Goal: Task Accomplishment & Management: Manage account settings

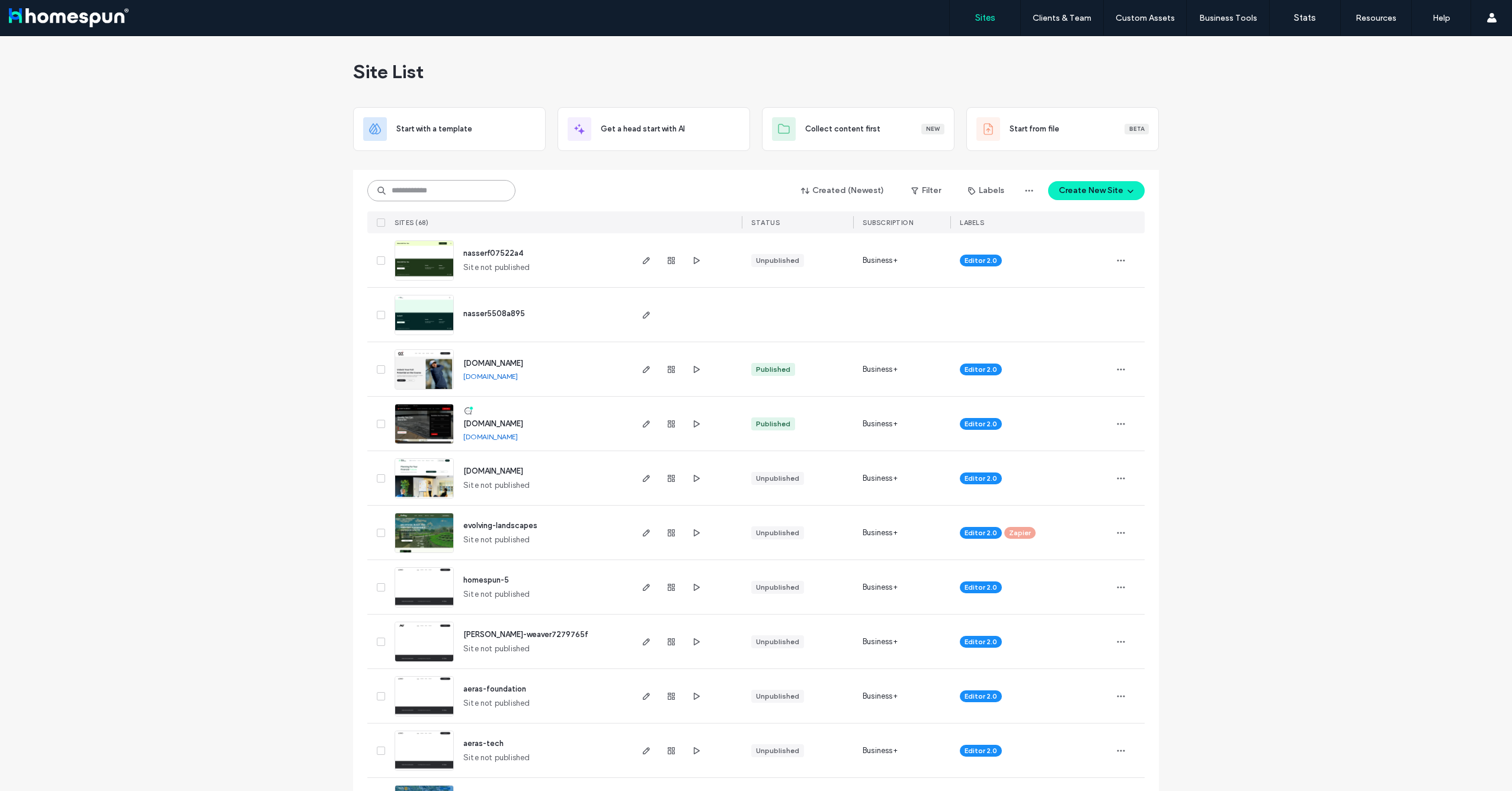
click at [405, 186] on input at bounding box center [441, 190] width 148 height 21
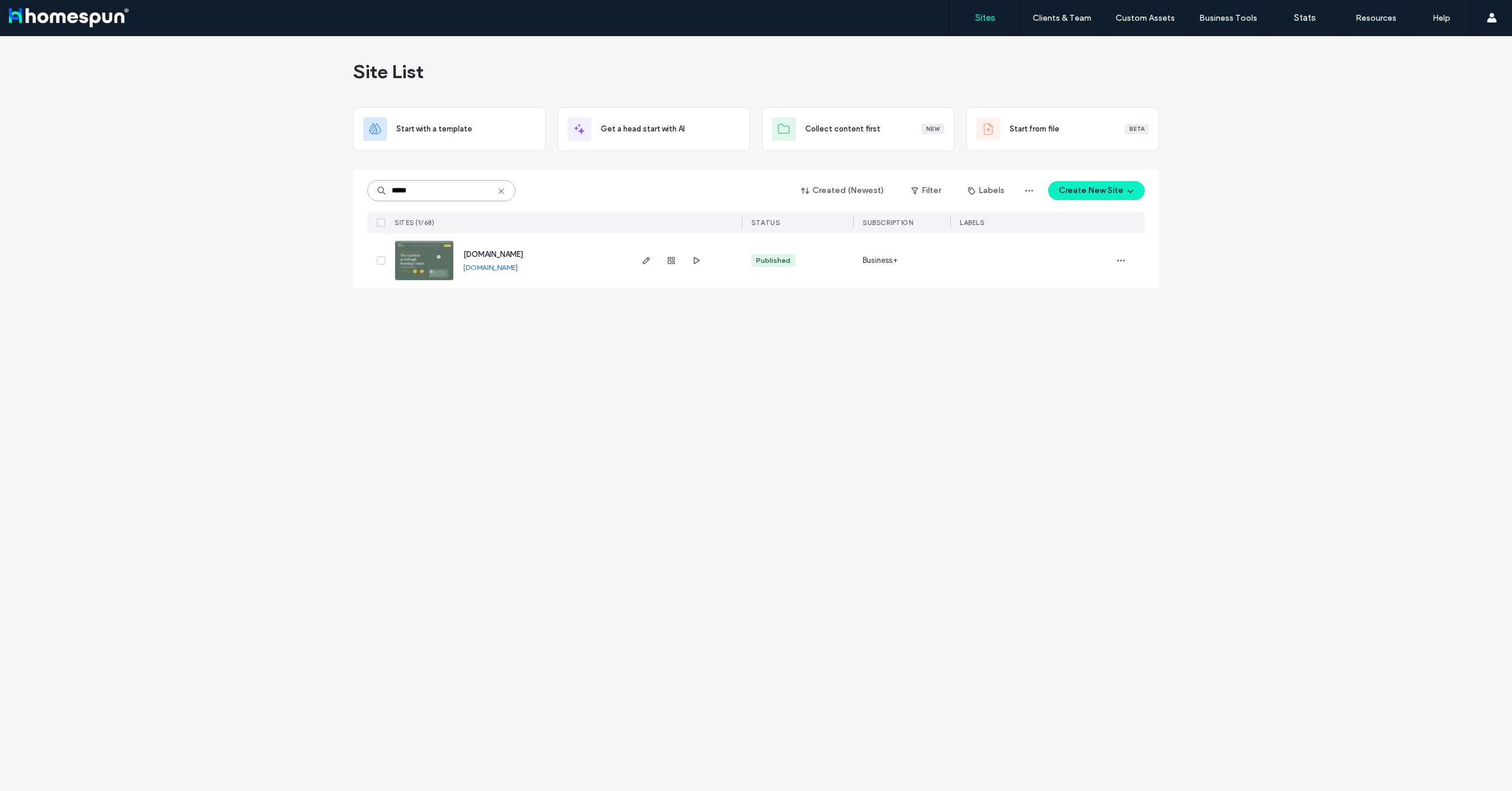
type input "*****"
click at [518, 269] on link "www.thegardensatdepugh.org" at bounding box center [491, 267] width 55 height 9
click at [644, 258] on icon "button" at bounding box center [647, 261] width 10 height 10
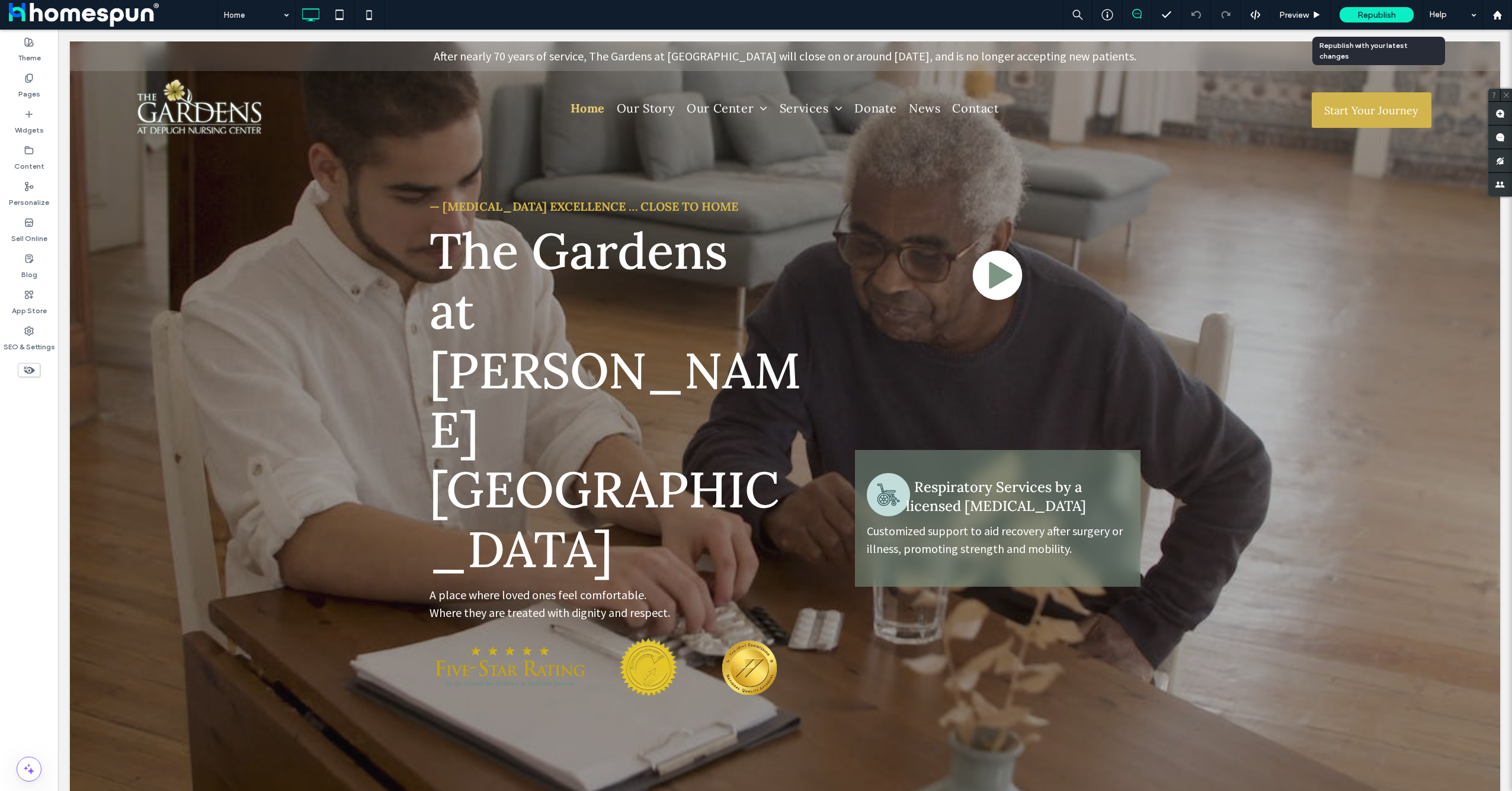
click at [1364, 20] on div "Republish" at bounding box center [1376, 14] width 74 height 15
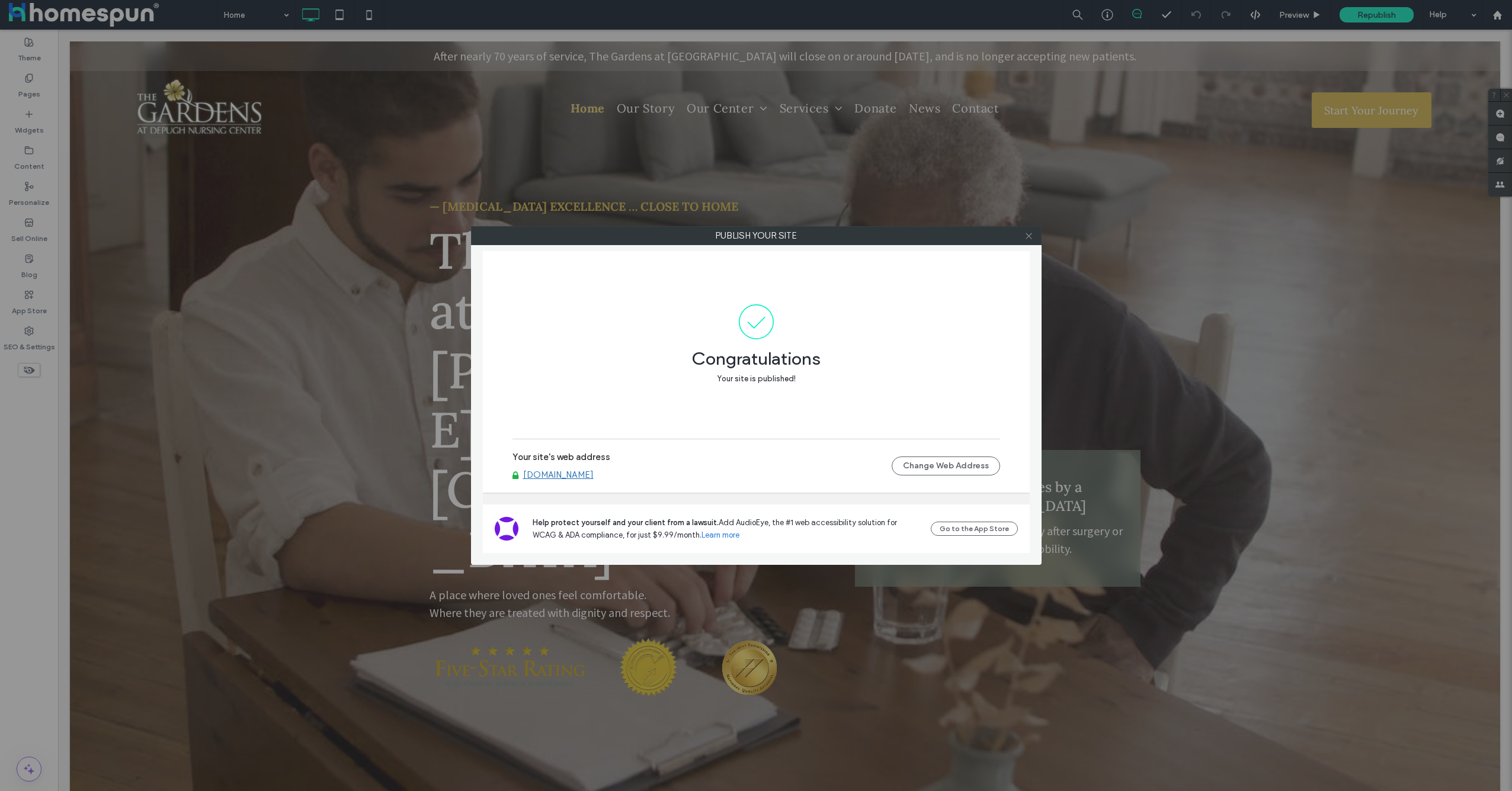
click at [1028, 238] on icon at bounding box center [1028, 236] width 9 height 9
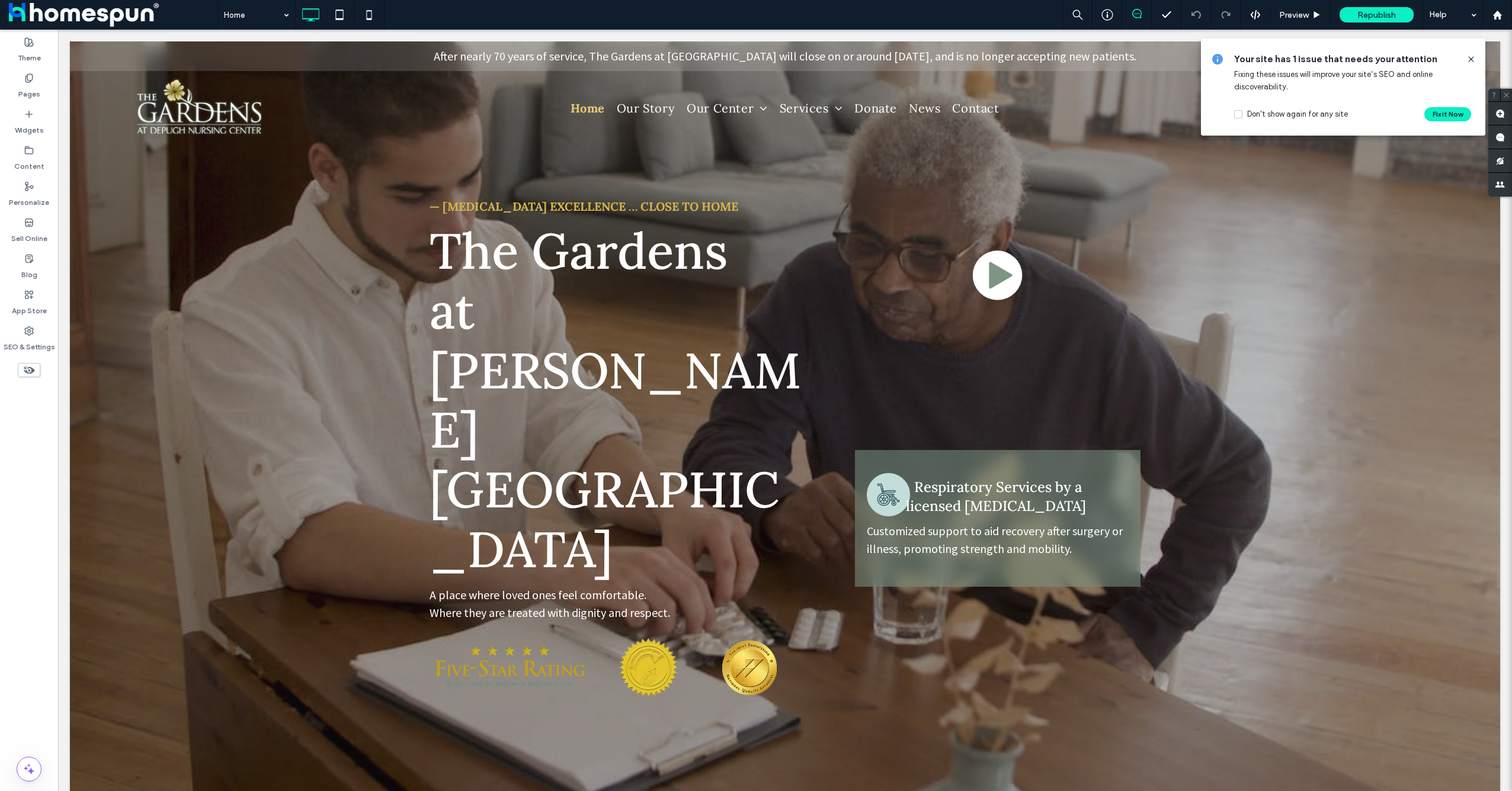
click at [55, 20] on span at bounding box center [113, 14] width 208 height 24
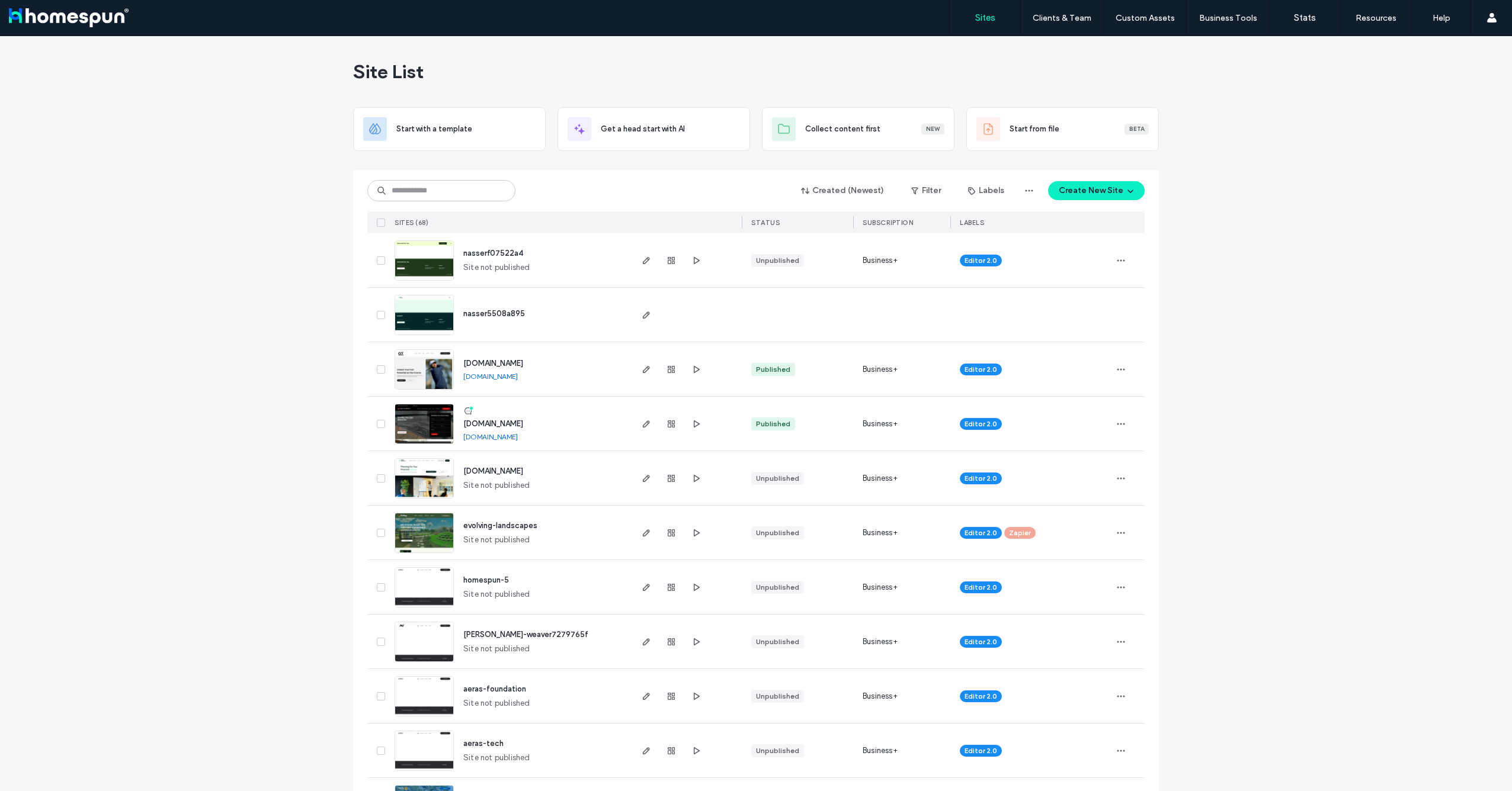
click at [444, 185] on input at bounding box center [441, 190] width 148 height 21
type input "*"
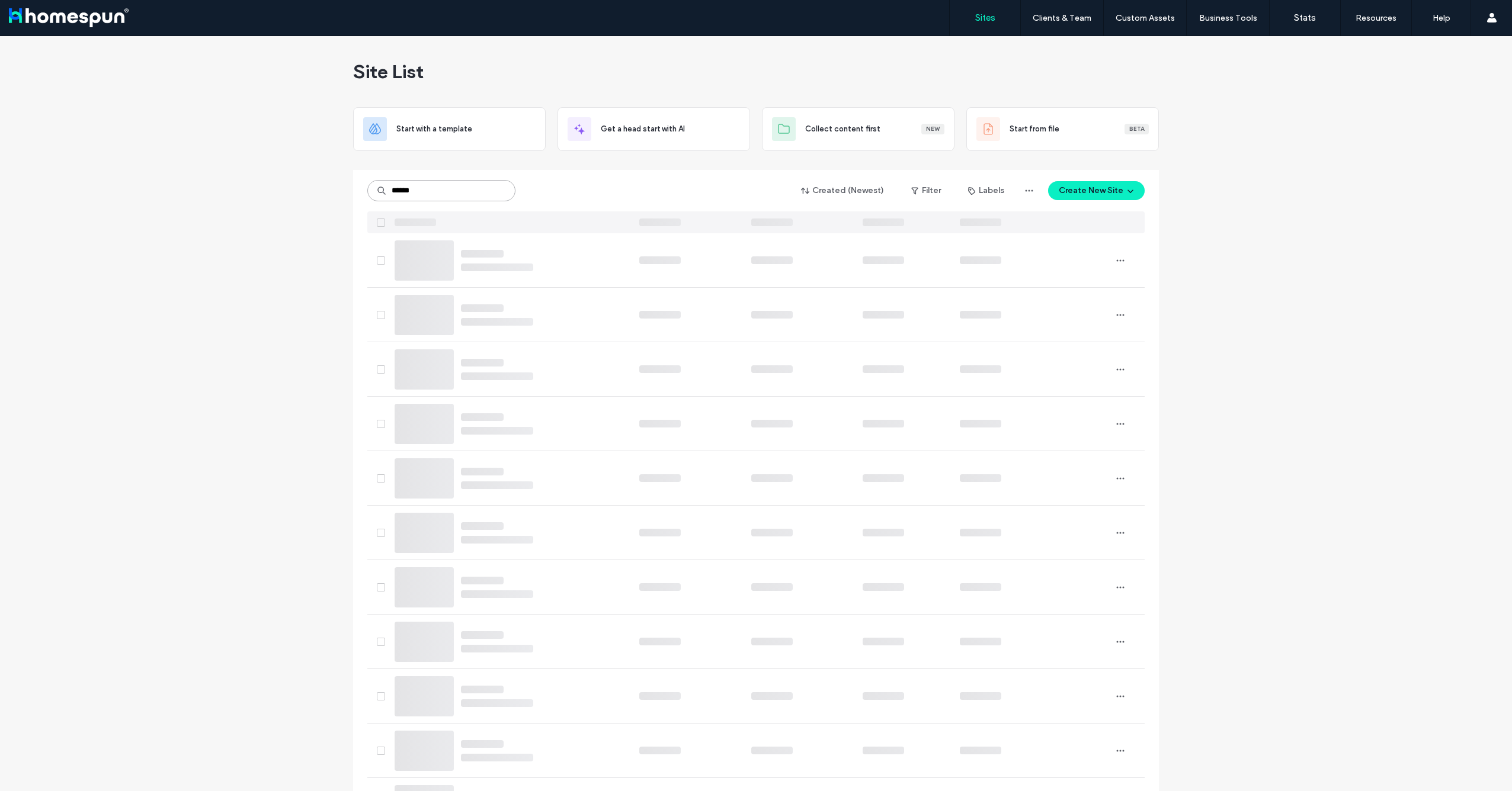
type input "******"
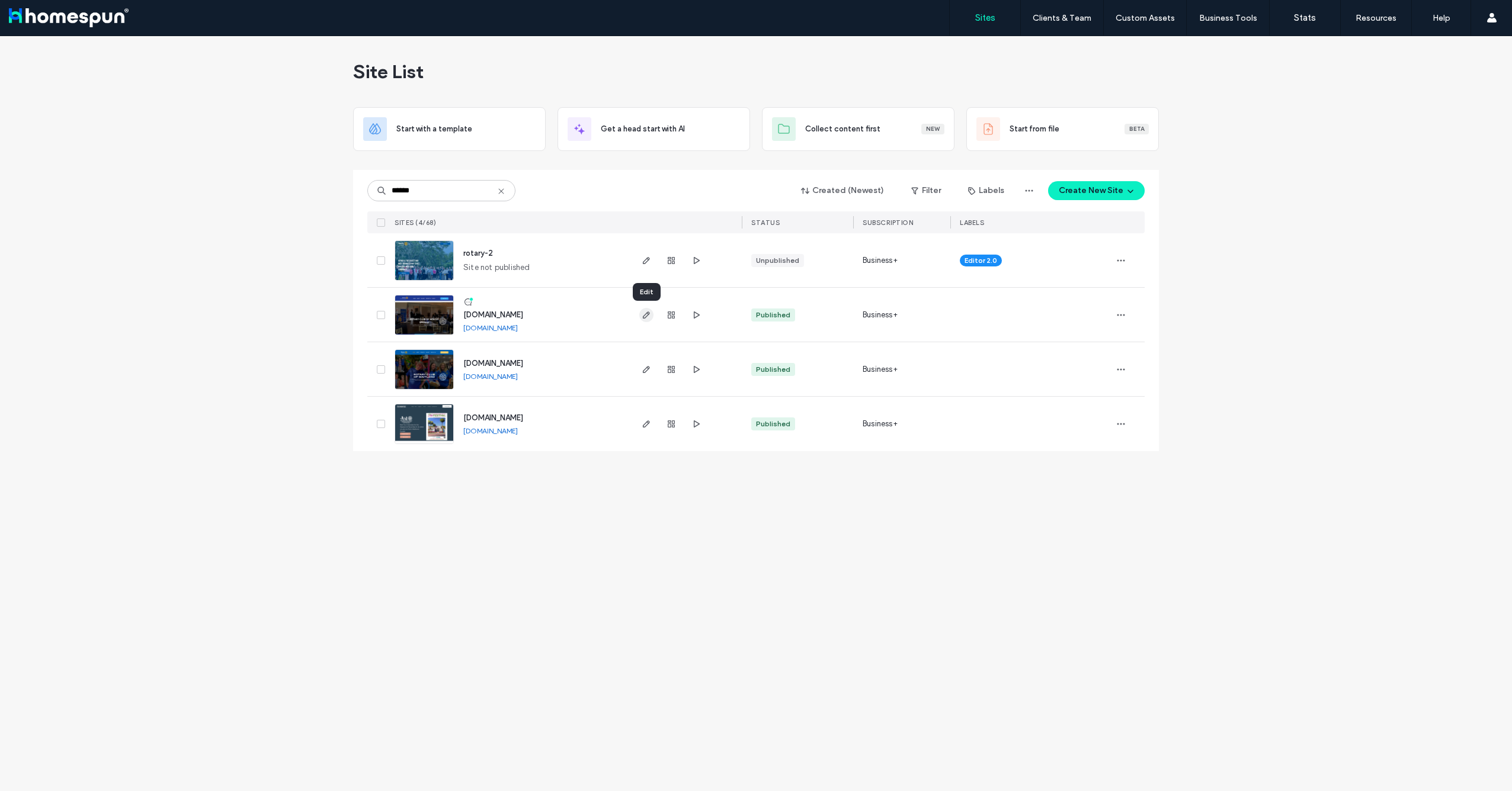
click at [645, 316] on icon "button" at bounding box center [647, 315] width 10 height 10
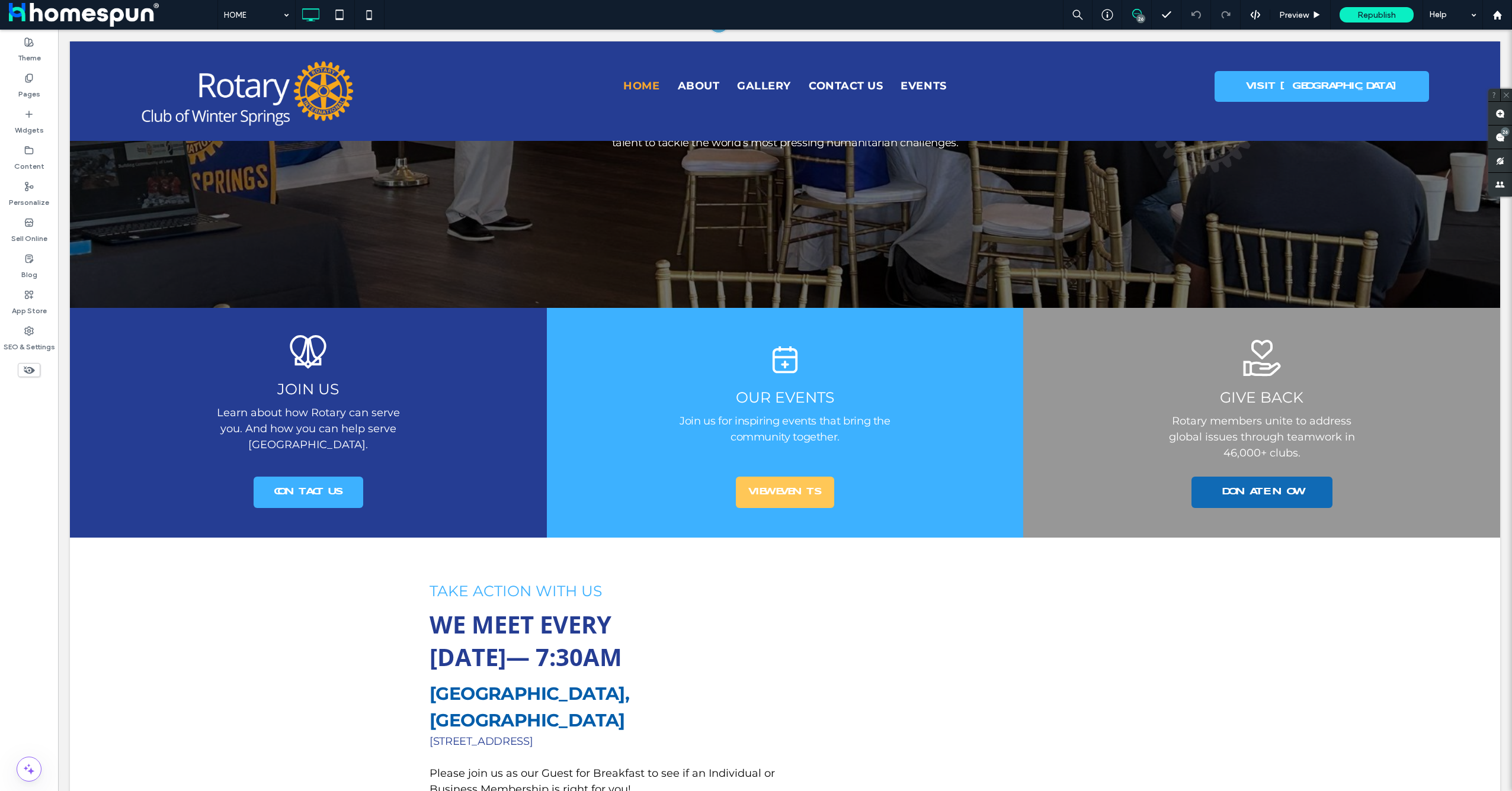
click at [1141, 15] on div "26" at bounding box center [1141, 18] width 9 height 9
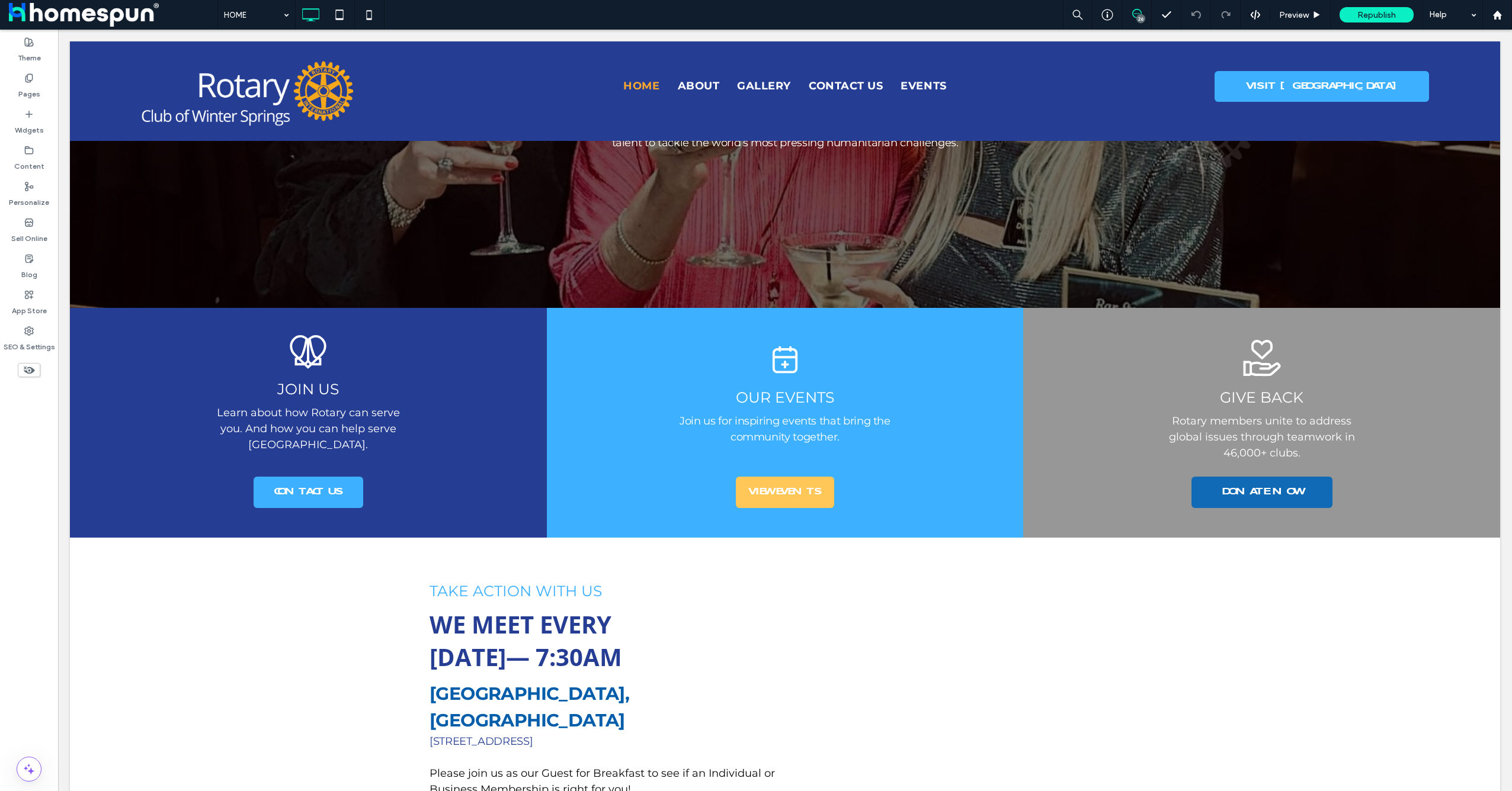
click at [1135, 18] on icon at bounding box center [1137, 14] width 10 height 10
click at [1502, 129] on div "26" at bounding box center [1505, 131] width 9 height 9
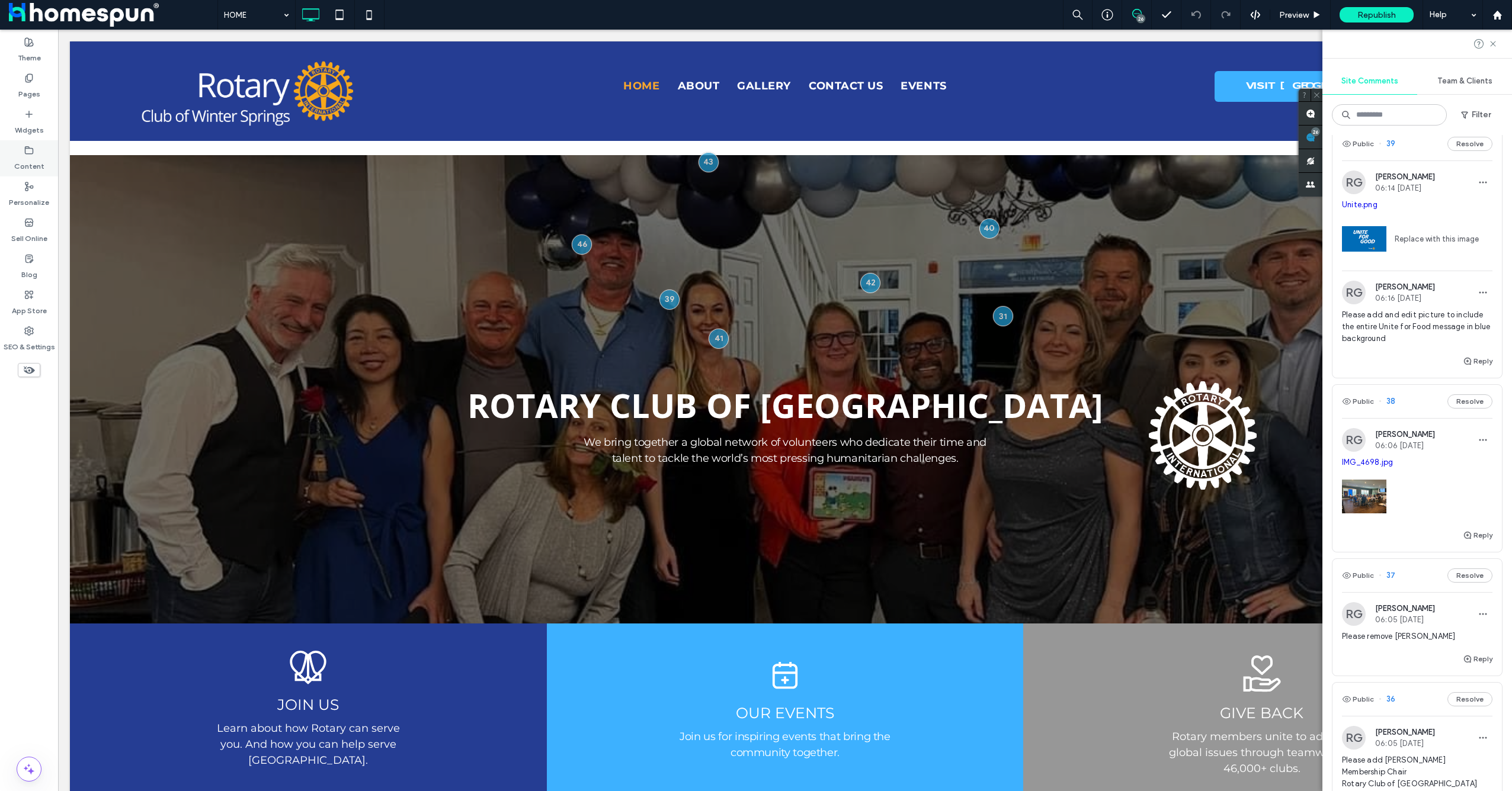
drag, startPoint x: 1, startPoint y: 140, endPoint x: 45, endPoint y: 160, distance: 48.3
click at [45, 160] on div "Content" at bounding box center [29, 158] width 58 height 36
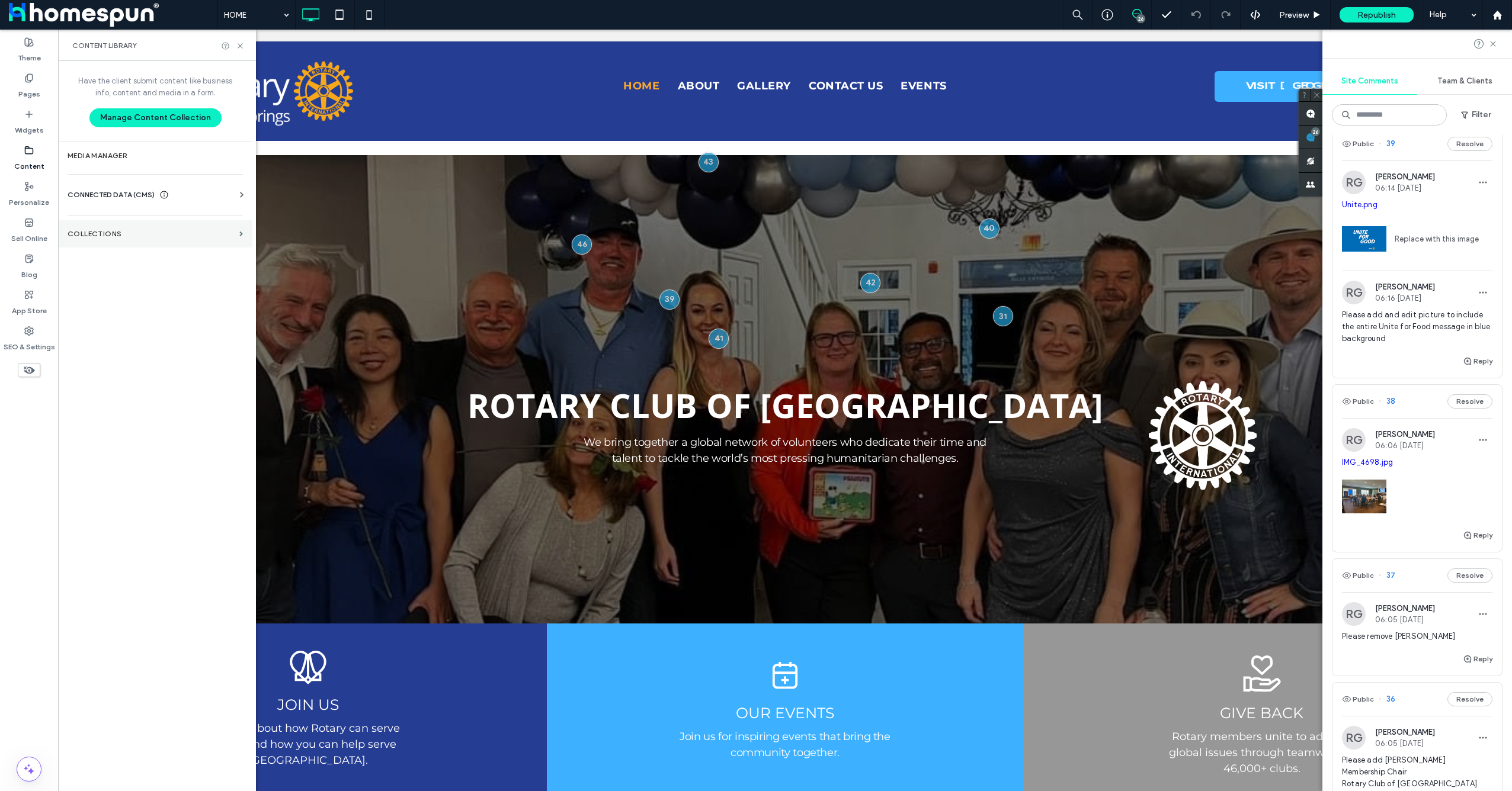
click at [127, 233] on label "Collections" at bounding box center [151, 234] width 167 height 8
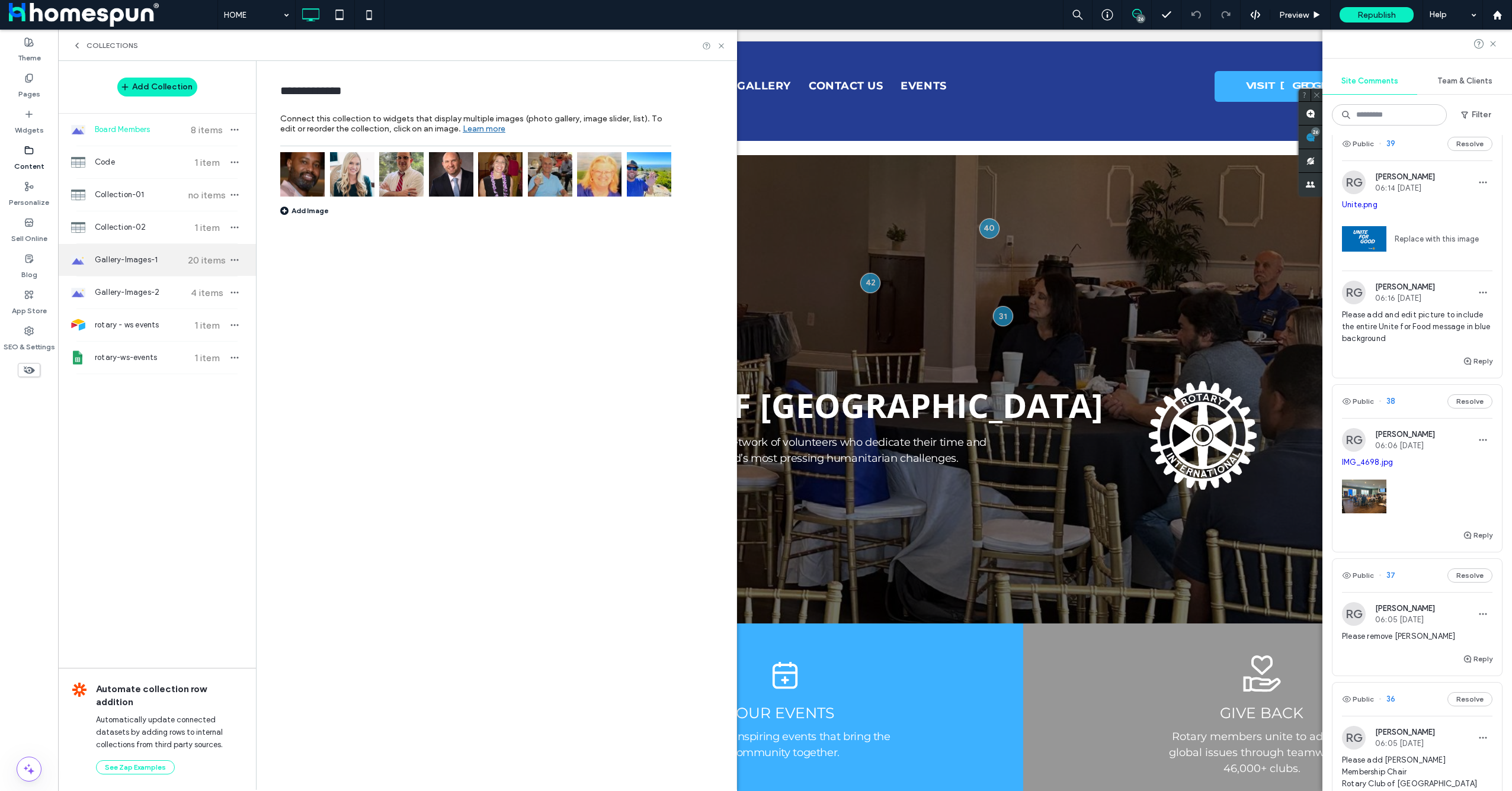
click at [166, 255] on span "Gallery-Images-1" at bounding box center [138, 260] width 88 height 12
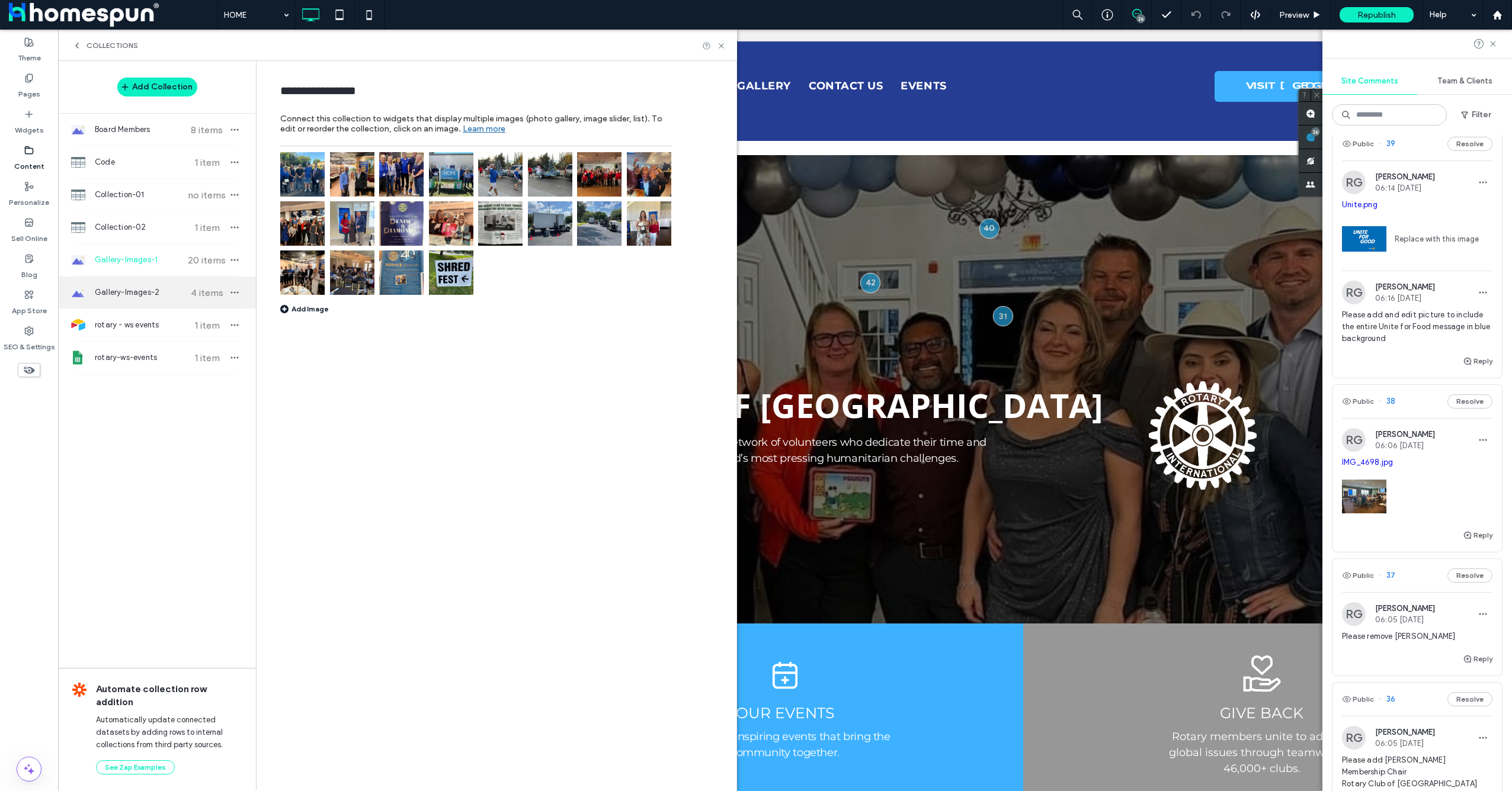
click at [173, 288] on span "Gallery-Images-2" at bounding box center [138, 292] width 88 height 12
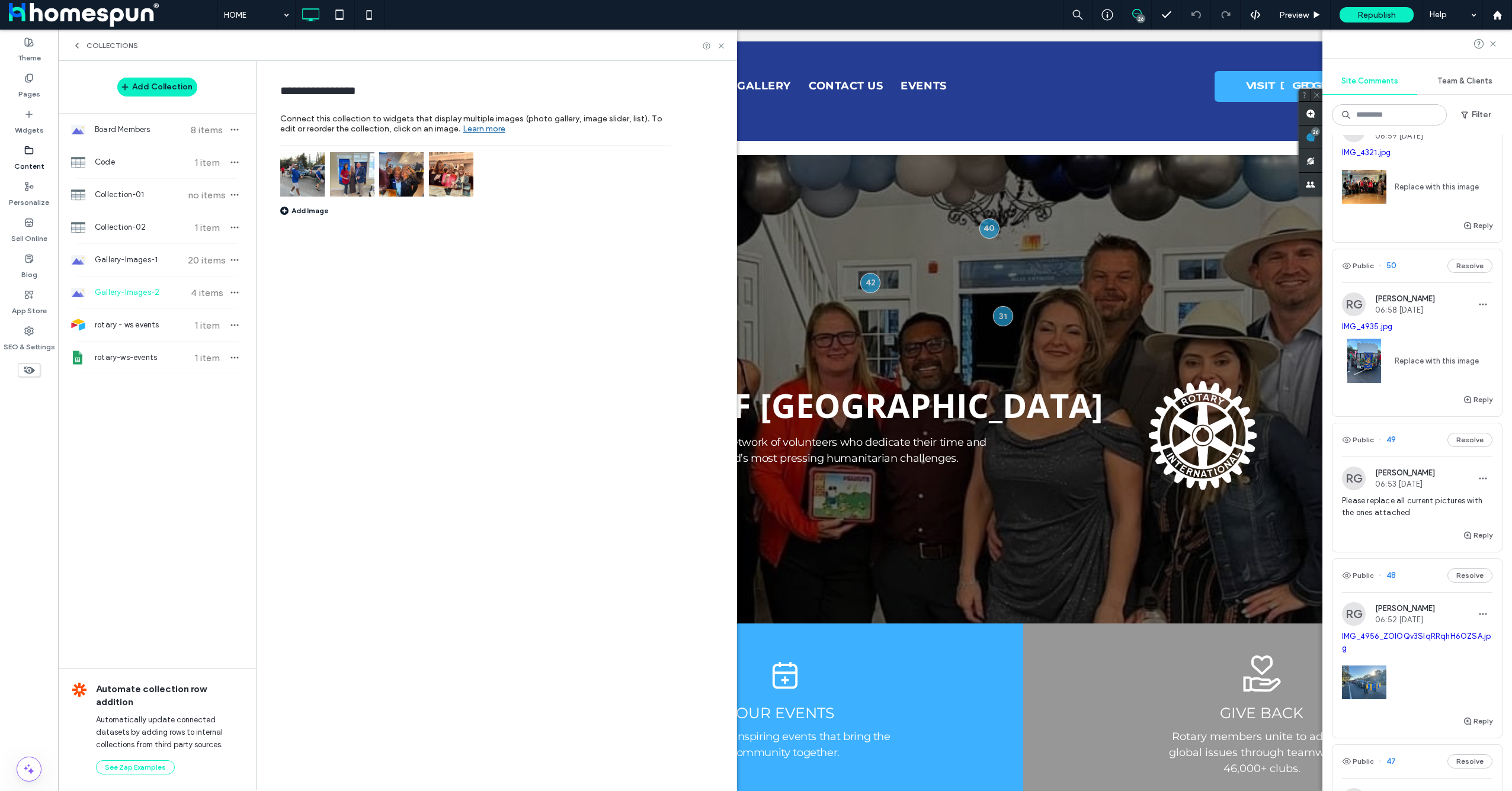
scroll to position [948, 0]
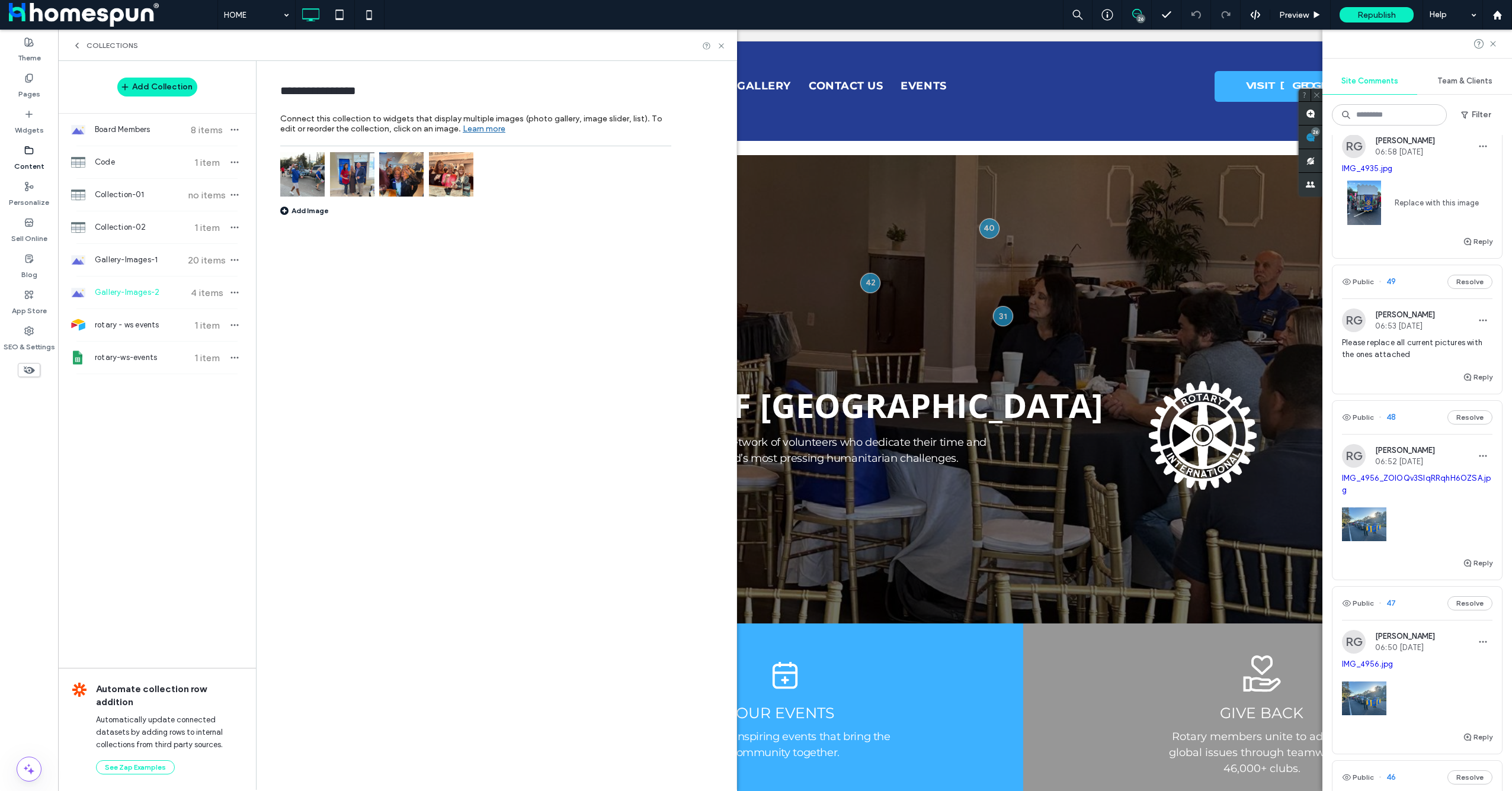
click at [1372, 225] on img at bounding box center [1364, 203] width 45 height 45
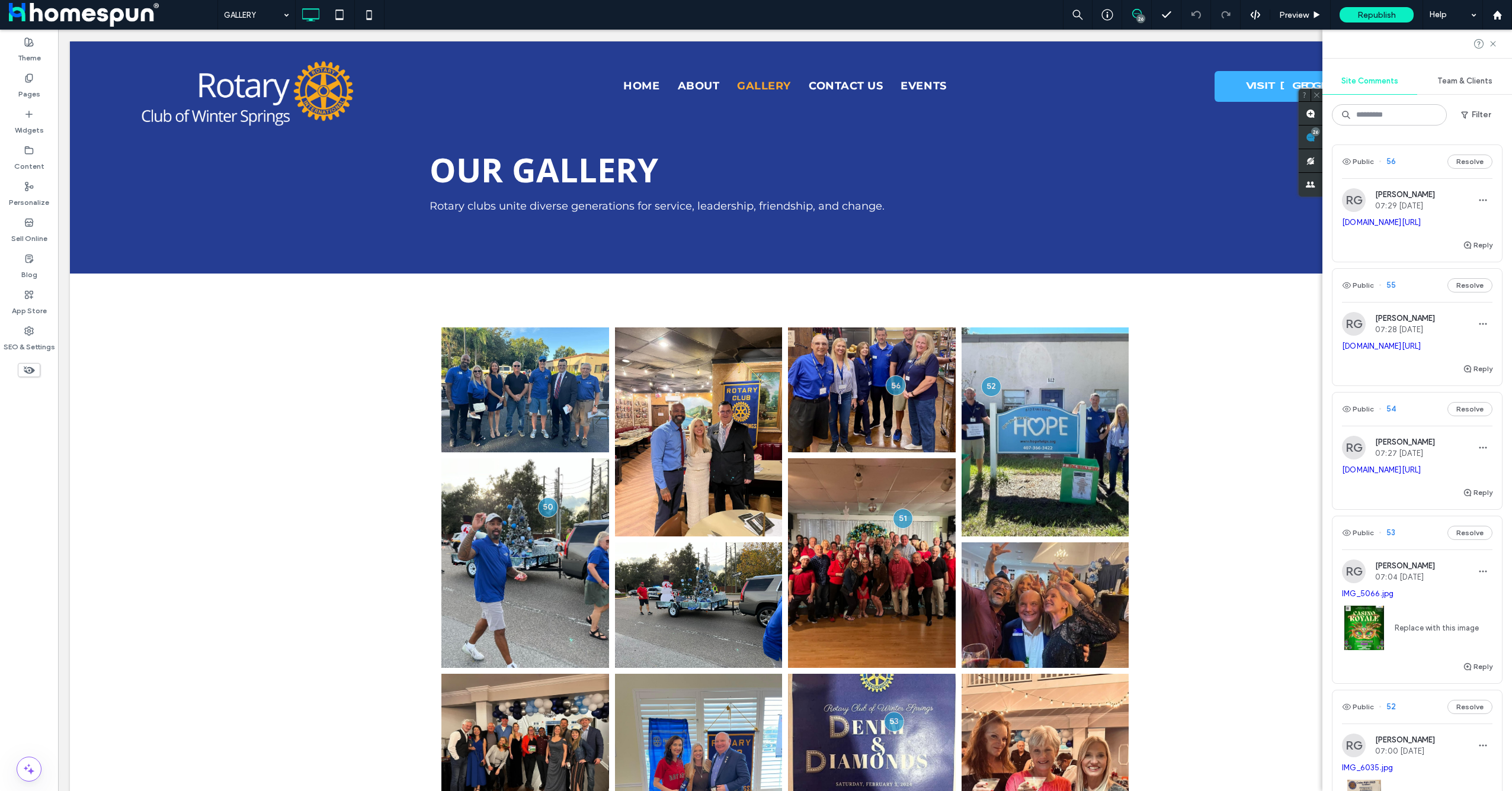
drag, startPoint x: 1374, startPoint y: 238, endPoint x: 1409, endPoint y: 143, distance: 101.2
click at [1409, 143] on div "Public 56 Resolve RG Rodrick Galvin 07:29 Sep 15 2025 irp.cdn-website.com/1d2c8…" at bounding box center [1417, 463] width 190 height 656
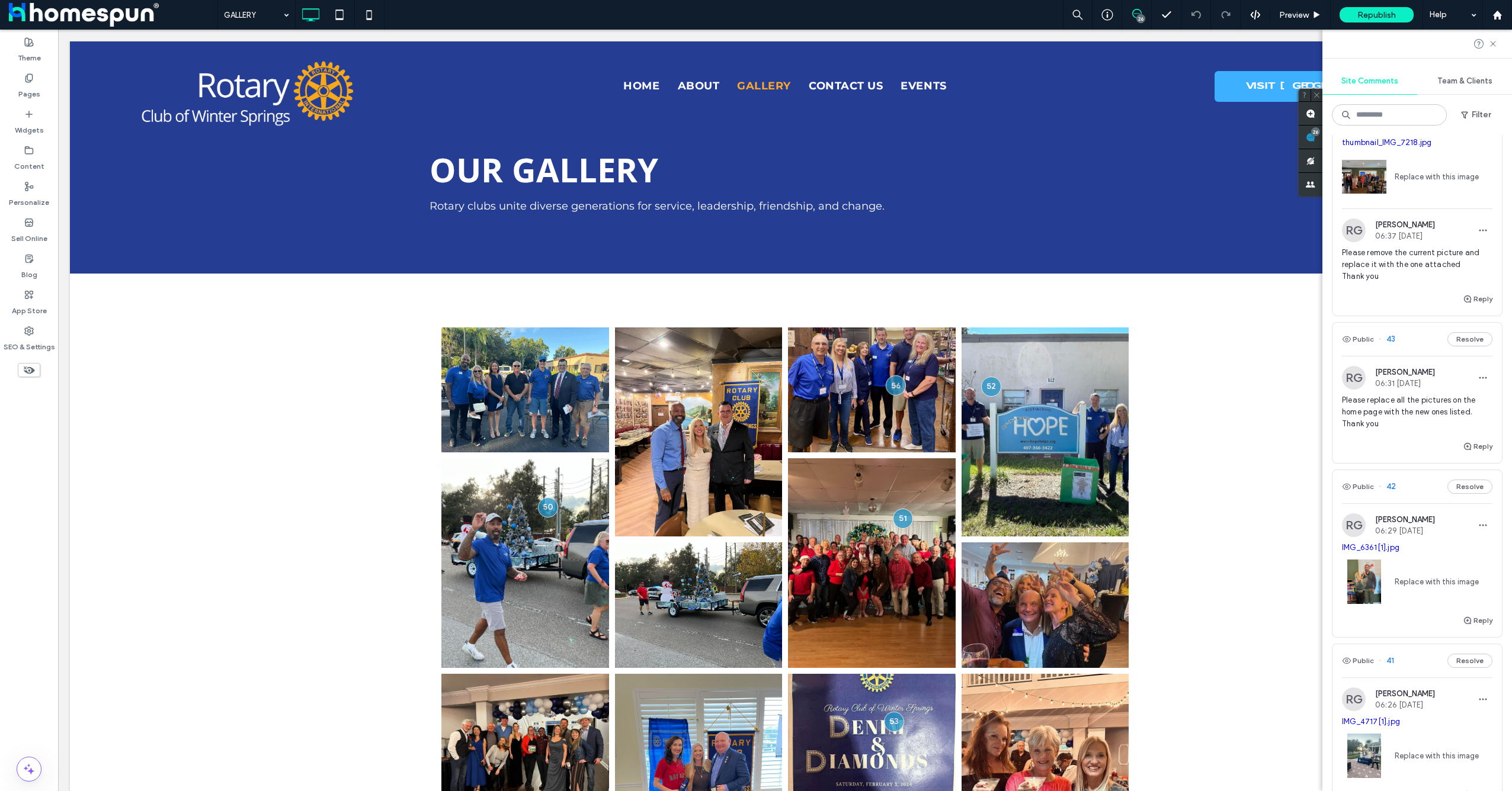
scroll to position [2053, 0]
click at [29, 166] on label "Content" at bounding box center [29, 164] width 30 height 16
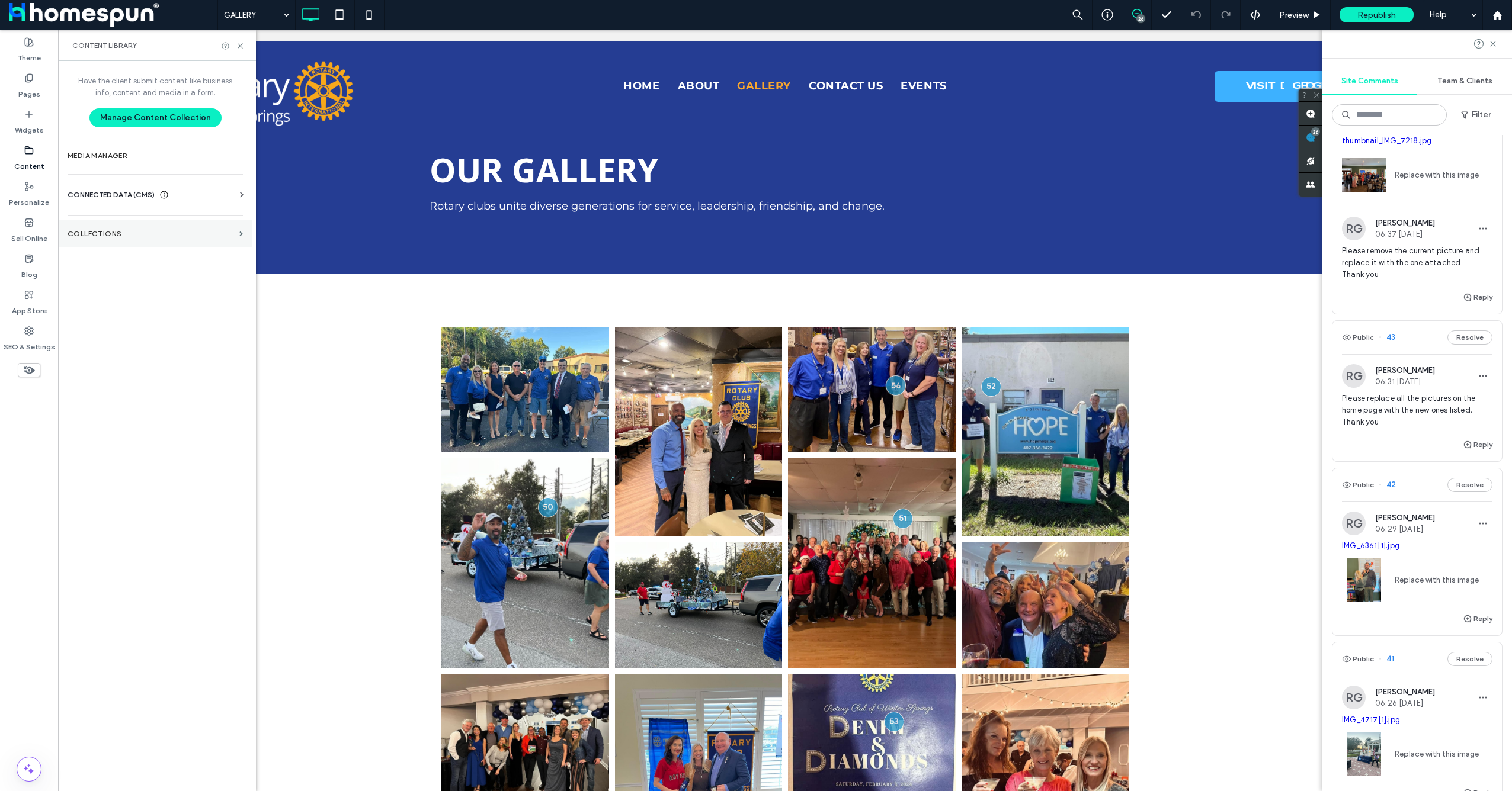
click at [146, 246] on section "Collections" at bounding box center [156, 234] width 195 height 27
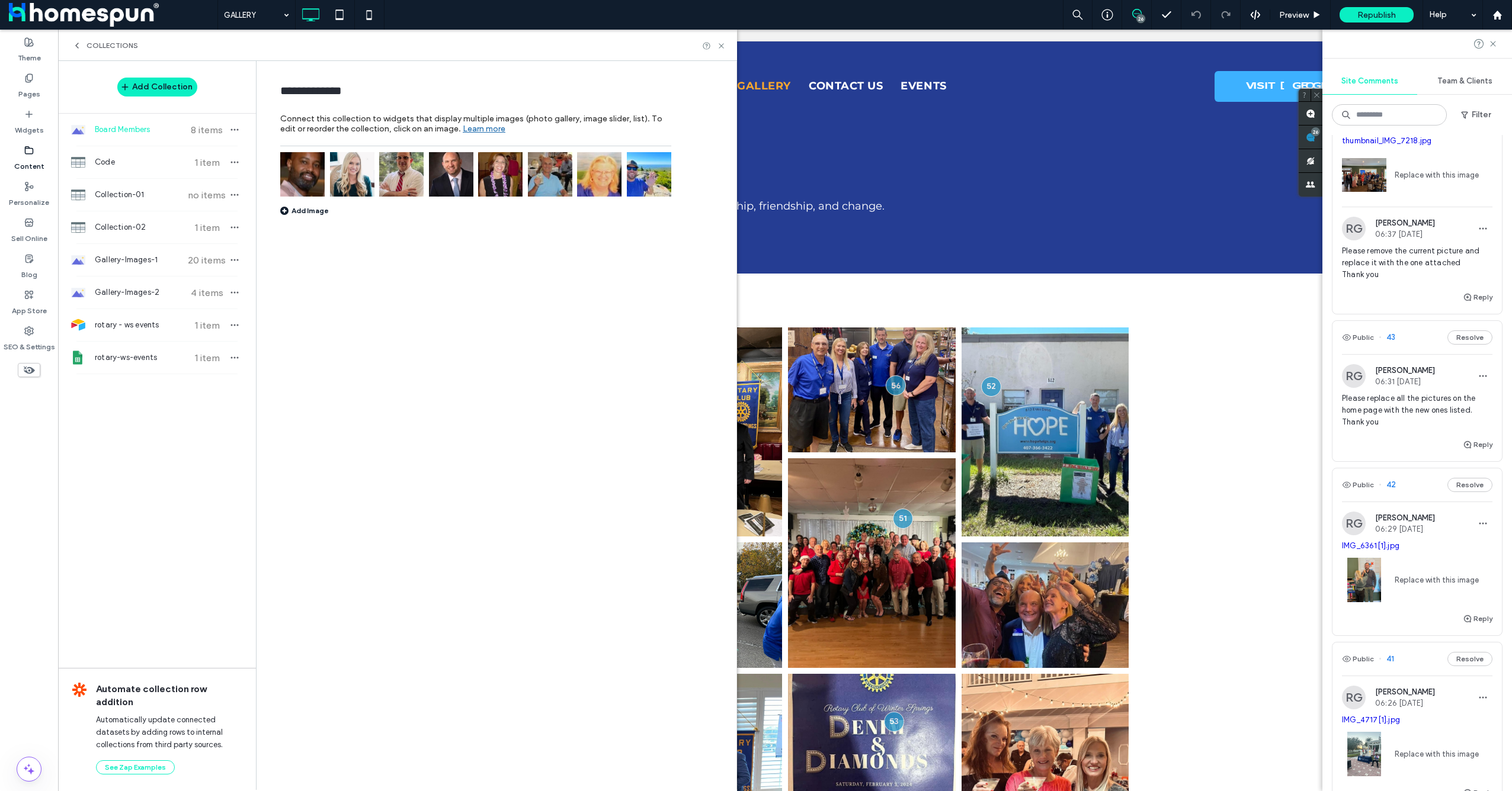
click at [39, 164] on label "Content" at bounding box center [29, 164] width 30 height 16
click at [193, 138] on div "Board Members 8 items" at bounding box center [157, 129] width 198 height 32
click at [184, 287] on div "Gallery-Images-2 4 items" at bounding box center [157, 292] width 198 height 32
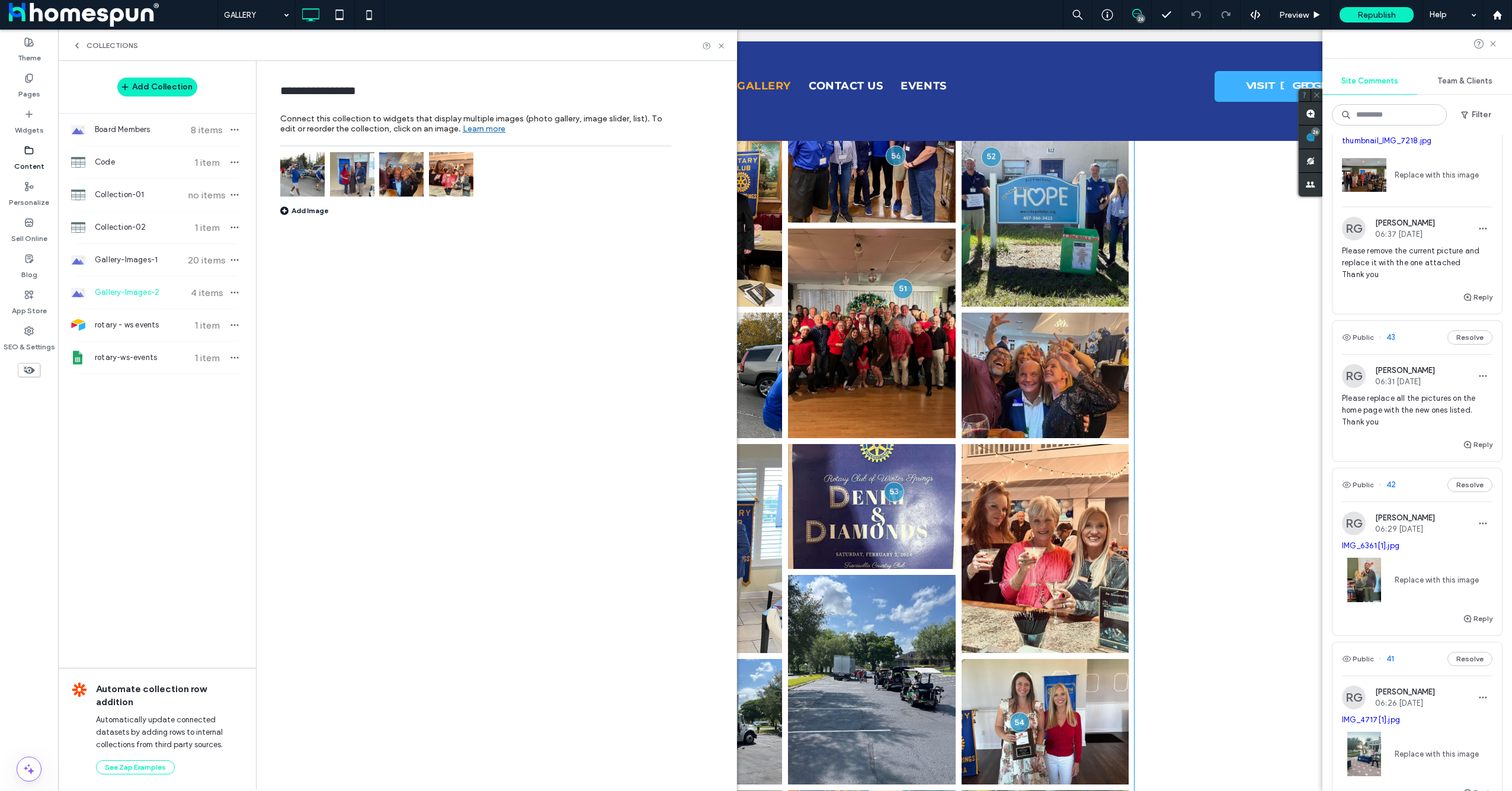
scroll to position [158, 0]
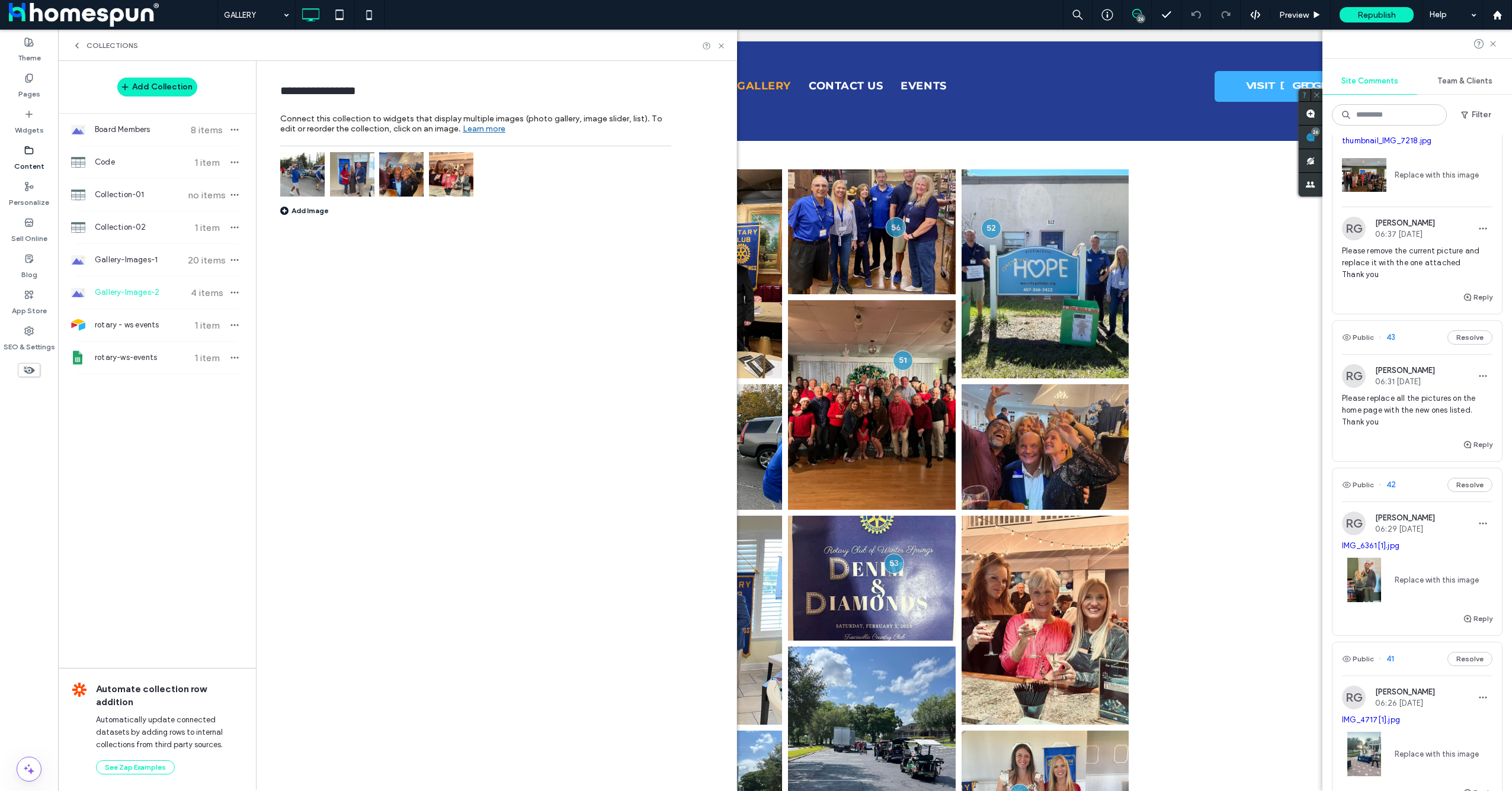
click at [717, 44] on div at bounding box center [714, 46] width 24 height 9
click at [723, 45] on use at bounding box center [721, 45] width 5 height 5
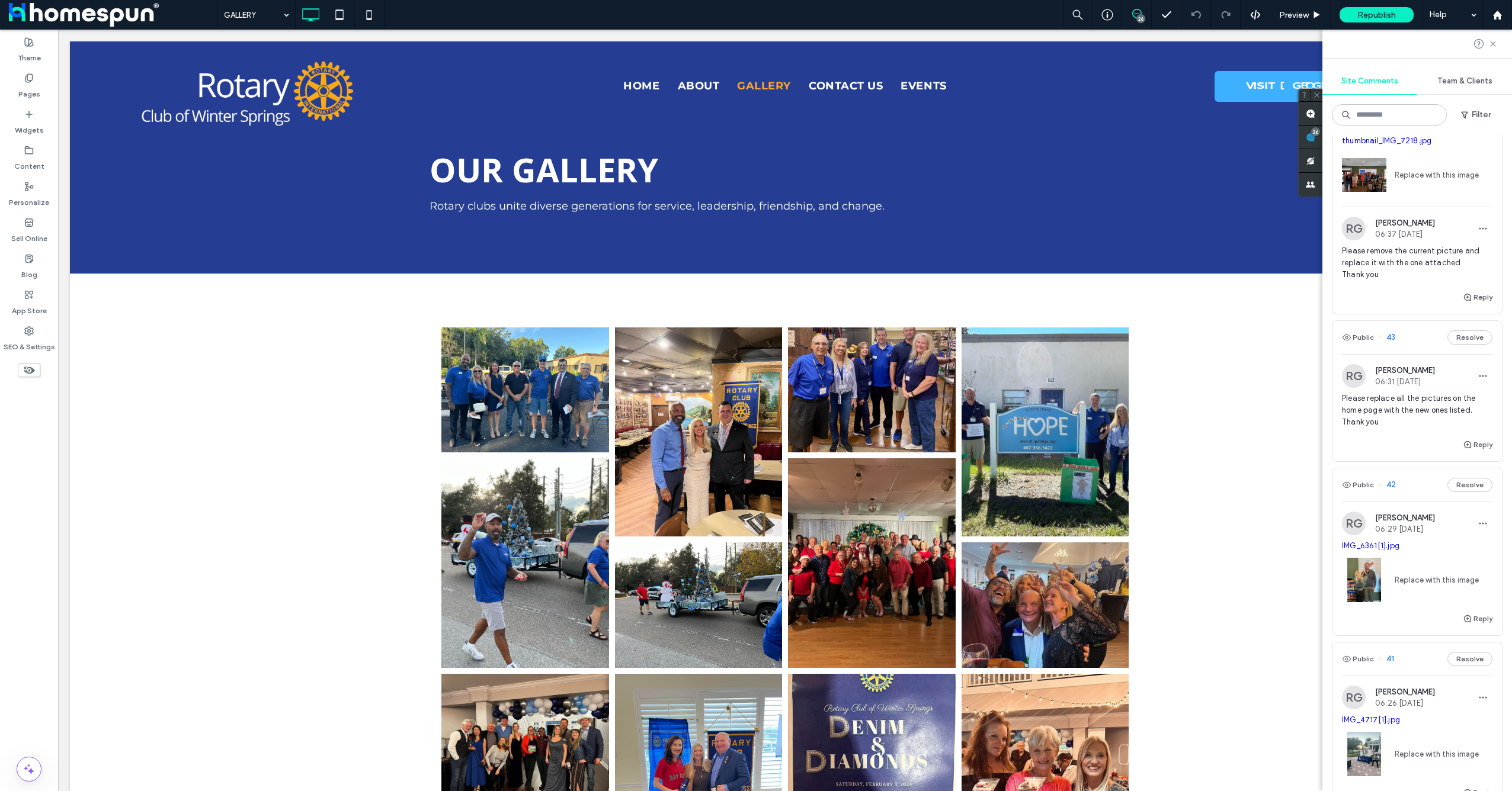
scroll to position [0, 0]
click at [541, 508] on div at bounding box center [548, 507] width 22 height 22
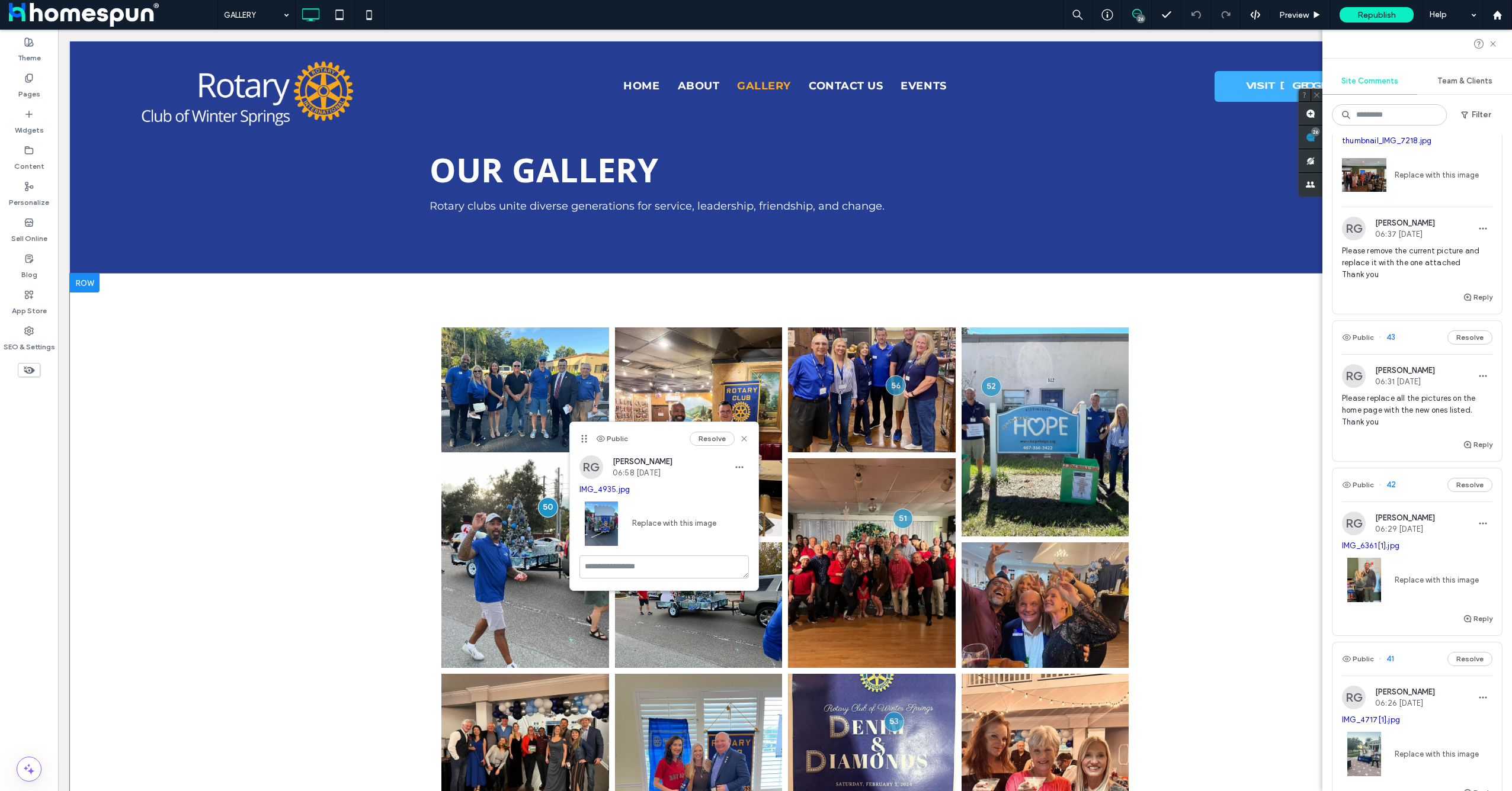
click at [329, 473] on div "Button Button Button Button Button Button Button Button Button Button Button Bu…" at bounding box center [785, 777] width 1430 height 1007
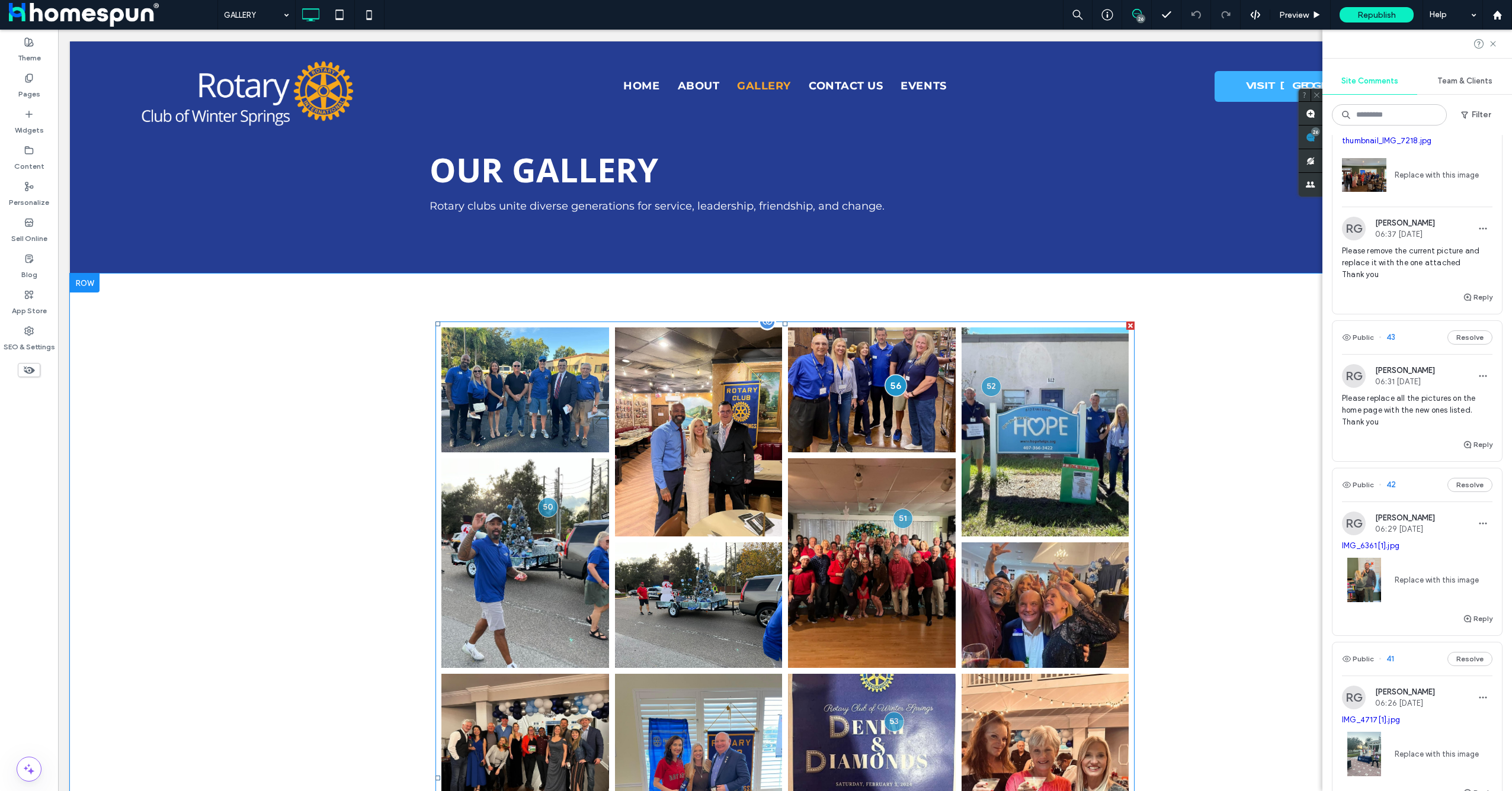
click at [894, 384] on div at bounding box center [895, 386] width 22 height 22
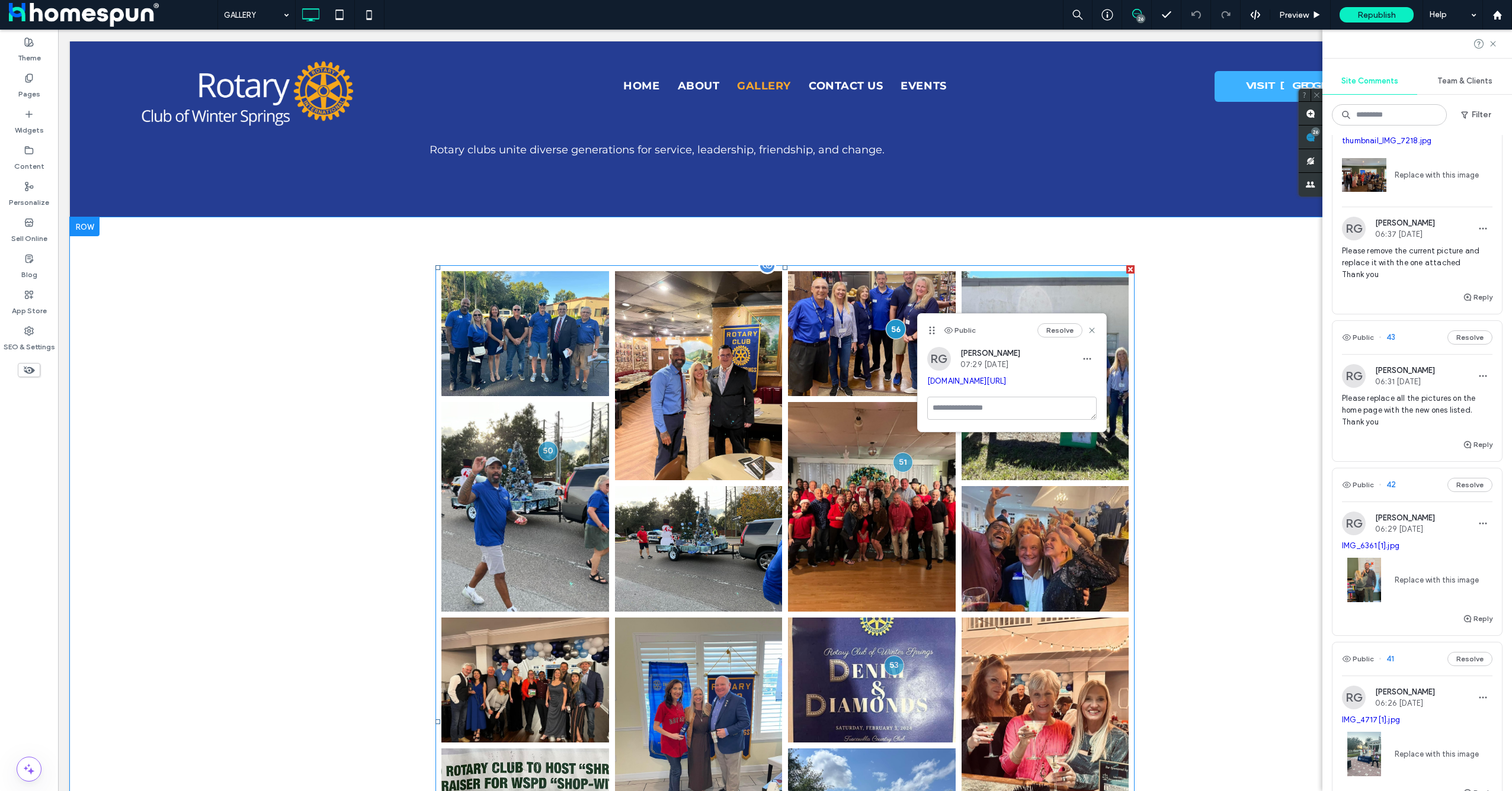
scroll to position [474, 0]
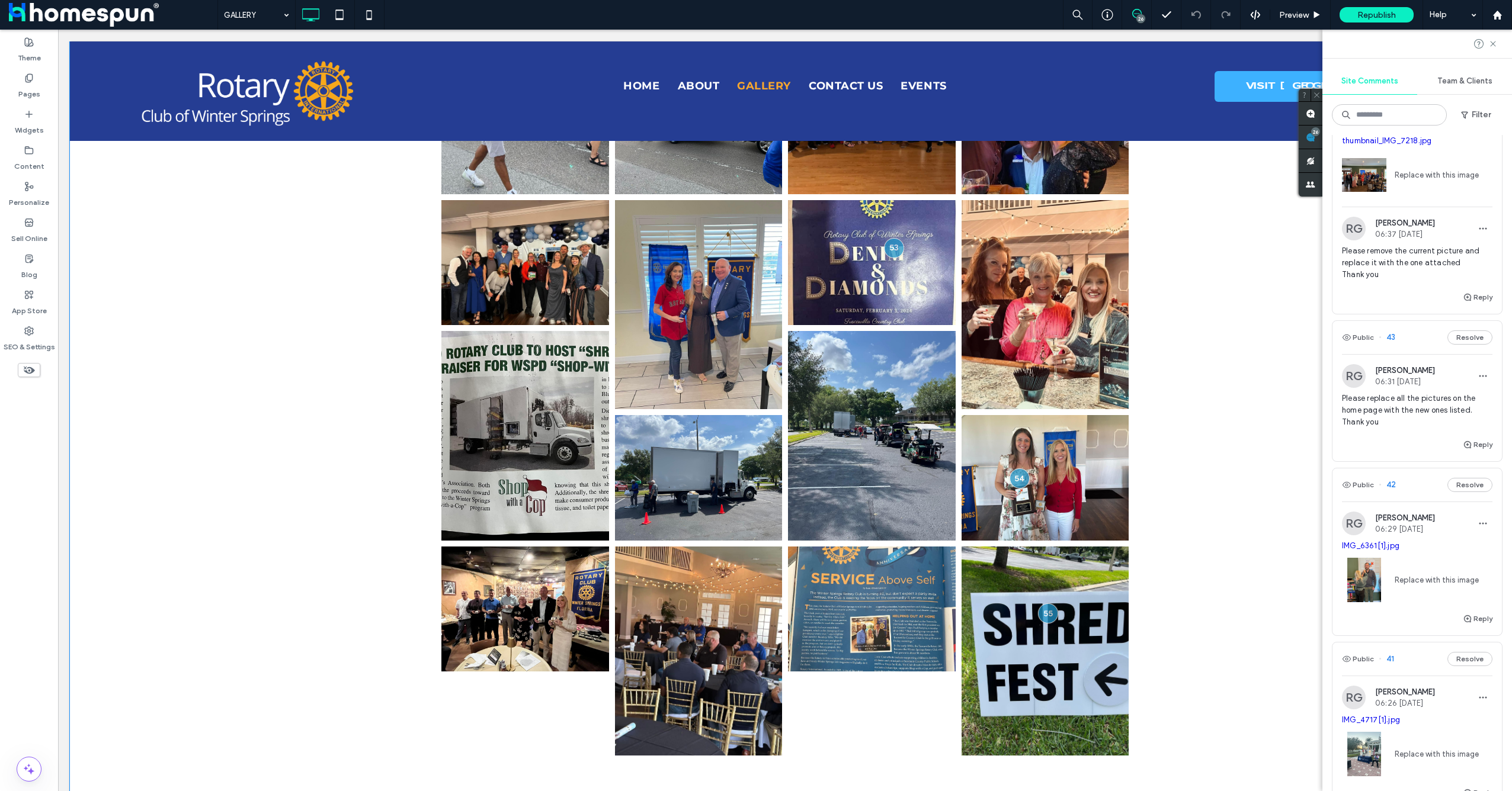
click at [312, 427] on div "Button Button Button Button Button Button Button Button Button Button Button Bu…" at bounding box center [785, 303] width 1430 height 1007
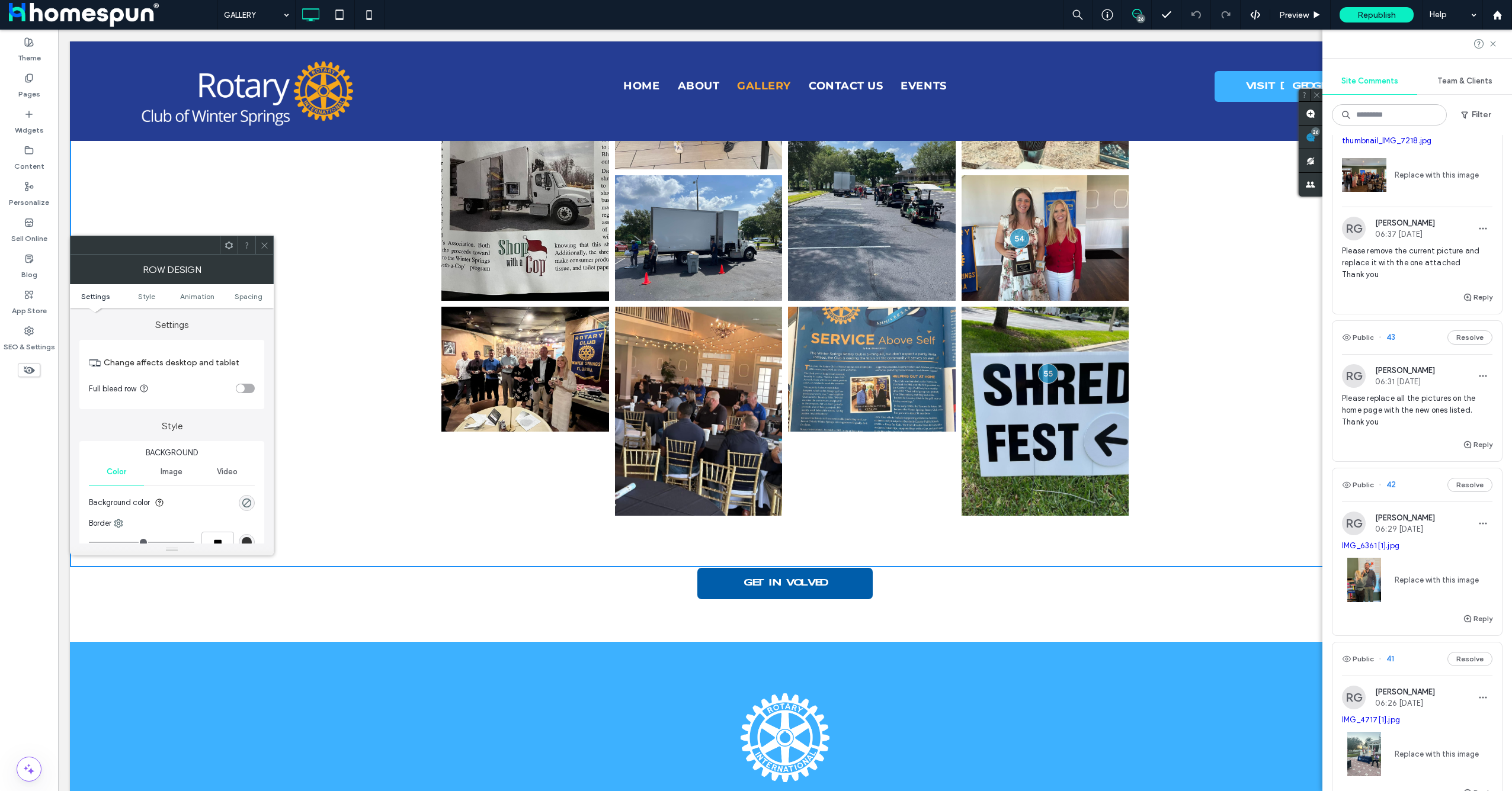
scroll to position [1106, 0]
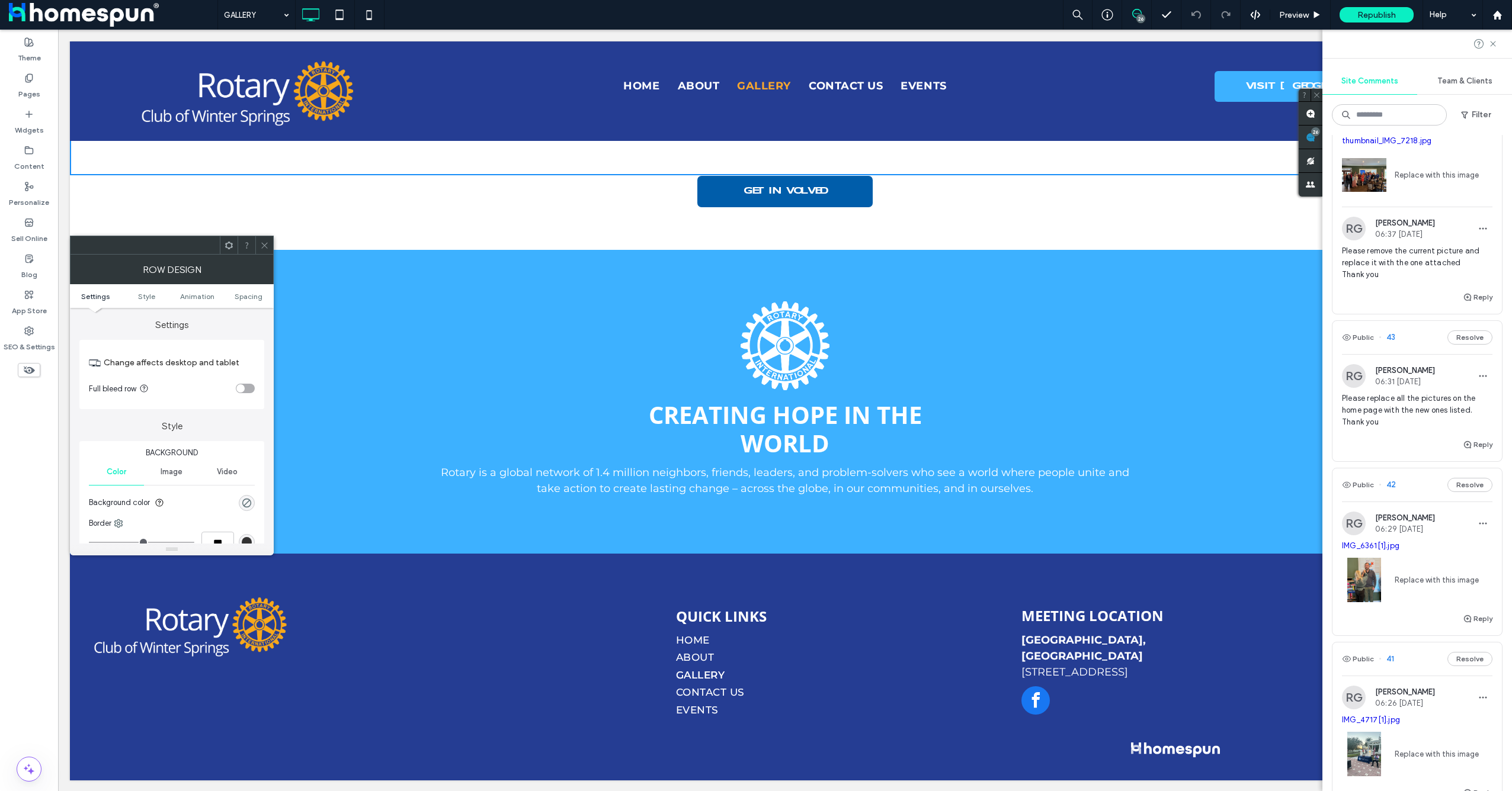
click at [268, 243] on icon at bounding box center [264, 245] width 9 height 9
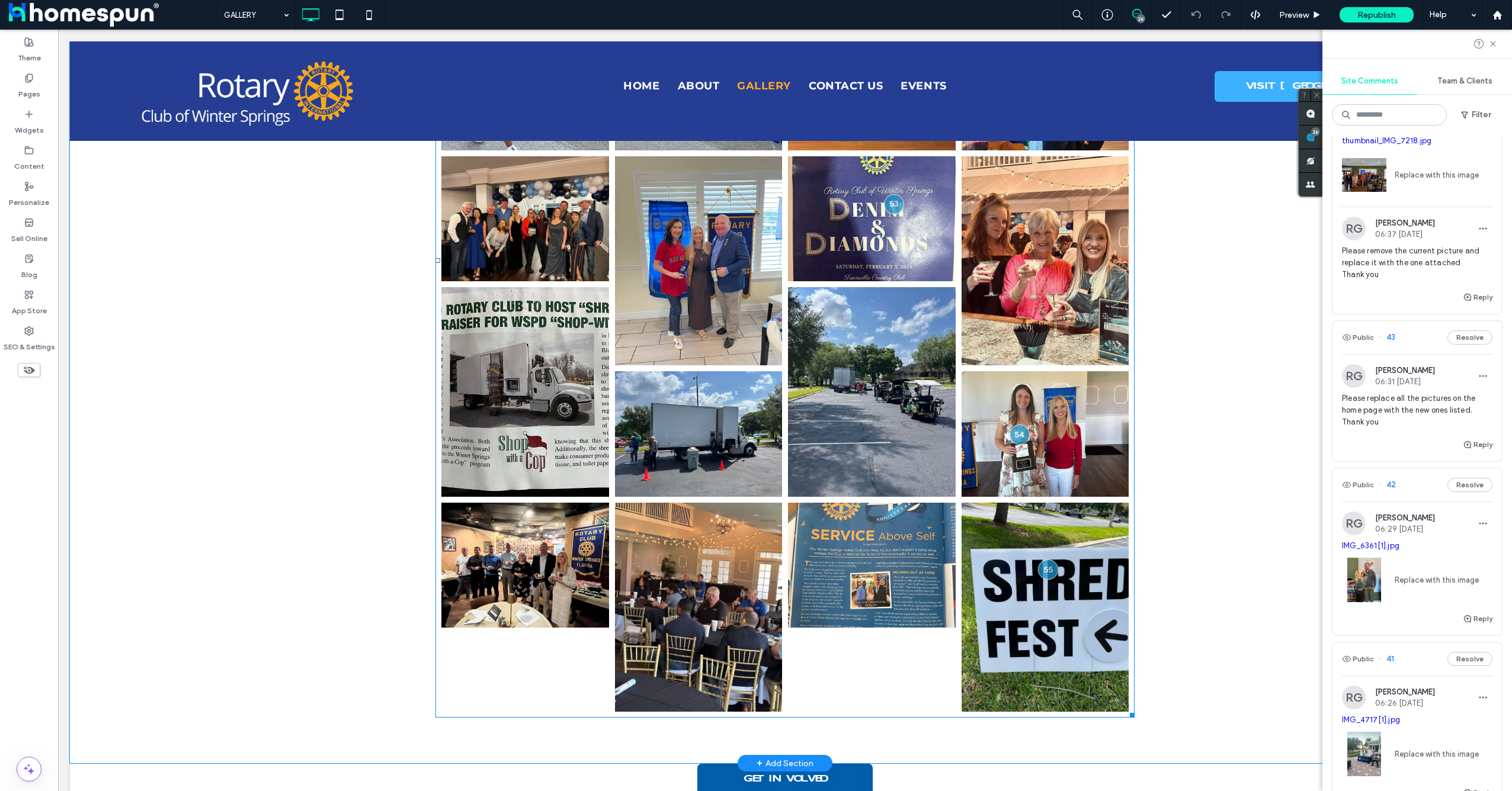
scroll to position [632, 0]
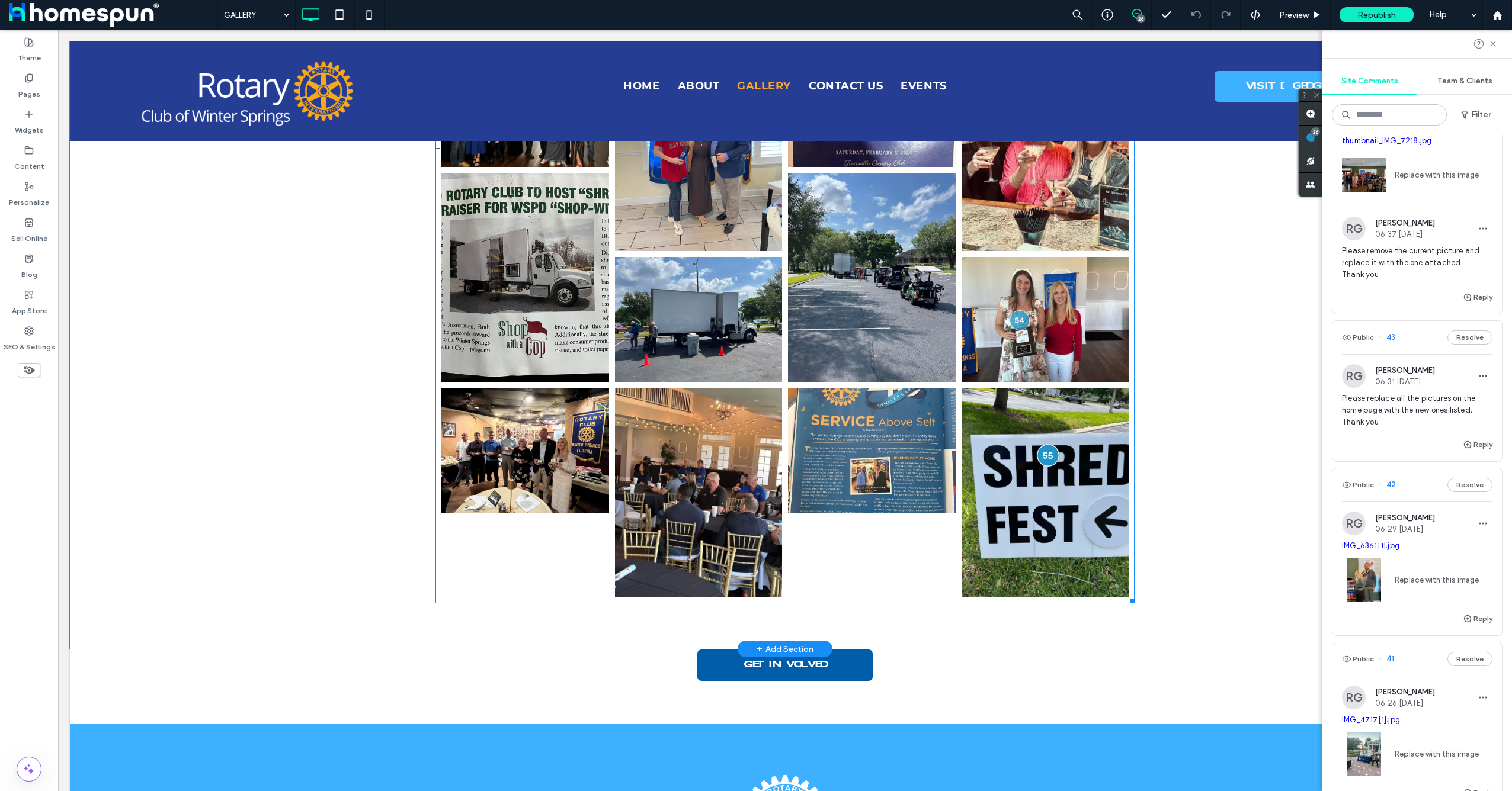
click at [1039, 455] on div at bounding box center [1048, 455] width 22 height 22
click at [1135, 455] on link "irp.cdn-website.com/1d2c84ae/files/uploaded/IMG_0480.JPG" at bounding box center [1119, 451] width 79 height 9
click at [1041, 486] on link at bounding box center [1045, 492] width 168 height 209
click at [38, 151] on div "Content" at bounding box center [29, 158] width 58 height 36
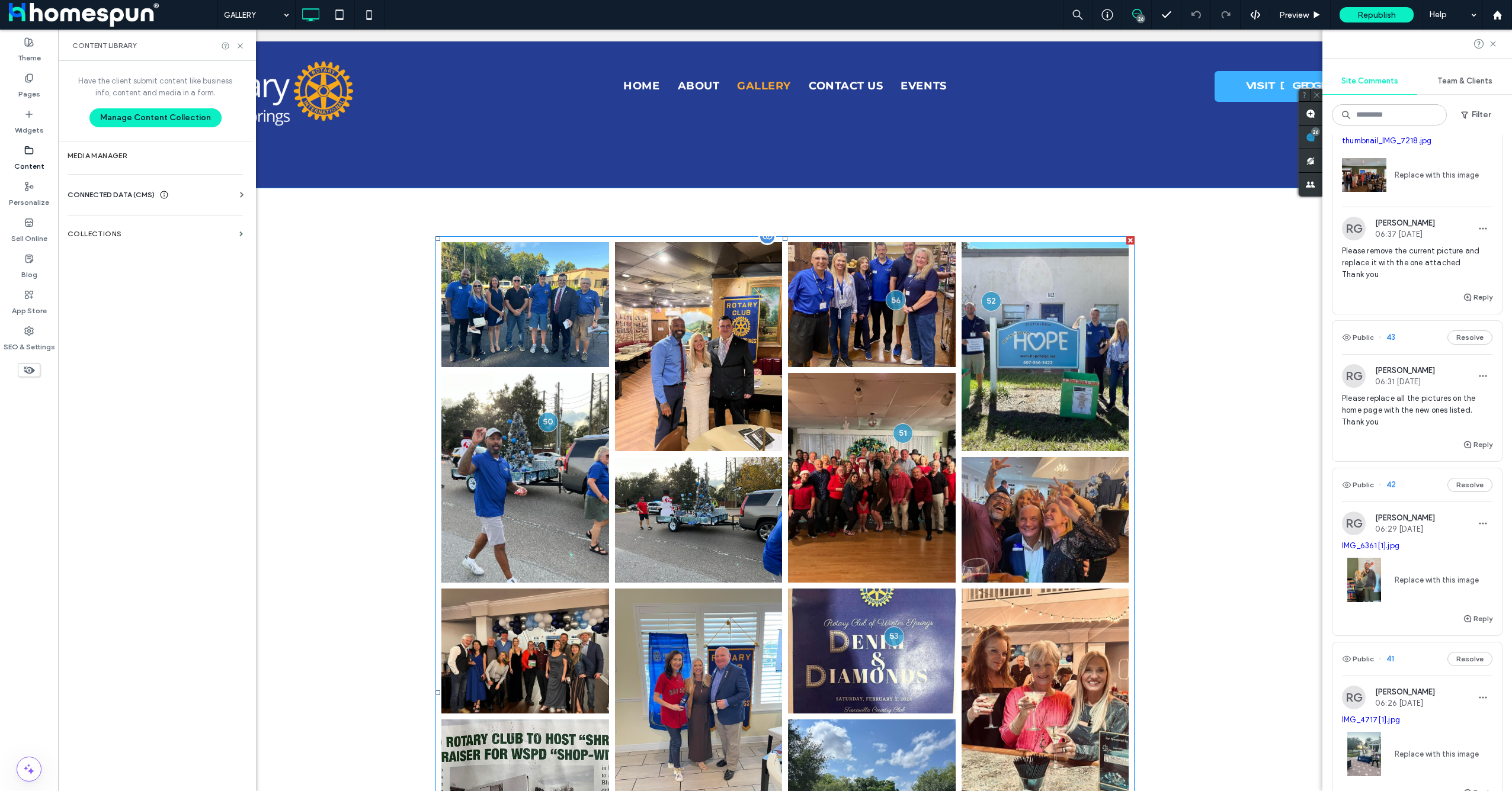
scroll to position [158, 0]
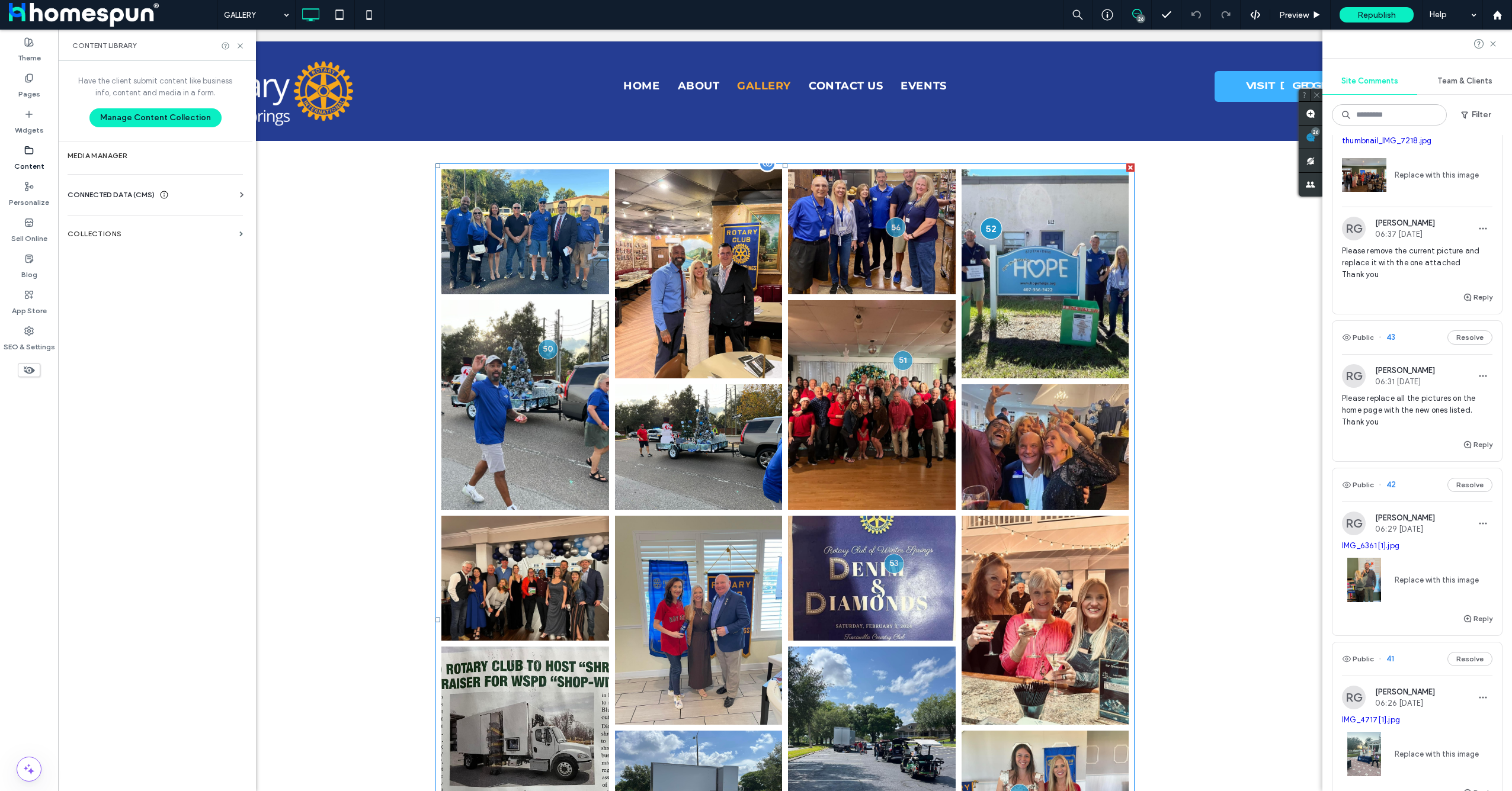
click at [985, 234] on div at bounding box center [991, 228] width 22 height 22
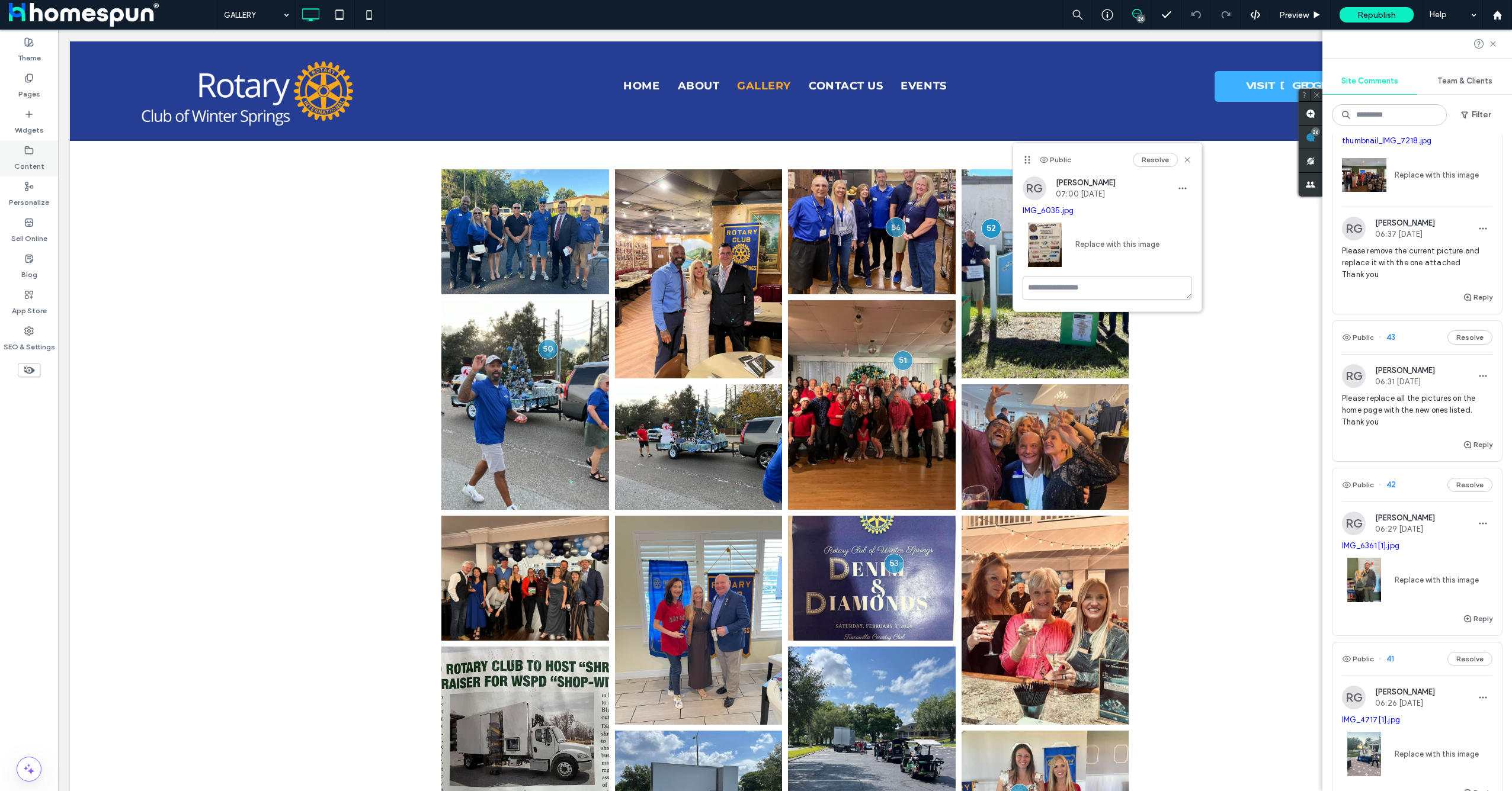
click at [35, 153] on div "Content" at bounding box center [29, 158] width 58 height 36
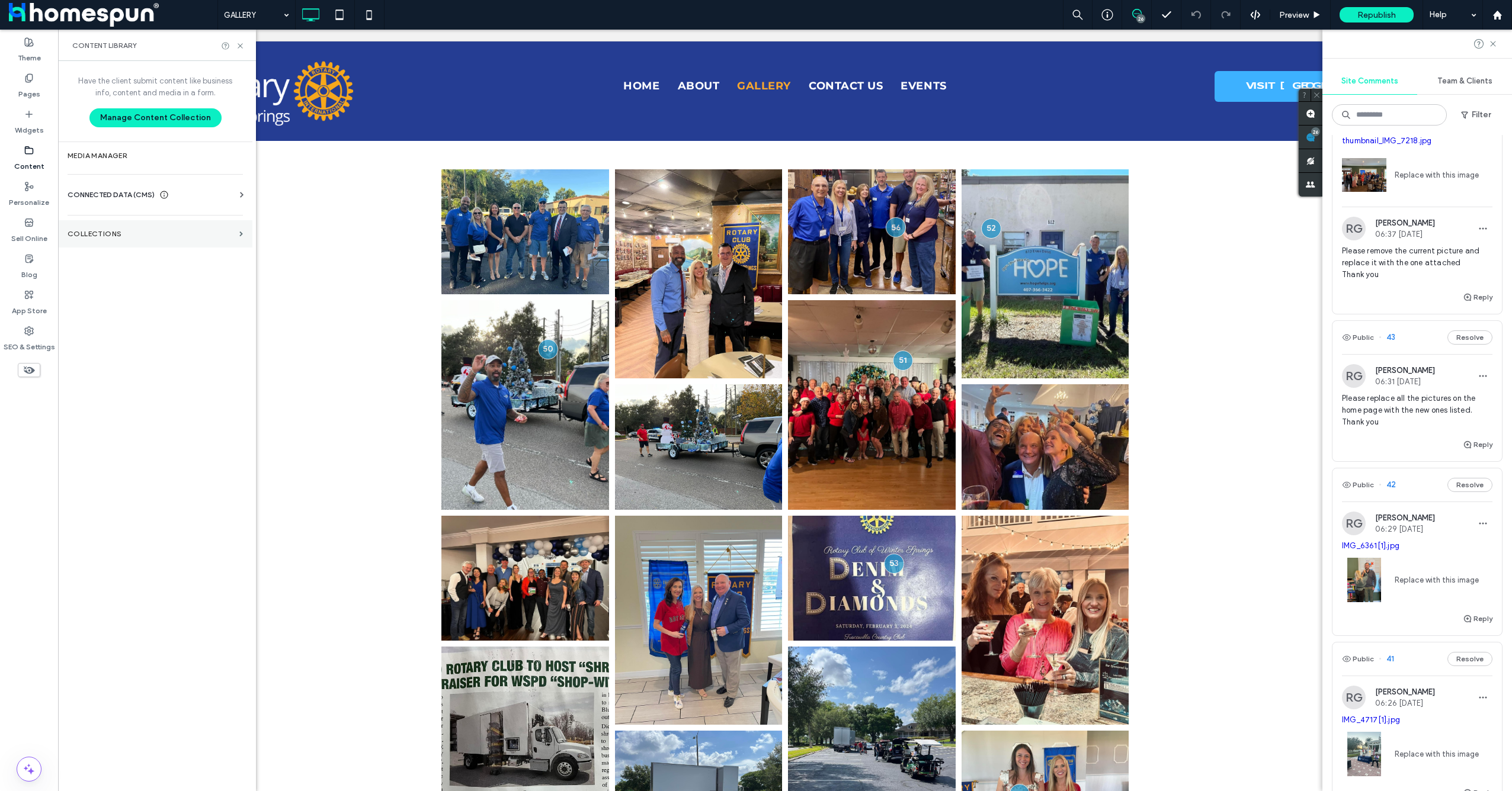
click at [148, 239] on section "Collections" at bounding box center [156, 234] width 195 height 27
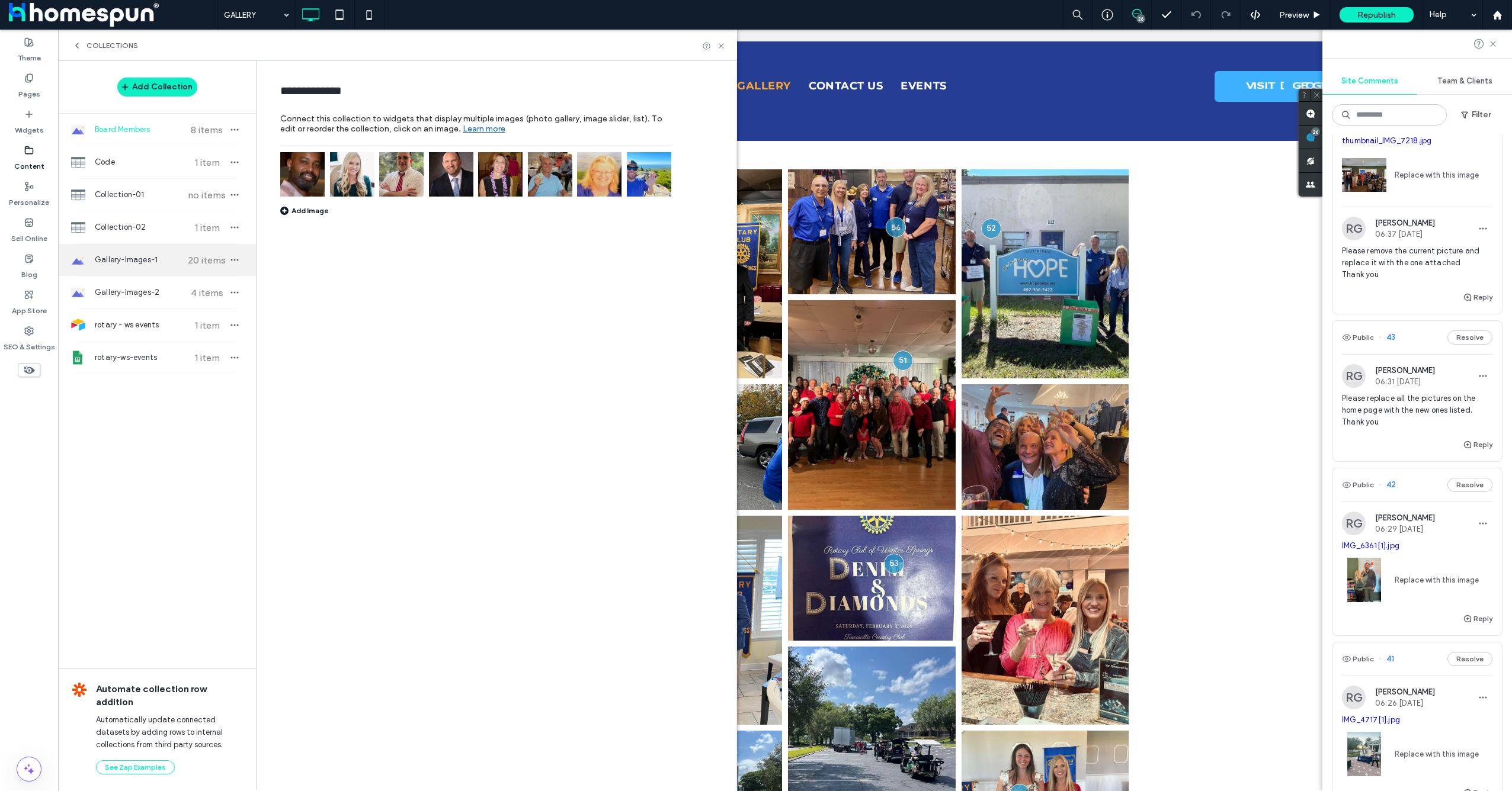
click at [127, 269] on div "Gallery-Images-1 20 items" at bounding box center [157, 260] width 198 height 32
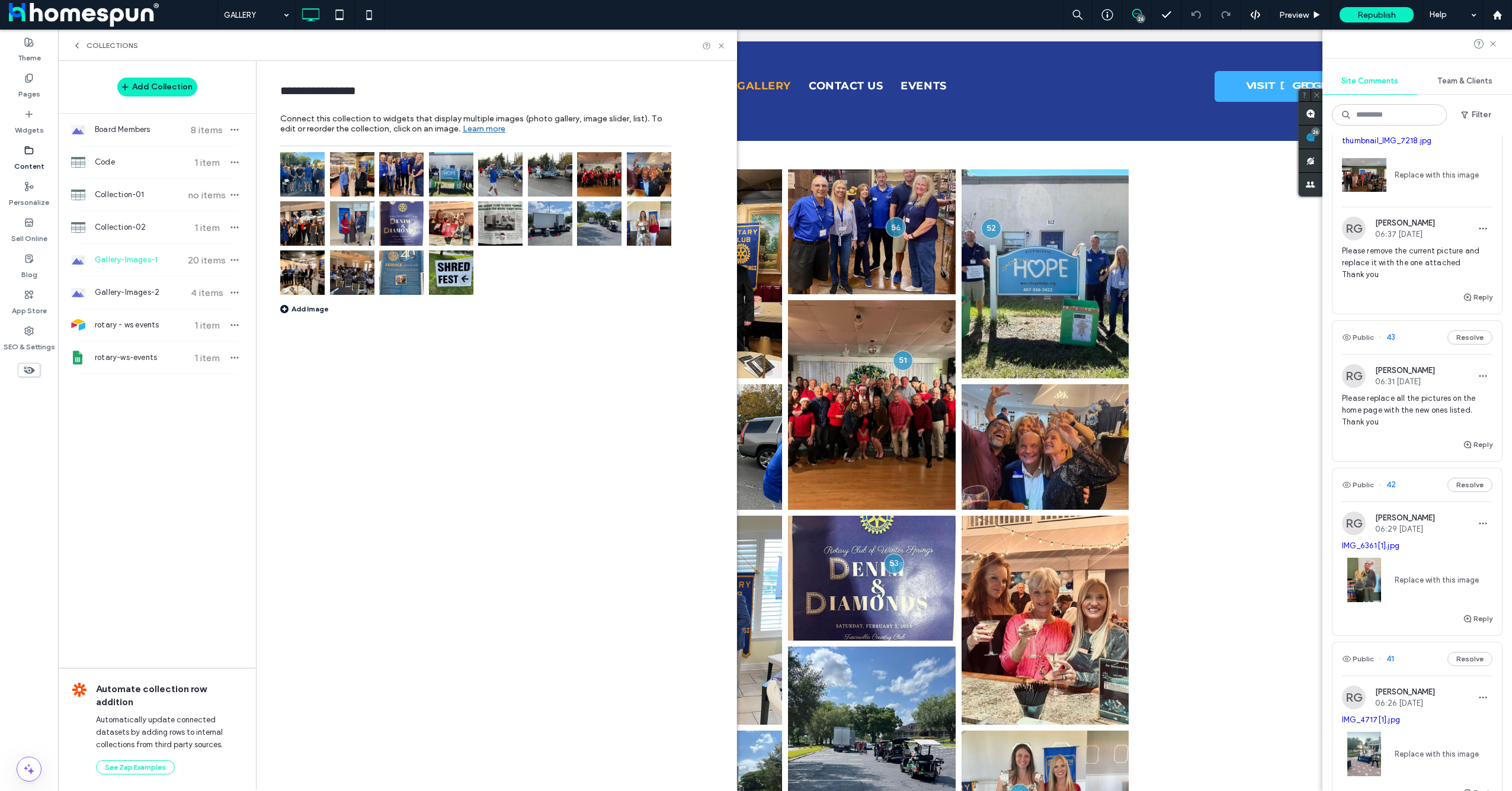
click at [460, 178] on img at bounding box center [451, 174] width 45 height 45
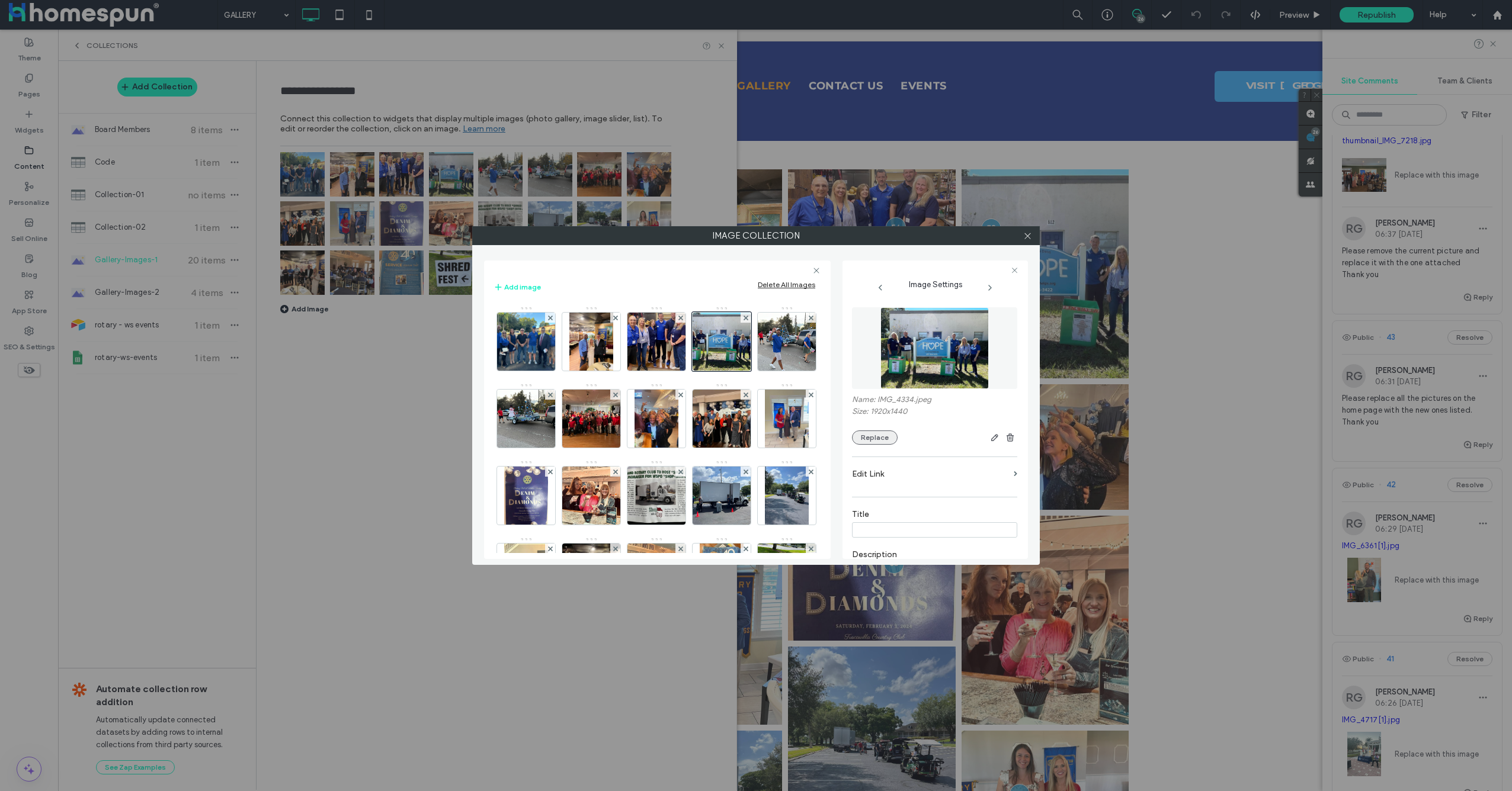
click at [887, 443] on button "Replace" at bounding box center [875, 438] width 46 height 14
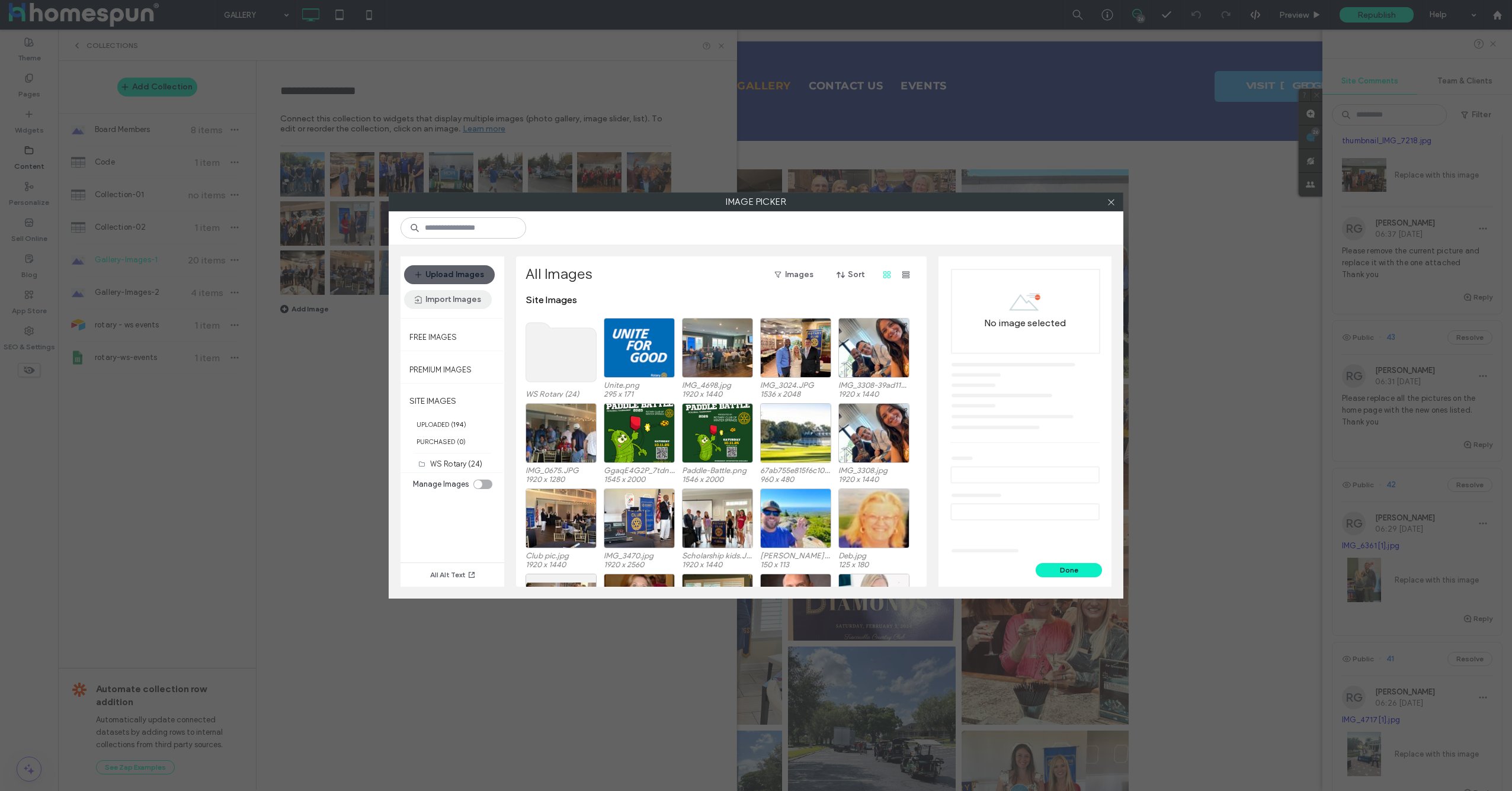
scroll to position [0, 0]
click at [1117, 205] on div at bounding box center [1111, 202] width 18 height 18
click at [1113, 203] on icon at bounding box center [1111, 202] width 9 height 9
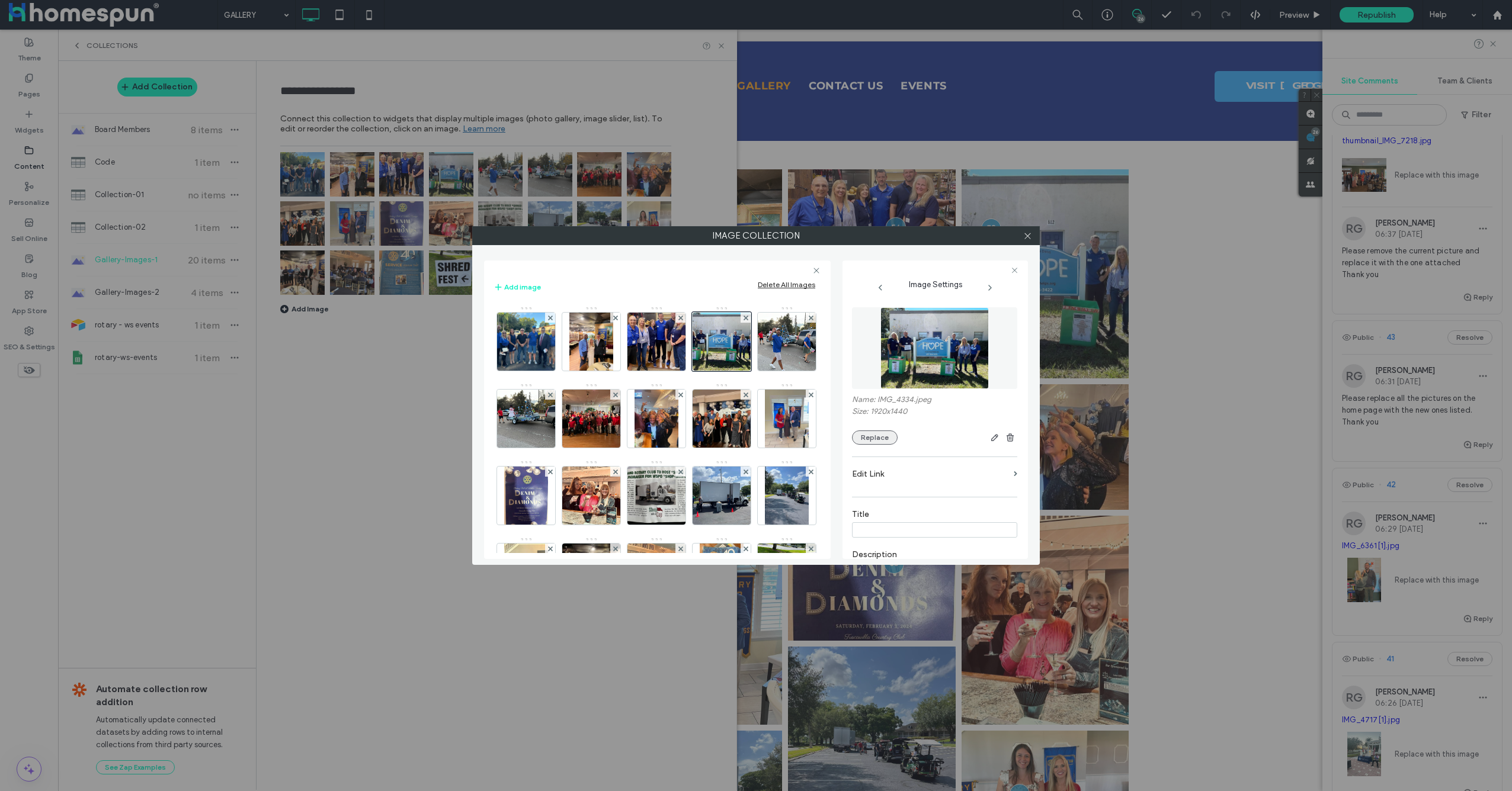
click at [871, 436] on button "Replace" at bounding box center [875, 438] width 46 height 14
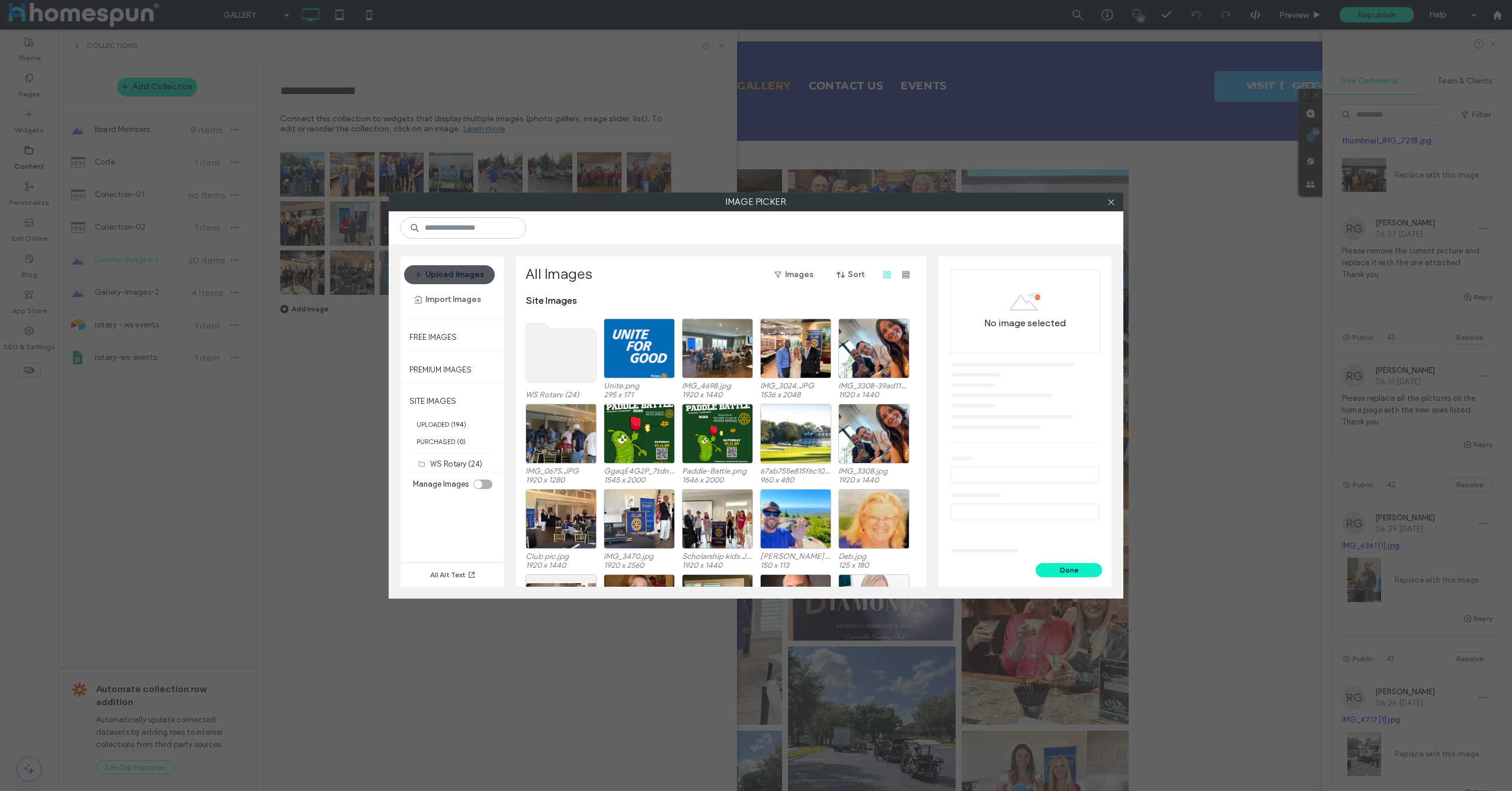
click at [462, 274] on button "Upload Images" at bounding box center [449, 275] width 90 height 19
click at [480, 279] on button "Upload Images" at bounding box center [449, 275] width 90 height 19
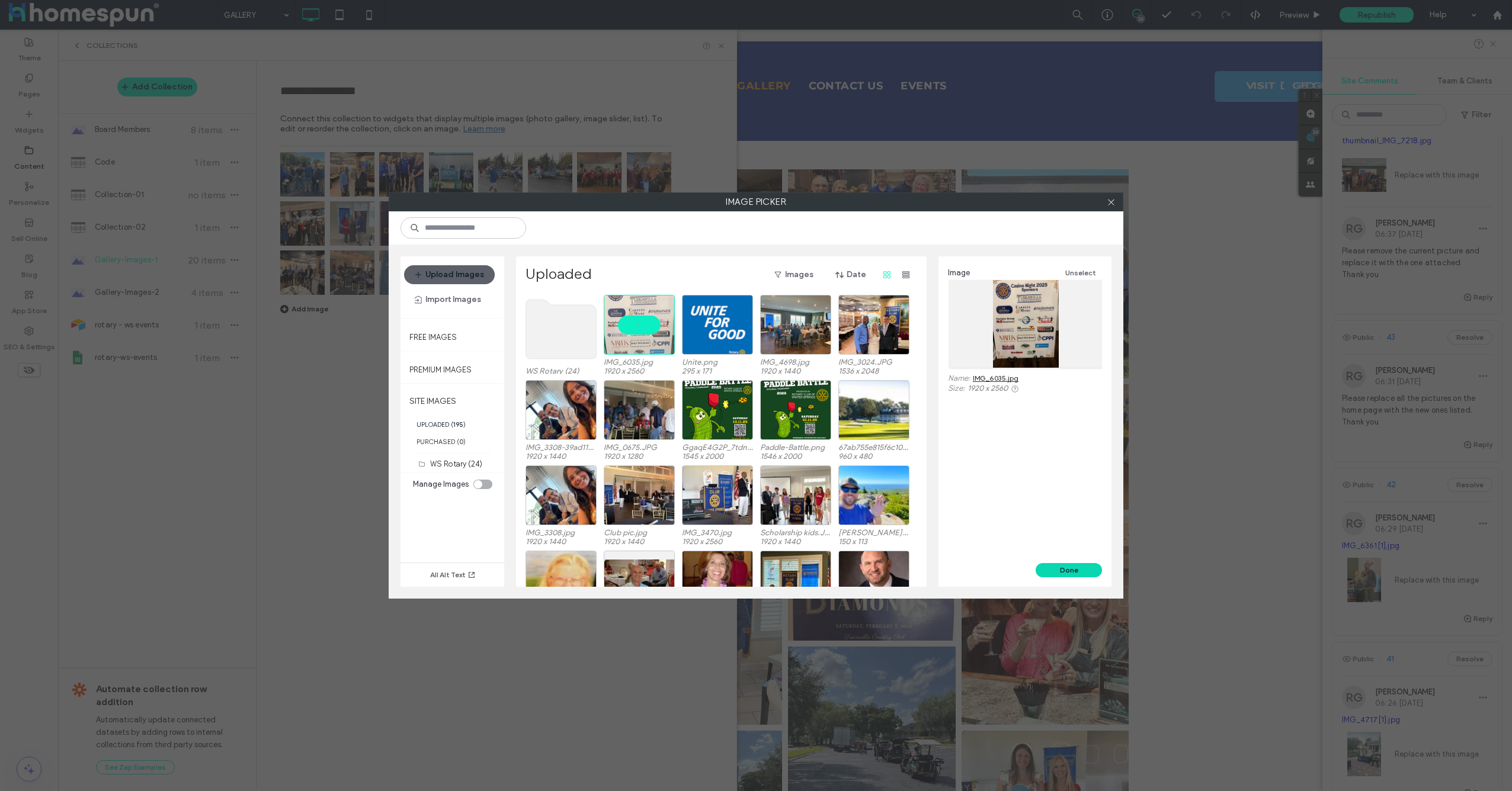
click at [1059, 572] on button "Done" at bounding box center [1069, 570] width 66 height 14
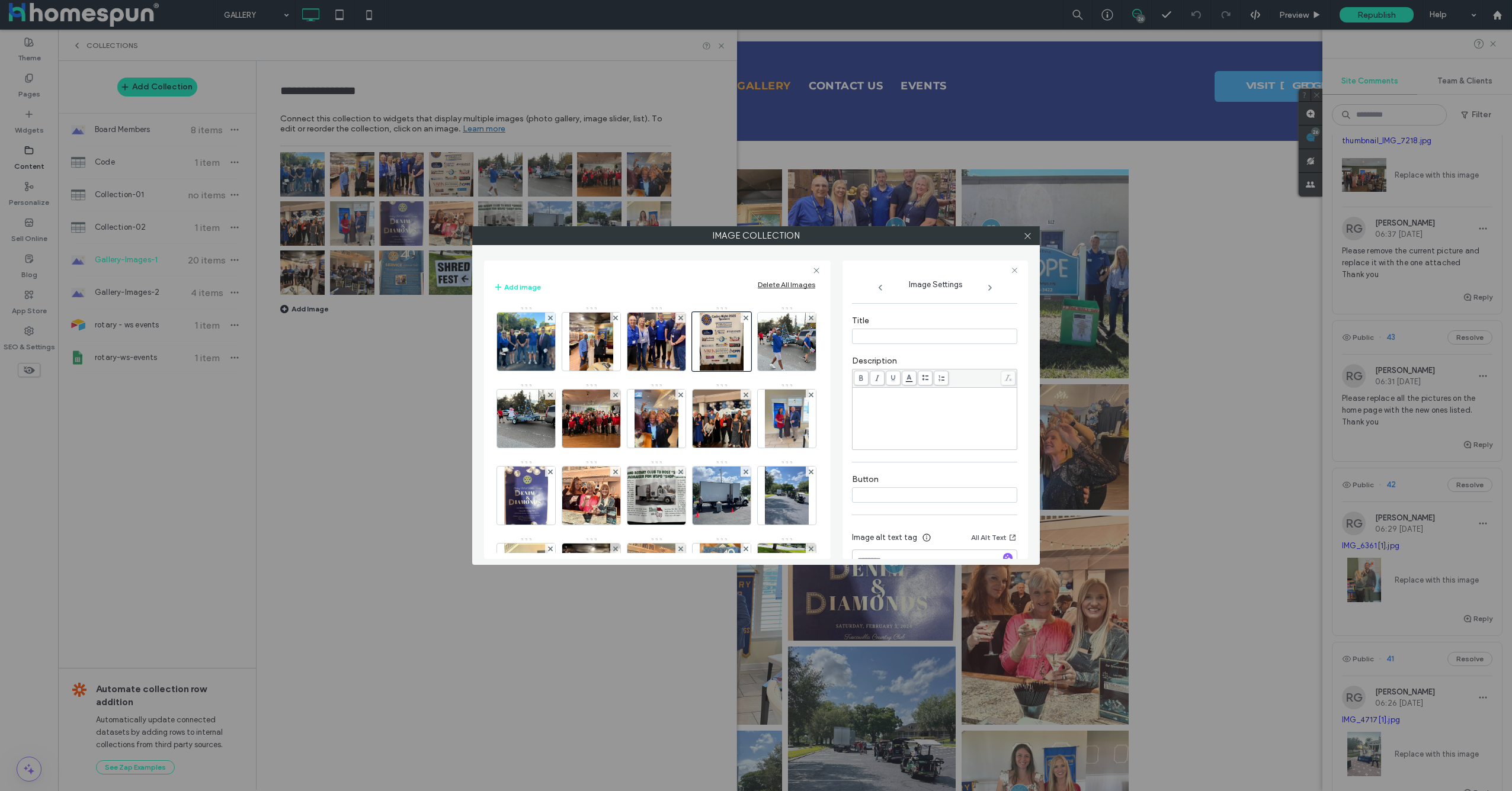
scroll to position [234, 0]
click at [1028, 240] on icon at bounding box center [1028, 236] width 9 height 9
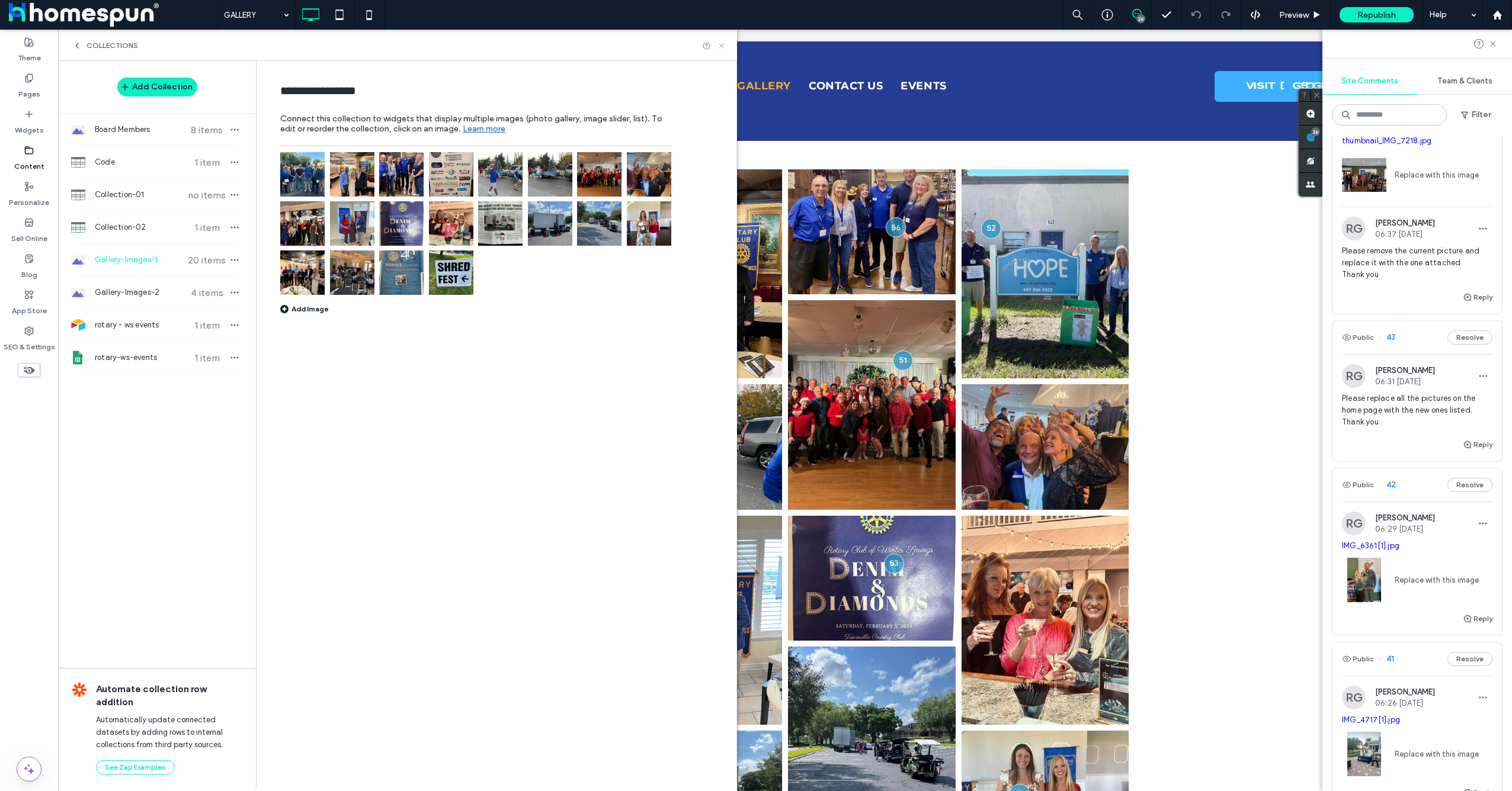
click at [722, 47] on use at bounding box center [721, 45] width 5 height 5
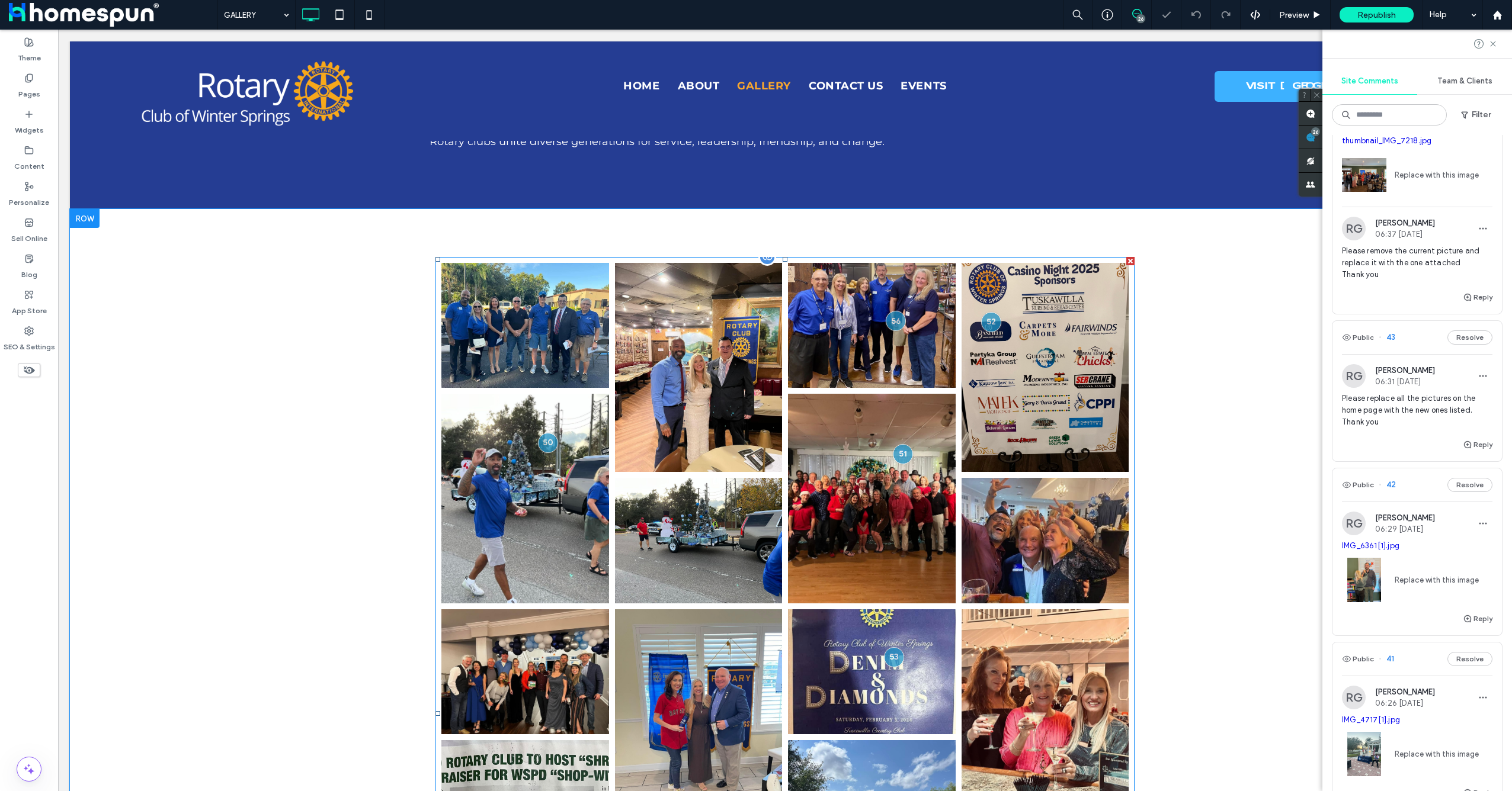
scroll to position [0, 0]
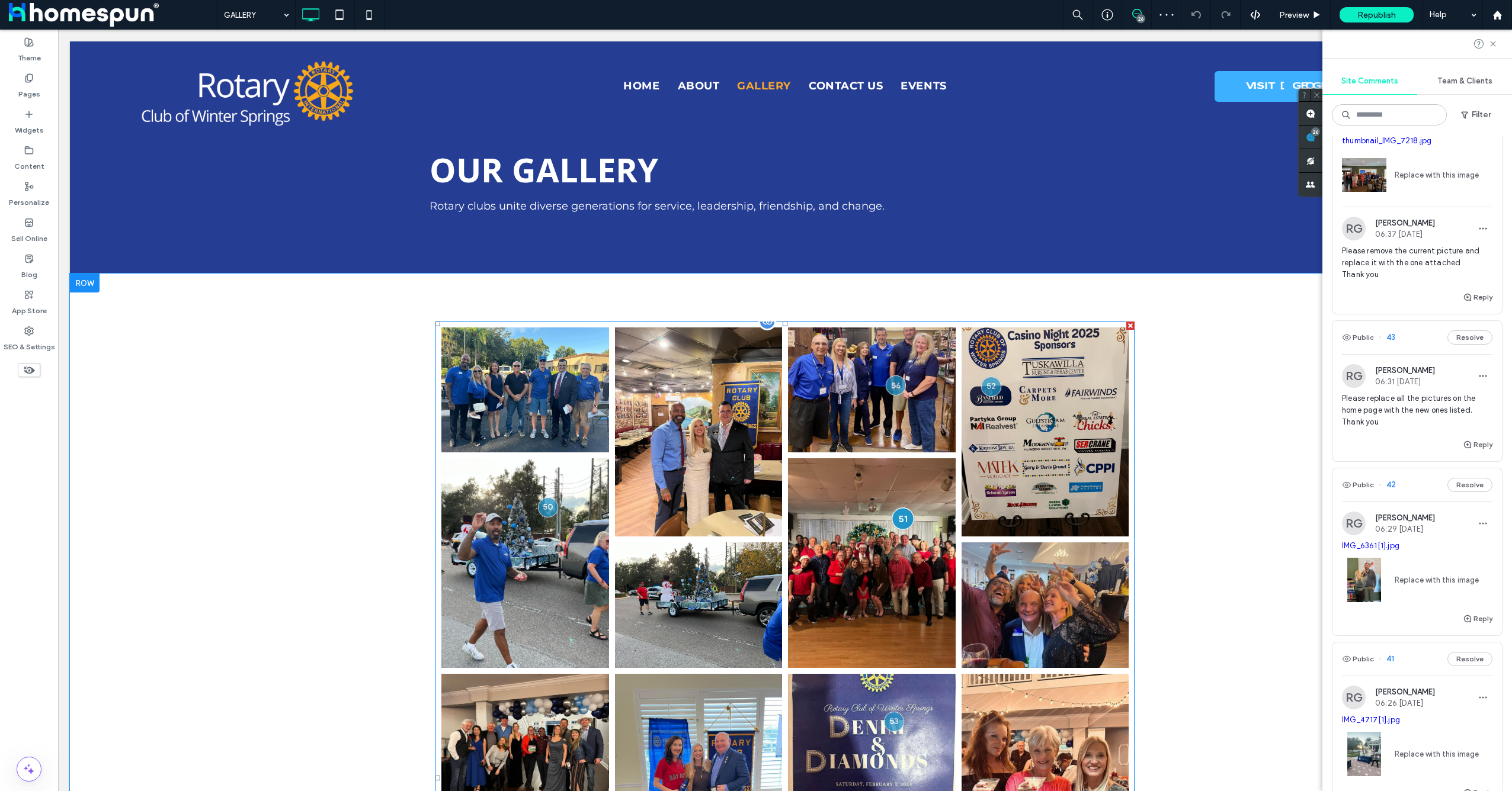
click at [899, 519] on div at bounding box center [903, 518] width 22 height 22
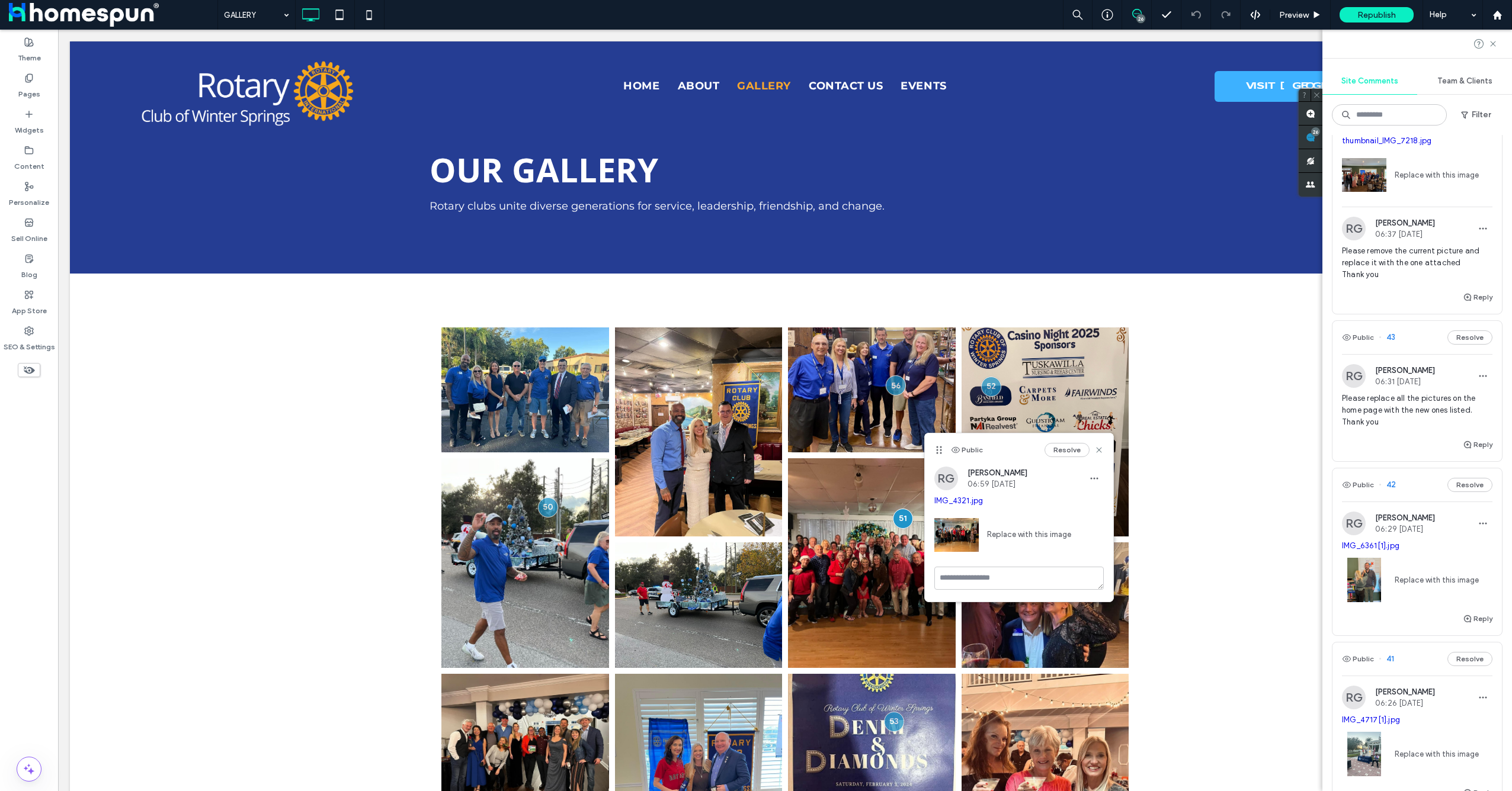
click at [1019, 533] on link "Replace with this image" at bounding box center [1025, 534] width 92 height 12
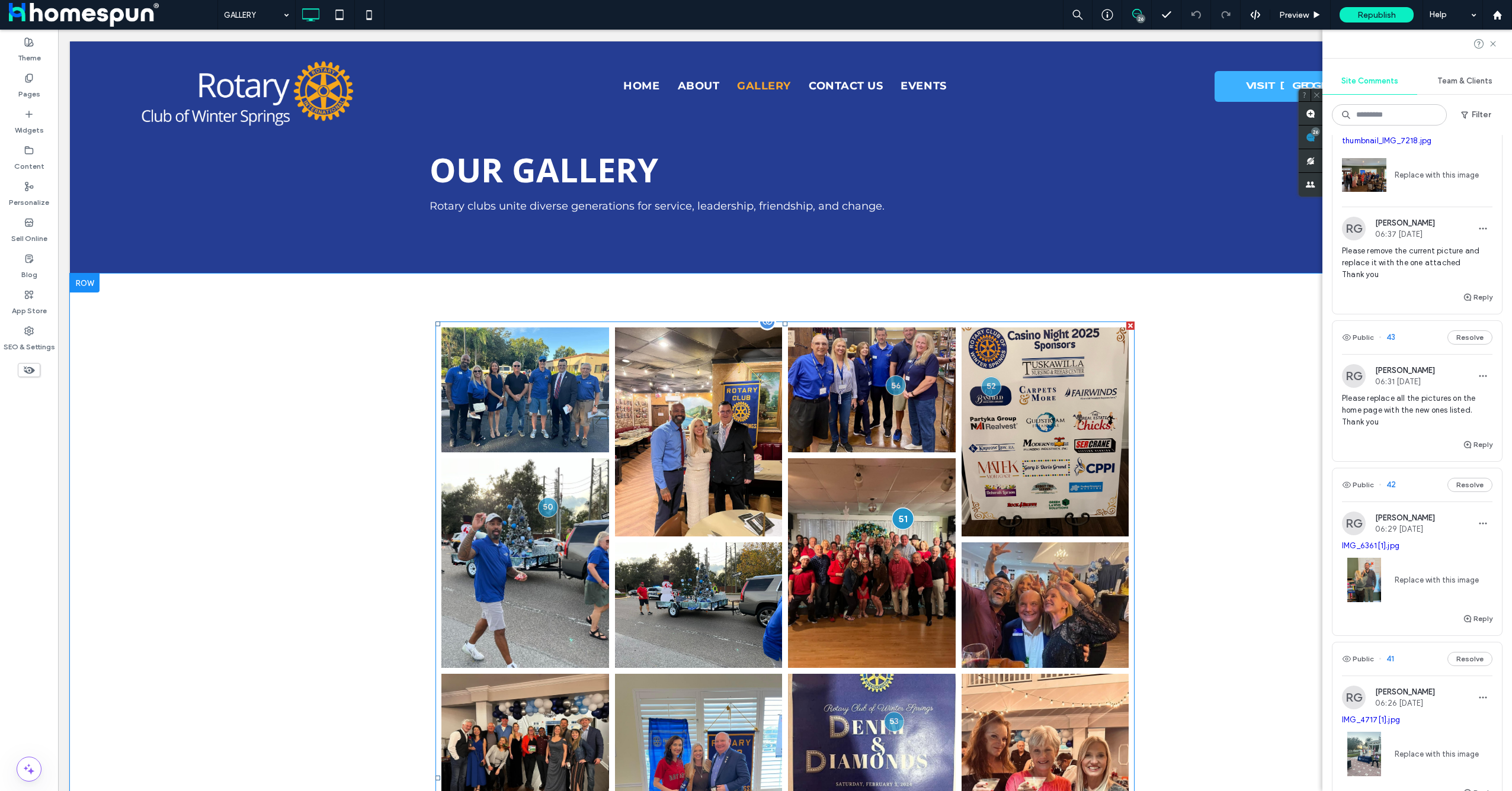
click at [899, 523] on div at bounding box center [903, 518] width 22 height 22
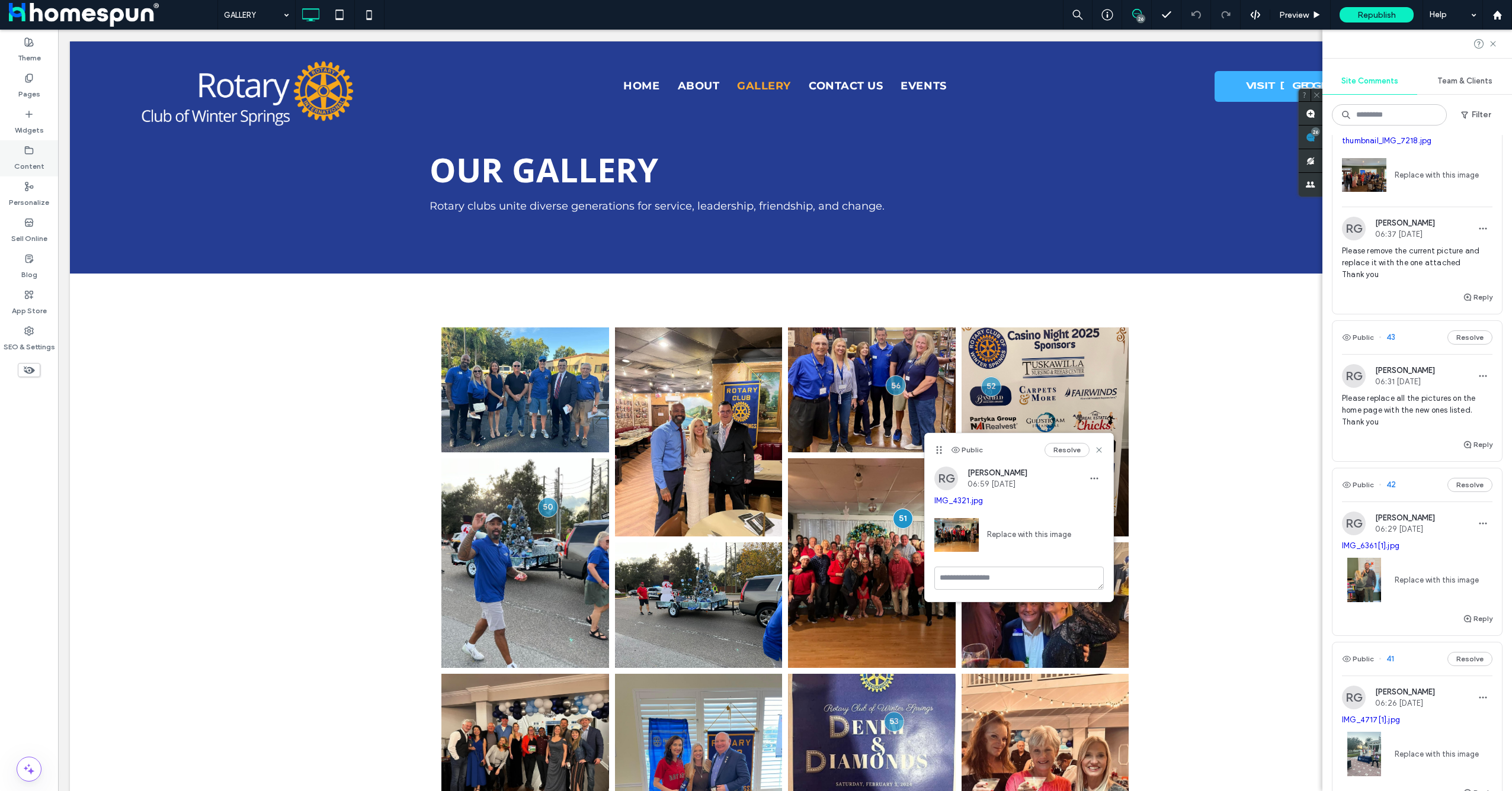
click at [32, 150] on icon at bounding box center [29, 151] width 10 height 10
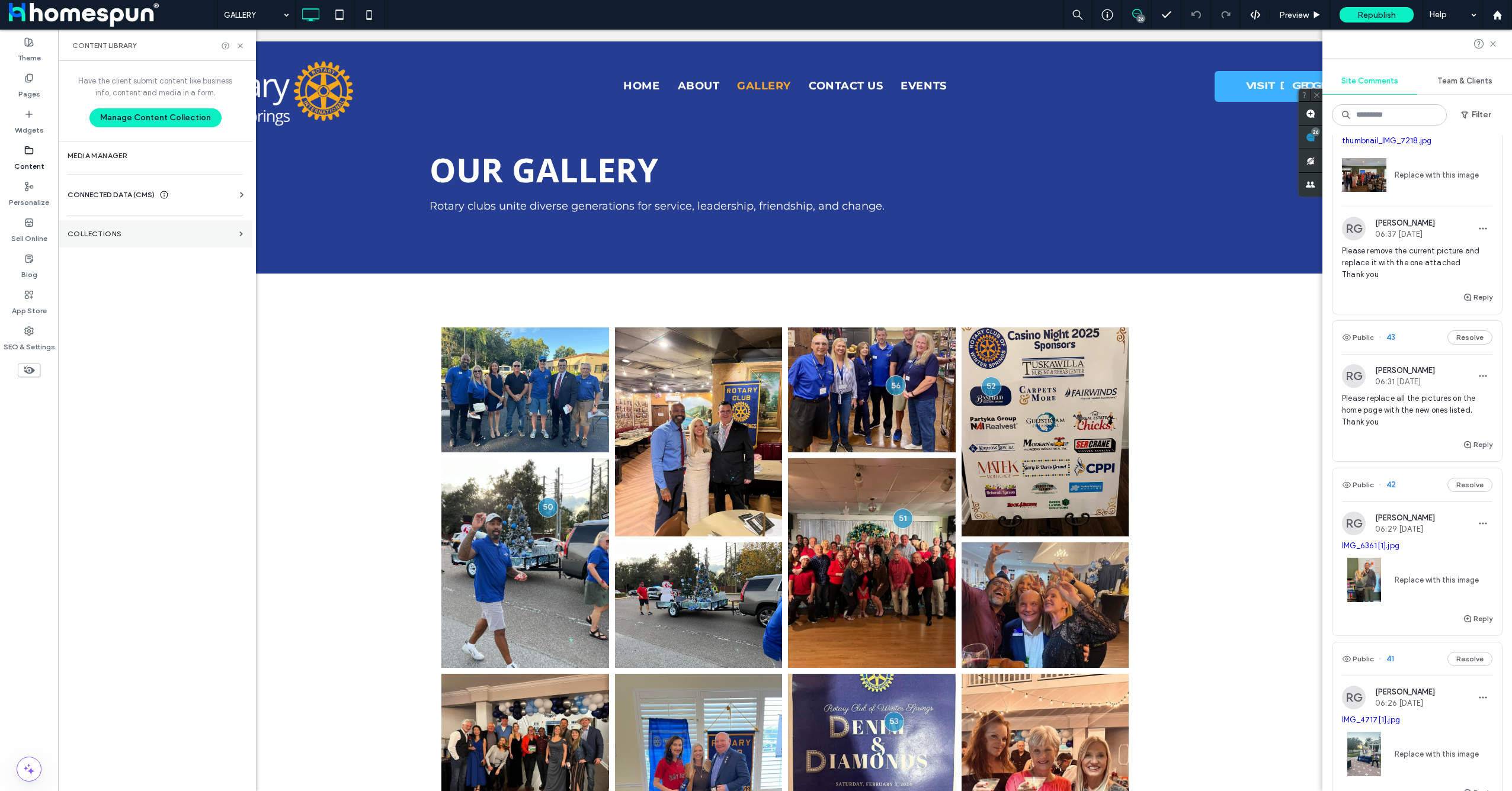
click at [149, 242] on section "Collections" at bounding box center [156, 234] width 195 height 27
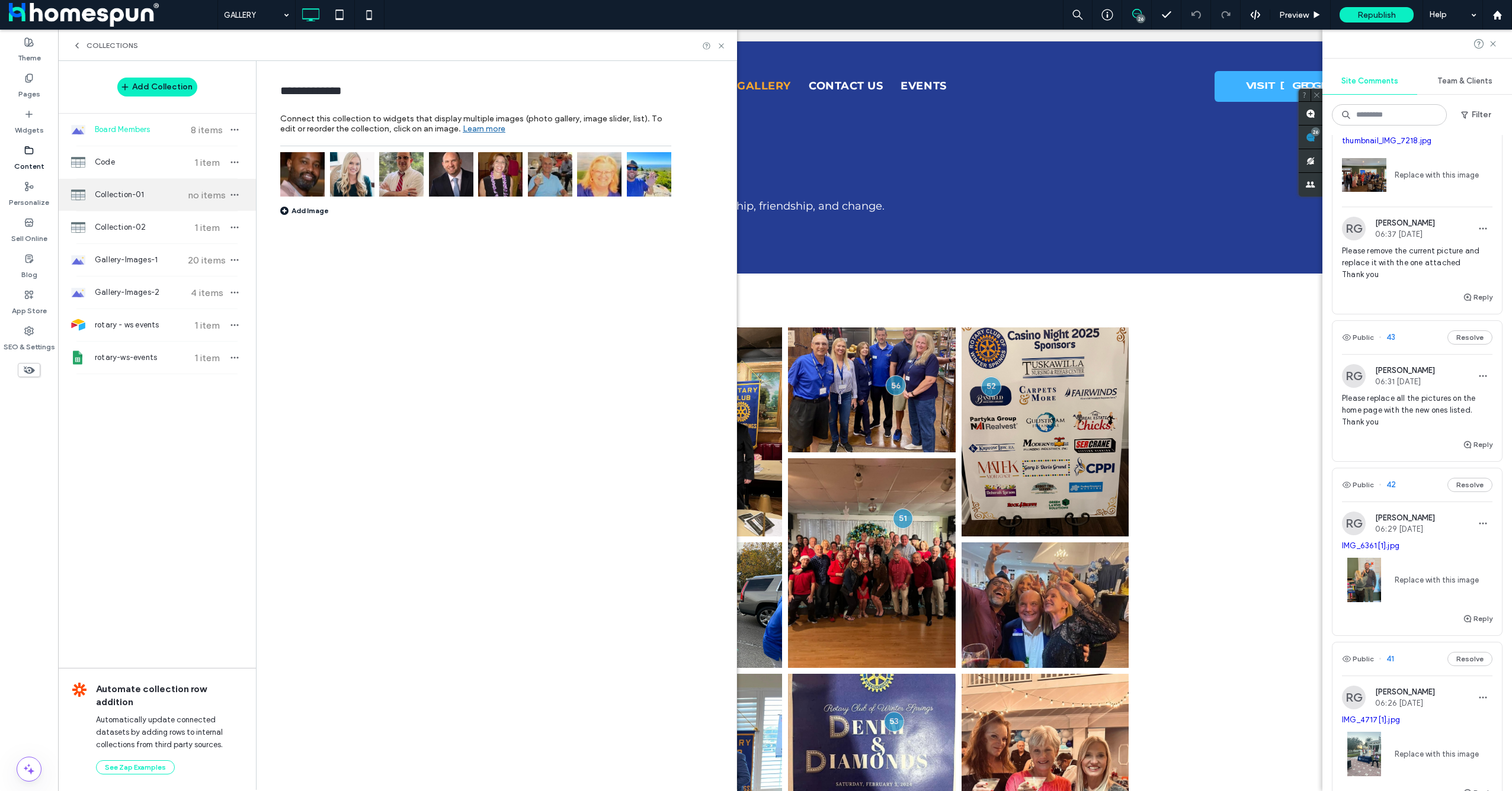
click at [142, 201] on div "Collection-01 no items" at bounding box center [157, 194] width 198 height 32
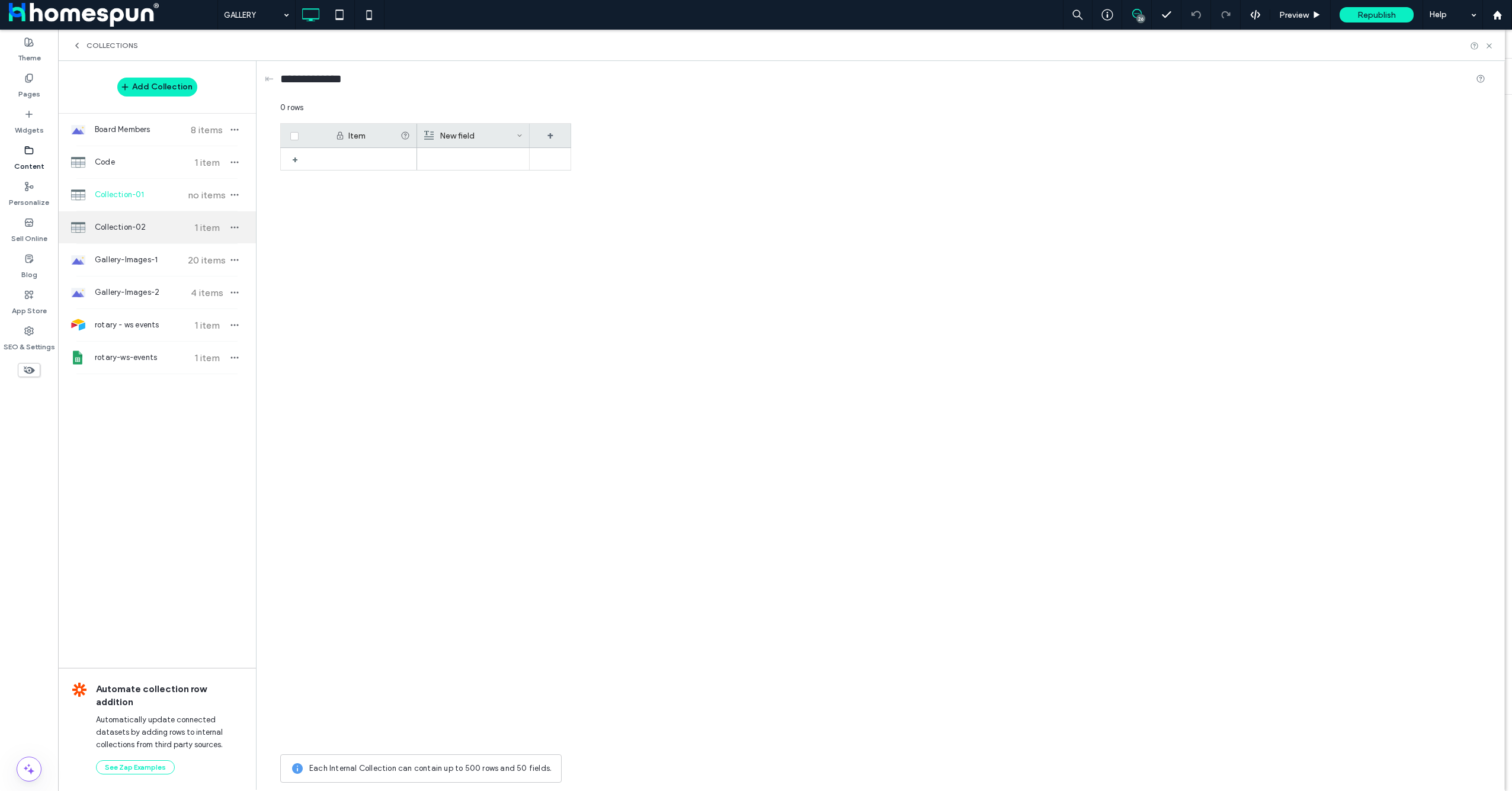
click at [152, 225] on span "Collection-02" at bounding box center [138, 227] width 88 height 12
click at [156, 271] on div "Gallery-Images-1 20 items" at bounding box center [157, 260] width 198 height 32
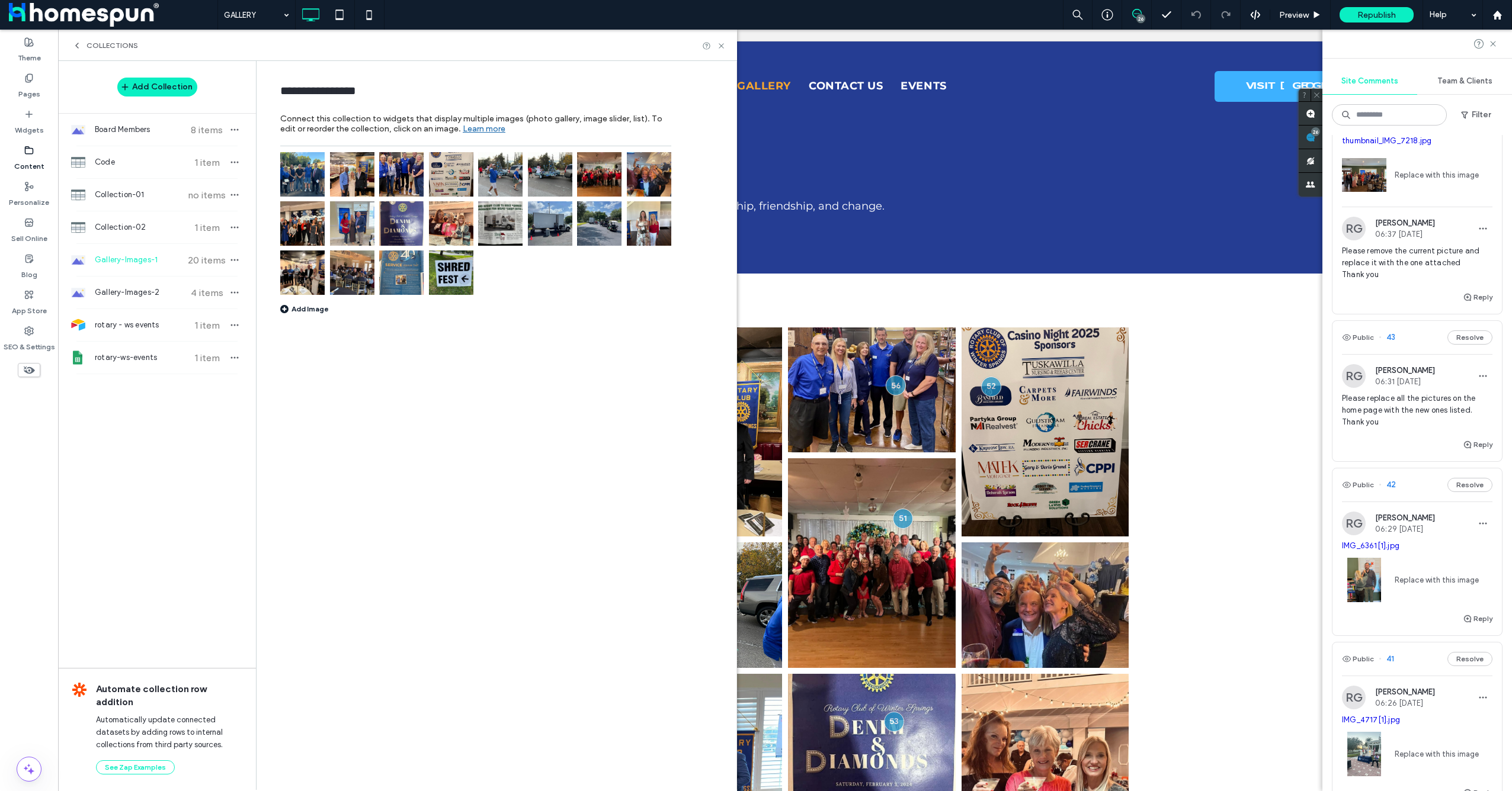
click at [602, 173] on img at bounding box center [599, 174] width 45 height 45
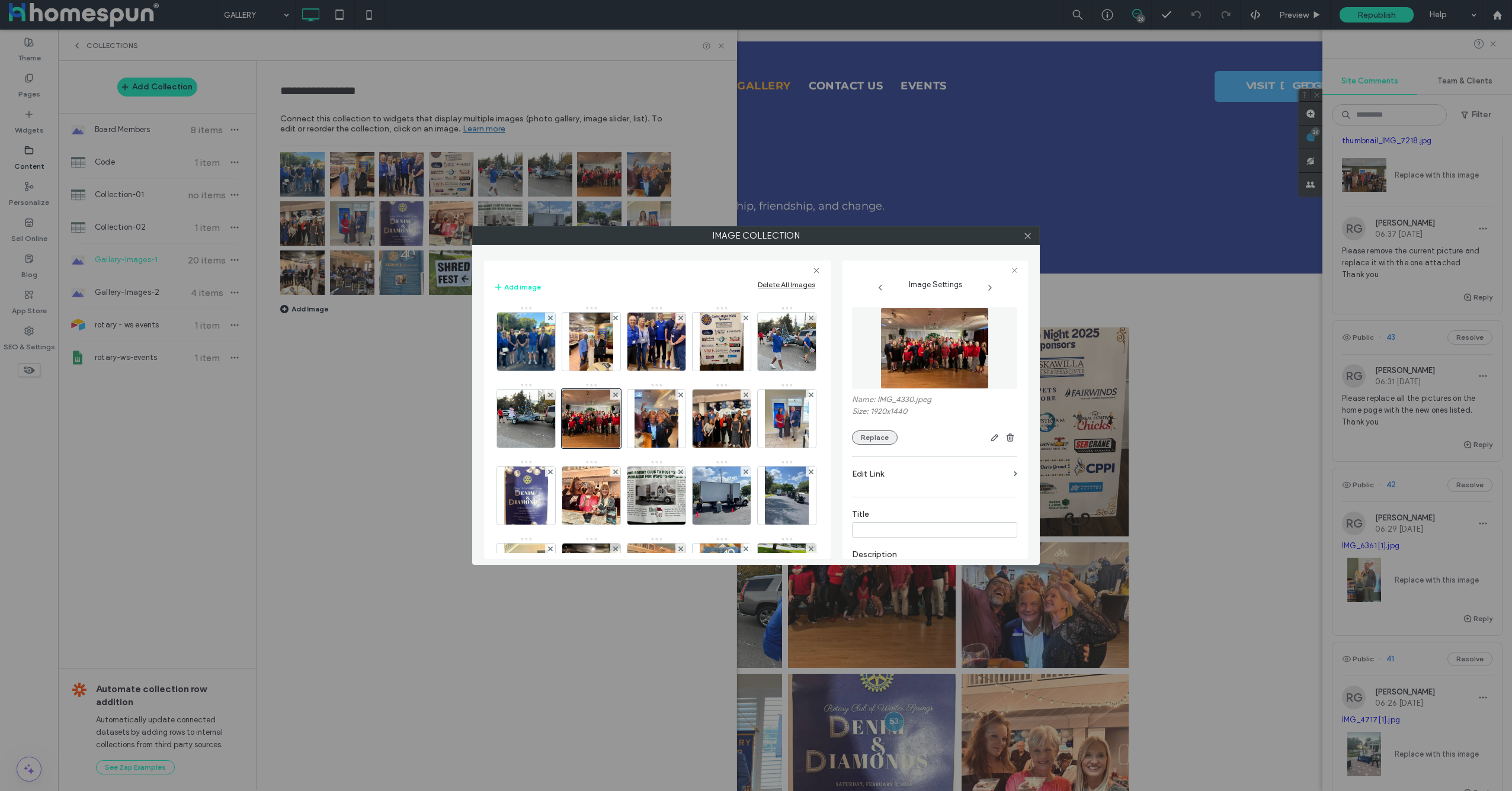
click at [877, 436] on button "Replace" at bounding box center [875, 438] width 46 height 14
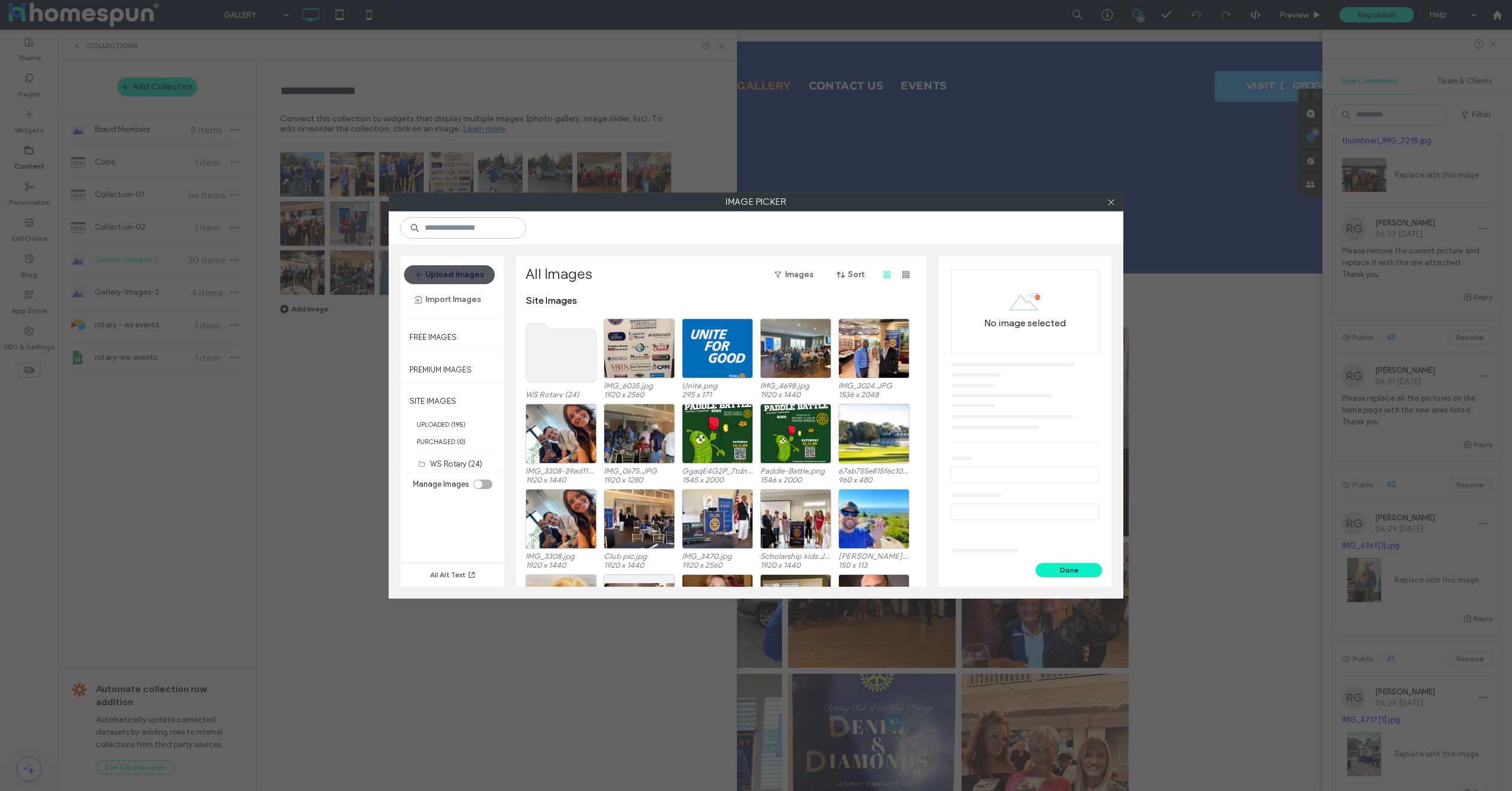
click at [475, 275] on button "Upload Images" at bounding box center [449, 275] width 90 height 19
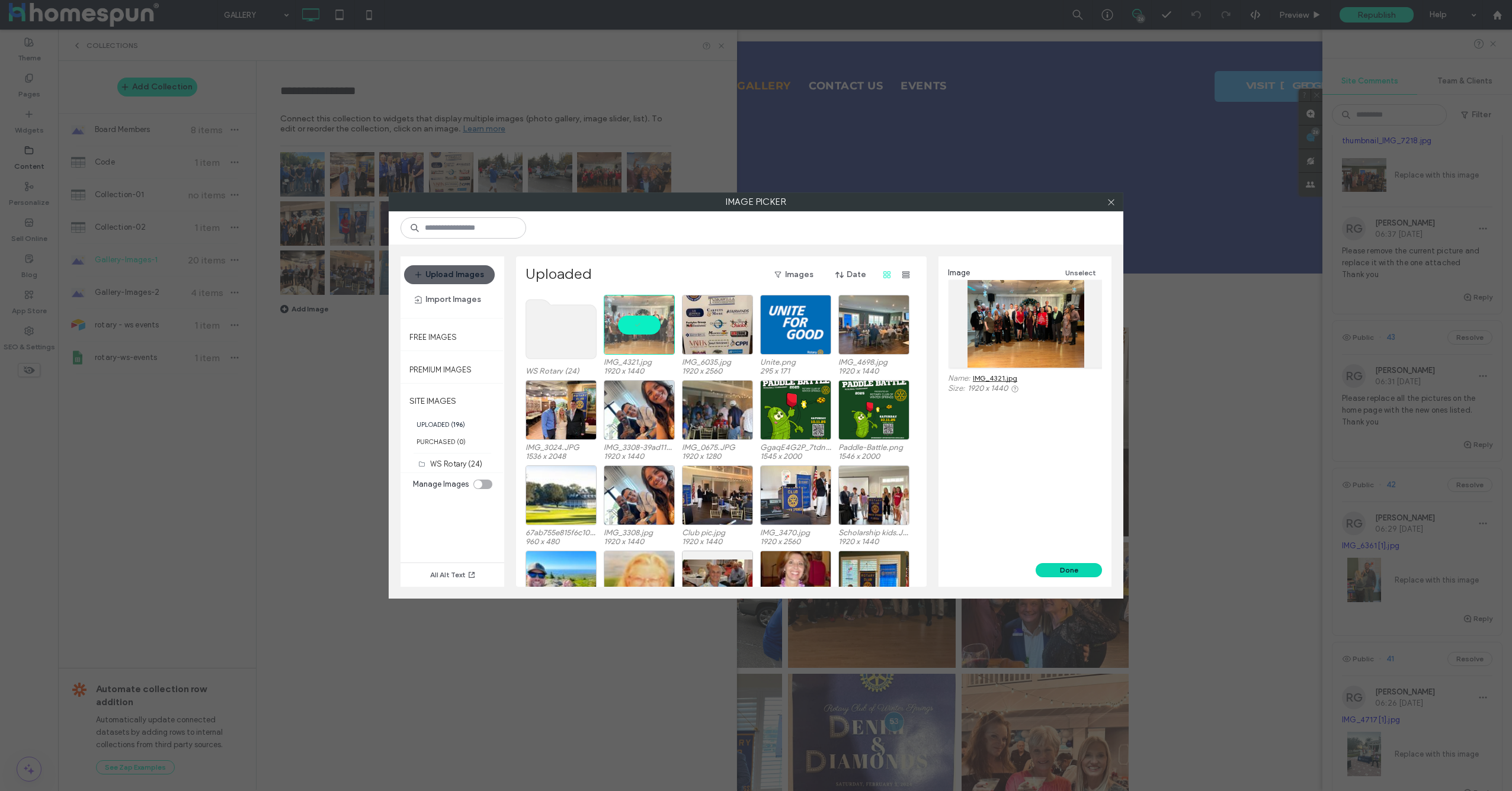
click at [1069, 575] on button "Done" at bounding box center [1069, 570] width 66 height 14
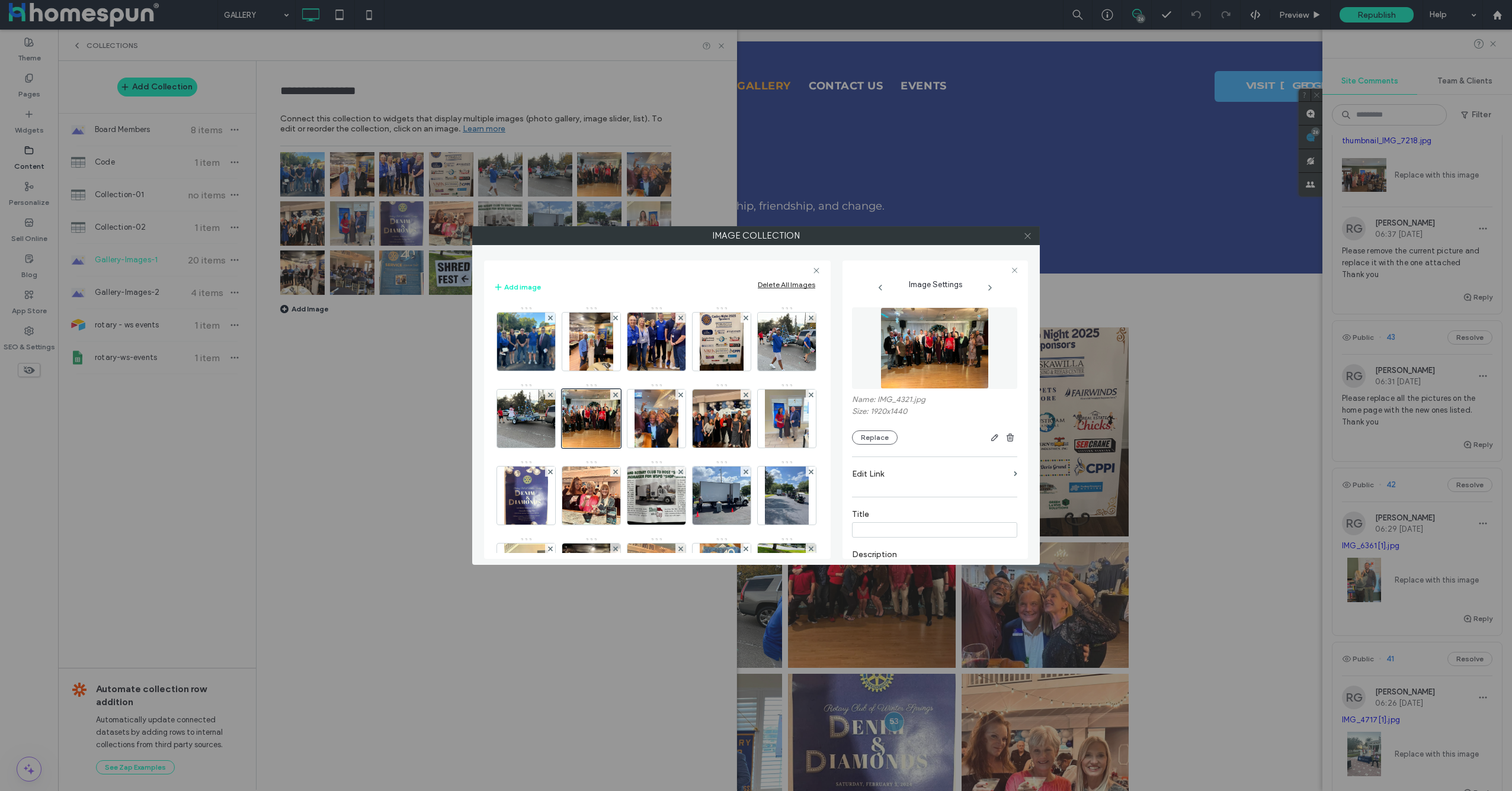
click at [1026, 239] on icon at bounding box center [1028, 236] width 9 height 9
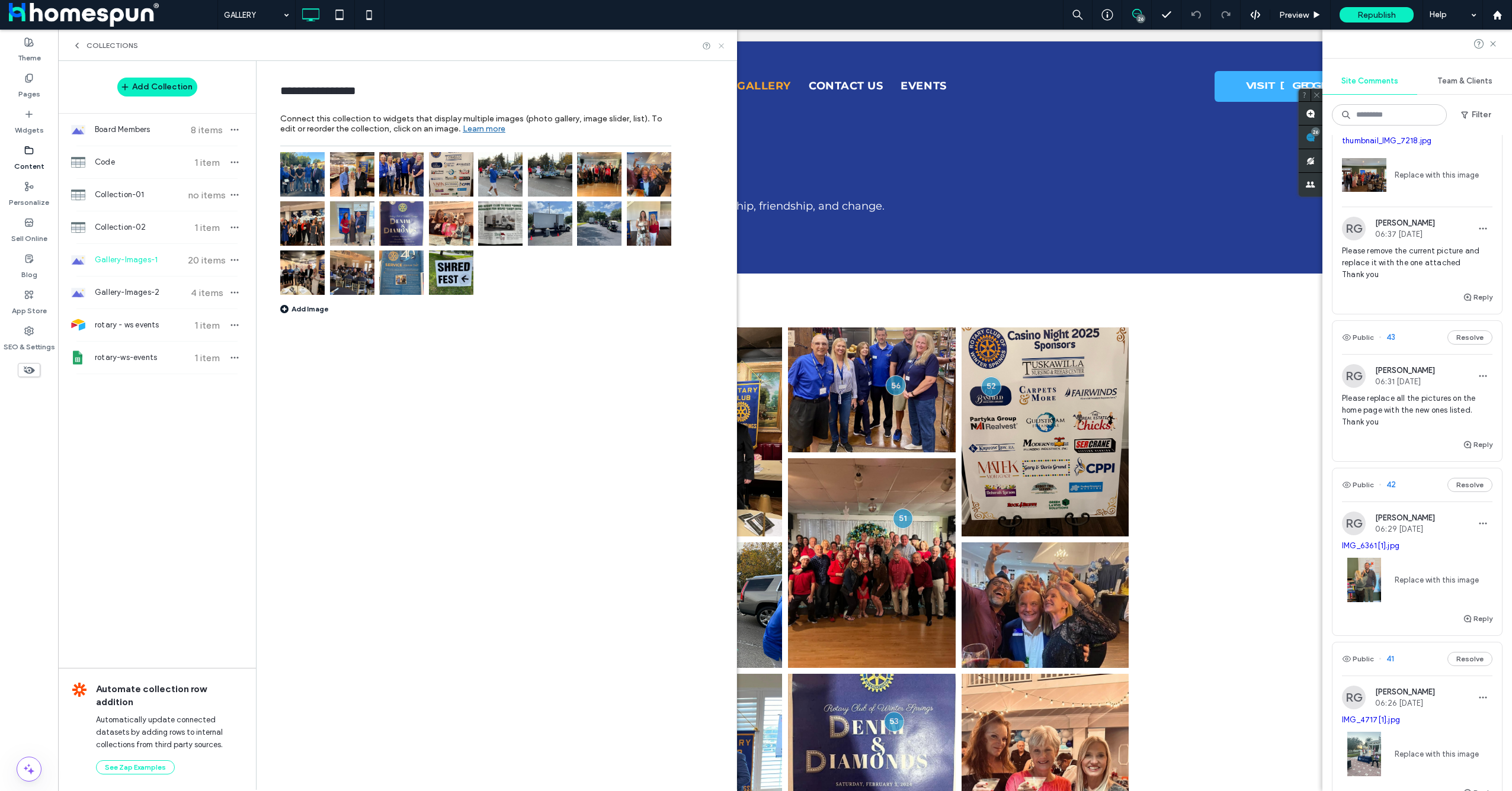
click at [725, 44] on icon at bounding box center [721, 46] width 9 height 9
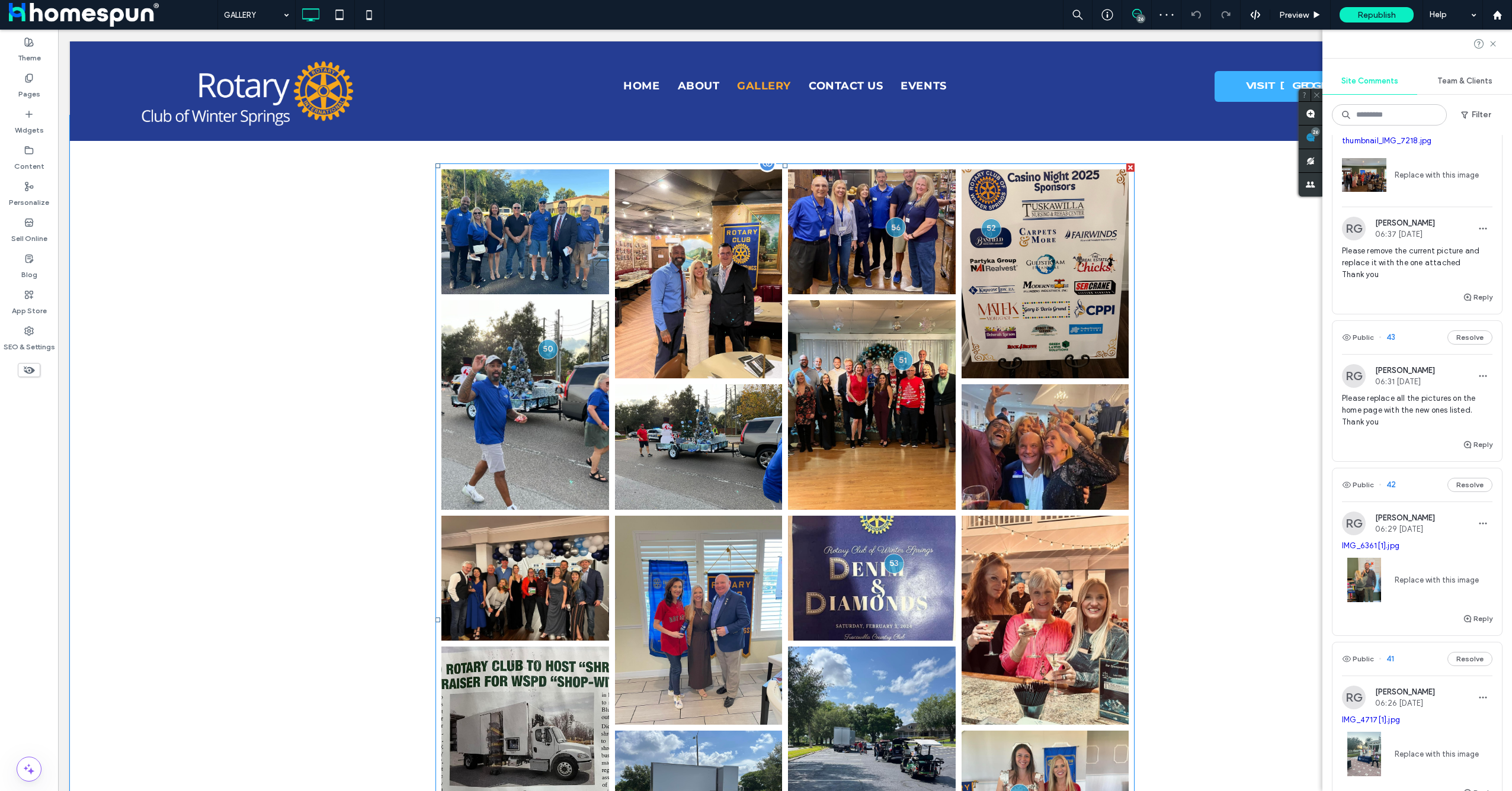
scroll to position [316, 0]
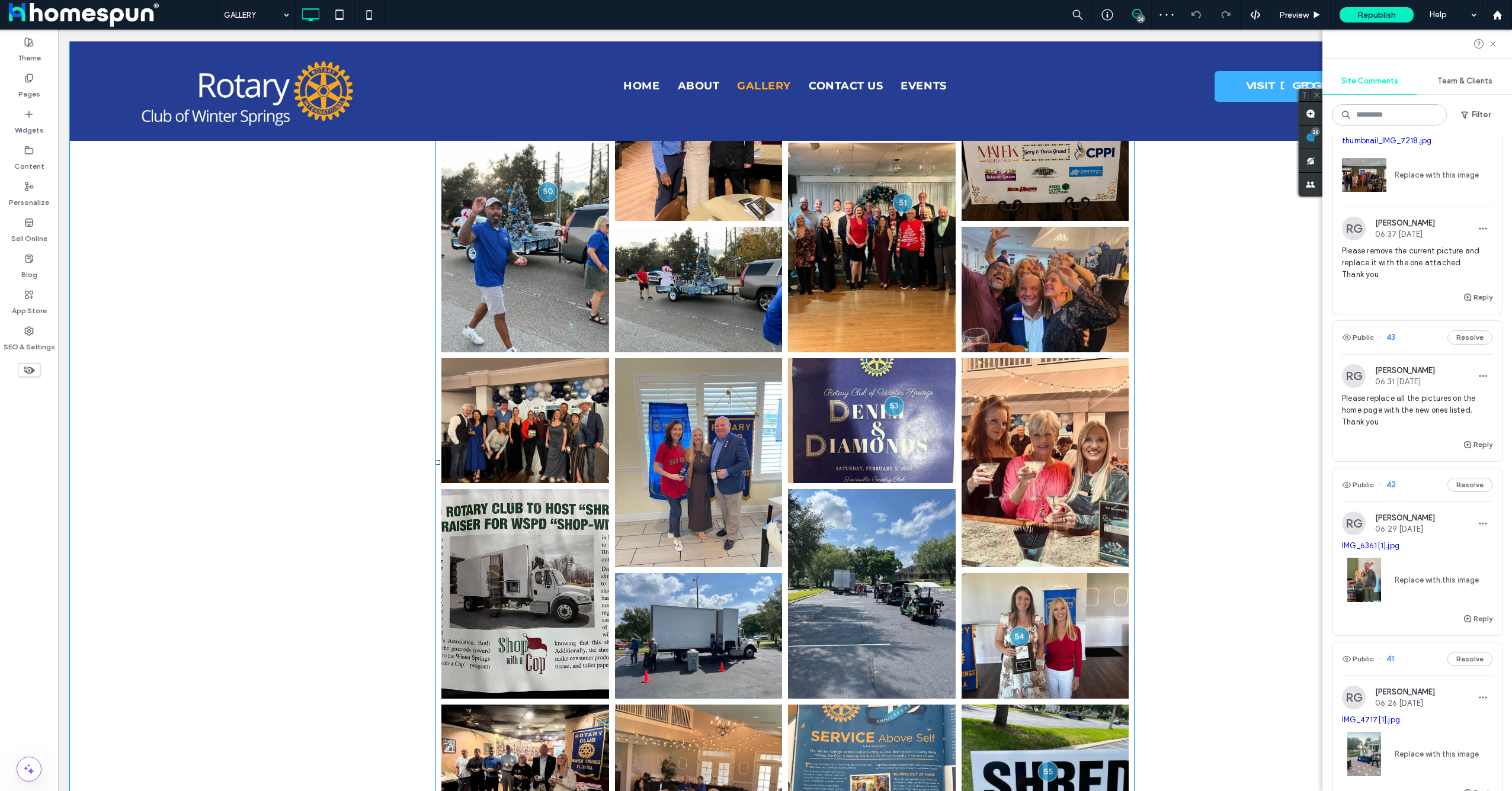
click at [847, 436] on link at bounding box center [871, 420] width 168 height 125
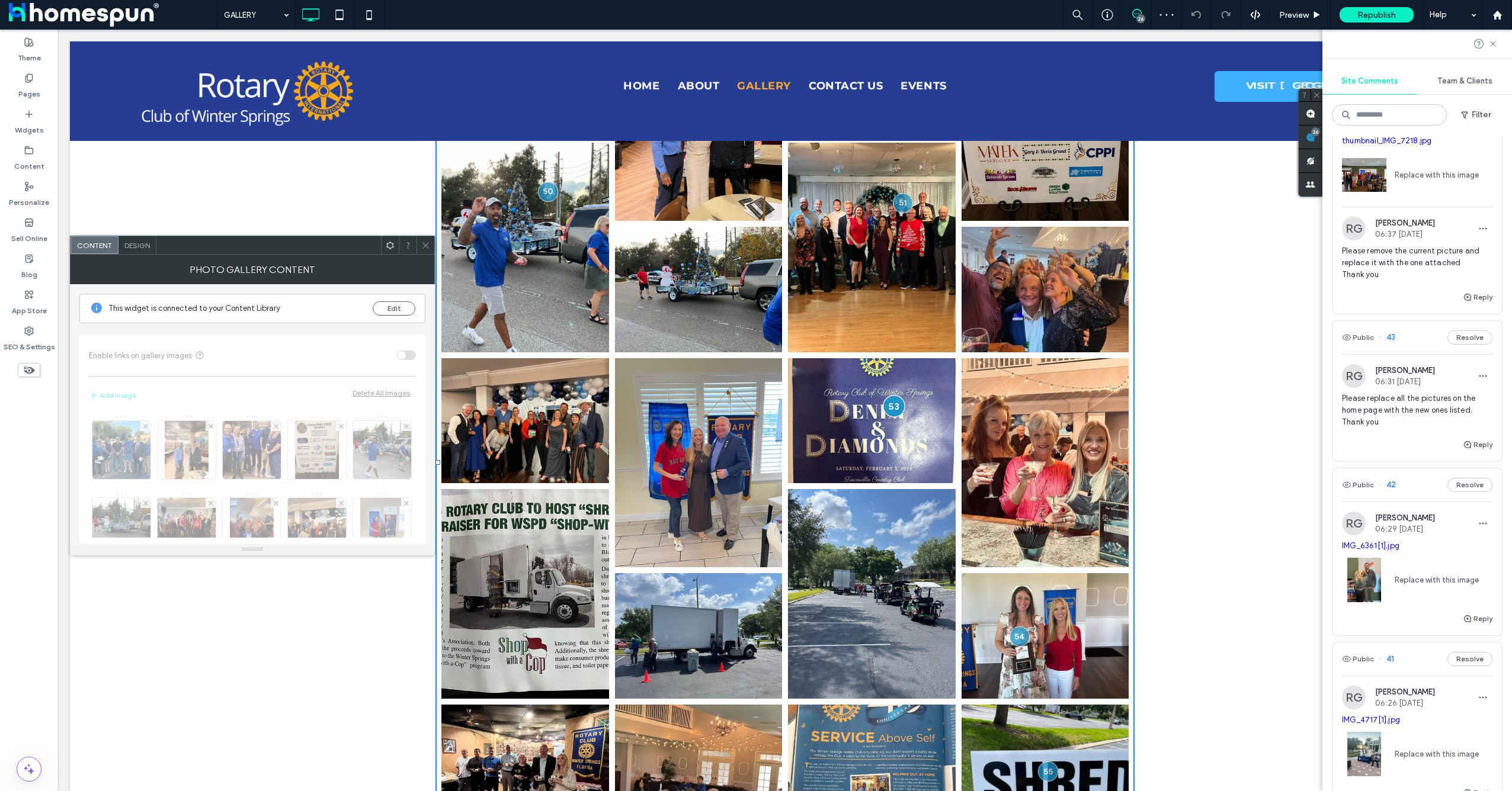
click at [892, 407] on div at bounding box center [894, 406] width 22 height 22
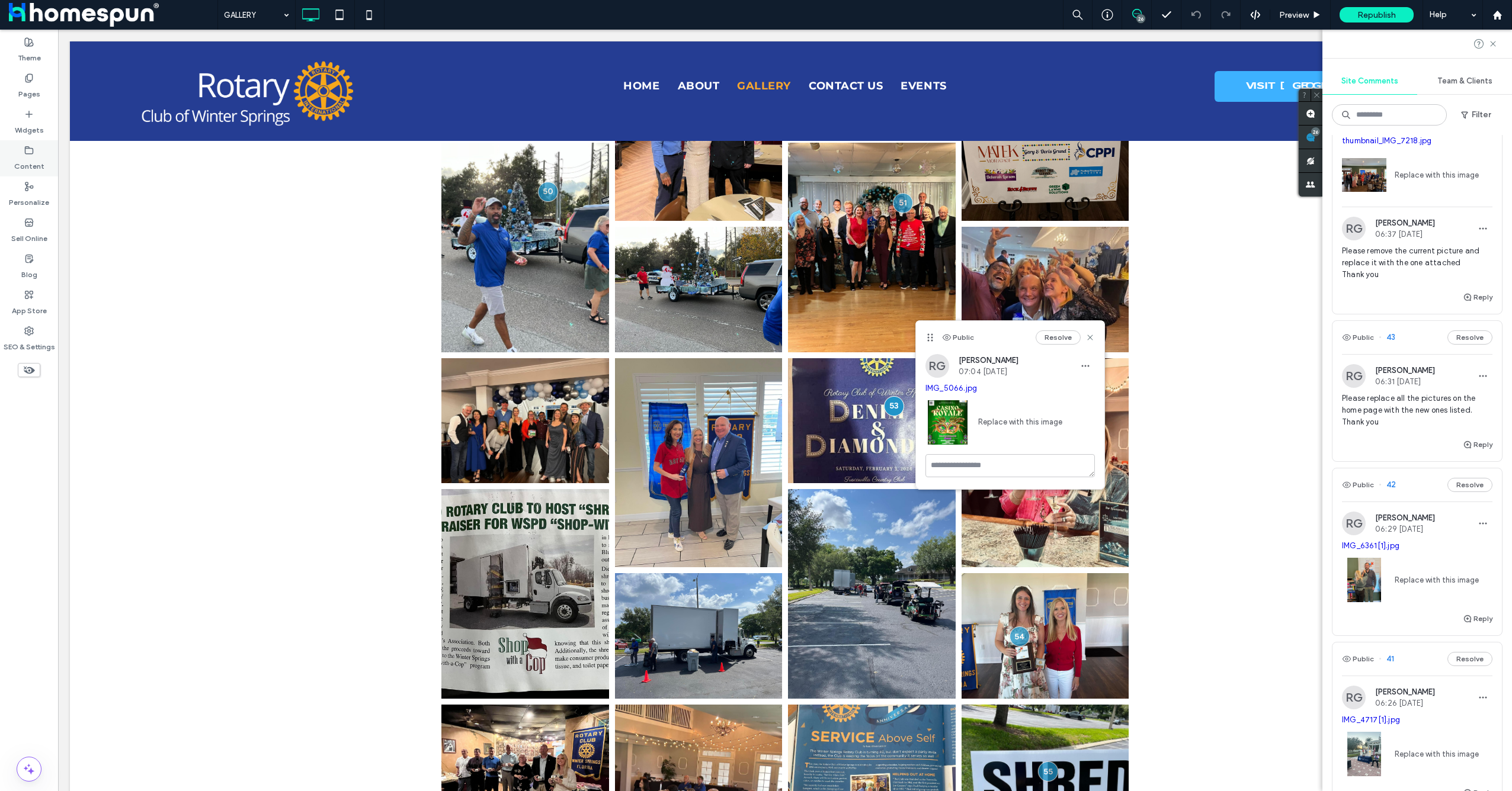
click at [27, 151] on icon at bounding box center [29, 151] width 10 height 10
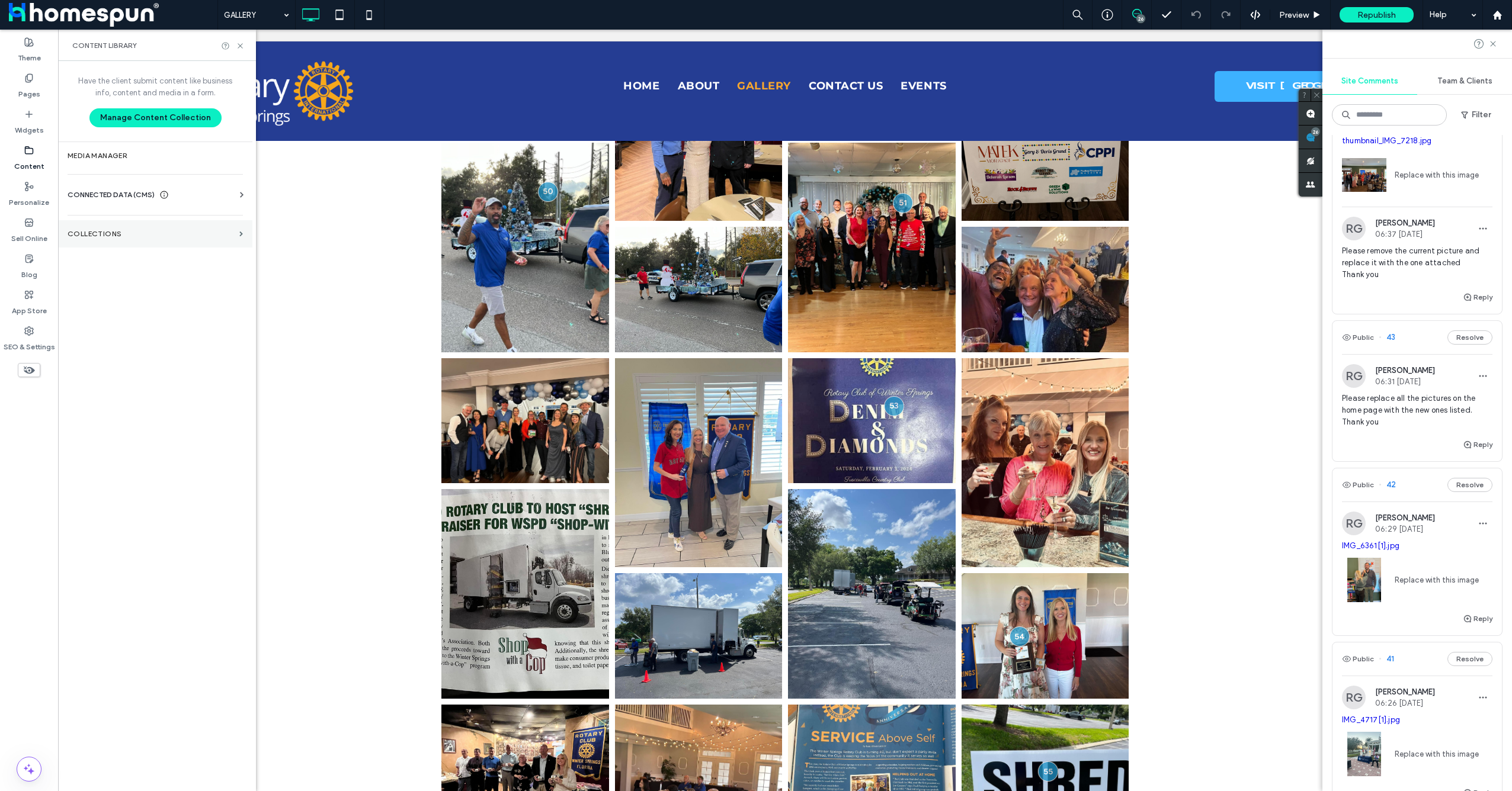
click at [127, 227] on section "Collections" at bounding box center [156, 234] width 195 height 27
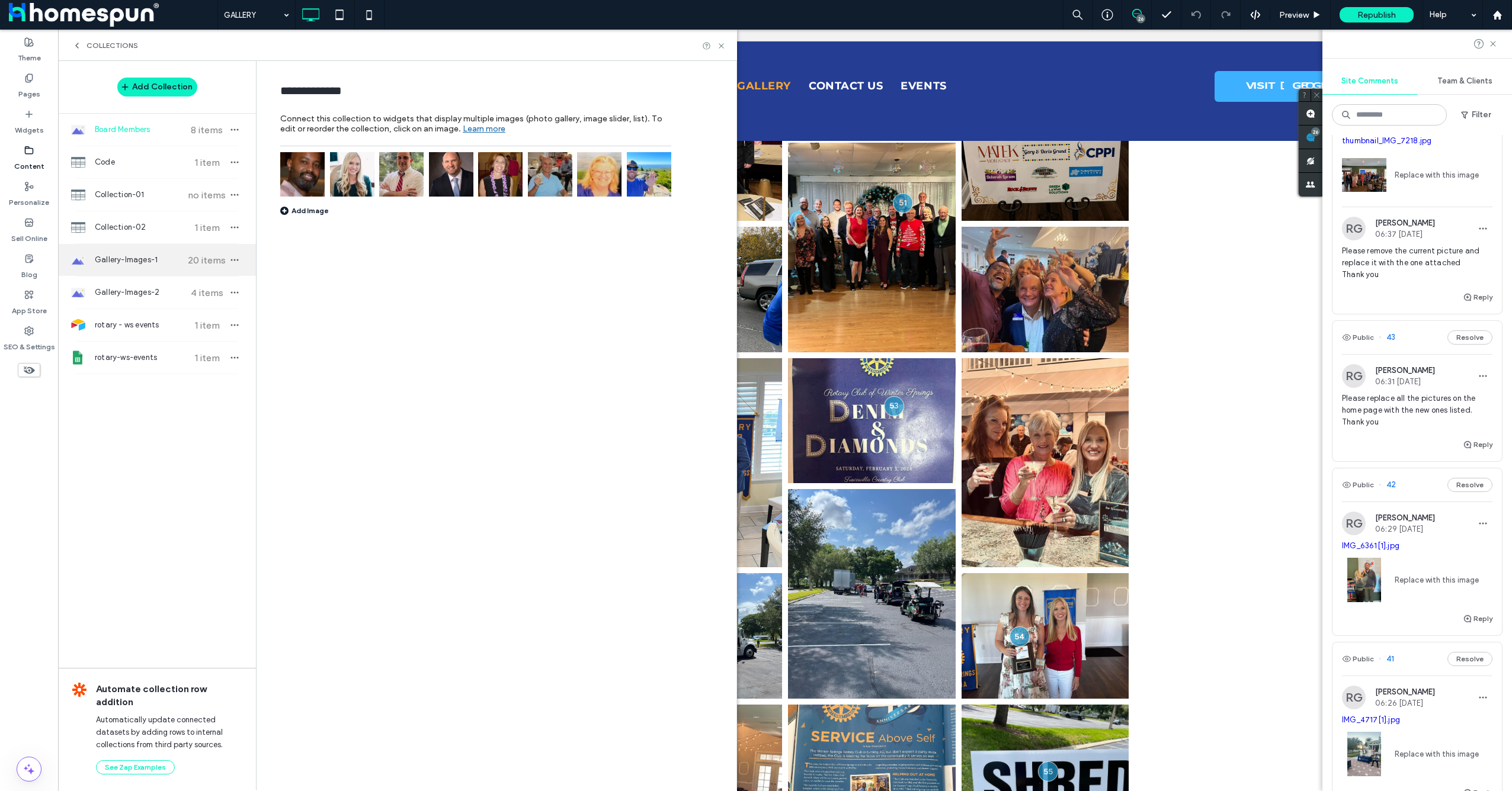
click at [143, 270] on div "Gallery-Images-1 20 items" at bounding box center [157, 260] width 198 height 32
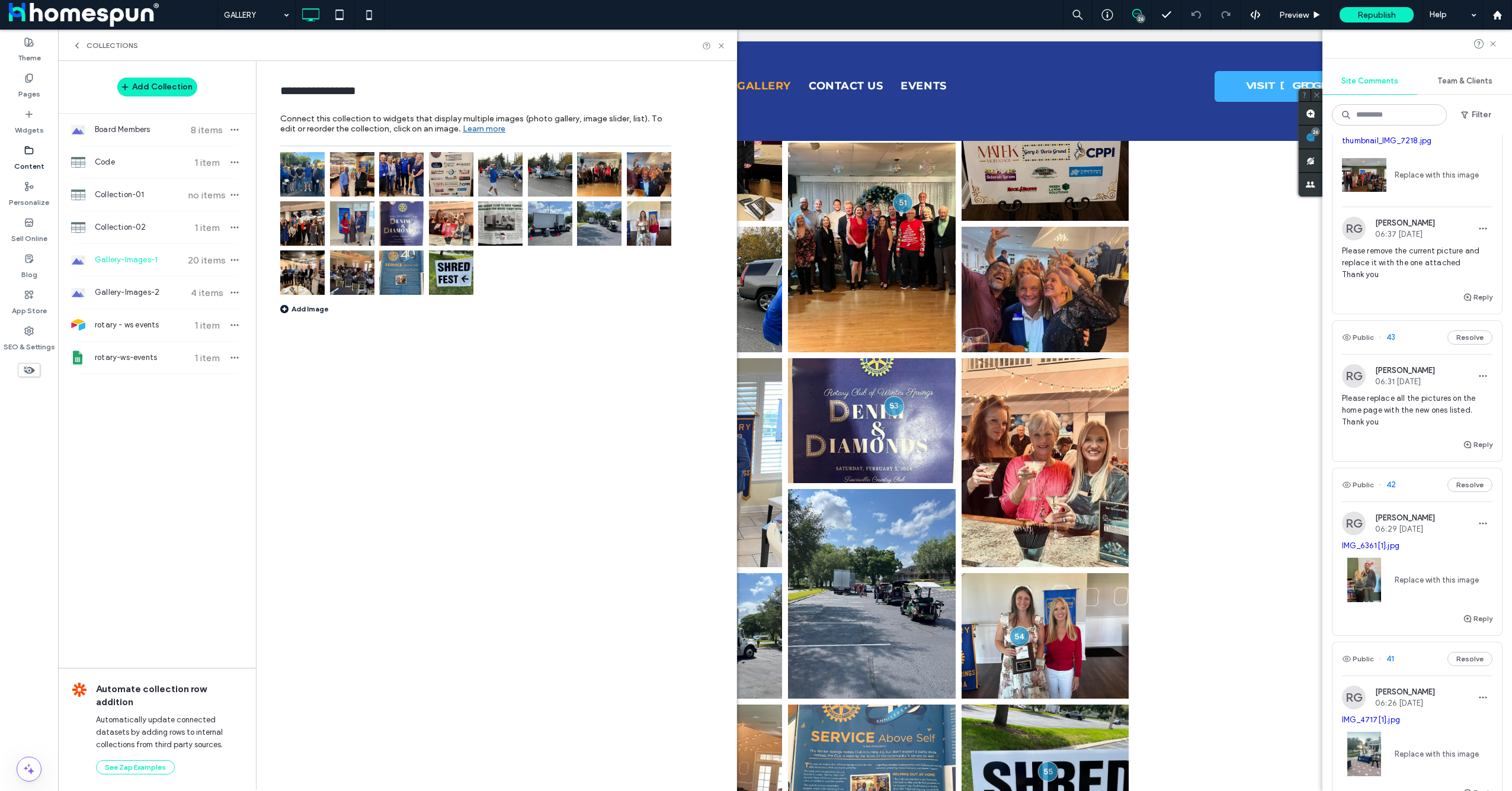
click at [403, 222] on img at bounding box center [401, 223] width 45 height 45
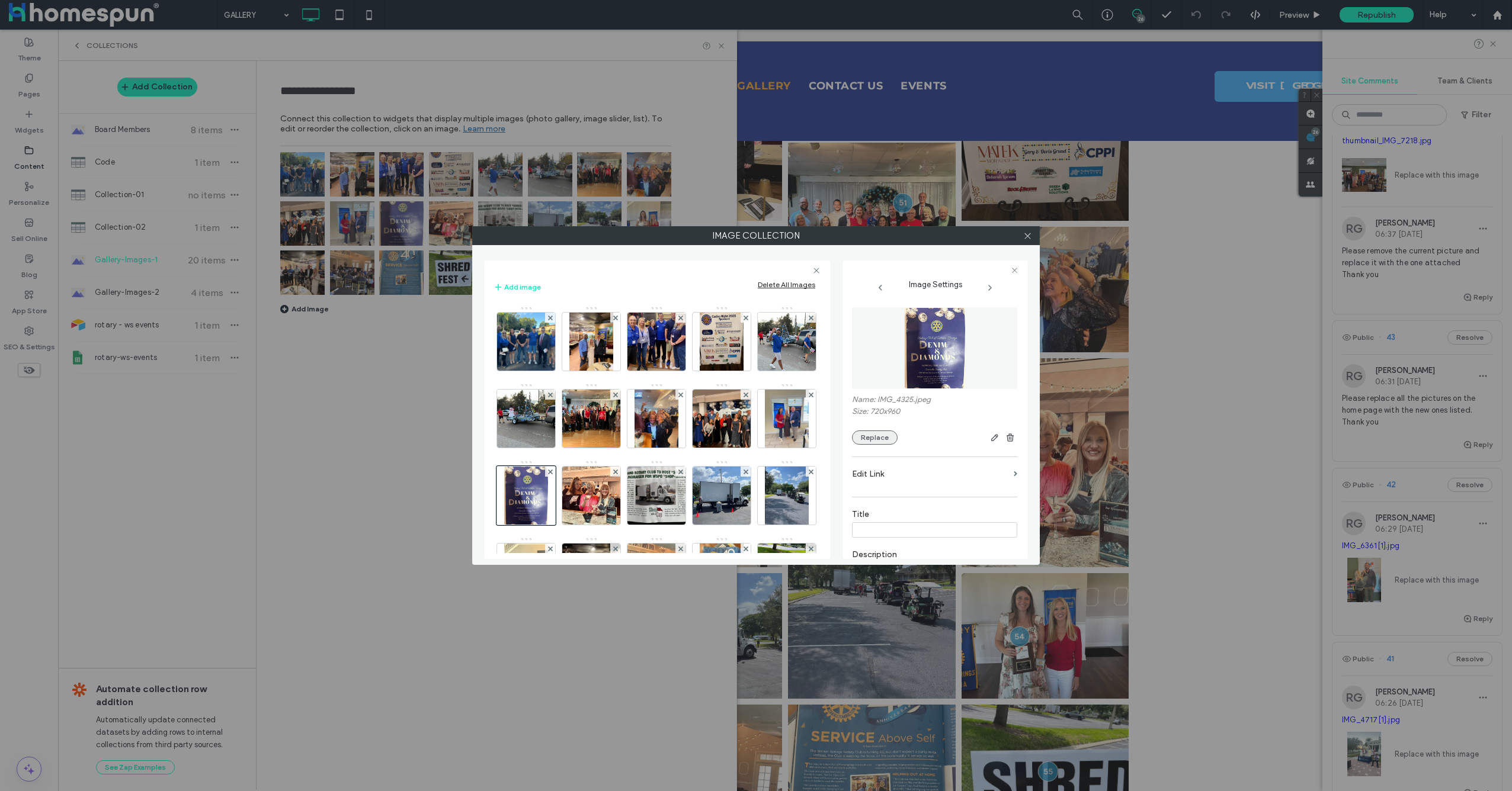
click at [873, 439] on button "Replace" at bounding box center [875, 438] width 46 height 14
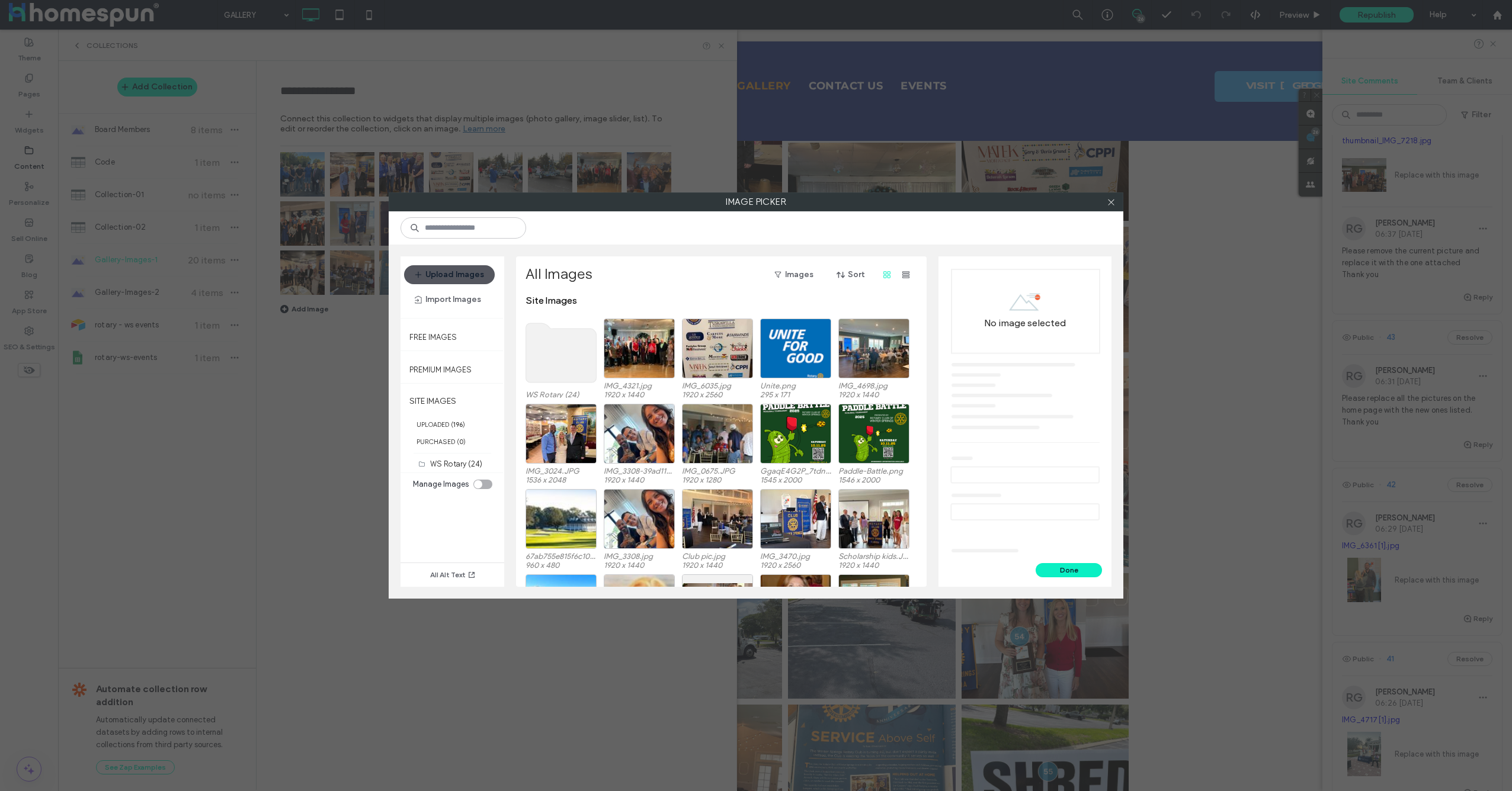
click at [442, 274] on button "Upload Images" at bounding box center [449, 275] width 90 height 19
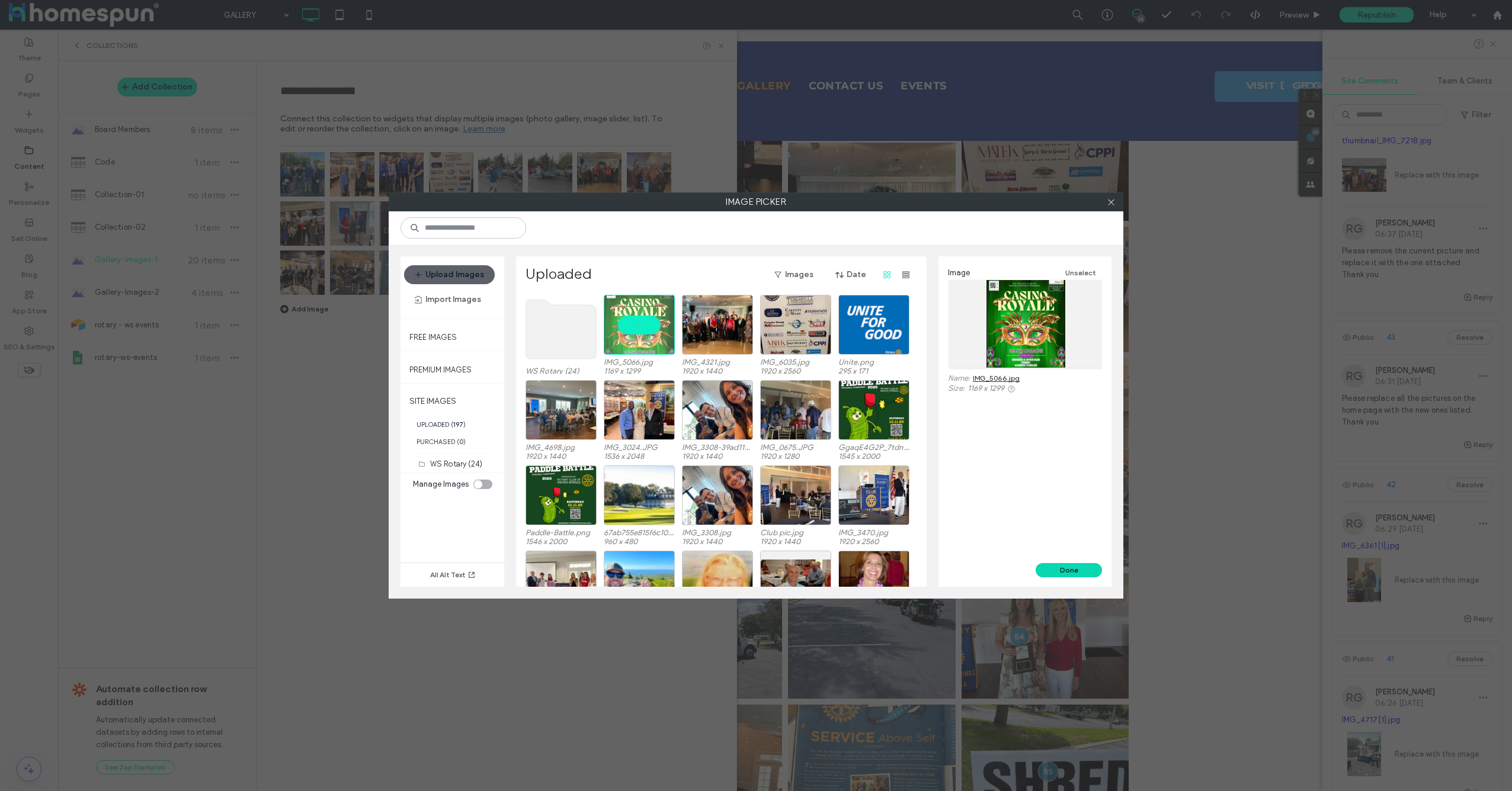
click at [1071, 565] on button "Done" at bounding box center [1069, 570] width 66 height 14
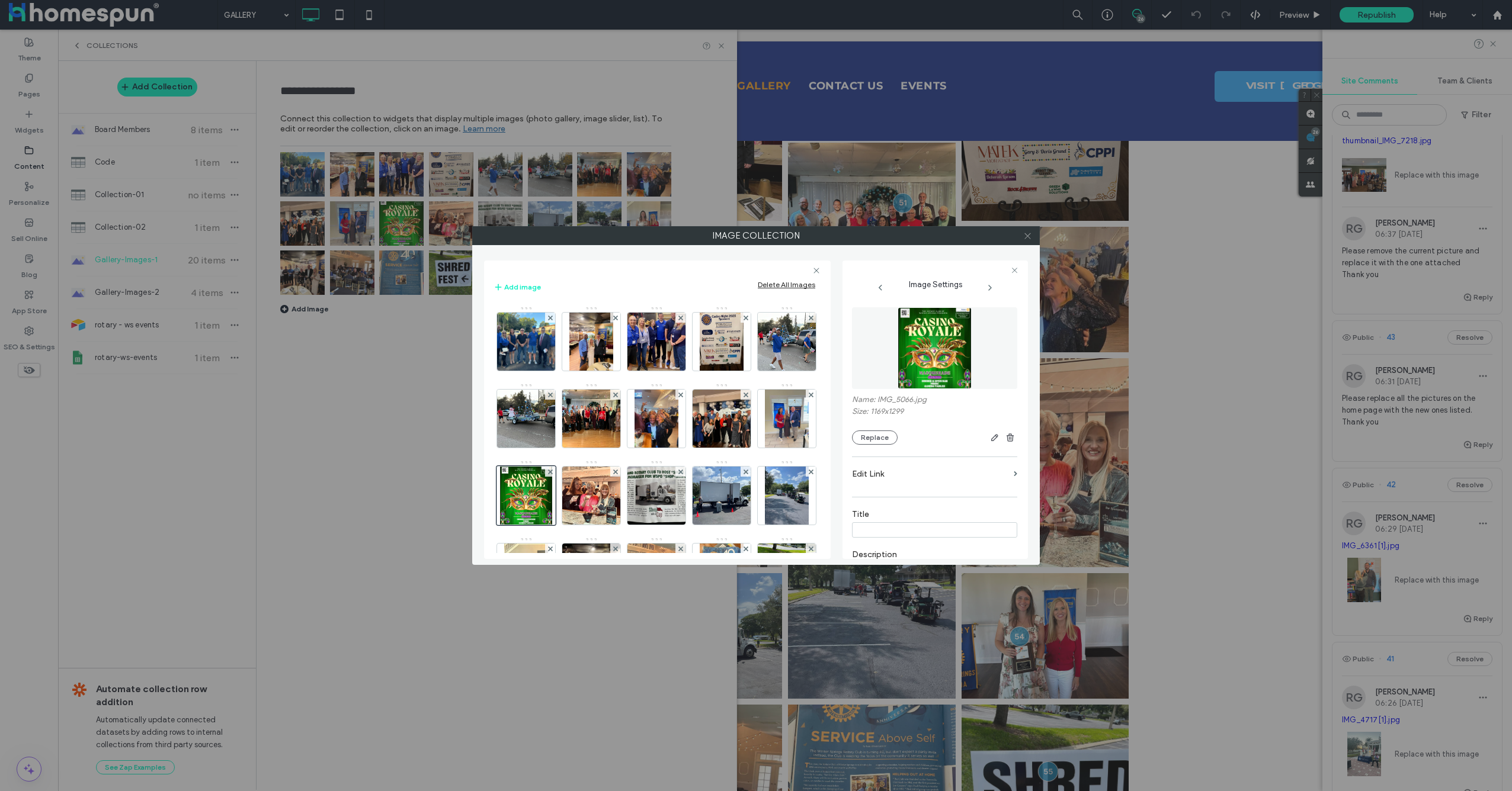
click at [1024, 236] on icon at bounding box center [1028, 236] width 9 height 9
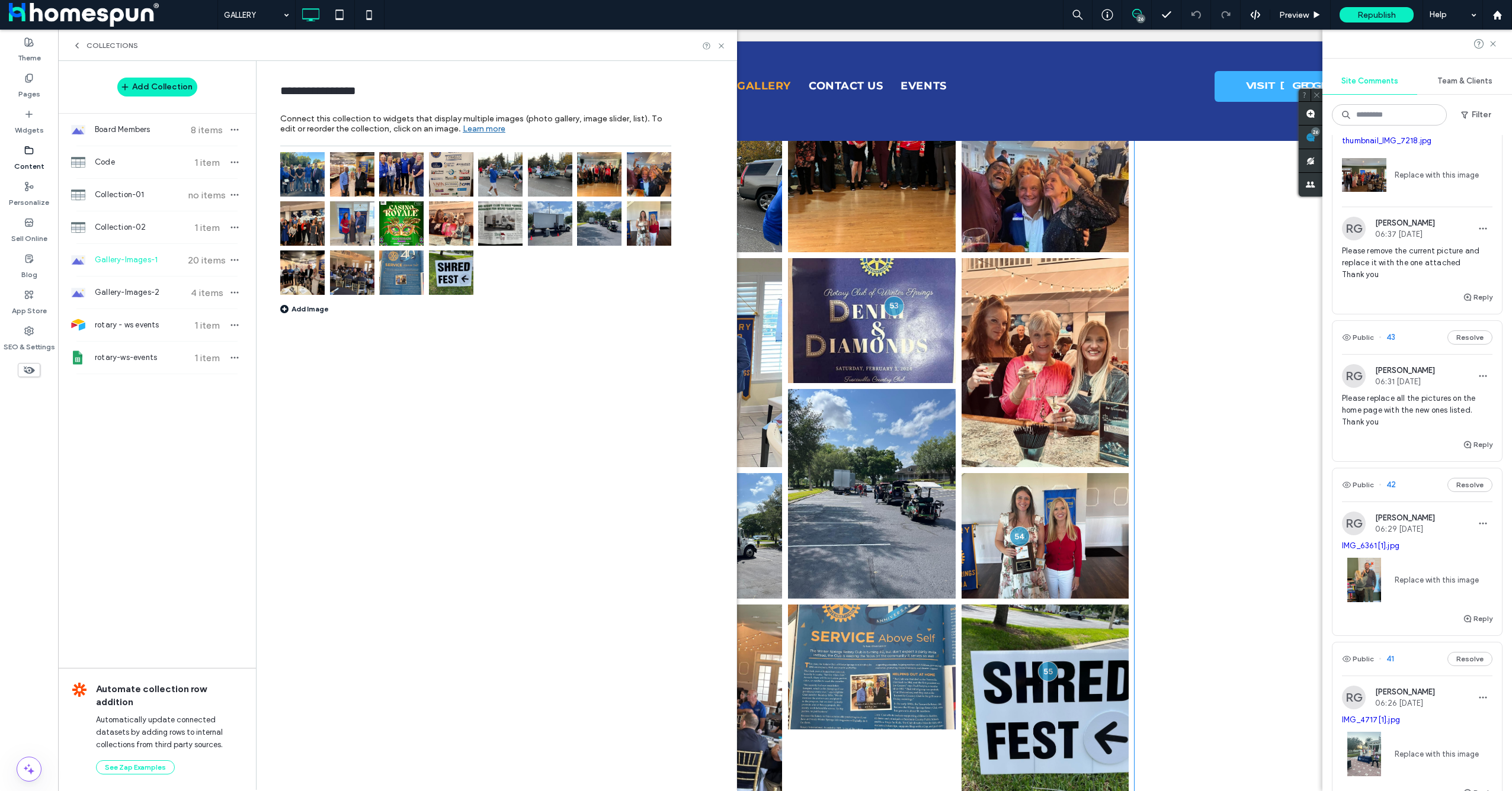
scroll to position [474, 0]
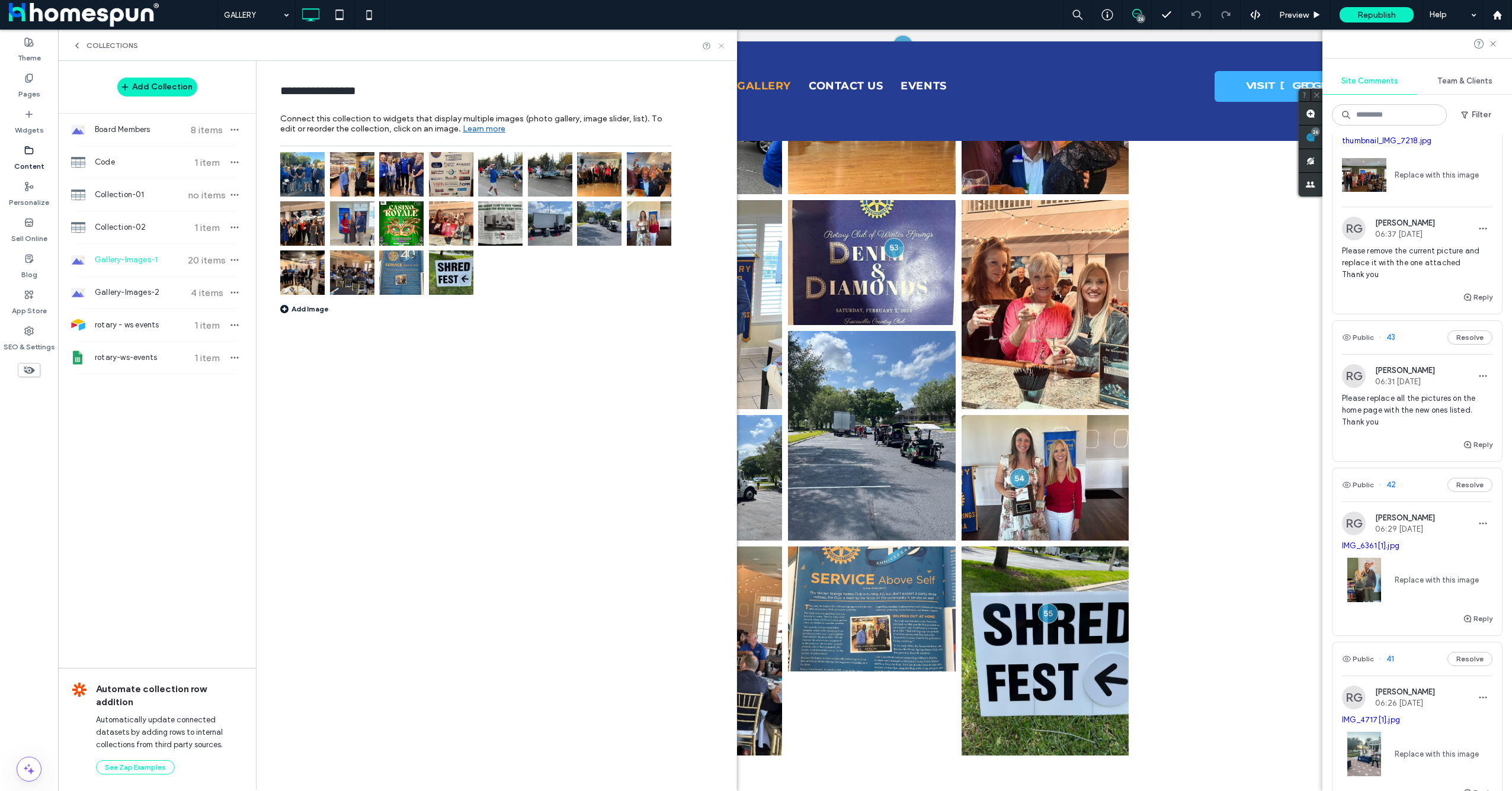
click at [722, 46] on use at bounding box center [721, 45] width 5 height 5
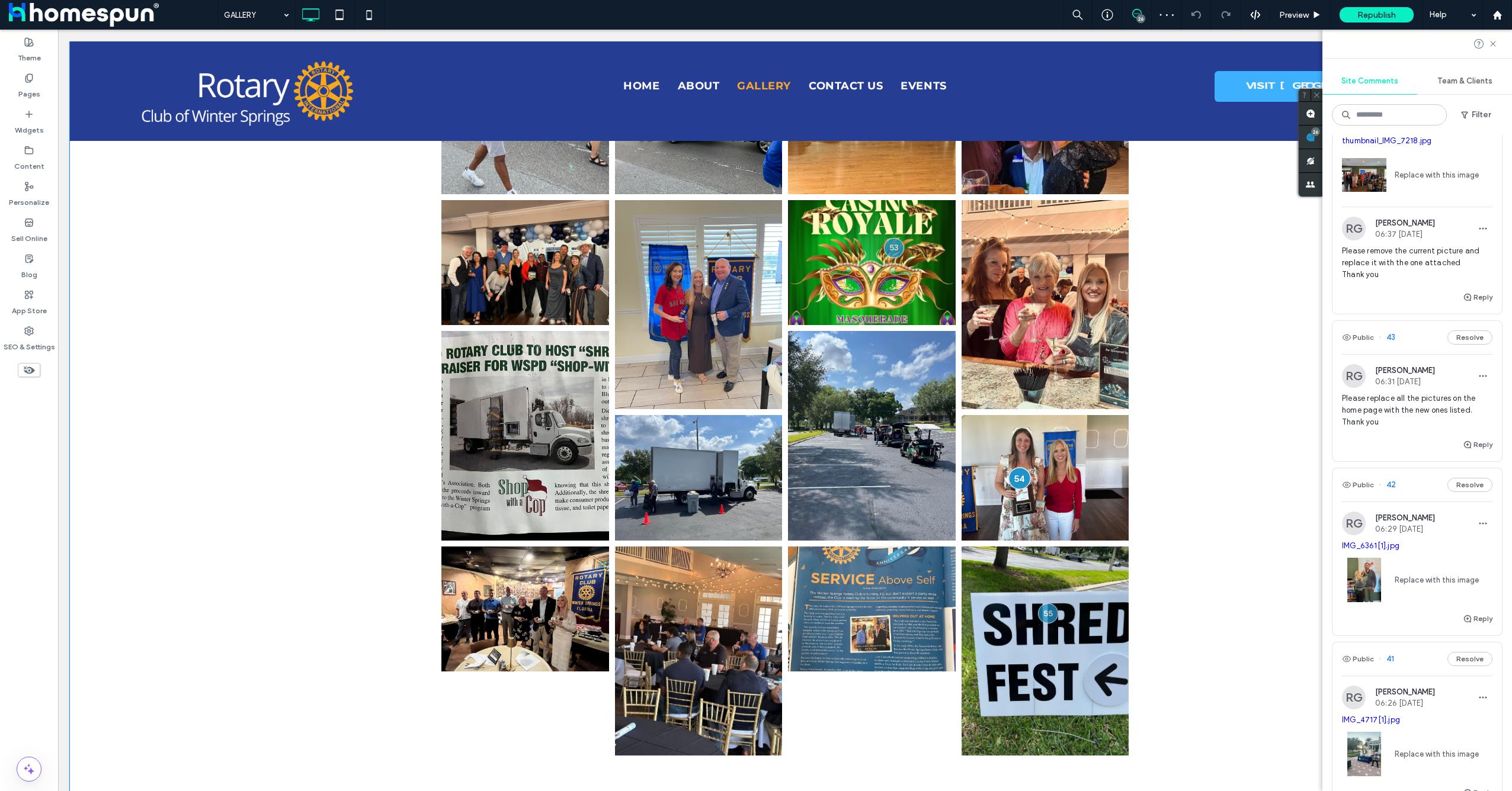
click at [1010, 479] on div at bounding box center [1019, 479] width 22 height 22
click at [1101, 479] on link "irp.cdn-website.com/1d2c84ae/files/uploaded/IMG_0444.JPG" at bounding box center [1091, 474] width 79 height 9
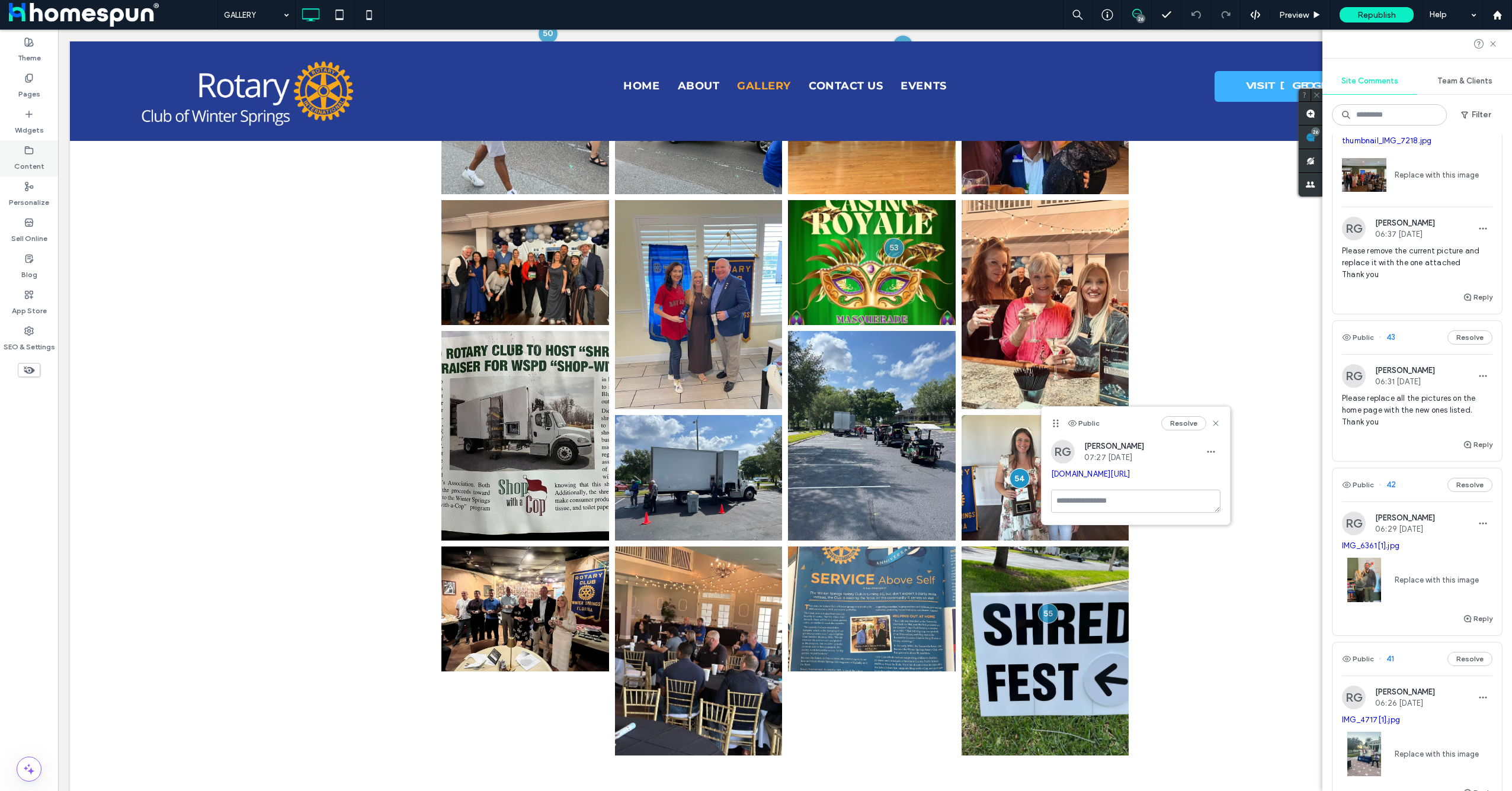
click at [18, 160] on label "Content" at bounding box center [29, 164] width 30 height 16
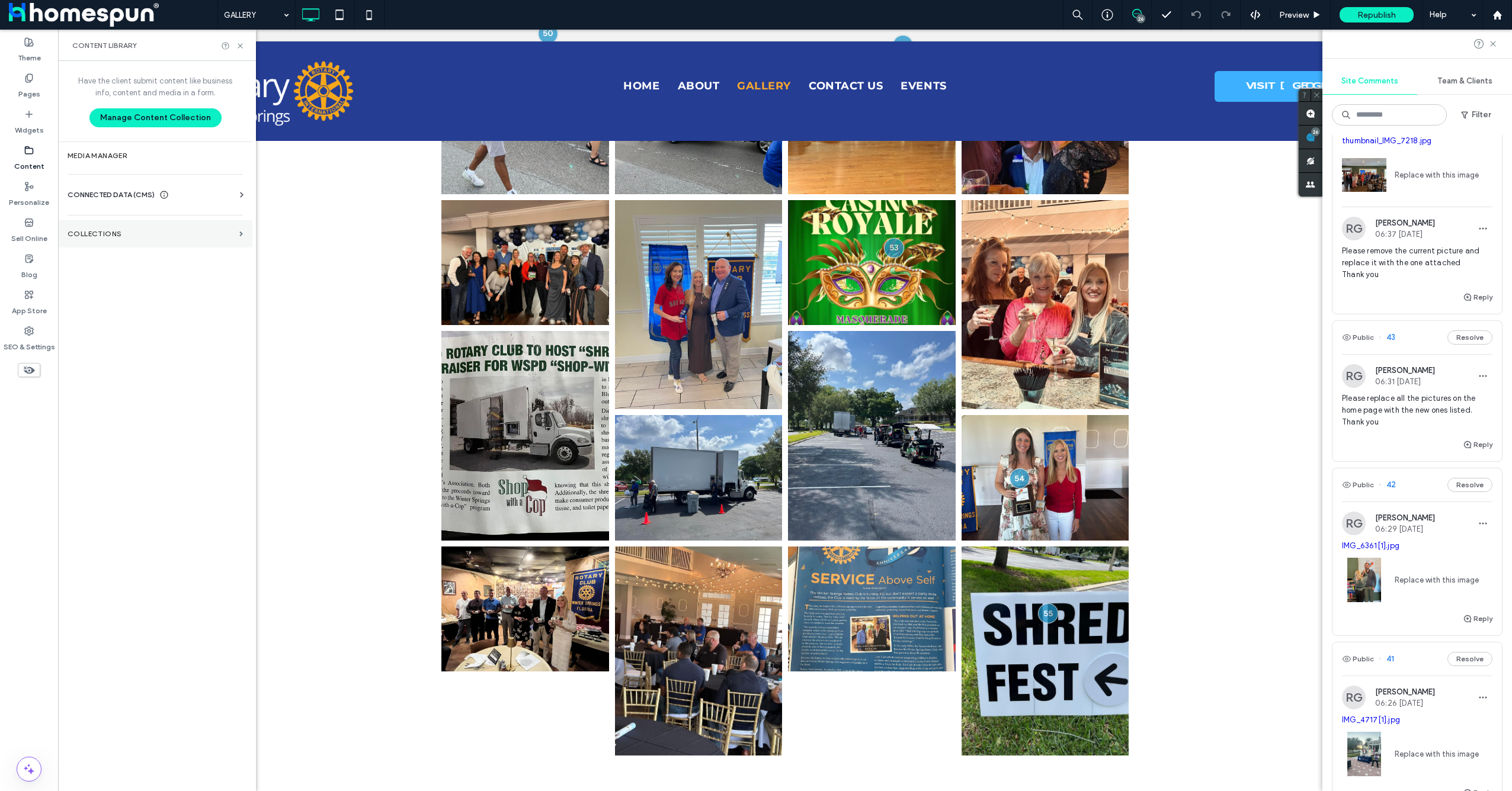
click at [125, 239] on section "Collections" at bounding box center [156, 234] width 195 height 27
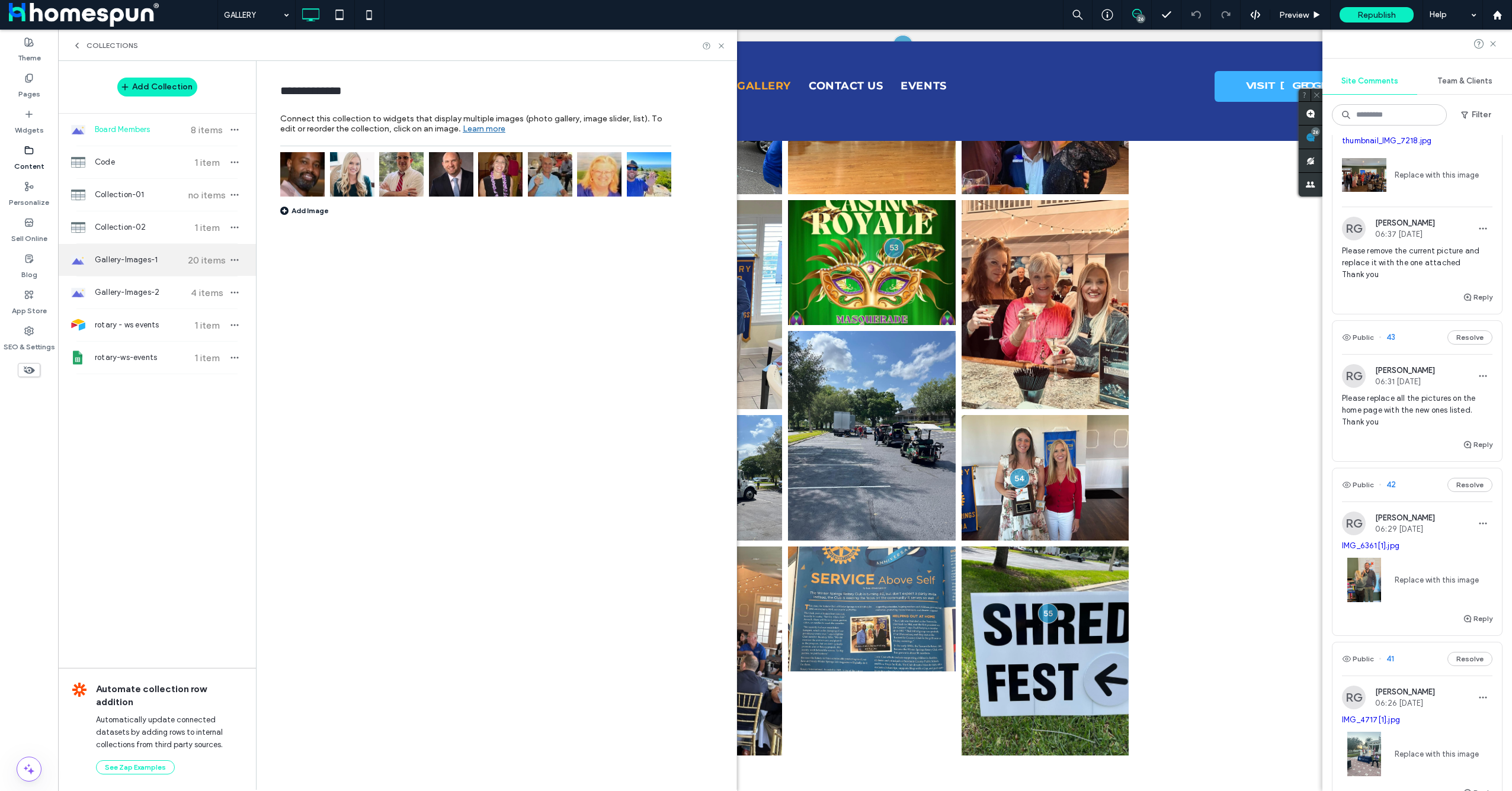
click at [151, 260] on span "Gallery-Images-1" at bounding box center [138, 260] width 88 height 12
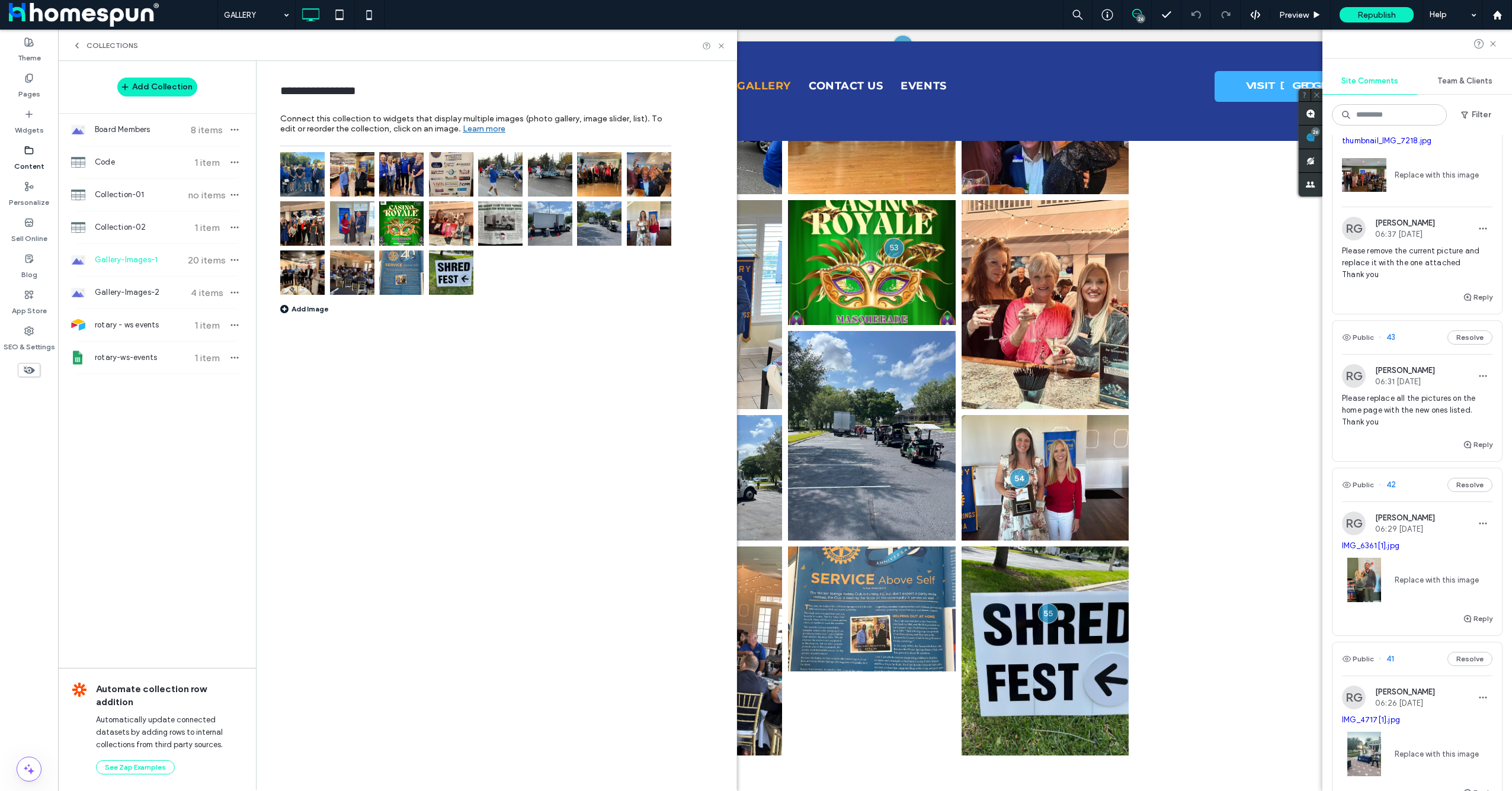
click at [656, 226] on img at bounding box center [649, 223] width 45 height 45
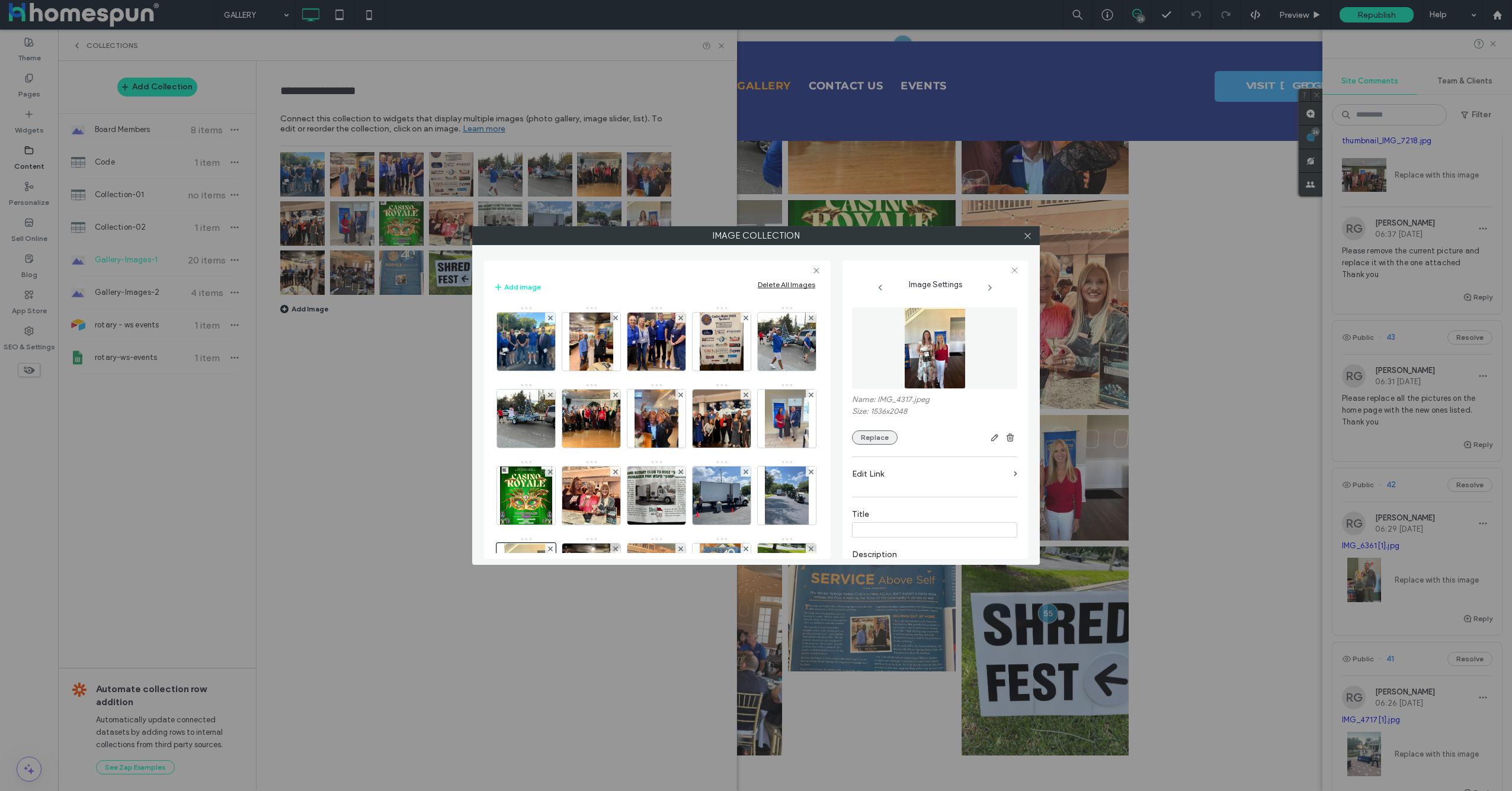
click at [876, 438] on button "Replace" at bounding box center [875, 438] width 46 height 14
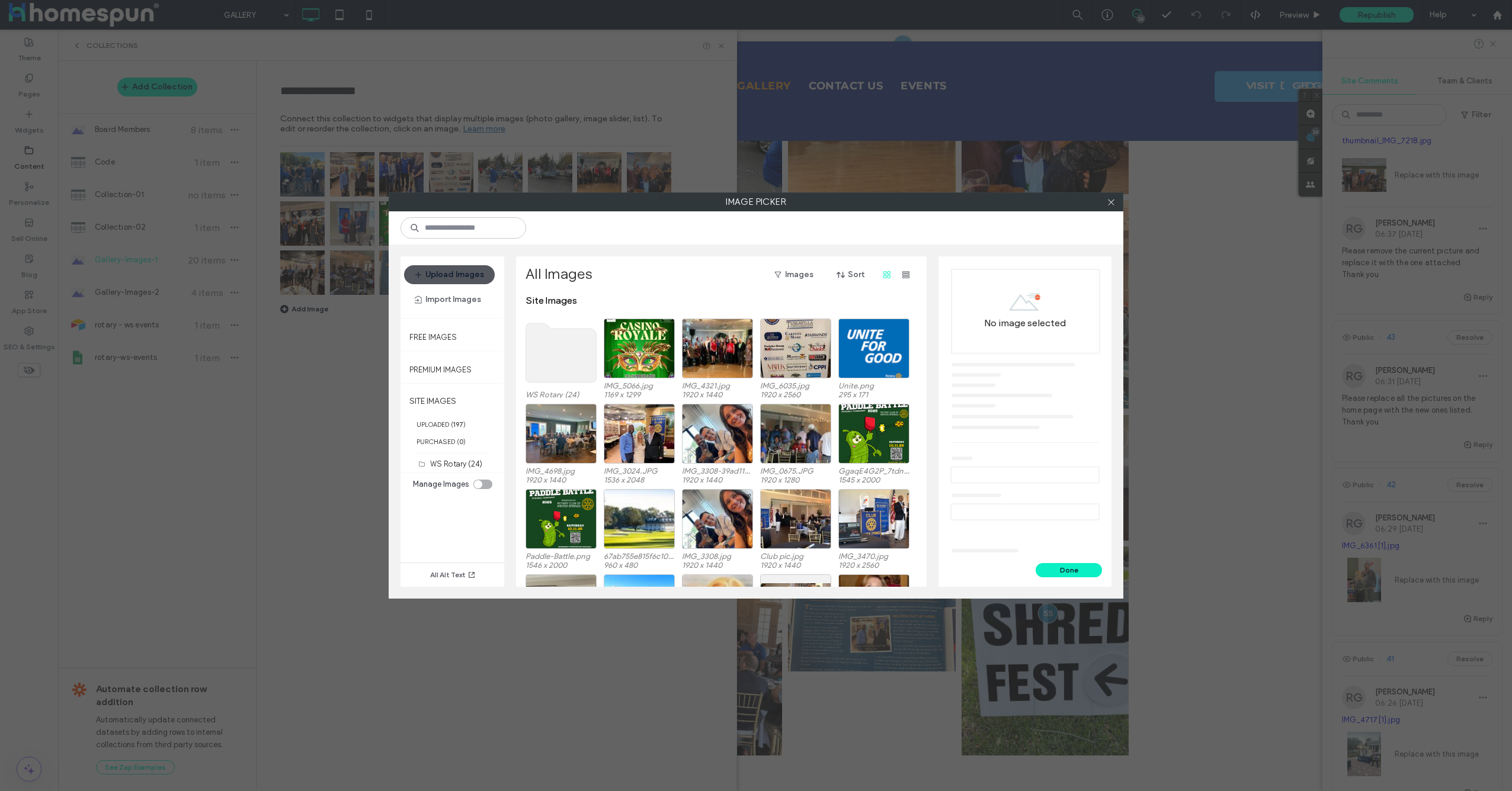
click at [475, 273] on button "Upload Images" at bounding box center [449, 275] width 90 height 19
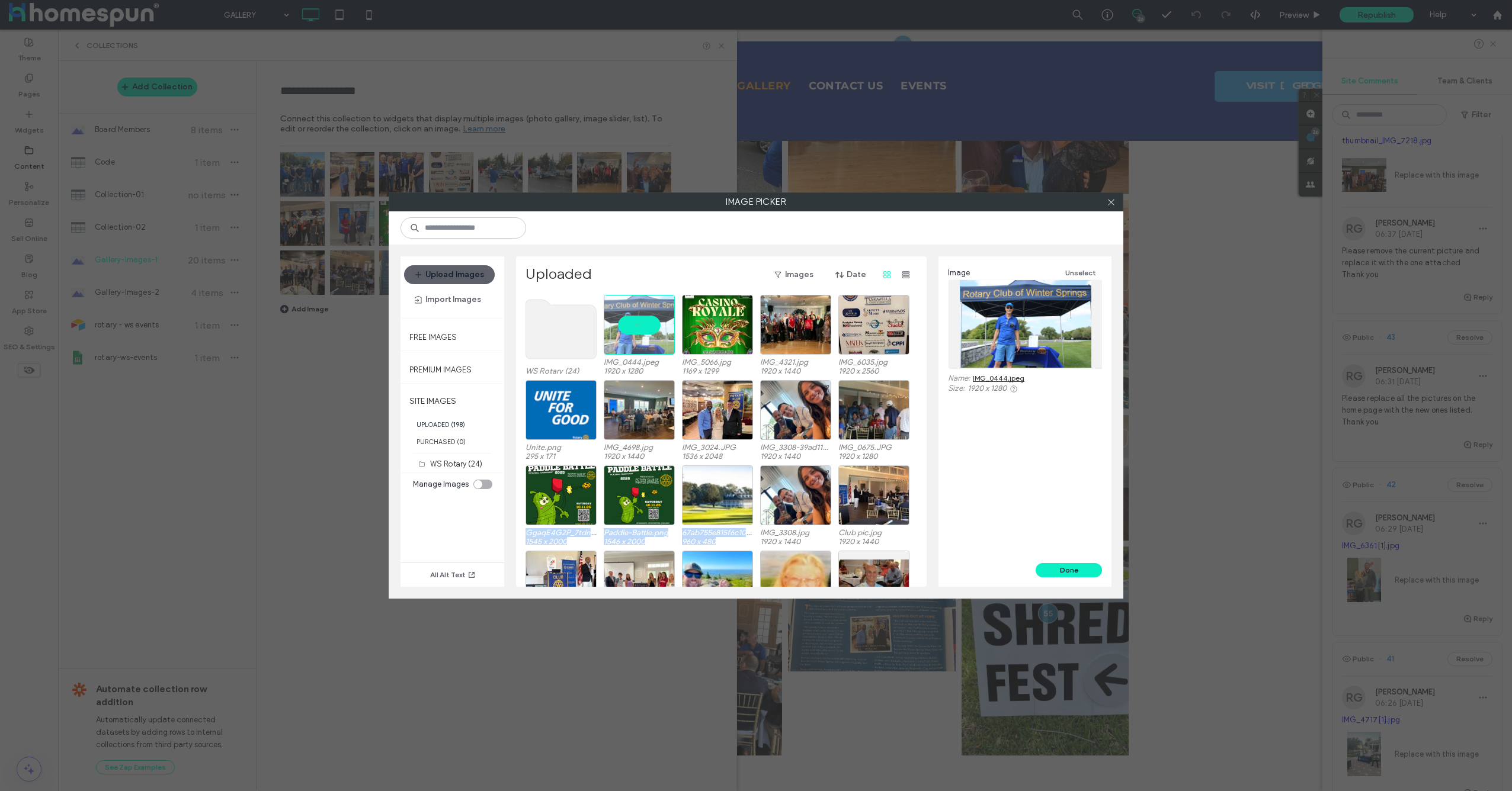
drag, startPoint x: 830, startPoint y: 488, endPoint x: 932, endPoint y: 423, distance: 121.0
click at [932, 423] on div "Upload Images Import Images Free Images Premium Images SITE IMAGES UPLOADED ( 1…" at bounding box center [756, 421] width 734 height 354
click at [1076, 571] on button "Done" at bounding box center [1069, 570] width 66 height 14
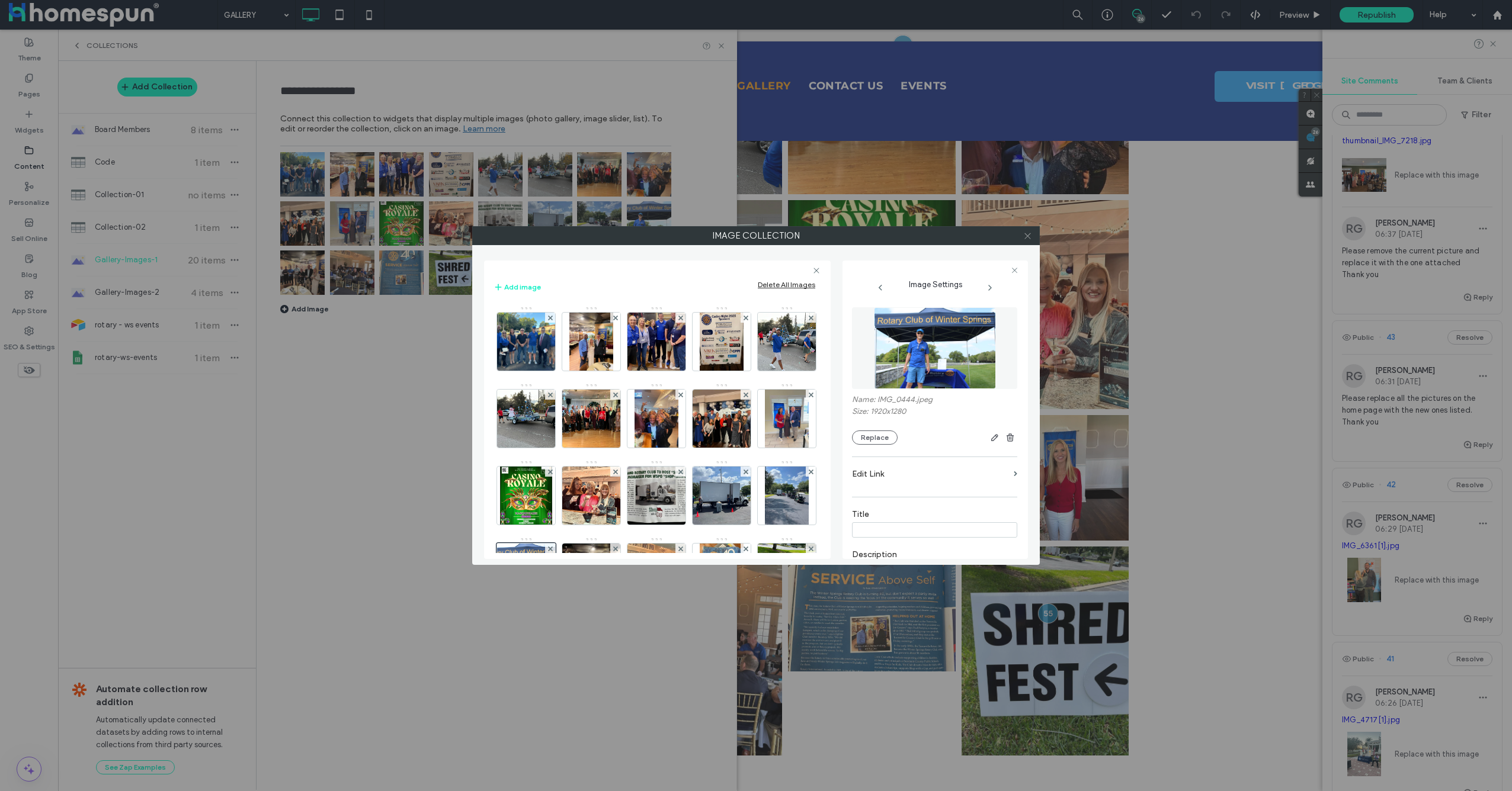
click at [1028, 240] on icon at bounding box center [1028, 236] width 9 height 9
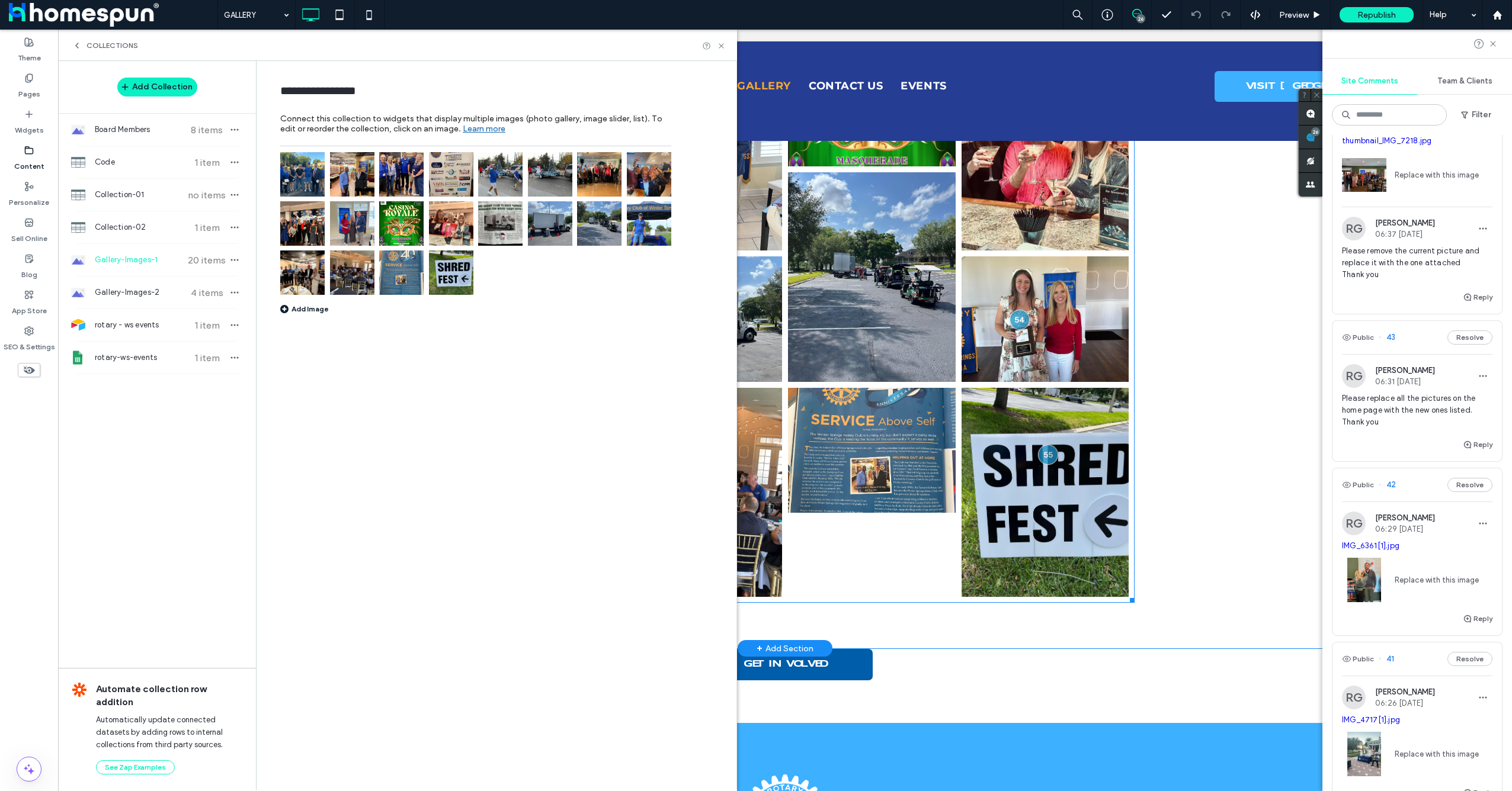
scroll to position [632, 0]
click at [1043, 453] on div at bounding box center [1048, 455] width 22 height 22
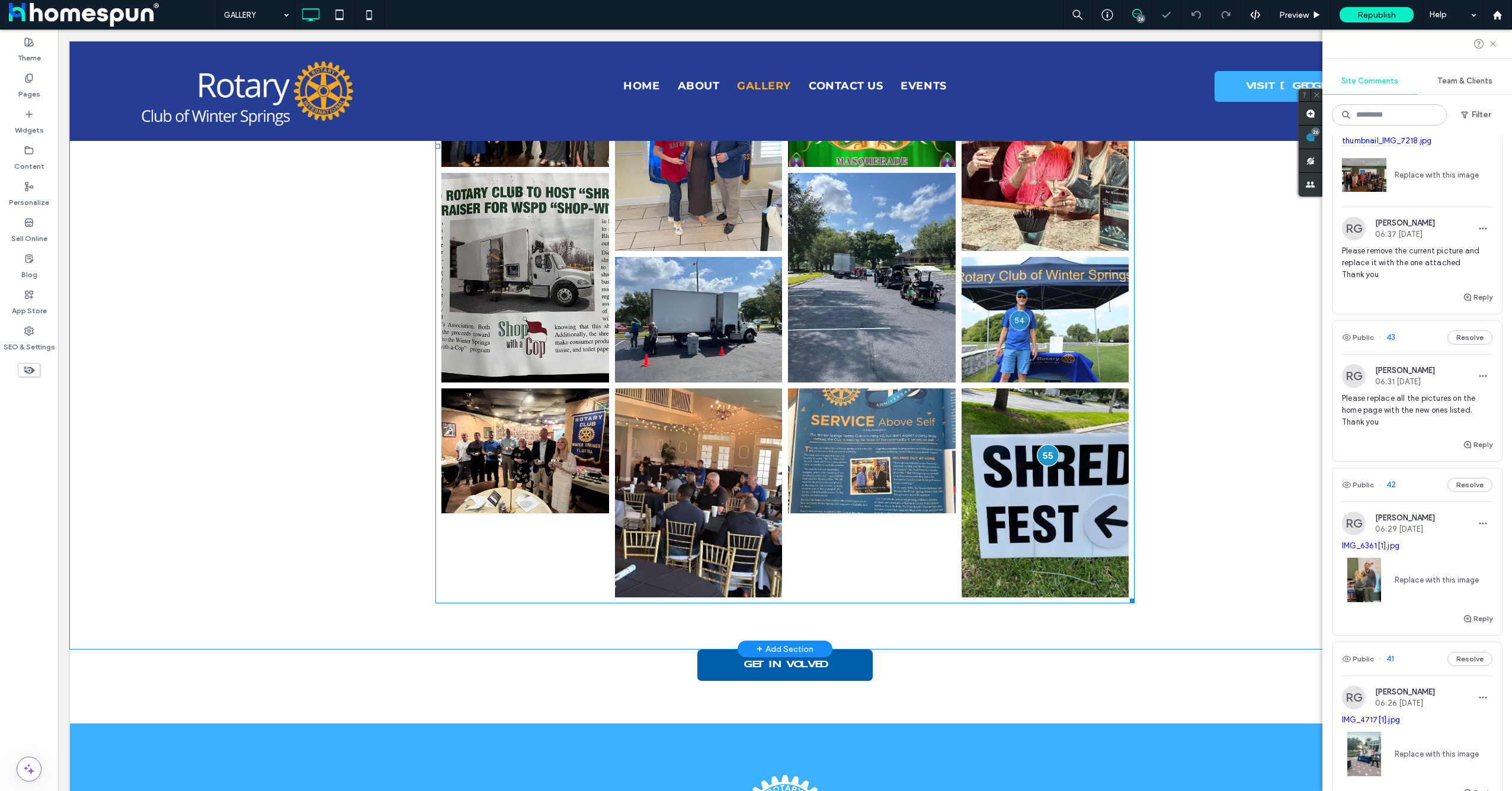
click at [1045, 451] on div at bounding box center [1048, 455] width 22 height 22
click at [1137, 455] on link "irp.cdn-website.com/1d2c84ae/files/uploaded/IMG_0480.JPG" at bounding box center [1119, 451] width 79 height 9
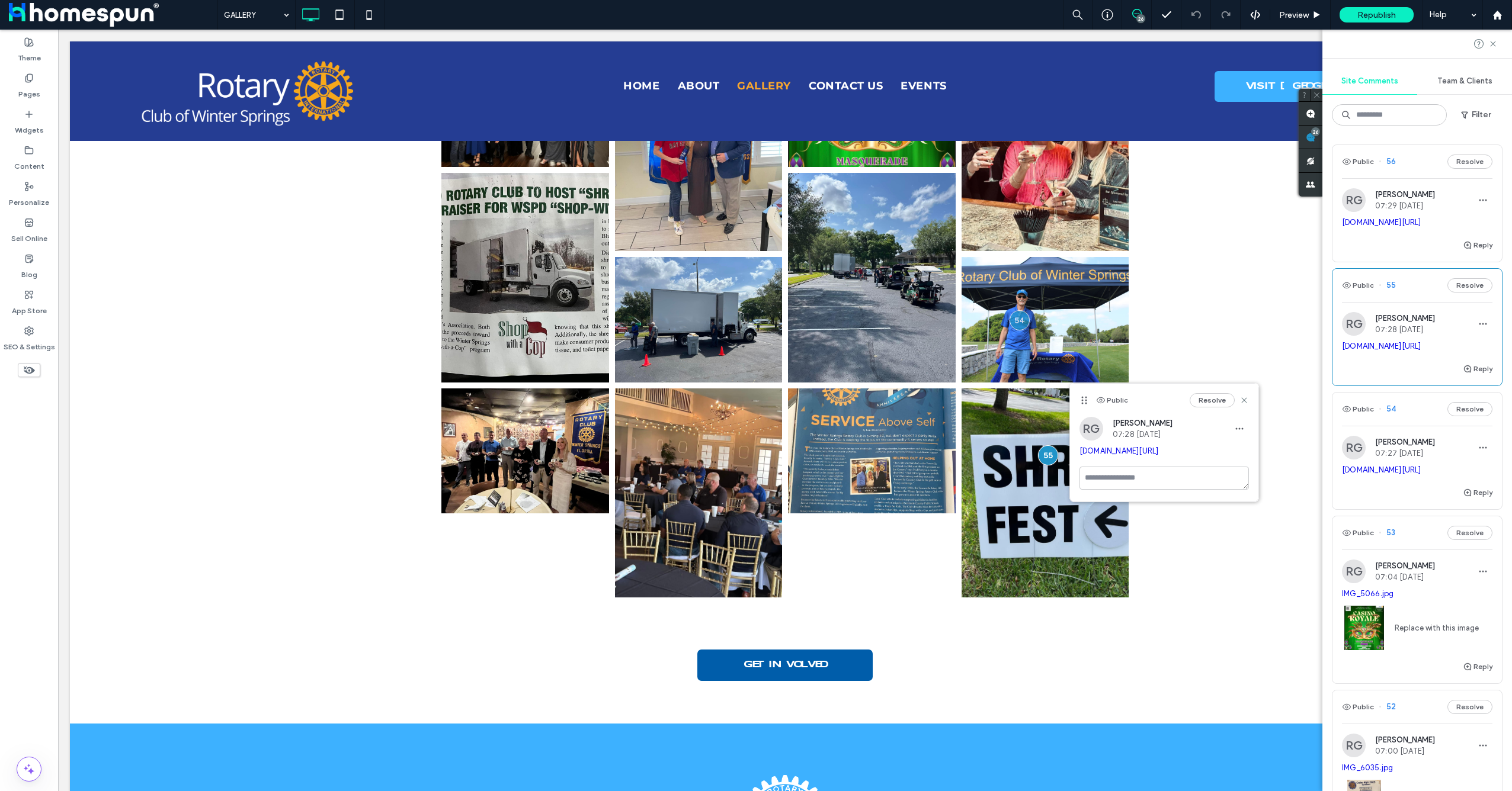
scroll to position [2053, 0]
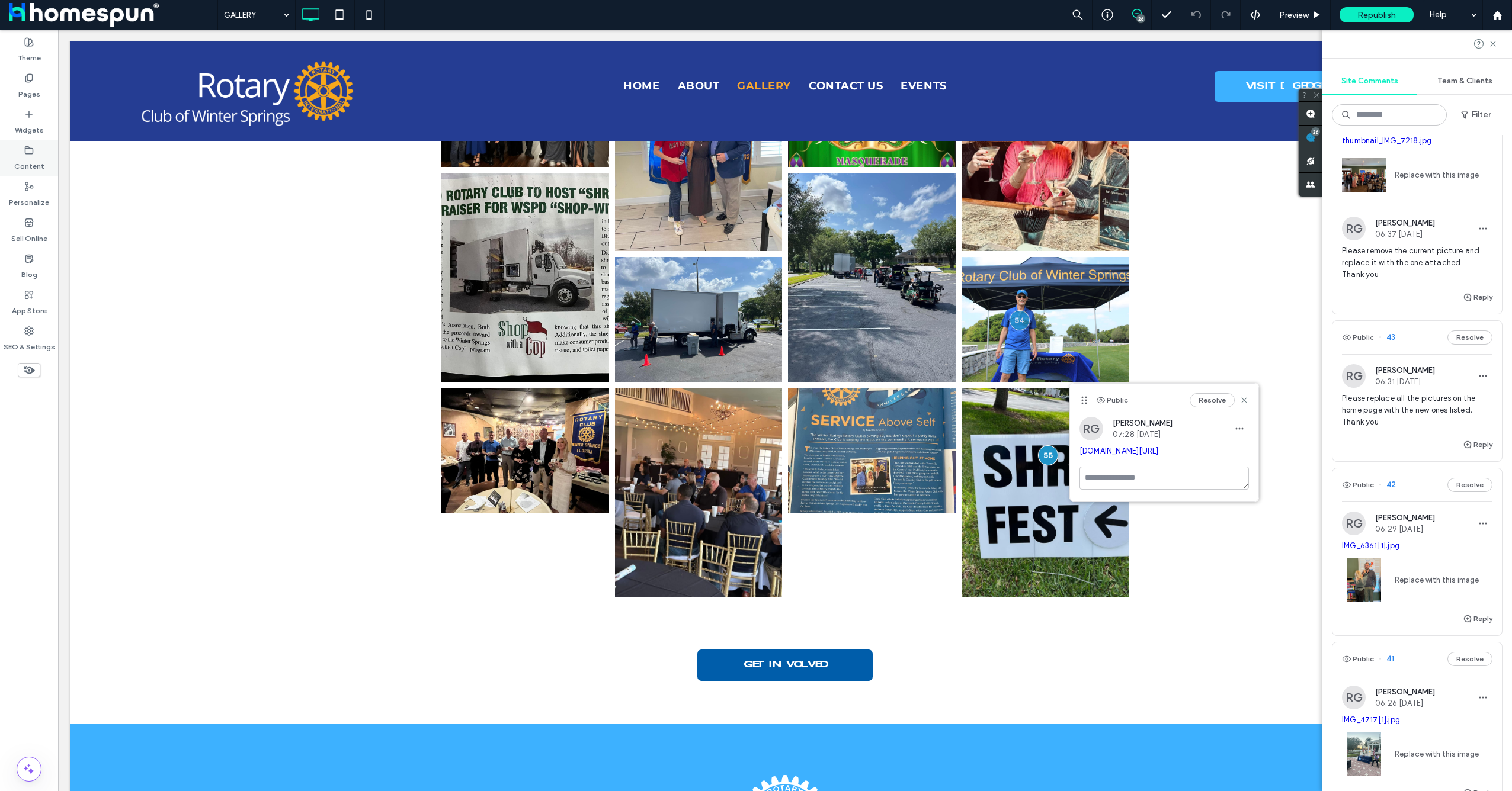
click at [41, 156] on label "Content" at bounding box center [29, 164] width 30 height 16
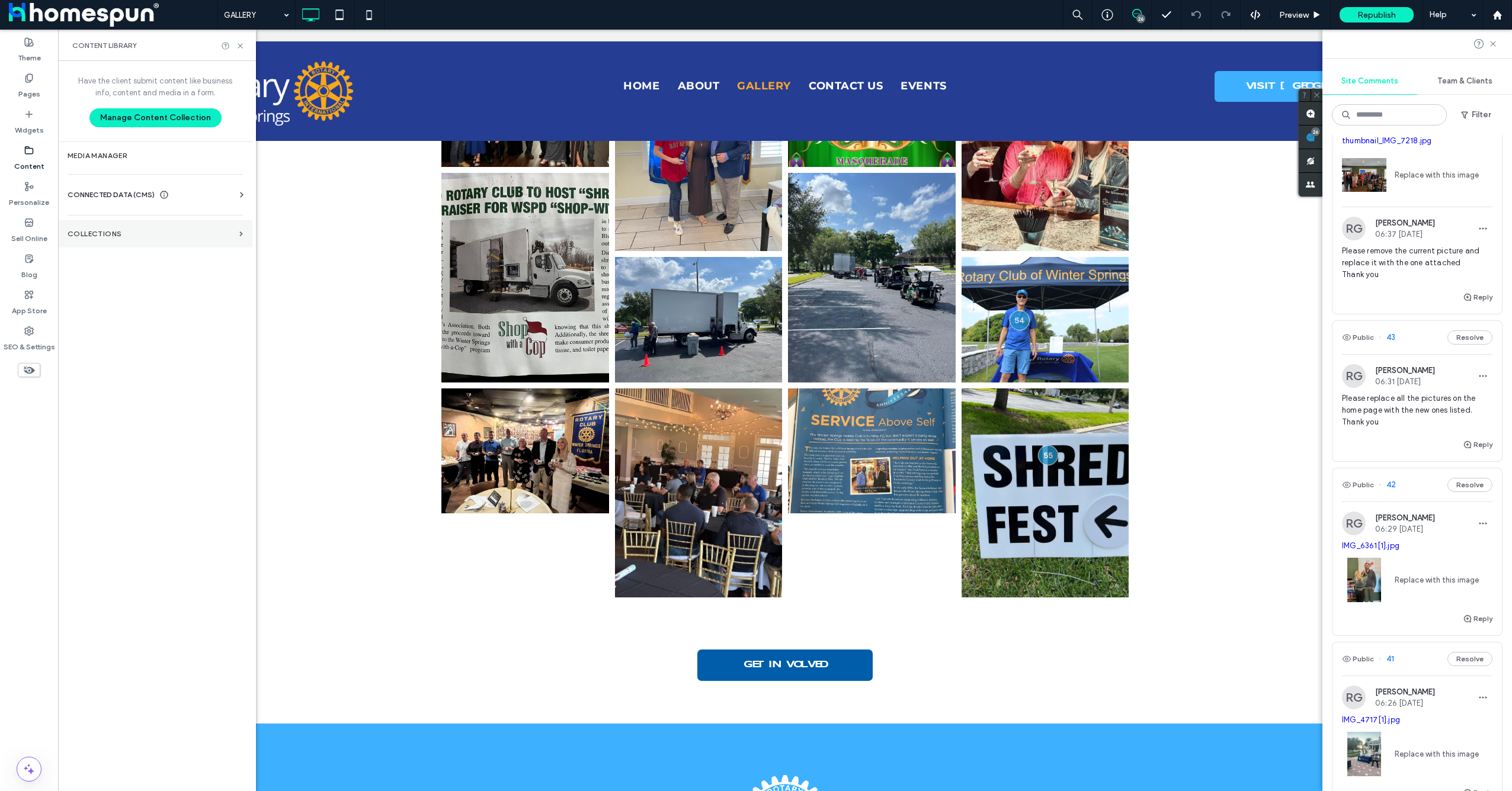
click at [121, 244] on section "Collections" at bounding box center [156, 234] width 195 height 27
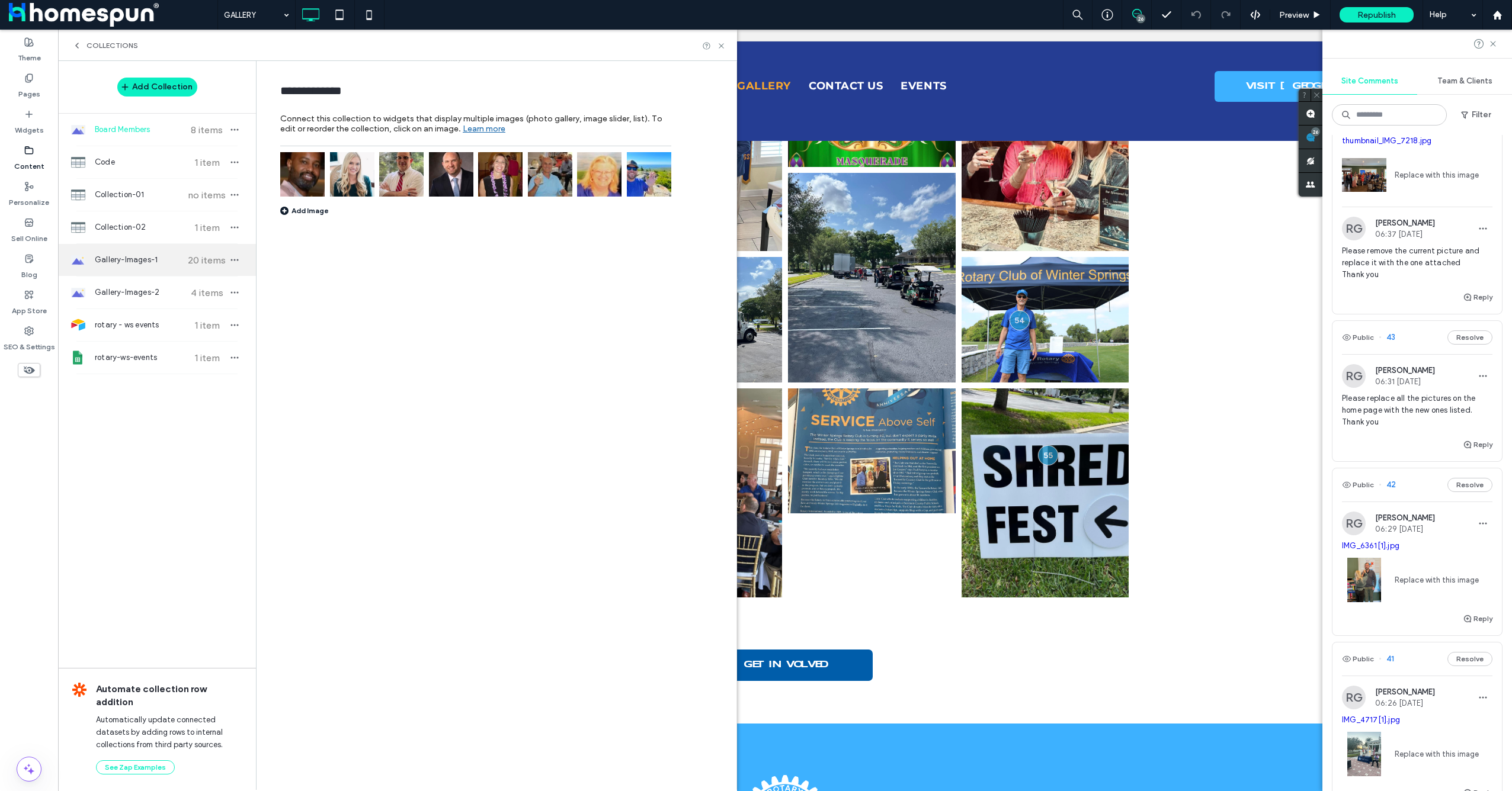
click at [141, 261] on span "Gallery-Images-1" at bounding box center [138, 260] width 88 height 12
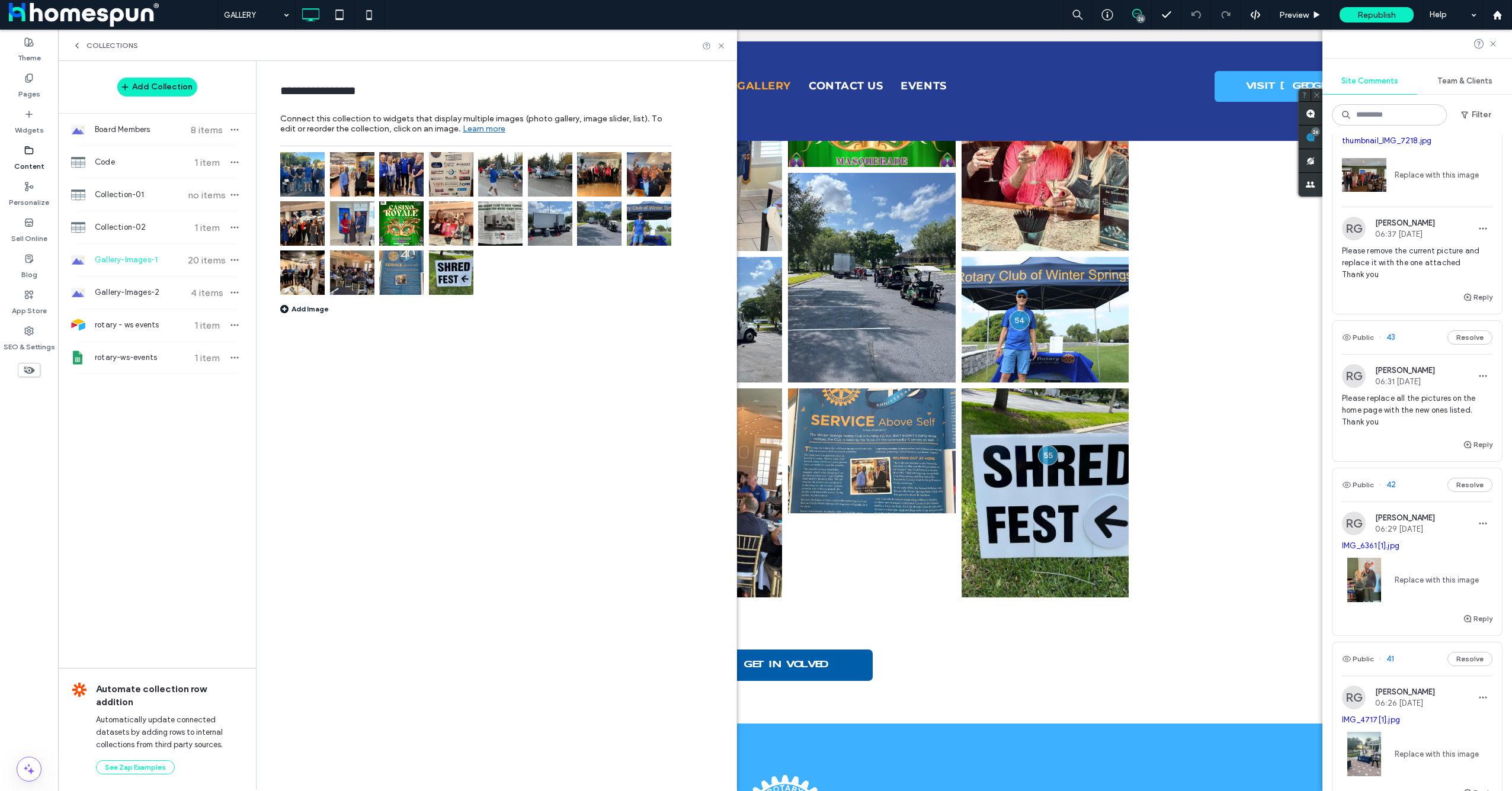
click at [460, 274] on img at bounding box center [451, 273] width 45 height 45
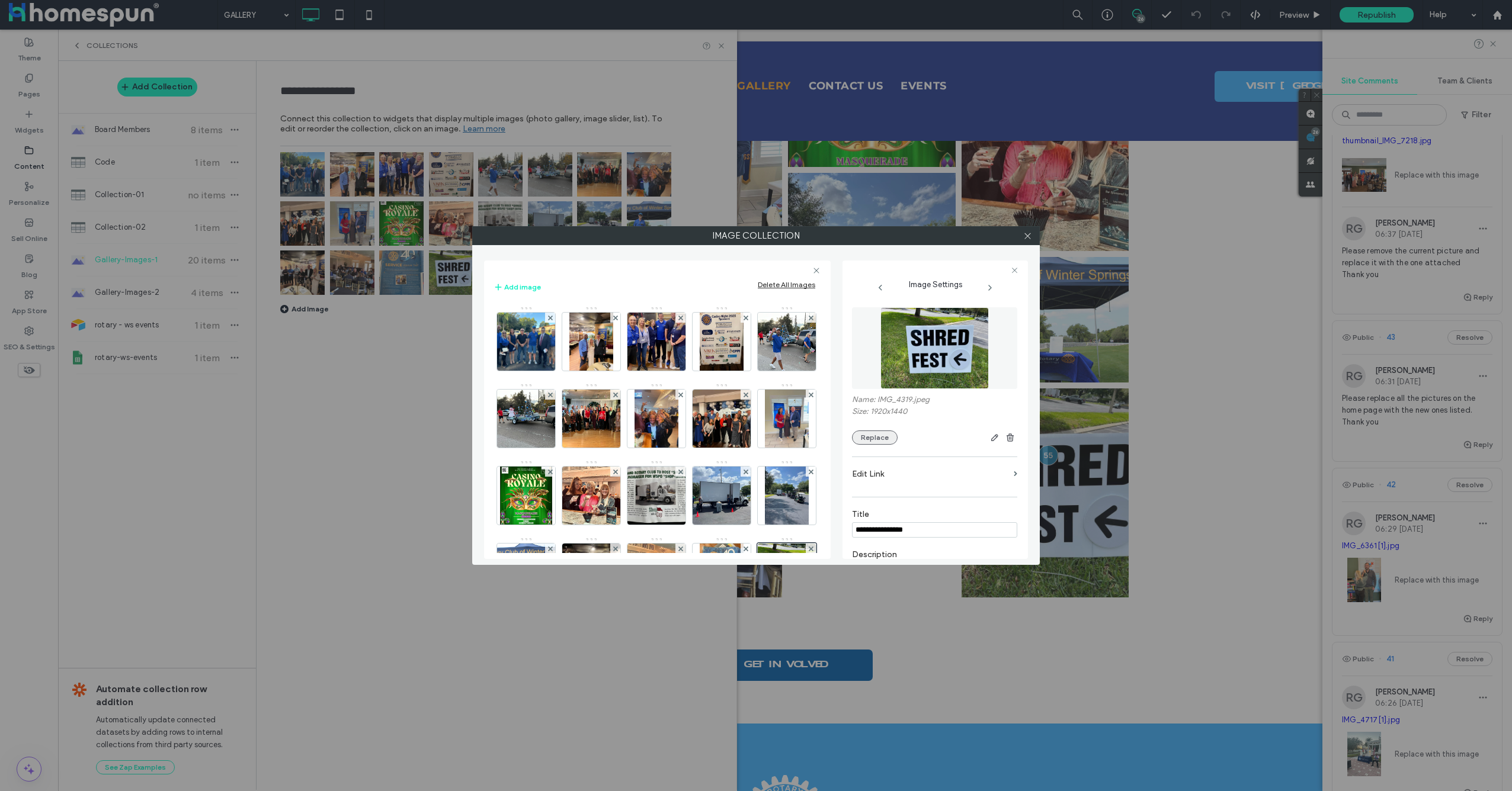
click at [869, 436] on button "Replace" at bounding box center [875, 438] width 46 height 14
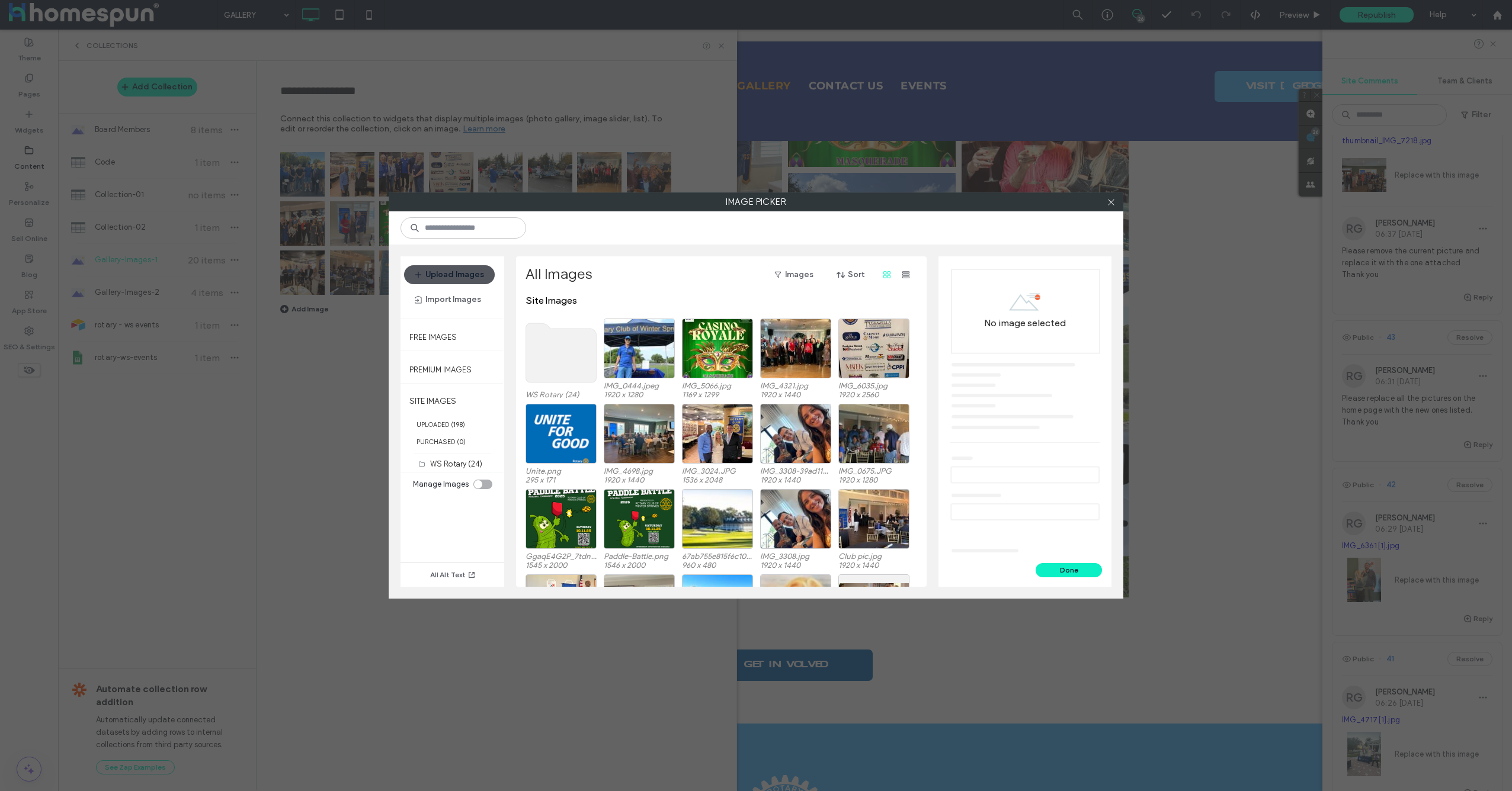
click at [456, 268] on button "Upload Images" at bounding box center [449, 275] width 90 height 19
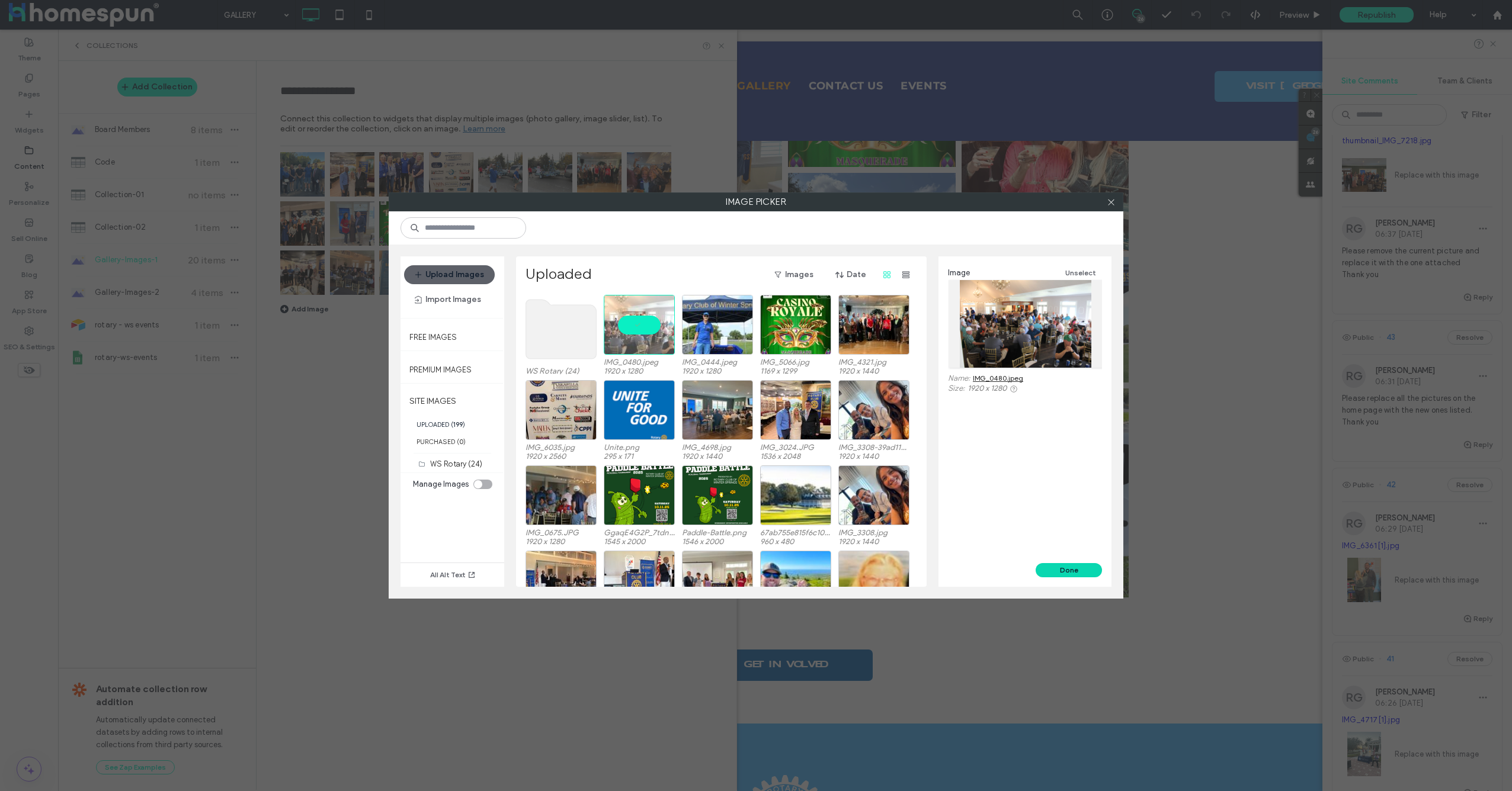
click at [1071, 566] on button "Done" at bounding box center [1069, 570] width 66 height 14
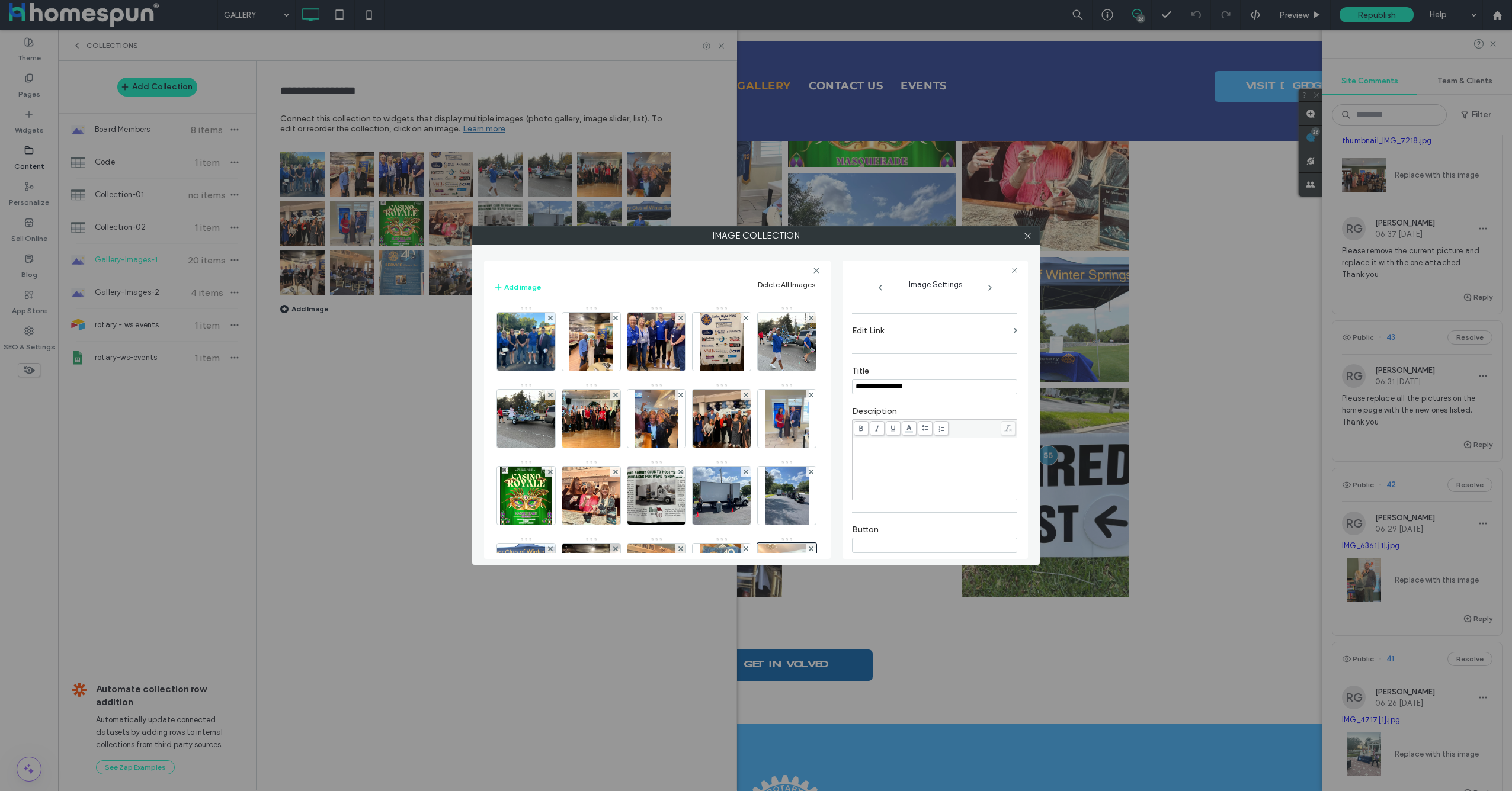
scroll to position [234, 0]
click at [1024, 239] on icon at bounding box center [1028, 236] width 9 height 9
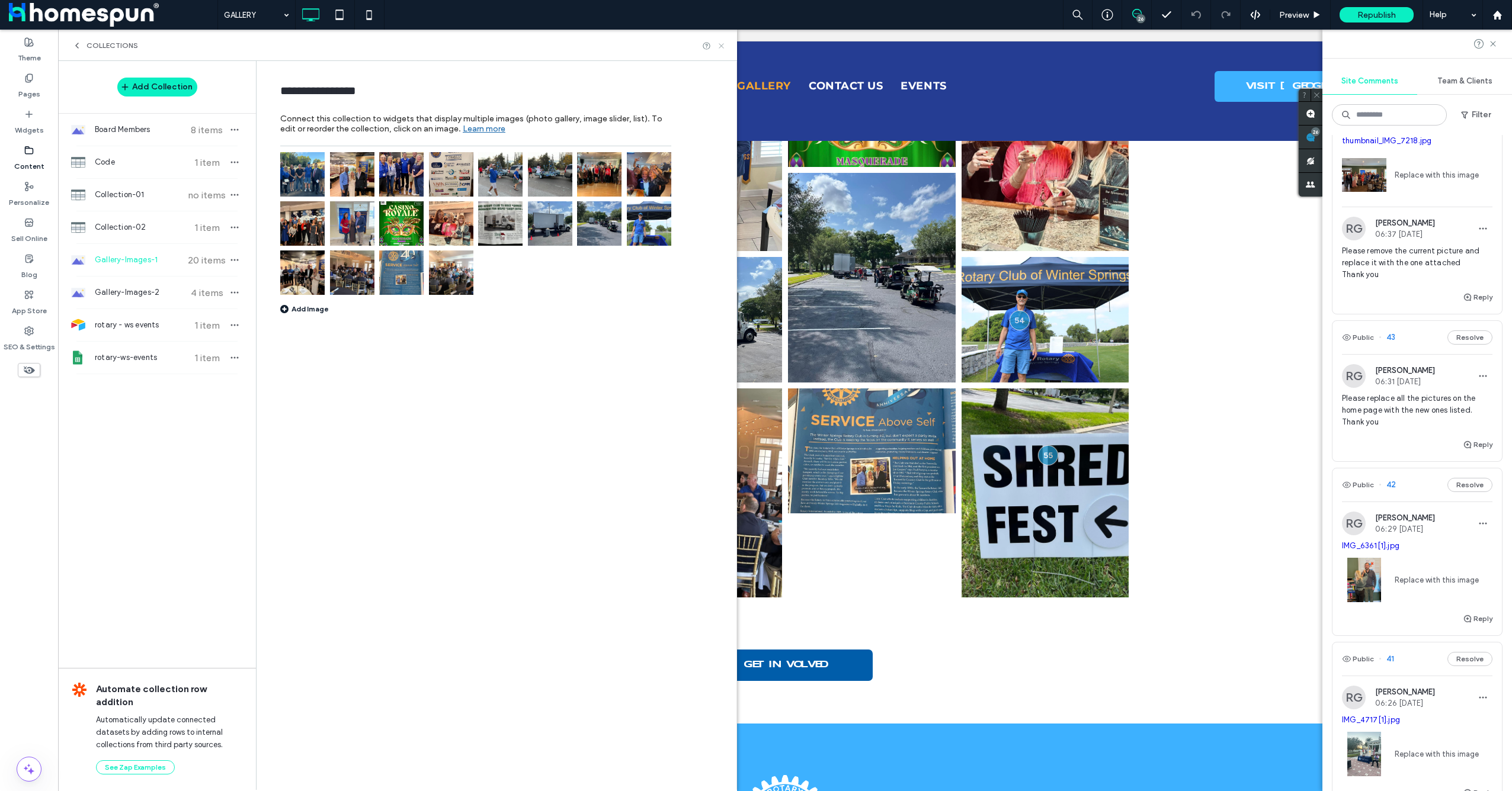
click at [724, 45] on icon at bounding box center [721, 46] width 9 height 9
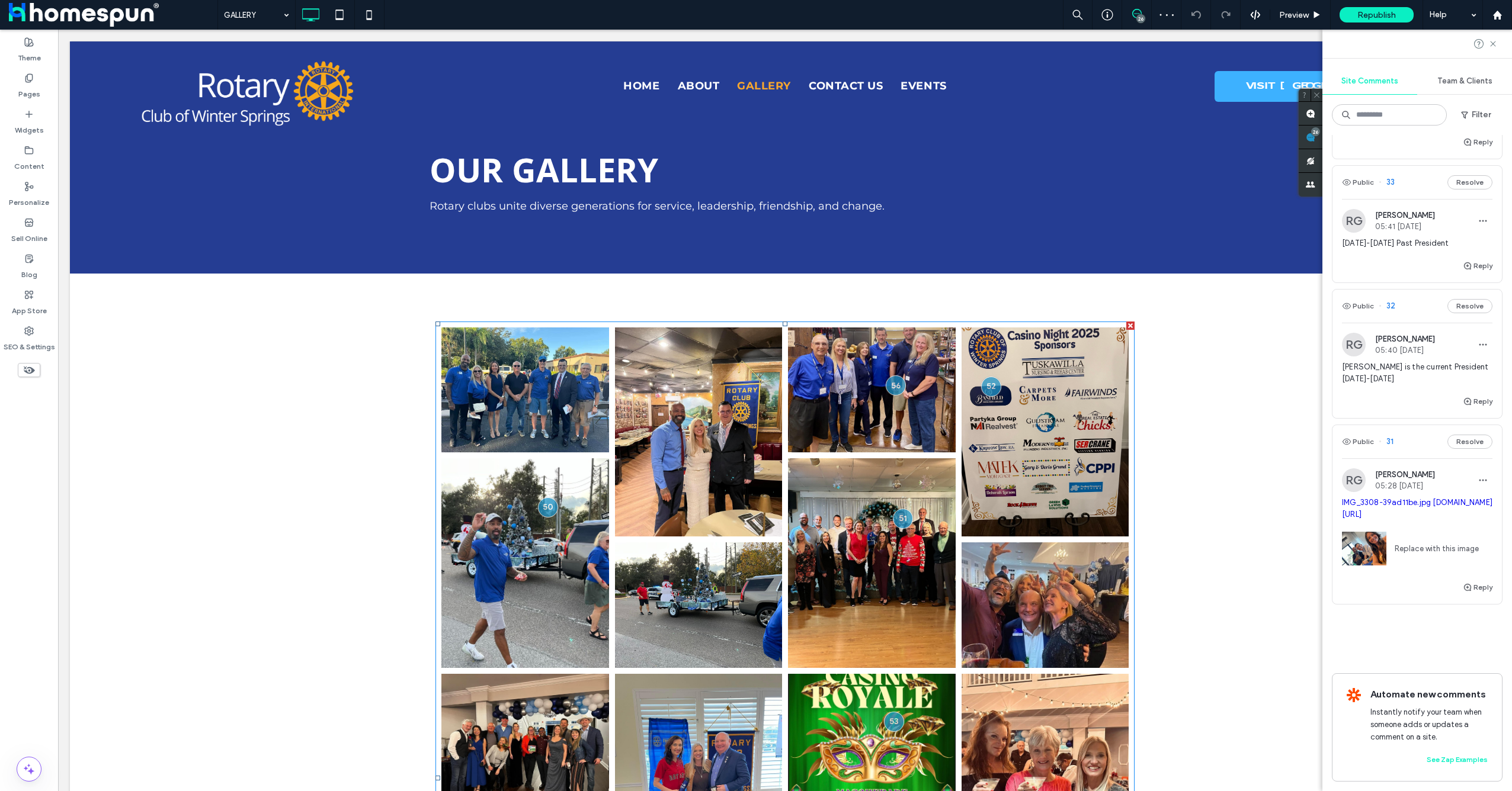
scroll to position [4142, 0]
click at [1395, 425] on div "Public 31 Resolve" at bounding box center [1417, 442] width 169 height 33
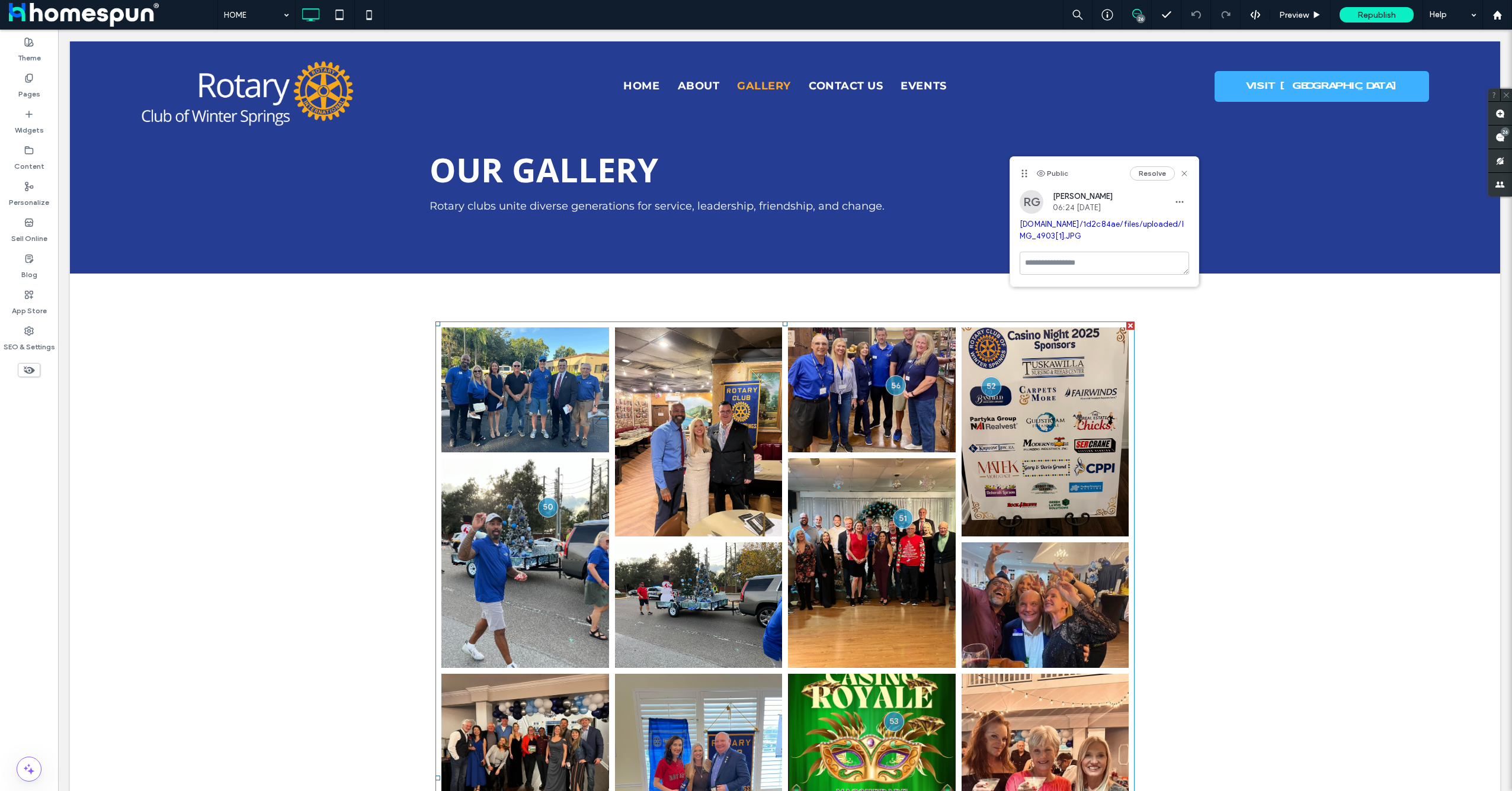
click at [1036, 240] on link "irp.cdn-website.com/1d2c84ae/files/uploaded/IMG_4903[1].JPG" at bounding box center [1102, 230] width 164 height 21
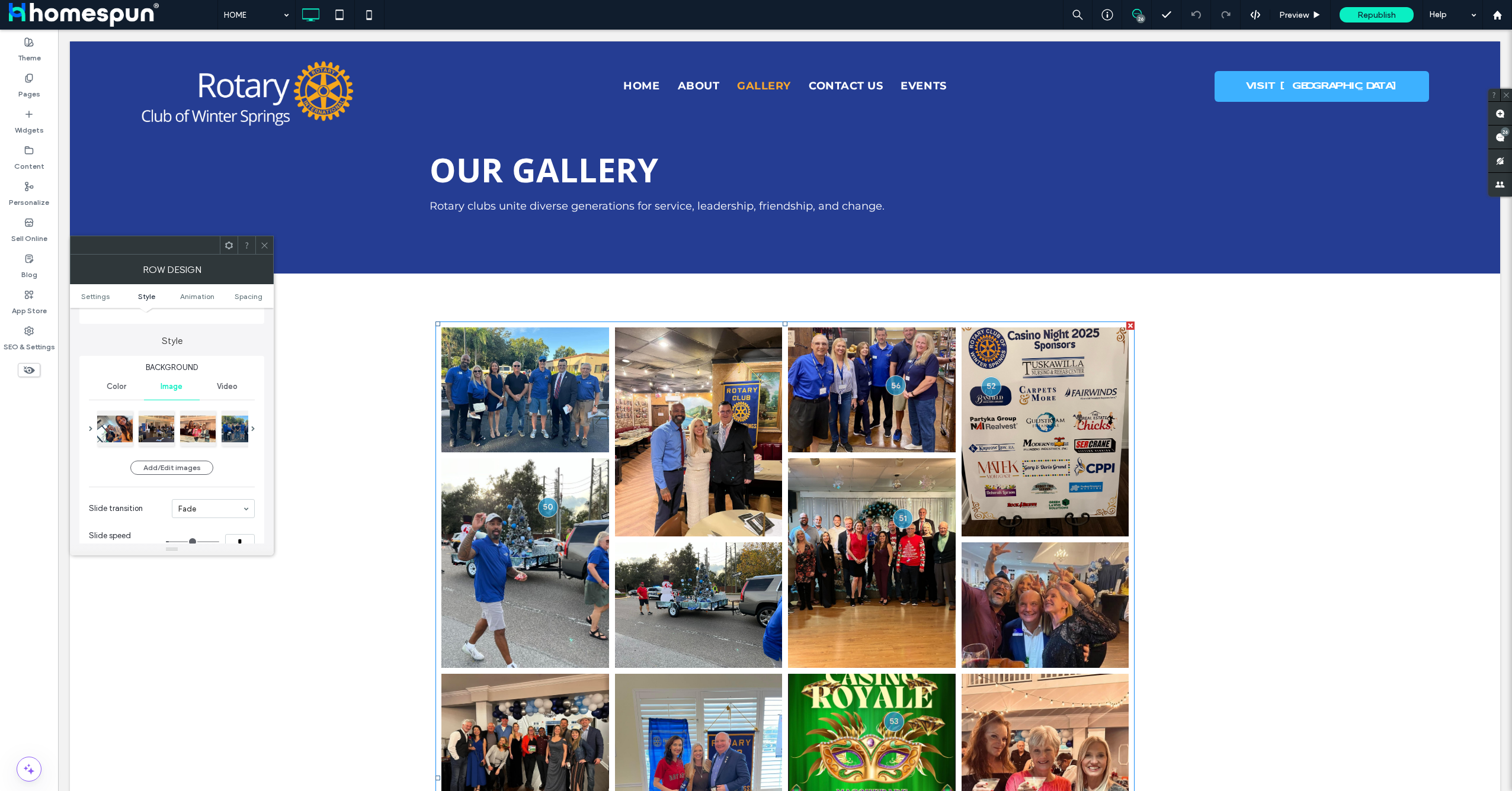
scroll to position [158, 0]
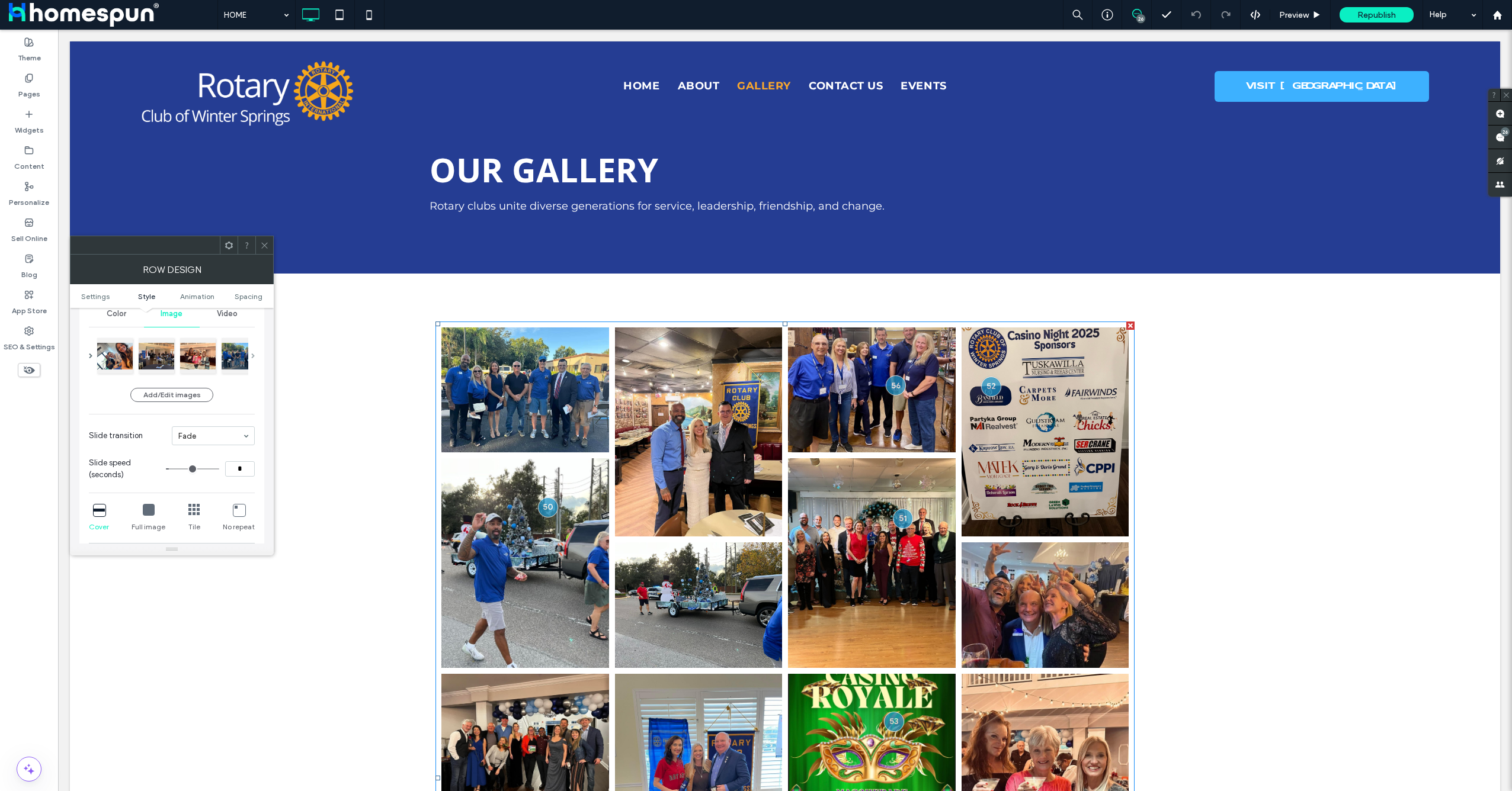
click at [252, 360] on span at bounding box center [253, 355] width 3 height 40
click at [265, 254] on div at bounding box center [171, 245] width 203 height 19
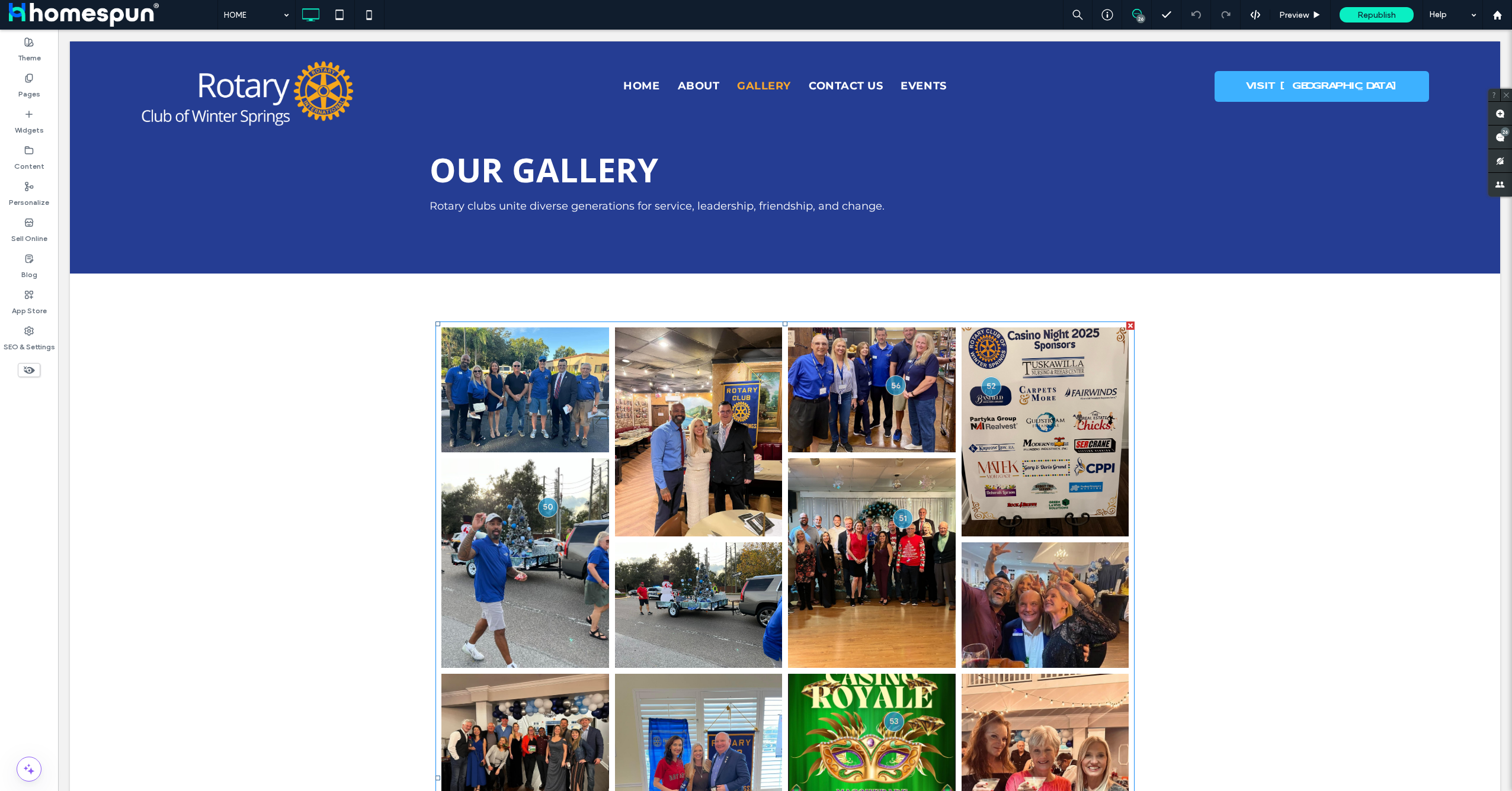
click at [1135, 15] on icon at bounding box center [1137, 14] width 10 height 10
click at [1141, 14] on div "26" at bounding box center [1141, 18] width 9 height 9
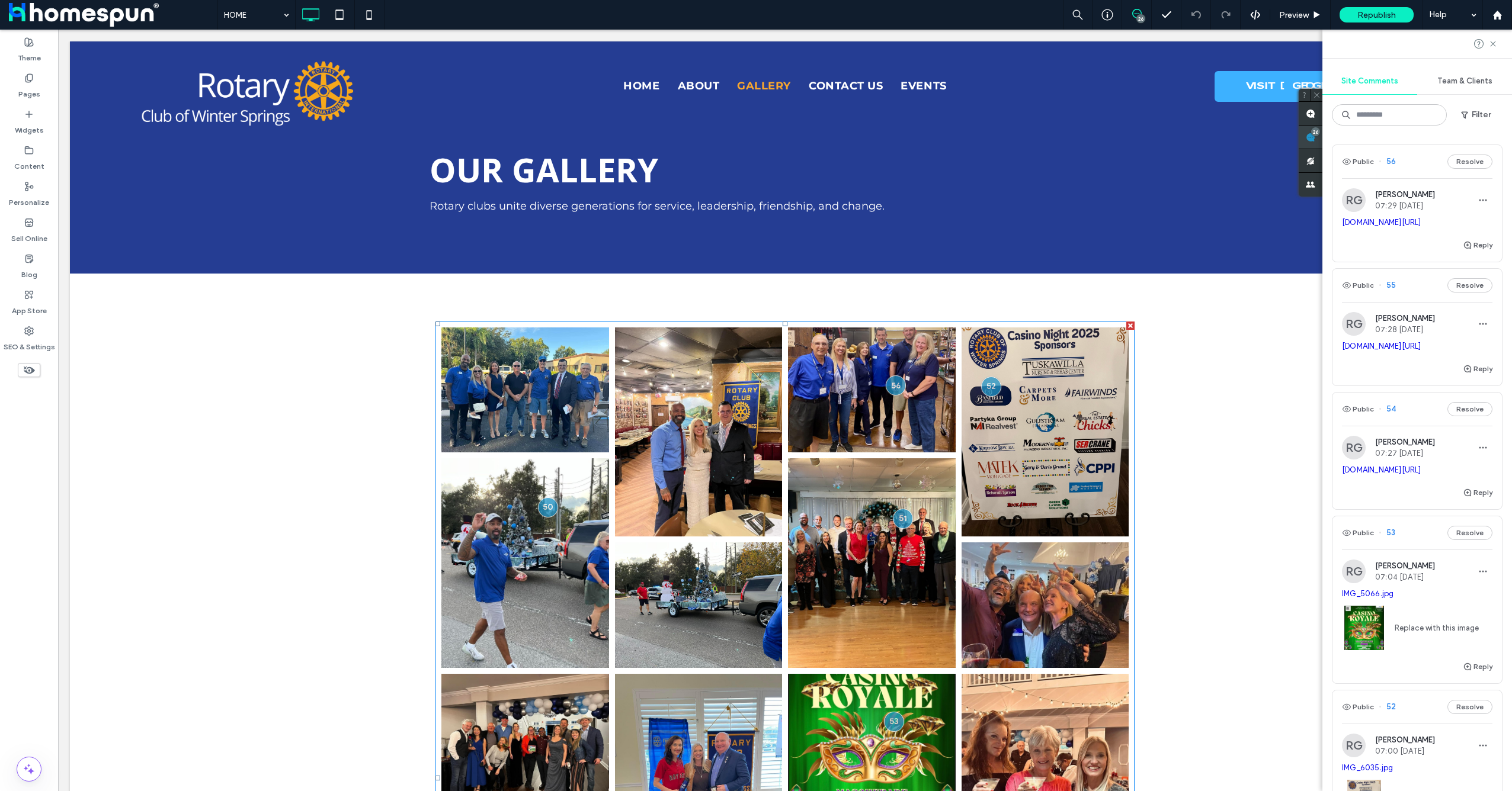
click at [1315, 138] on use at bounding box center [1311, 138] width 10 height 10
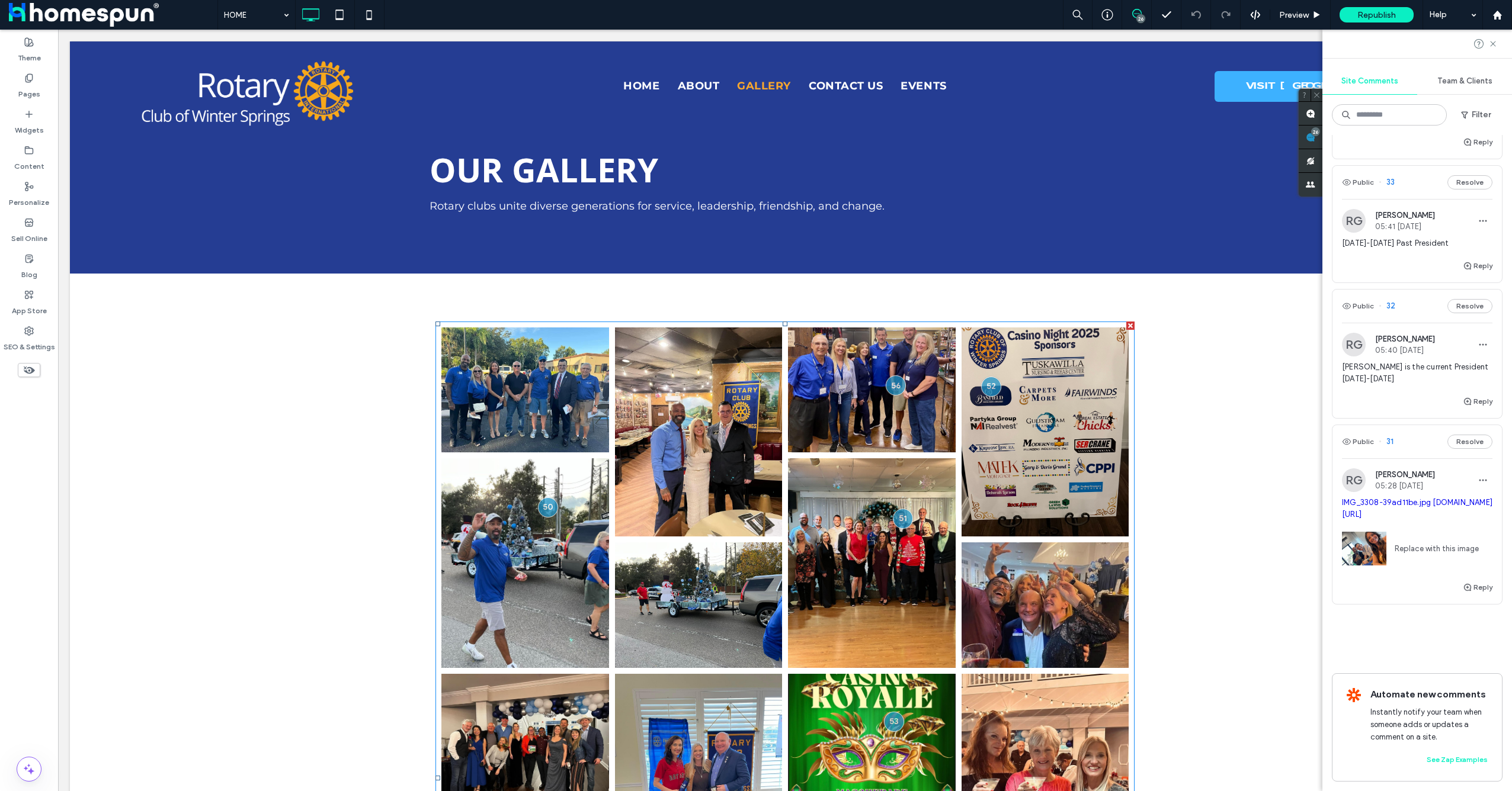
scroll to position [4142, 0]
click at [1401, 498] on link "IMG_3308-39ad11be.jpg" at bounding box center [1387, 502] width 89 height 9
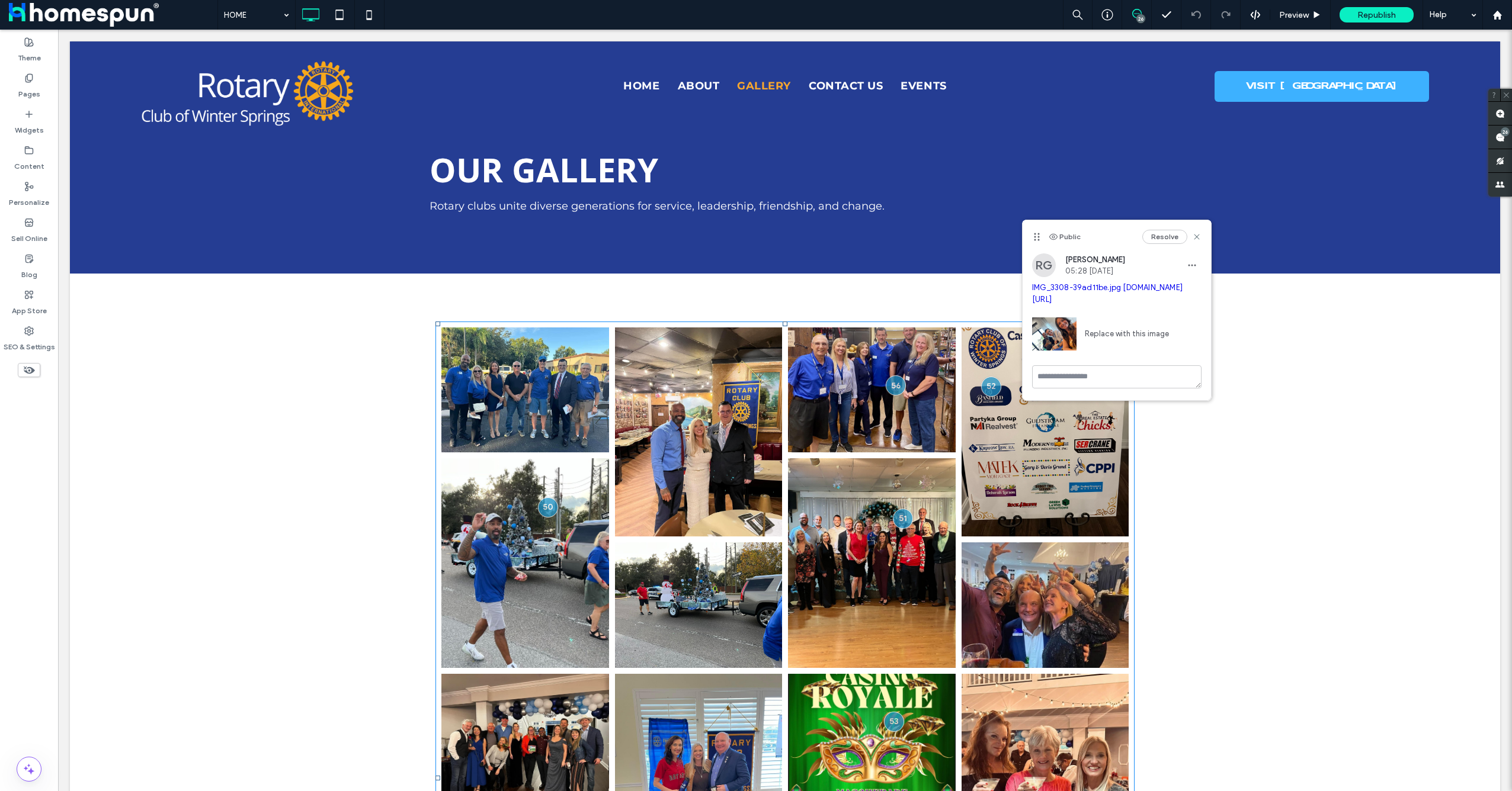
click at [967, 16] on div "HOME 26 Preview Republish Help" at bounding box center [865, 14] width 1295 height 29
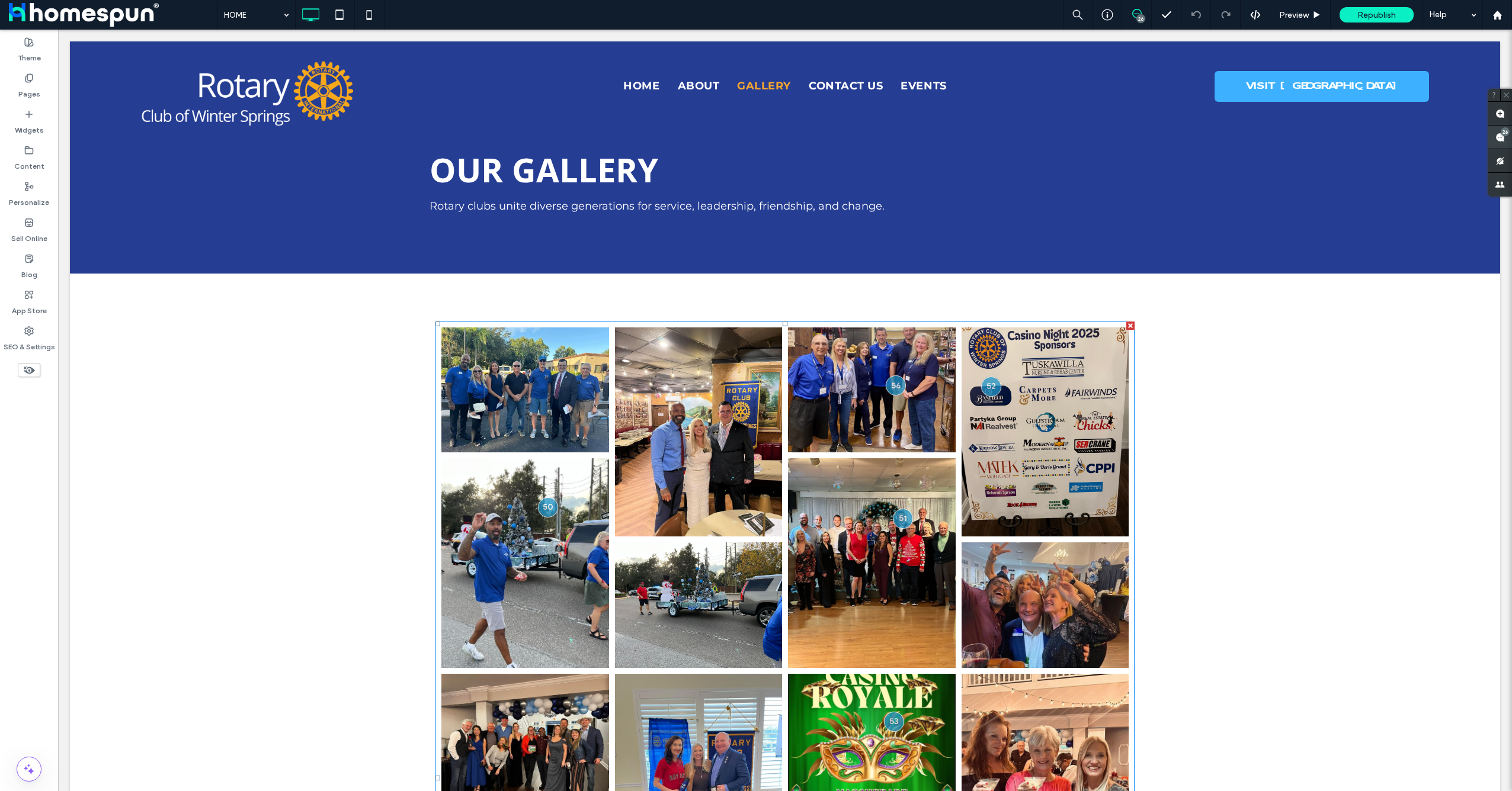
click at [1505, 142] on span at bounding box center [1500, 137] width 24 height 23
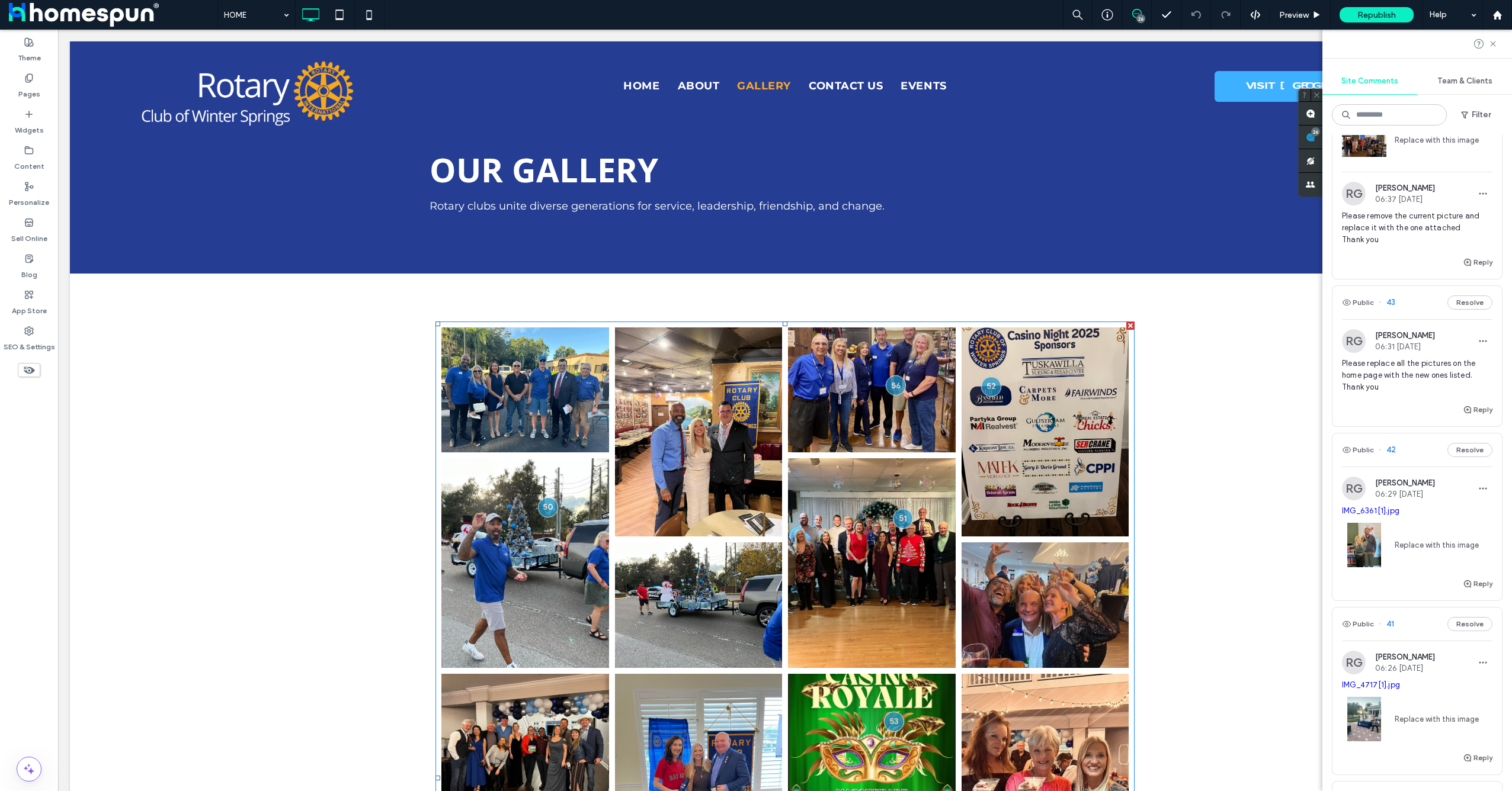
scroll to position [1931, 0]
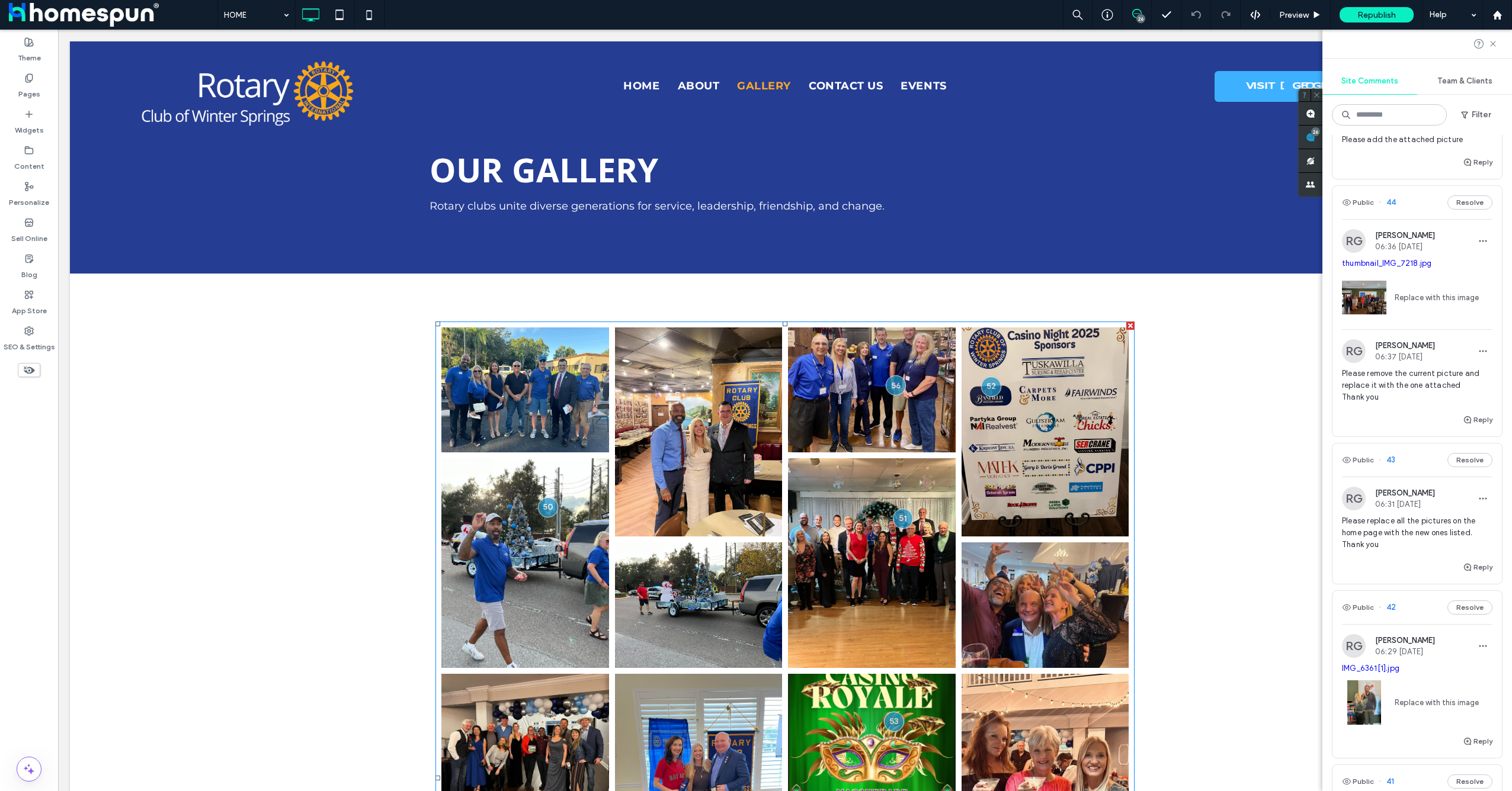
click at [1461, 269] on span "thumbnail_IMG_7218.jpg" at bounding box center [1417, 263] width 151 height 12
click at [1435, 314] on div at bounding box center [756, 395] width 1512 height 791
click at [1397, 275] on div at bounding box center [756, 395] width 1512 height 791
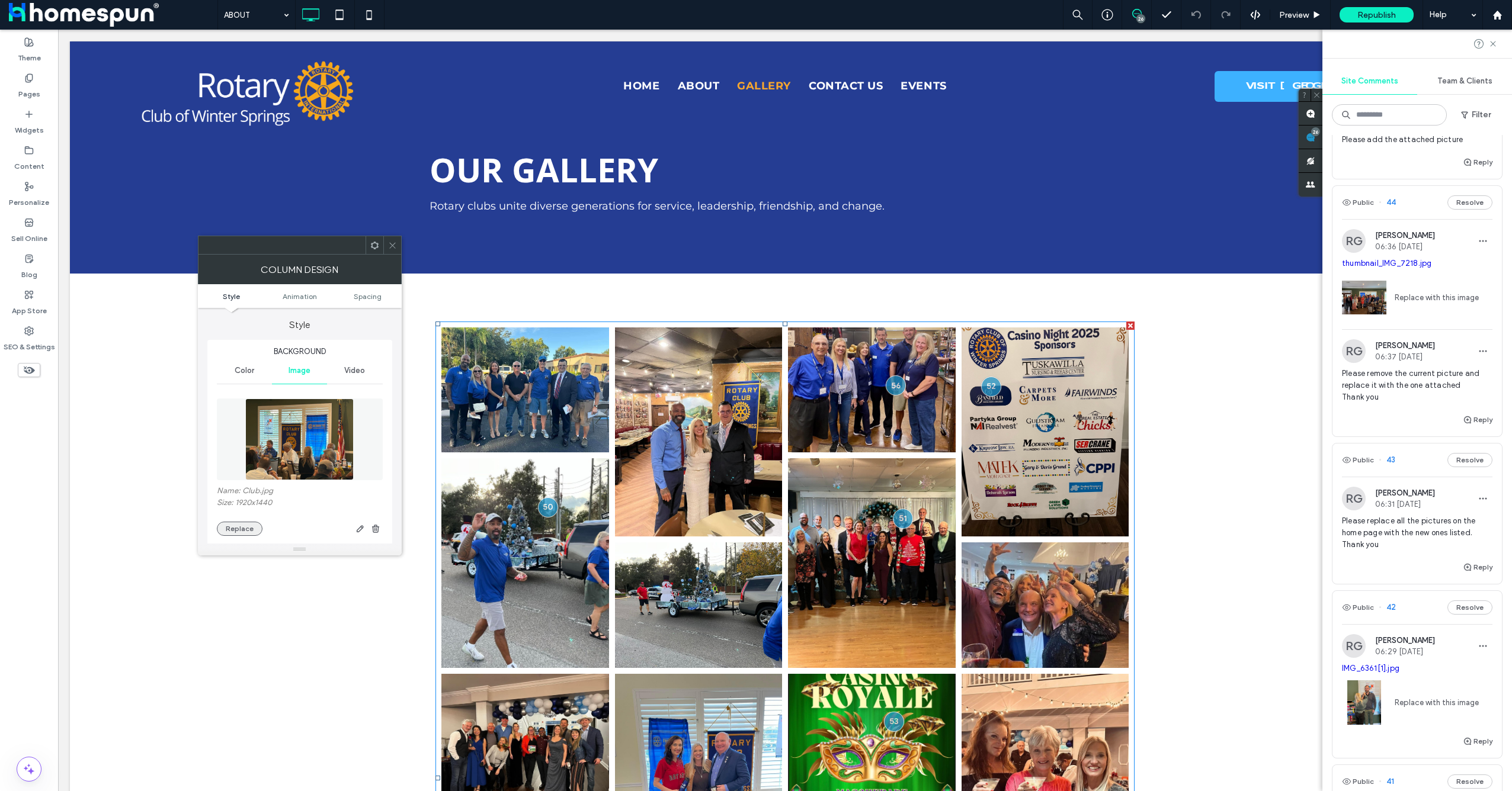
click at [245, 529] on button "Replace" at bounding box center [240, 529] width 46 height 14
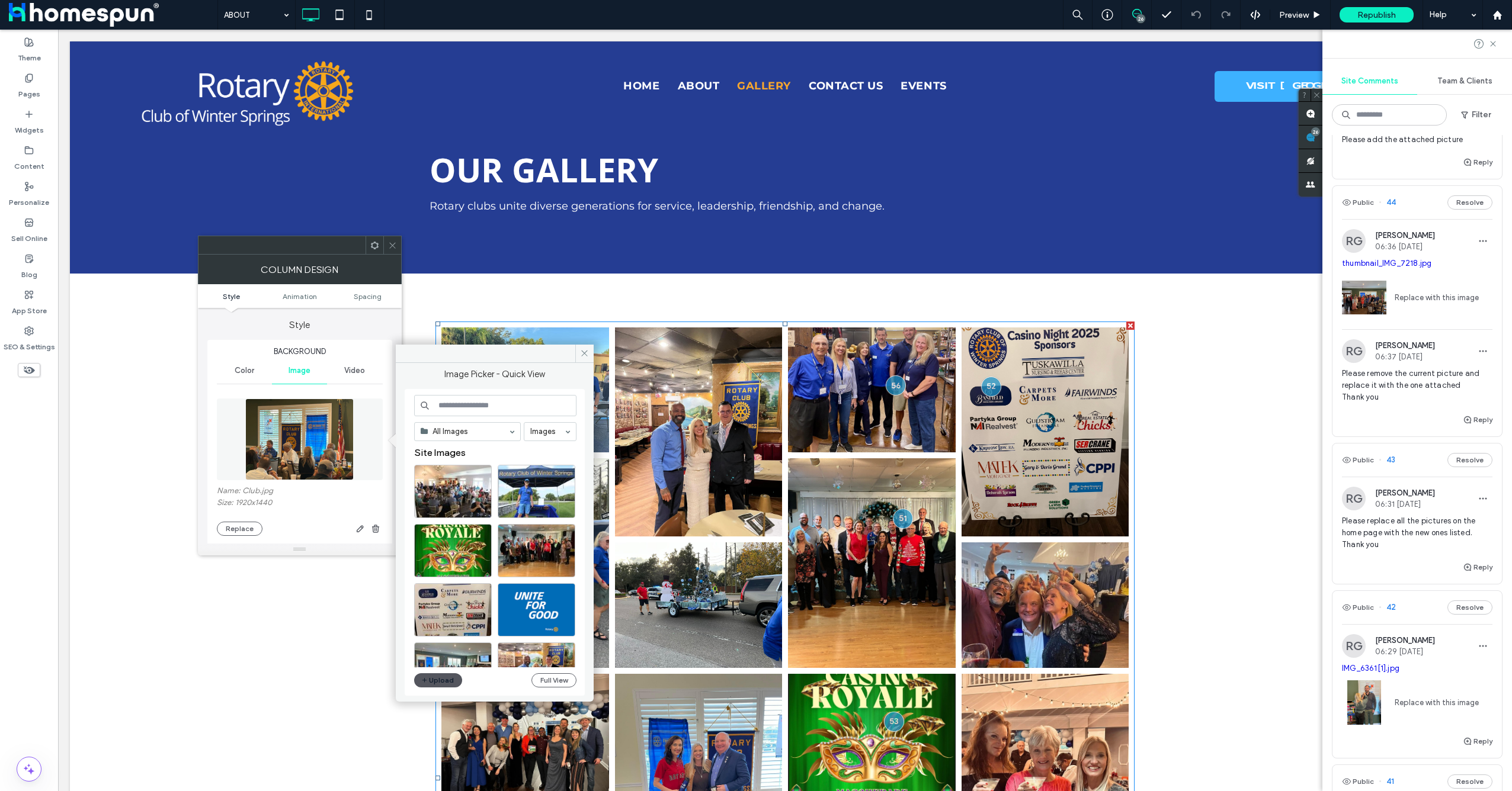
click at [437, 683] on button "Upload" at bounding box center [438, 680] width 49 height 14
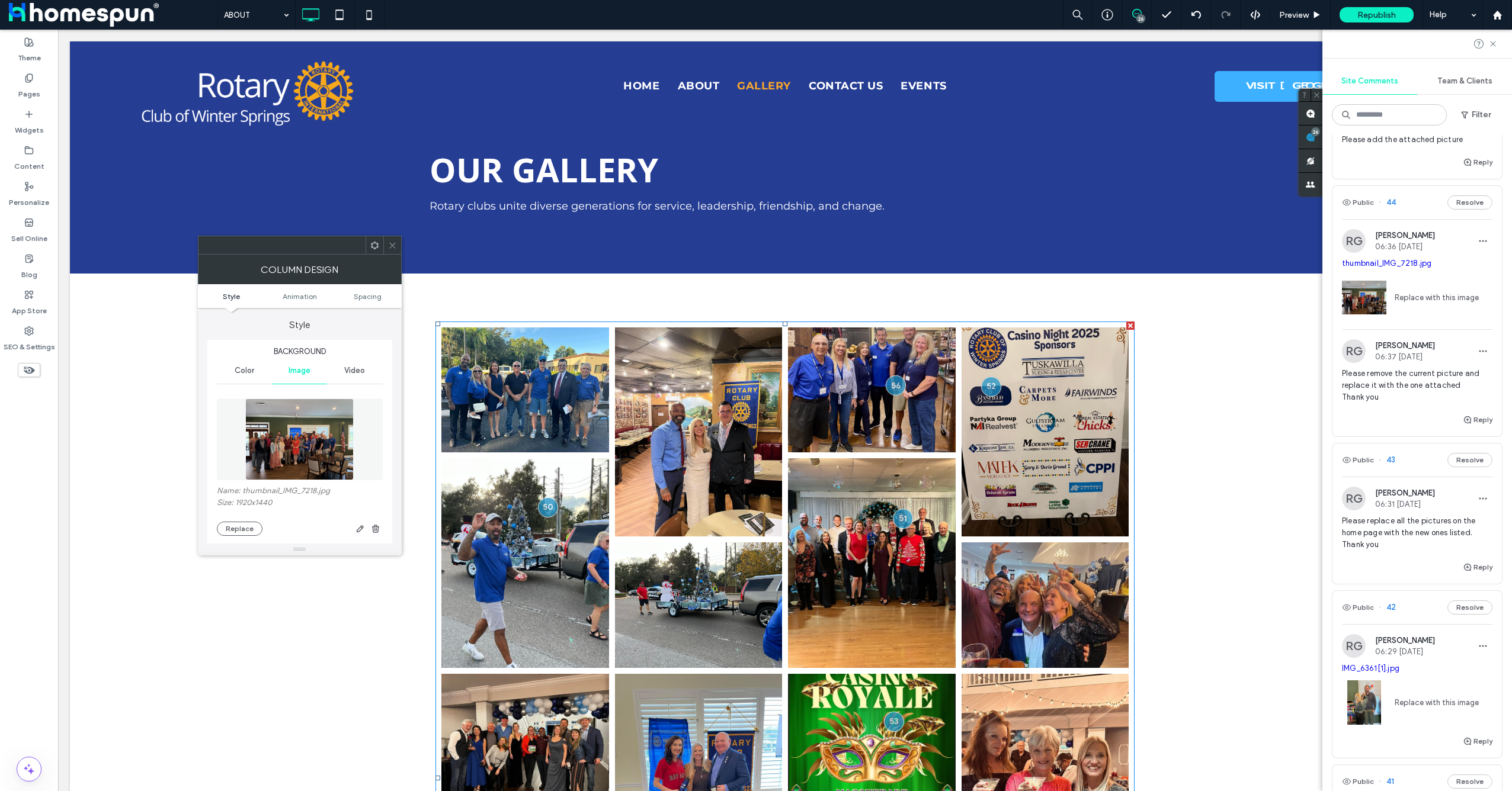
click at [392, 249] on icon at bounding box center [392, 245] width 9 height 9
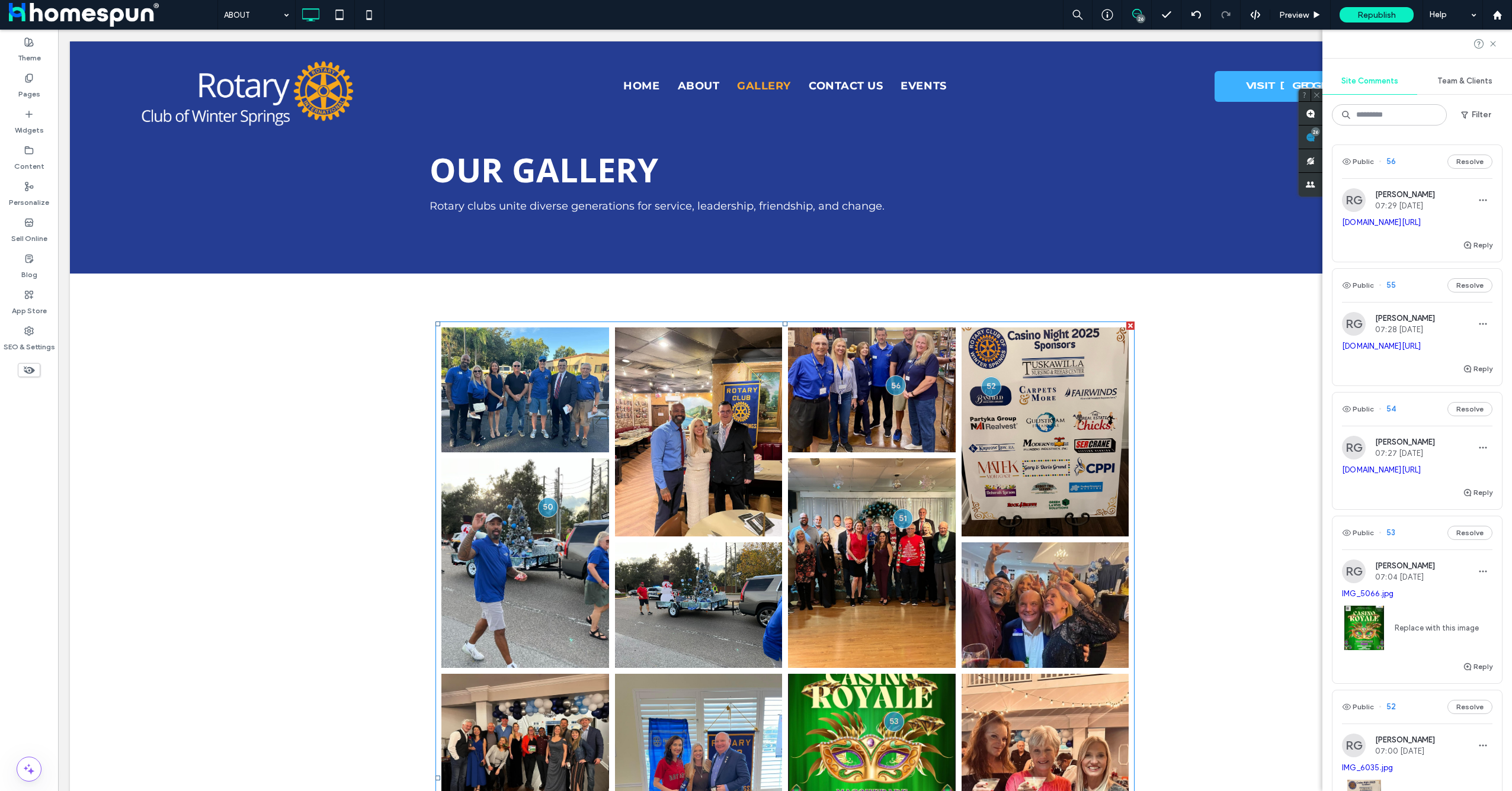
click at [1433, 202] on span "07:29 Sep 15 2025" at bounding box center [1404, 205] width 60 height 9
click at [1440, 194] on div at bounding box center [756, 395] width 1512 height 791
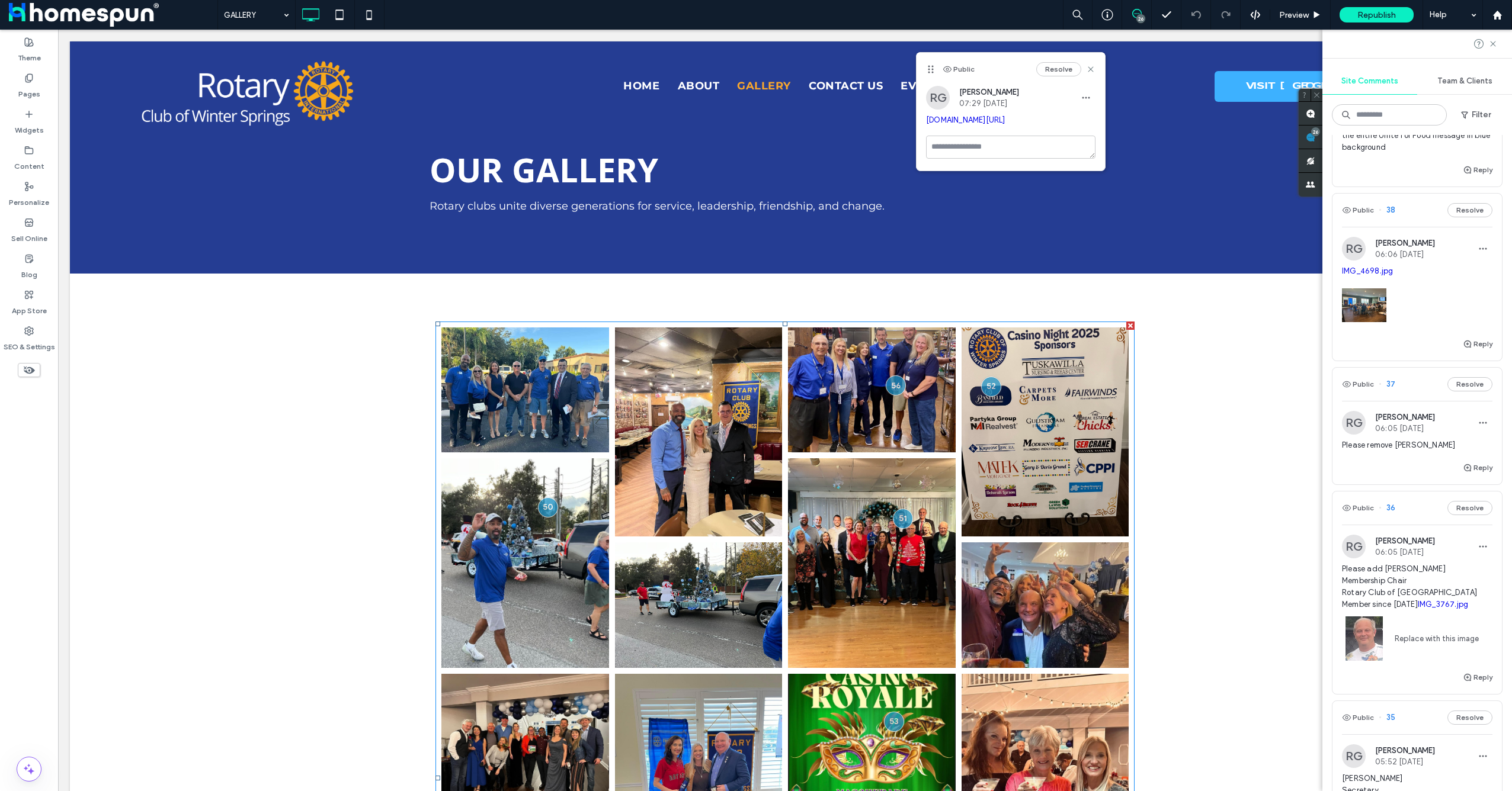
scroll to position [3668, 0]
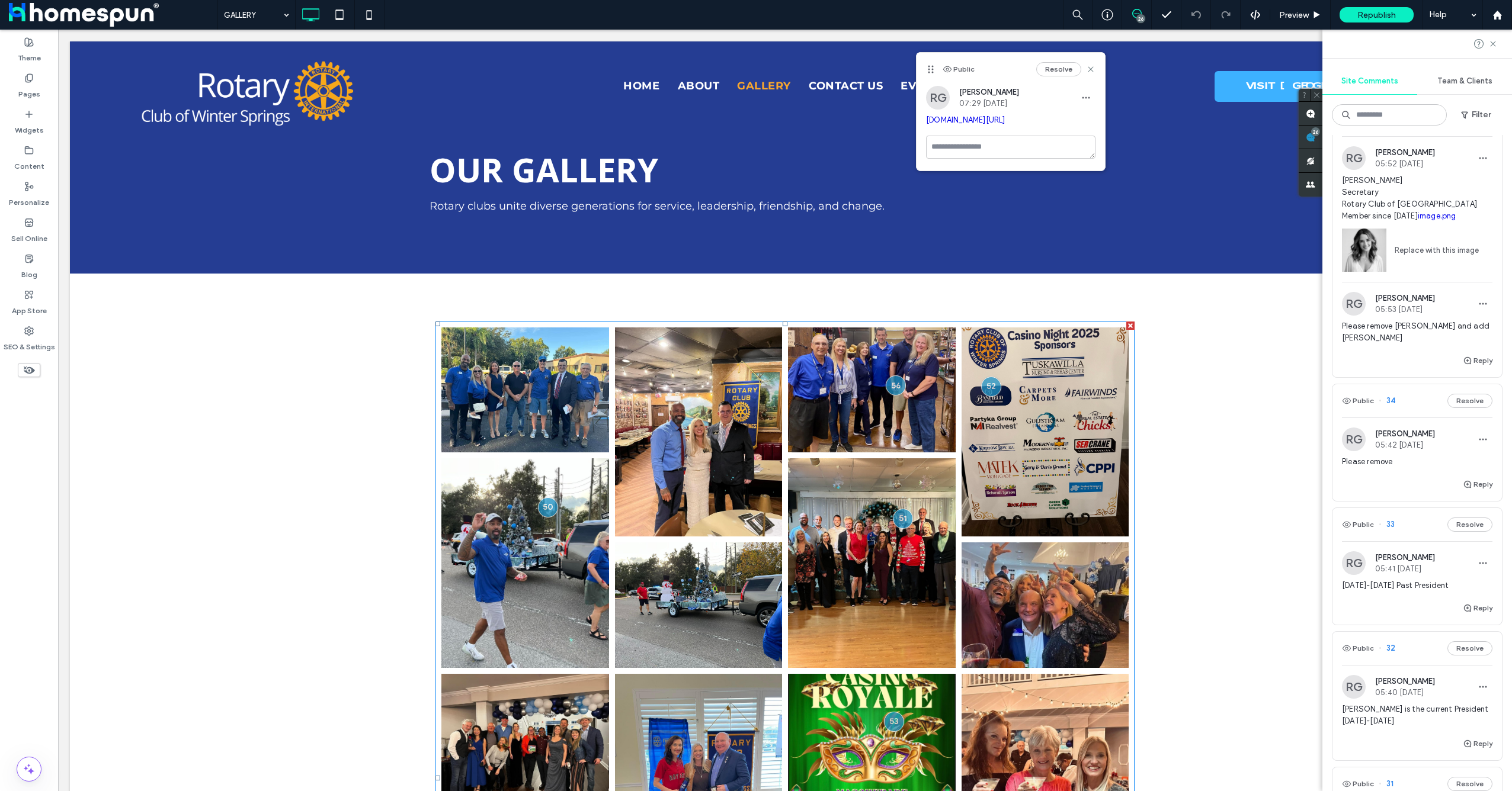
click at [1437, 222] on span "Amanda McDade Secretary Rotary Club of Winter Springs Member since March 23,202…" at bounding box center [1417, 198] width 151 height 47
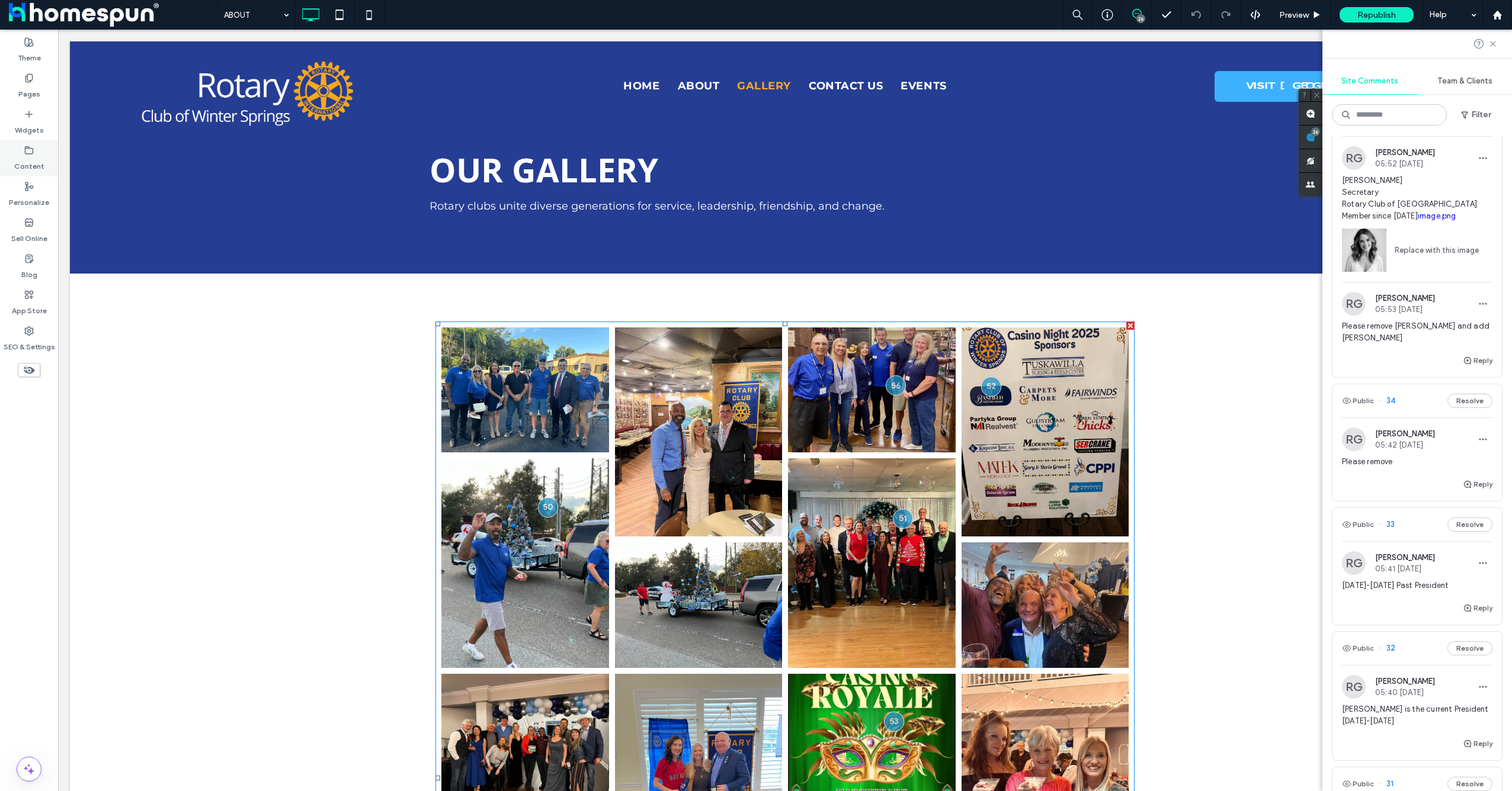
click at [42, 166] on label "Content" at bounding box center [29, 164] width 30 height 16
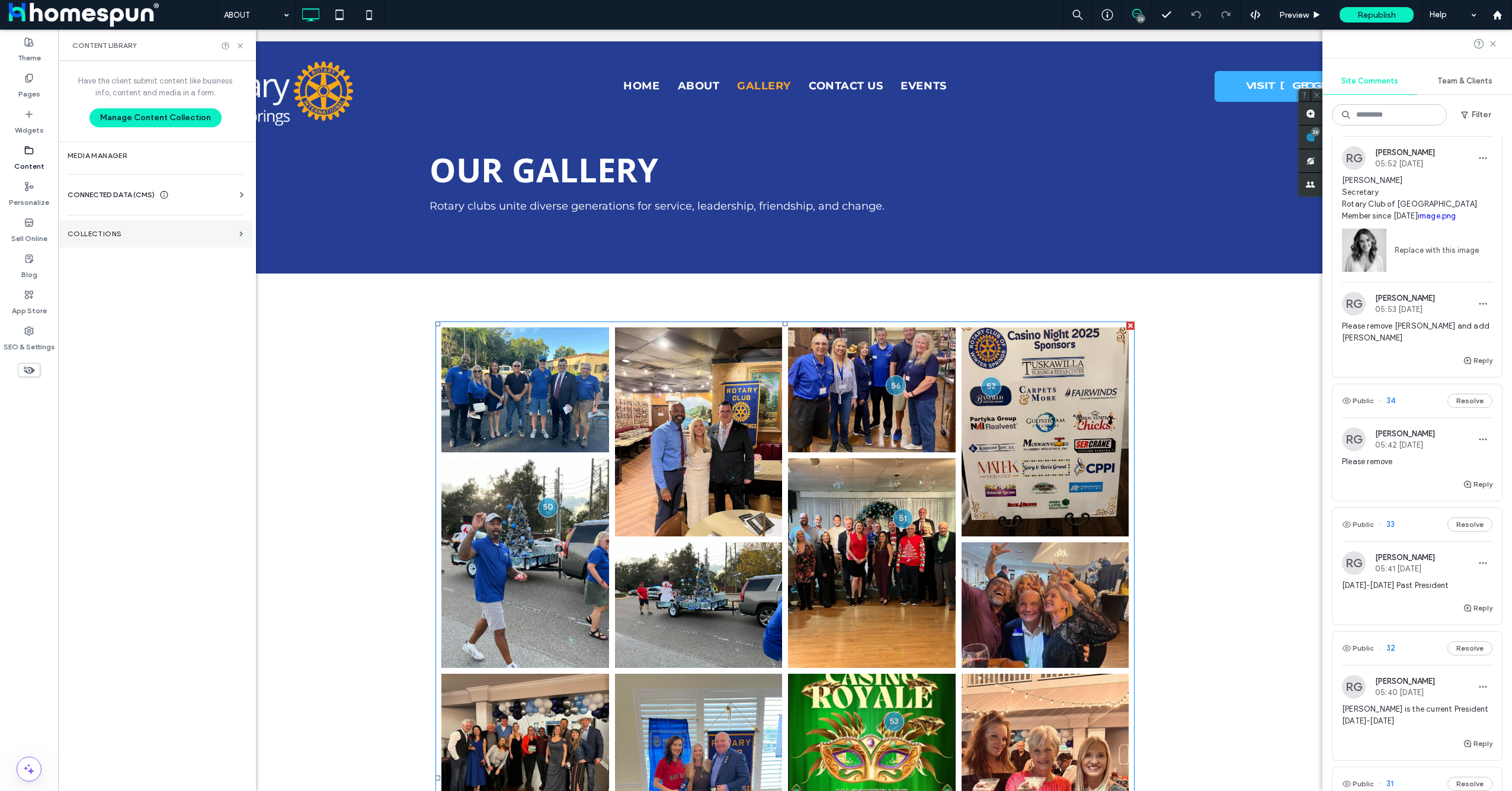
click at [73, 229] on section "Collections" at bounding box center [156, 234] width 195 height 27
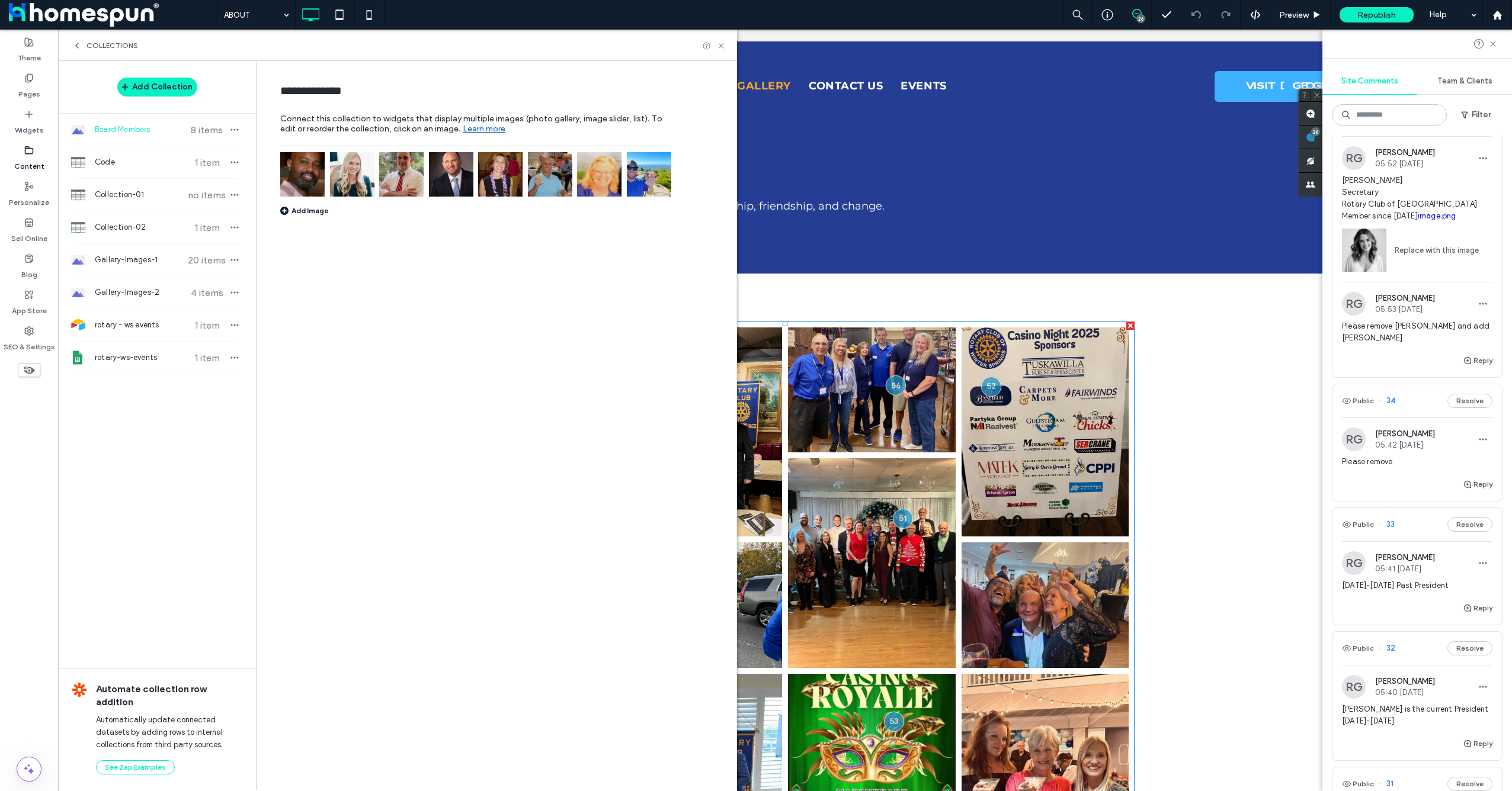
click at [297, 168] on img at bounding box center [302, 174] width 45 height 45
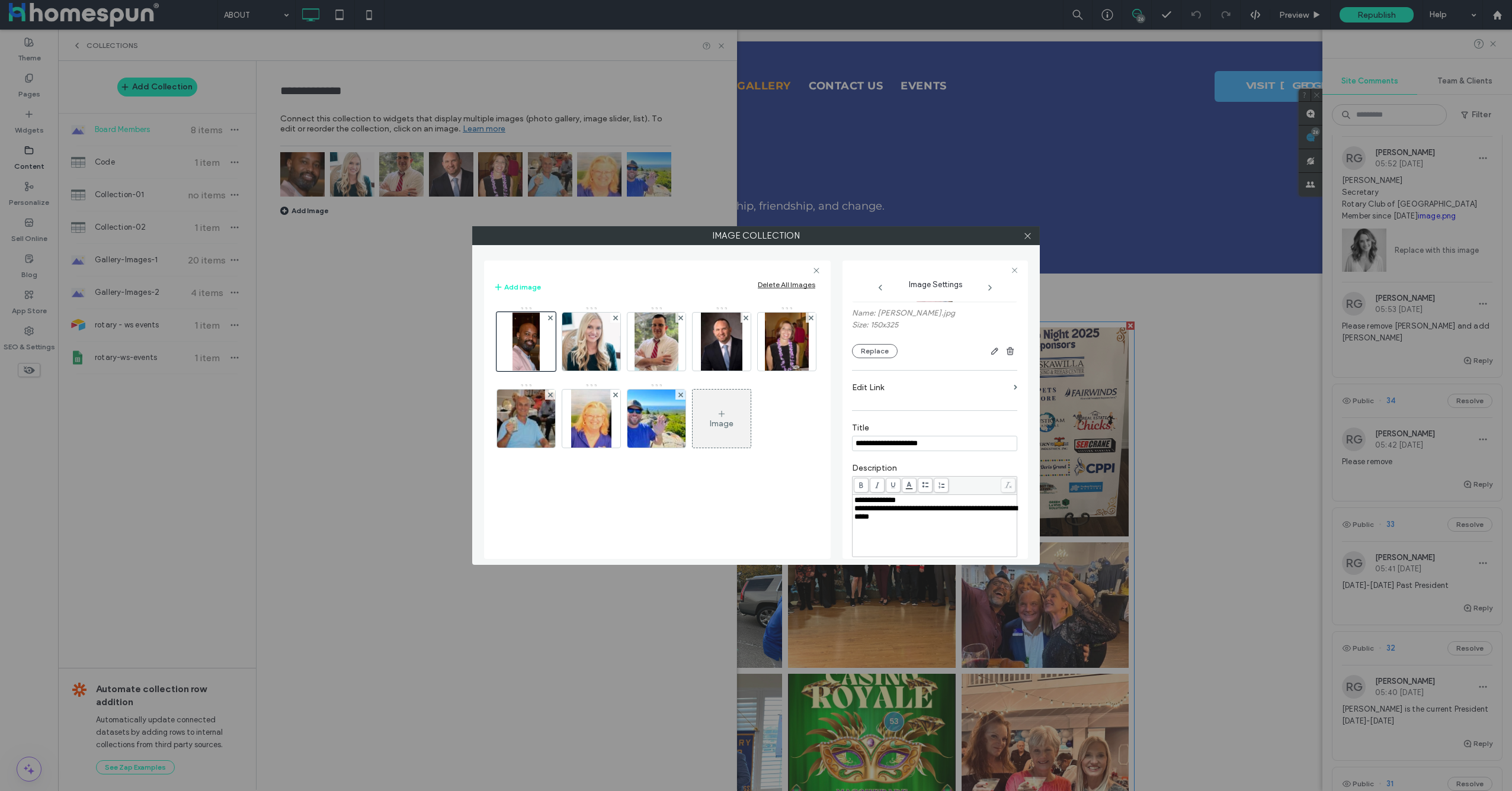
scroll to position [158, 0]
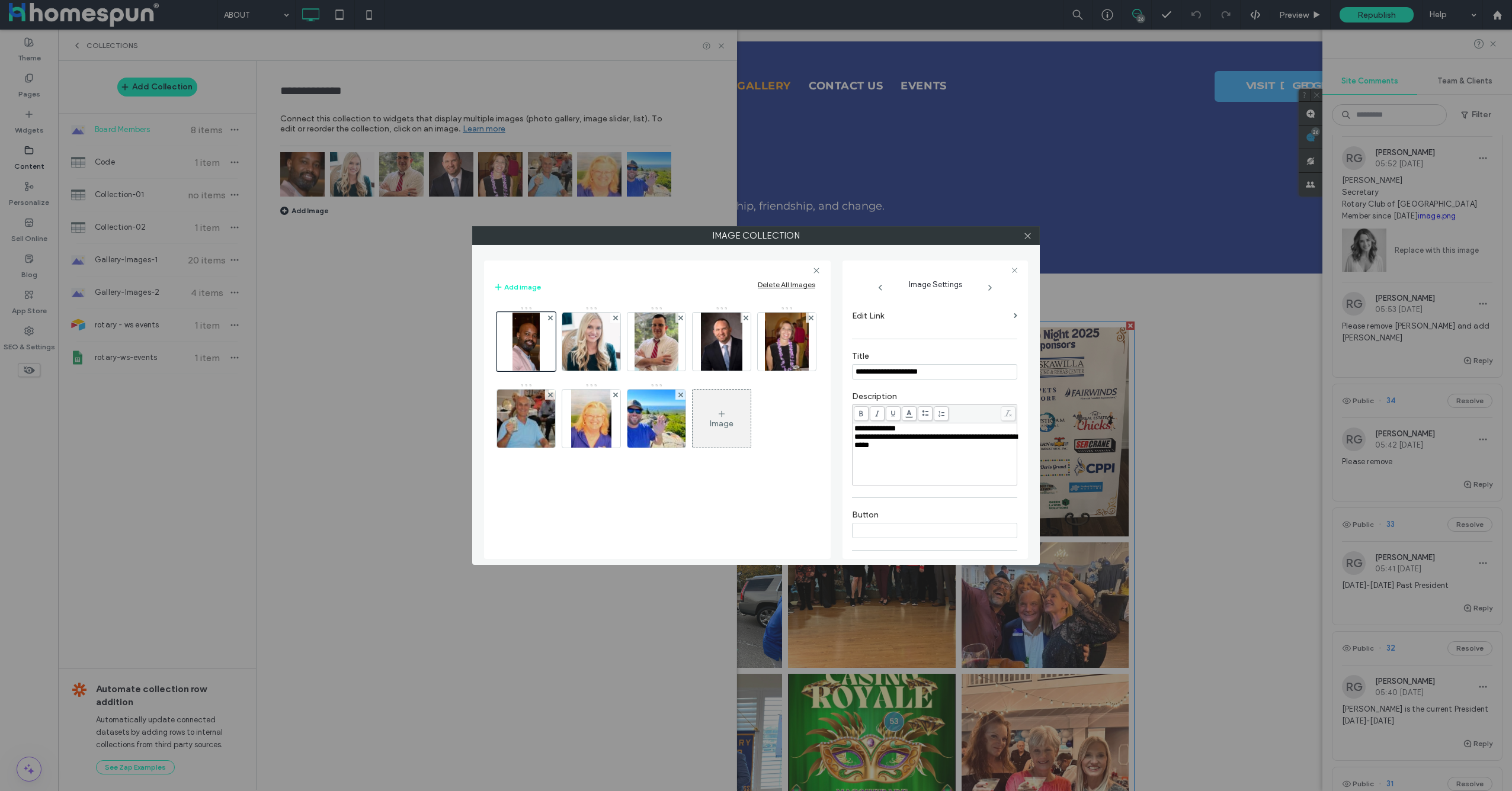
click at [739, 55] on div "**********" at bounding box center [756, 395] width 1512 height 791
click at [1024, 239] on icon at bounding box center [1028, 236] width 9 height 9
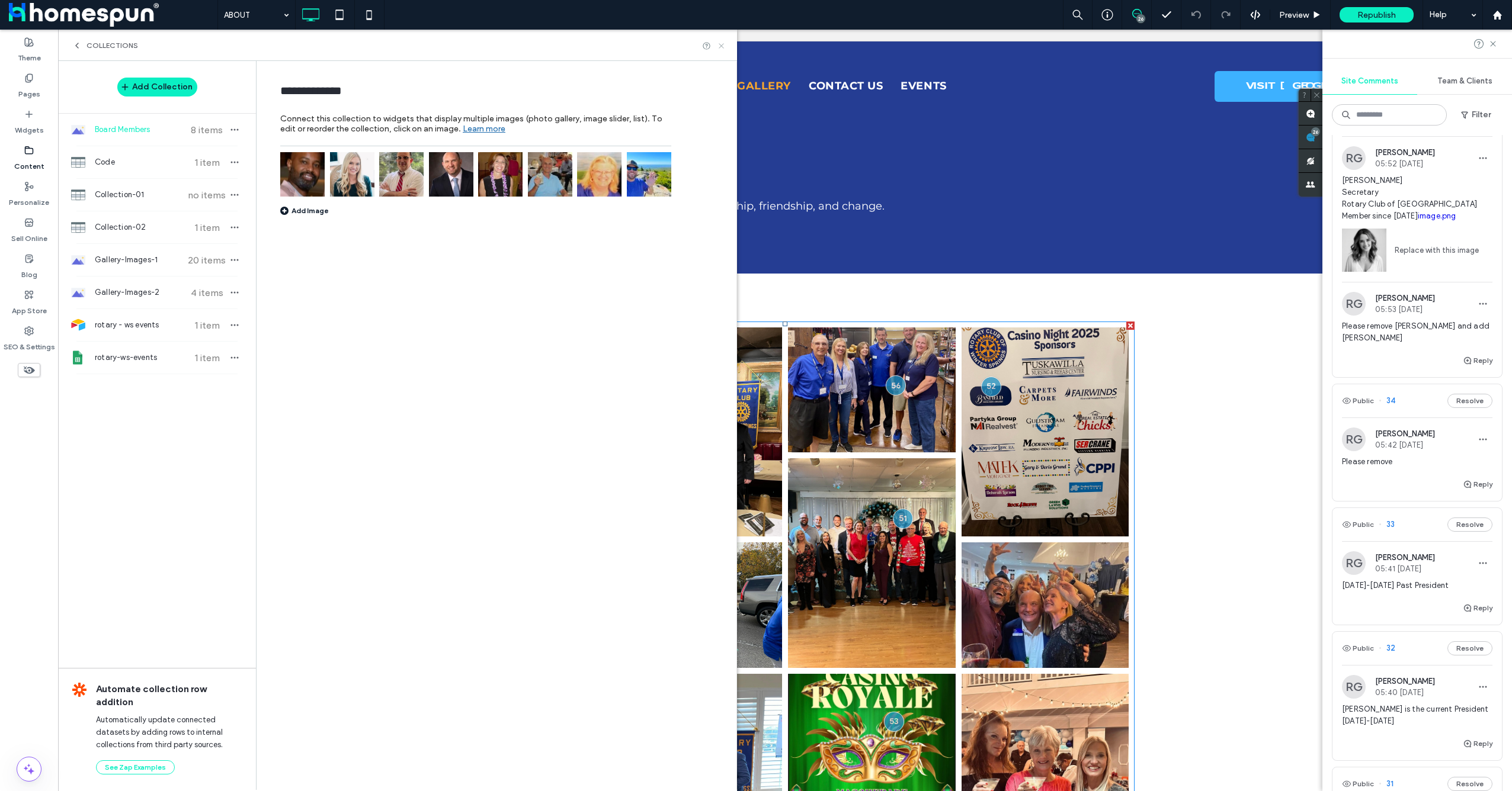
click at [723, 45] on icon at bounding box center [721, 46] width 9 height 9
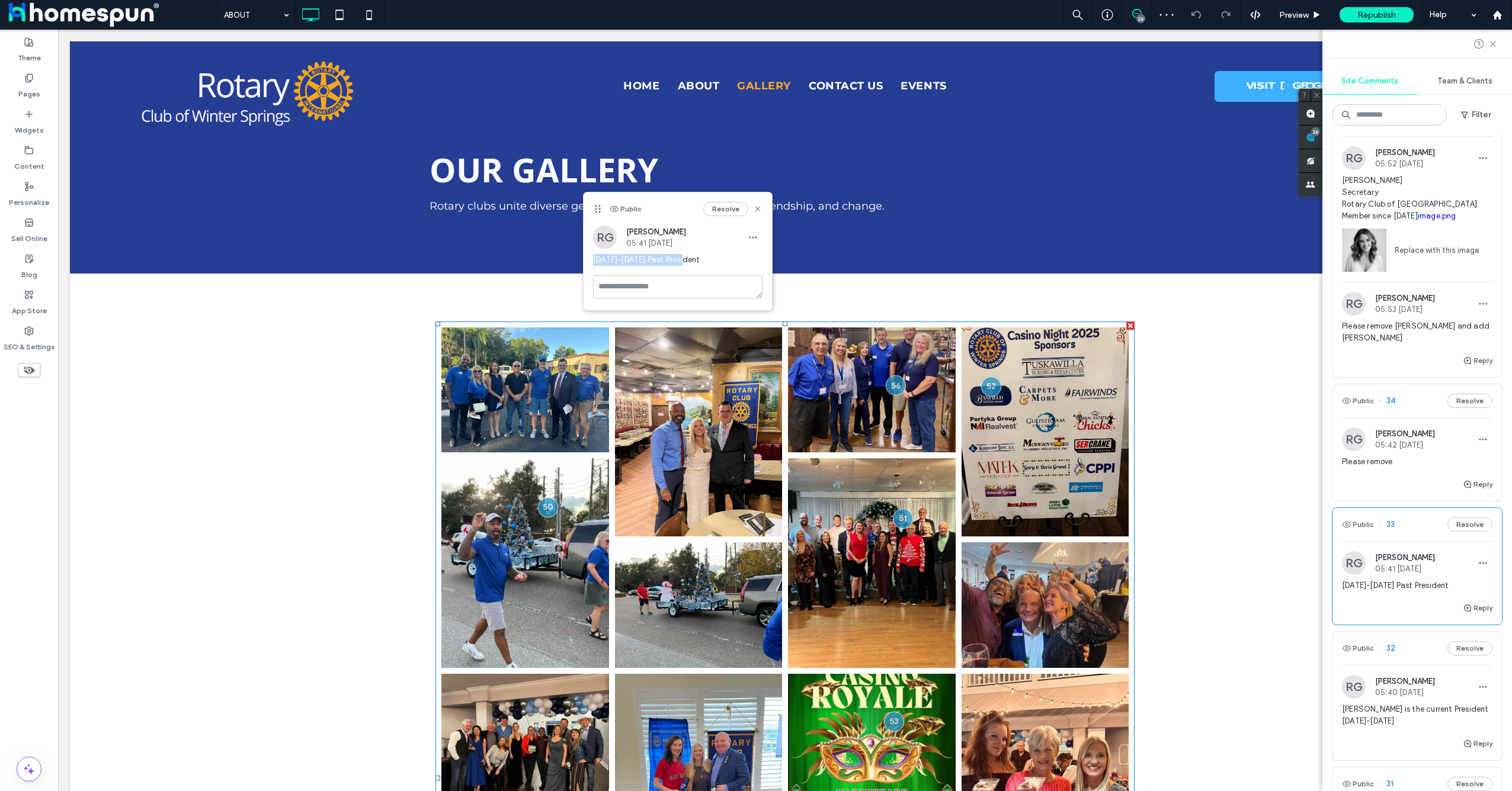
copy span "2024-2025 Past President"
click at [36, 153] on div "Content" at bounding box center [29, 158] width 58 height 36
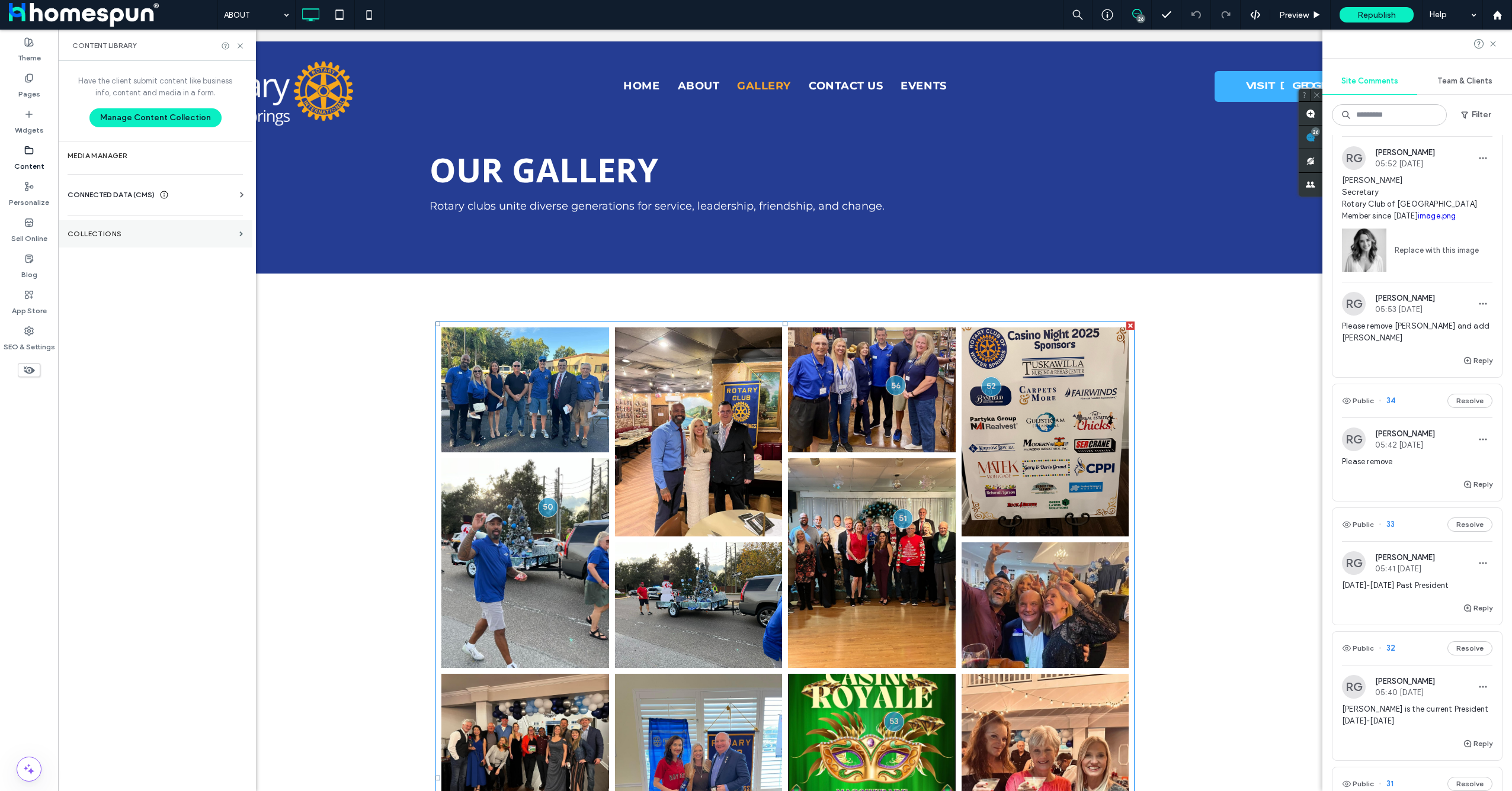
click at [128, 238] on label "Collections" at bounding box center [151, 234] width 167 height 8
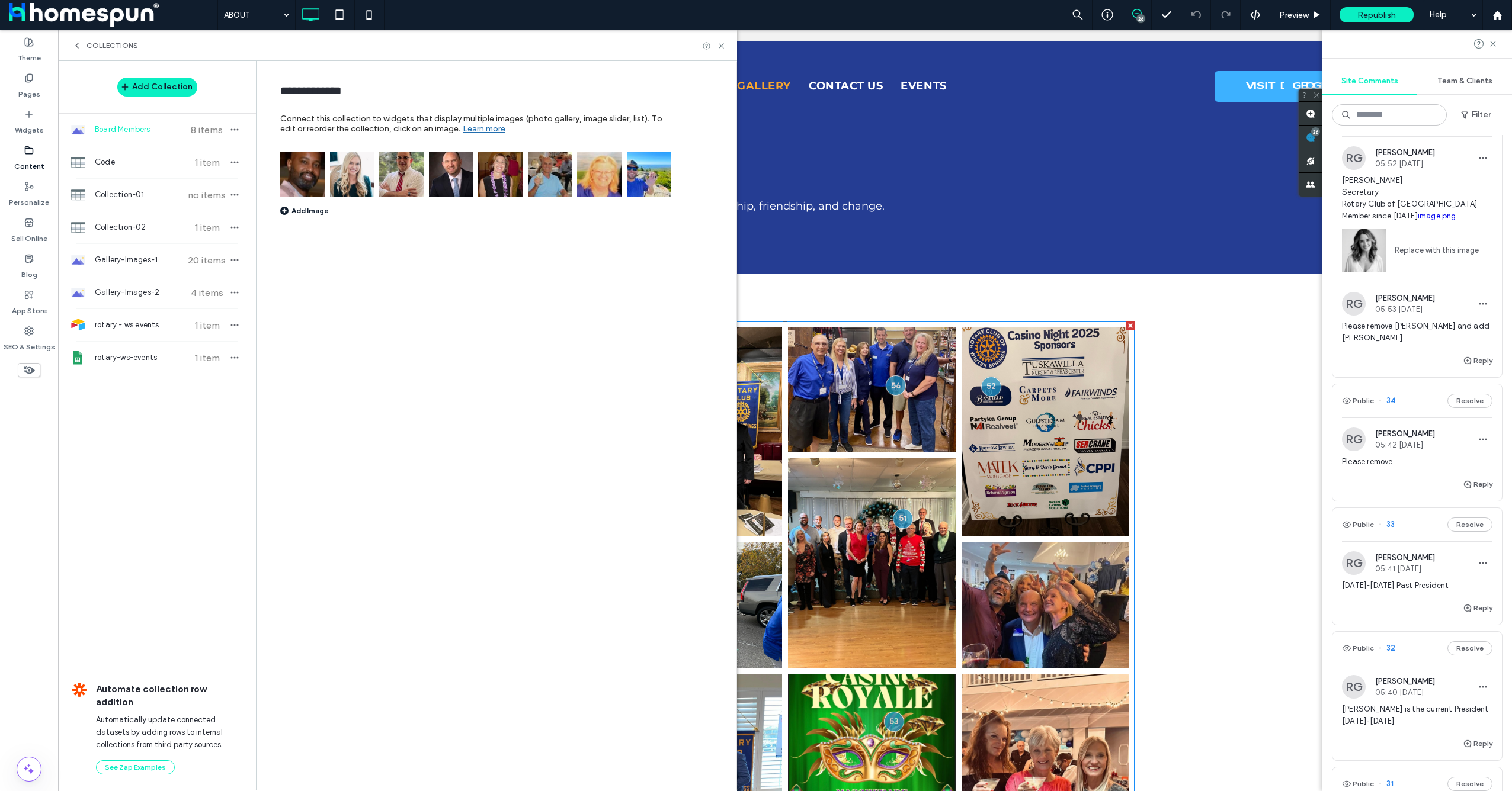
click at [285, 168] on img at bounding box center [302, 174] width 45 height 45
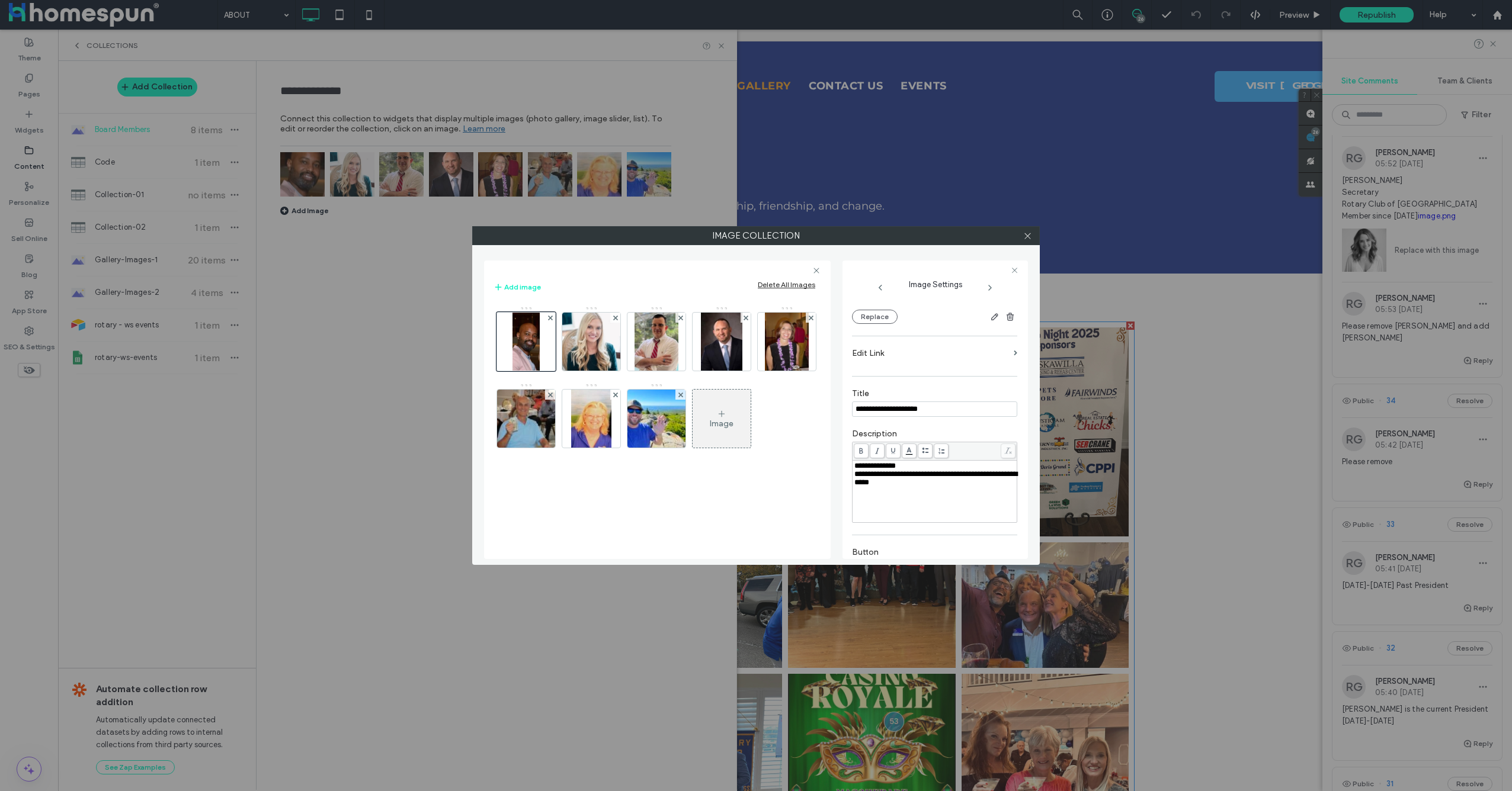
scroll to position [234, 0]
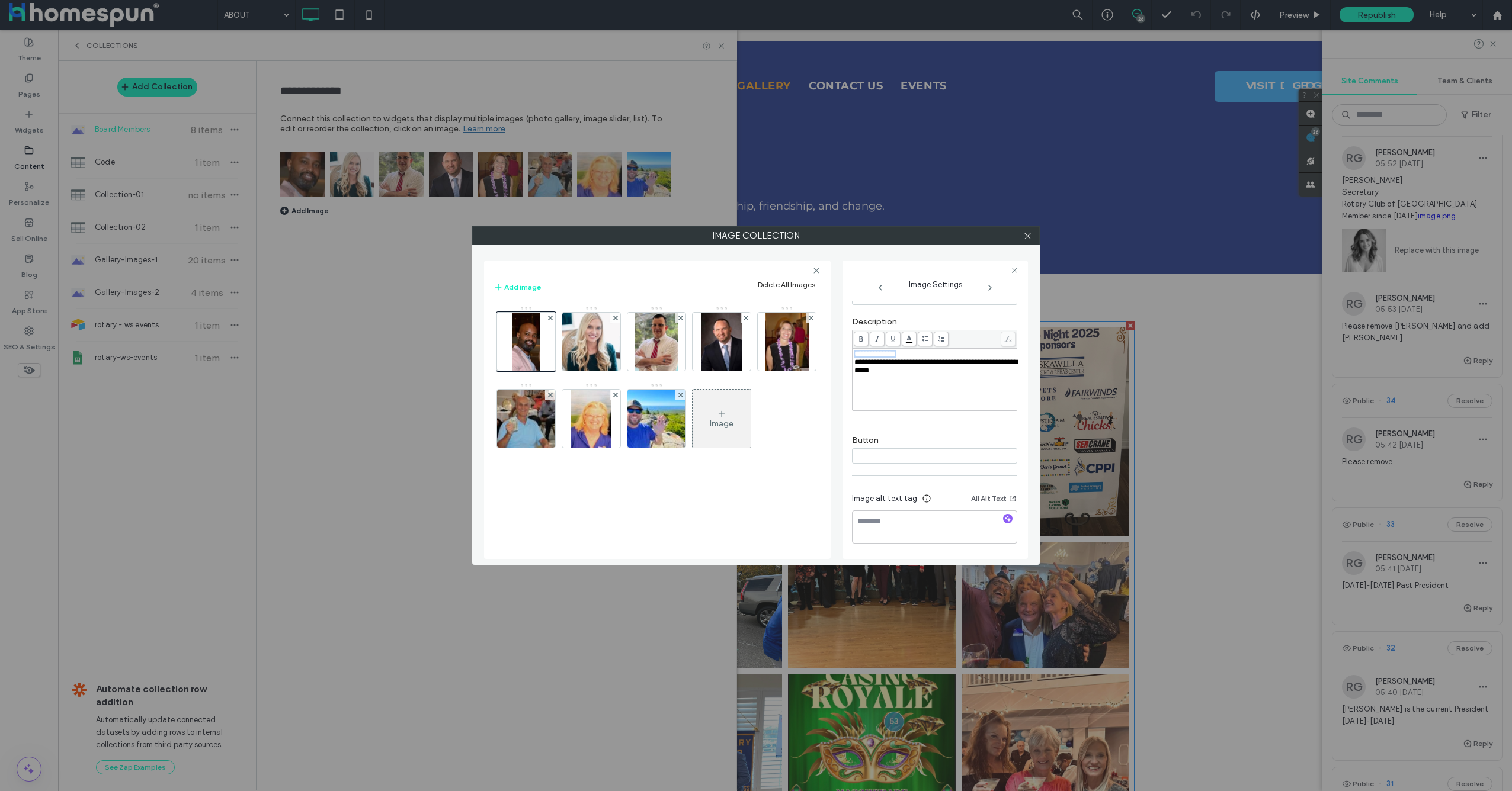
drag, startPoint x: 909, startPoint y: 355, endPoint x: 843, endPoint y: 353, distance: 66.0
click at [843, 353] on div "**********" at bounding box center [935, 410] width 186 height 299
click at [1028, 237] on icon at bounding box center [1028, 236] width 9 height 9
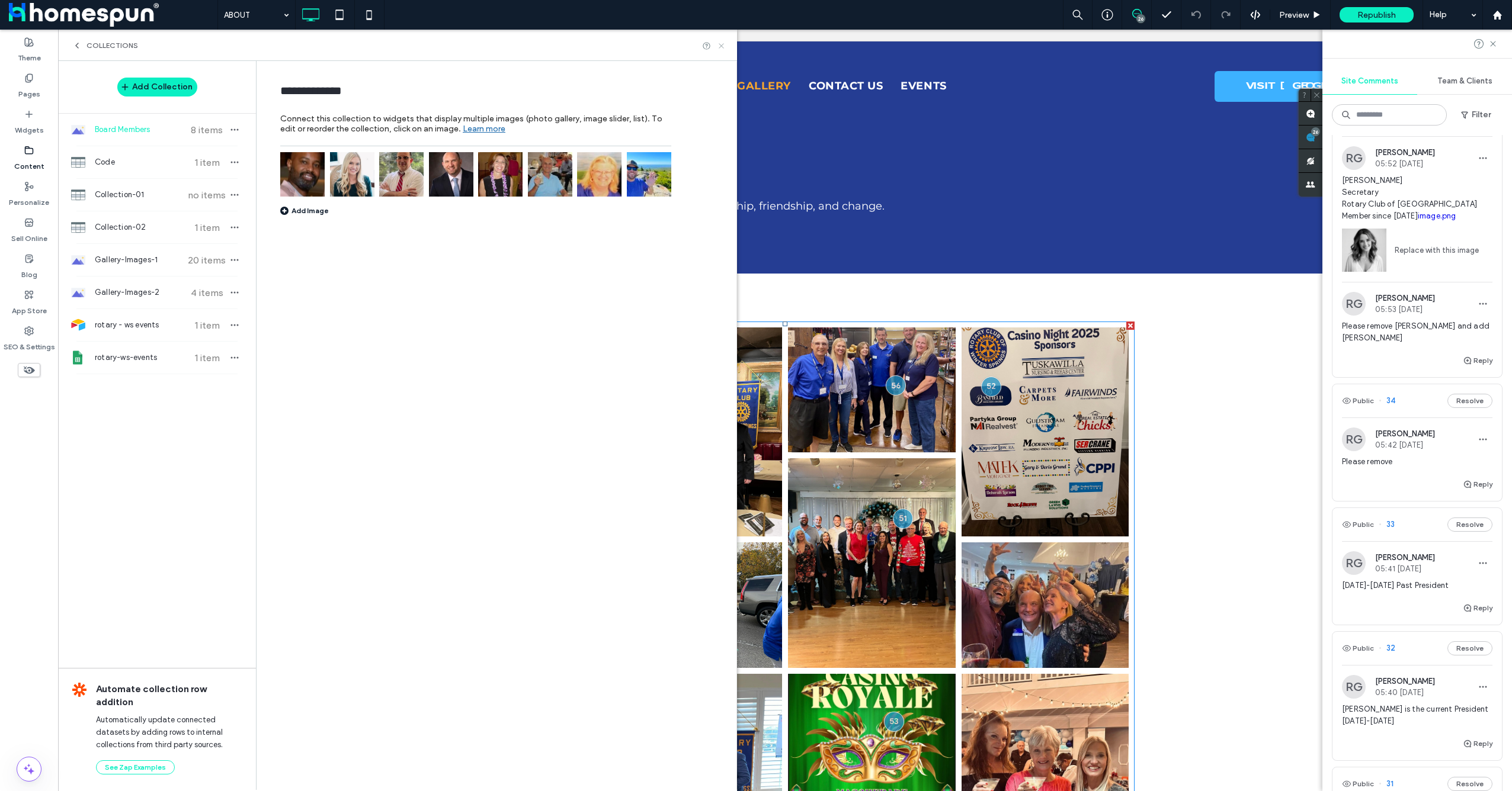
click at [719, 46] on icon at bounding box center [721, 46] width 9 height 9
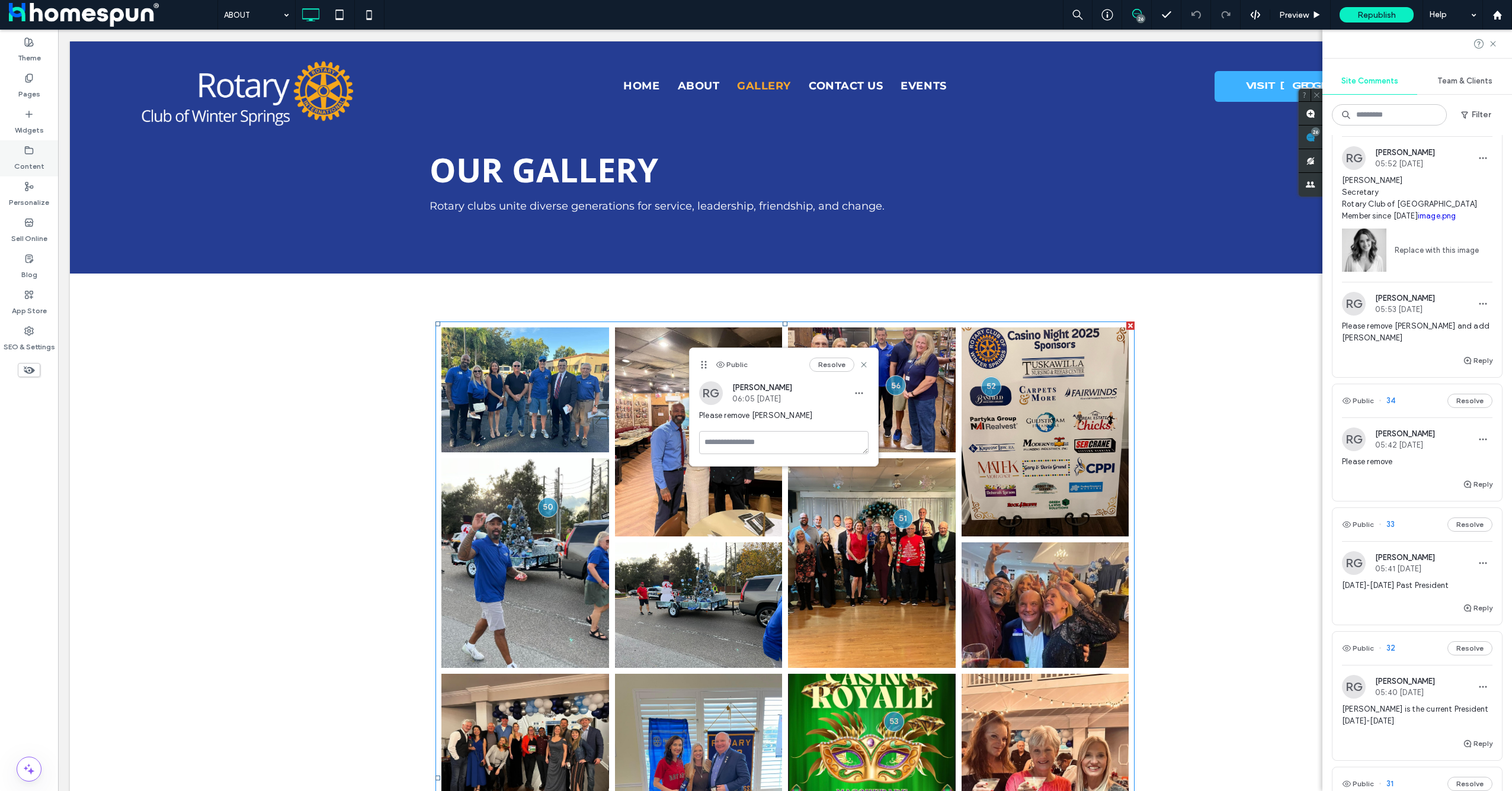
click at [37, 160] on label "Content" at bounding box center [29, 164] width 30 height 16
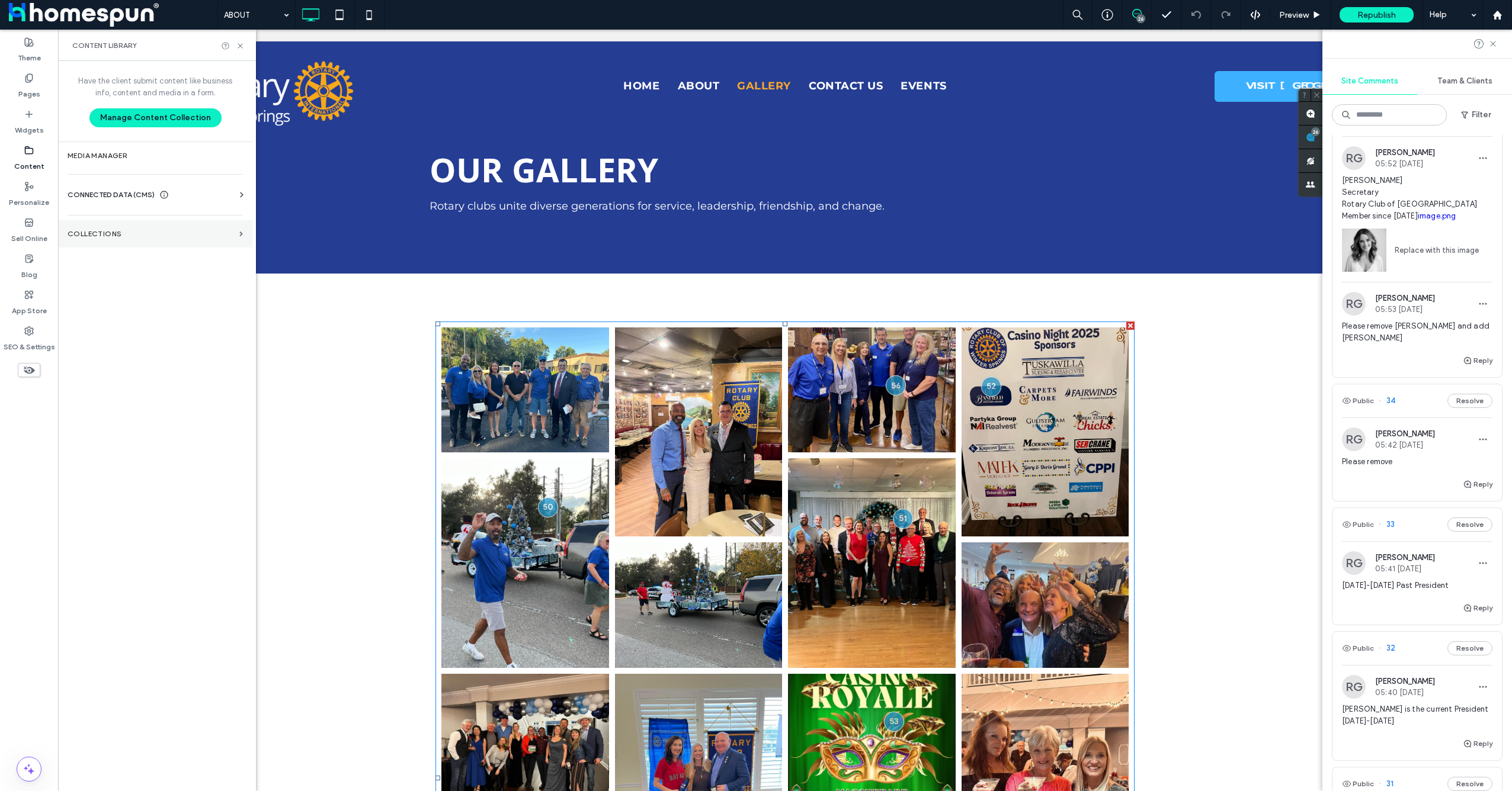
click at [155, 223] on section "Collections" at bounding box center [156, 234] width 195 height 27
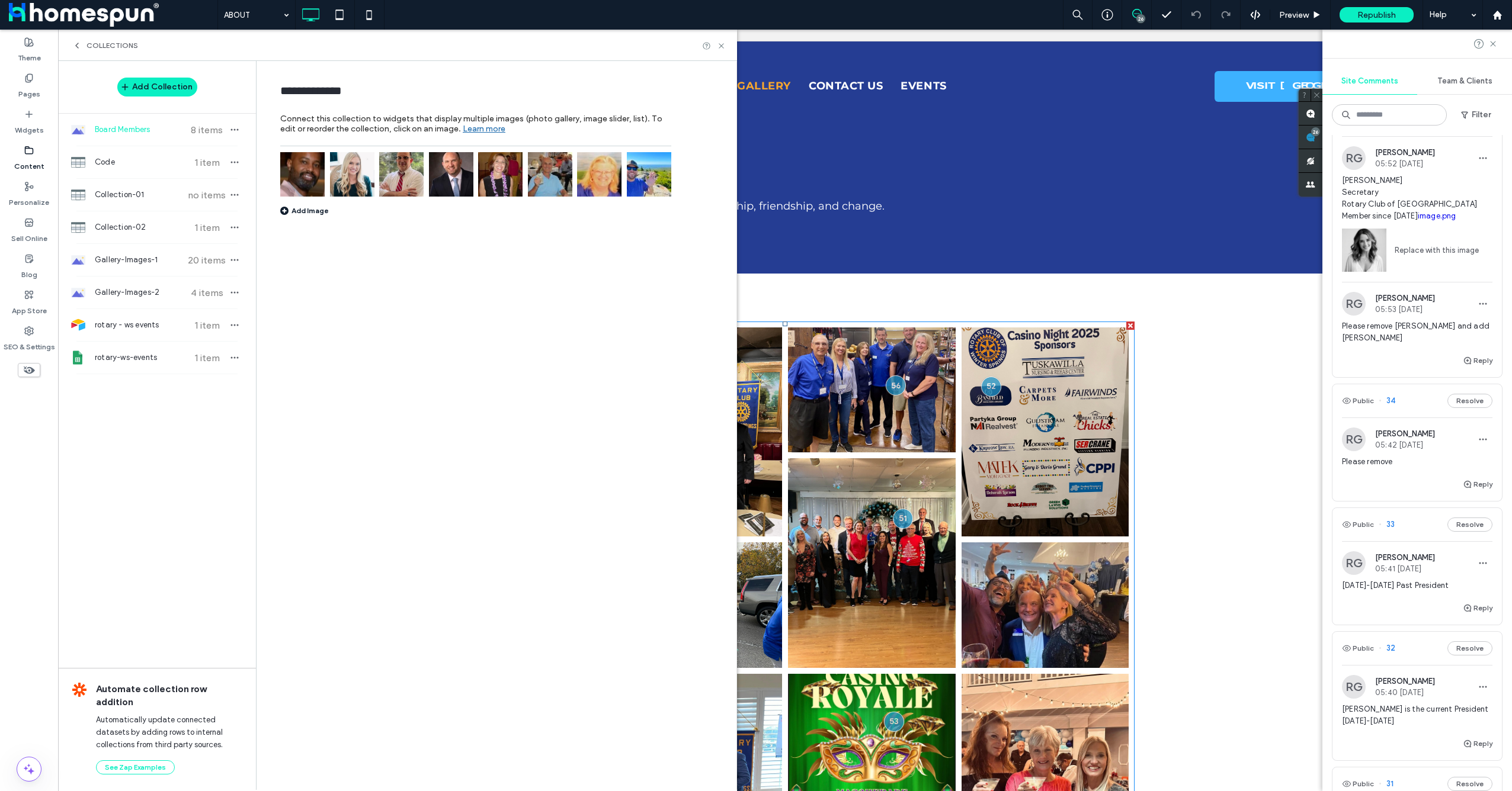
click at [351, 161] on img at bounding box center [352, 174] width 45 height 45
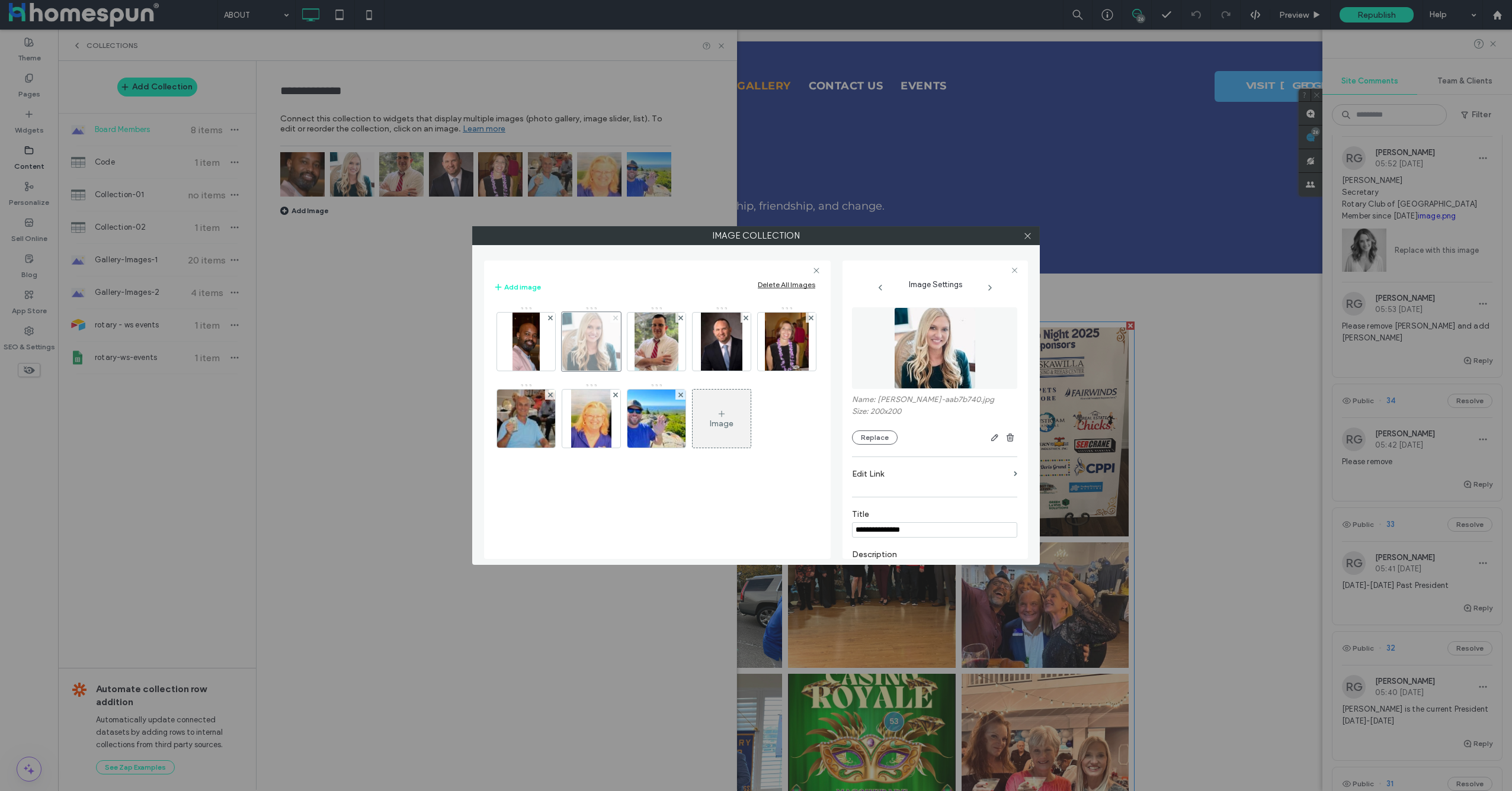
click at [615, 322] on span at bounding box center [615, 318] width 5 height 10
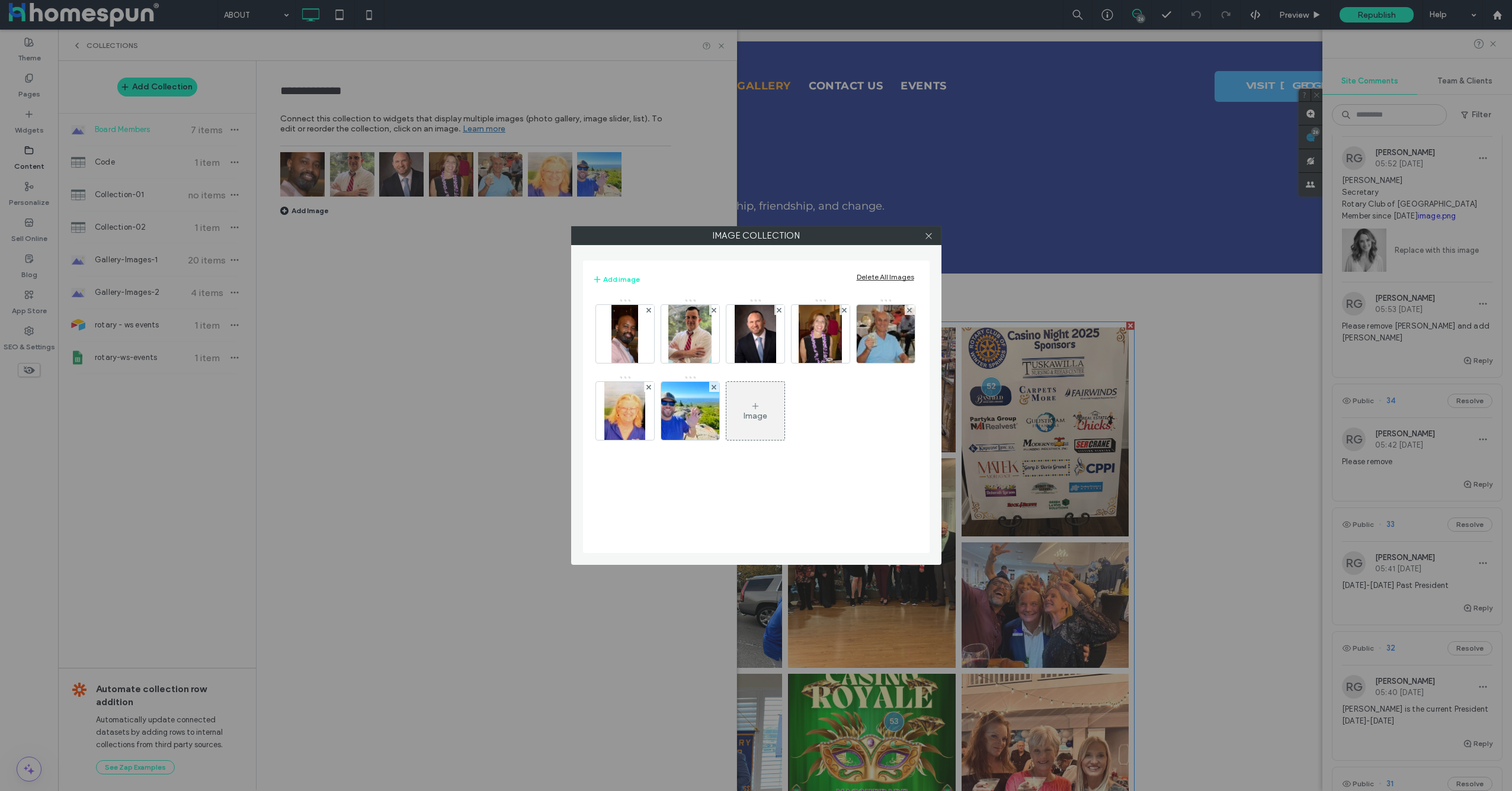
drag, startPoint x: 926, startPoint y: 238, endPoint x: 878, endPoint y: 212, distance: 54.6
click at [926, 238] on icon at bounding box center [928, 236] width 9 height 9
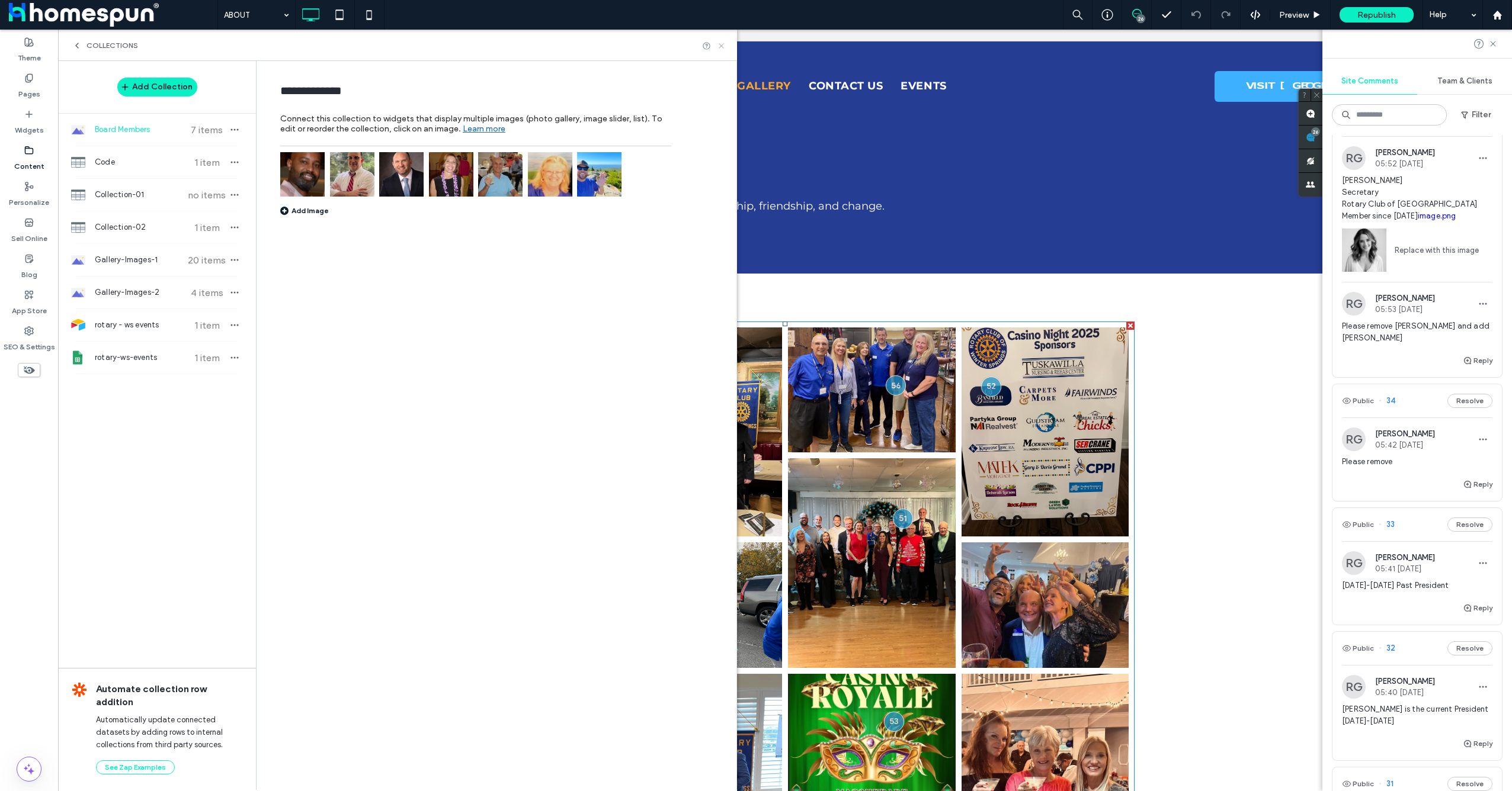
click at [719, 46] on icon at bounding box center [721, 46] width 9 height 9
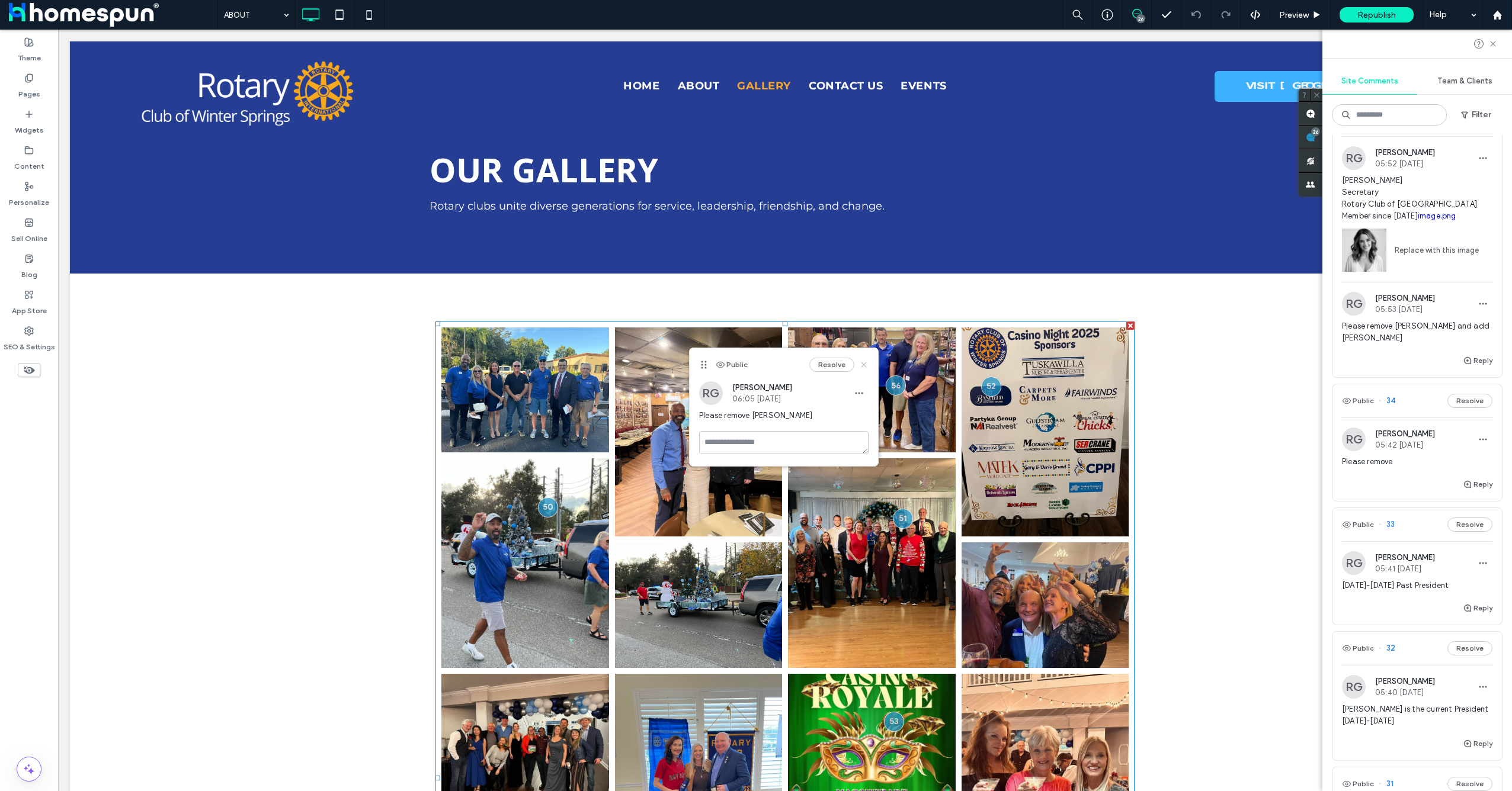
click at [861, 362] on use at bounding box center [864, 365] width 5 height 5
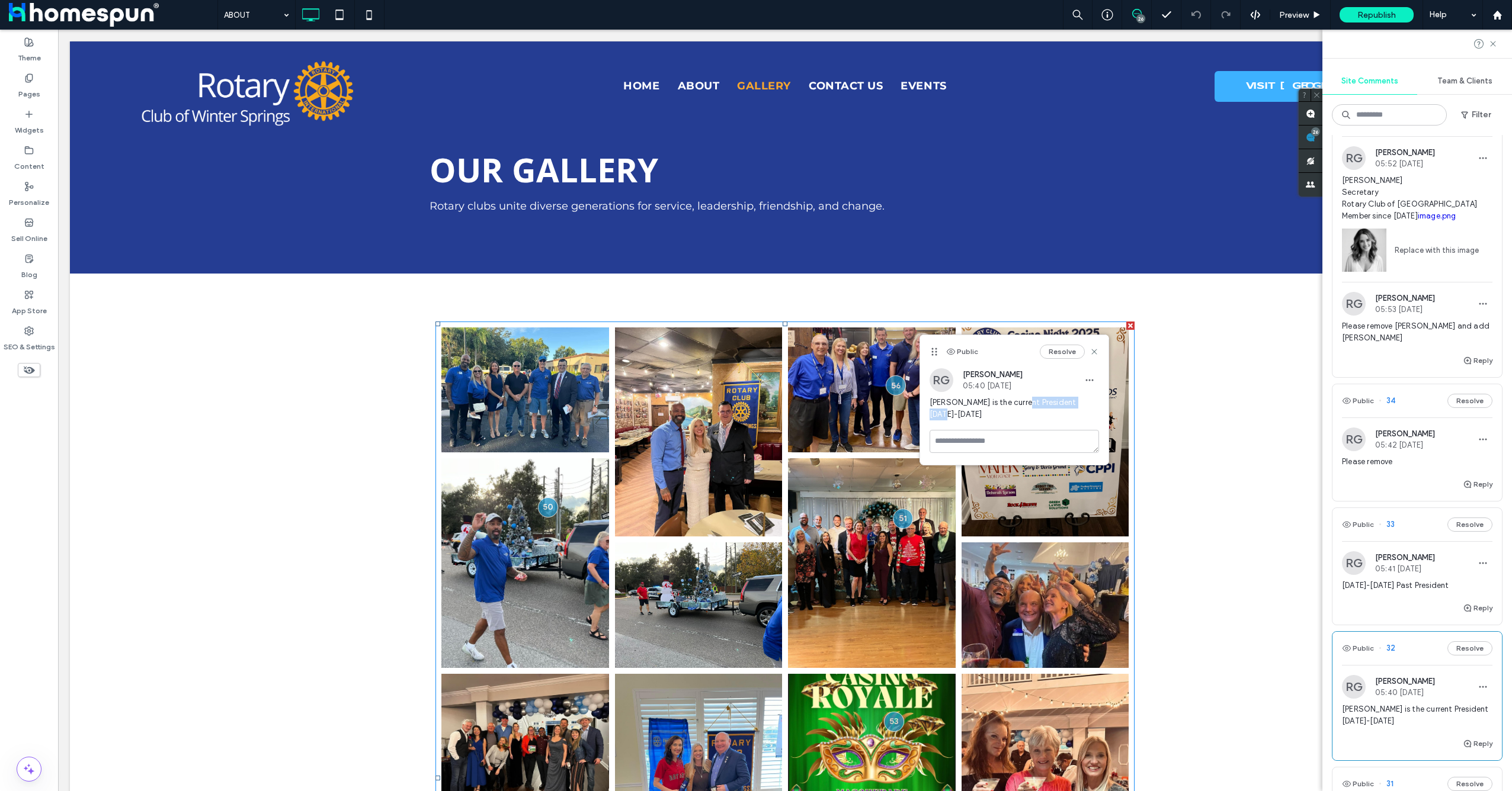
drag, startPoint x: 1015, startPoint y: 401, endPoint x: 1085, endPoint y: 403, distance: 70.0
click at [1085, 403] on span "Paul Diaz is the current President 2025-2026" at bounding box center [1014, 408] width 169 height 24
drag, startPoint x: 1085, startPoint y: 403, endPoint x: 1045, endPoint y: 412, distance: 41.0
click at [1045, 412] on div "Paul Diaz is the current President 2025-2026" at bounding box center [1014, 413] width 169 height 33
click at [1013, 403] on span "Paul Diaz is the current President 2025-2026" at bounding box center [1014, 408] width 169 height 24
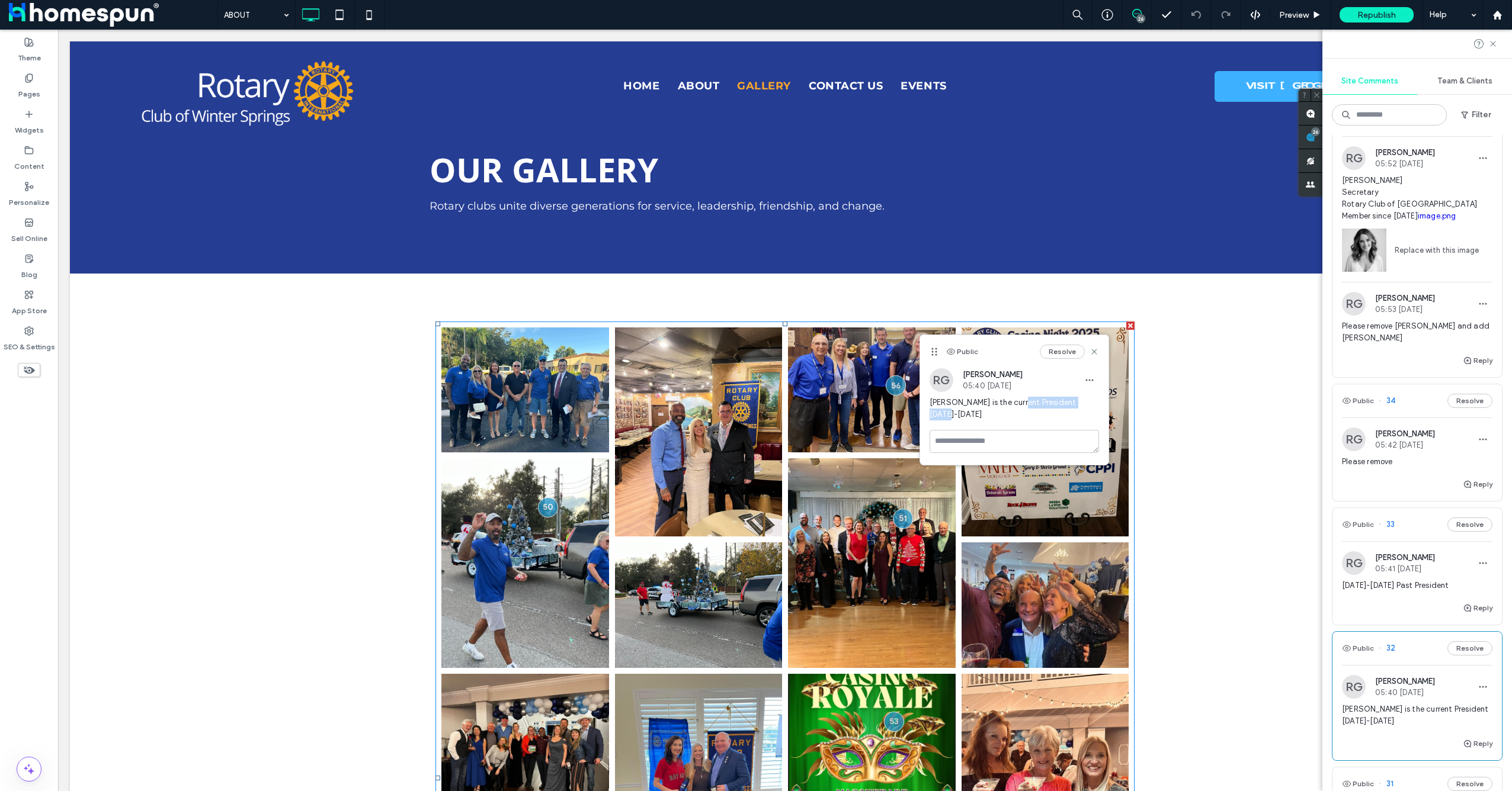
drag, startPoint x: 1015, startPoint y: 400, endPoint x: 1095, endPoint y: 403, distance: 80.1
click at [1095, 403] on span "Paul Diaz is the current President 2025-2026" at bounding box center [1014, 408] width 169 height 24
drag, startPoint x: 1095, startPoint y: 403, endPoint x: 1074, endPoint y: 404, distance: 21.0
copy span "President 2025-2026"
click at [32, 165] on label "Content" at bounding box center [29, 164] width 30 height 16
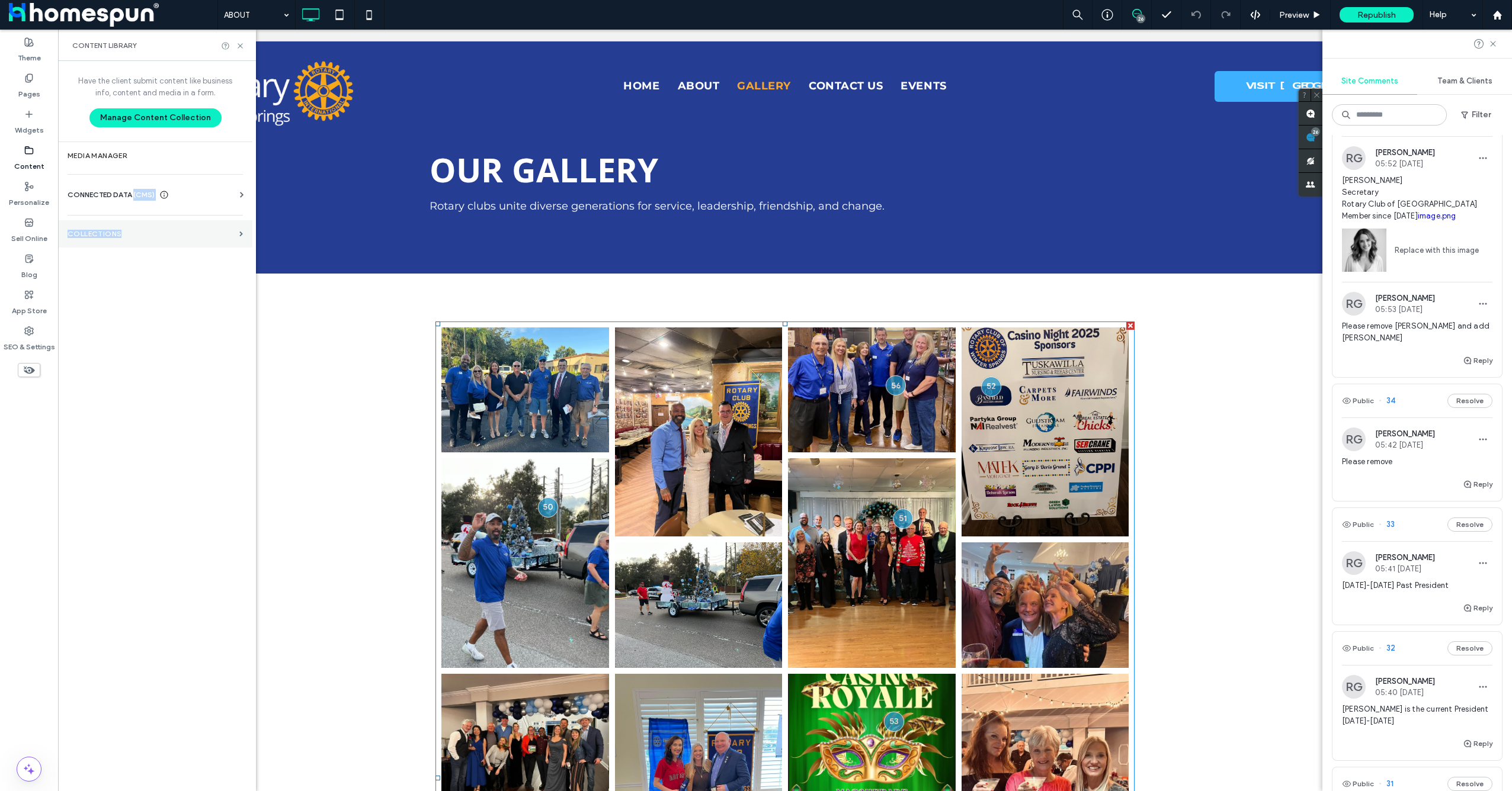
drag, startPoint x: 134, startPoint y: 199, endPoint x: 136, endPoint y: 240, distance: 41.0
click at [136, 240] on div "Have the client submit content like business info, content and media in a form.…" at bounding box center [156, 425] width 195 height 728
drag, startPoint x: 136, startPoint y: 240, endPoint x: 113, endPoint y: 254, distance: 26.9
click at [113, 254] on div "Have the client submit content like business info, content and media in a form.…" at bounding box center [156, 425] width 195 height 728
click at [121, 240] on section "Collections" at bounding box center [156, 234] width 195 height 27
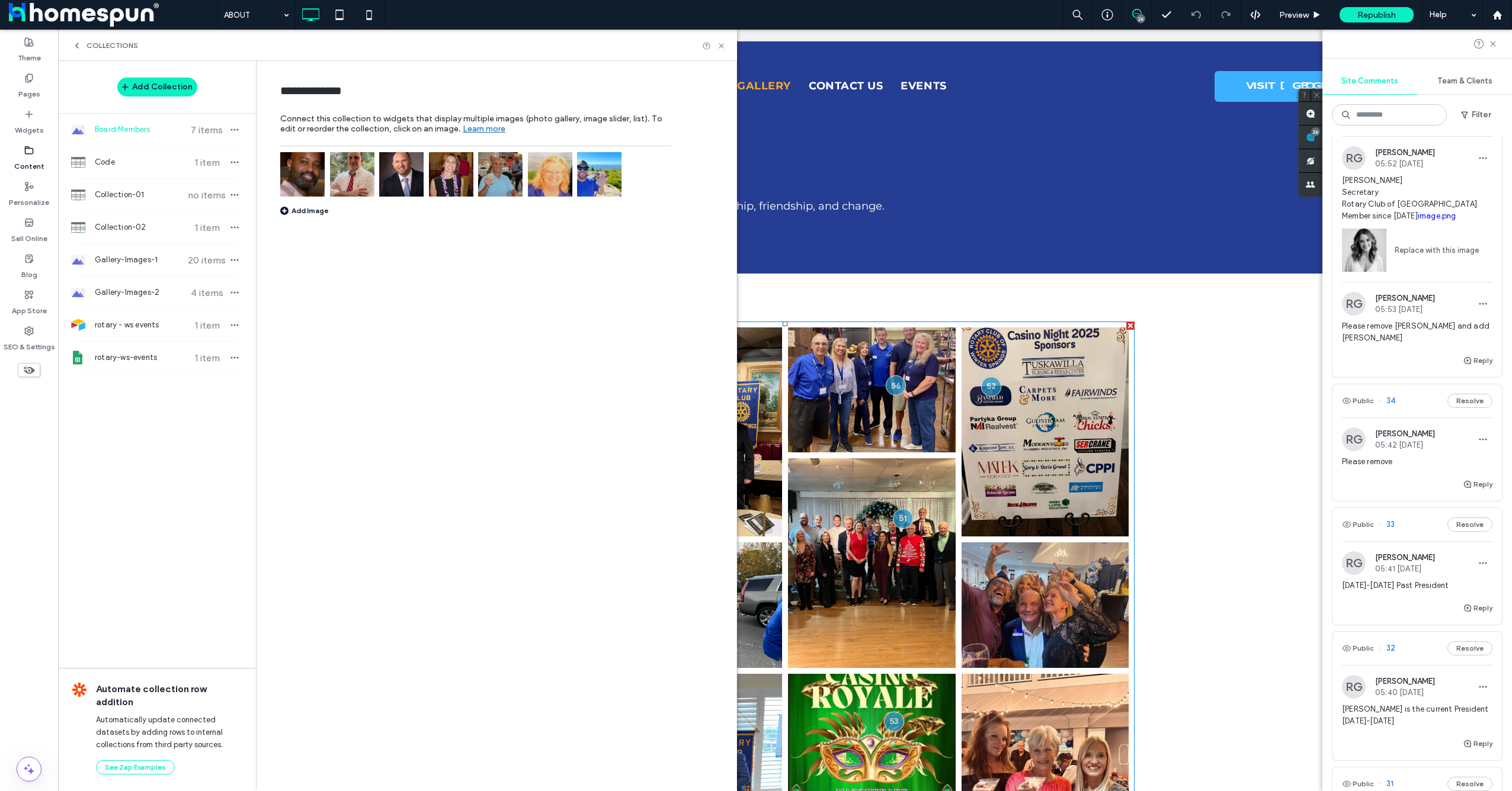
click at [399, 174] on img at bounding box center [401, 174] width 45 height 45
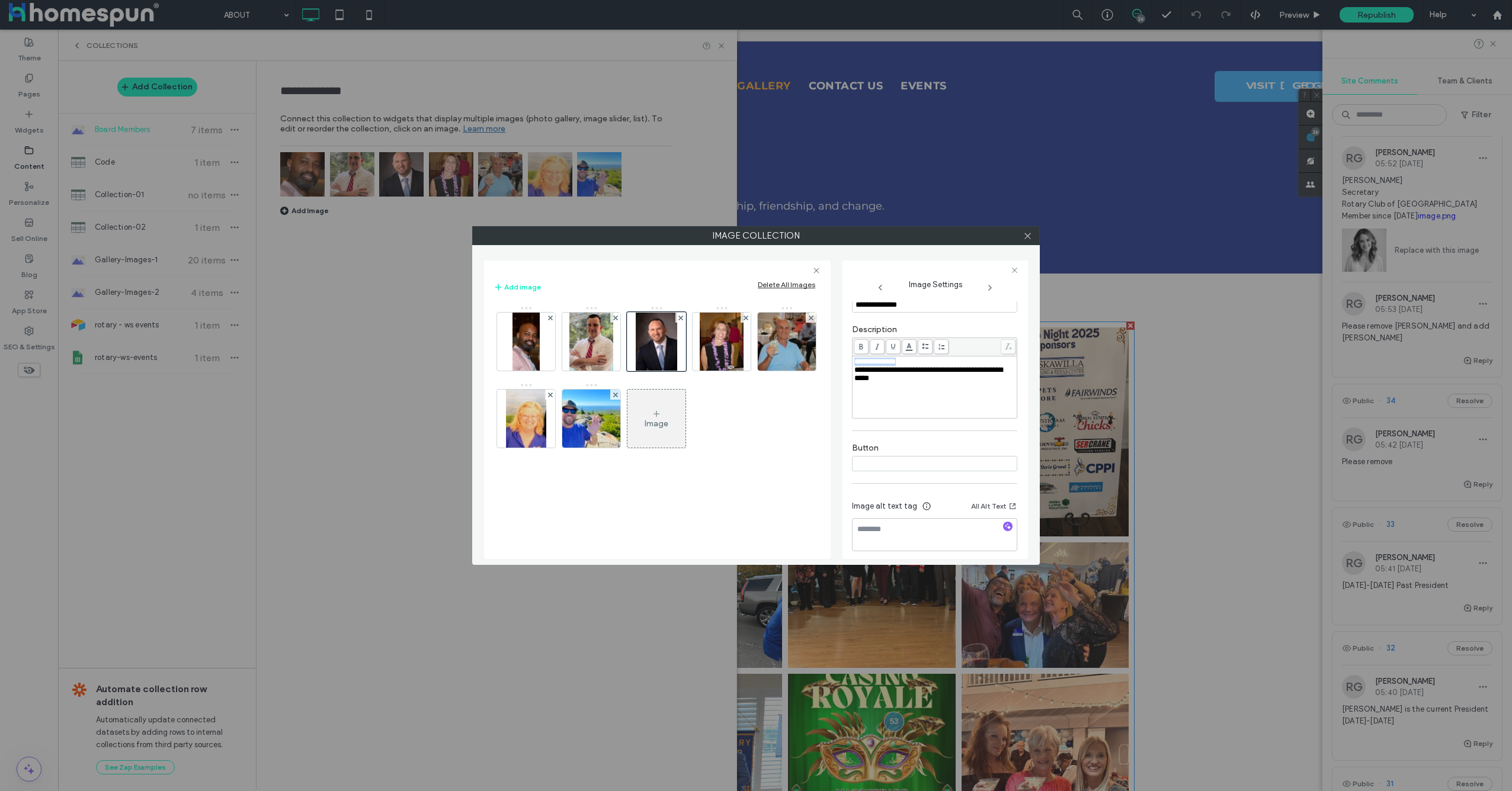
drag, startPoint x: 921, startPoint y: 353, endPoint x: 830, endPoint y: 348, distance: 91.1
click at [830, 348] on div "**********" at bounding box center [756, 405] width 544 height 308
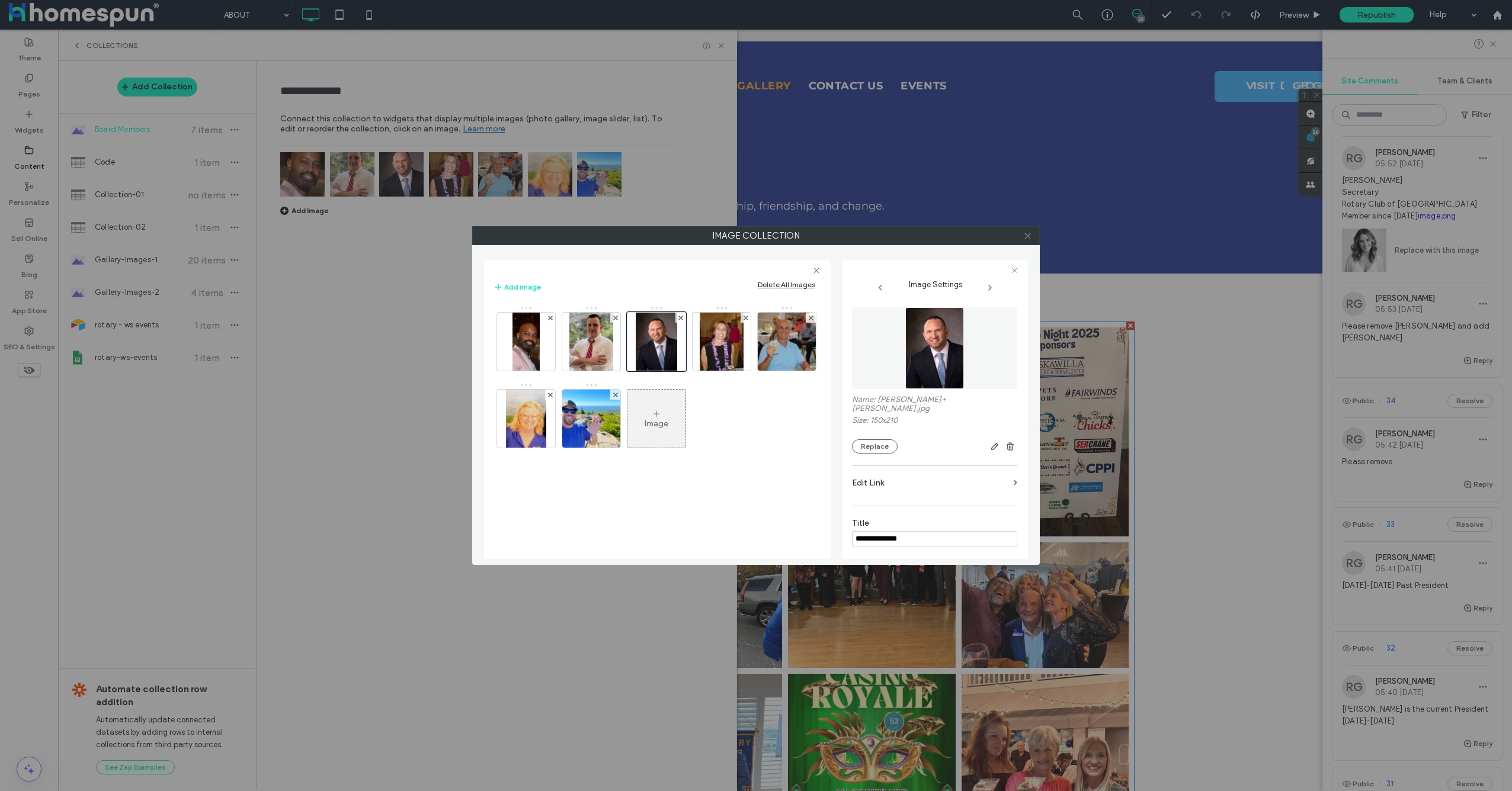
click at [1032, 239] on icon at bounding box center [1028, 236] width 9 height 9
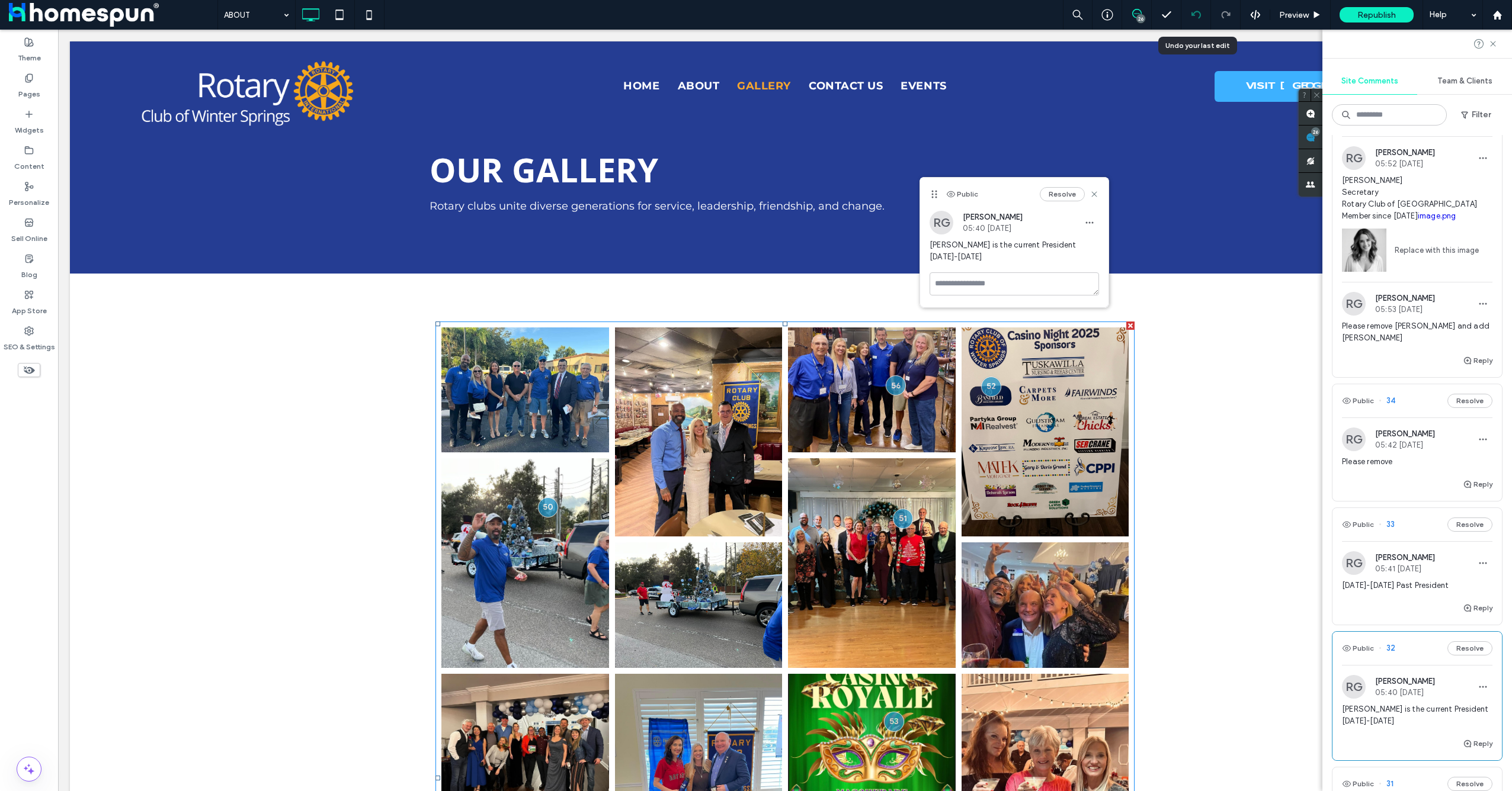
click at [1200, 14] on icon at bounding box center [1196, 15] width 10 height 10
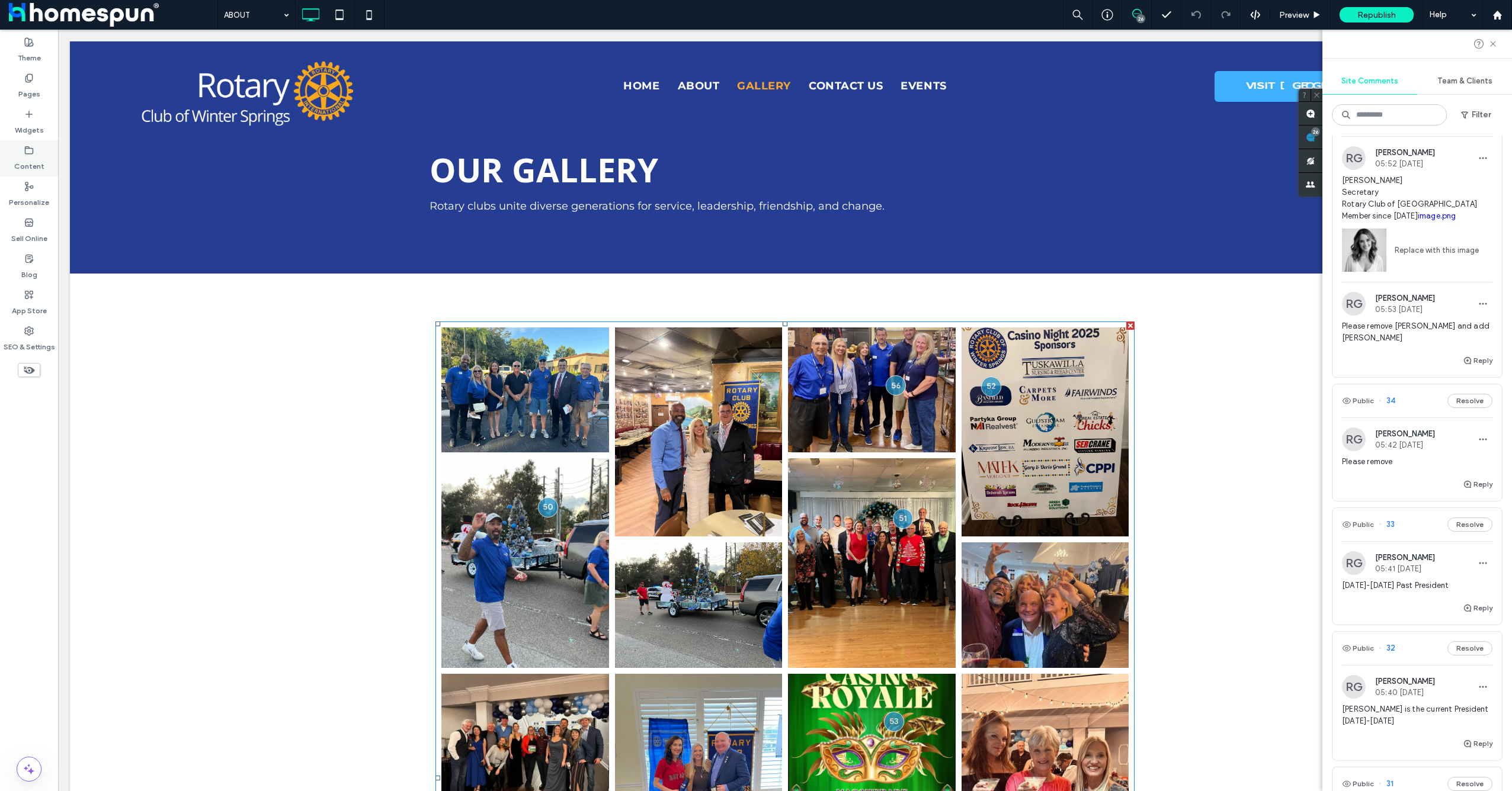
click at [37, 151] on div "Content" at bounding box center [29, 158] width 58 height 36
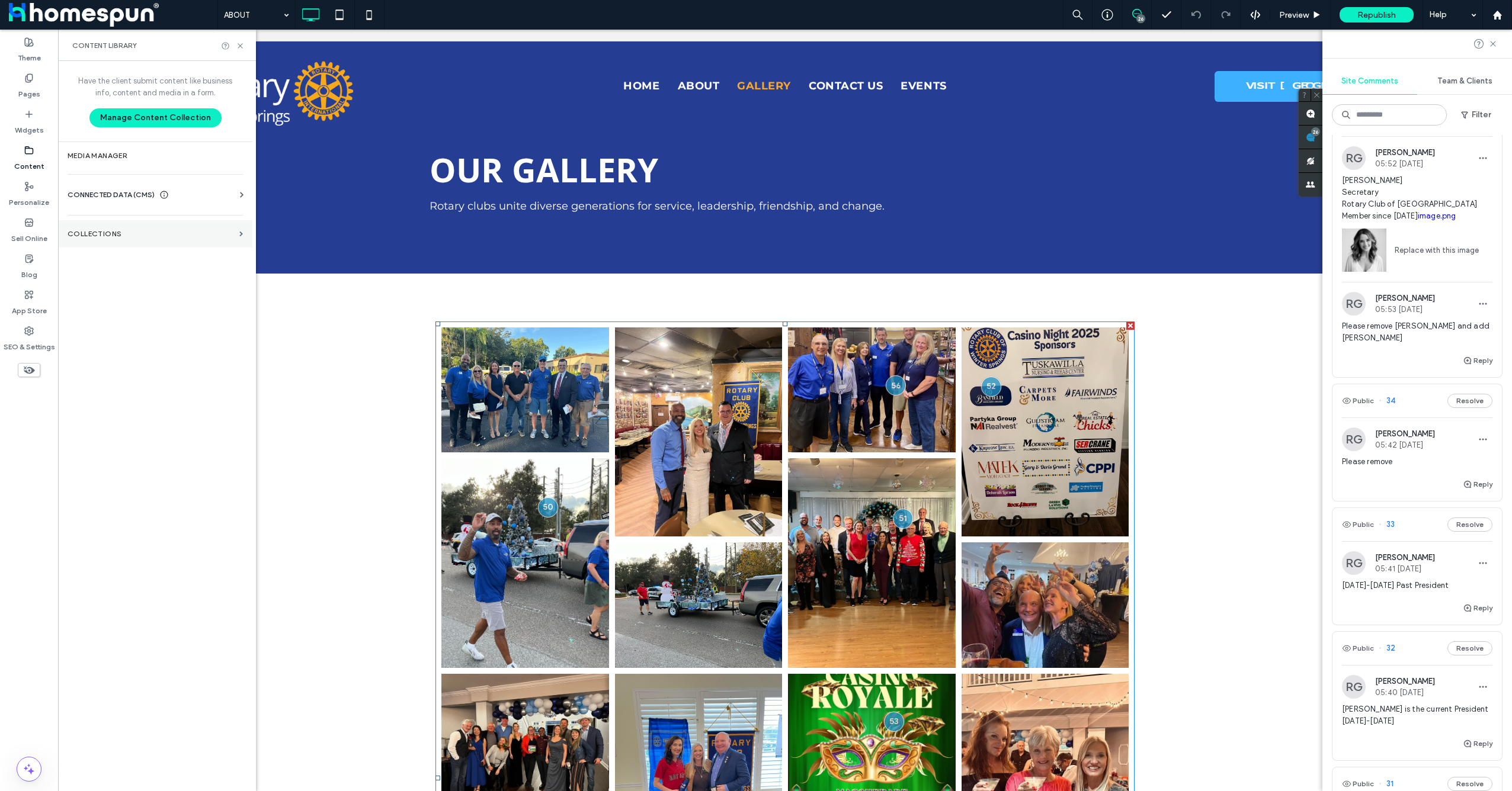
click at [143, 234] on label "Collections" at bounding box center [151, 234] width 167 height 8
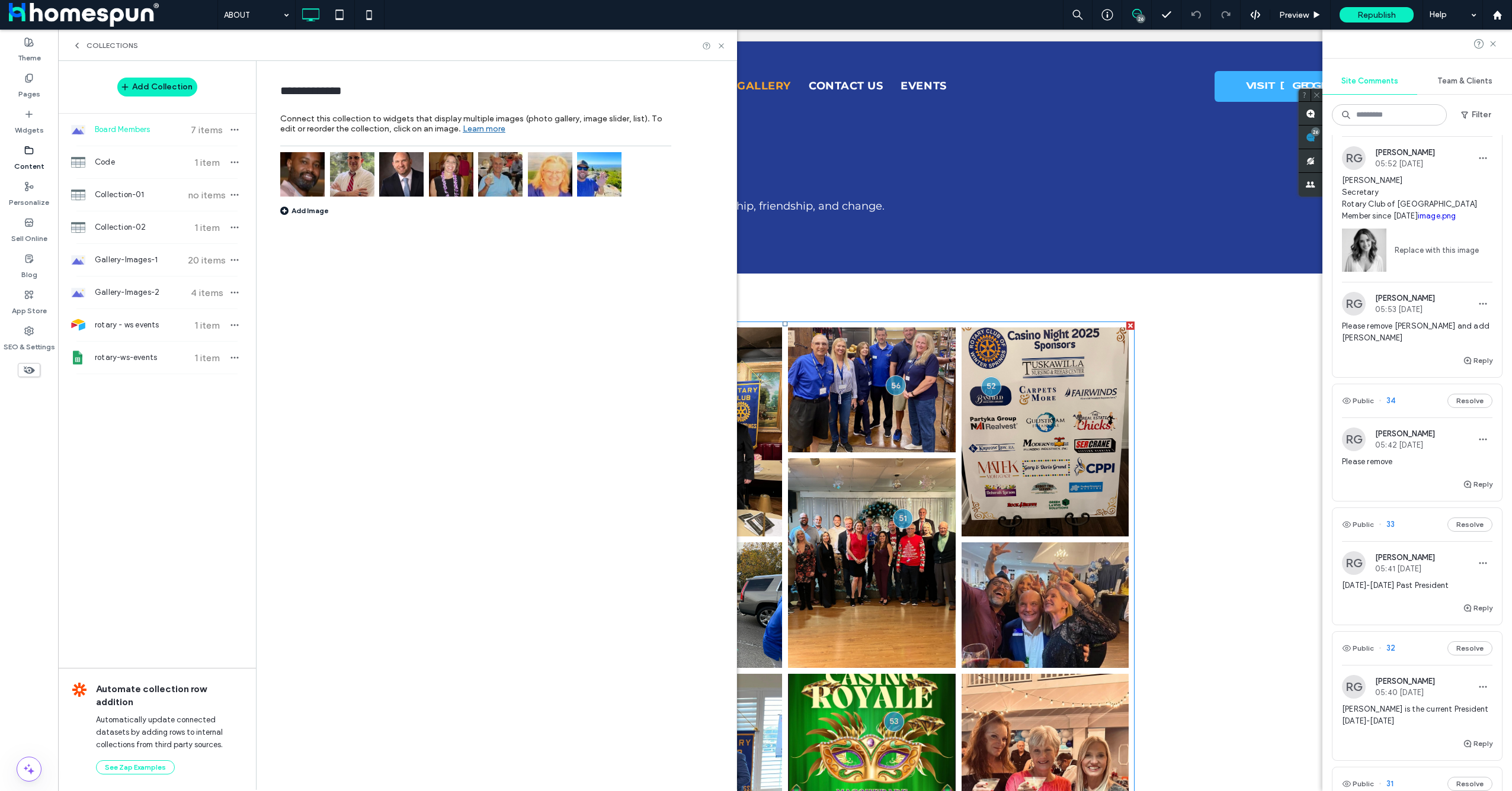
click at [398, 174] on img at bounding box center [401, 174] width 45 height 45
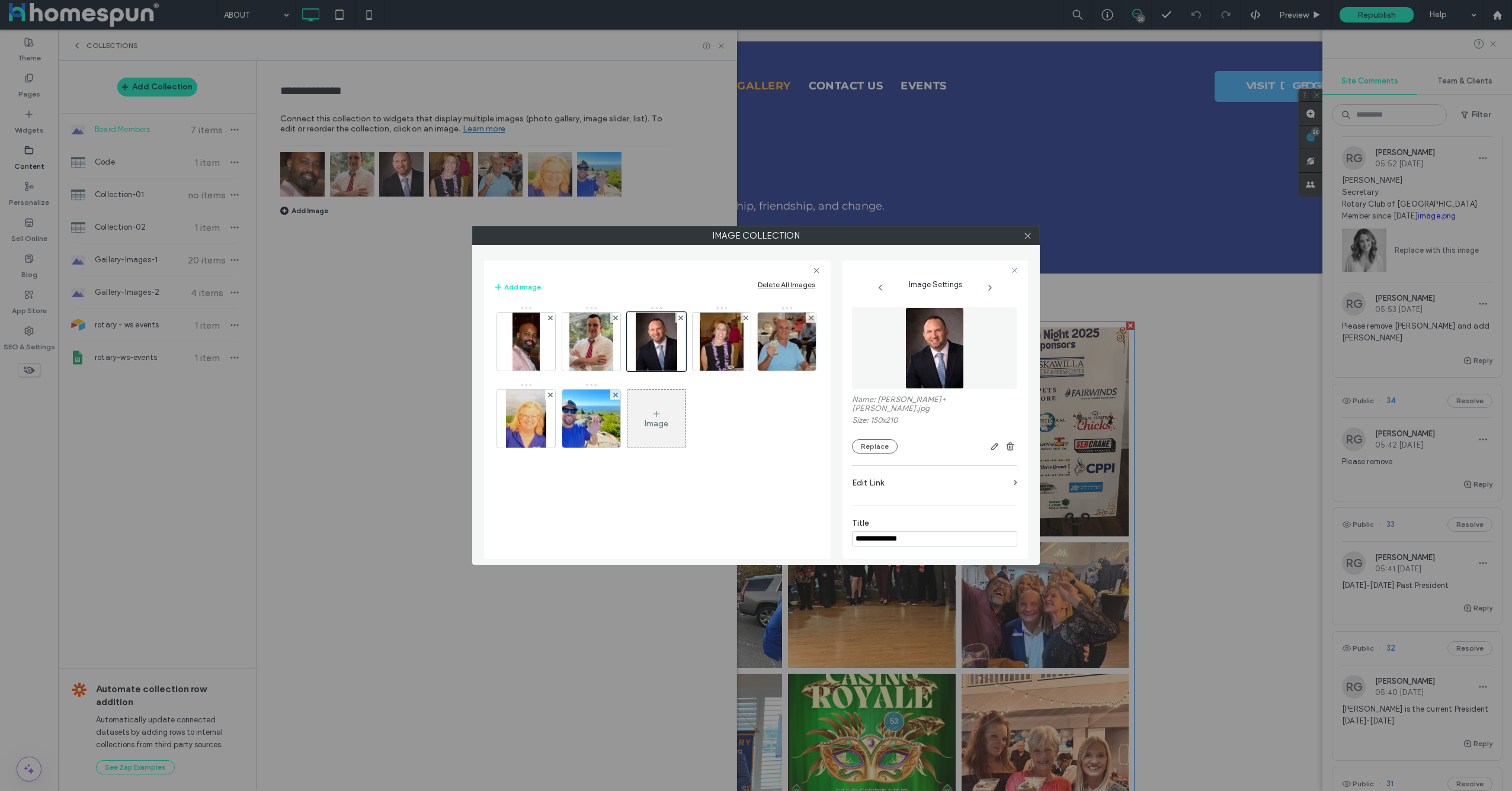
click at [878, 531] on input "**********" at bounding box center [934, 539] width 165 height 15
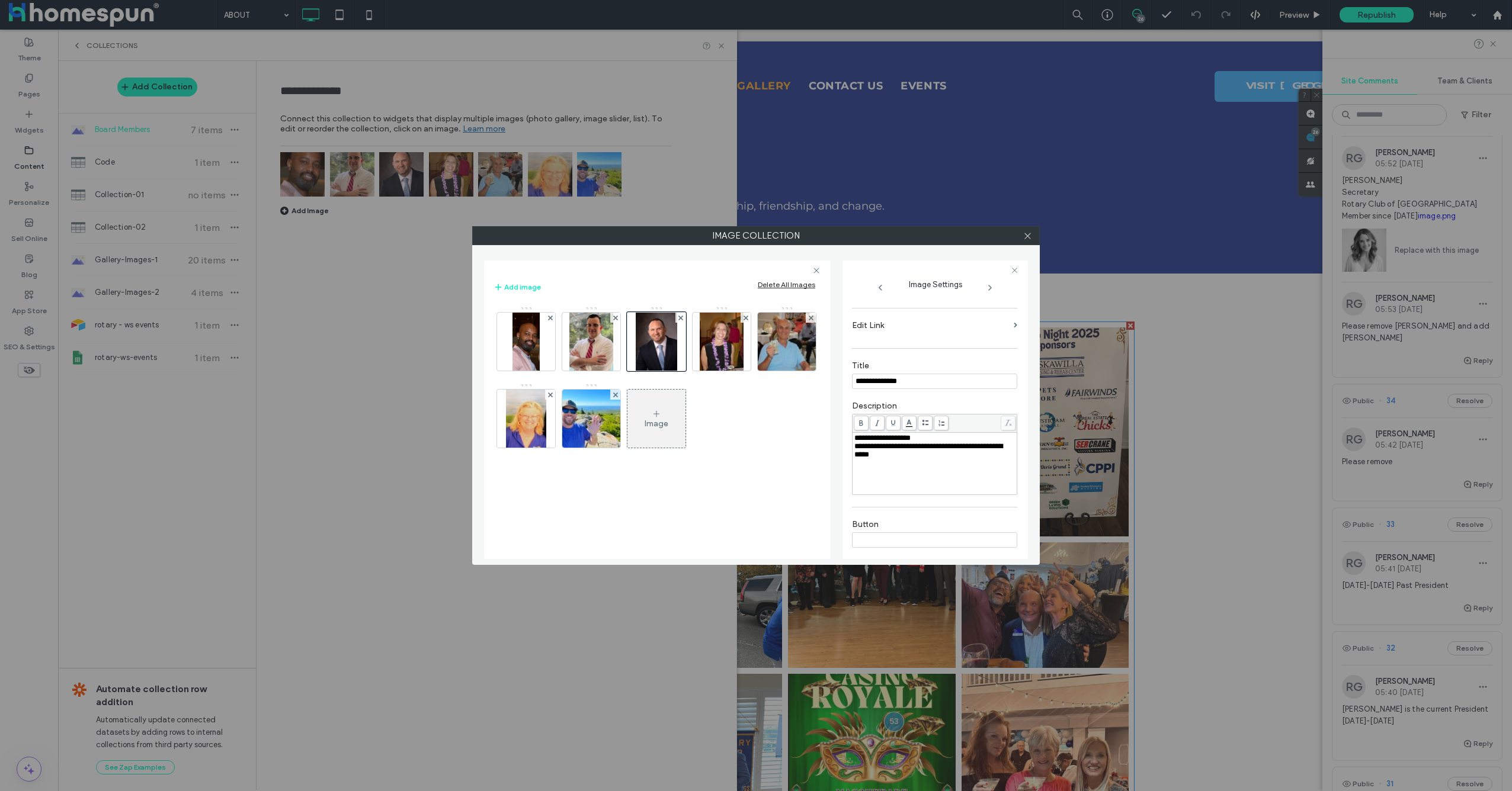
scroll to position [158, 0]
click at [982, 446] on div "**********" at bounding box center [934, 450] width 161 height 16
drag, startPoint x: 896, startPoint y: 427, endPoint x: 814, endPoint y: 424, distance: 82.1
click at [814, 424] on div "**********" at bounding box center [756, 405] width 544 height 308
click at [582, 337] on img at bounding box center [591, 342] width 44 height 58
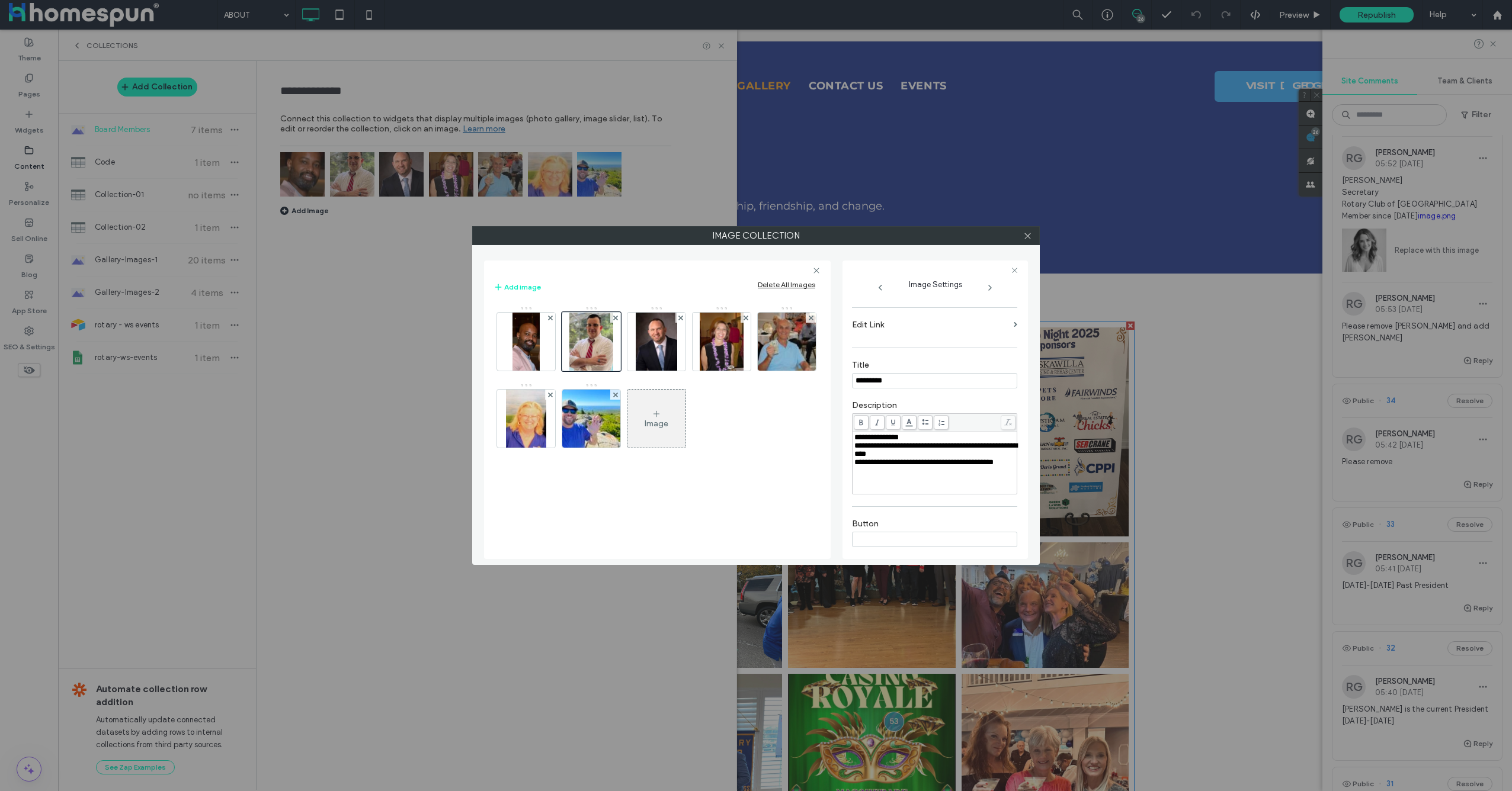
click at [918, 434] on div "**********" at bounding box center [934, 438] width 161 height 8
drag, startPoint x: 599, startPoint y: 347, endPoint x: 527, endPoint y: 344, distance: 72.1
click at [1029, 234] on use at bounding box center [1027, 236] width 6 height 6
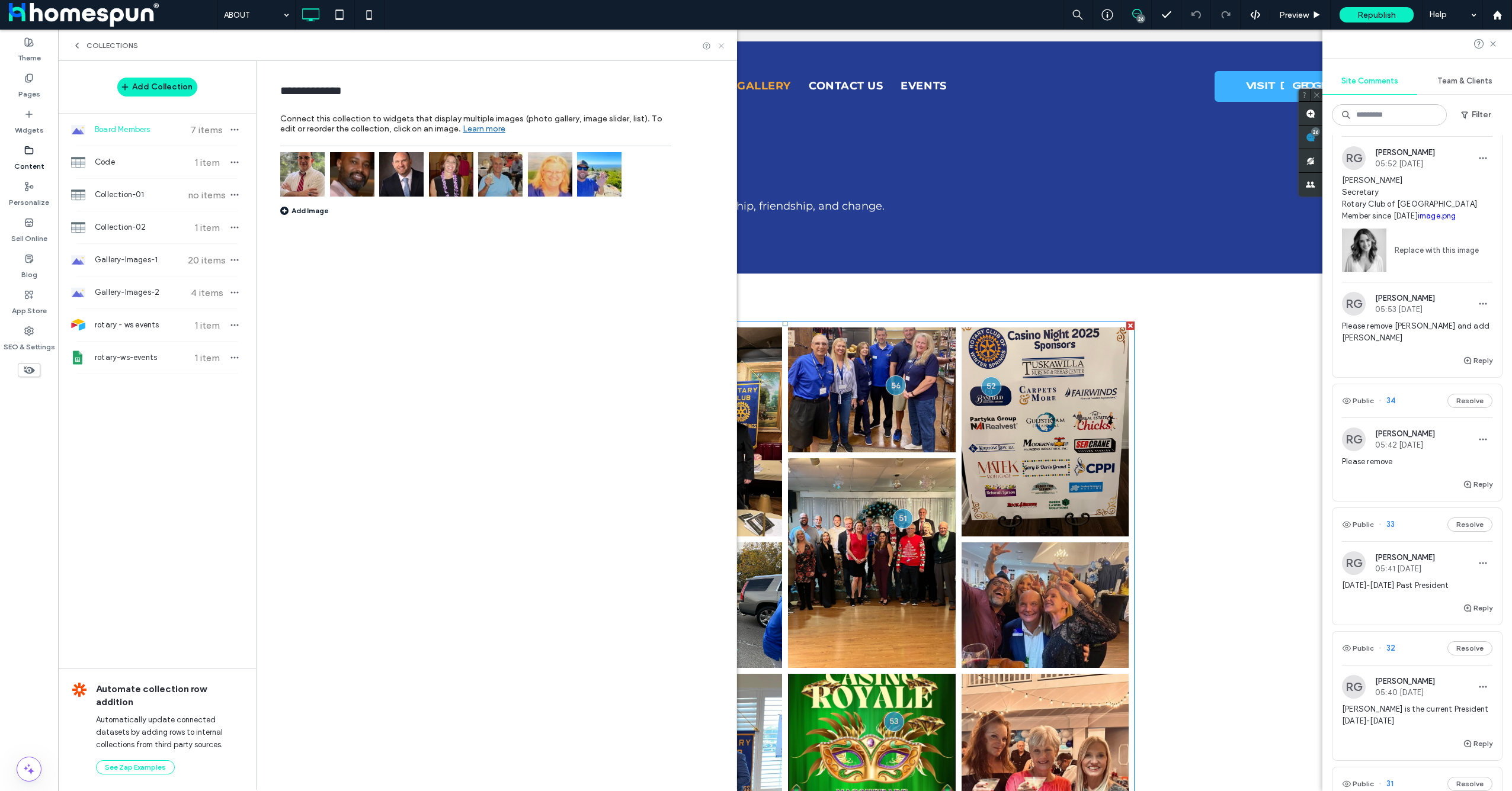
click at [719, 43] on use at bounding box center [721, 45] width 5 height 5
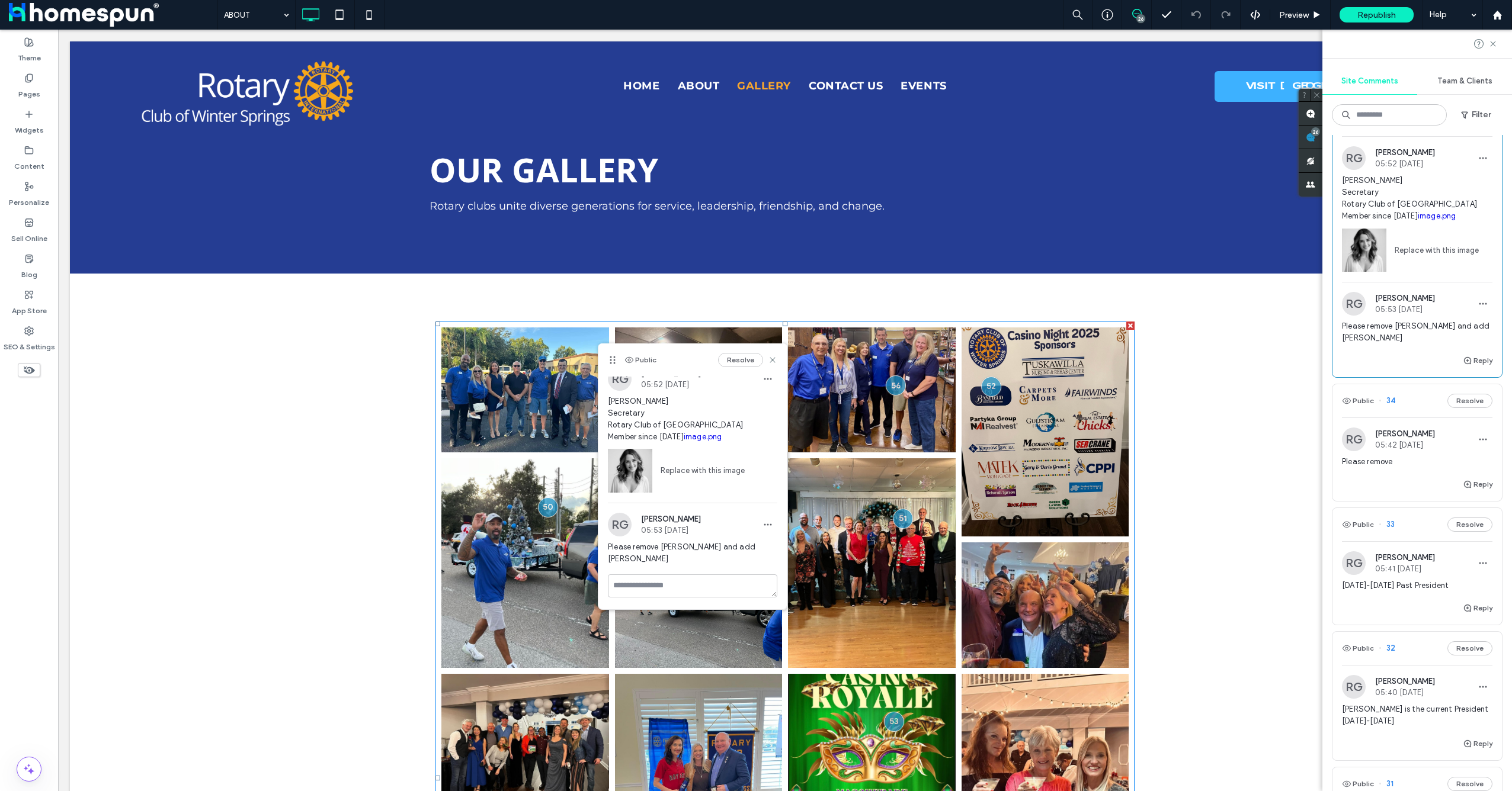
scroll to position [0, 0]
click at [35, 162] on label "Content" at bounding box center [29, 164] width 30 height 16
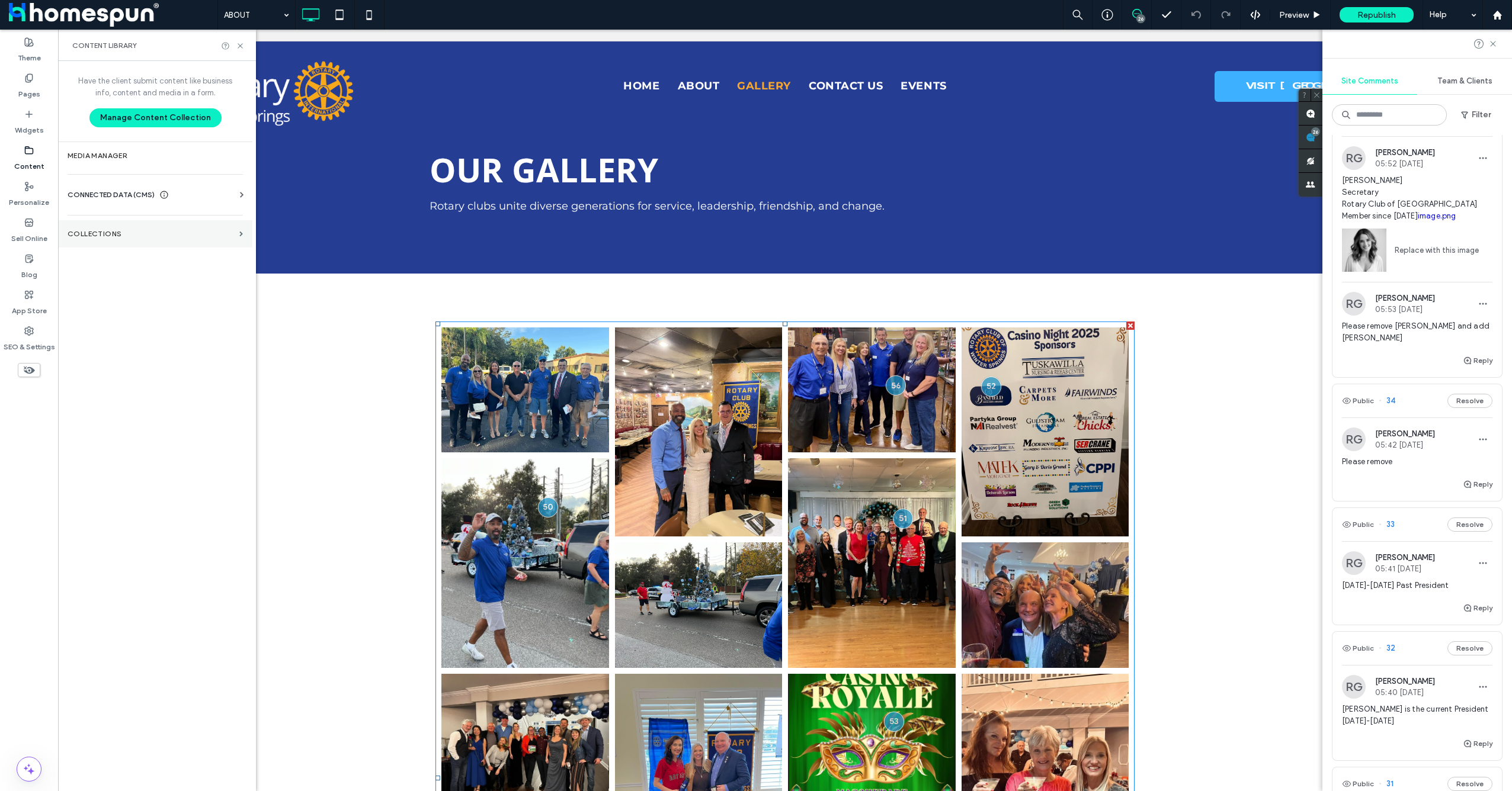
click at [90, 225] on section "Collections" at bounding box center [156, 234] width 195 height 27
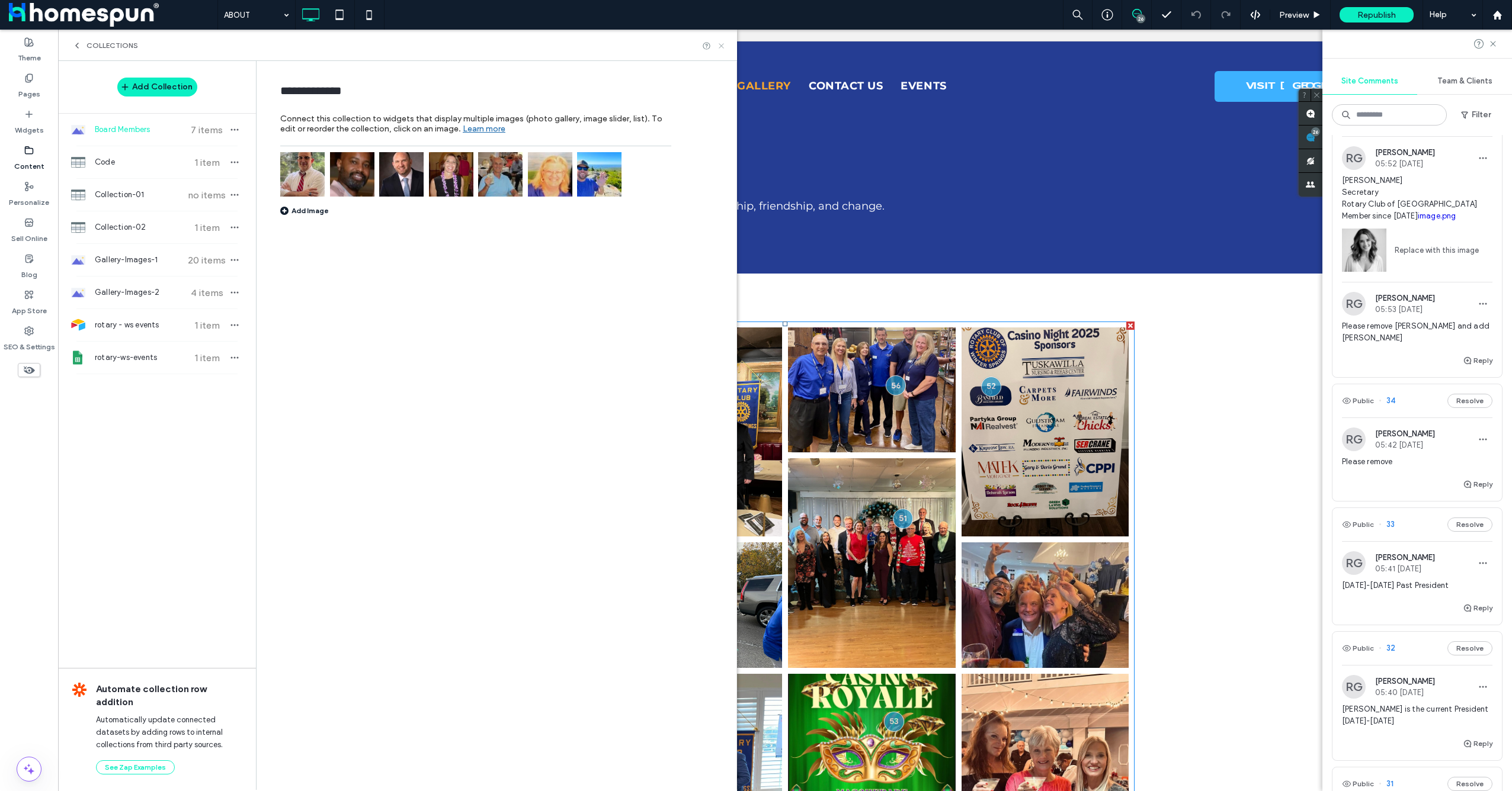
click at [723, 46] on icon at bounding box center [721, 46] width 9 height 9
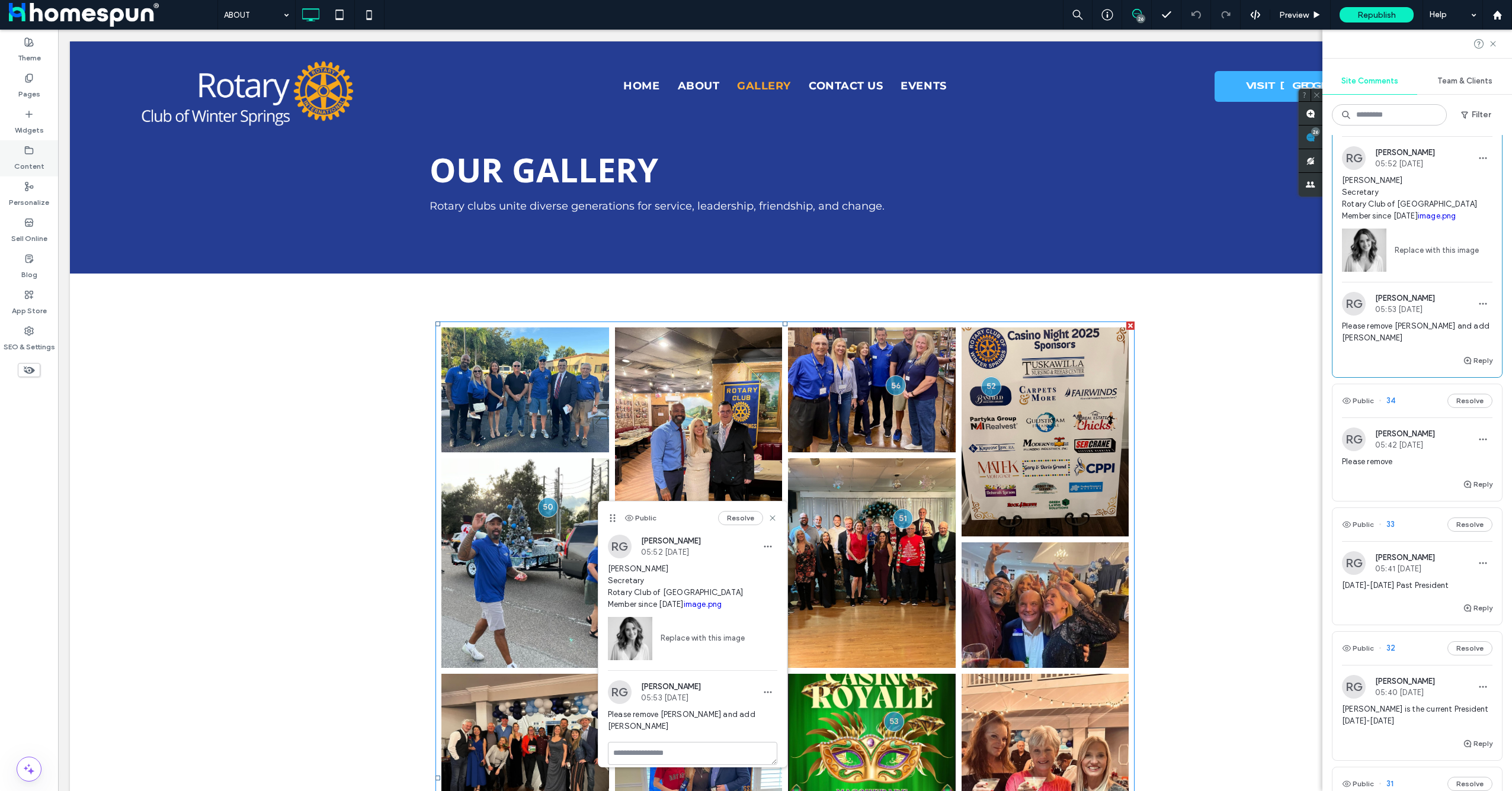
click at [34, 162] on label "Content" at bounding box center [29, 164] width 30 height 16
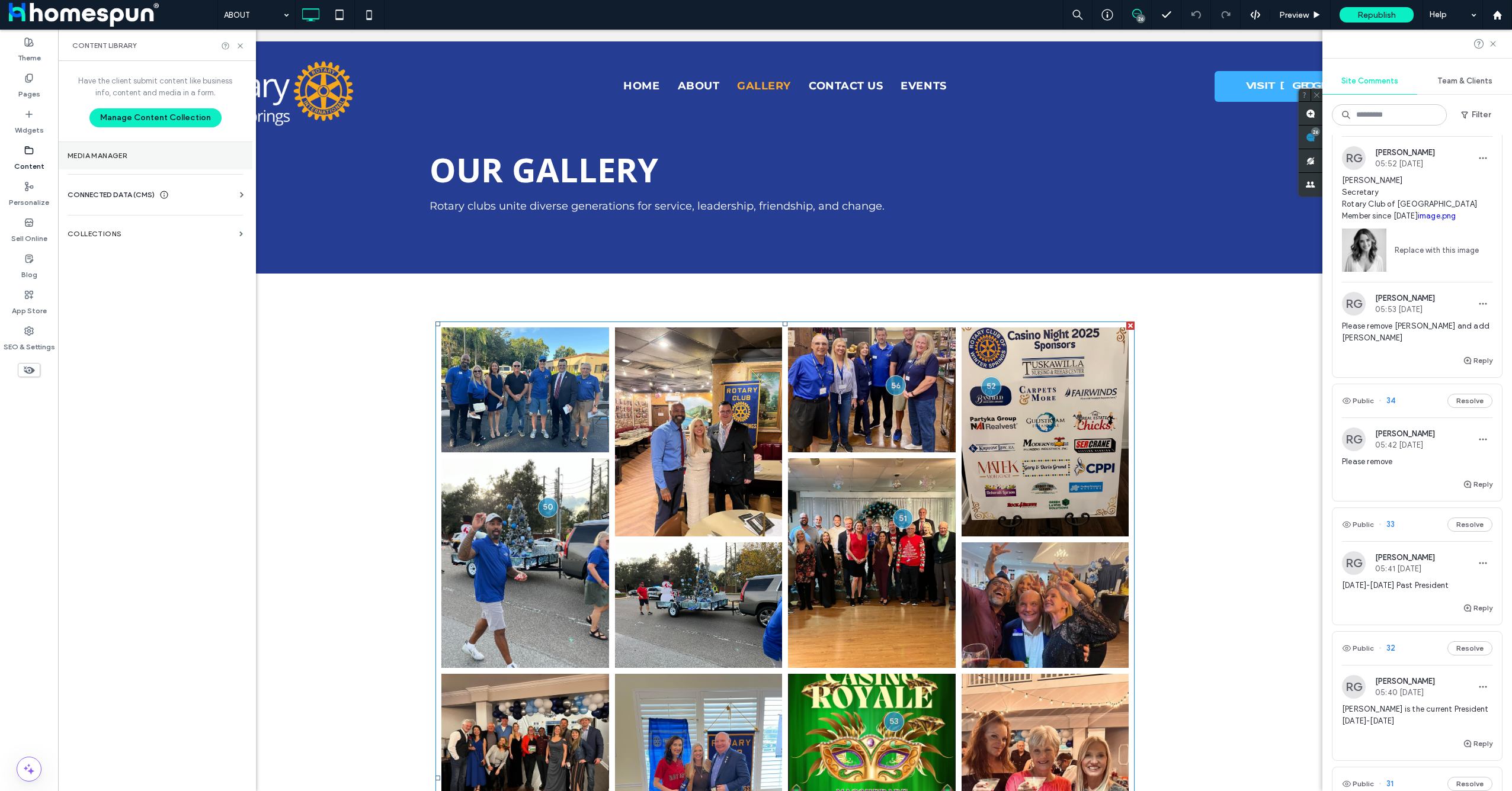
click at [121, 160] on section "Media Manager" at bounding box center [156, 156] width 195 height 27
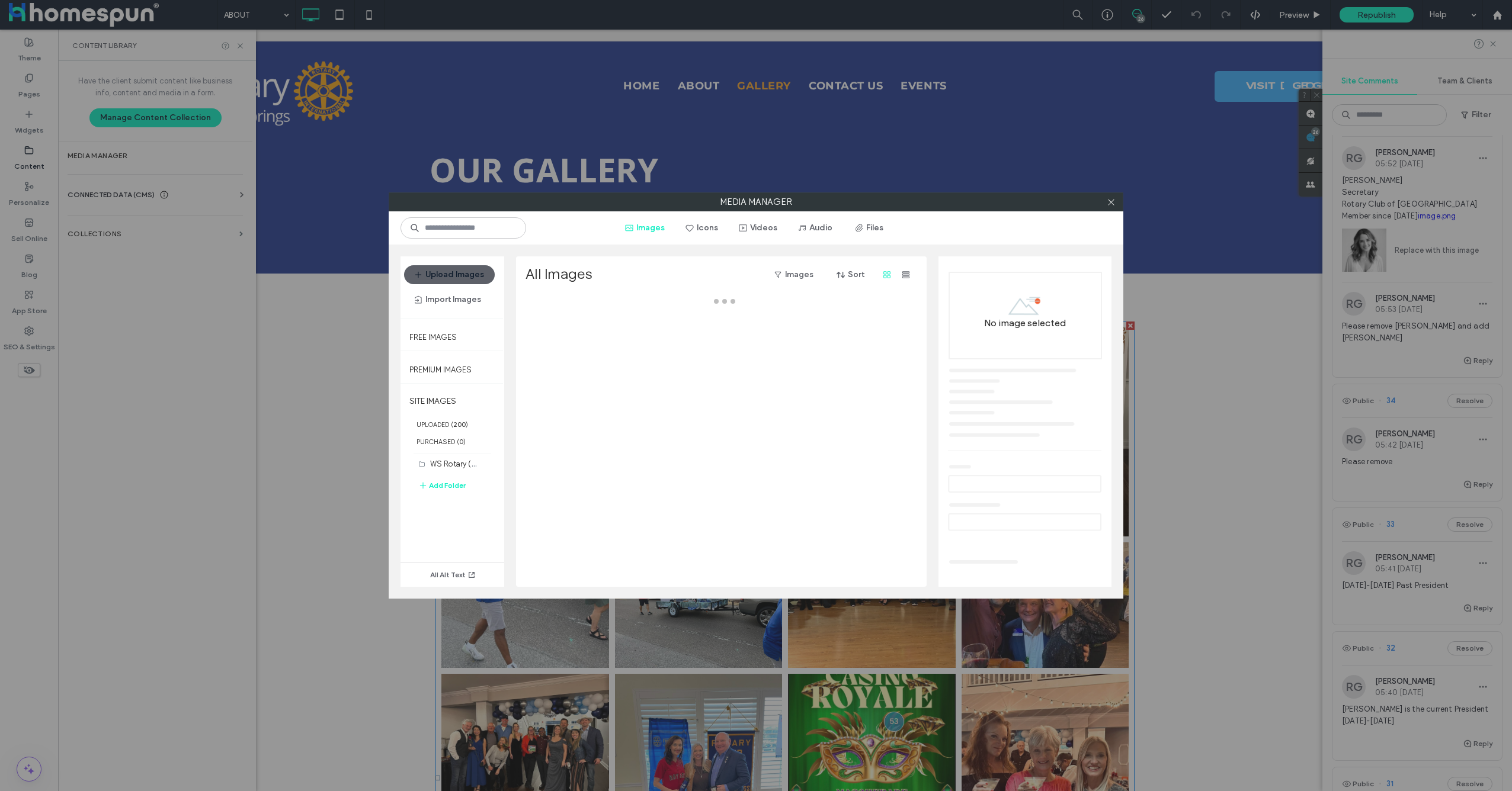
click at [138, 234] on div "Media Manager Images Icons Videos Audio Files Upload Images Import Images Free …" at bounding box center [756, 395] width 1512 height 791
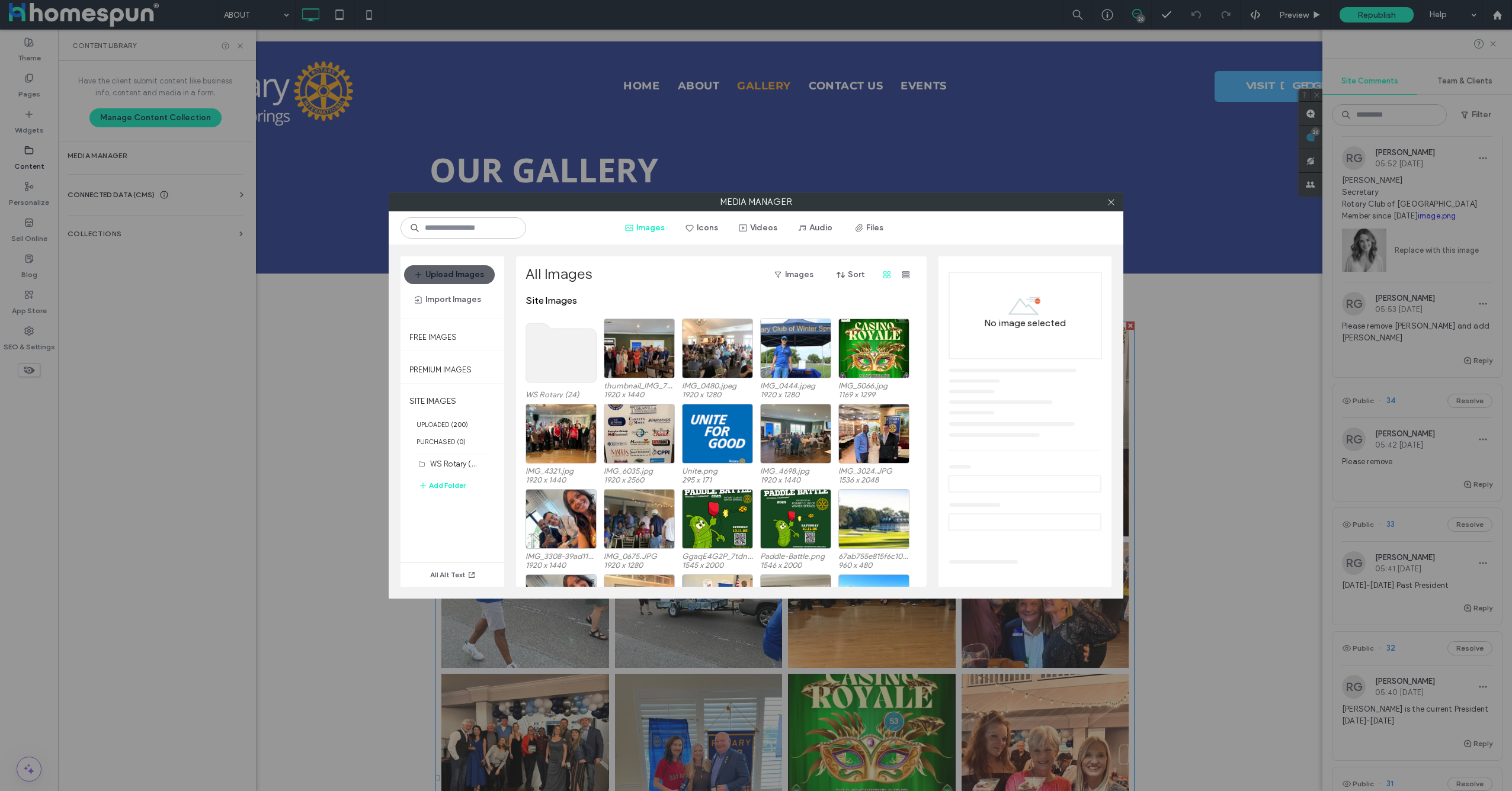
click at [138, 244] on div "Media Manager Images Icons Videos Audio Files Upload Images Import Images Free …" at bounding box center [756, 395] width 1512 height 791
click at [1119, 205] on div at bounding box center [1111, 202] width 18 height 18
click at [1111, 205] on icon at bounding box center [1111, 202] width 9 height 9
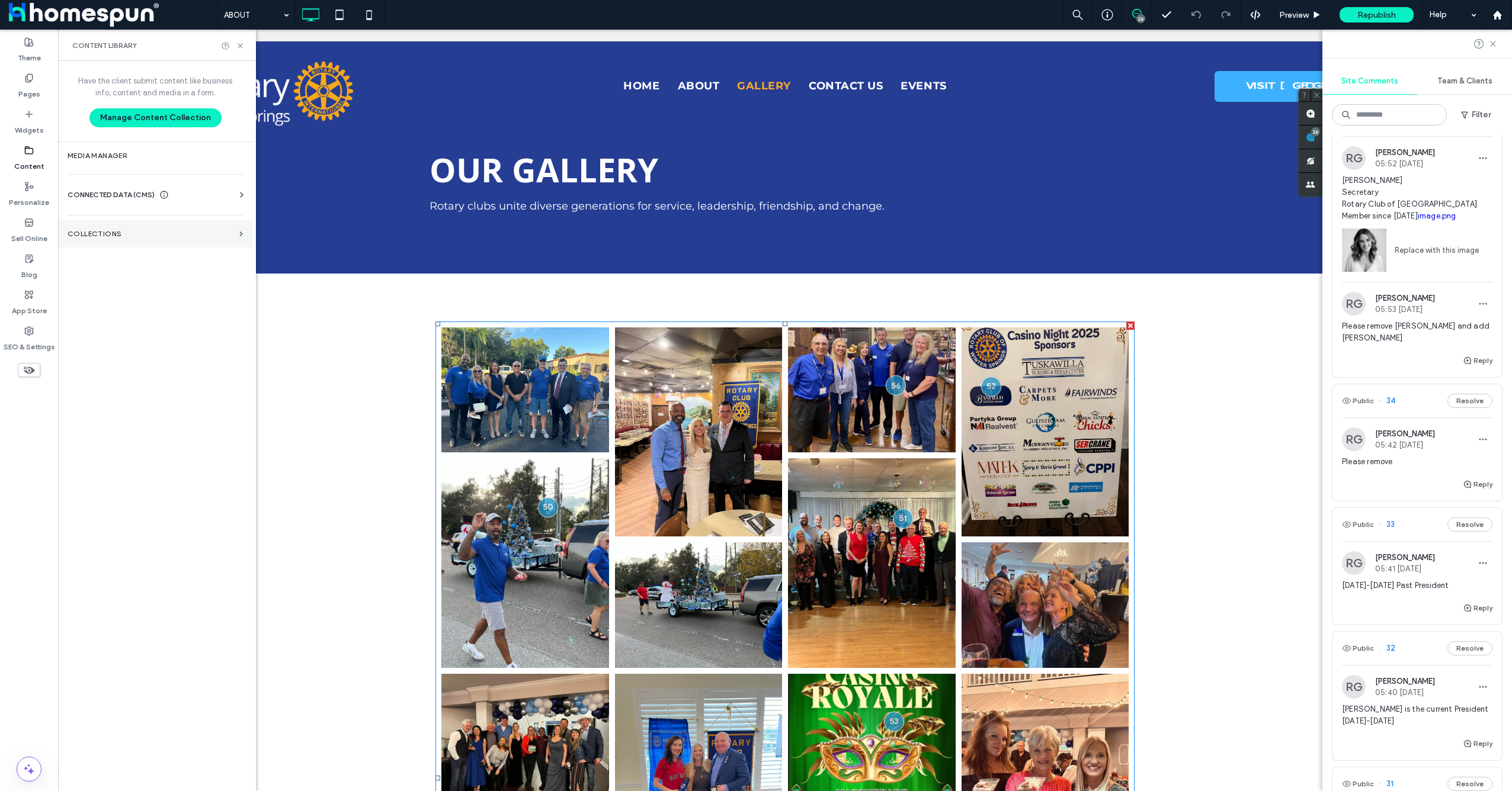
click at [114, 241] on section "Collections" at bounding box center [156, 234] width 195 height 27
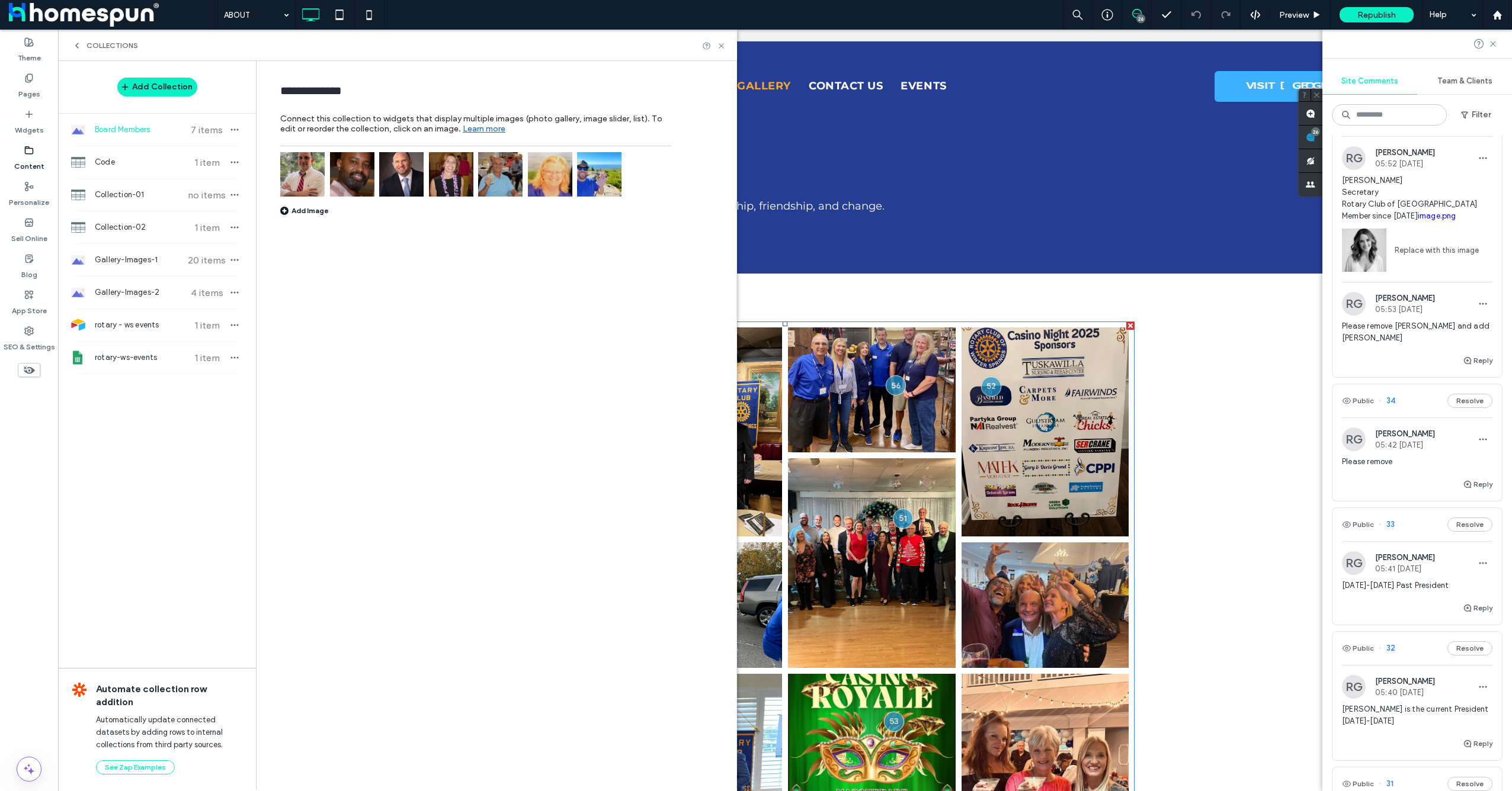
click at [143, 134] on span "Board Members" at bounding box center [138, 129] width 88 height 12
click at [450, 179] on img at bounding box center [451, 174] width 45 height 45
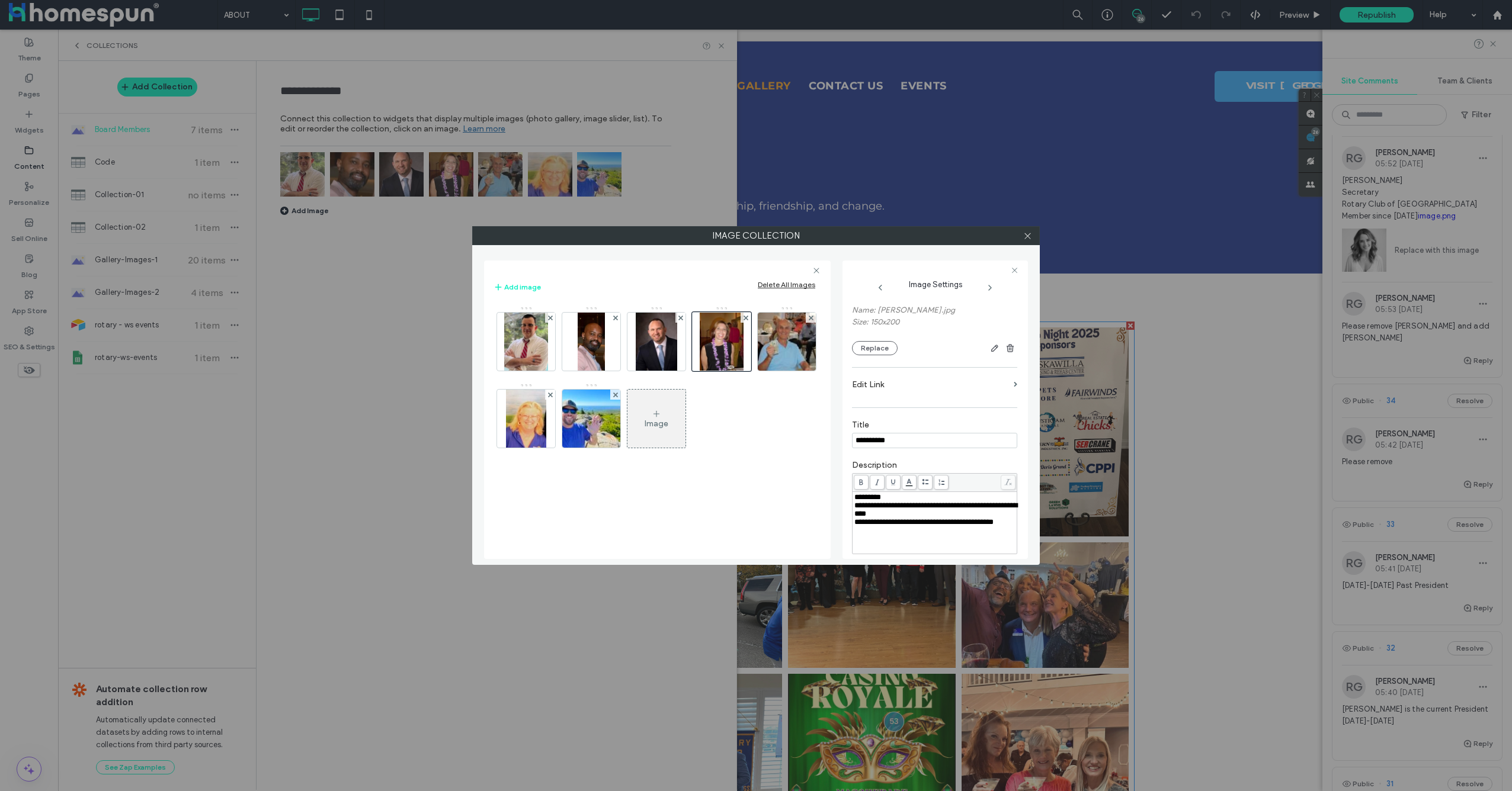
scroll to position [158, 0]
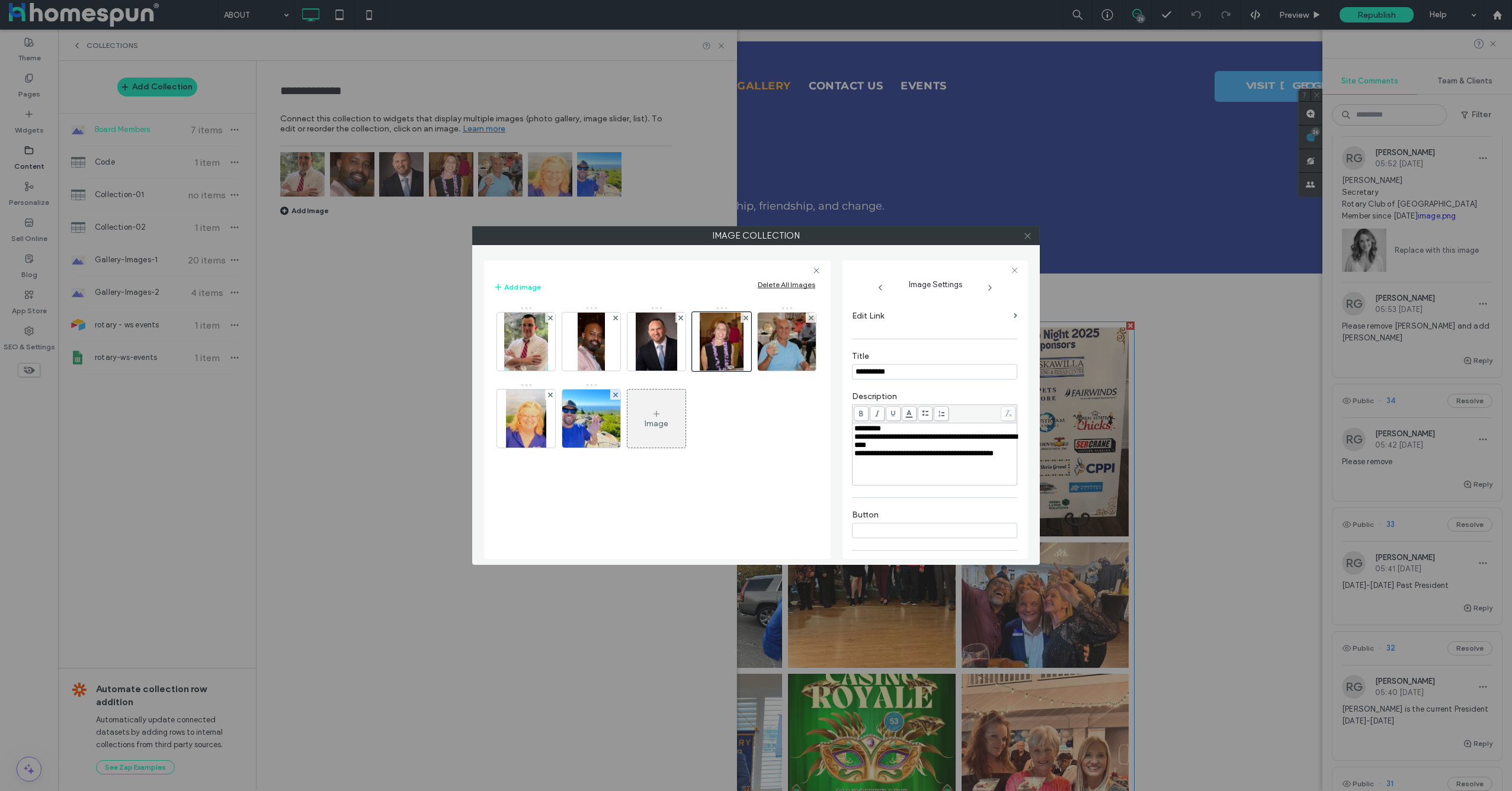
click at [1030, 237] on icon at bounding box center [1028, 236] width 9 height 9
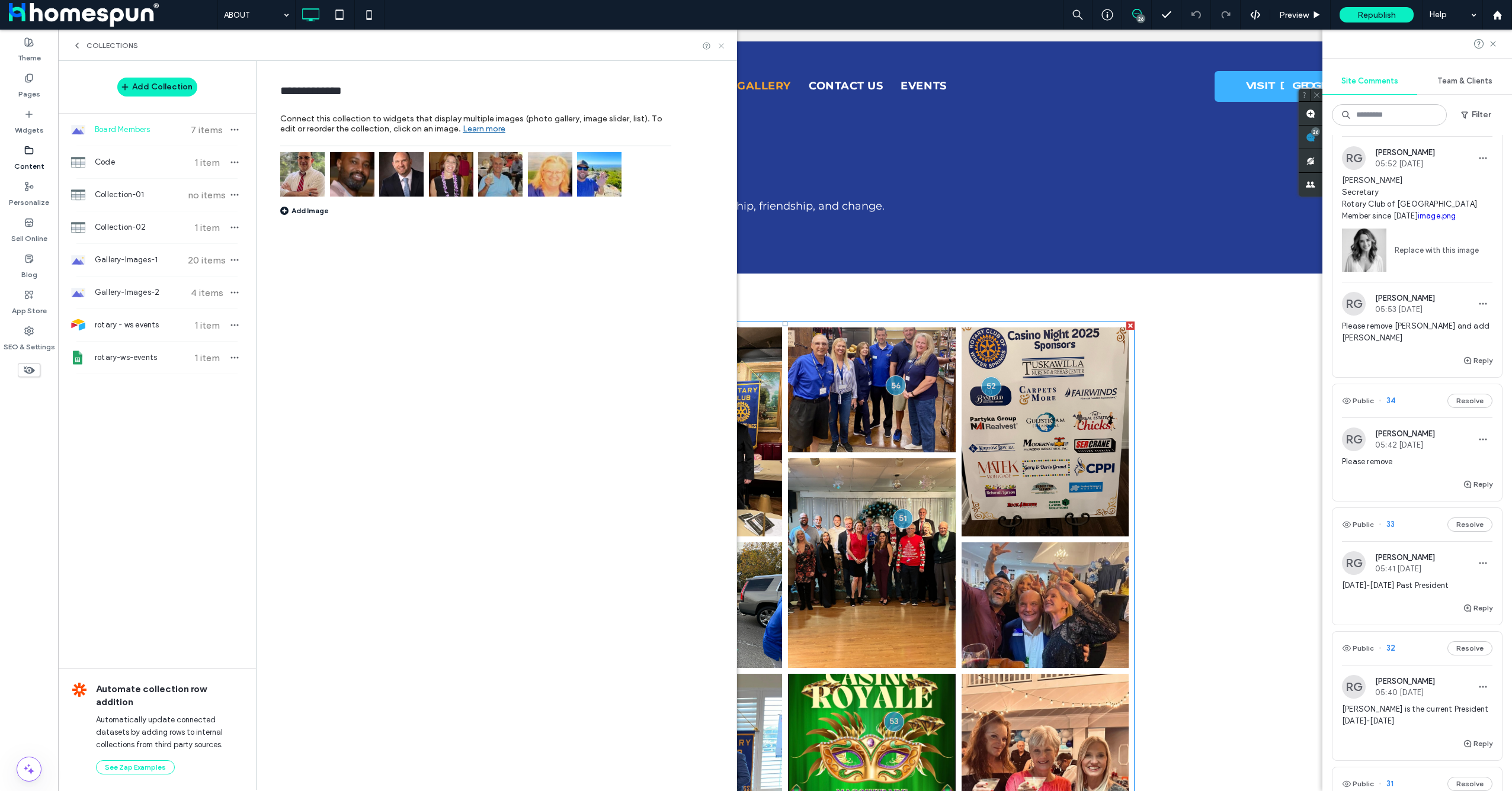
click at [726, 47] on icon at bounding box center [721, 46] width 9 height 9
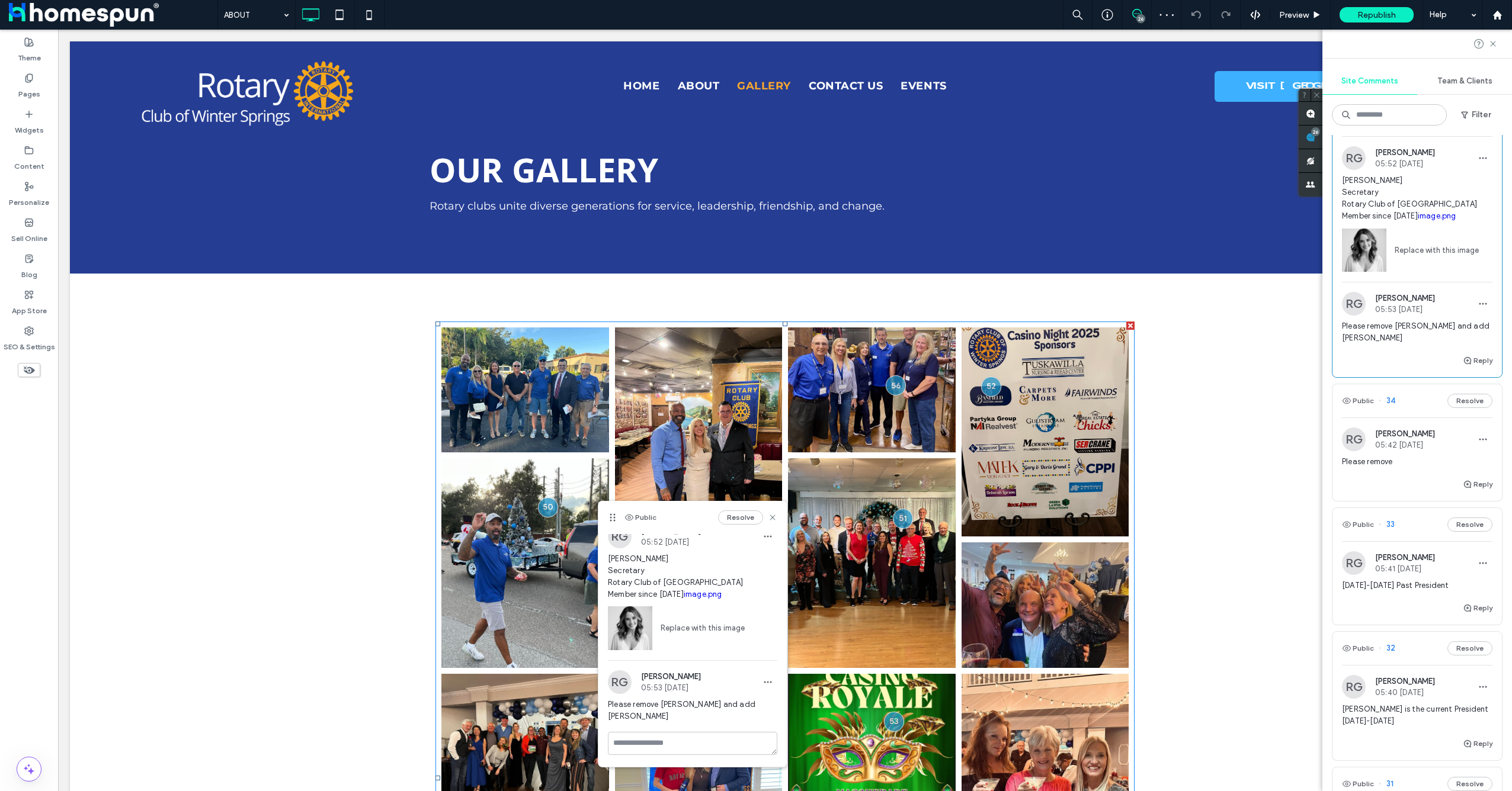
scroll to position [22, 0]
drag, startPoint x: 618, startPoint y: 559, endPoint x: 715, endPoint y: 595, distance: 103.5
click at [715, 595] on div "RG Rodrick Galvin 05:52 Sep 15 2025 Amanda McDade Secretary Rotary Club of Wint…" at bounding box center [692, 592] width 188 height 136
copy span "Amanda McDade Secretary Rotary Club of Winter Springs Member since March 23,2025"
click at [35, 174] on div "Content" at bounding box center [29, 158] width 58 height 36
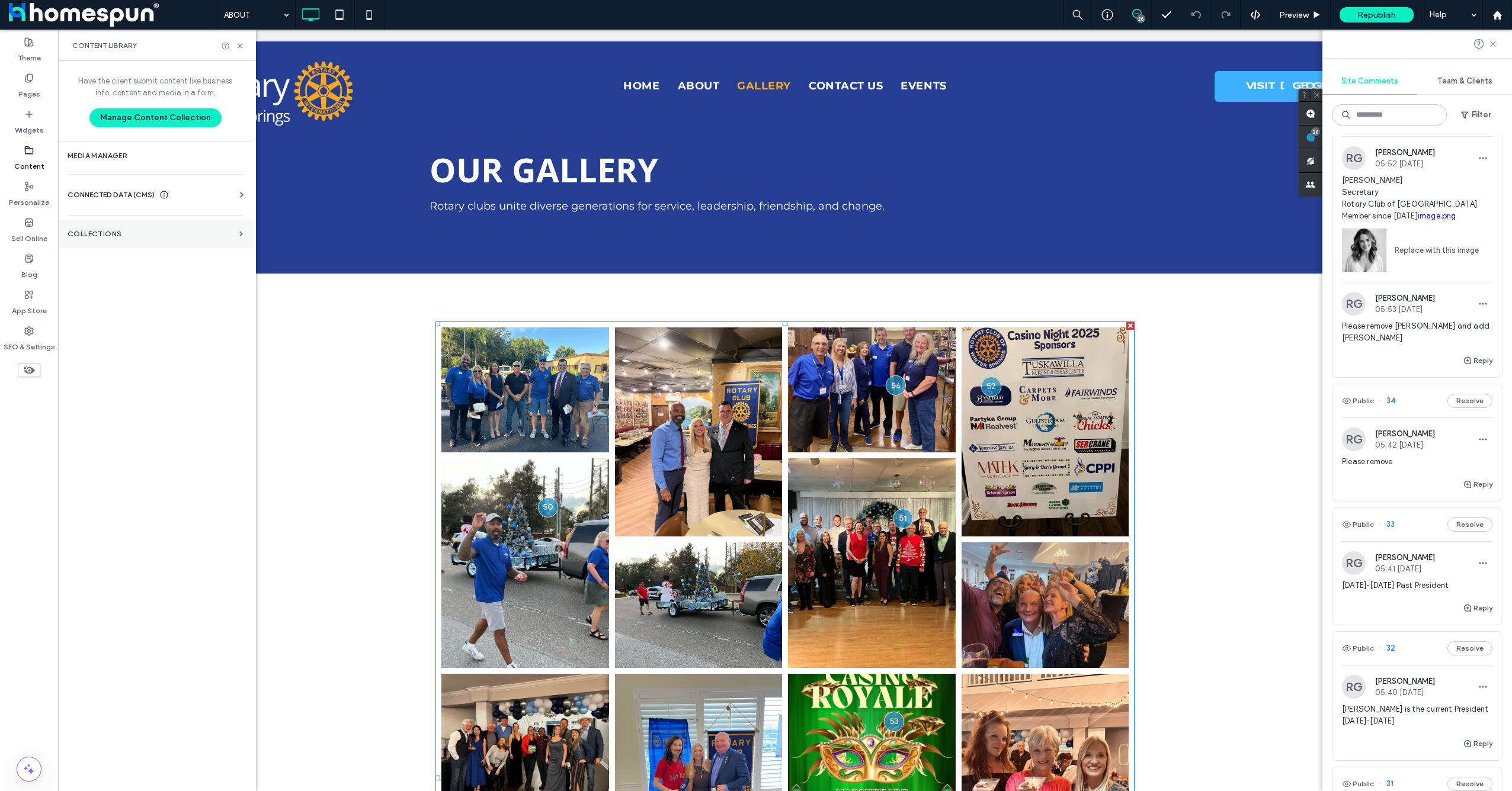
click at [108, 232] on label "Collections" at bounding box center [151, 234] width 167 height 8
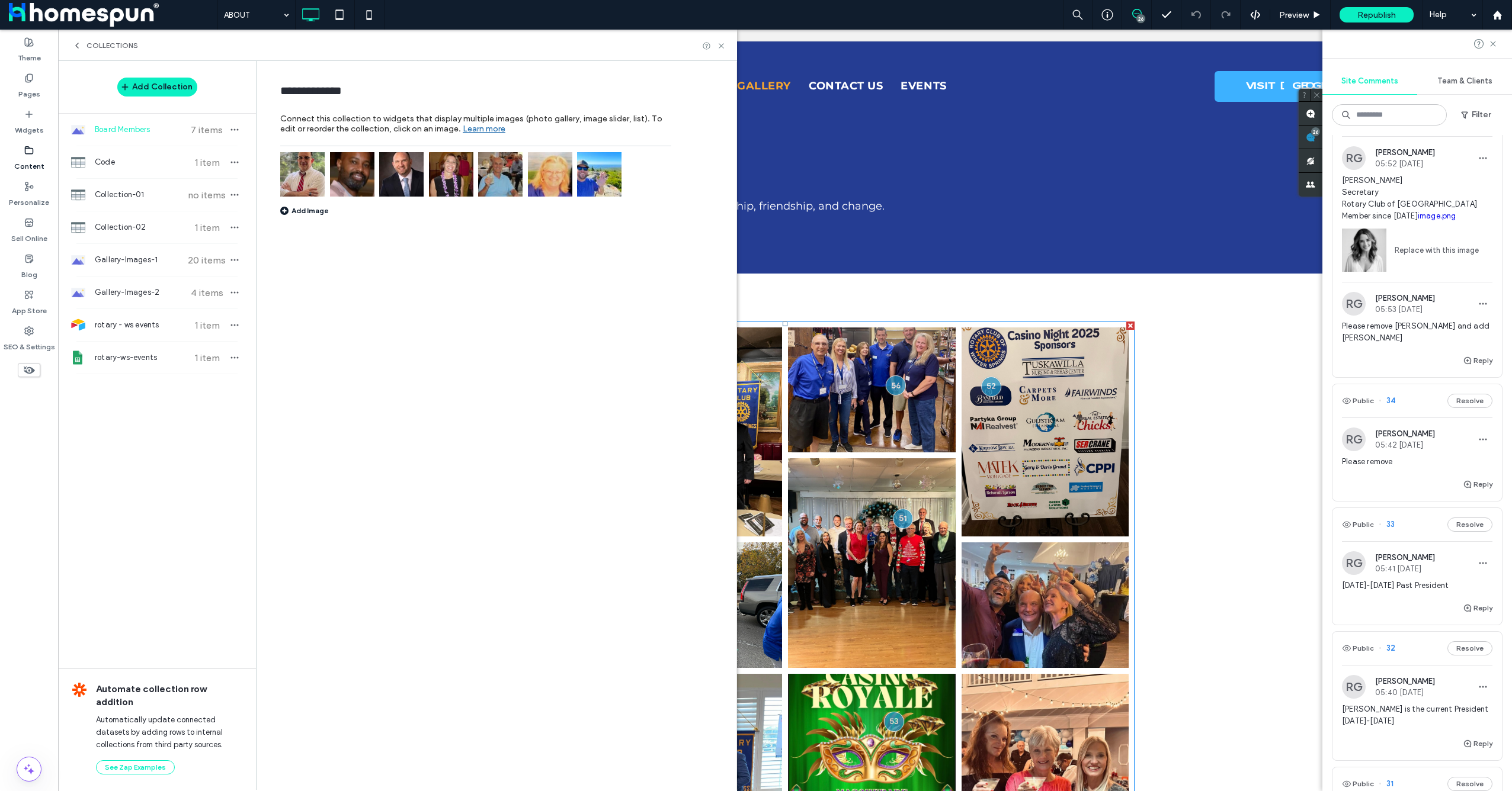
click at [454, 165] on img at bounding box center [451, 174] width 45 height 45
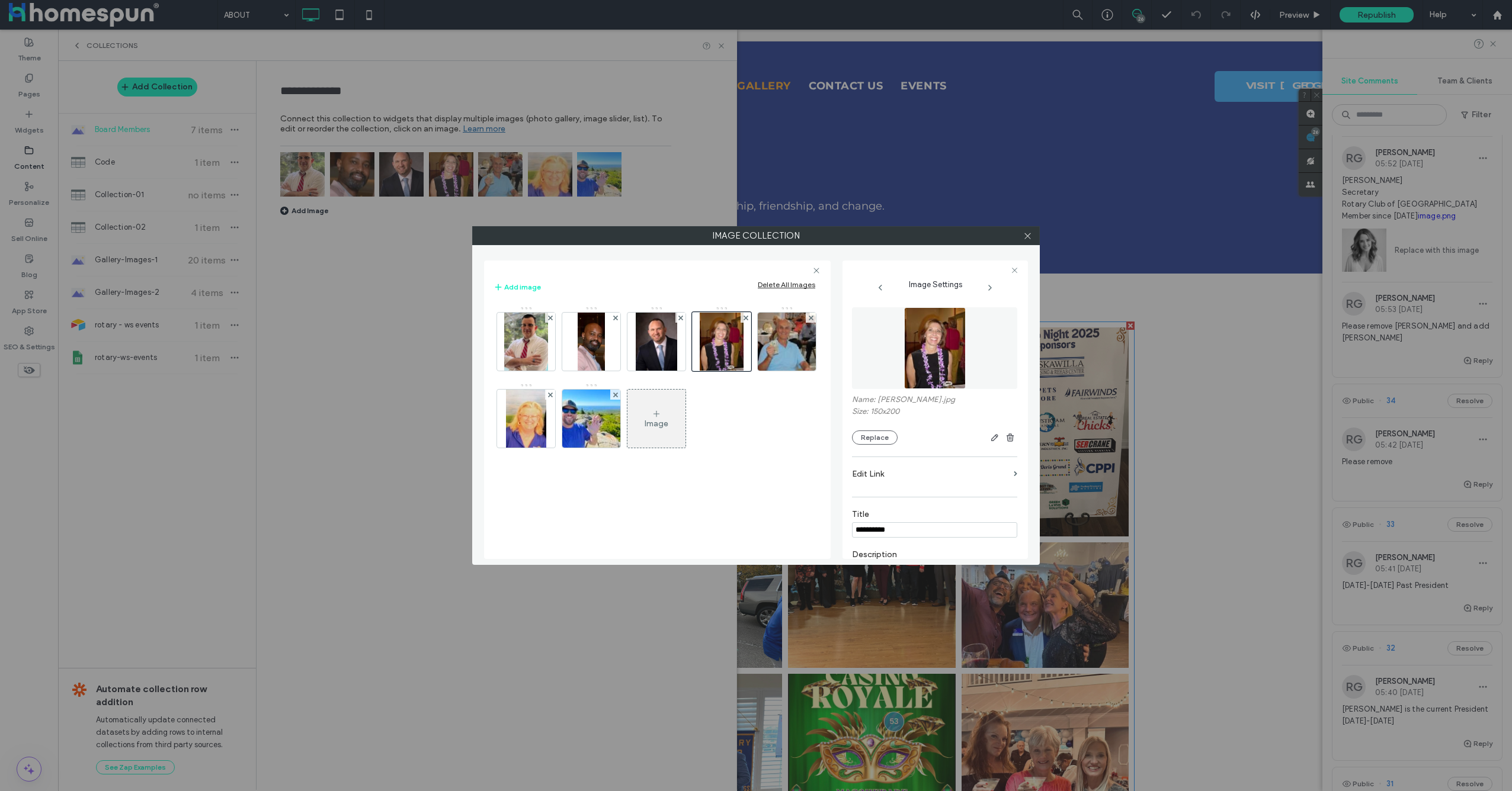
click at [839, 236] on label "Image Collection" at bounding box center [756, 236] width 567 height 18
drag, startPoint x: 836, startPoint y: 522, endPoint x: 776, endPoint y: 492, distance: 67.1
click at [773, 512] on div "**********" at bounding box center [756, 405] width 544 height 308
paste input "****"
paste input
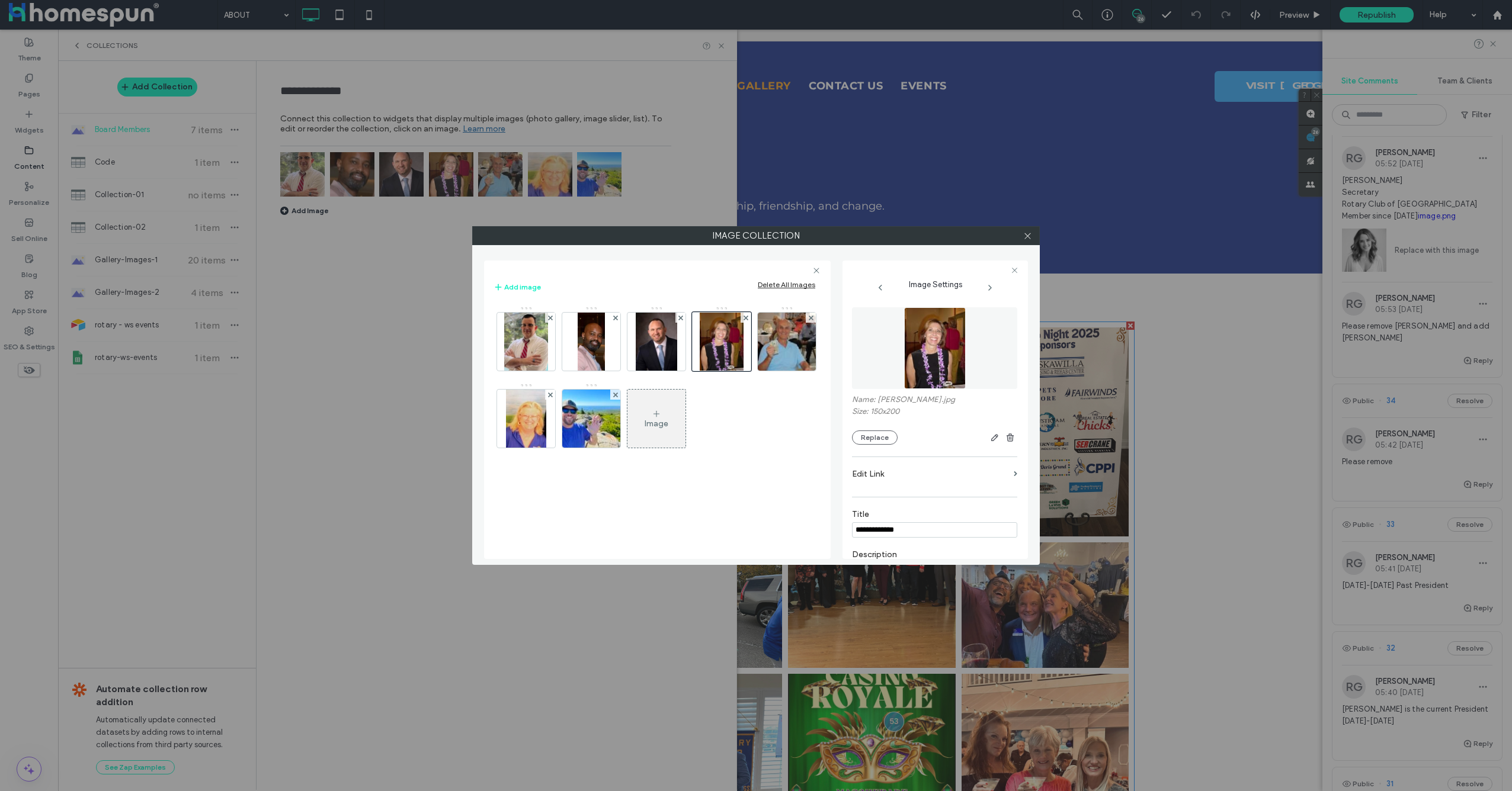
type input "**********"
click at [771, 241] on label "Image Collection" at bounding box center [756, 236] width 567 height 18
drag, startPoint x: 906, startPoint y: 392, endPoint x: 848, endPoint y: 350, distance: 71.6
click at [848, 350] on div "**********" at bounding box center [935, 410] width 186 height 299
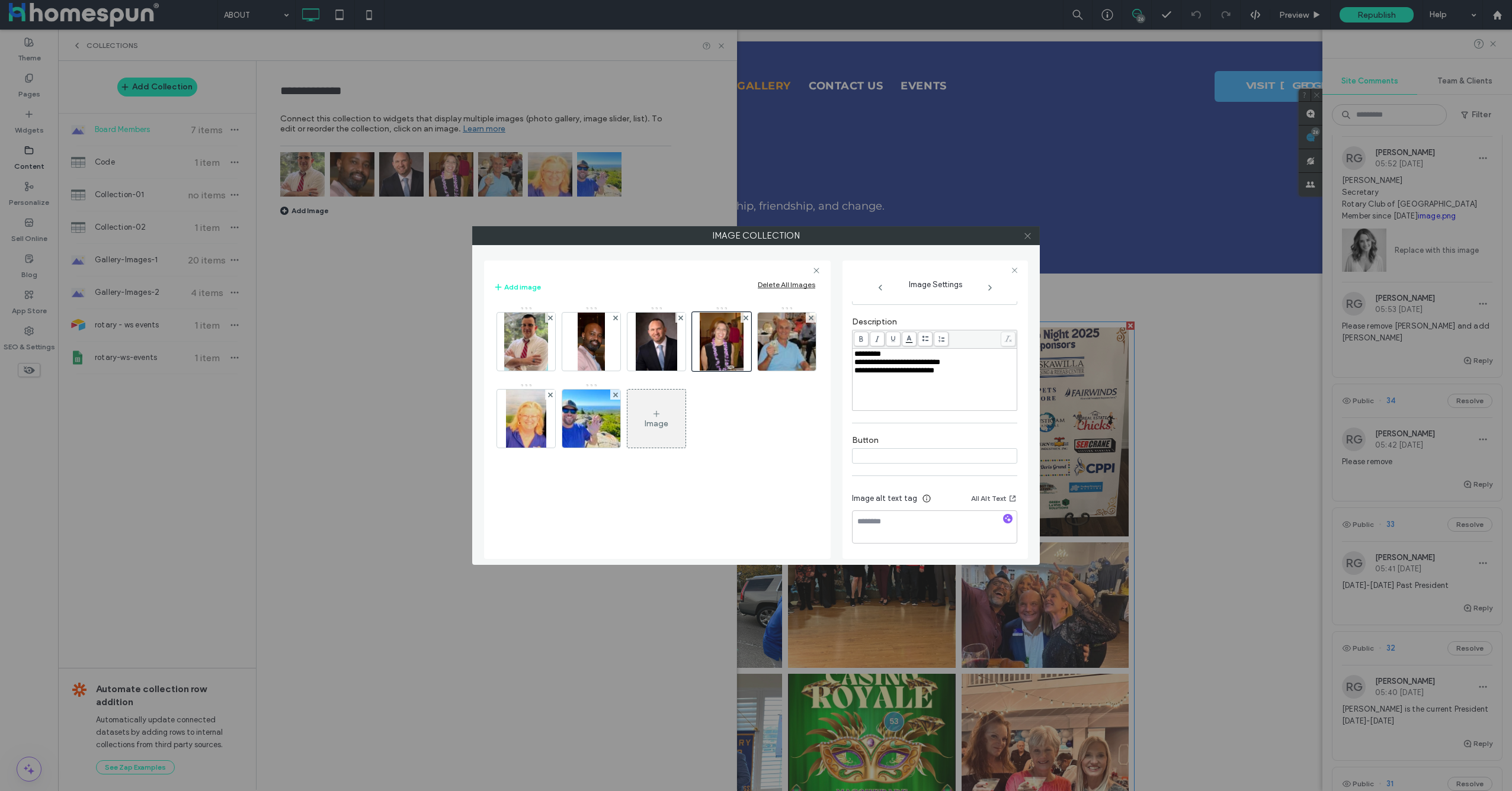
click at [1030, 237] on icon at bounding box center [1028, 236] width 9 height 9
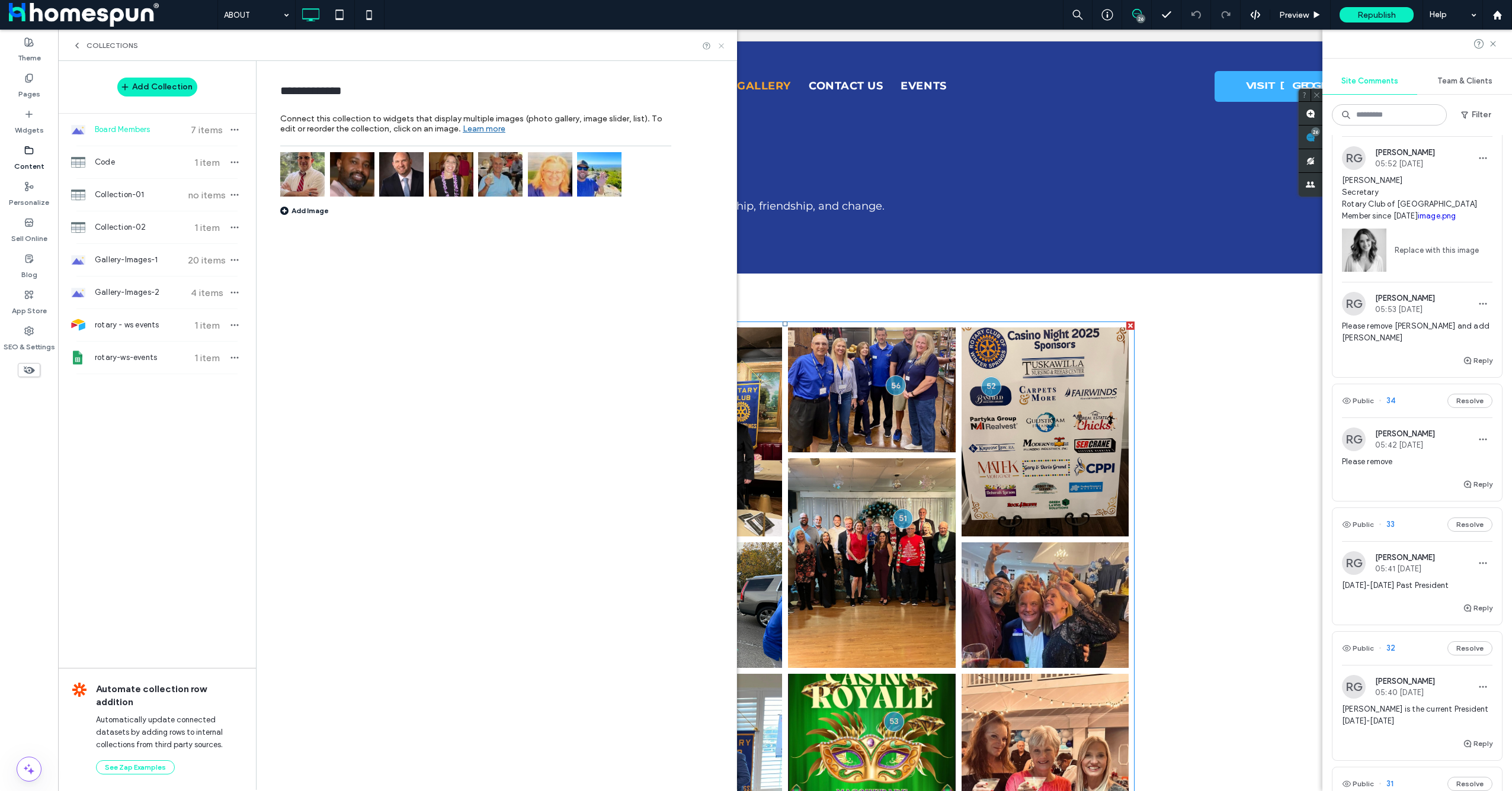
click at [721, 42] on icon at bounding box center [721, 46] width 9 height 9
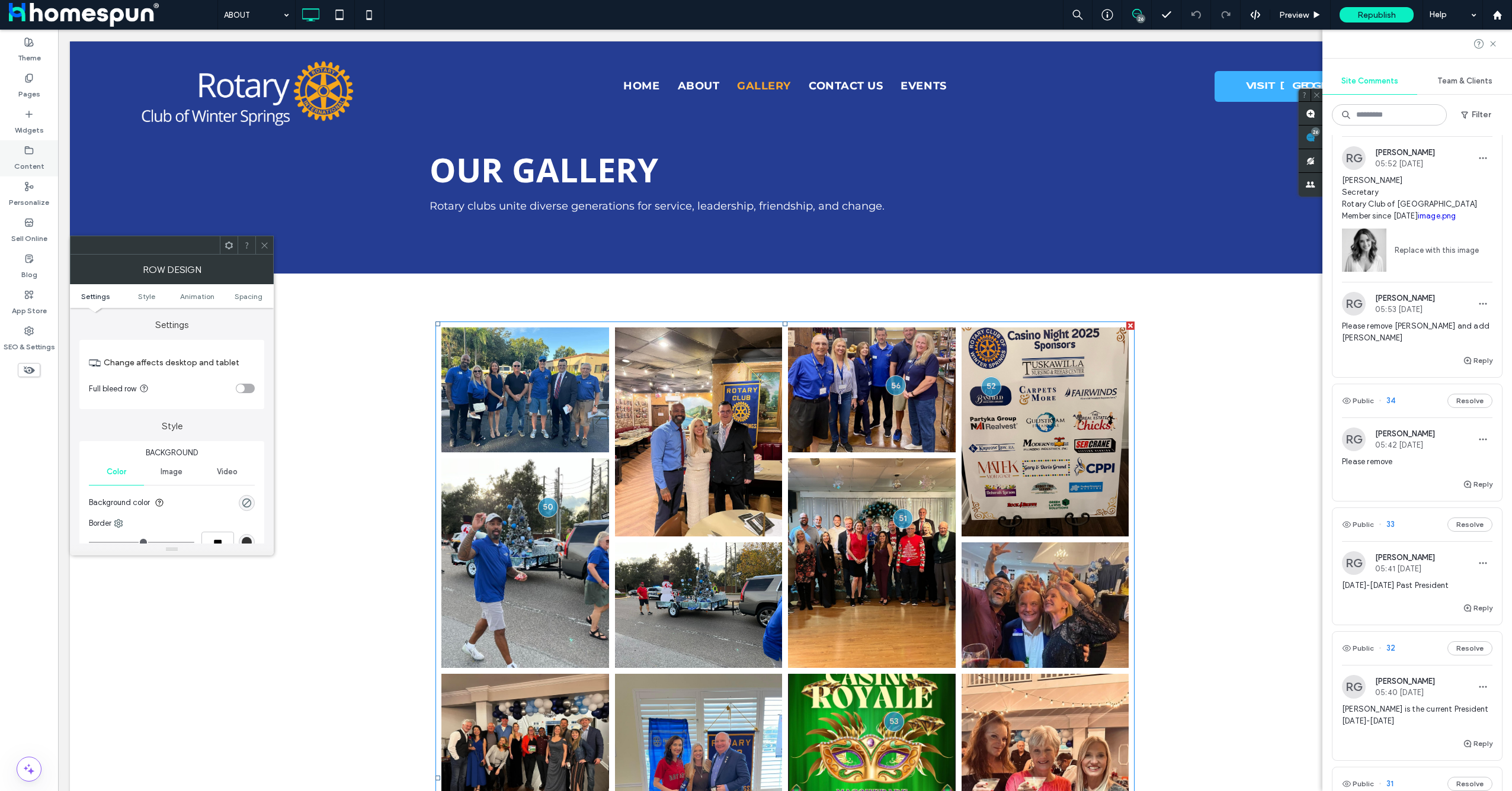
click at [37, 166] on label "Content" at bounding box center [29, 164] width 30 height 16
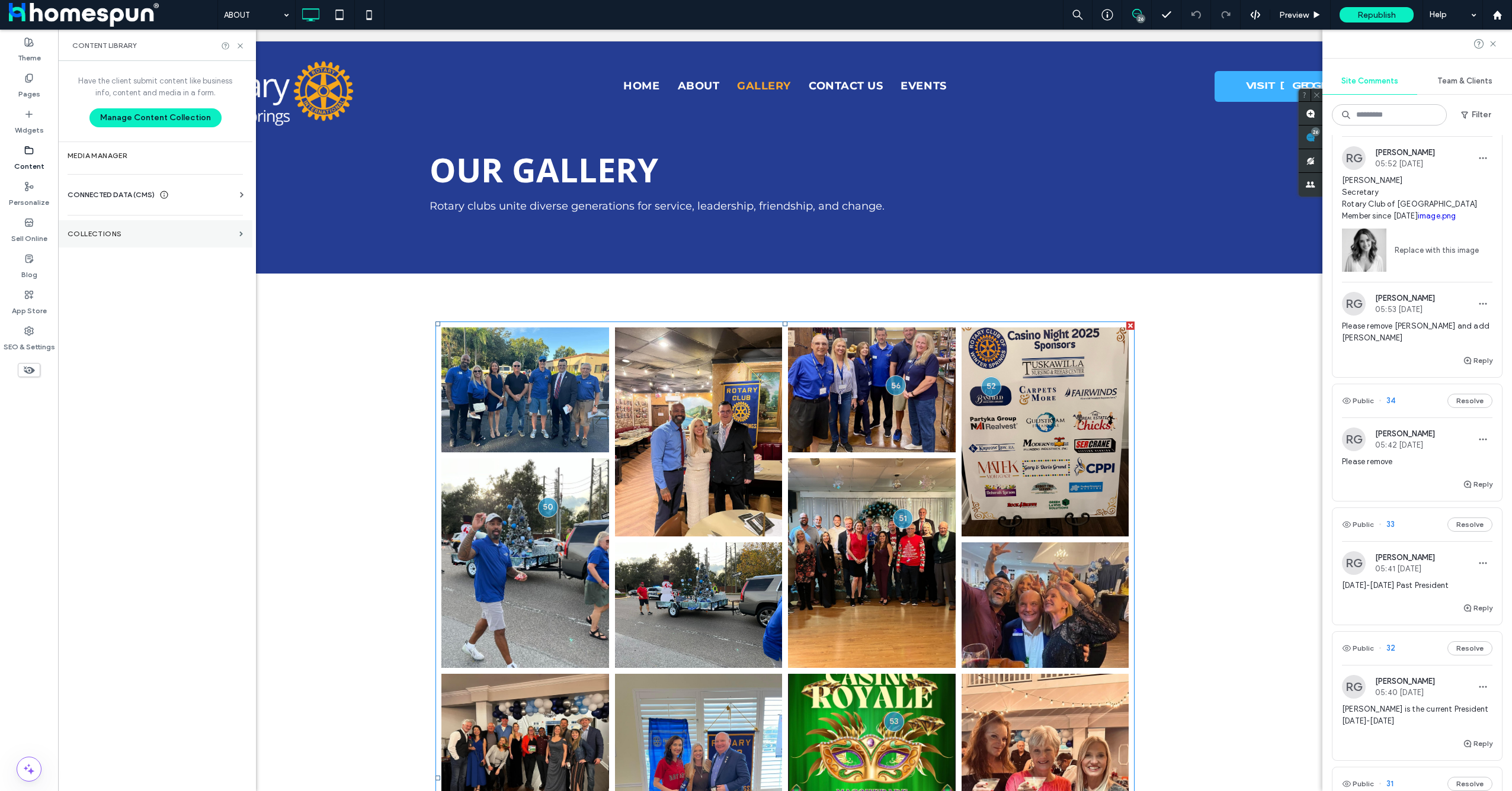
click at [132, 236] on label "Collections" at bounding box center [151, 234] width 167 height 8
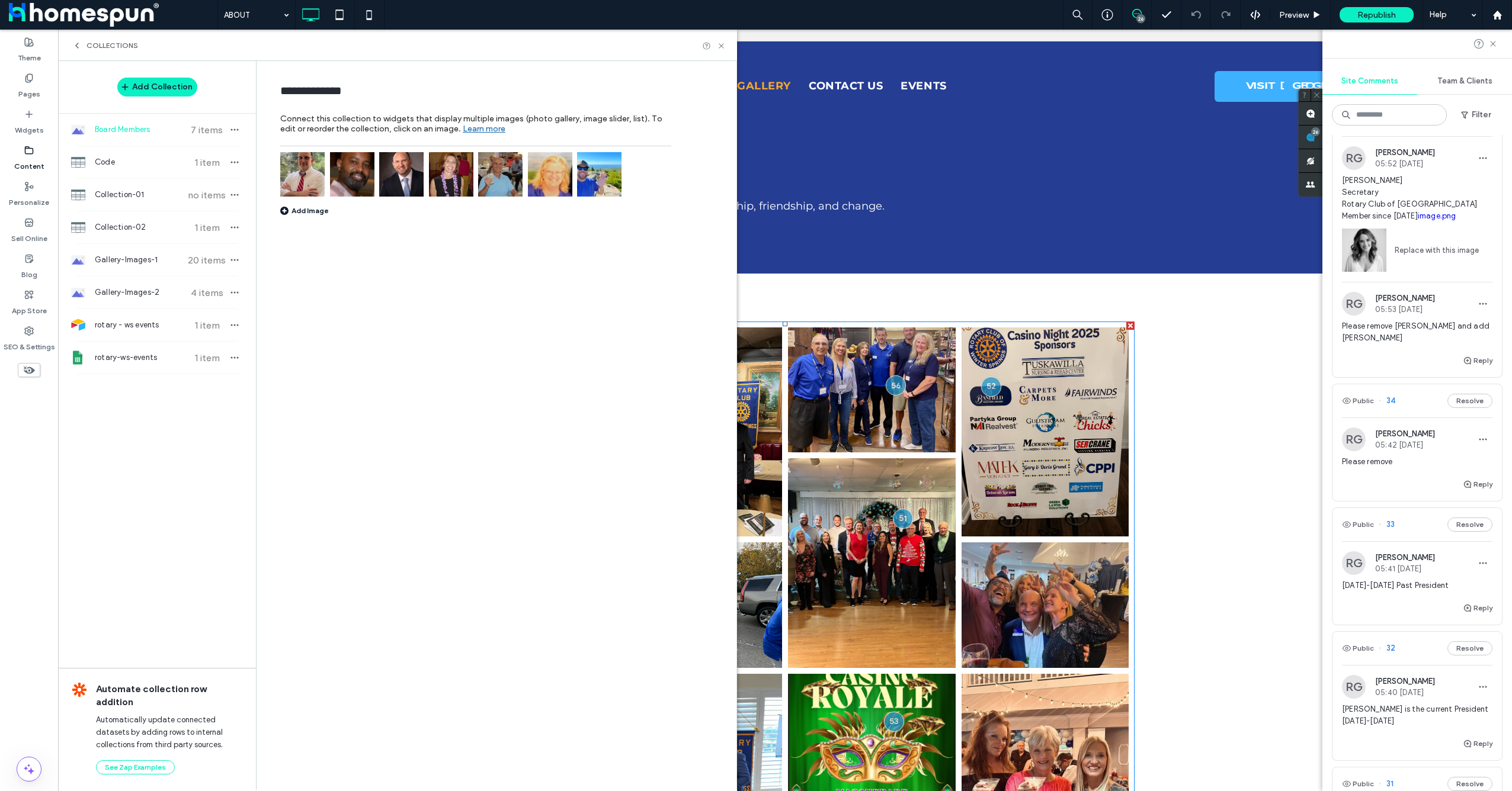
click at [456, 182] on img at bounding box center [451, 174] width 45 height 45
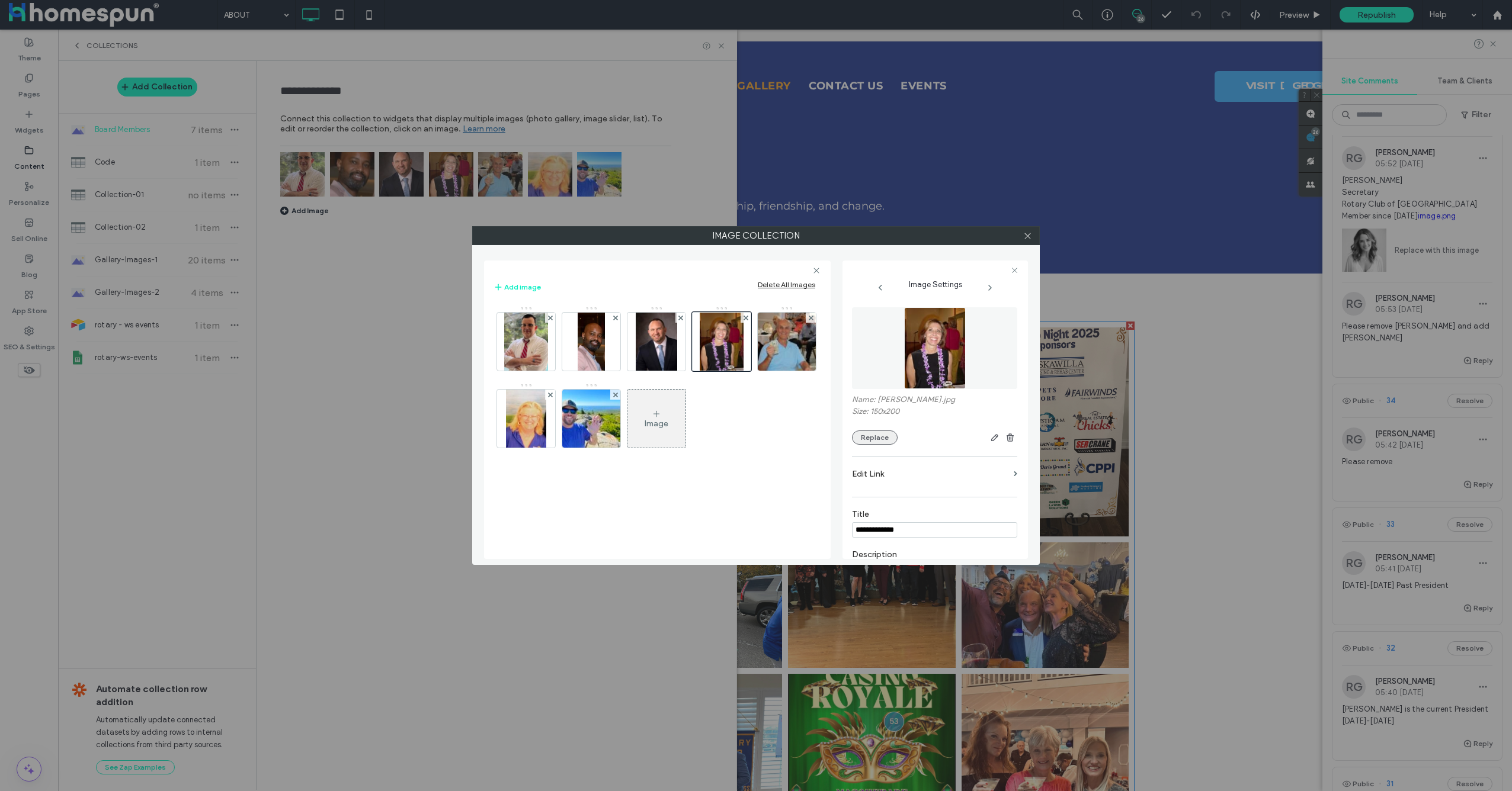
click at [882, 442] on button "Replace" at bounding box center [875, 438] width 46 height 14
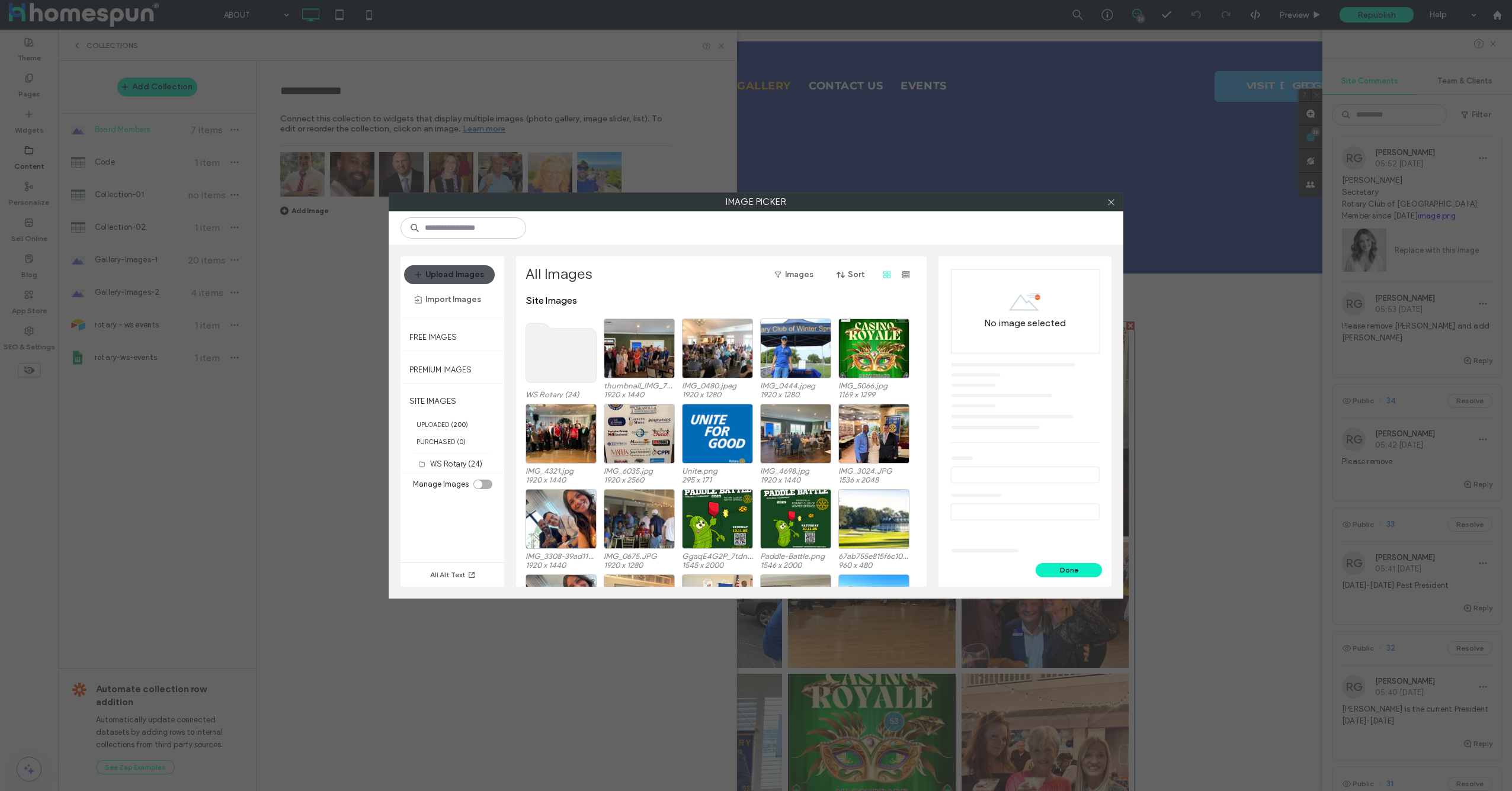
click at [470, 273] on button "Upload Images" at bounding box center [449, 275] width 90 height 19
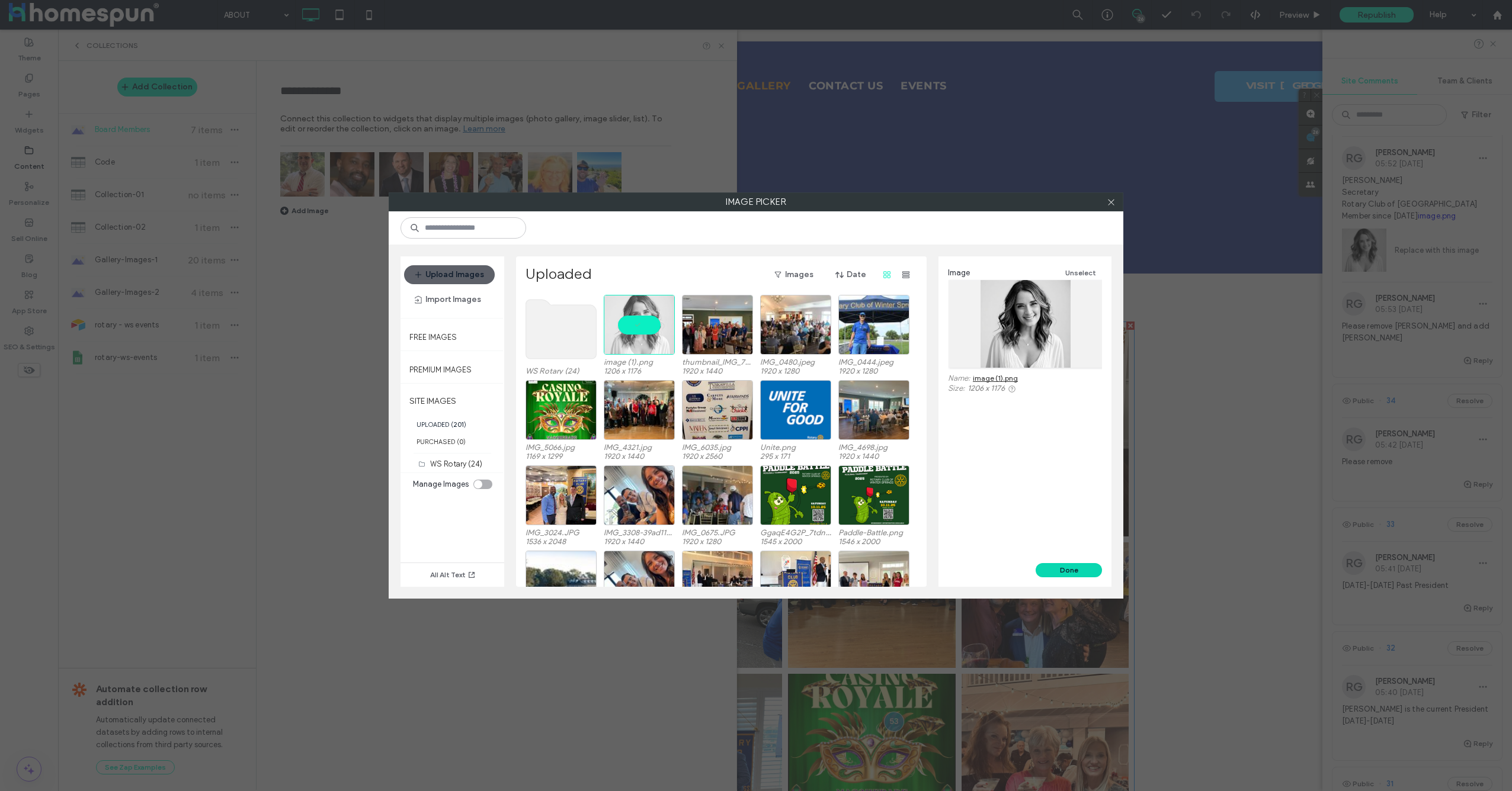
click at [1074, 573] on button "Done" at bounding box center [1069, 570] width 66 height 14
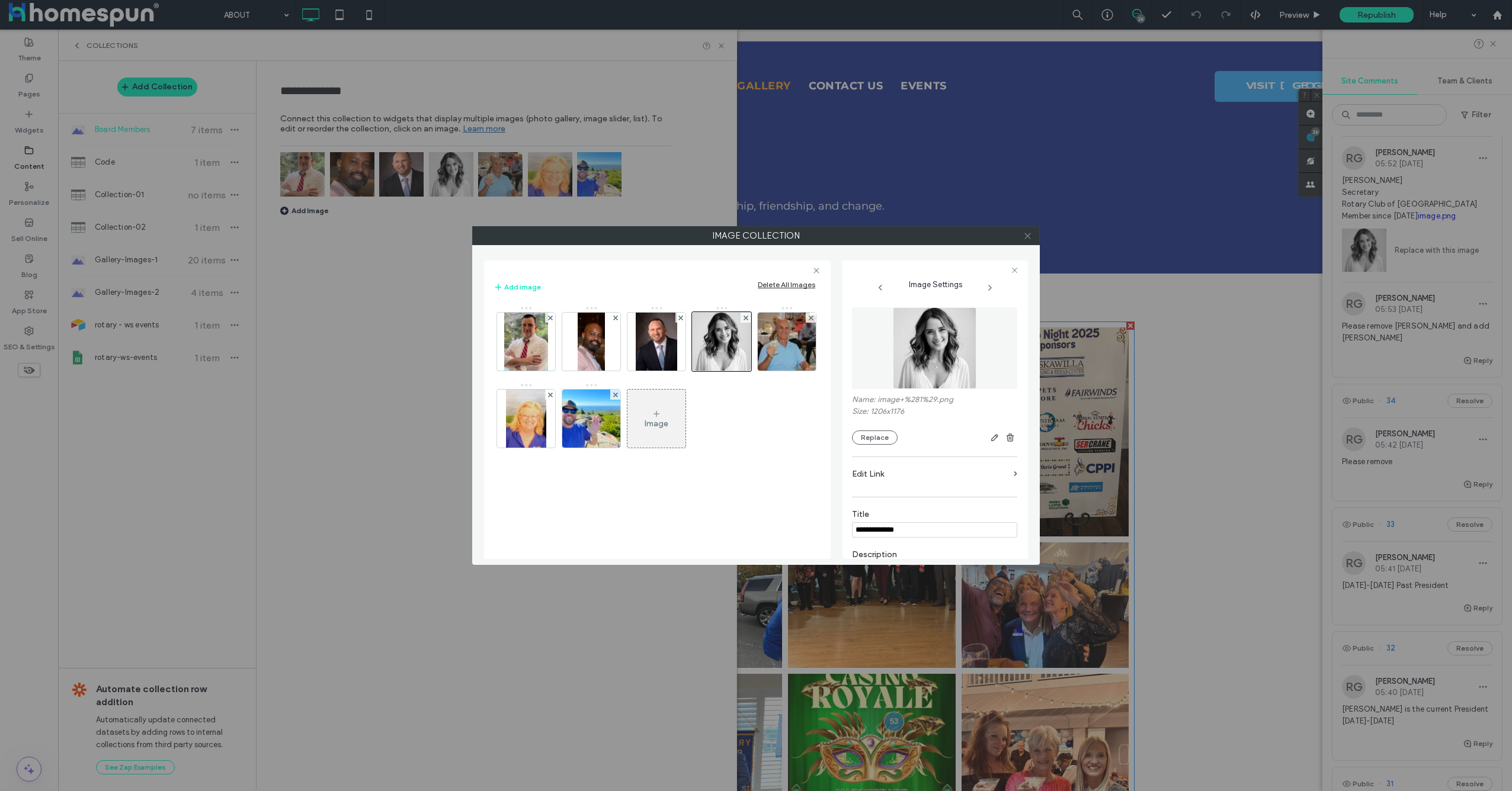
click at [1028, 234] on use at bounding box center [1027, 236] width 6 height 6
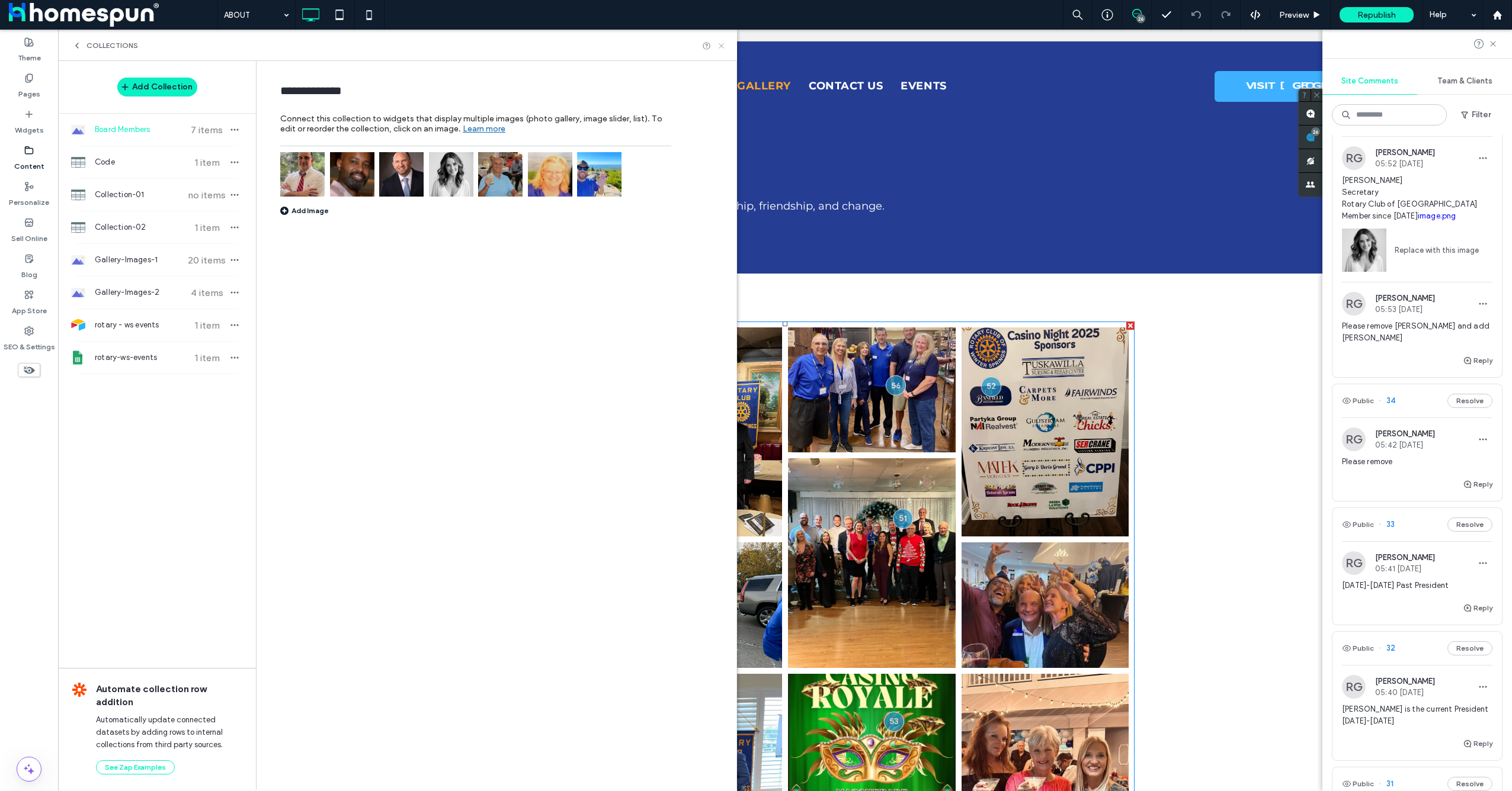
click at [722, 44] on icon at bounding box center [721, 46] width 9 height 9
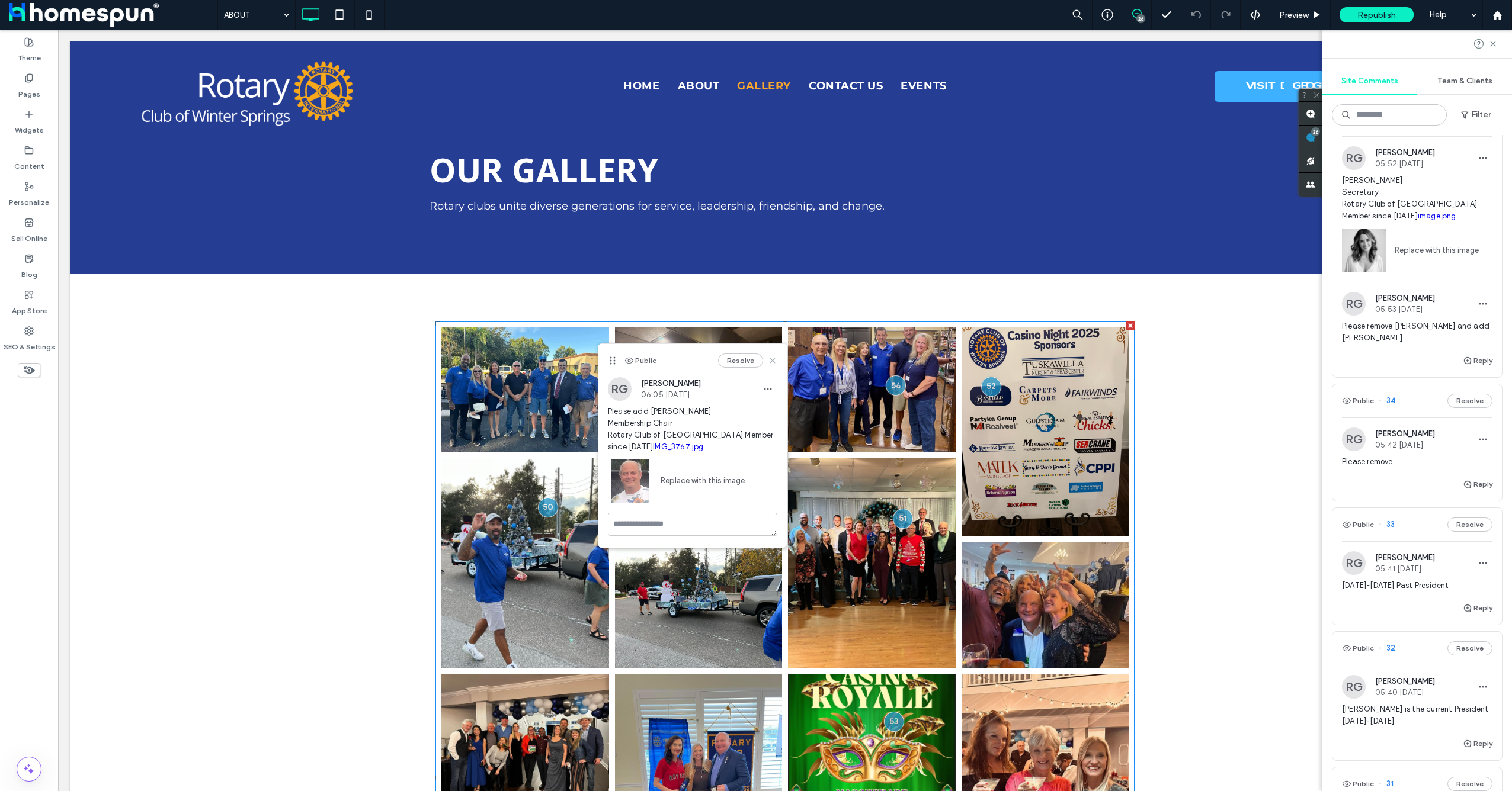
click at [776, 358] on icon at bounding box center [773, 361] width 10 height 10
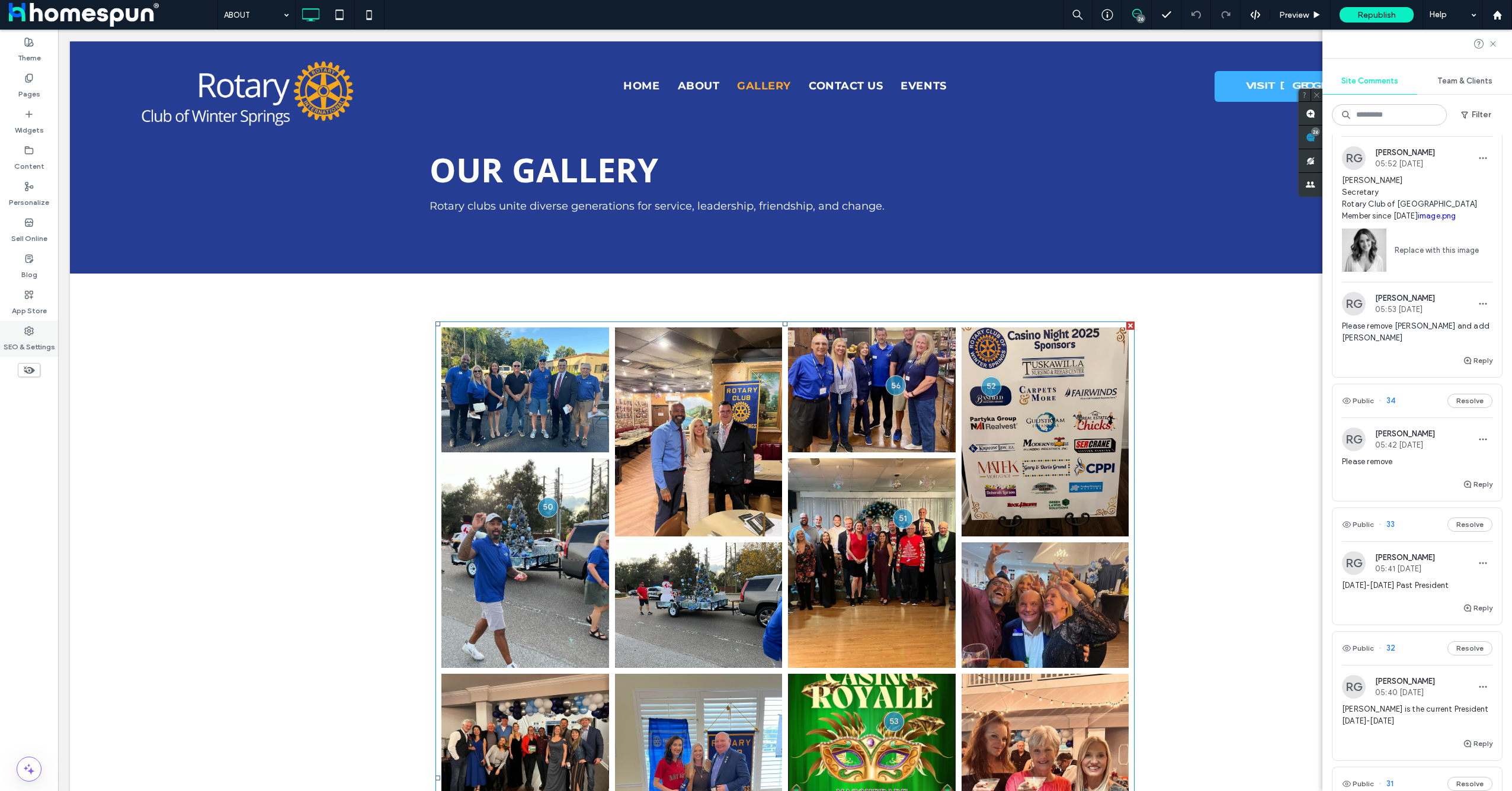
click at [29, 337] on label "SEO & Settings" at bounding box center [29, 344] width 51 height 16
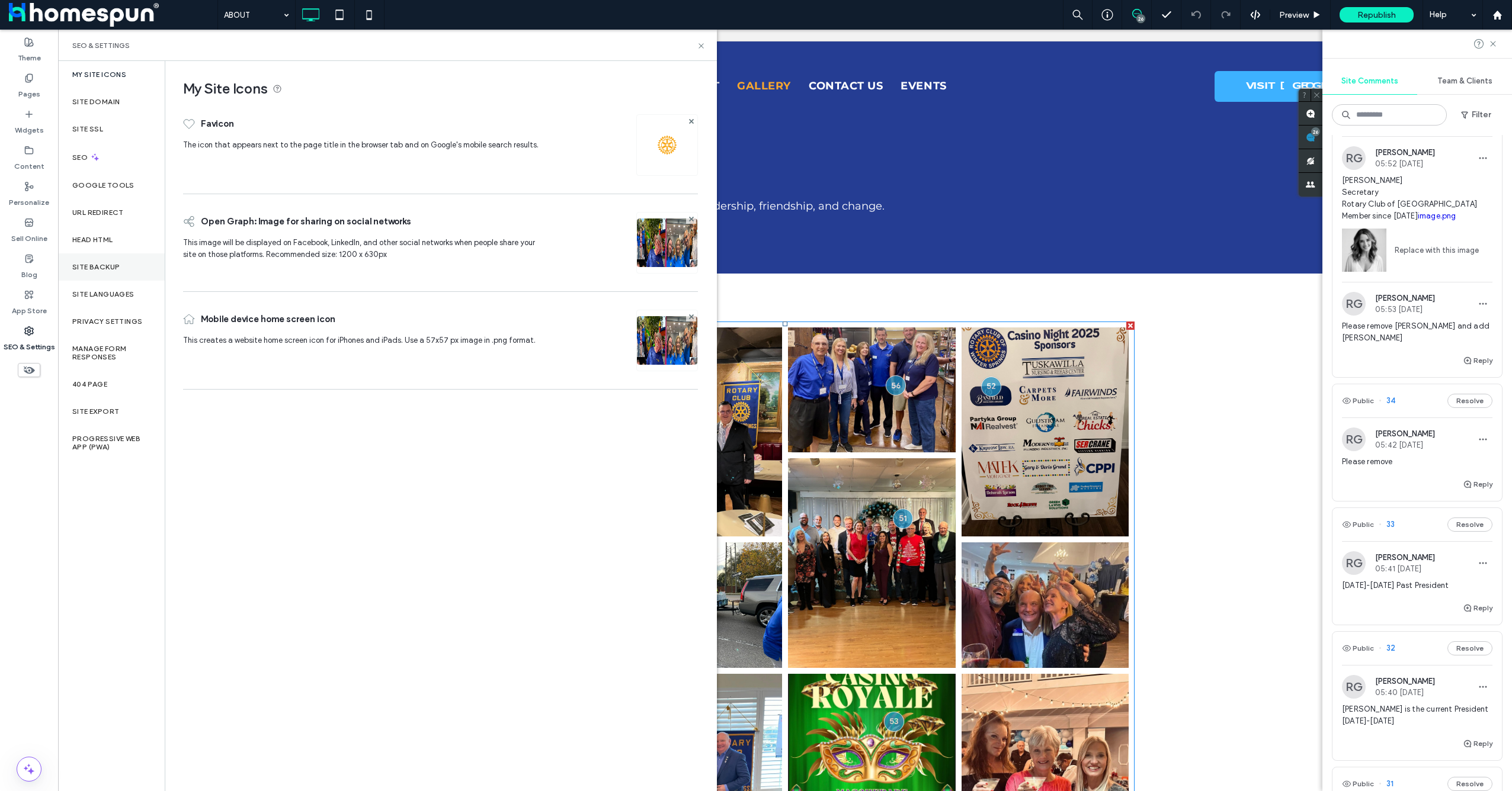
click at [116, 273] on div "Site Backup" at bounding box center [112, 267] width 107 height 27
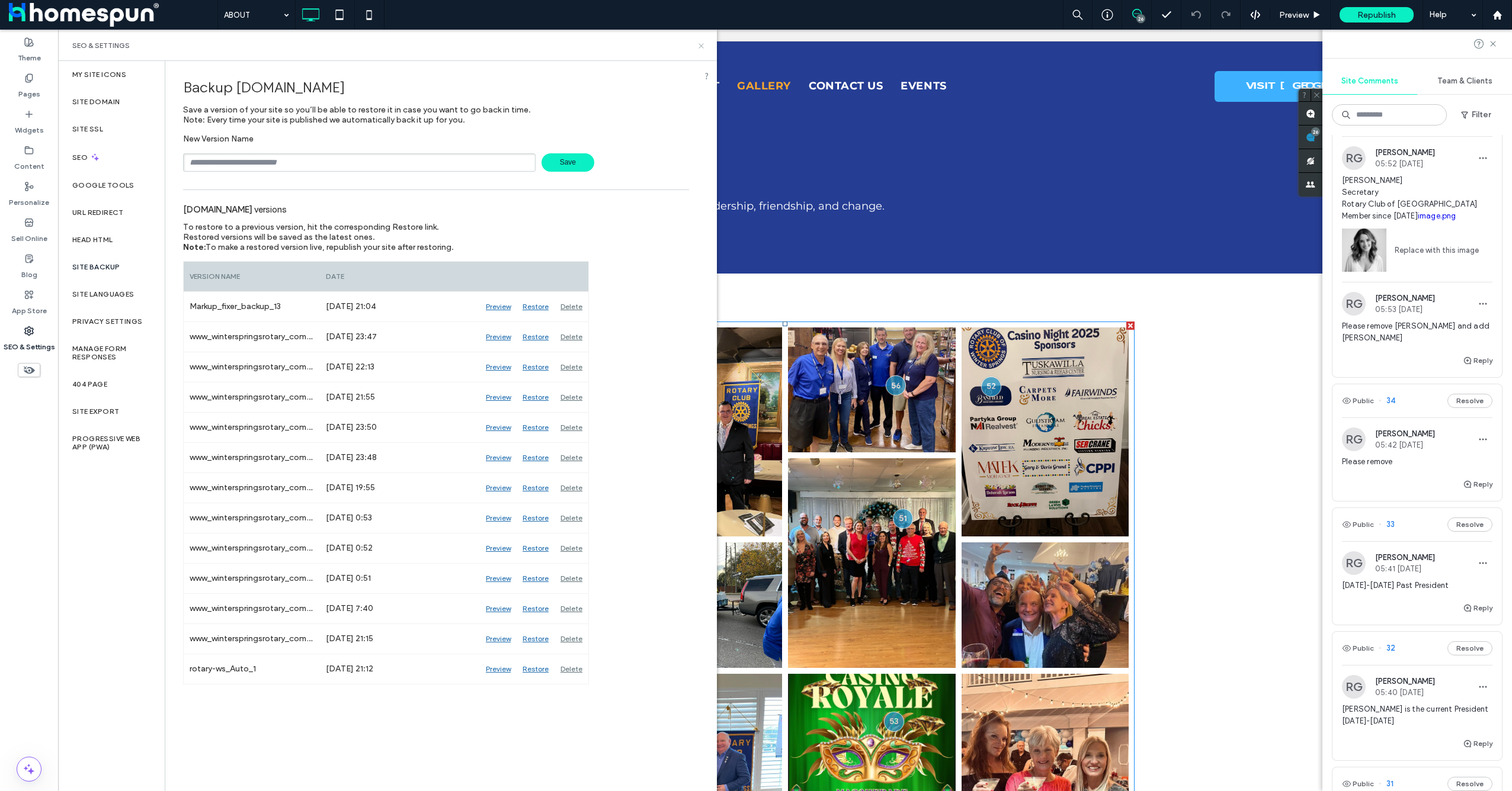
click at [698, 48] on icon at bounding box center [701, 46] width 9 height 9
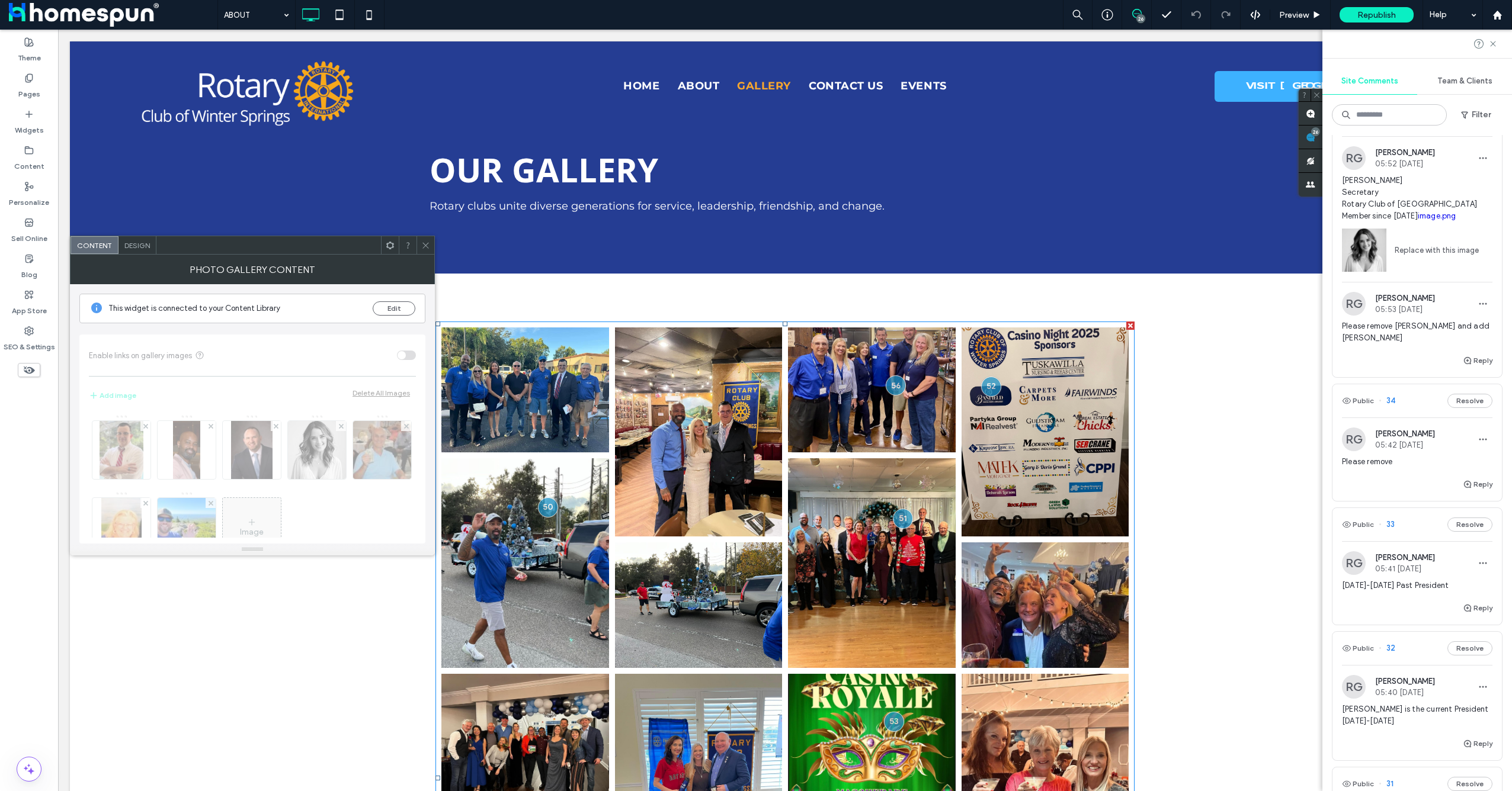
click at [424, 252] on span at bounding box center [425, 245] width 9 height 18
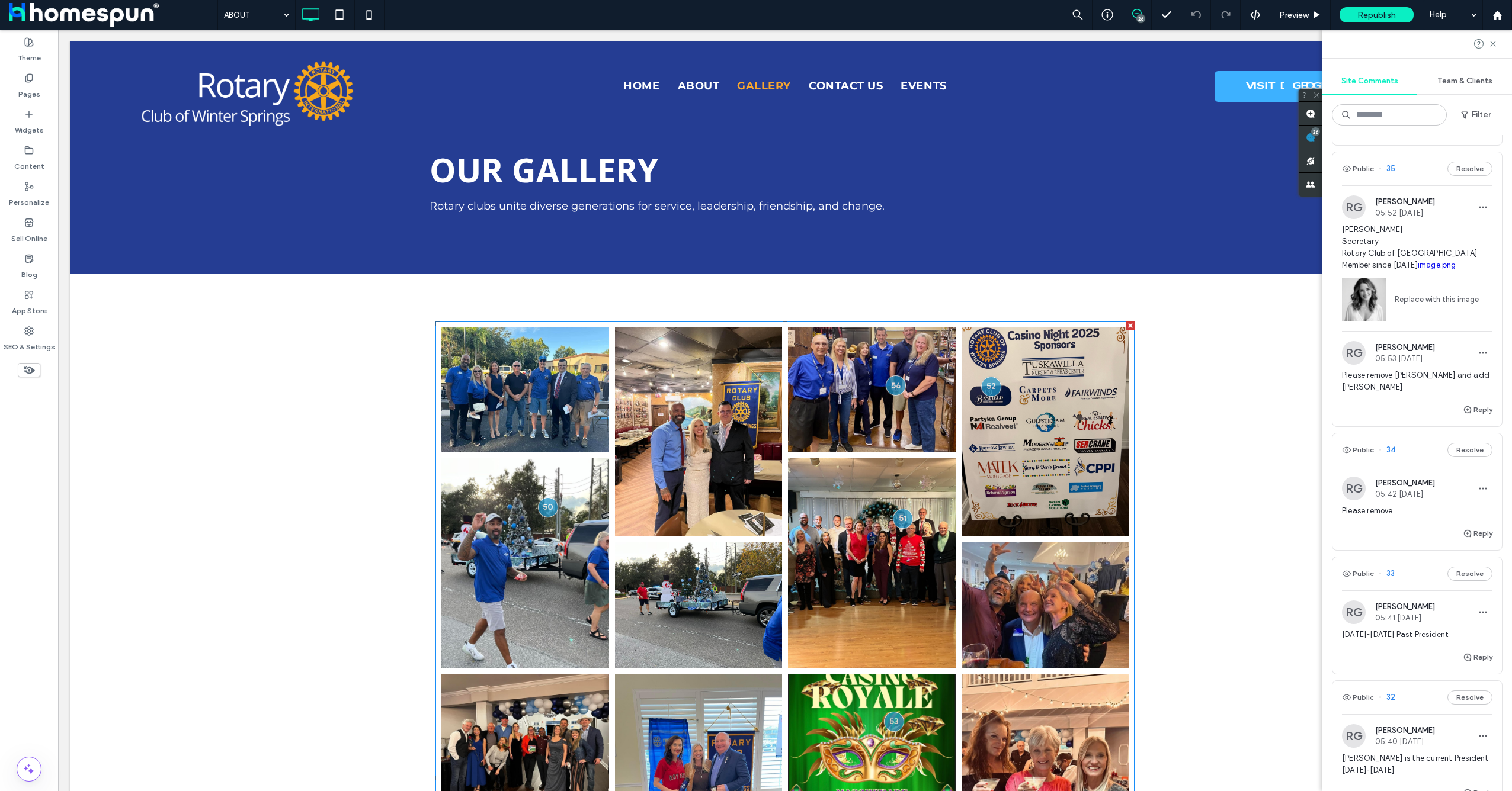
scroll to position [3668, 0]
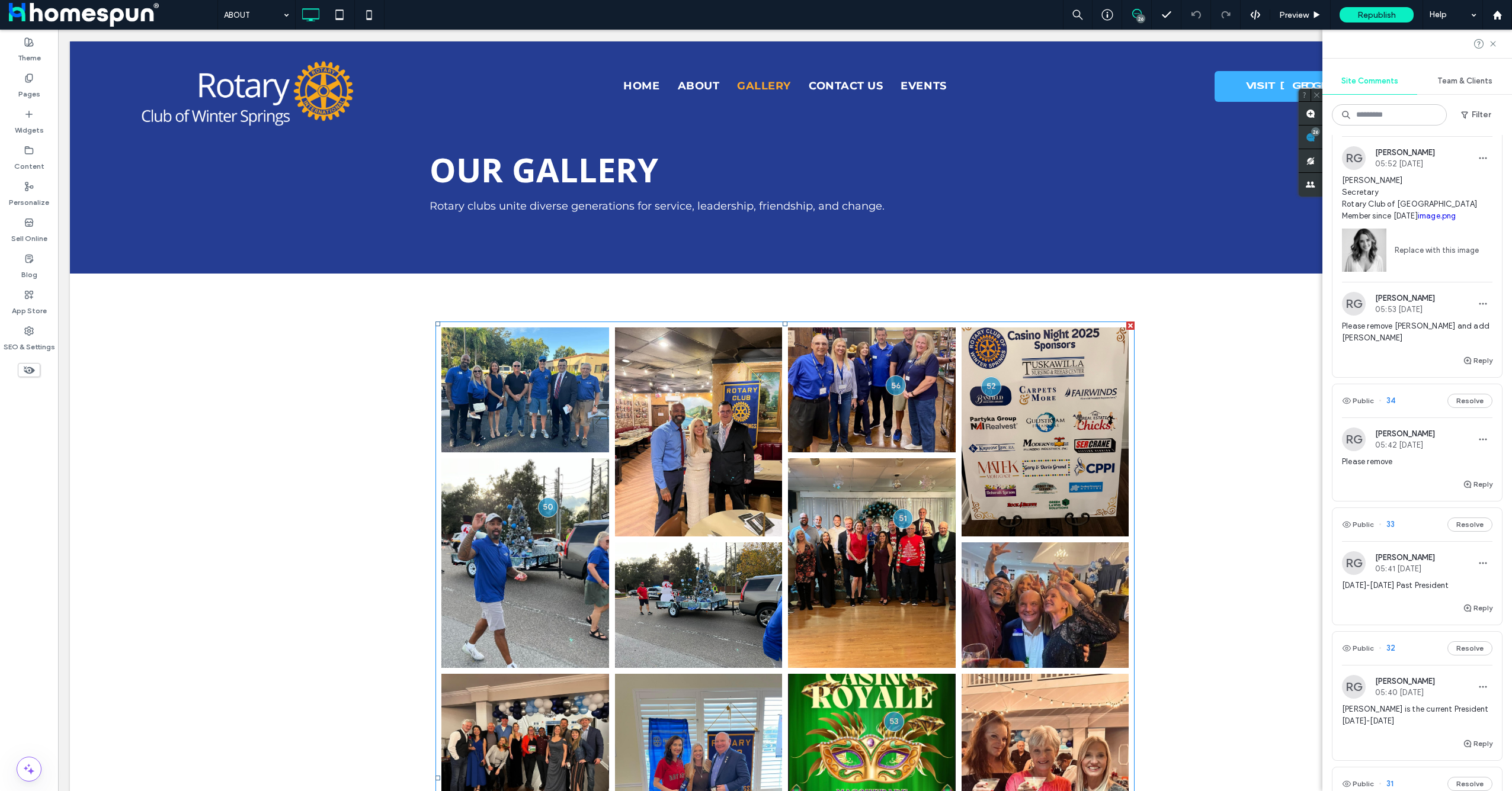
click at [1412, 477] on div "RG Rodrick Galvin 05:42 Sep 15 2025 Please remove" at bounding box center [1417, 452] width 151 height 50
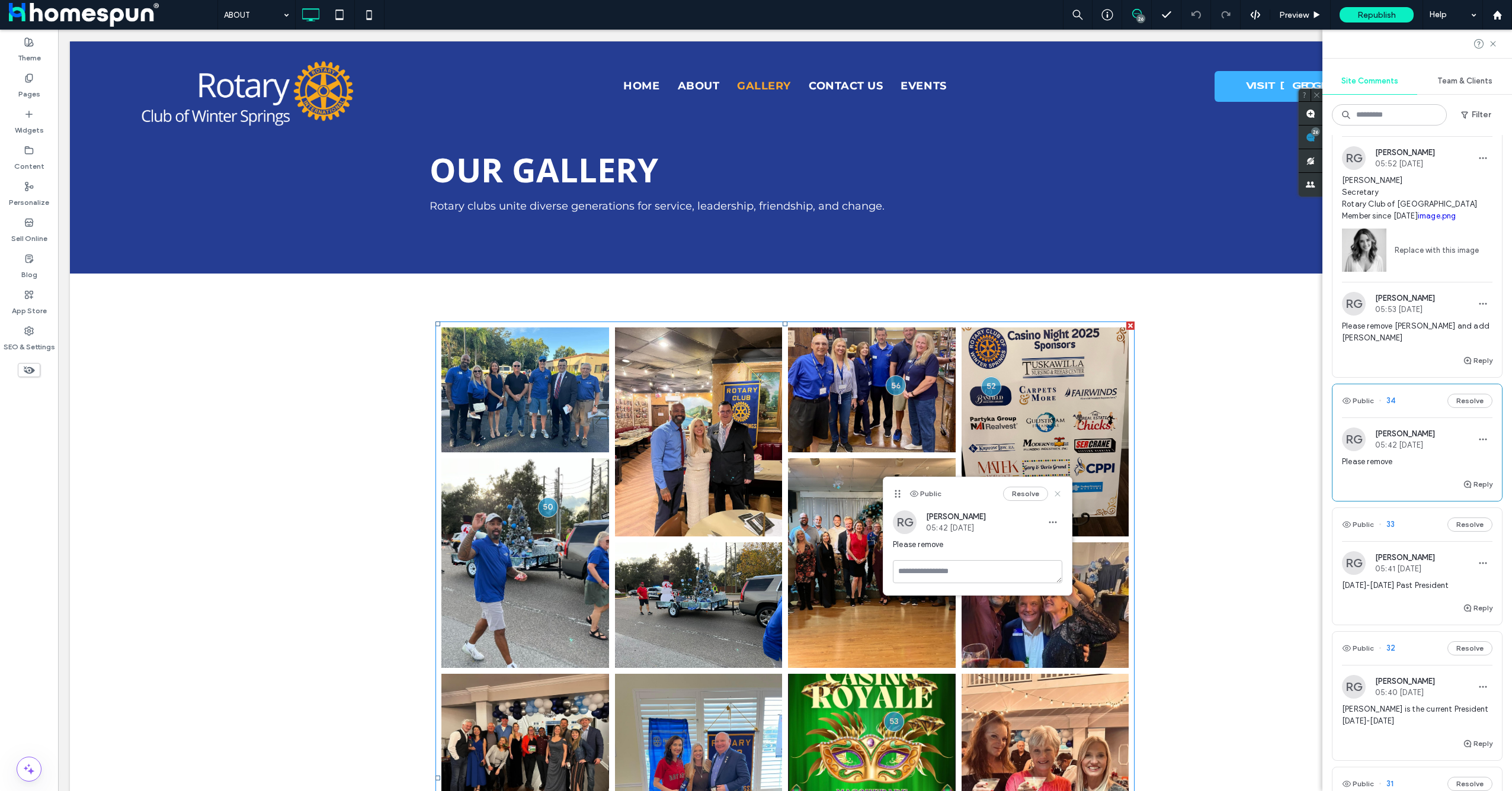
click at [1061, 490] on icon at bounding box center [1058, 494] width 10 height 10
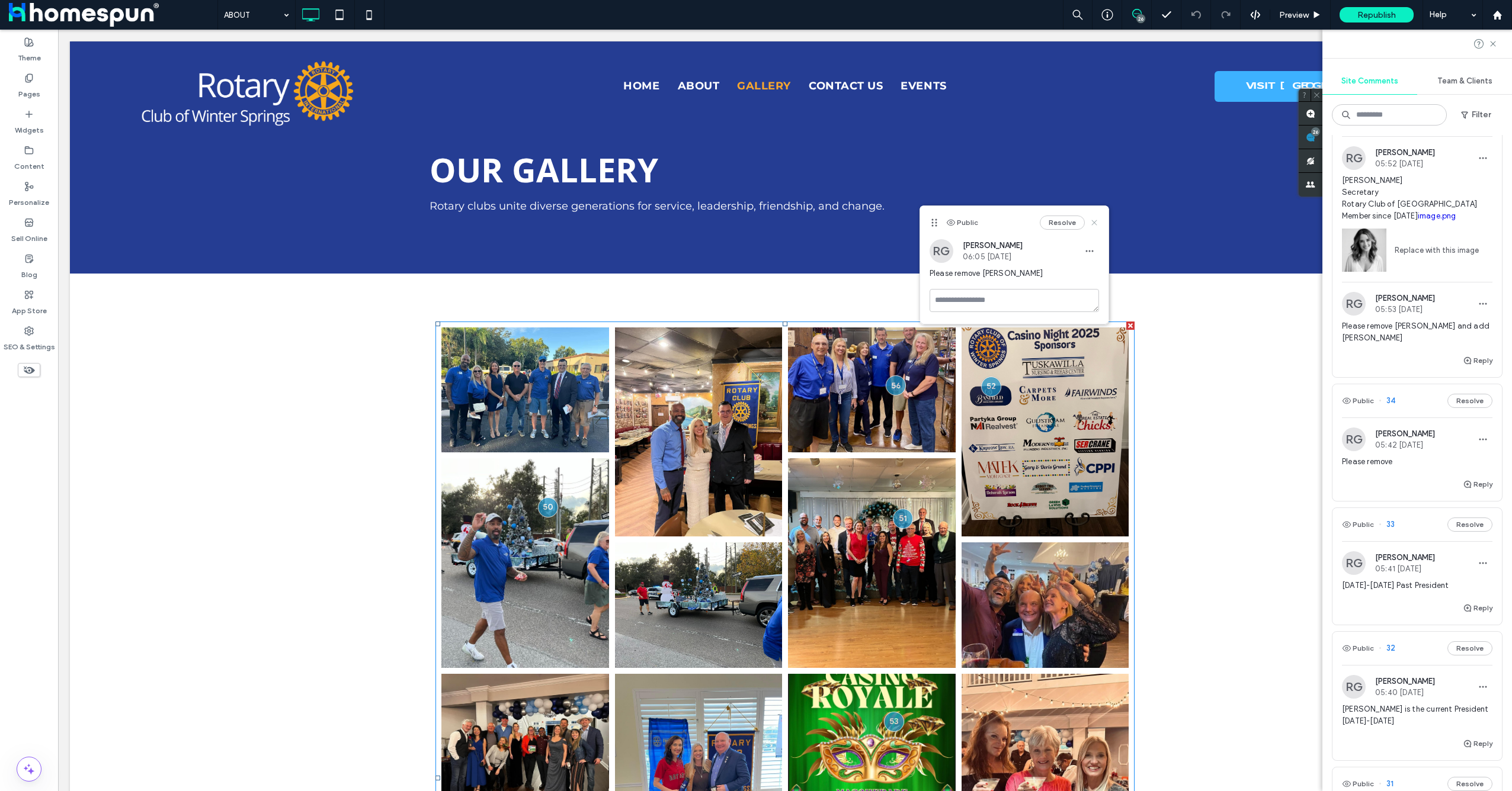
click at [1096, 221] on use at bounding box center [1094, 223] width 5 height 5
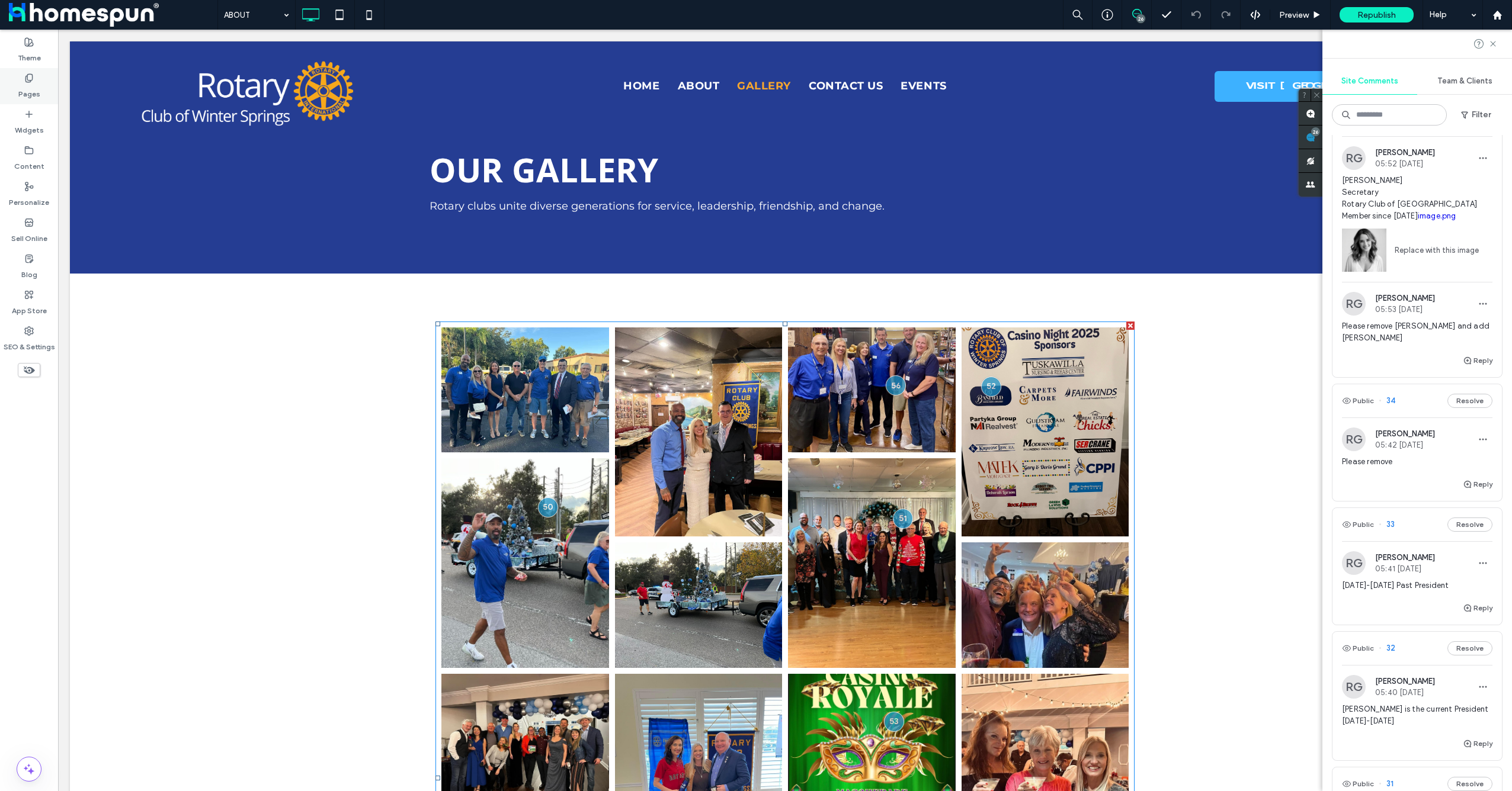
click at [35, 99] on label "Pages" at bounding box center [29, 91] width 22 height 16
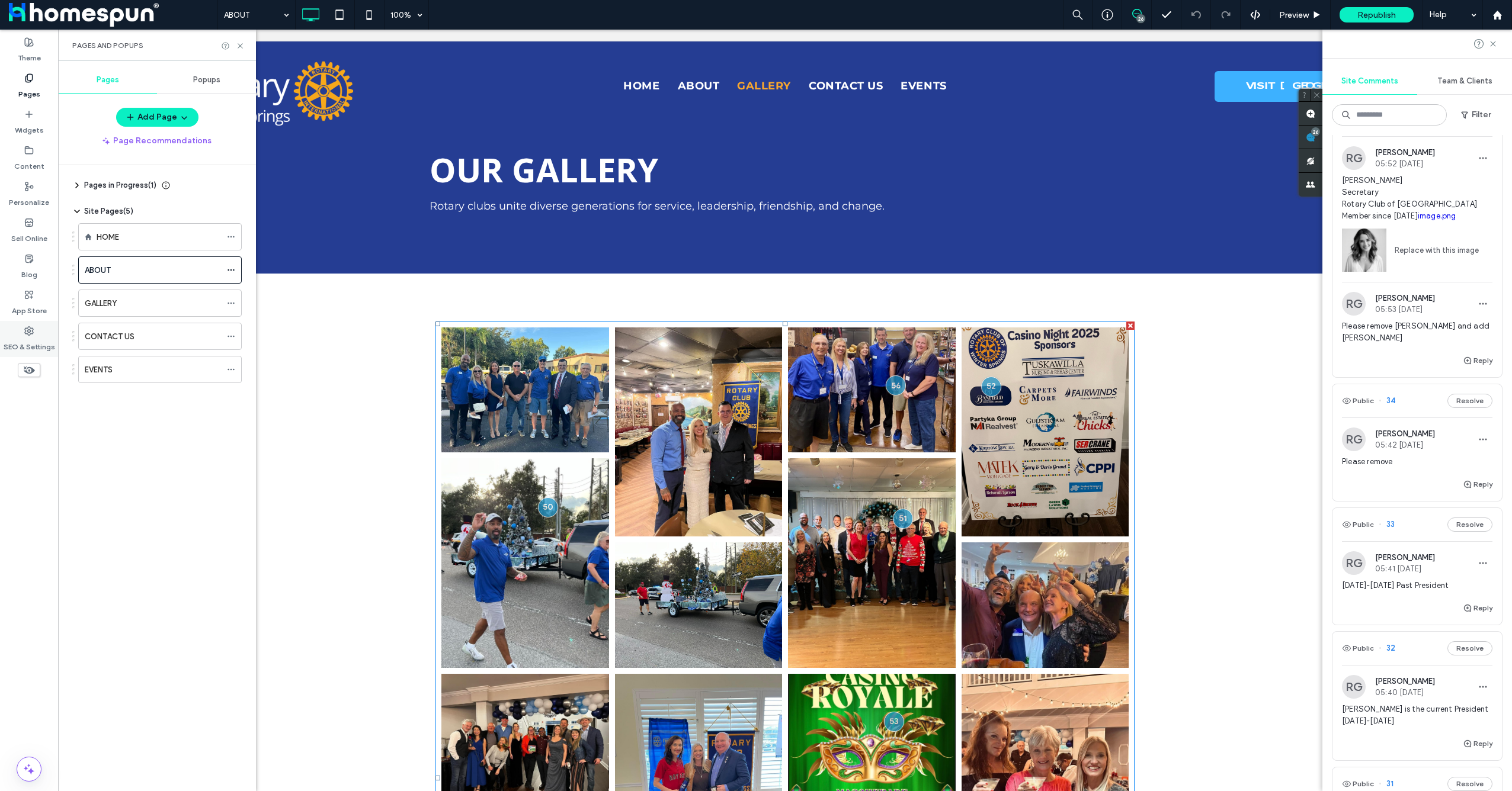
click at [32, 340] on label "SEO & Settings" at bounding box center [29, 344] width 51 height 16
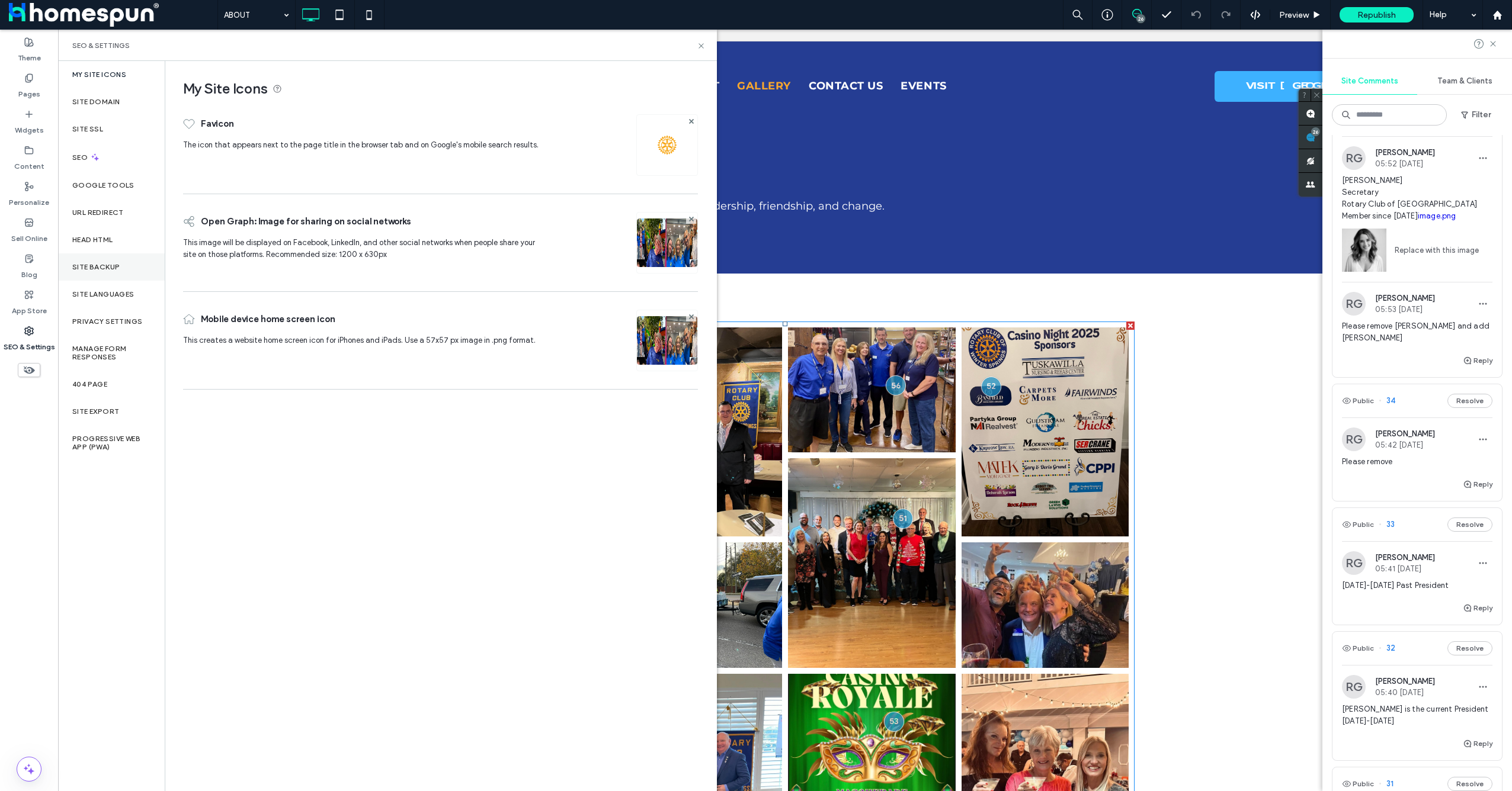
click at [119, 263] on label "Site Backup" at bounding box center [96, 267] width 47 height 8
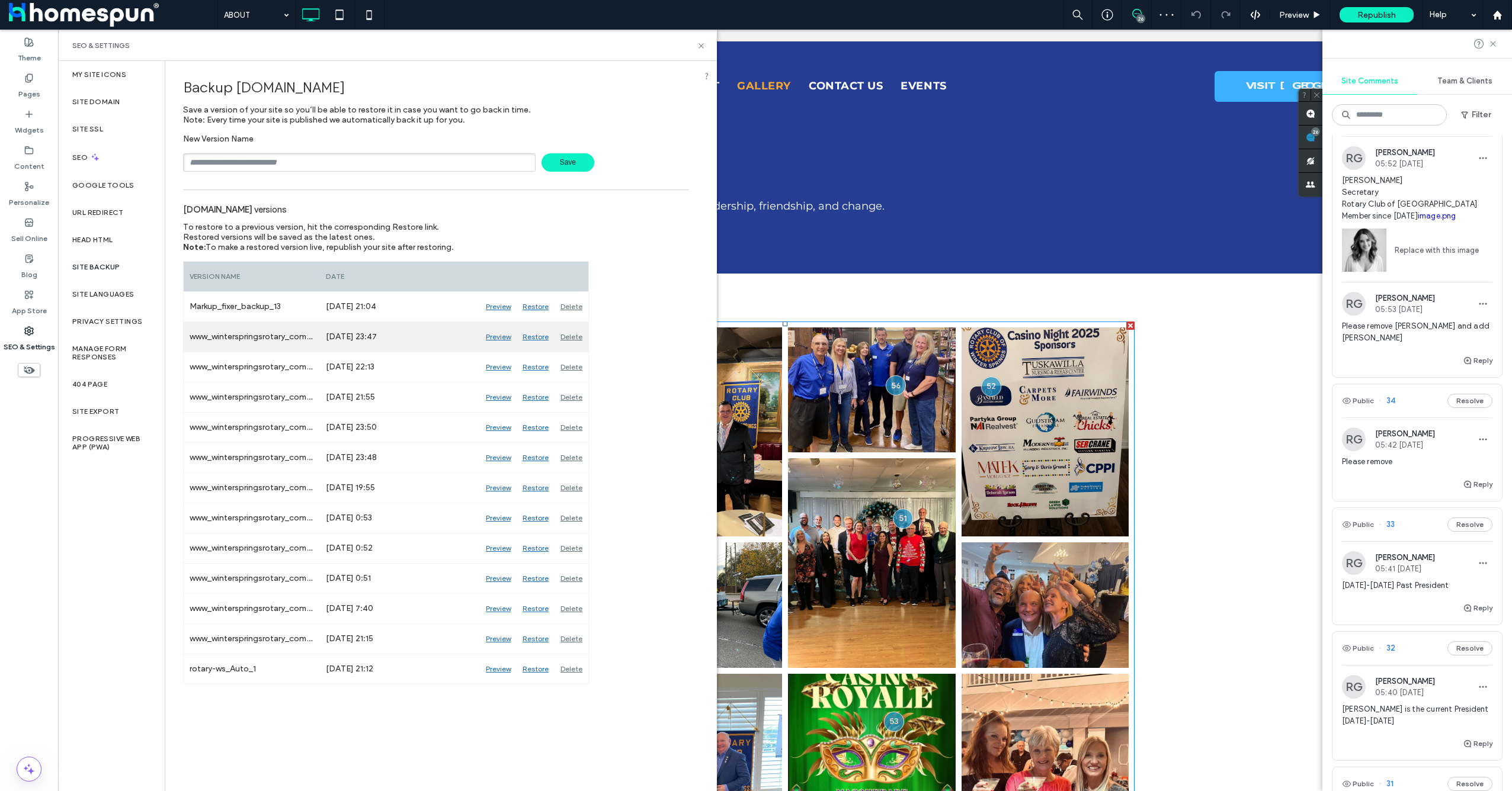
click at [500, 338] on div "Preview" at bounding box center [498, 336] width 37 height 29
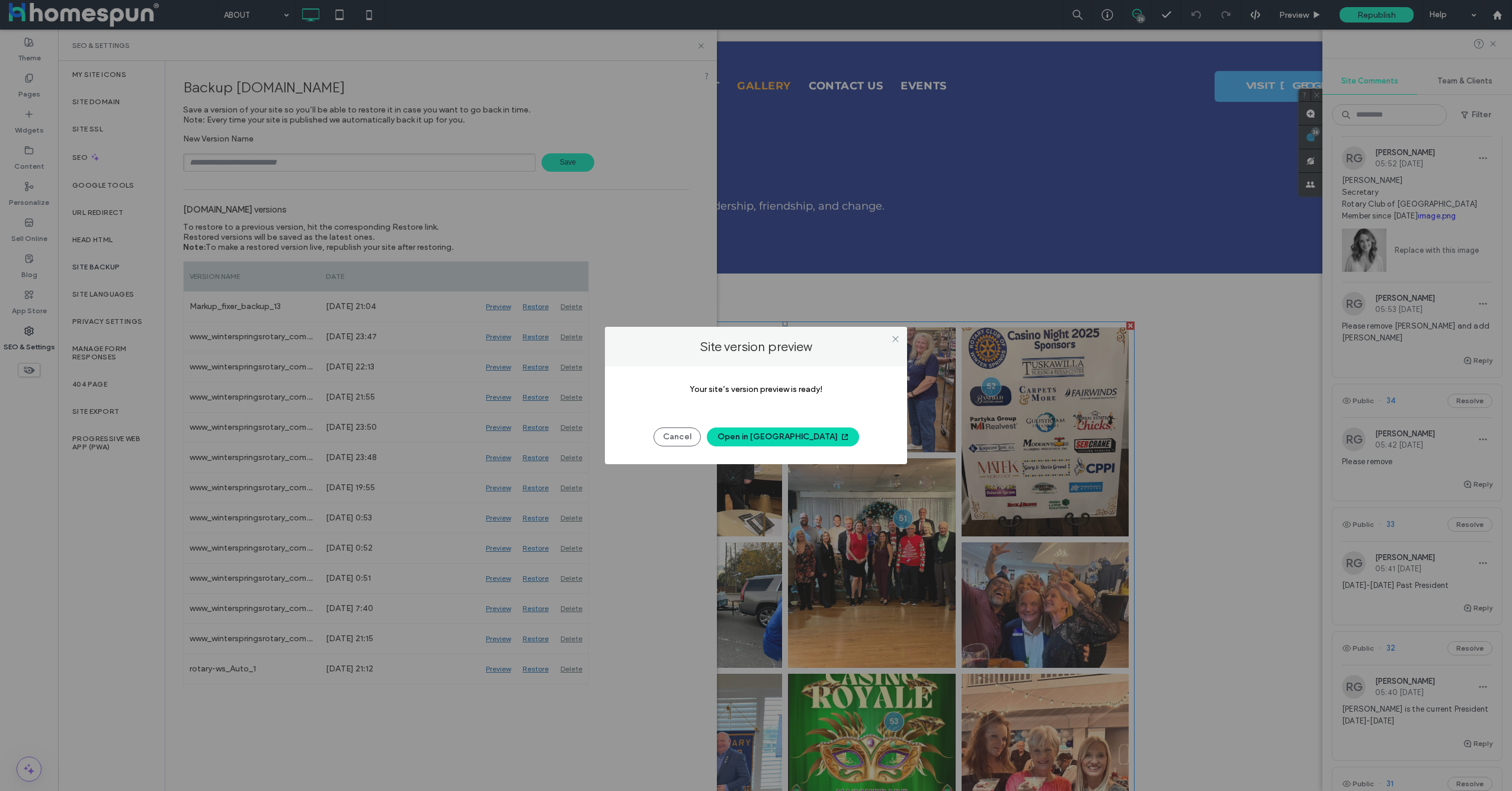
click at [796, 442] on button "Open in New Tab" at bounding box center [783, 437] width 152 height 19
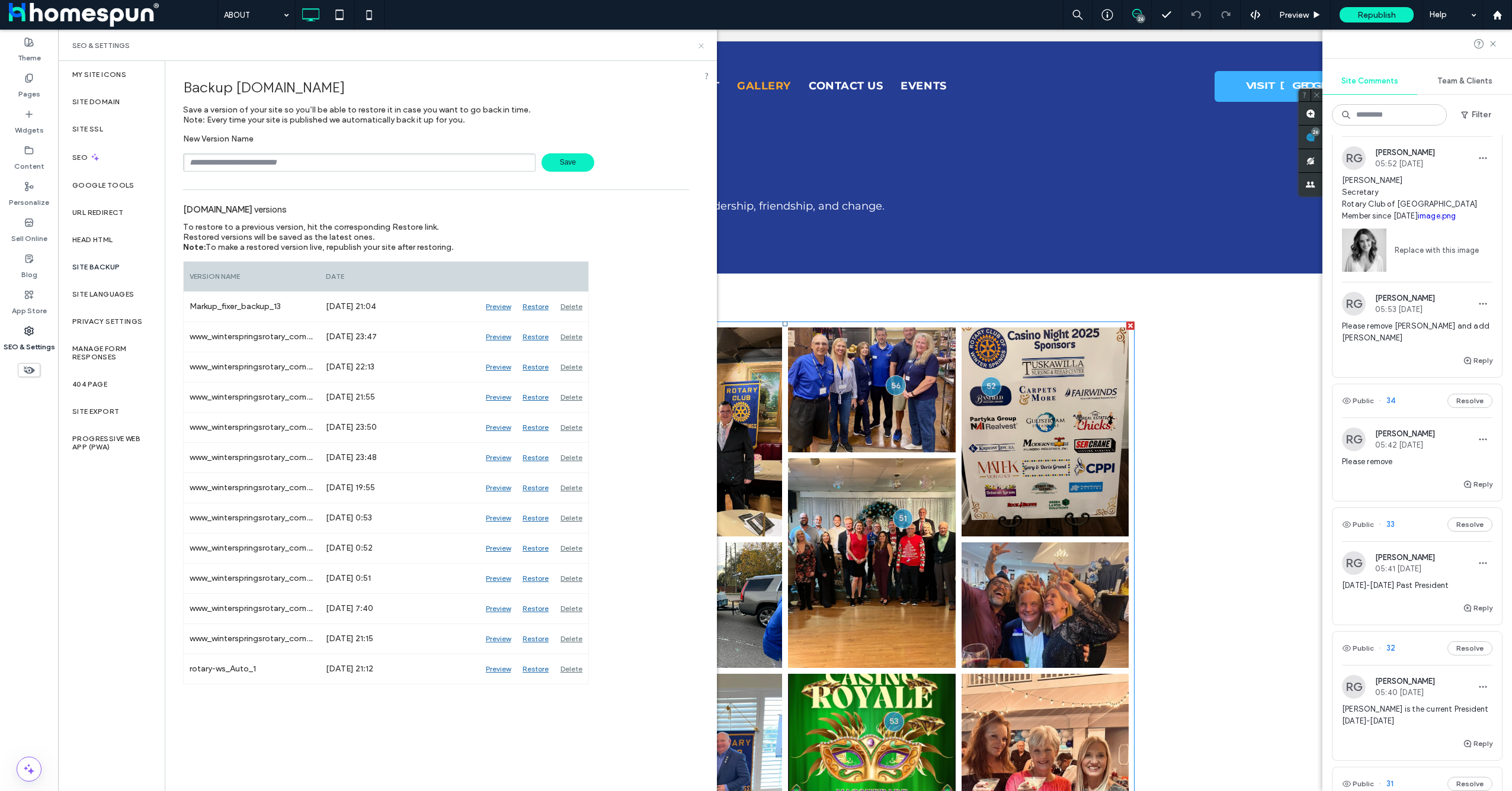
click at [700, 45] on use at bounding box center [701, 45] width 5 height 5
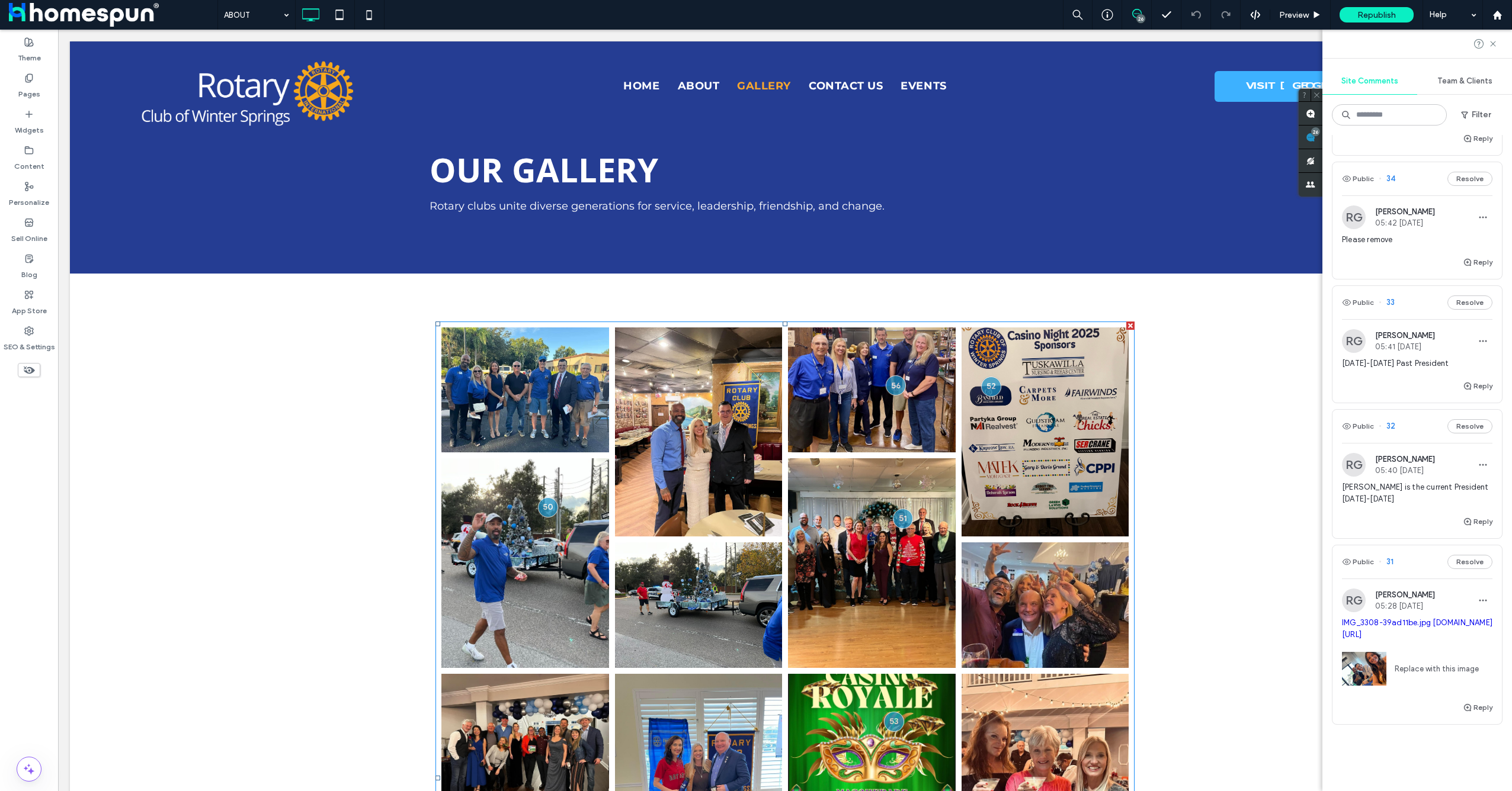
scroll to position [4142, 0]
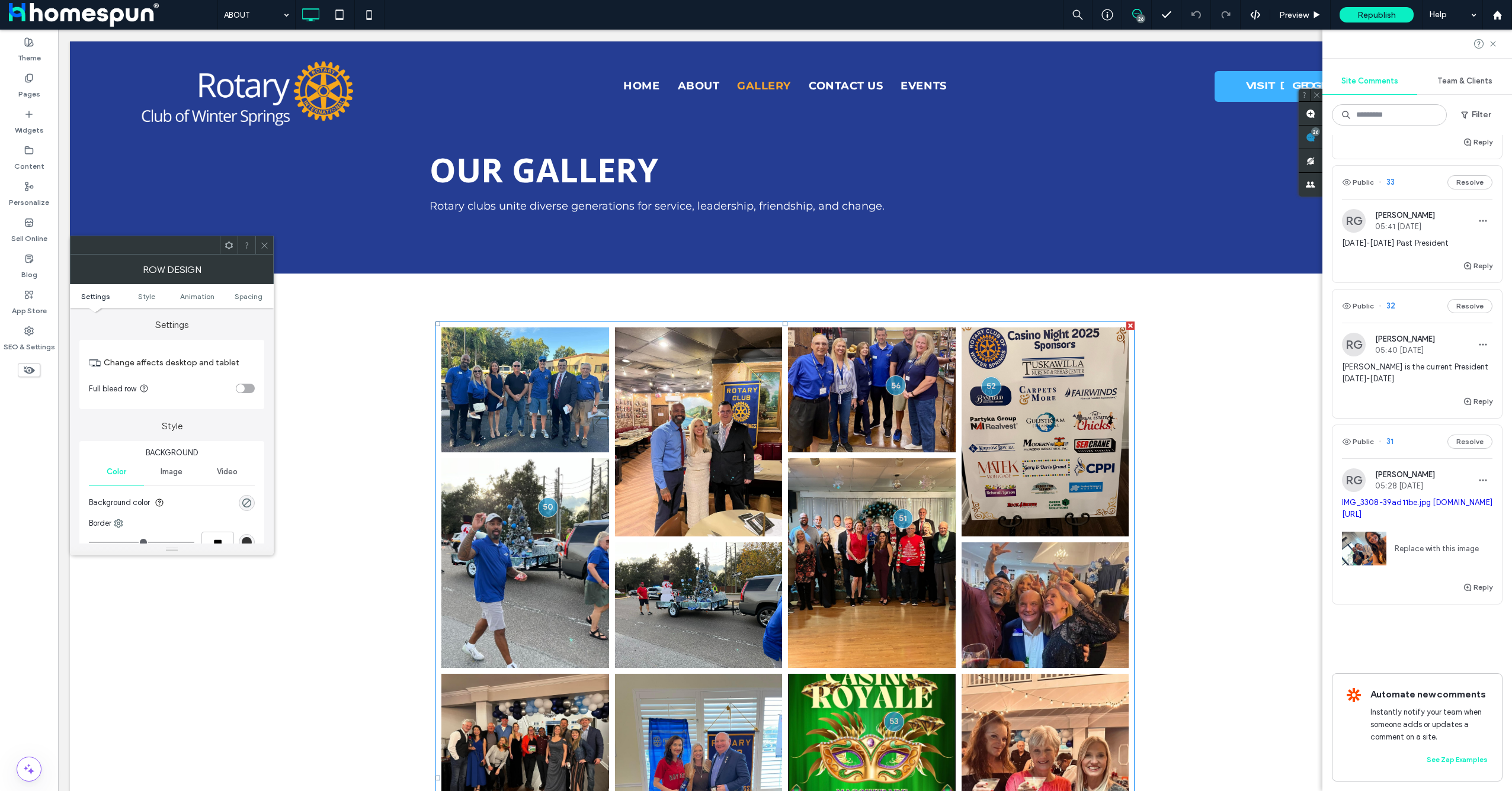
click at [264, 248] on icon at bounding box center [264, 245] width 9 height 9
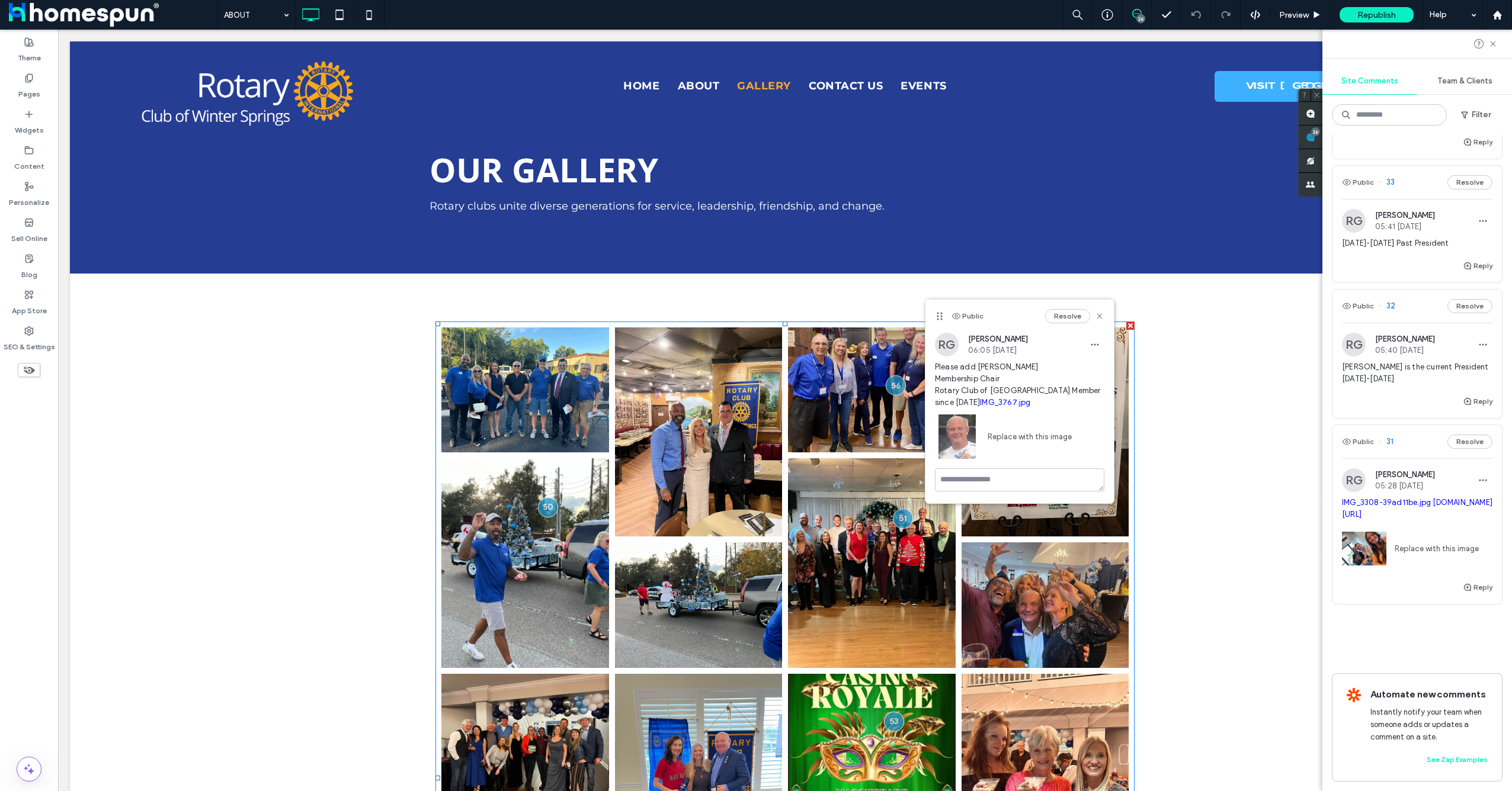
drag, startPoint x: 980, startPoint y: 366, endPoint x: 995, endPoint y: 401, distance: 38.1
click at [995, 401] on span "Please add Jeff Hoffman Membership Chair Rotary Club of Winter Springs Member s…" at bounding box center [1019, 385] width 169 height 47
drag, startPoint x: 995, startPoint y: 401, endPoint x: 989, endPoint y: 397, distance: 7.2
copy span "eff Hoffman Membership Chair Rotary Club of Winter Springs Member since January…"
click at [41, 175] on div "Content" at bounding box center [29, 158] width 58 height 36
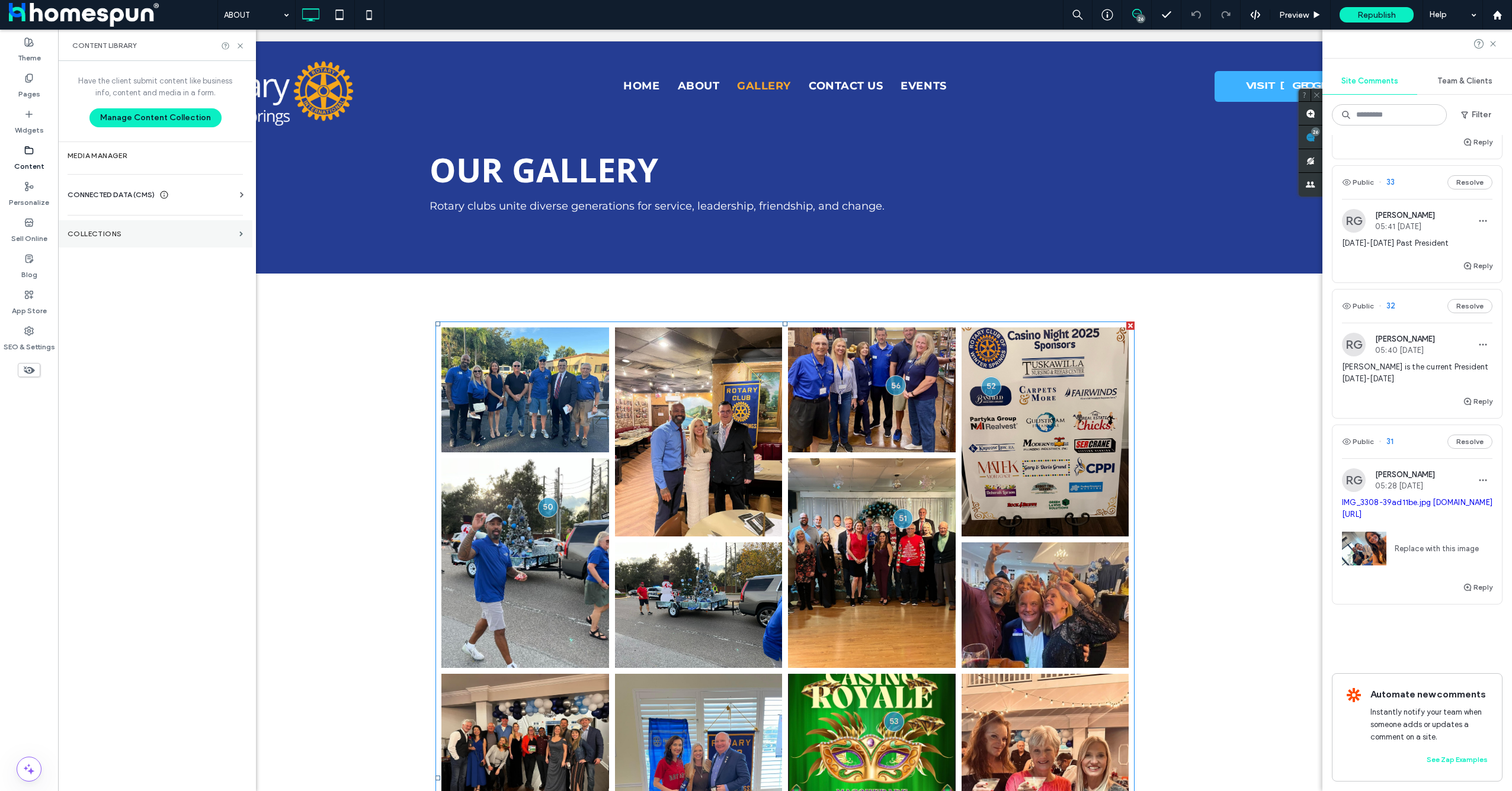
click at [70, 224] on section "Collections" at bounding box center [156, 234] width 195 height 27
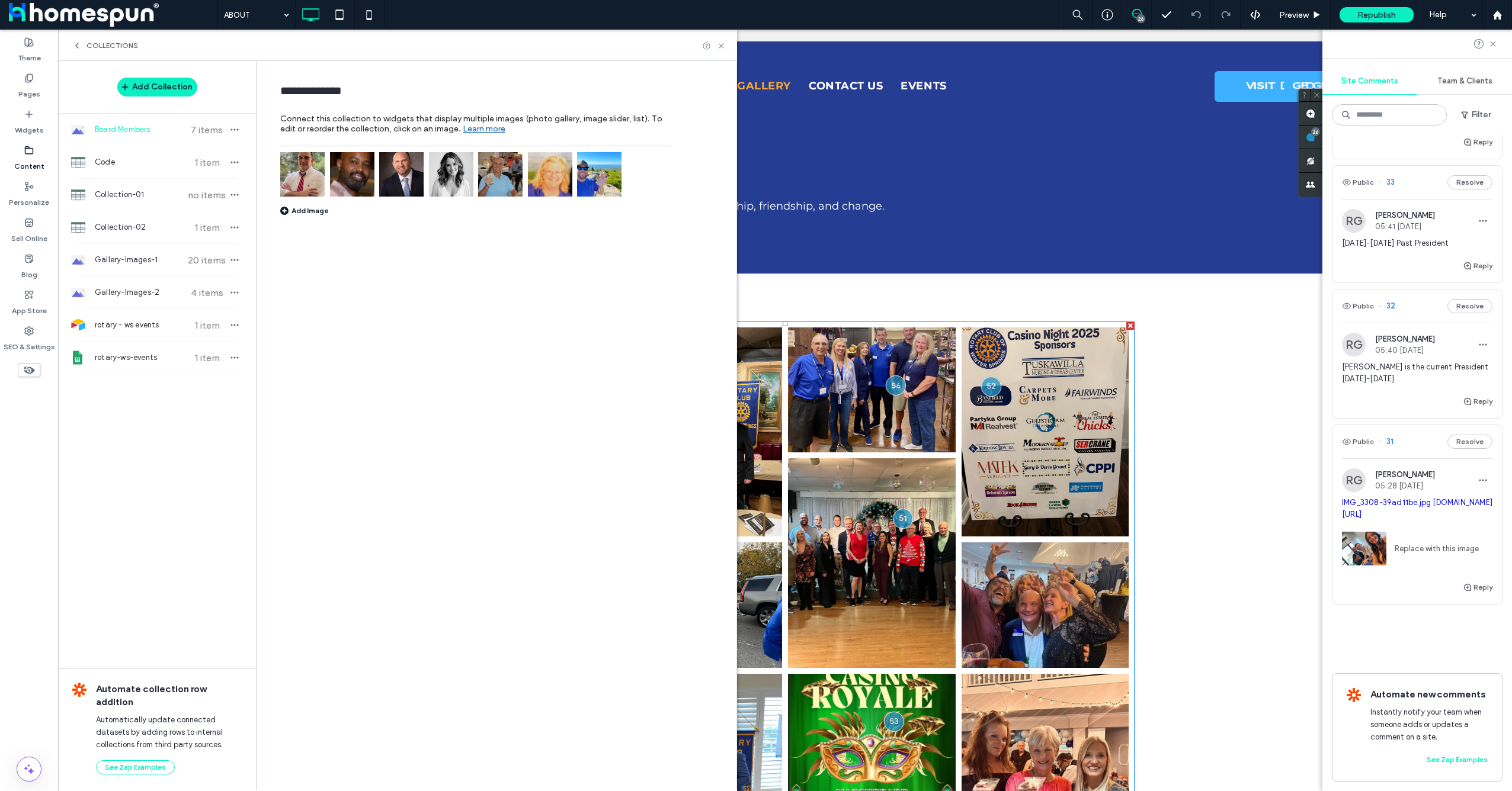
click at [614, 173] on img at bounding box center [599, 174] width 45 height 45
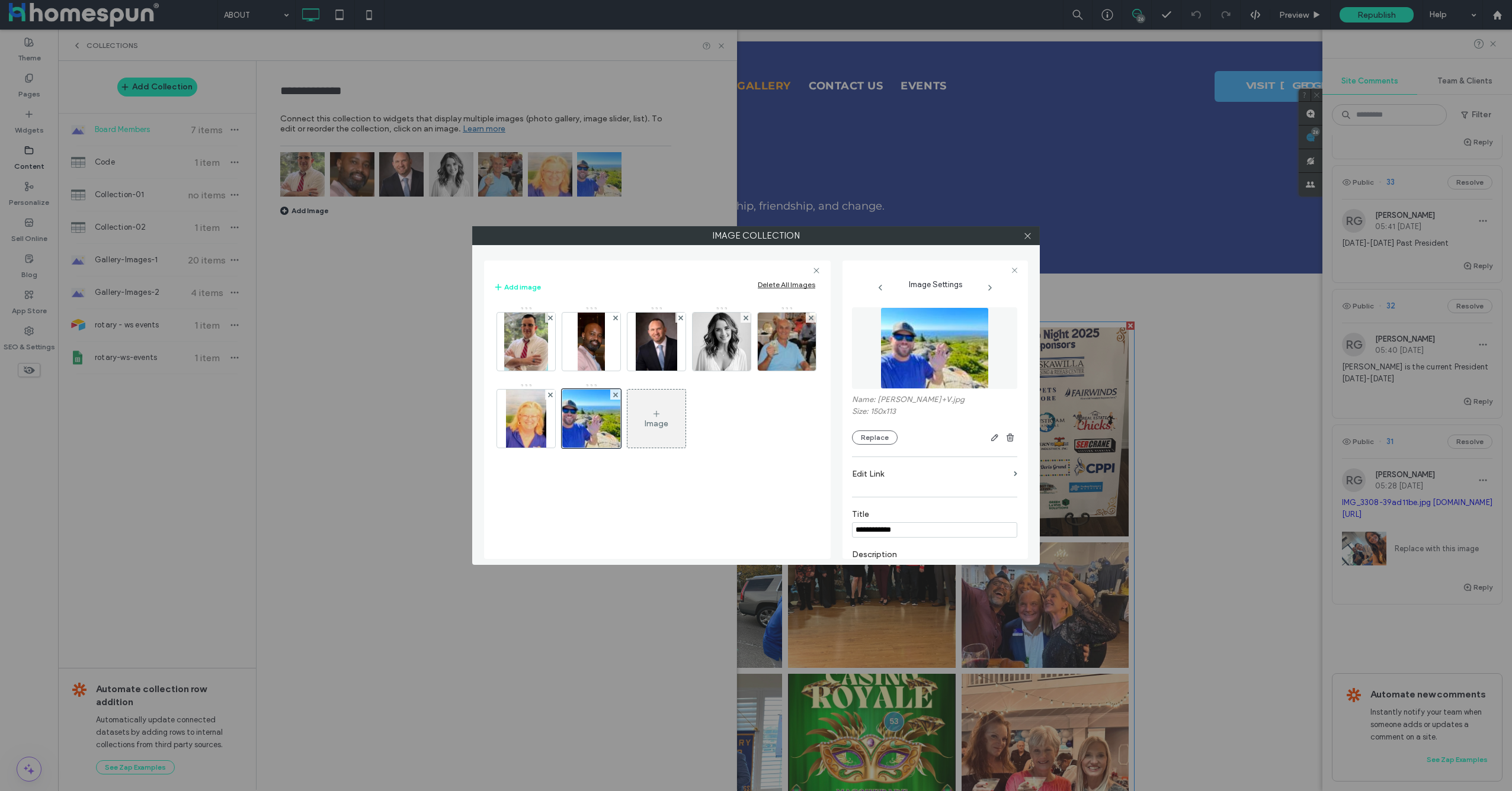
click at [651, 410] on div "Image" at bounding box center [656, 418] width 58 height 55
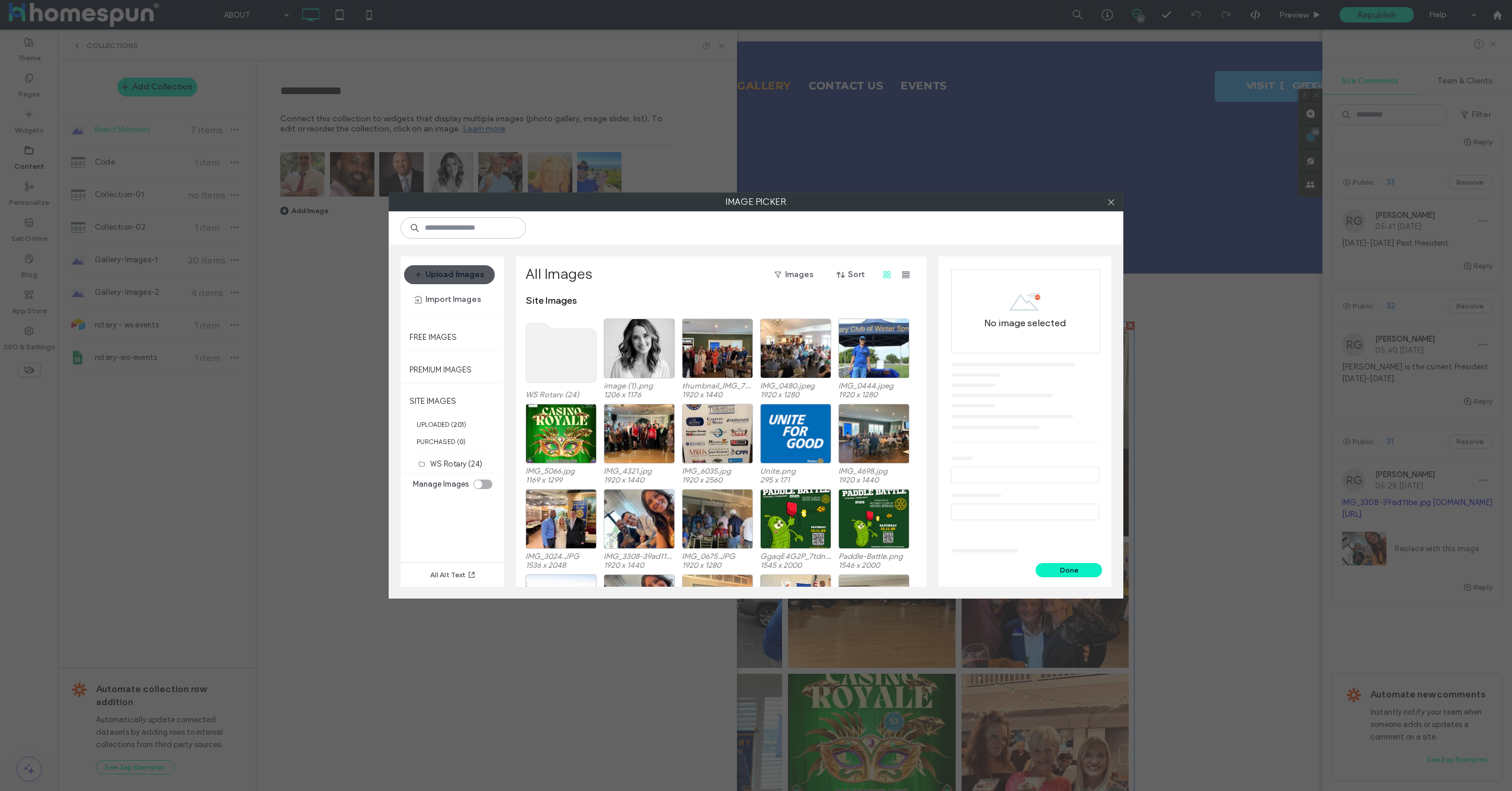
click at [464, 275] on button "Upload Images" at bounding box center [449, 275] width 90 height 19
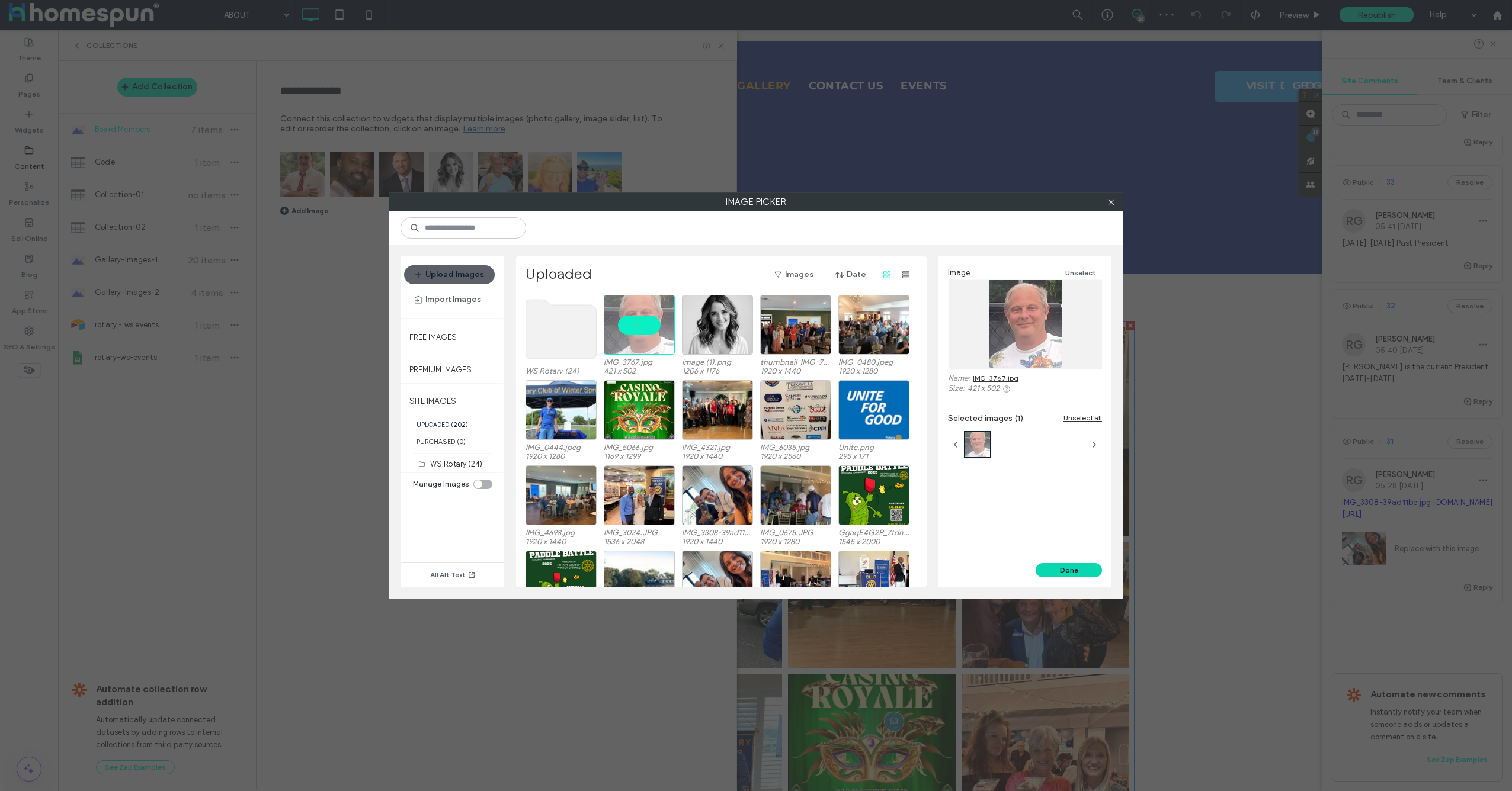
click at [1078, 565] on button "Done" at bounding box center [1069, 570] width 66 height 14
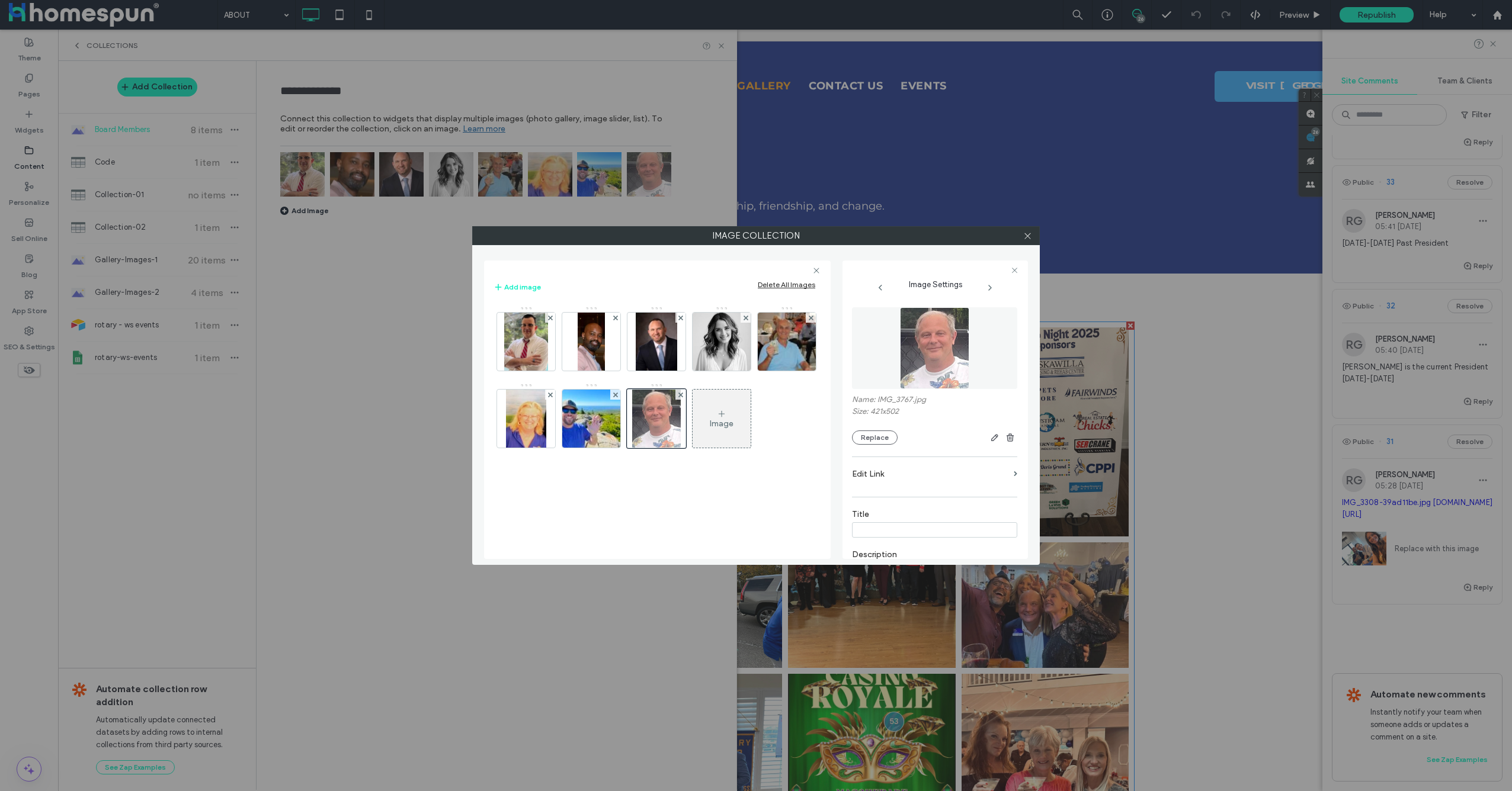
click at [908, 525] on input at bounding box center [934, 530] width 165 height 15
type input "**********"
click at [905, 399] on div "Rich Text Editor" at bounding box center [934, 379] width 161 height 59
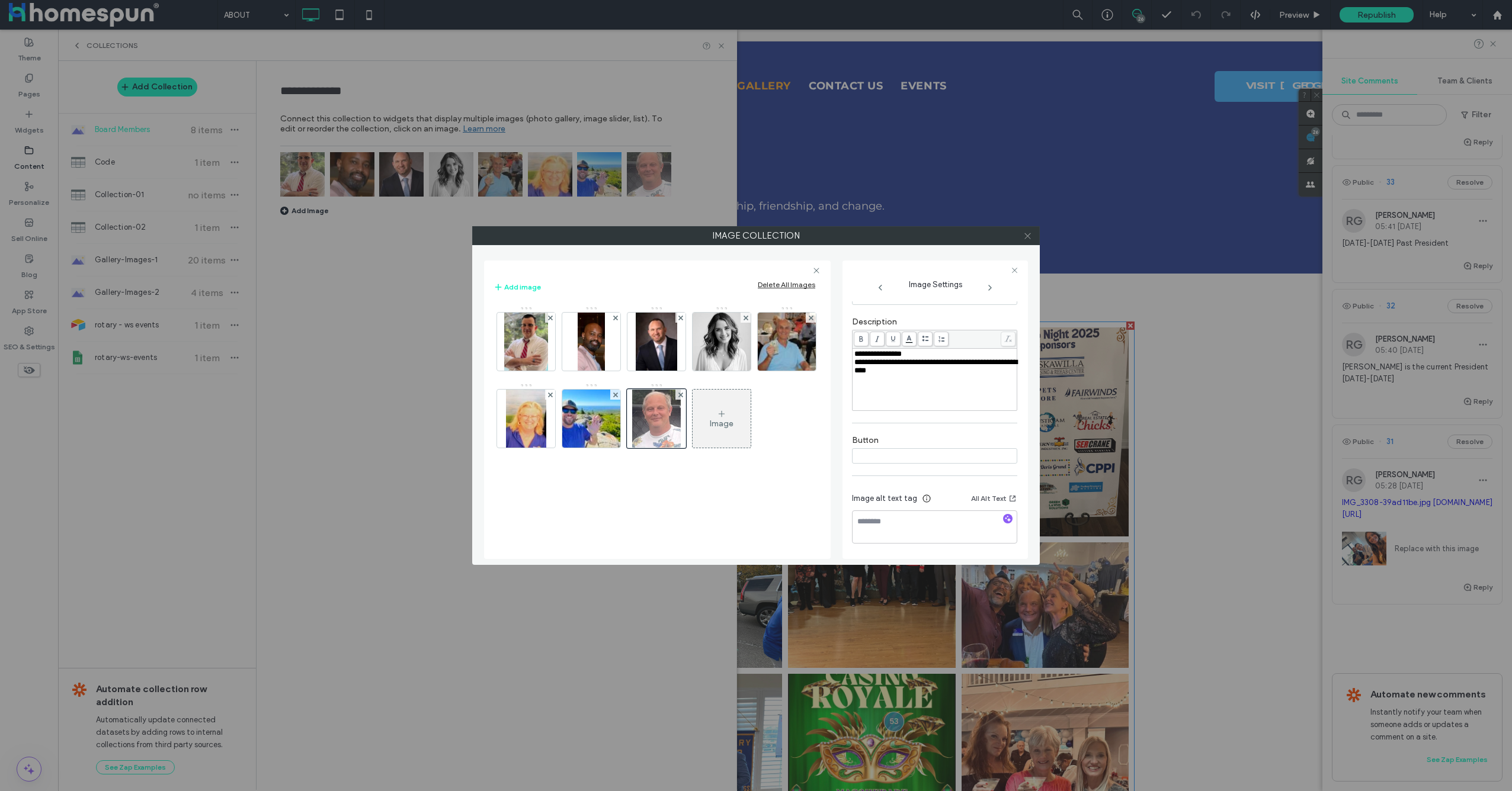
click at [1024, 236] on icon at bounding box center [1028, 236] width 9 height 9
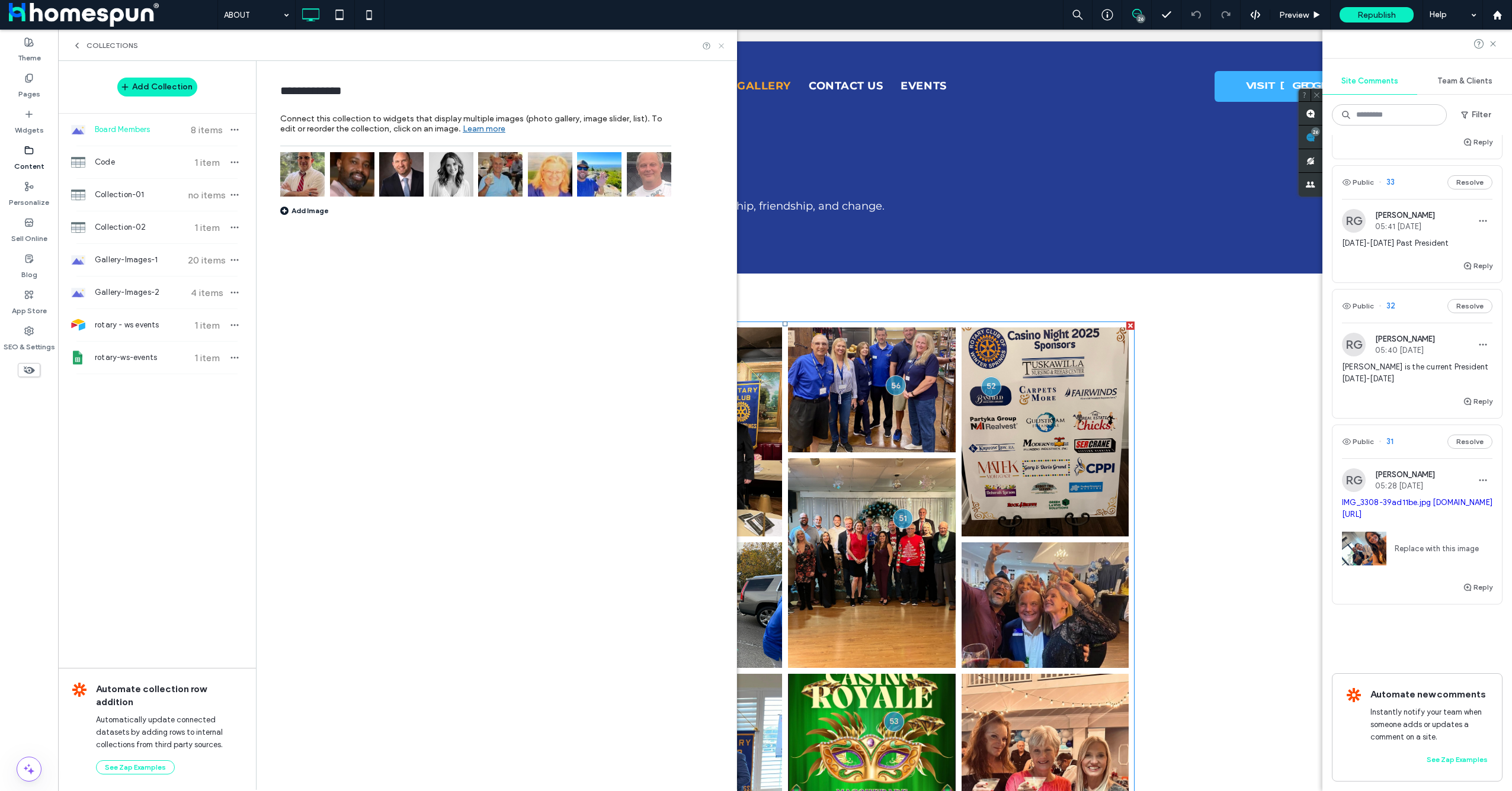
click at [722, 47] on use at bounding box center [721, 45] width 5 height 5
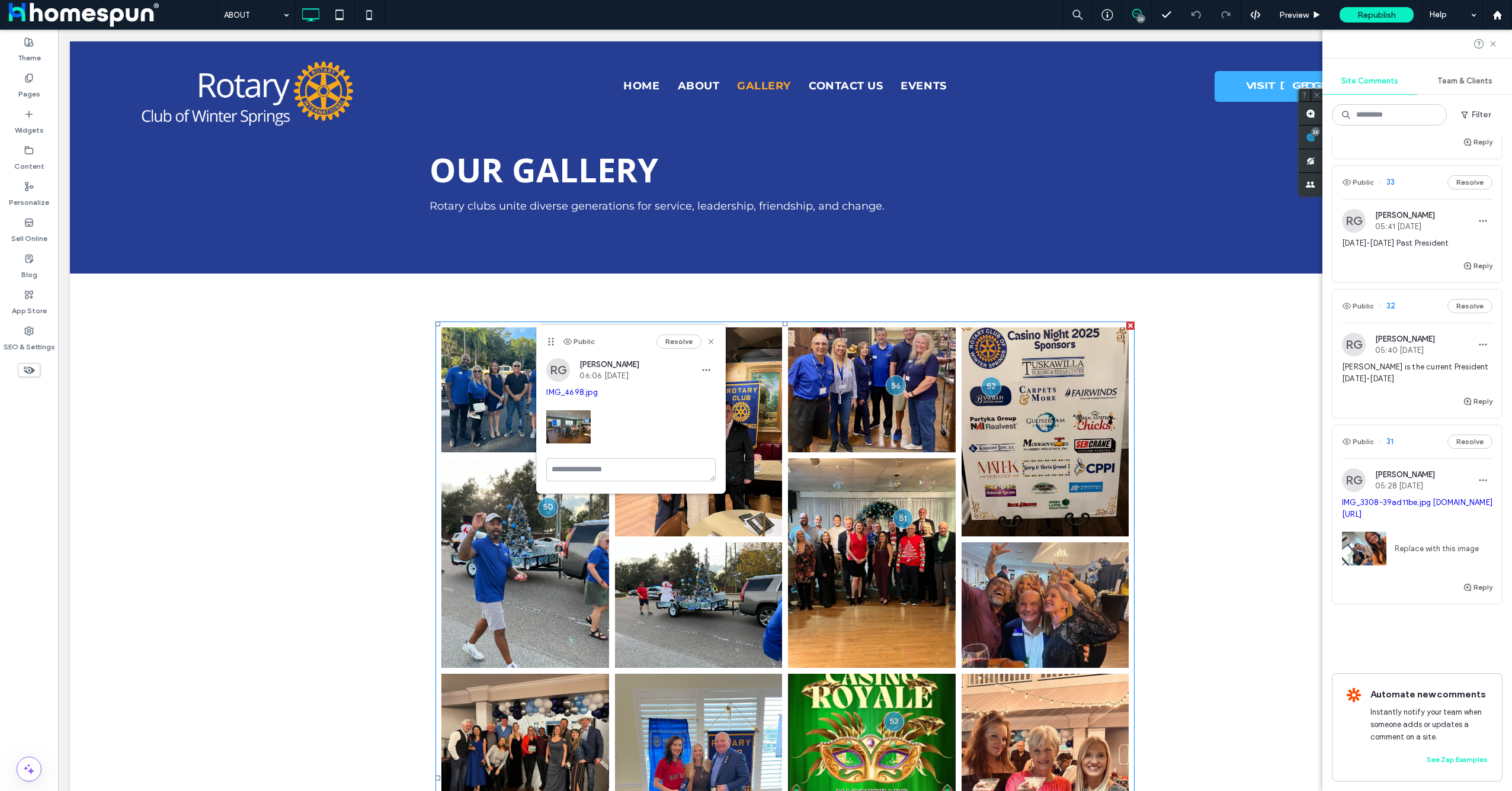
click at [576, 392] on link "IMG_4698.jpg" at bounding box center [571, 392] width 51 height 9
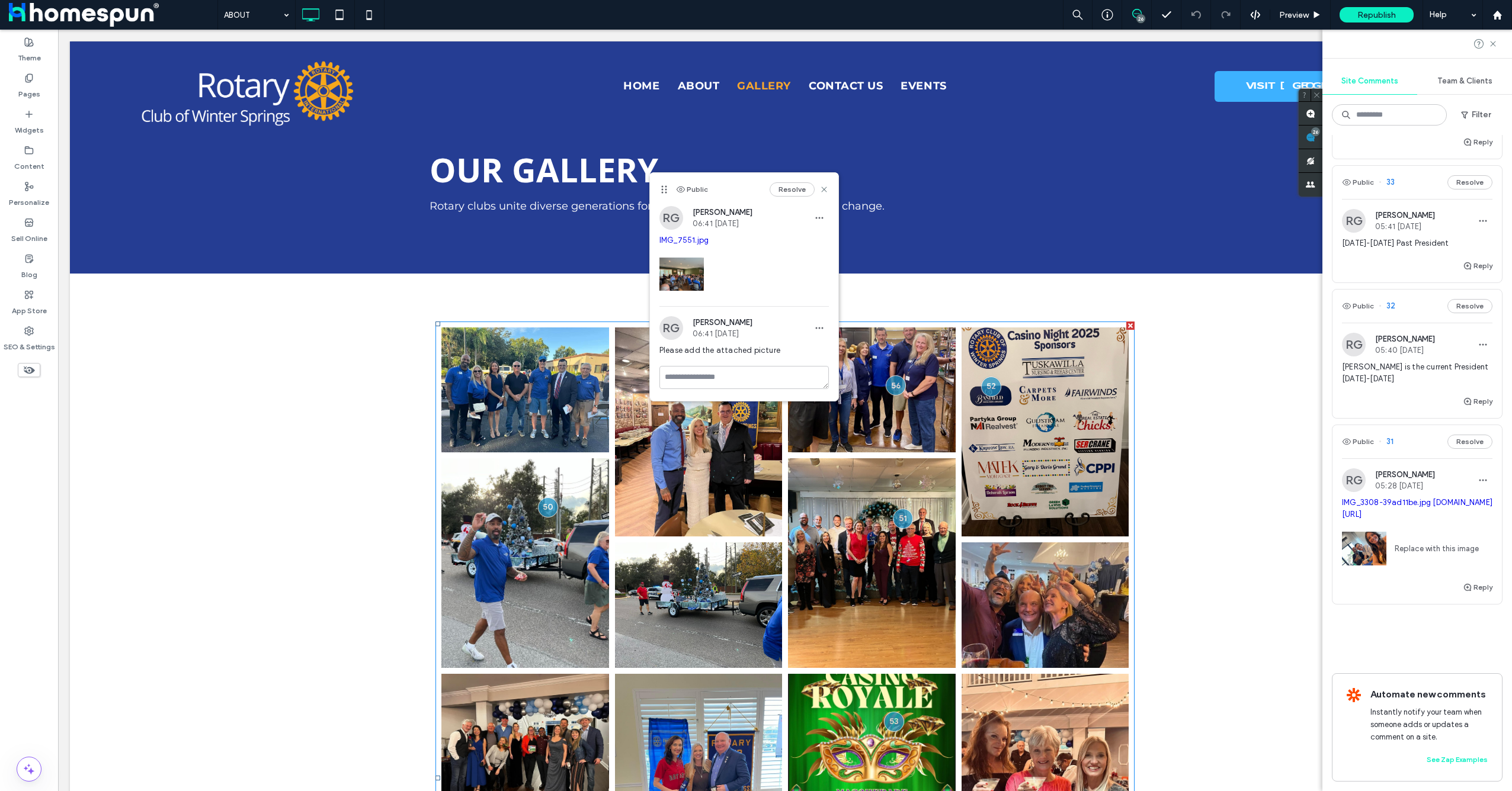
drag, startPoint x: 695, startPoint y: 244, endPoint x: 685, endPoint y: 240, distance: 10.8
click at [828, 29] on div "ABOUT 26 Preview Republish Help" at bounding box center [865, 14] width 1295 height 29
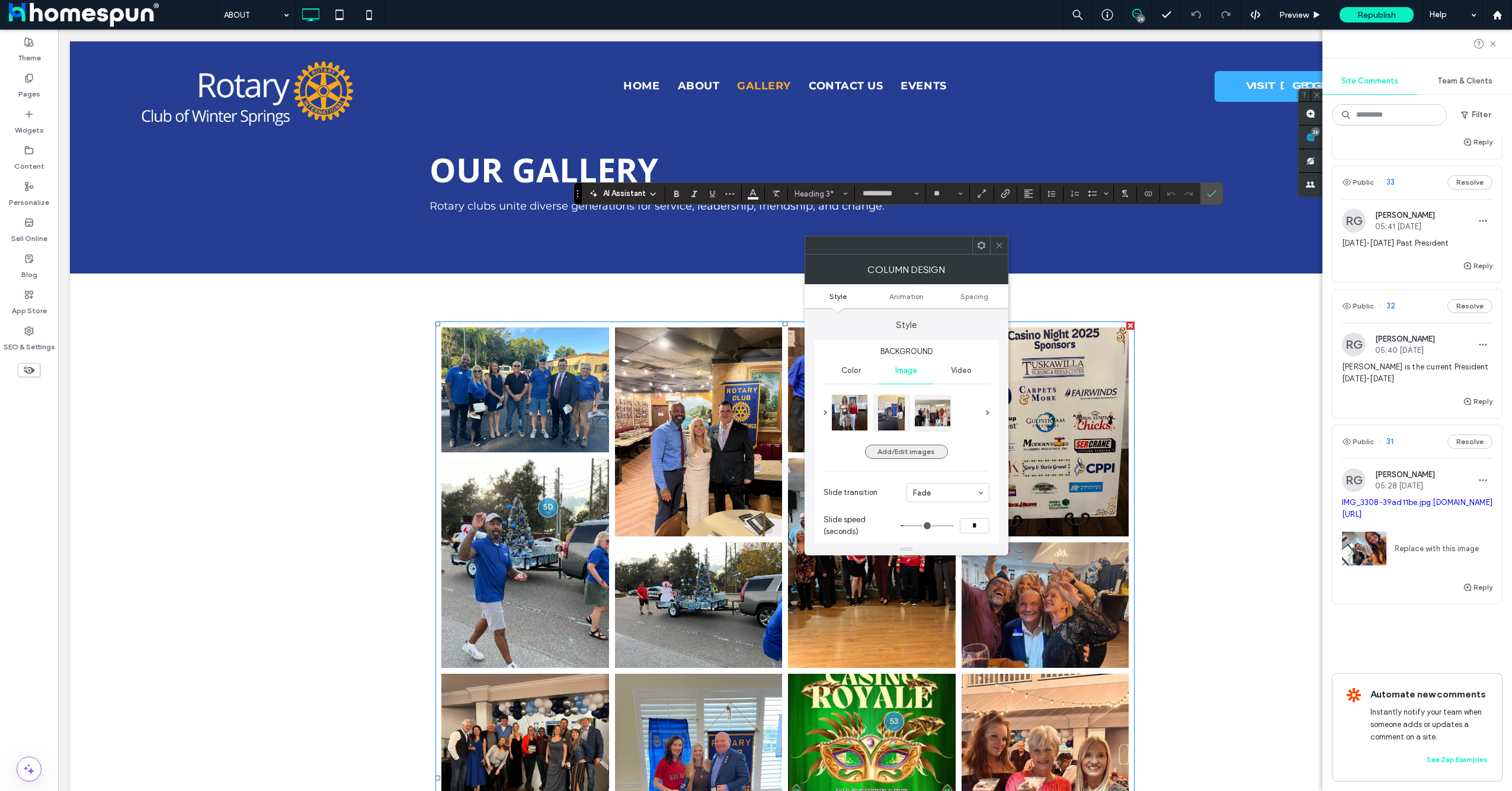
click at [930, 455] on button "Add/Edit images" at bounding box center [906, 451] width 83 height 14
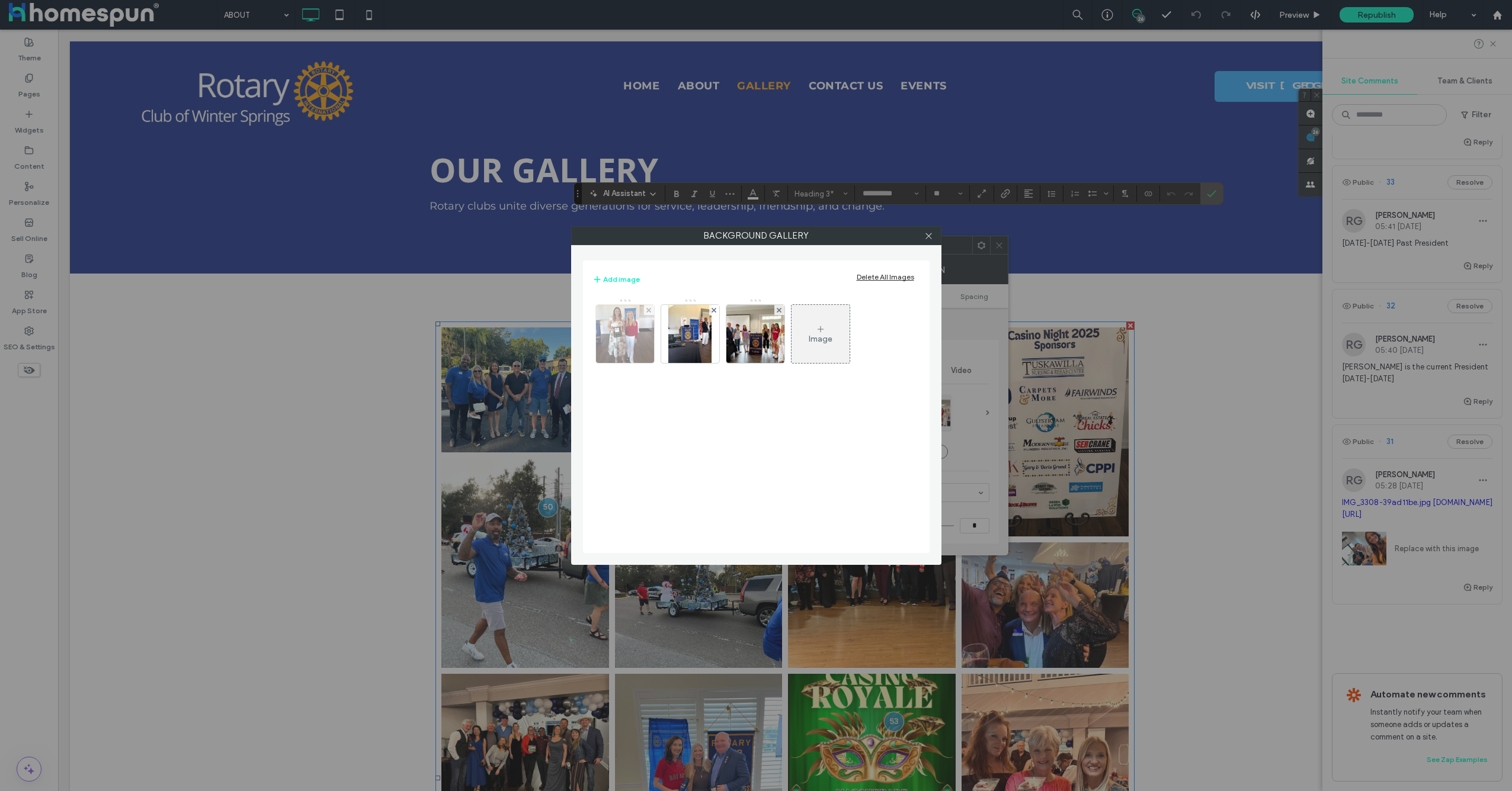
click at [645, 312] on div at bounding box center [649, 310] width 10 height 10
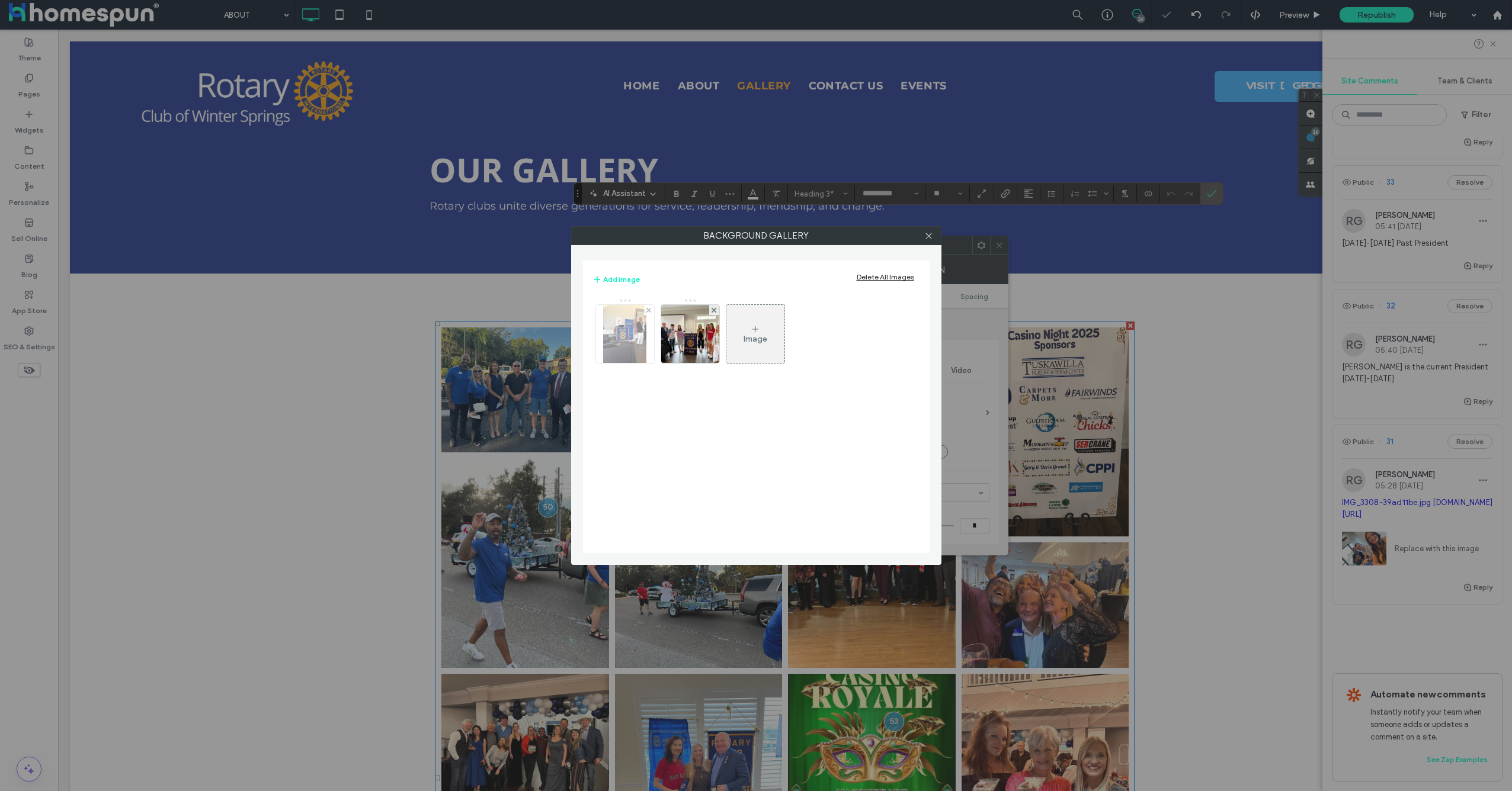
click at [652, 312] on div at bounding box center [649, 310] width 10 height 10
click at [650, 310] on icon at bounding box center [648, 310] width 5 height 5
click at [625, 334] on div "Image" at bounding box center [625, 339] width 24 height 10
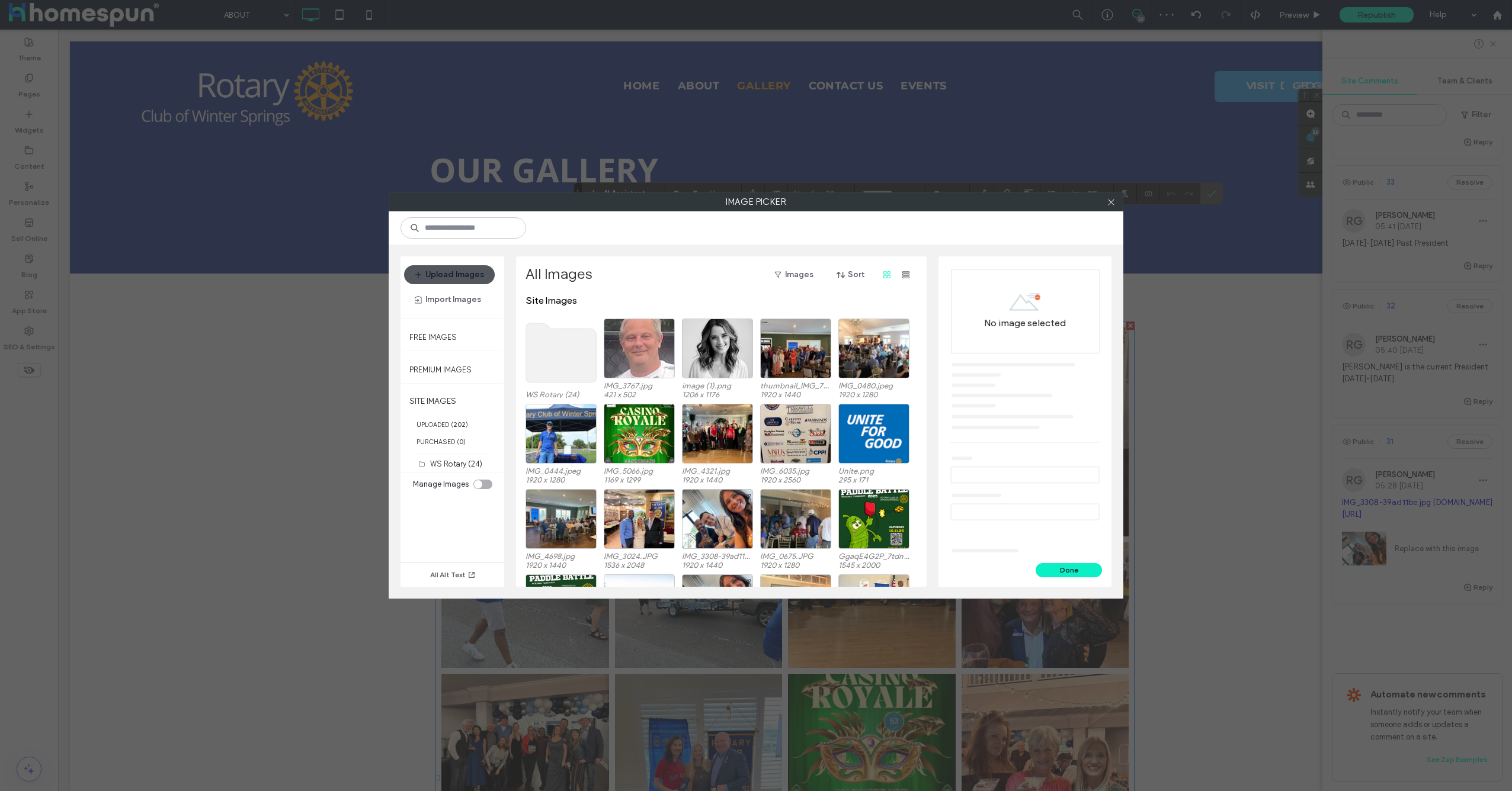
click at [462, 279] on button "Upload Images" at bounding box center [449, 275] width 90 height 19
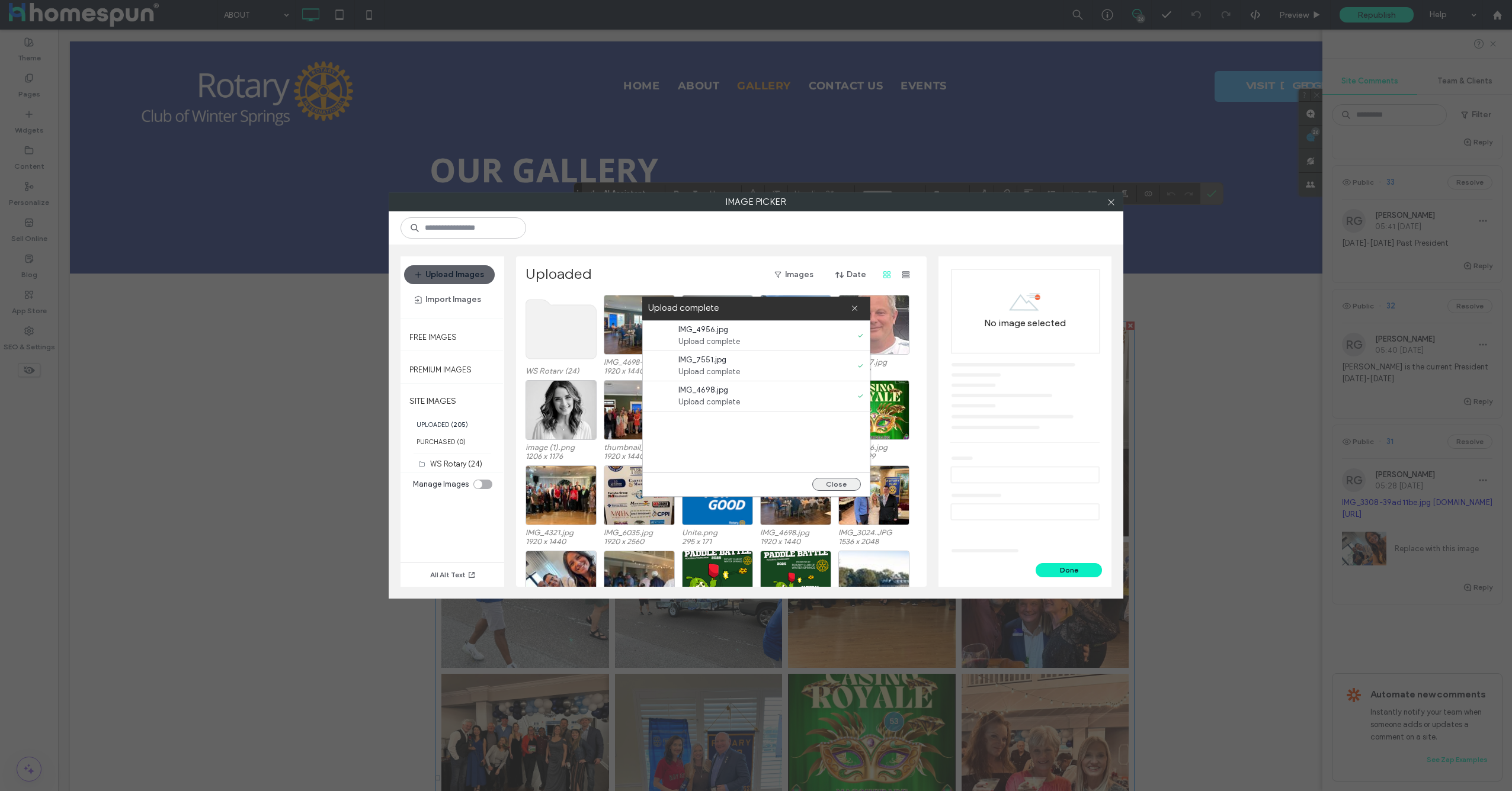
click at [838, 488] on button "Close" at bounding box center [836, 484] width 49 height 13
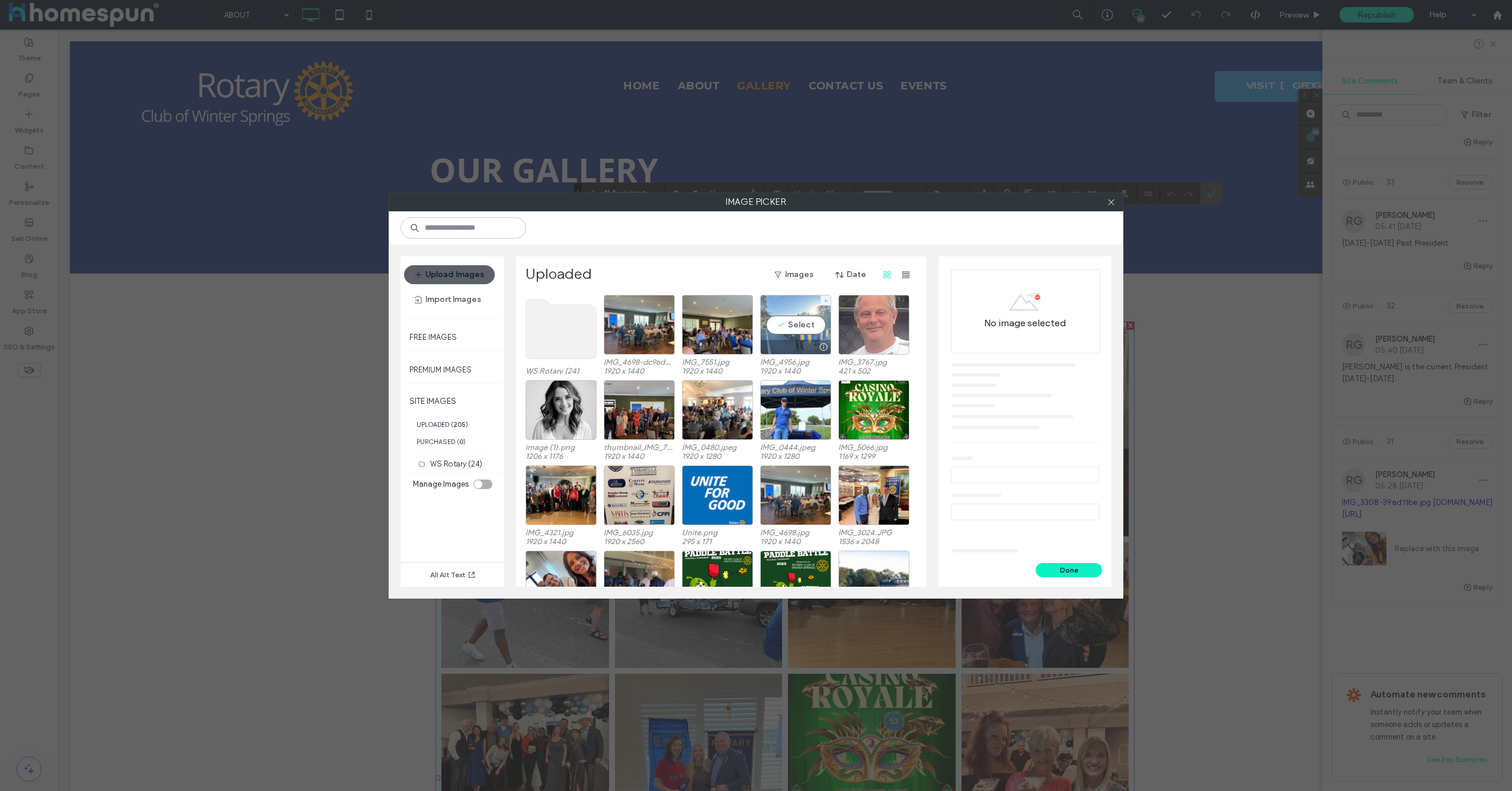
click at [791, 320] on div "Select" at bounding box center [796, 325] width 71 height 60
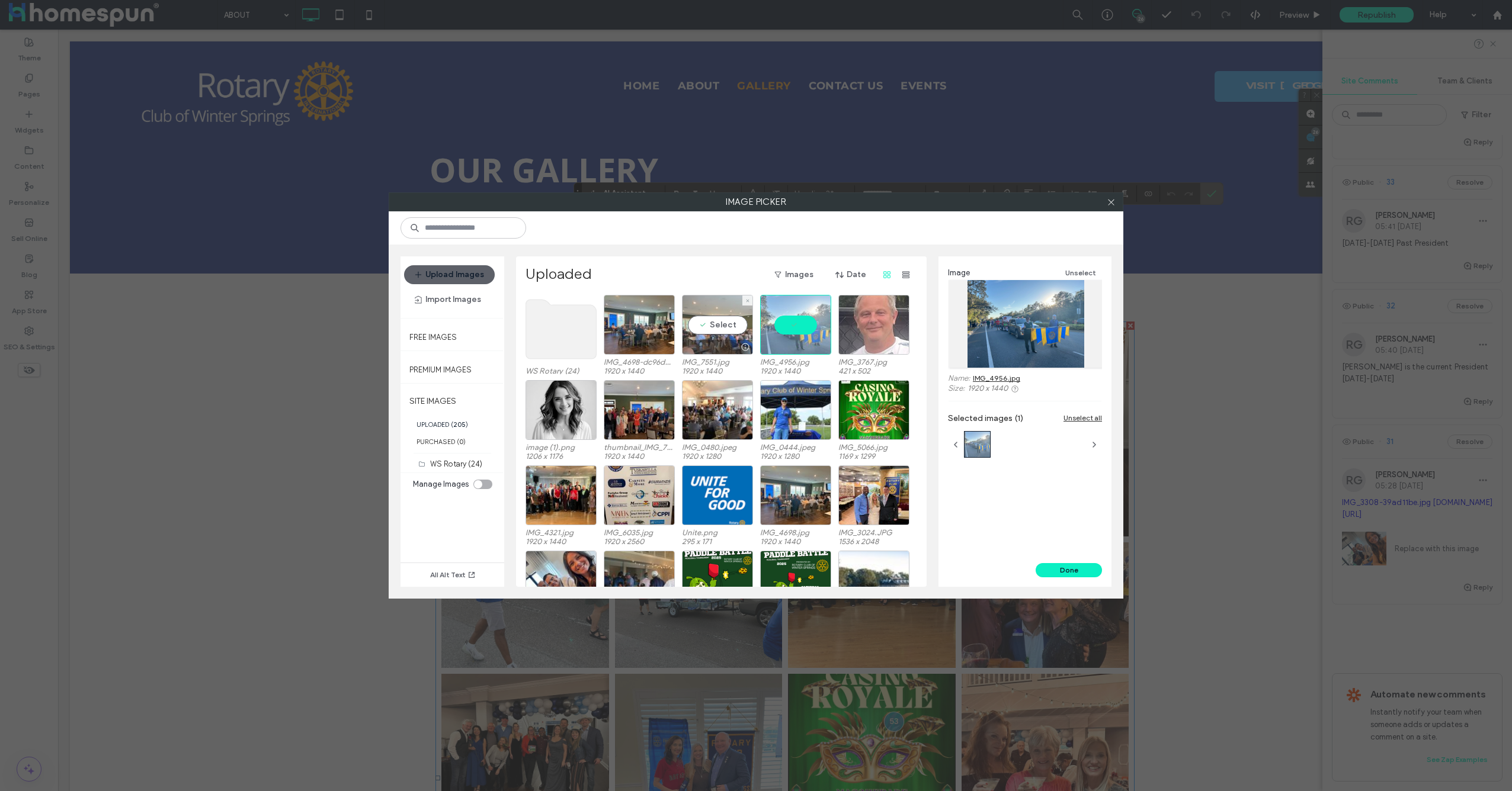
click at [713, 332] on div "Select" at bounding box center [717, 325] width 71 height 60
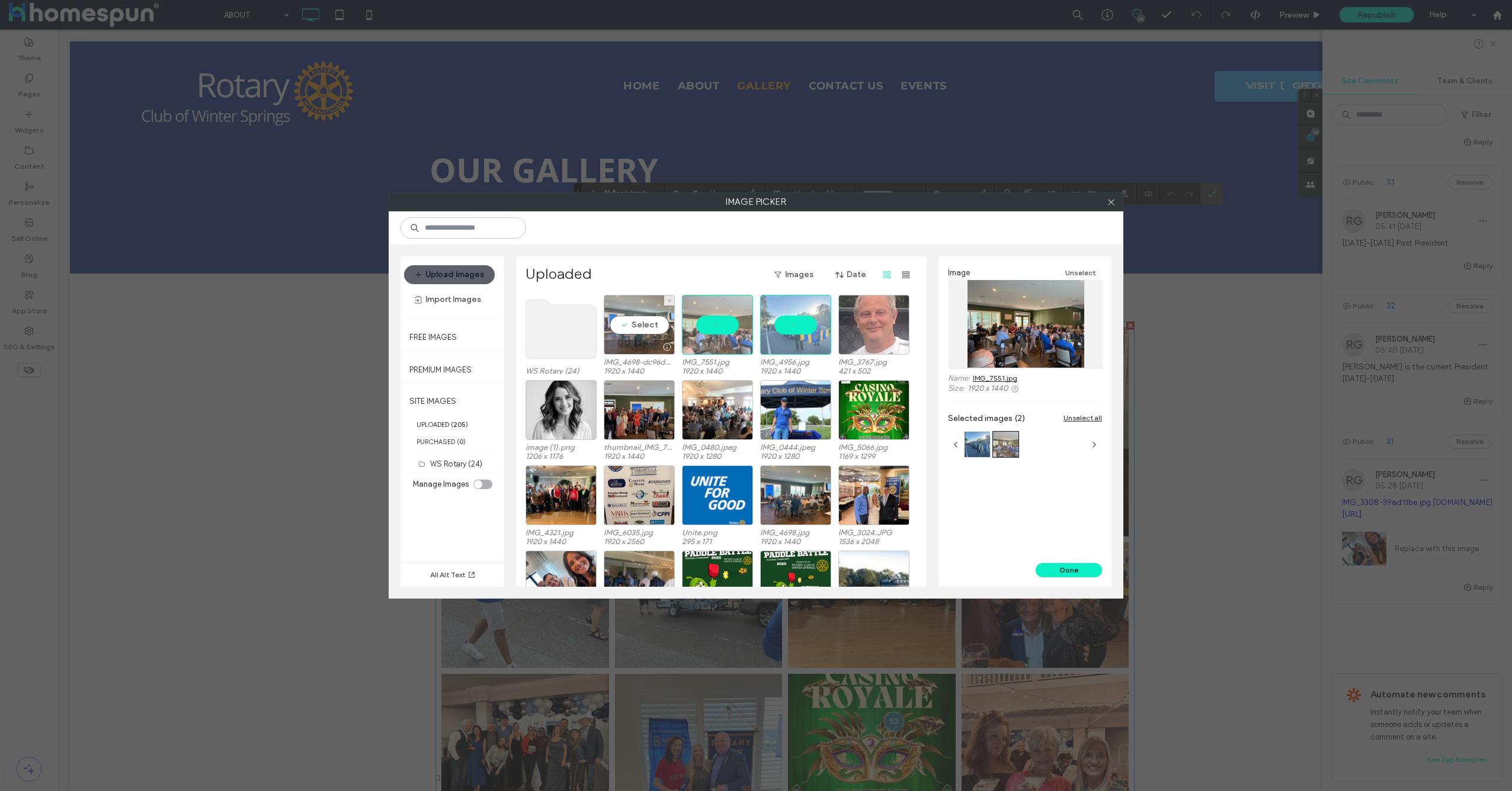
click at [641, 326] on div "Select" at bounding box center [639, 325] width 71 height 60
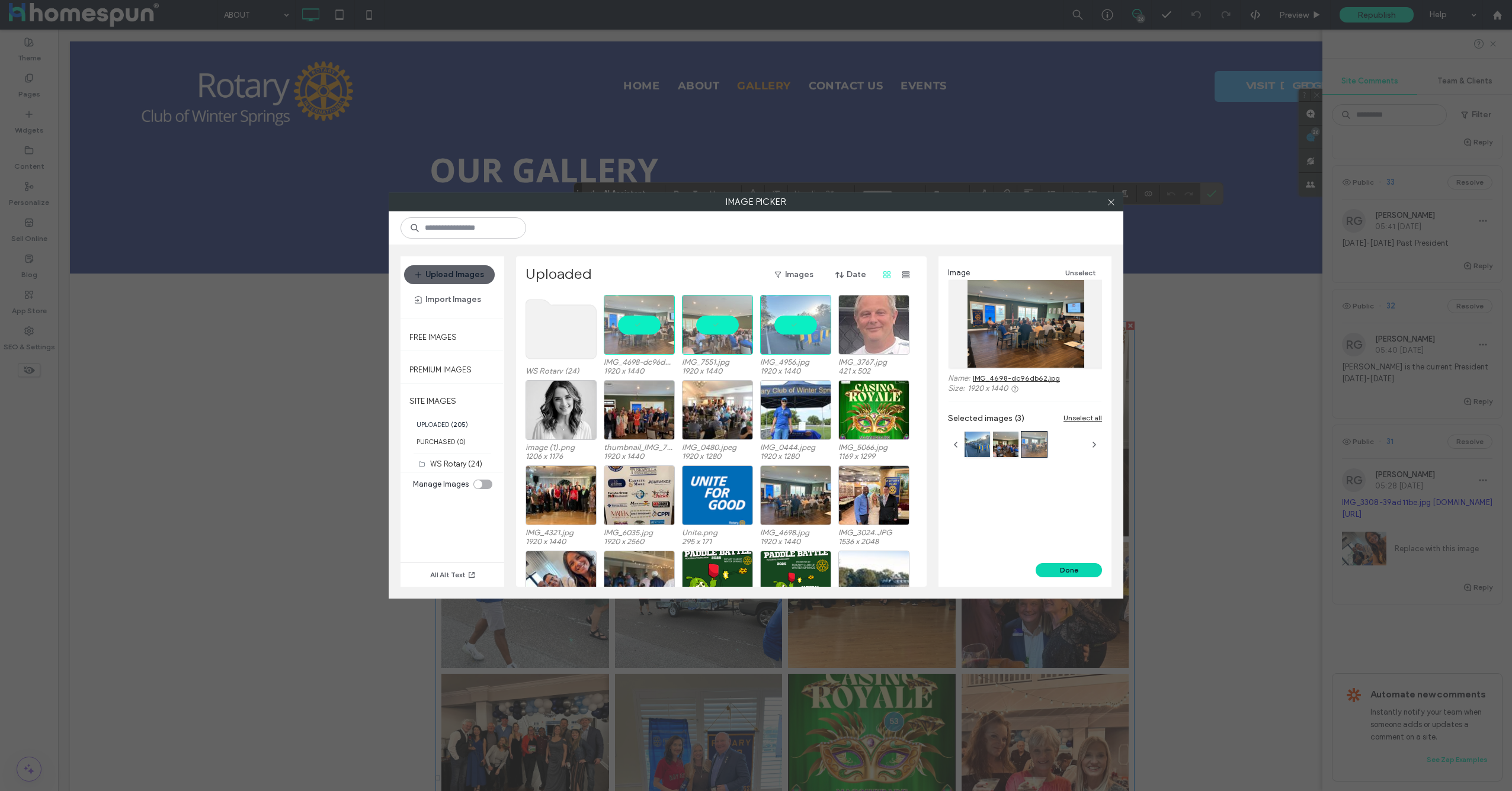
click at [1080, 570] on button "Done" at bounding box center [1069, 570] width 66 height 14
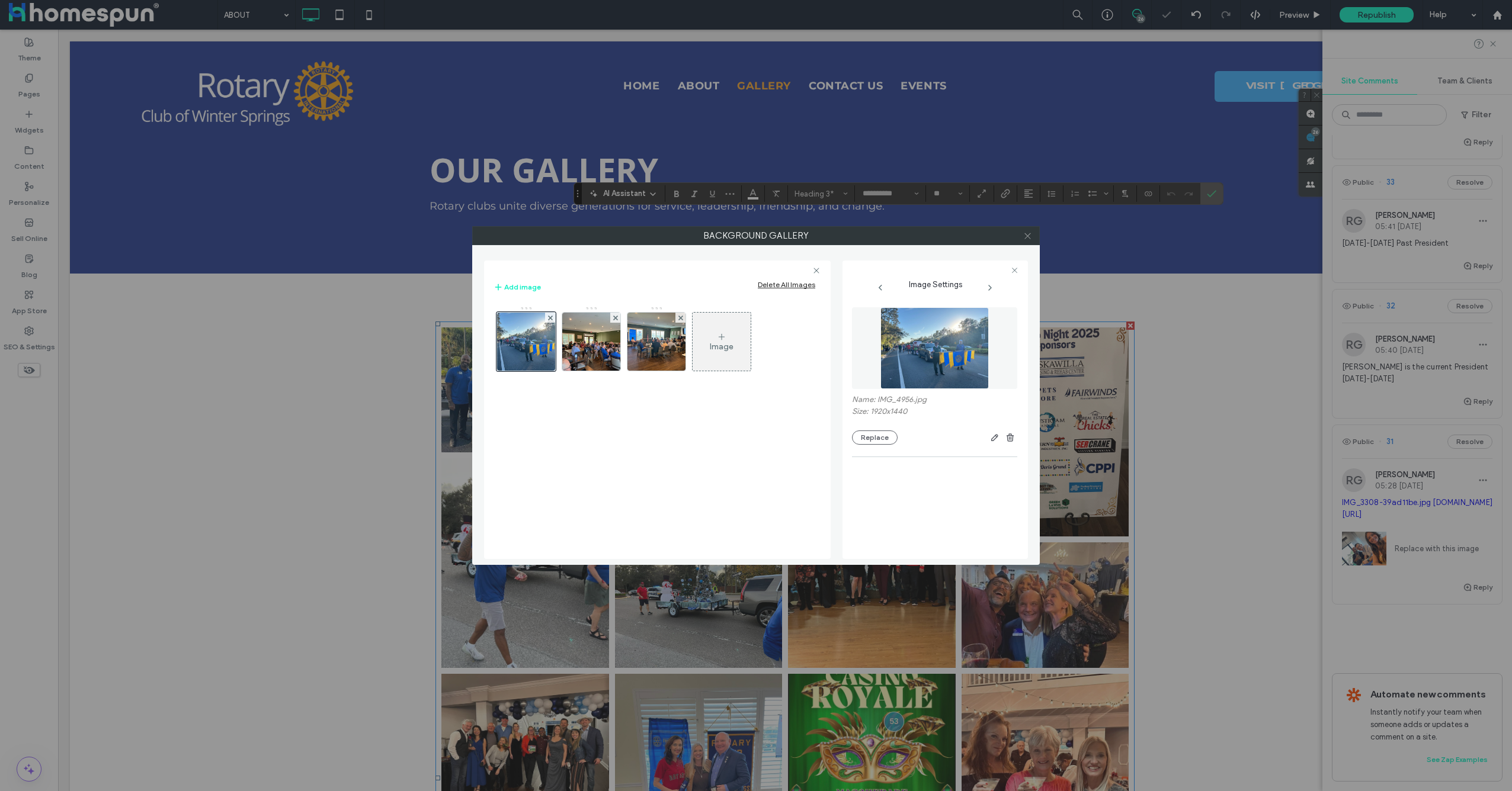
click at [1026, 234] on icon at bounding box center [1028, 236] width 9 height 9
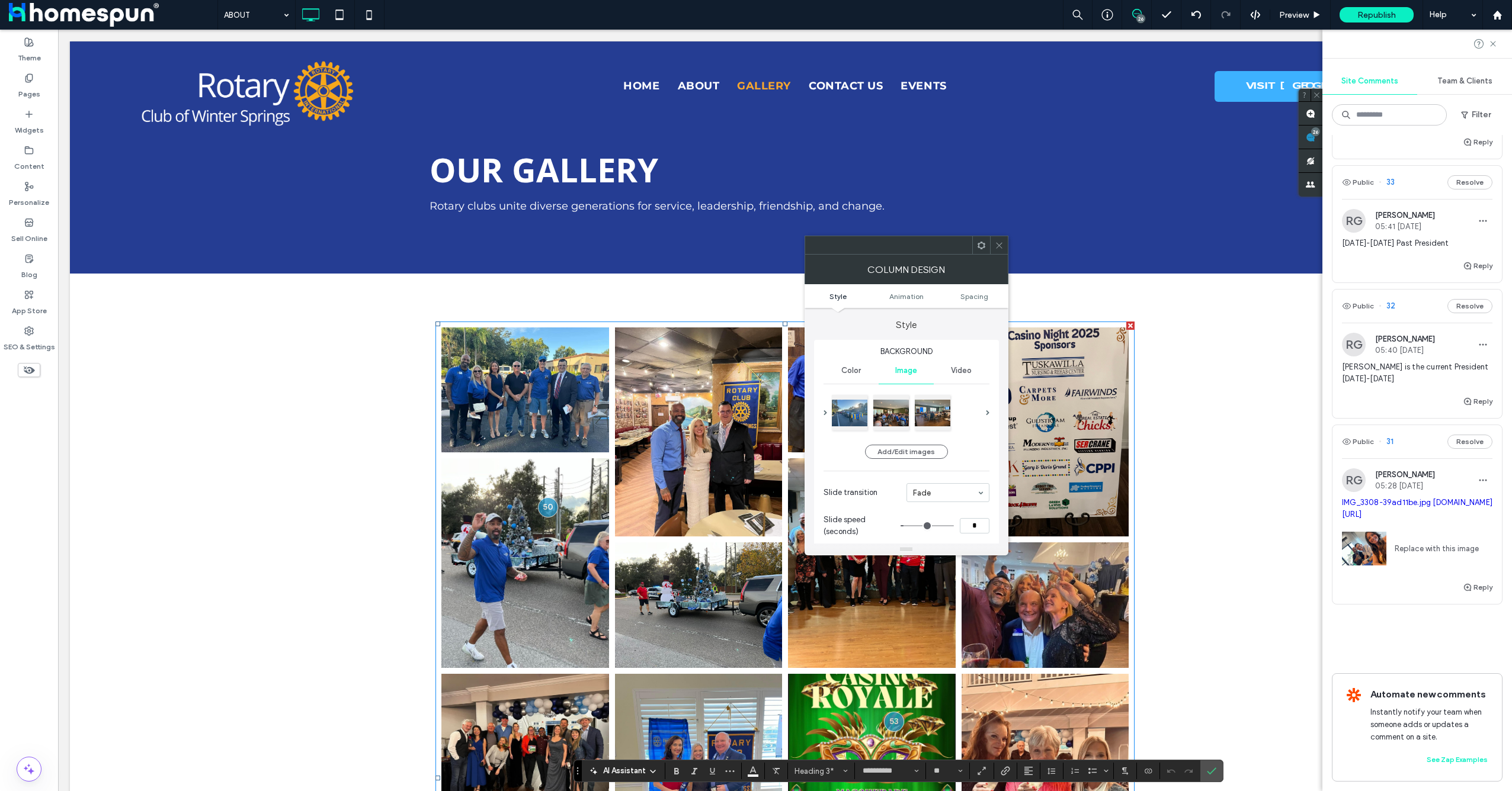
click at [1000, 250] on span at bounding box center [999, 245] width 9 height 18
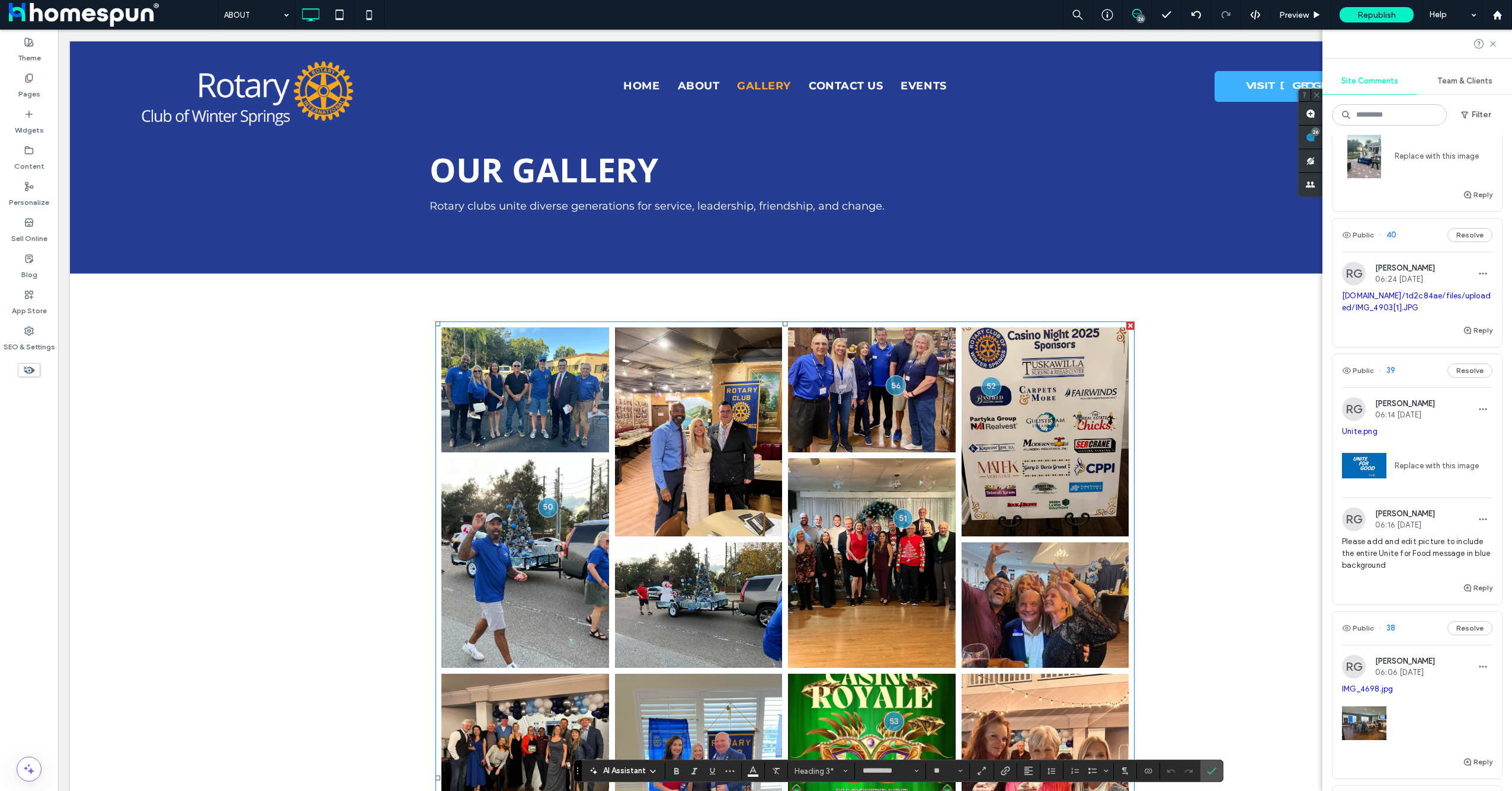
scroll to position [2246, 0]
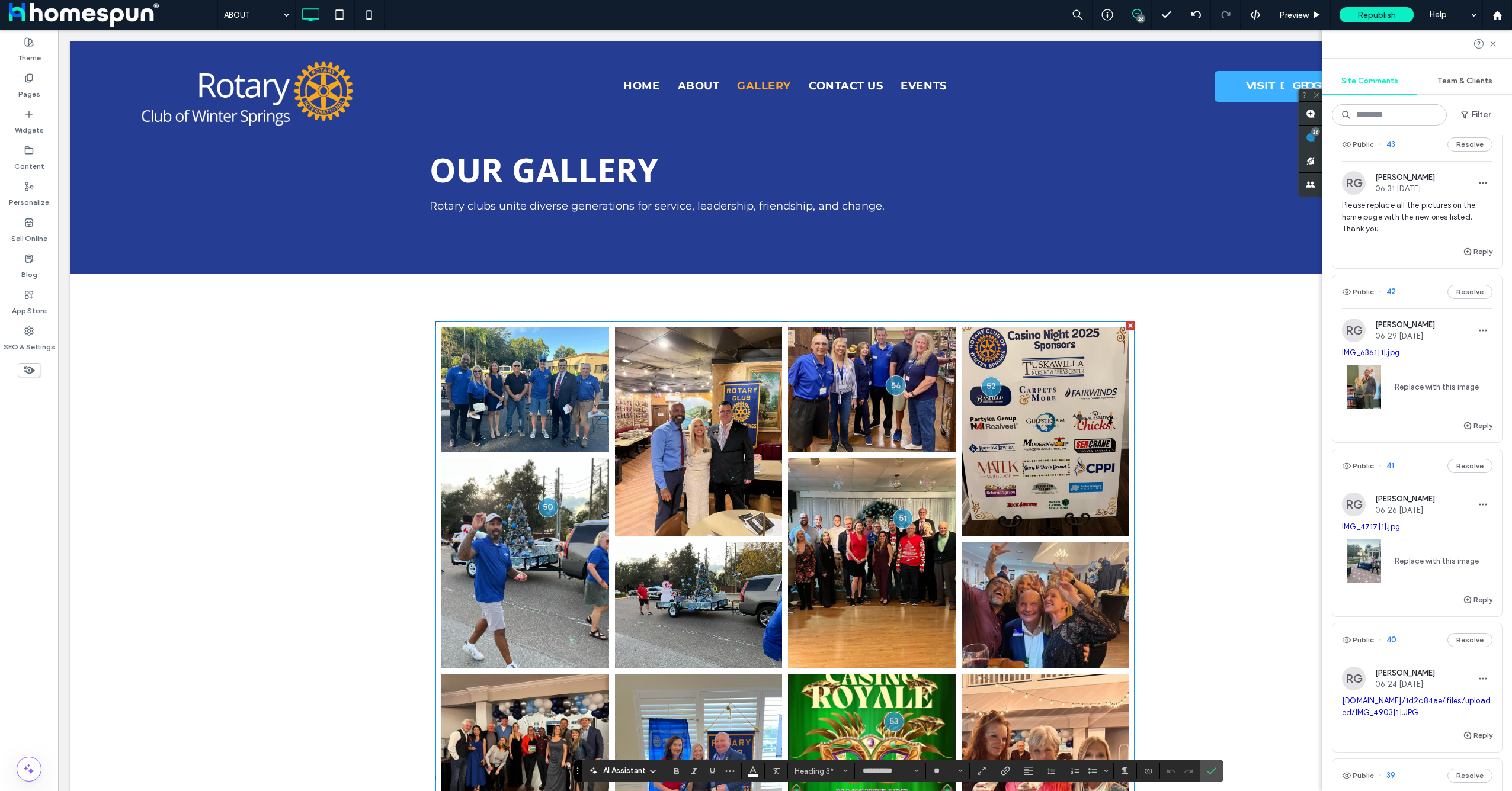
click at [1398, 235] on span "Please replace all the pictures on the home page with the new ones listed. Than…" at bounding box center [1417, 217] width 151 height 36
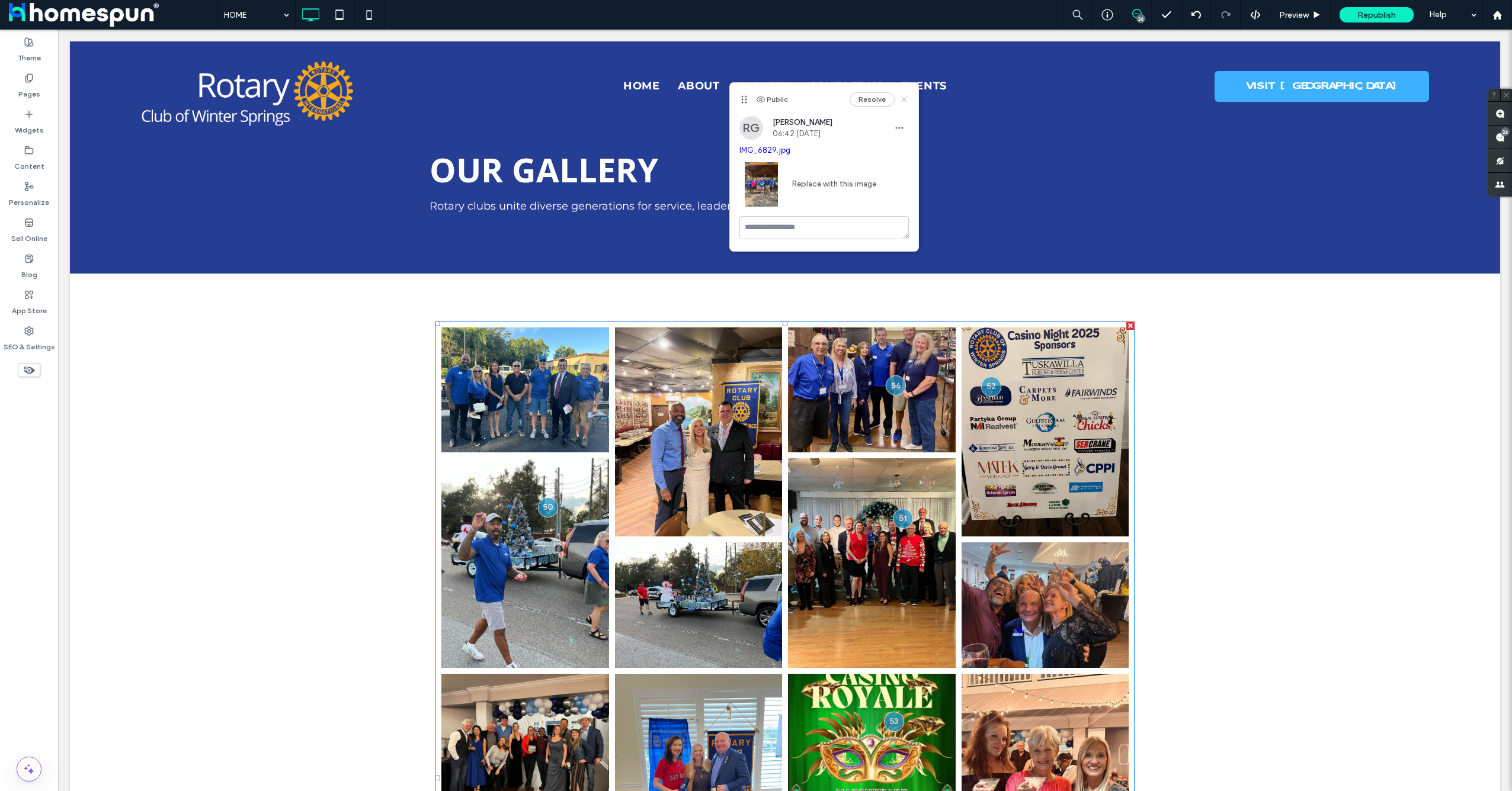
click at [904, 102] on icon at bounding box center [904, 99] width 10 height 10
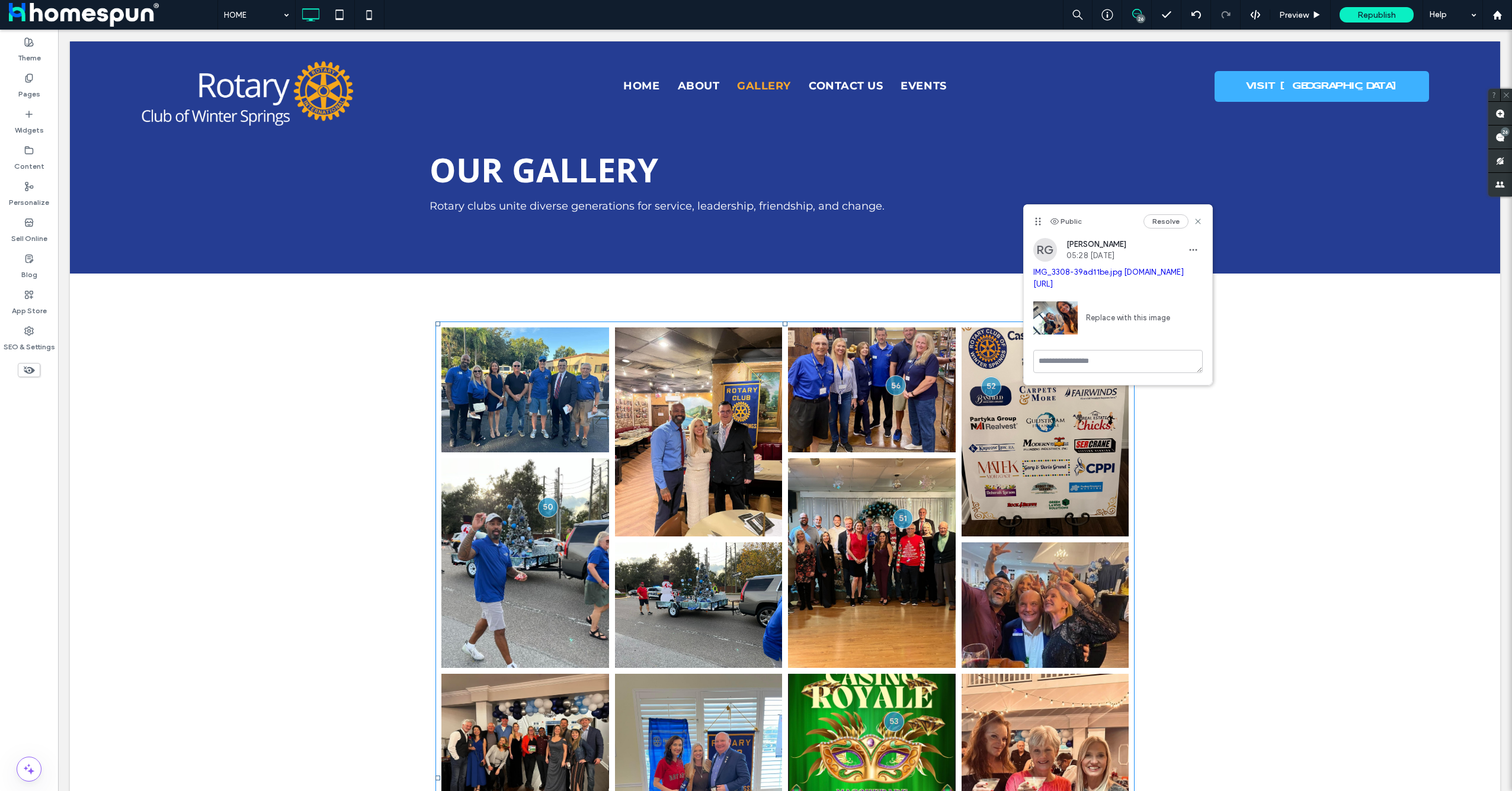
click at [1106, 324] on link "Replace with this image" at bounding box center [1124, 318] width 92 height 12
click at [1112, 283] on link "irp.cdn-website.com/1d2c84ae/dms3rep/multi/IMG_3024.JPG" at bounding box center [1108, 277] width 151 height 21
click at [1123, 324] on link "Replace with this image" at bounding box center [1124, 318] width 92 height 12
click at [1092, 287] on link "irp.cdn-website.com/1d2c84ae/dms3rep/multi/IMG_3024.JPG" at bounding box center [1108, 278] width 151 height 21
click at [1082, 273] on link "IMG_3308-39ad11be.jpg" at bounding box center [1078, 272] width 89 height 9
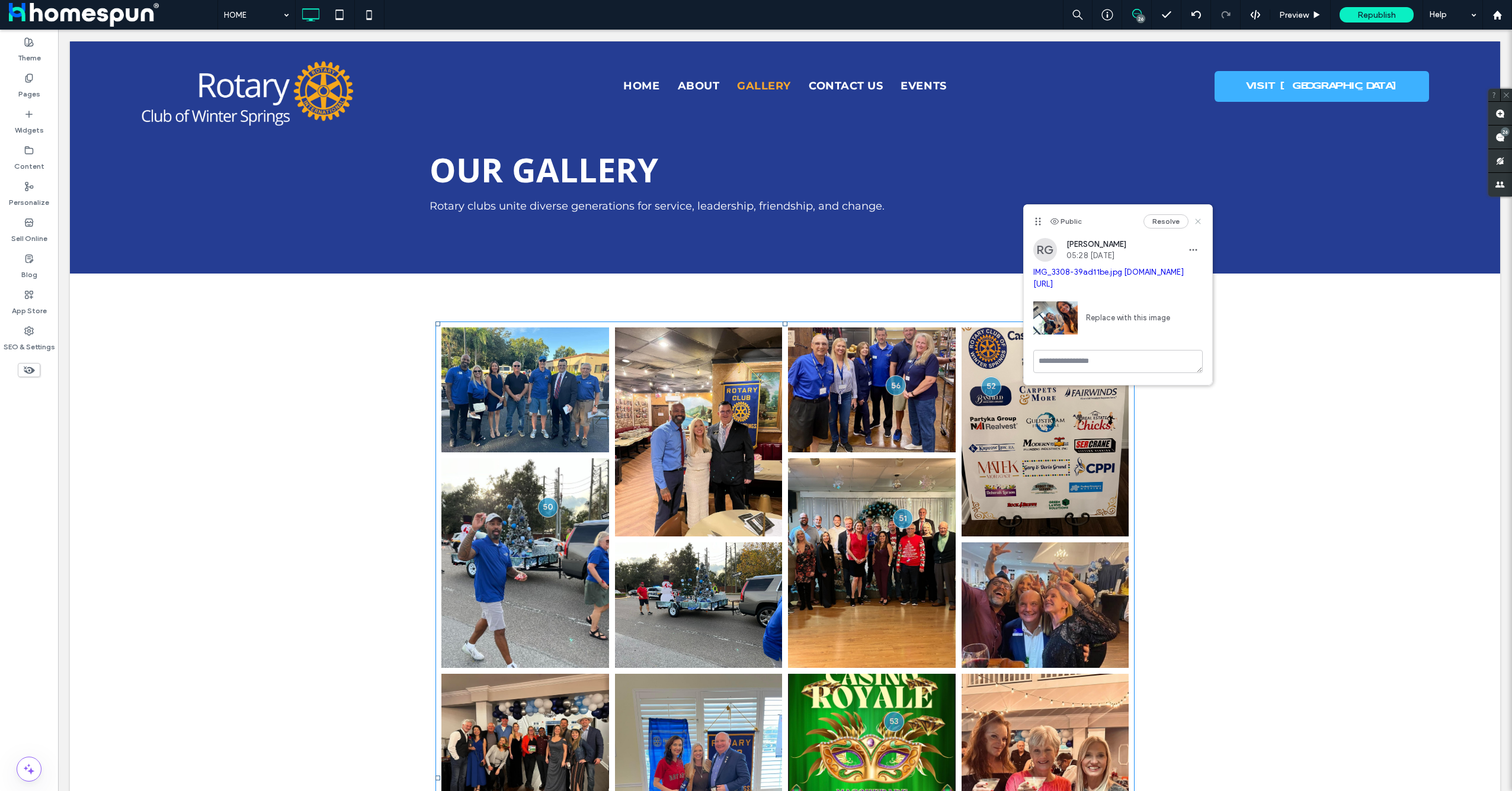
click at [1198, 221] on use at bounding box center [1198, 221] width 5 height 5
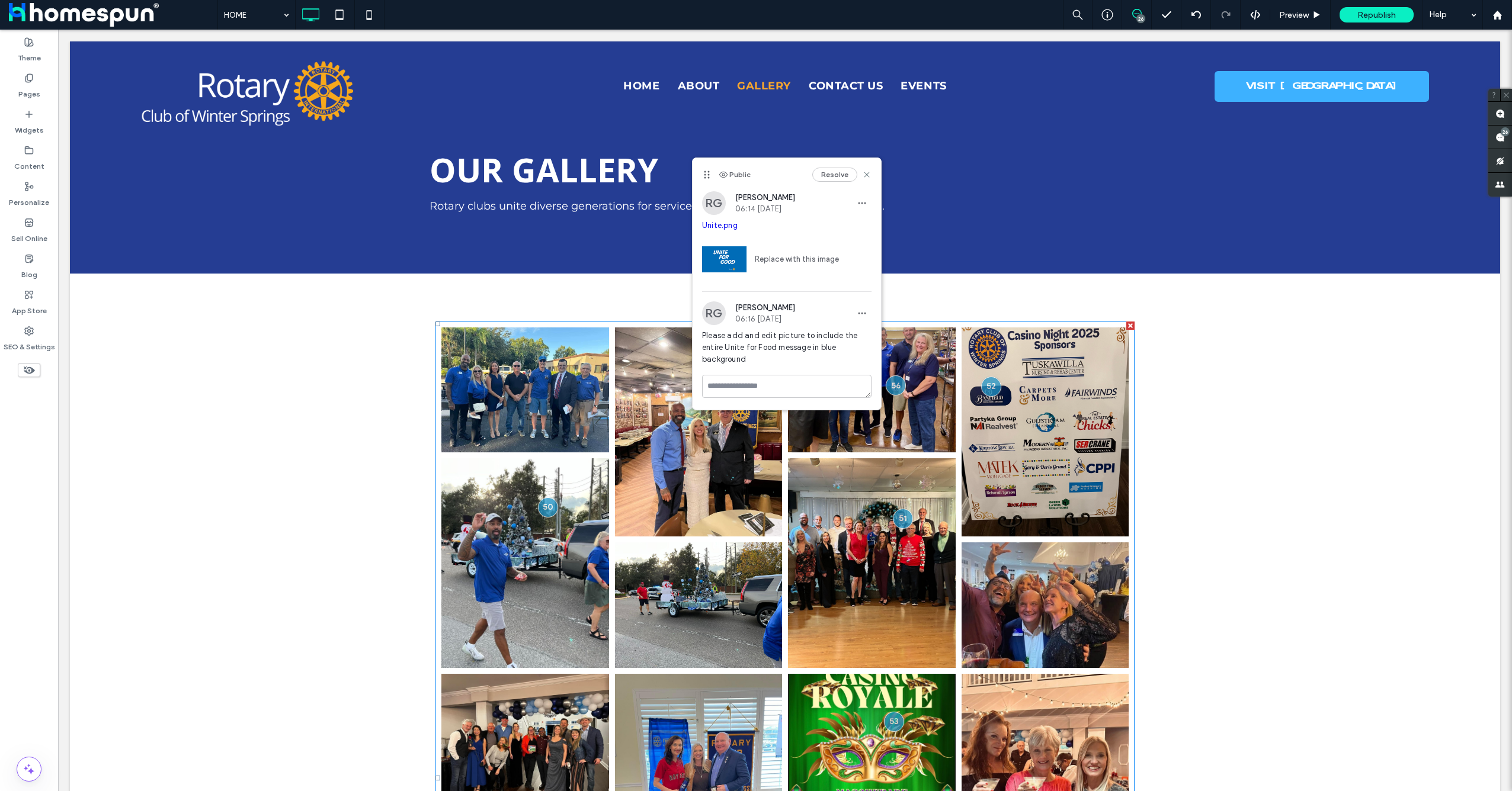
drag, startPoint x: 800, startPoint y: 261, endPoint x: 734, endPoint y: 256, distance: 66.2
click at [734, 256] on img at bounding box center [724, 260] width 45 height 45
click at [762, 259] on link "Replace with this image" at bounding box center [793, 259] width 92 height 12
click at [866, 172] on icon at bounding box center [867, 175] width 10 height 10
click at [870, 176] on icon at bounding box center [867, 175] width 10 height 10
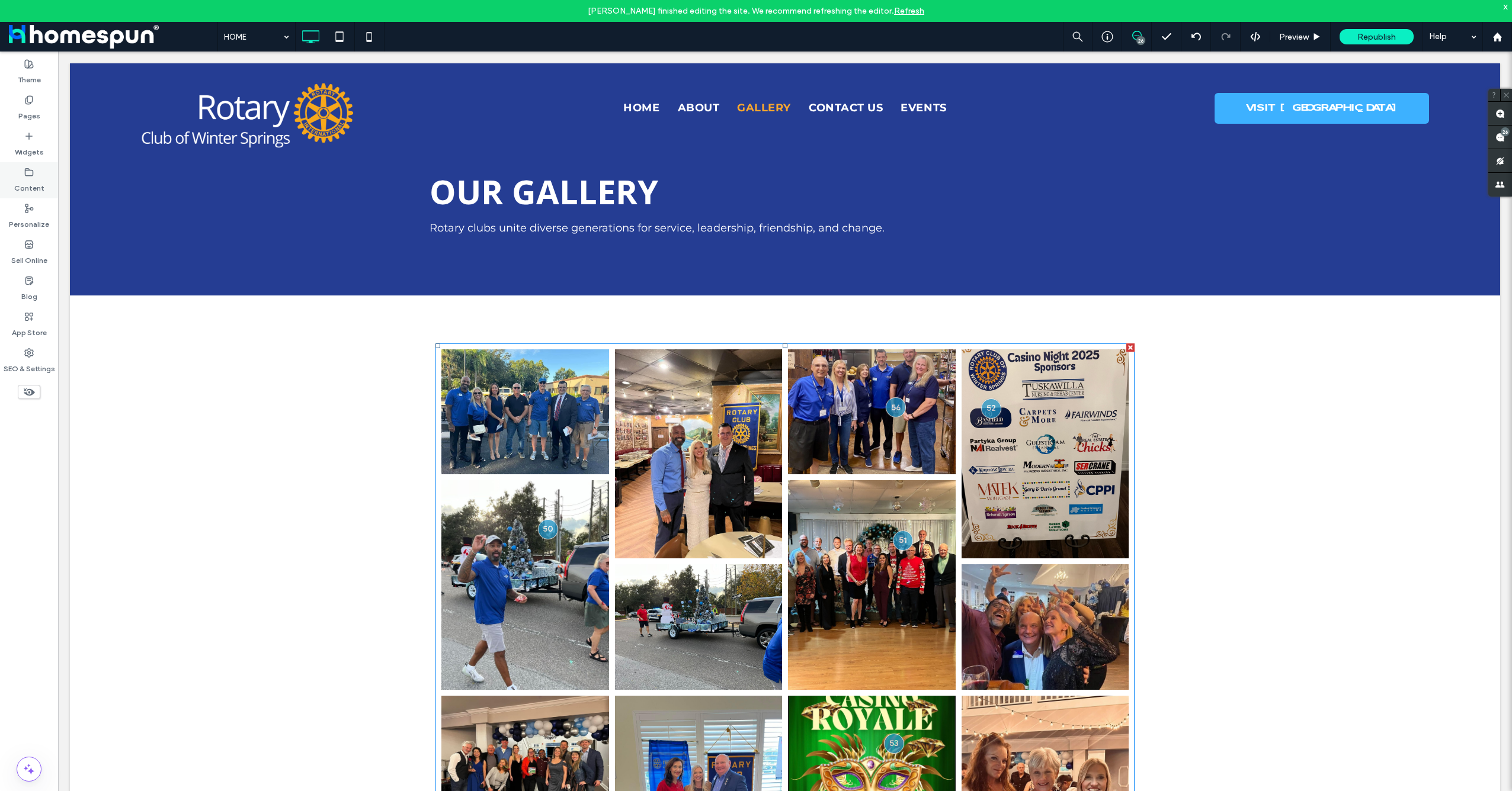
click at [34, 180] on label "Content" at bounding box center [29, 186] width 30 height 16
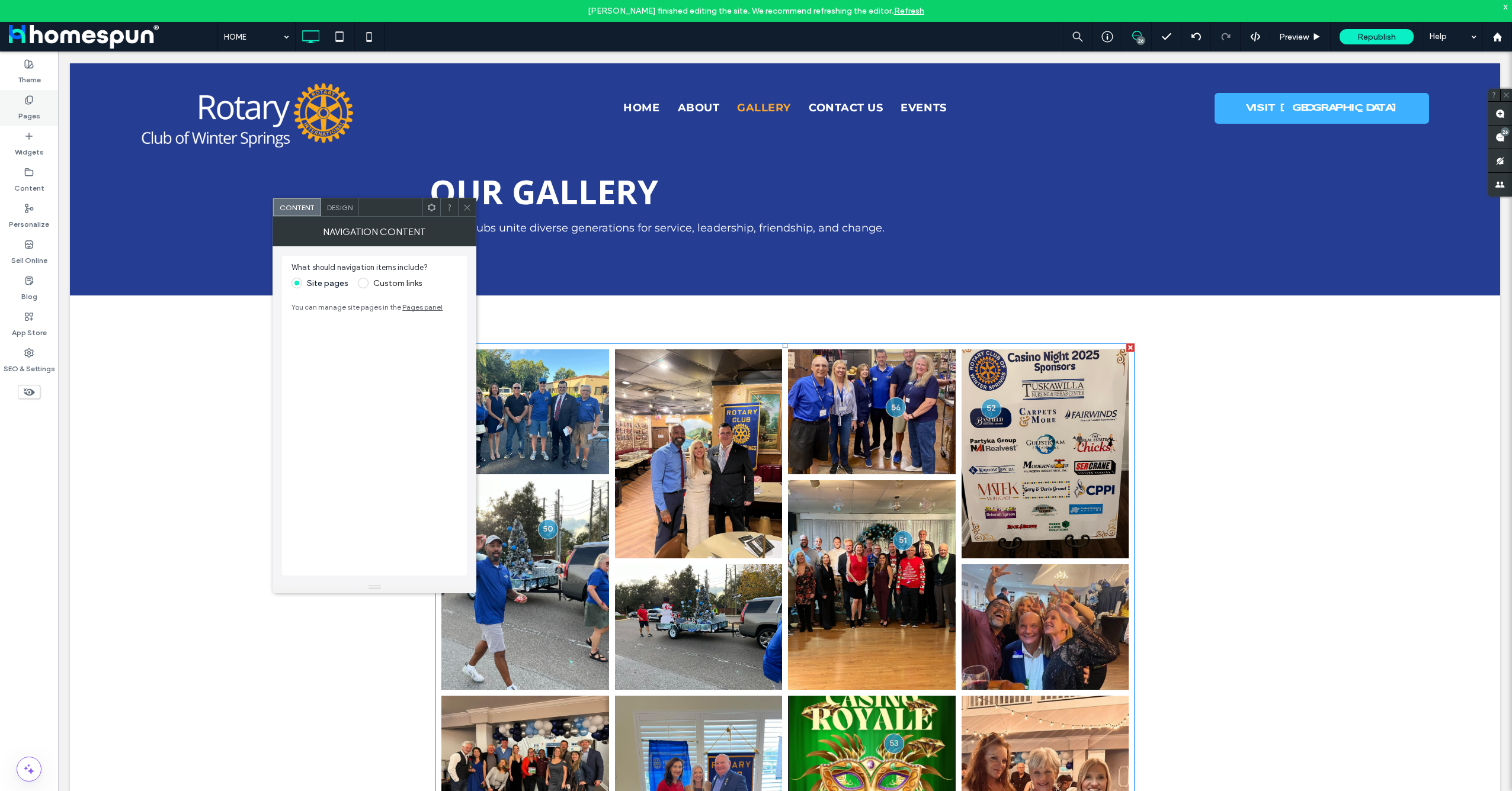
click at [29, 105] on label "Pages" at bounding box center [29, 113] width 22 height 16
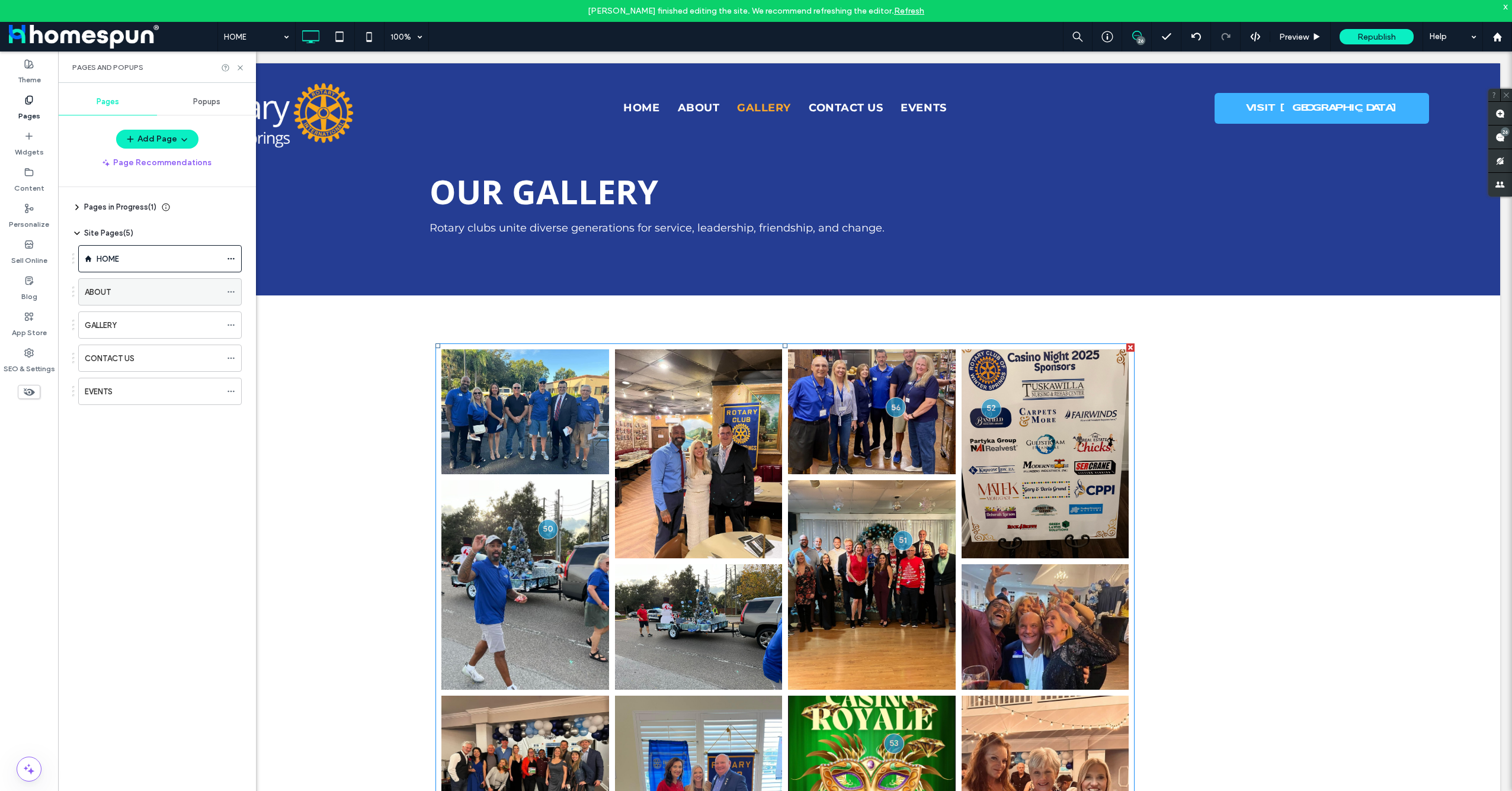
click at [125, 300] on div "ABOUT" at bounding box center [153, 292] width 136 height 26
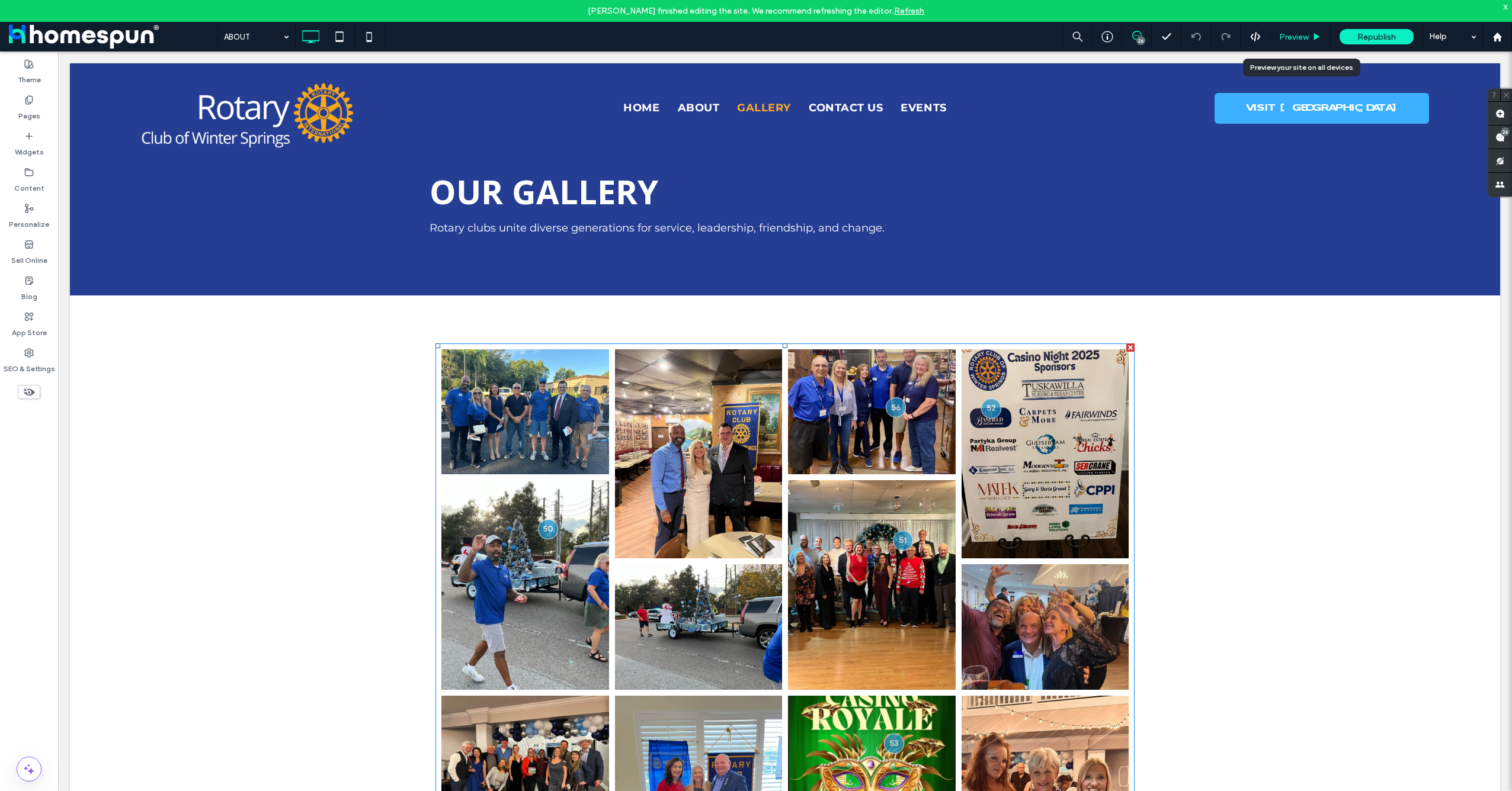
click at [1283, 36] on span "Preview" at bounding box center [1293, 37] width 29 height 10
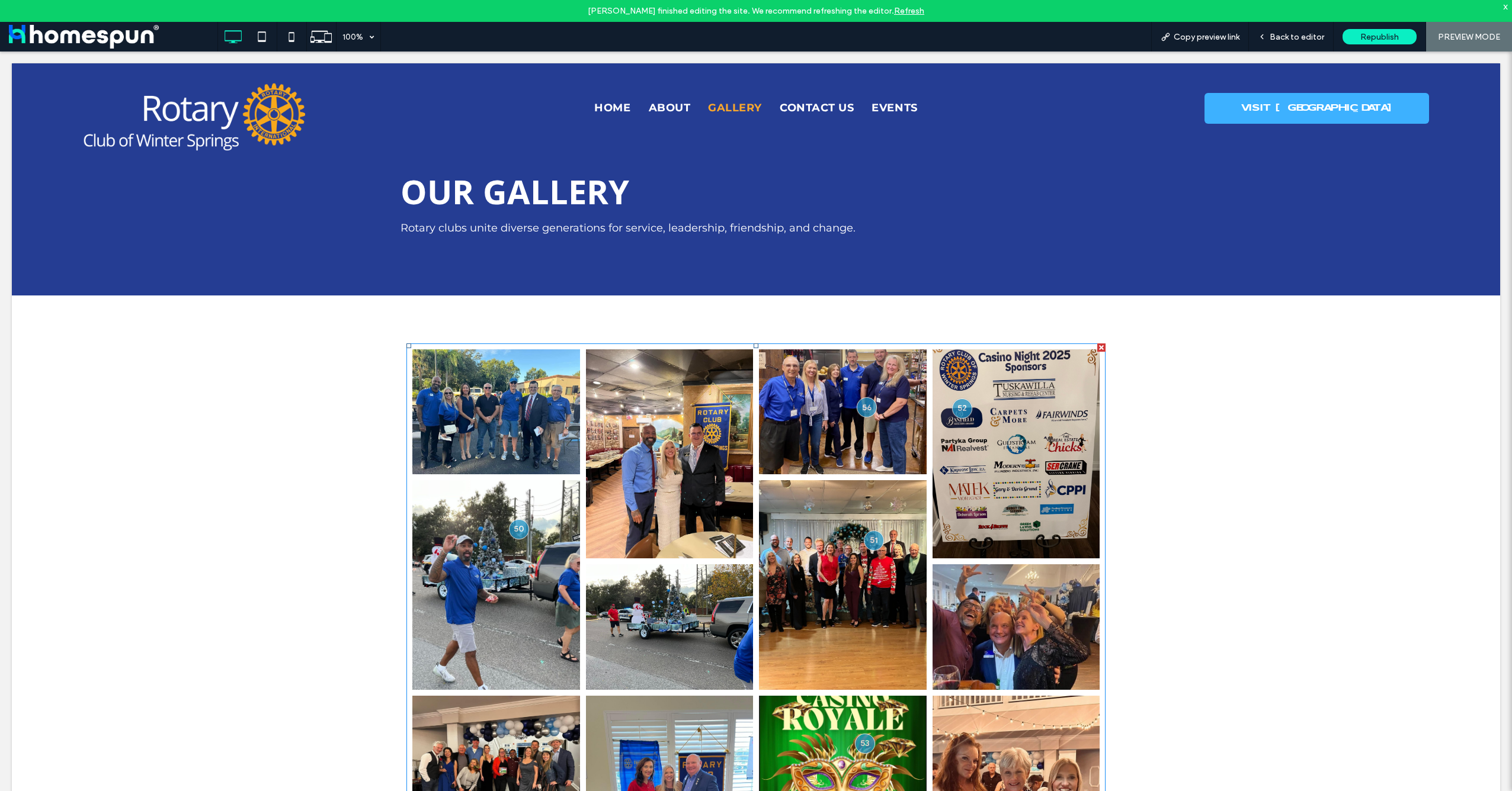
click at [120, 42] on span at bounding box center [113, 36] width 208 height 24
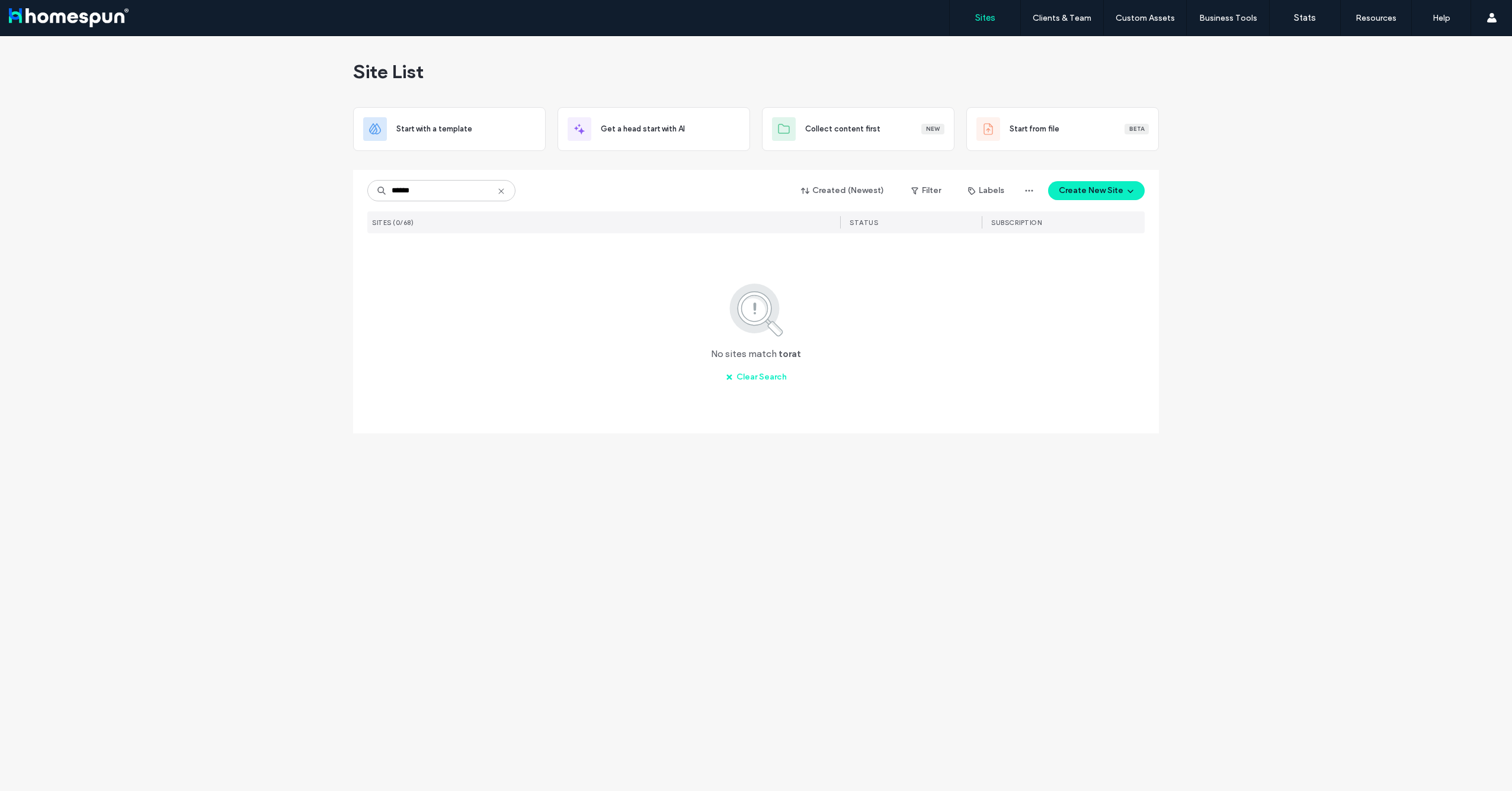
type input "******"
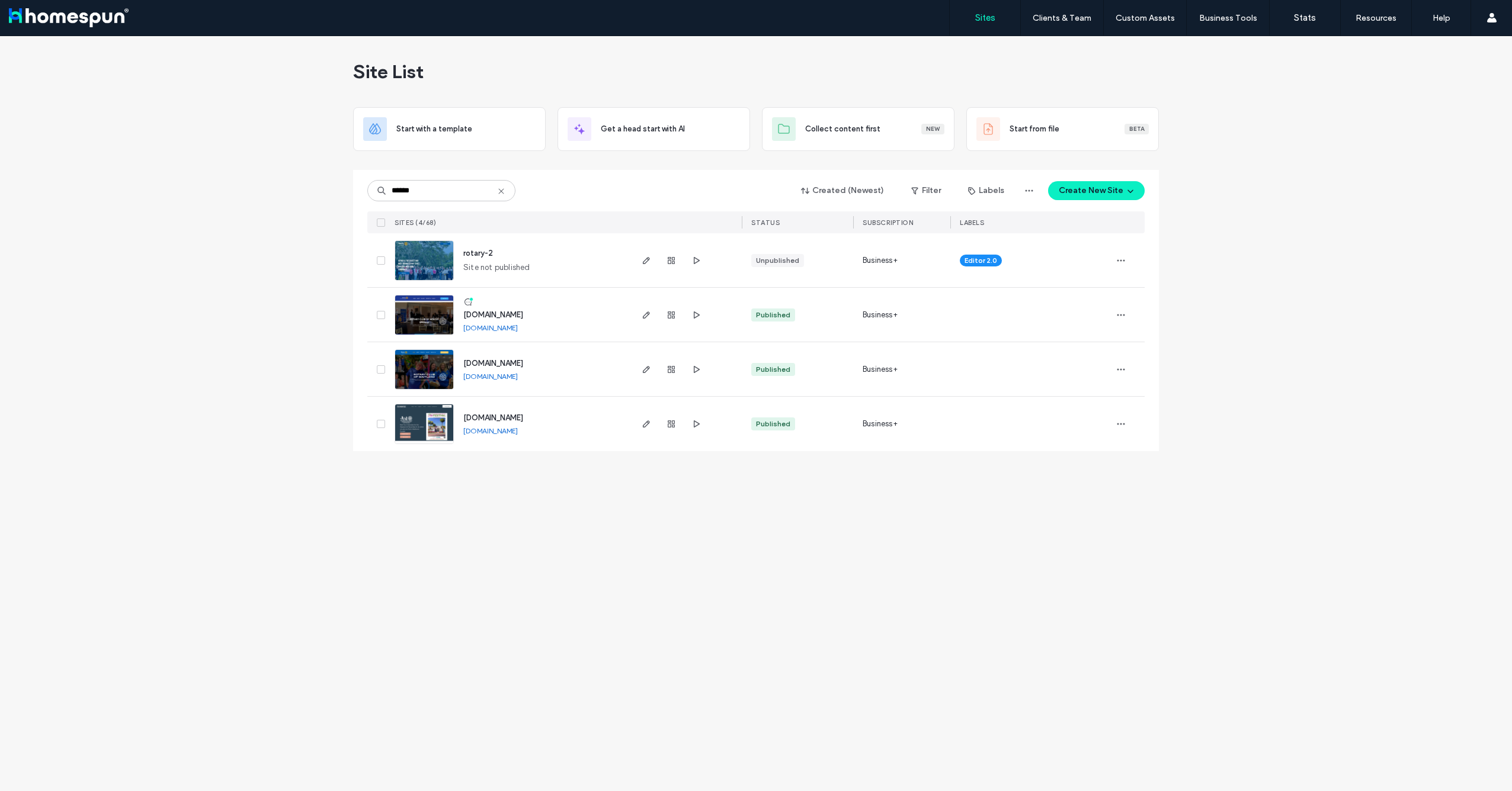
click at [518, 331] on link "[DOMAIN_NAME]" at bounding box center [491, 327] width 55 height 9
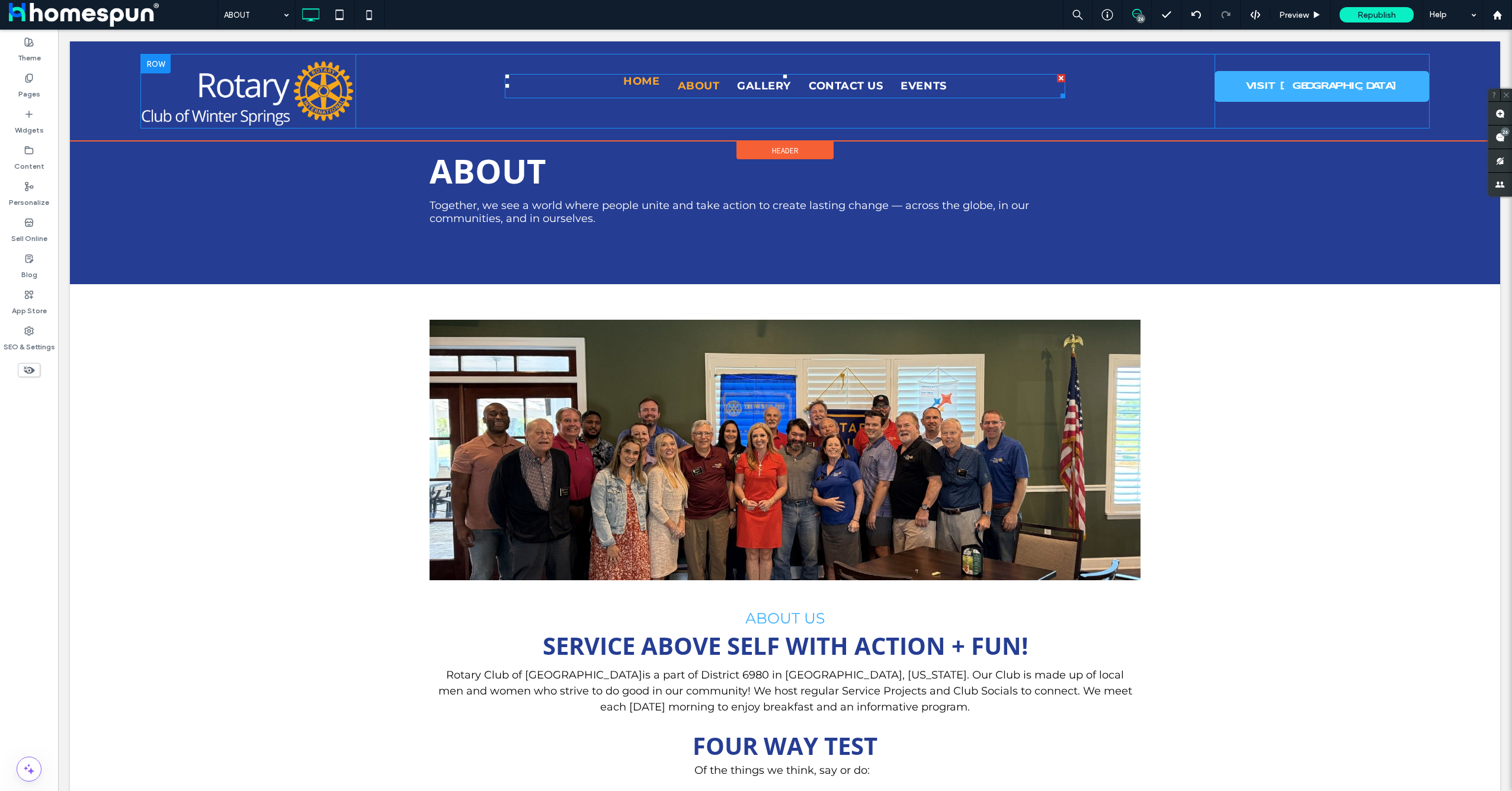
click at [646, 81] on span "HOME" at bounding box center [641, 81] width 36 height 16
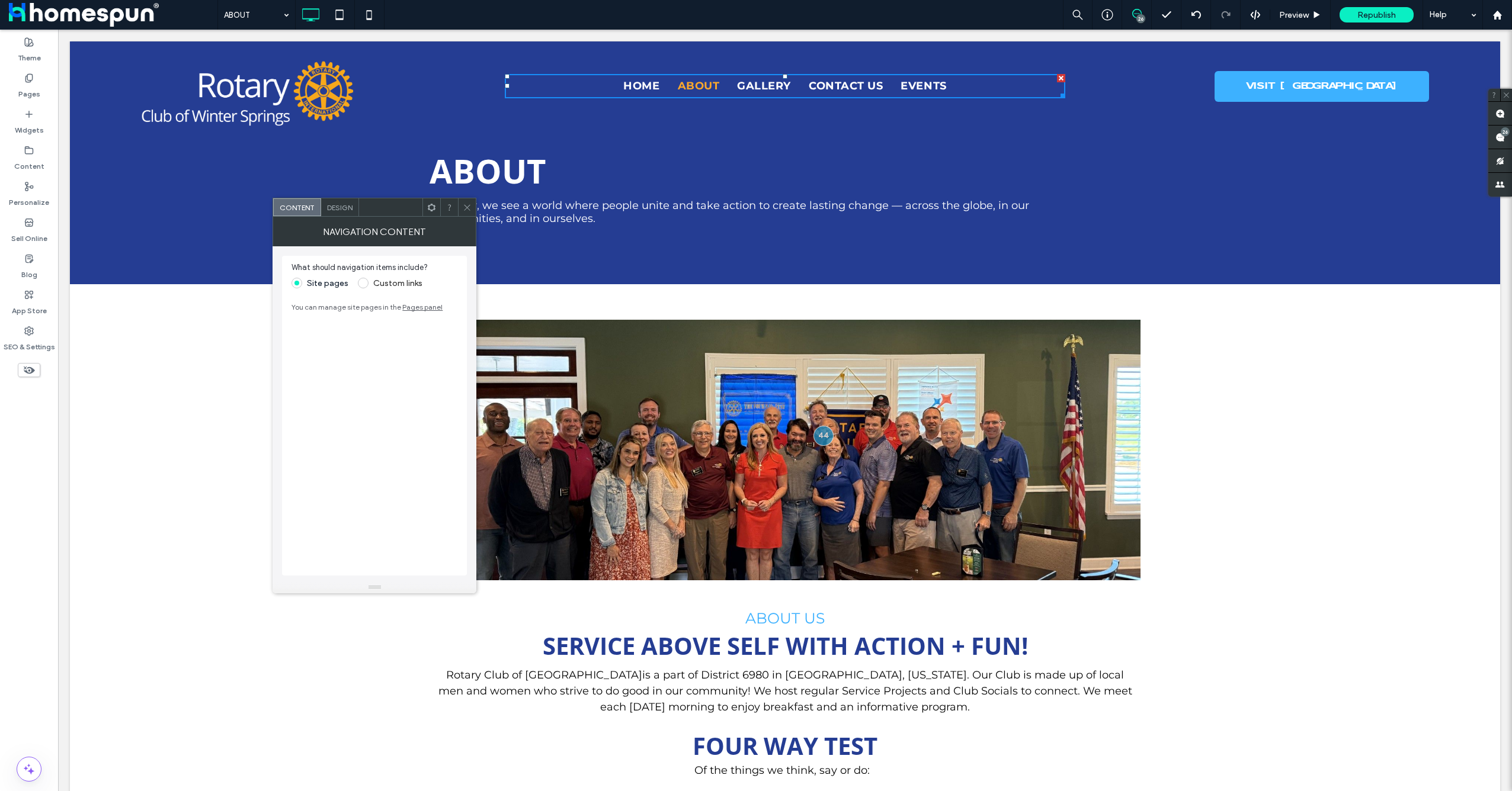
click at [464, 208] on icon at bounding box center [467, 208] width 9 height 9
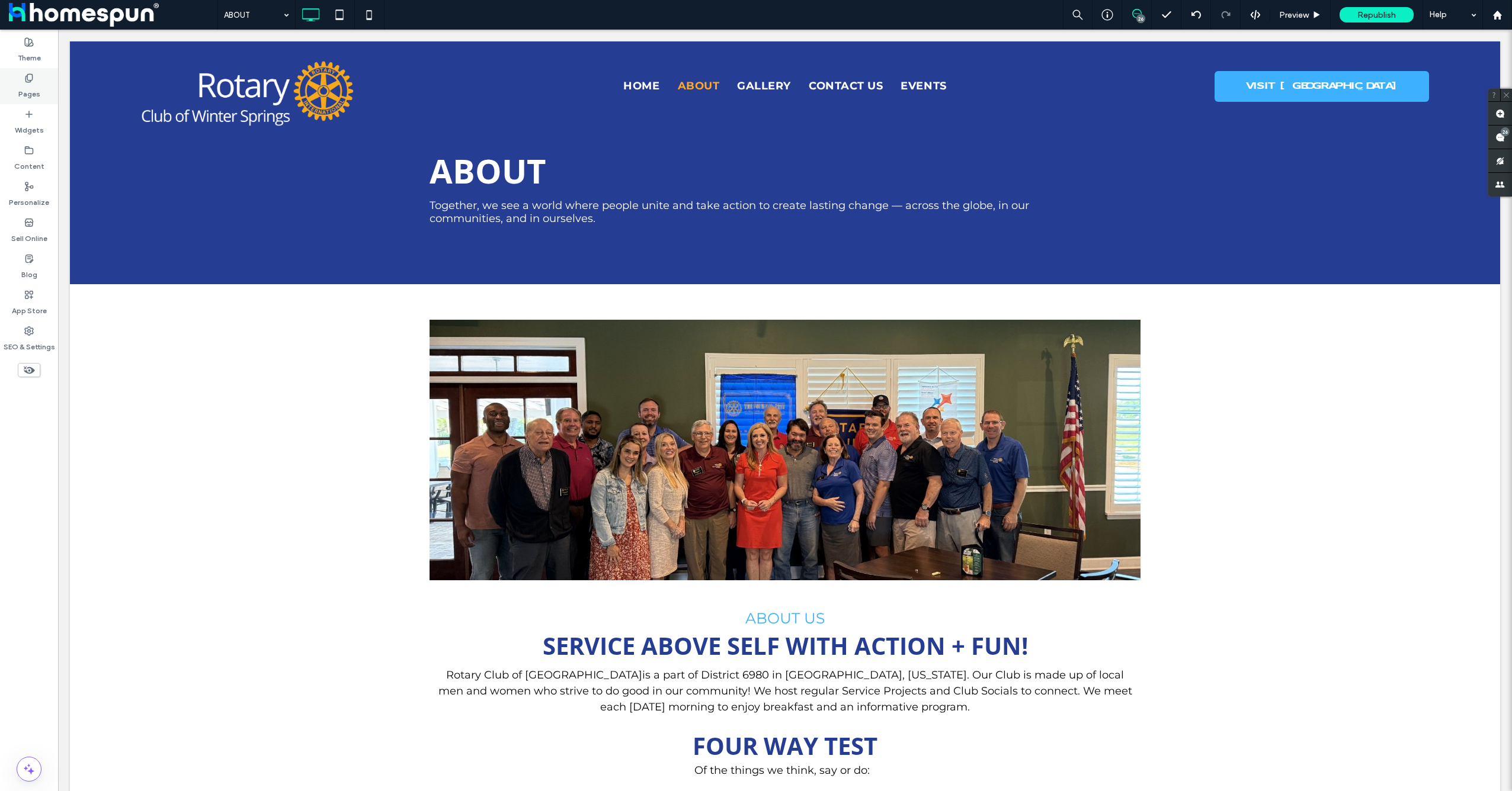
click at [27, 99] on label "Pages" at bounding box center [29, 91] width 22 height 16
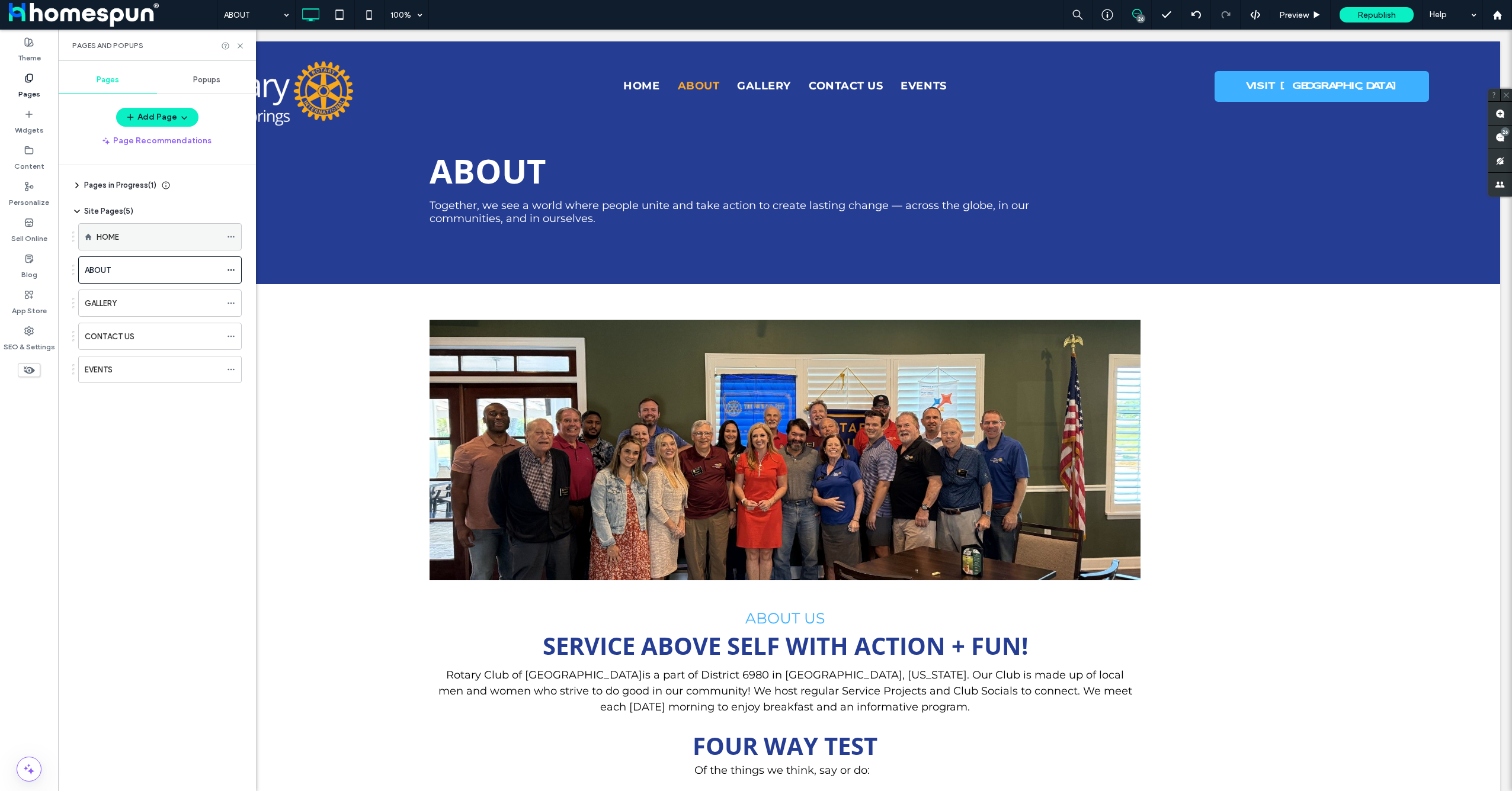
click at [131, 231] on div "HOME" at bounding box center [159, 237] width 125 height 12
click at [1135, 16] on icon at bounding box center [1137, 14] width 10 height 10
click at [1136, 16] on icon at bounding box center [1137, 14] width 10 height 10
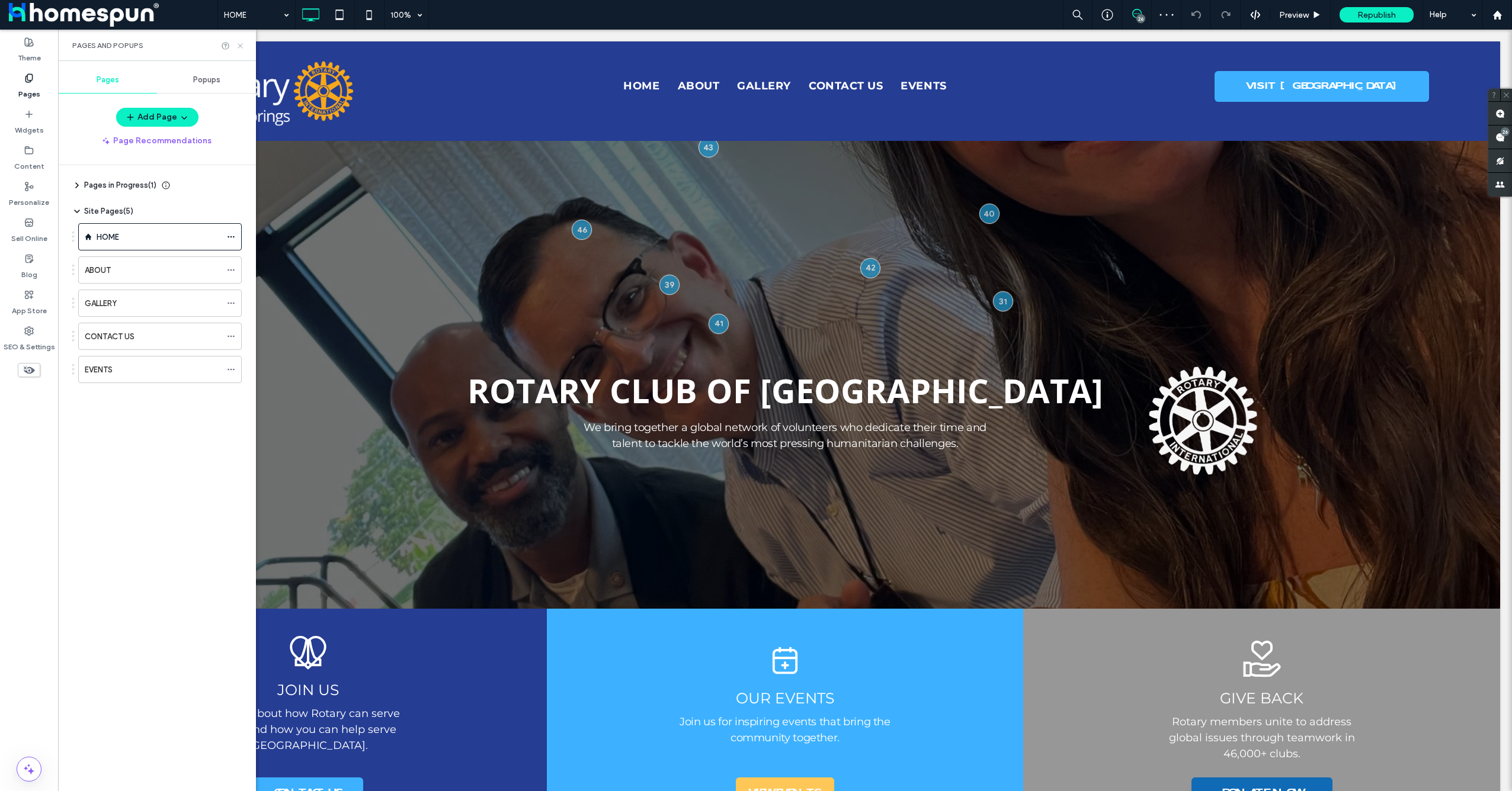
click at [236, 44] on icon at bounding box center [240, 46] width 9 height 9
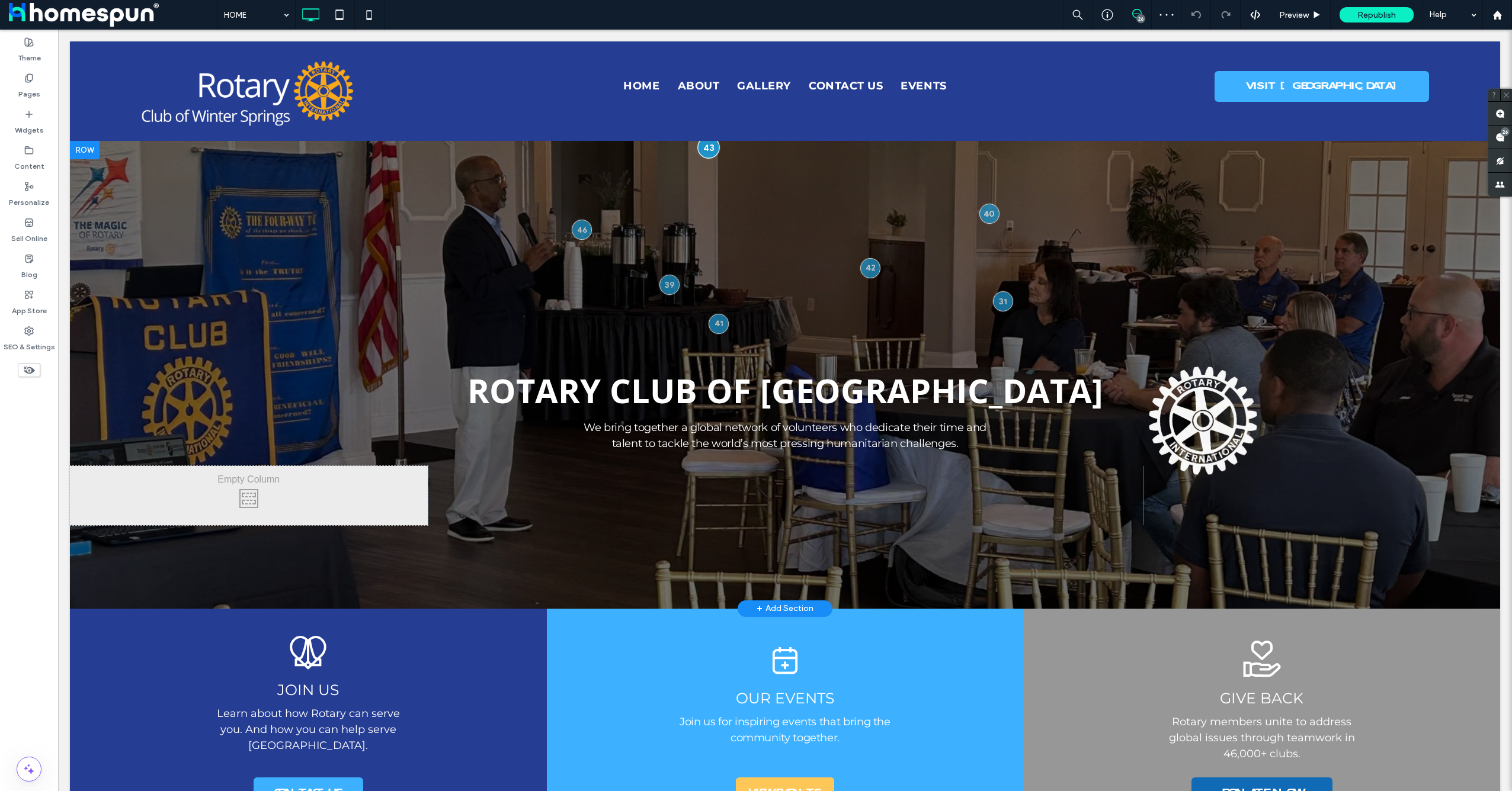
click at [702, 142] on div at bounding box center [708, 147] width 22 height 22
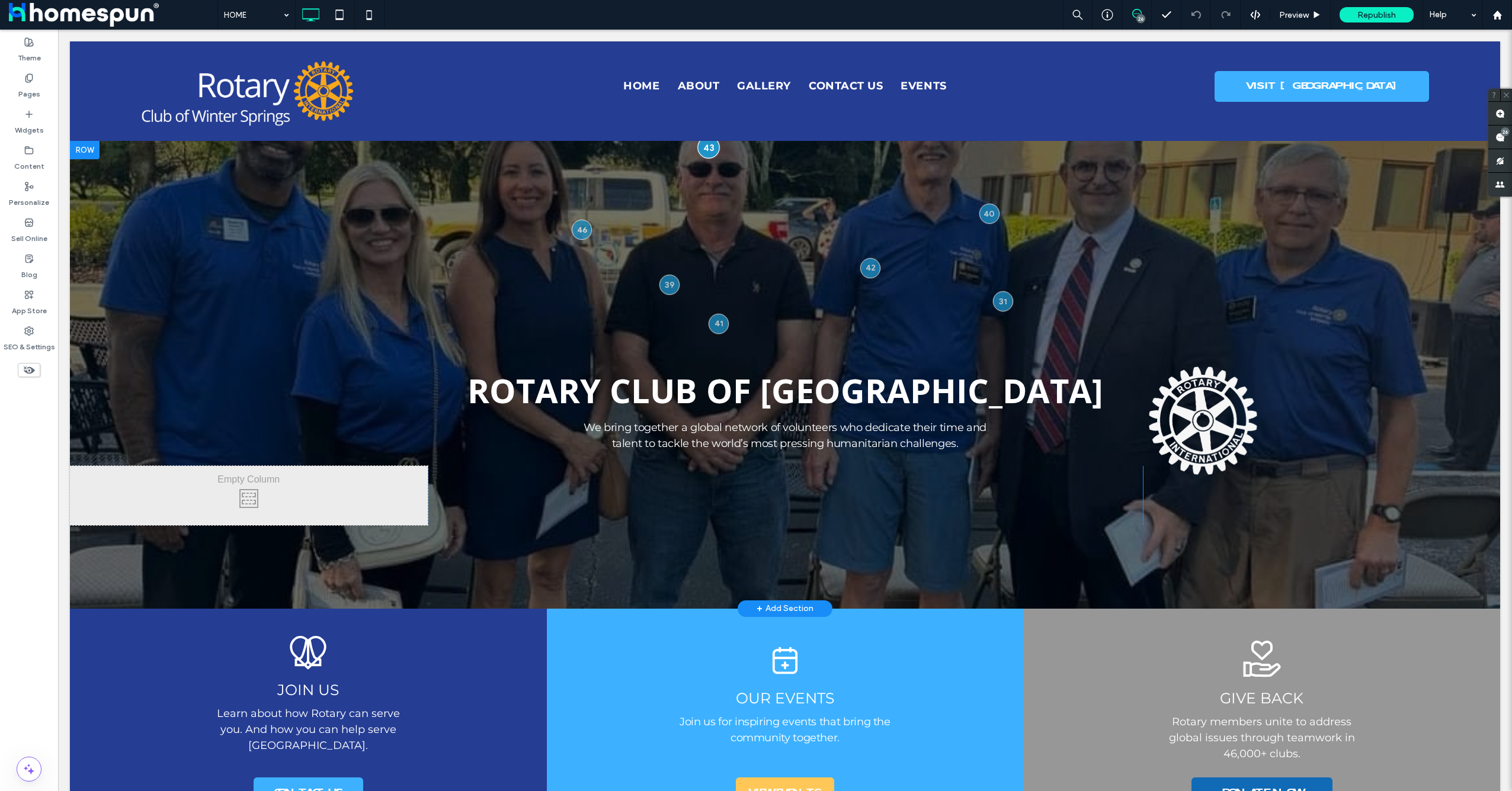
click at [703, 148] on div at bounding box center [708, 147] width 22 height 22
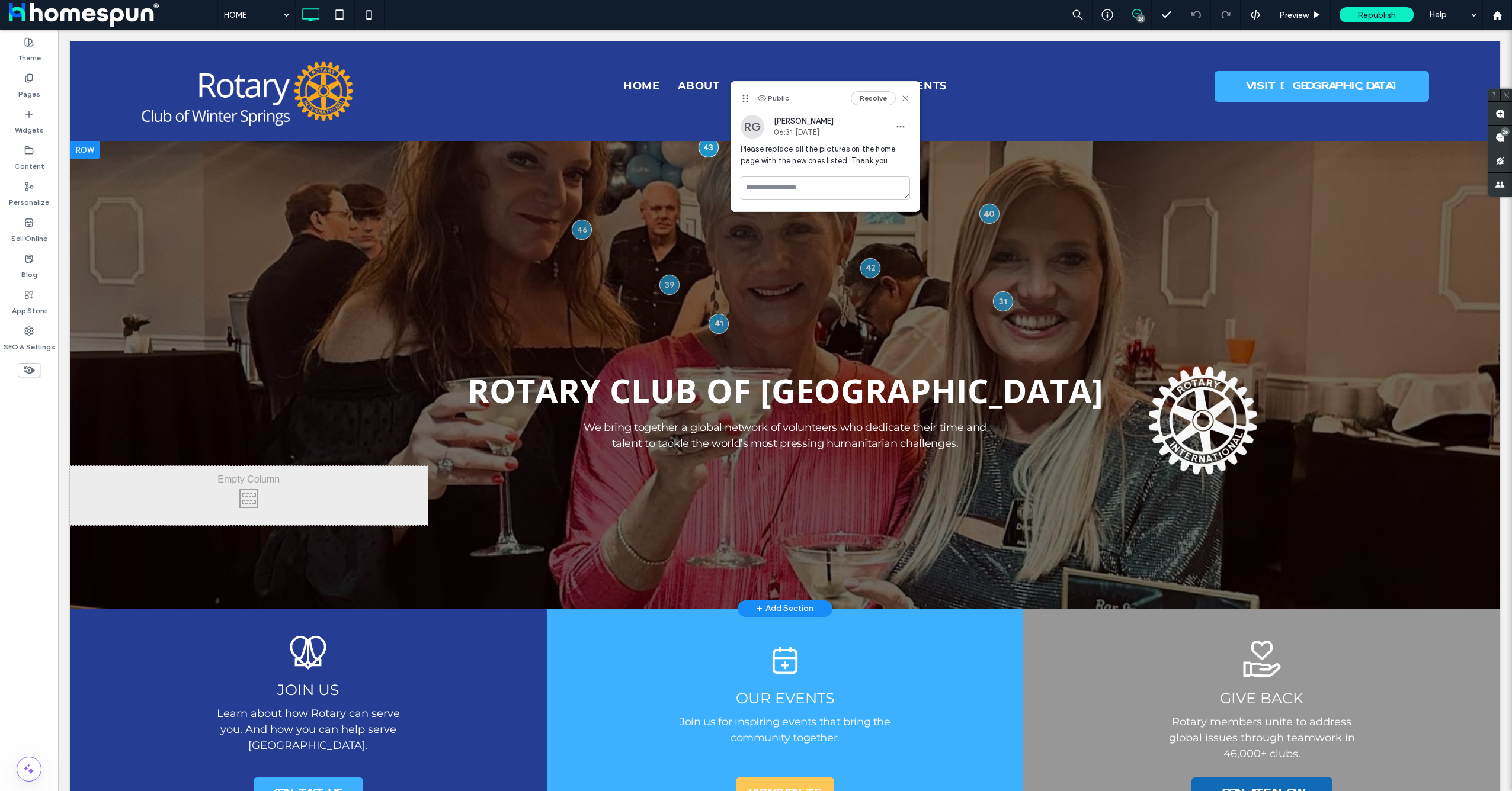
click at [586, 221] on div at bounding box center [785, 375] width 1430 height 468
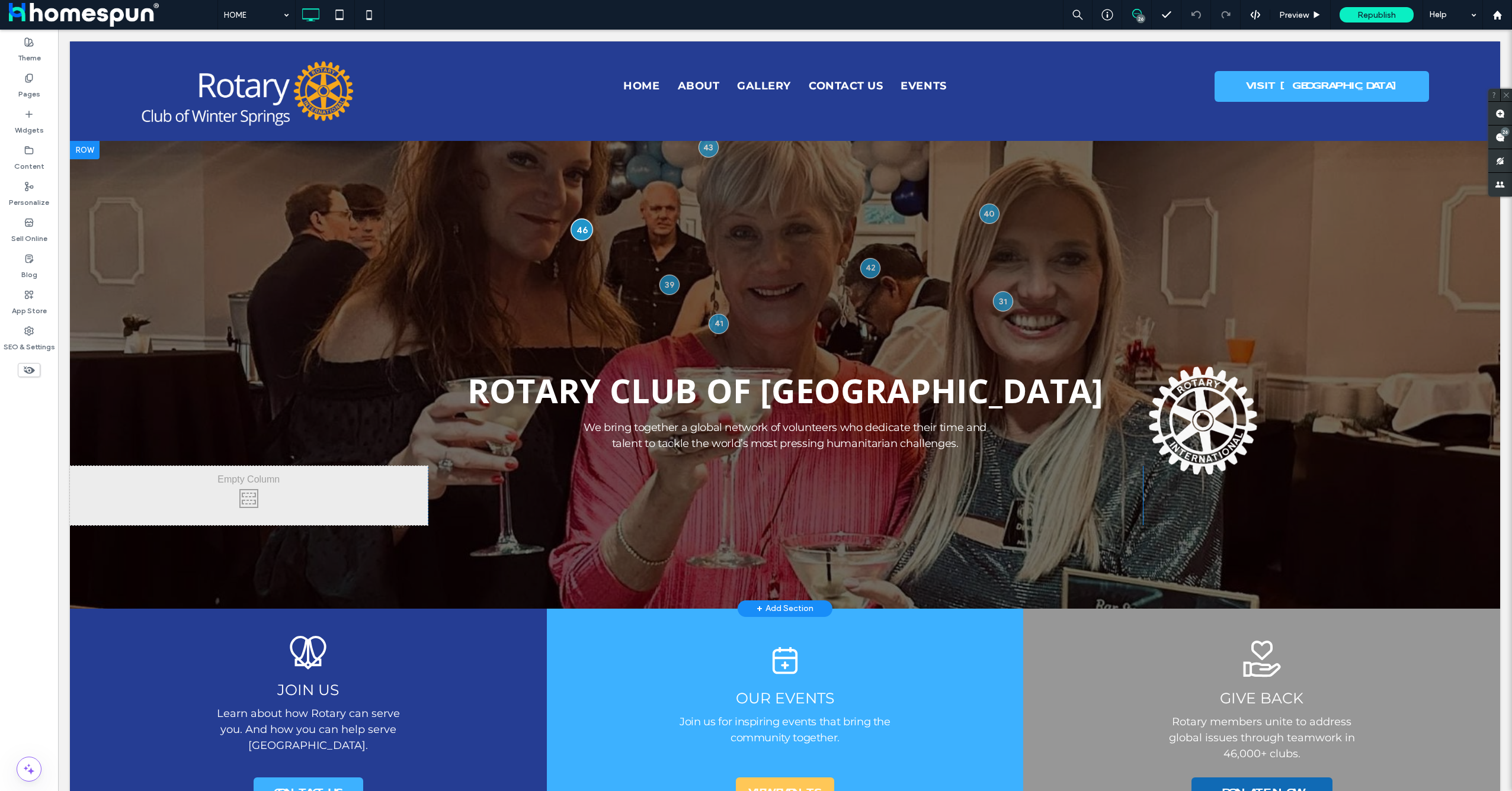
click at [585, 223] on div at bounding box center [582, 229] width 22 height 22
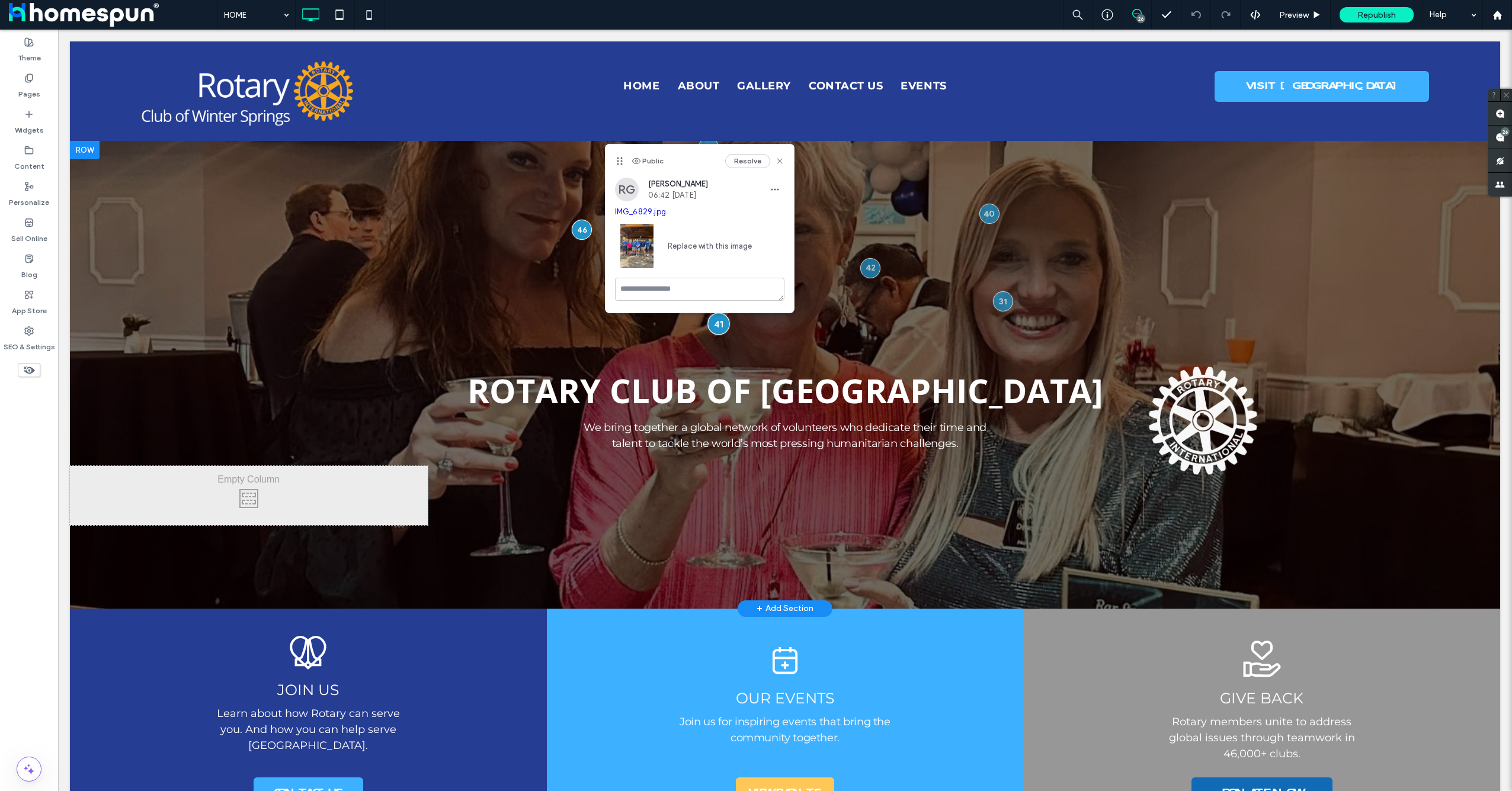
click at [717, 323] on div at bounding box center [719, 324] width 22 height 22
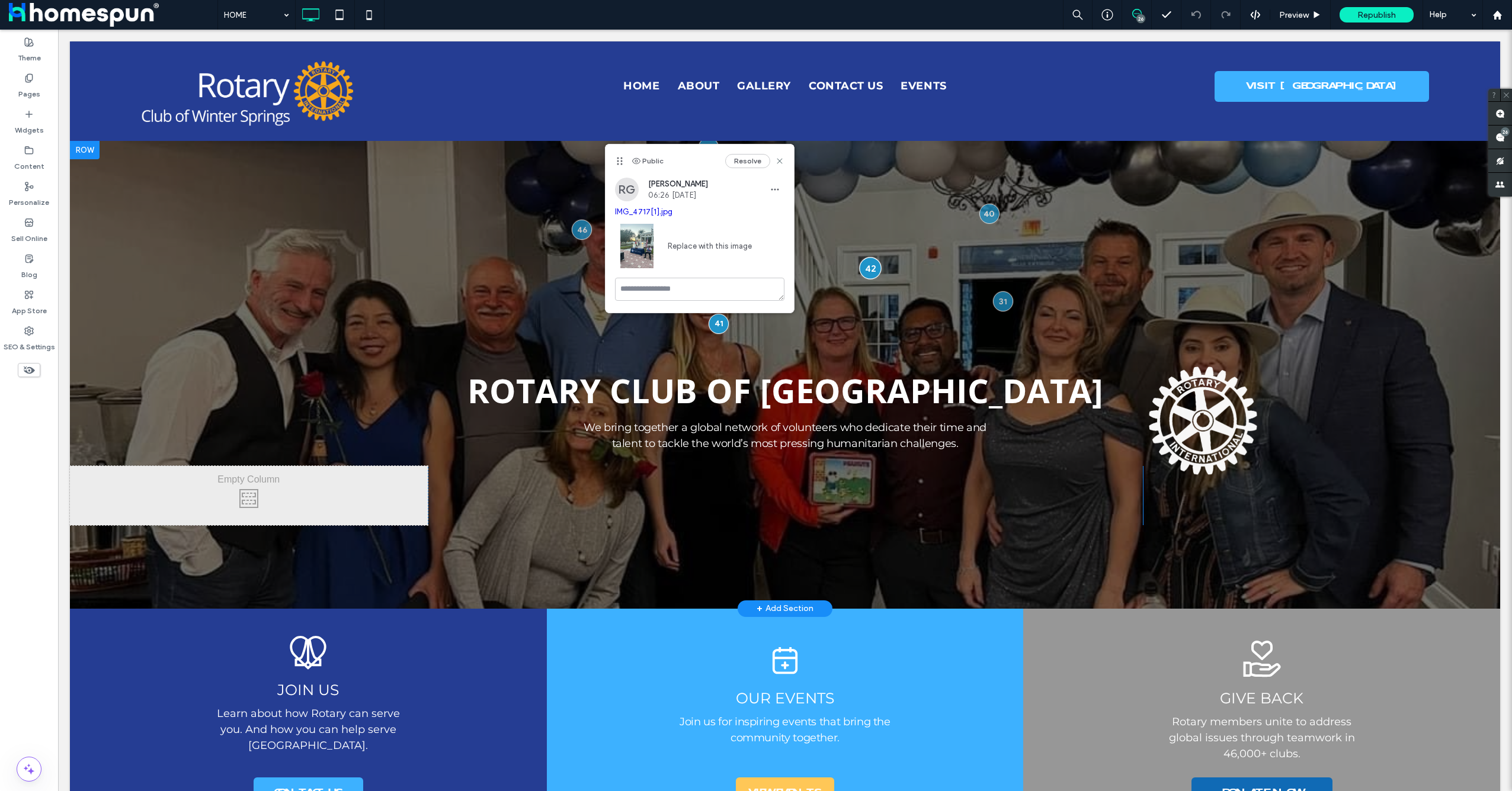
click at [865, 271] on div at bounding box center [871, 268] width 22 height 22
click at [987, 215] on div at bounding box center [989, 214] width 22 height 22
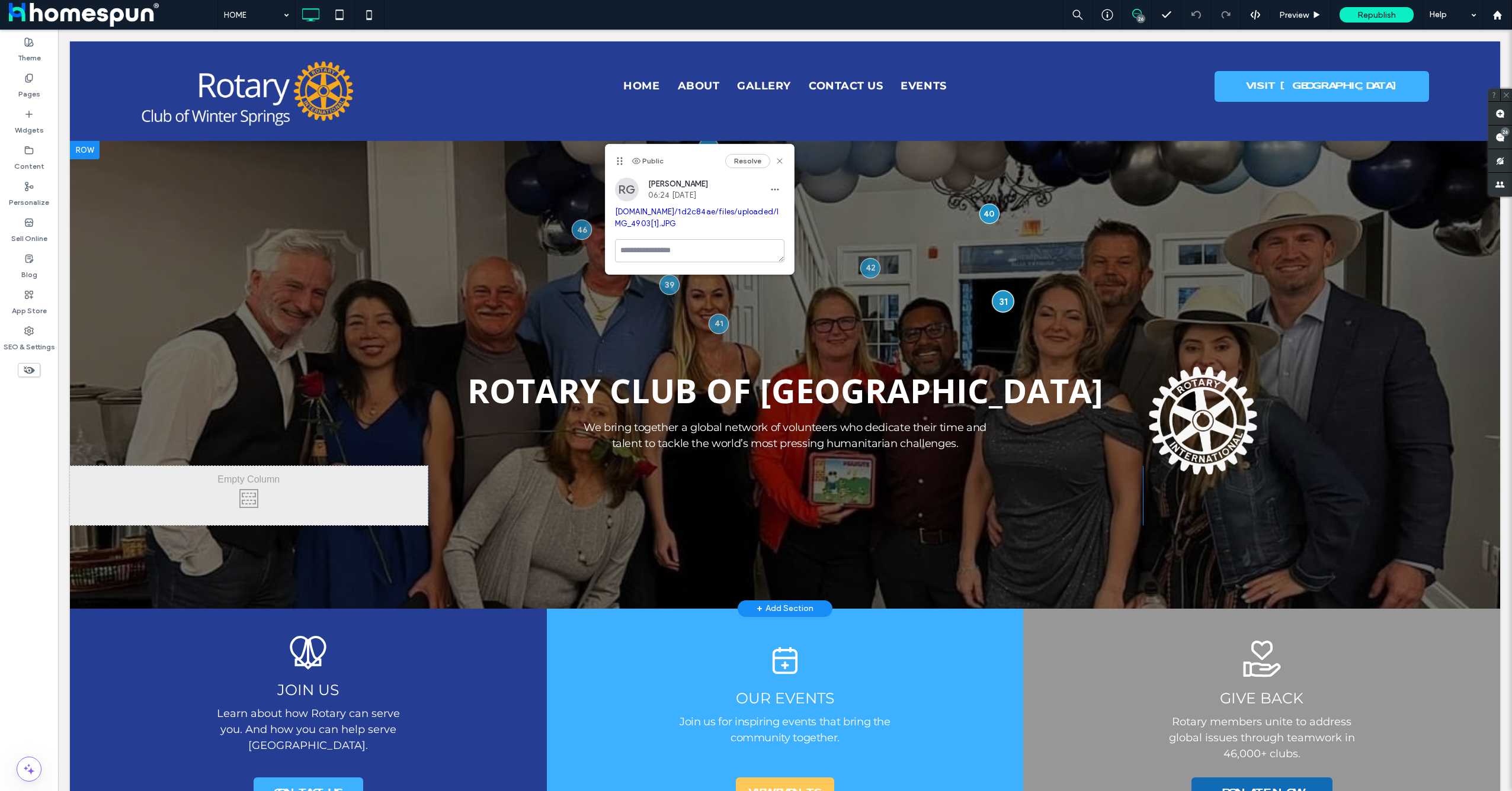
click at [1001, 300] on div at bounding box center [1003, 302] width 22 height 22
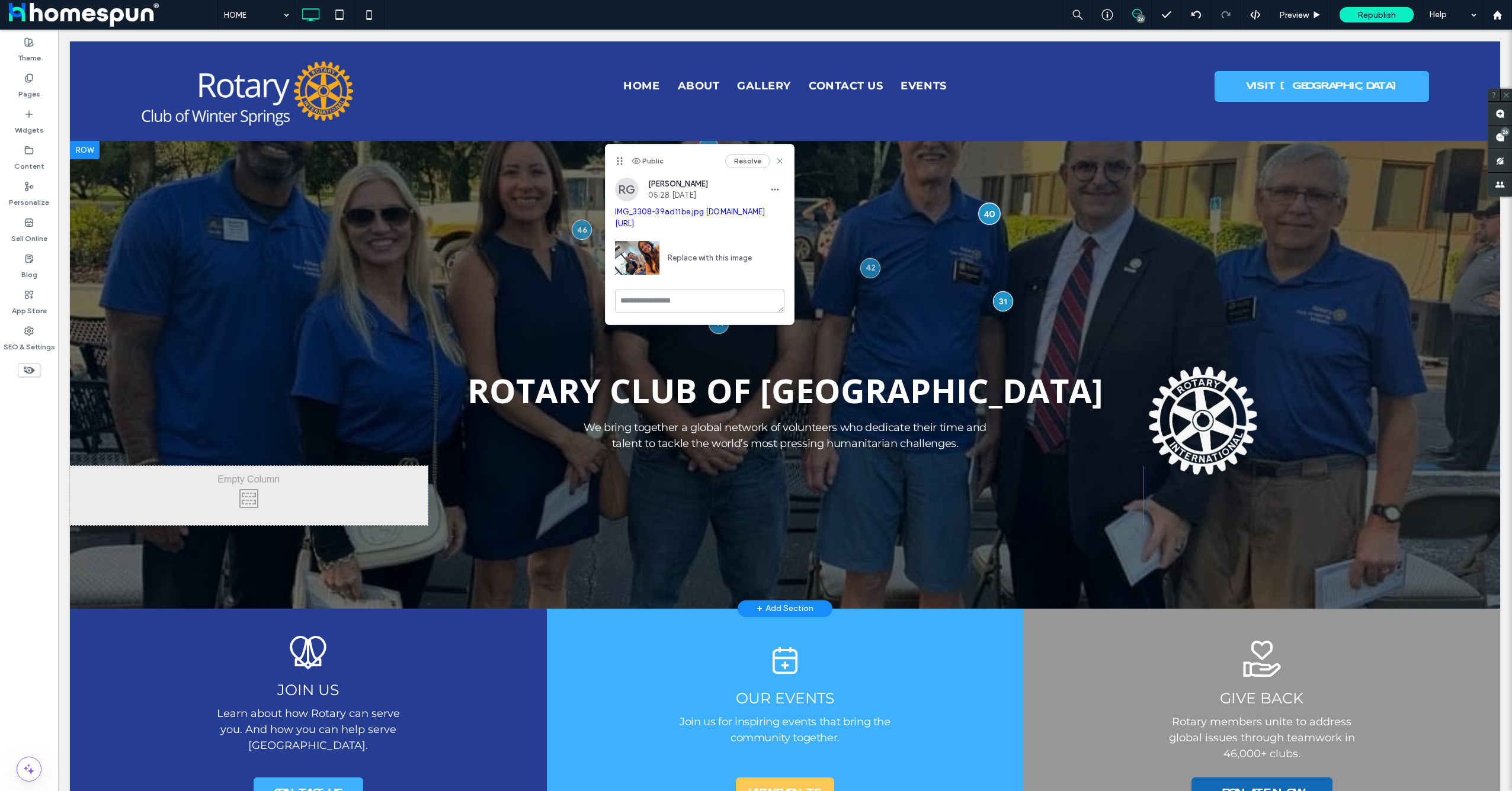
click at [978, 214] on div at bounding box center [989, 214] width 22 height 22
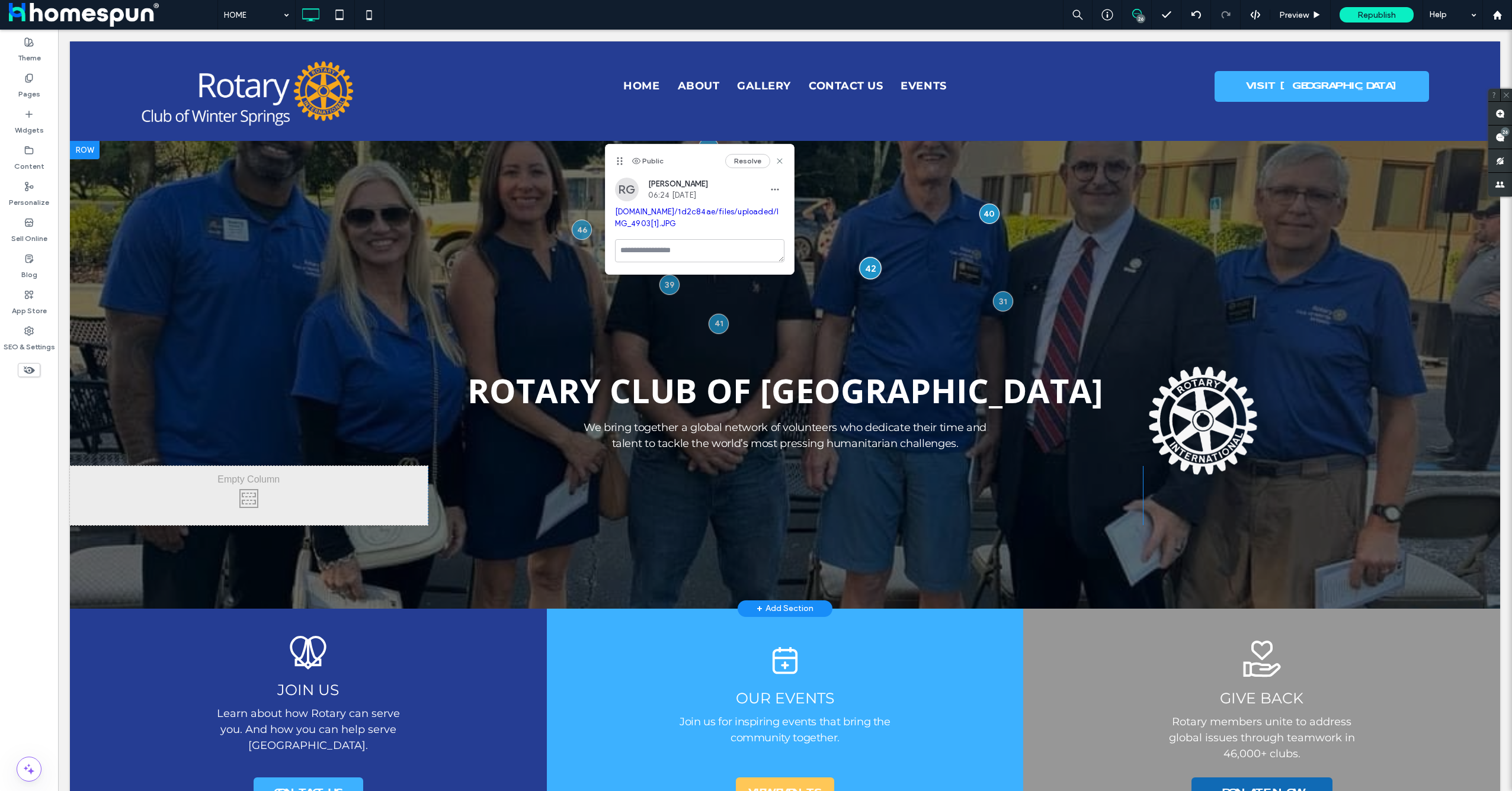
click at [868, 269] on div at bounding box center [871, 268] width 22 height 22
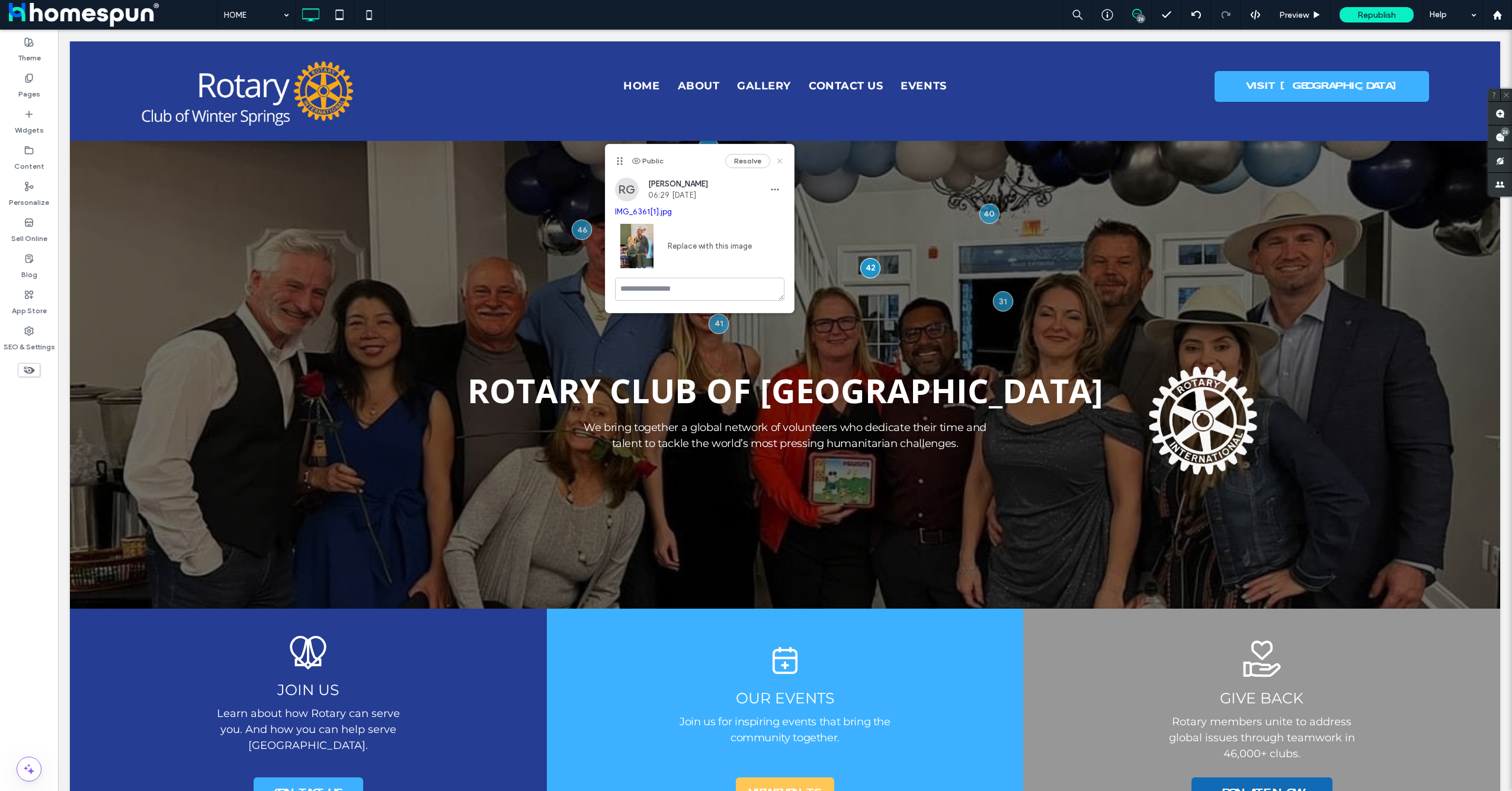
click at [778, 162] on use at bounding box center [780, 162] width 5 height 5
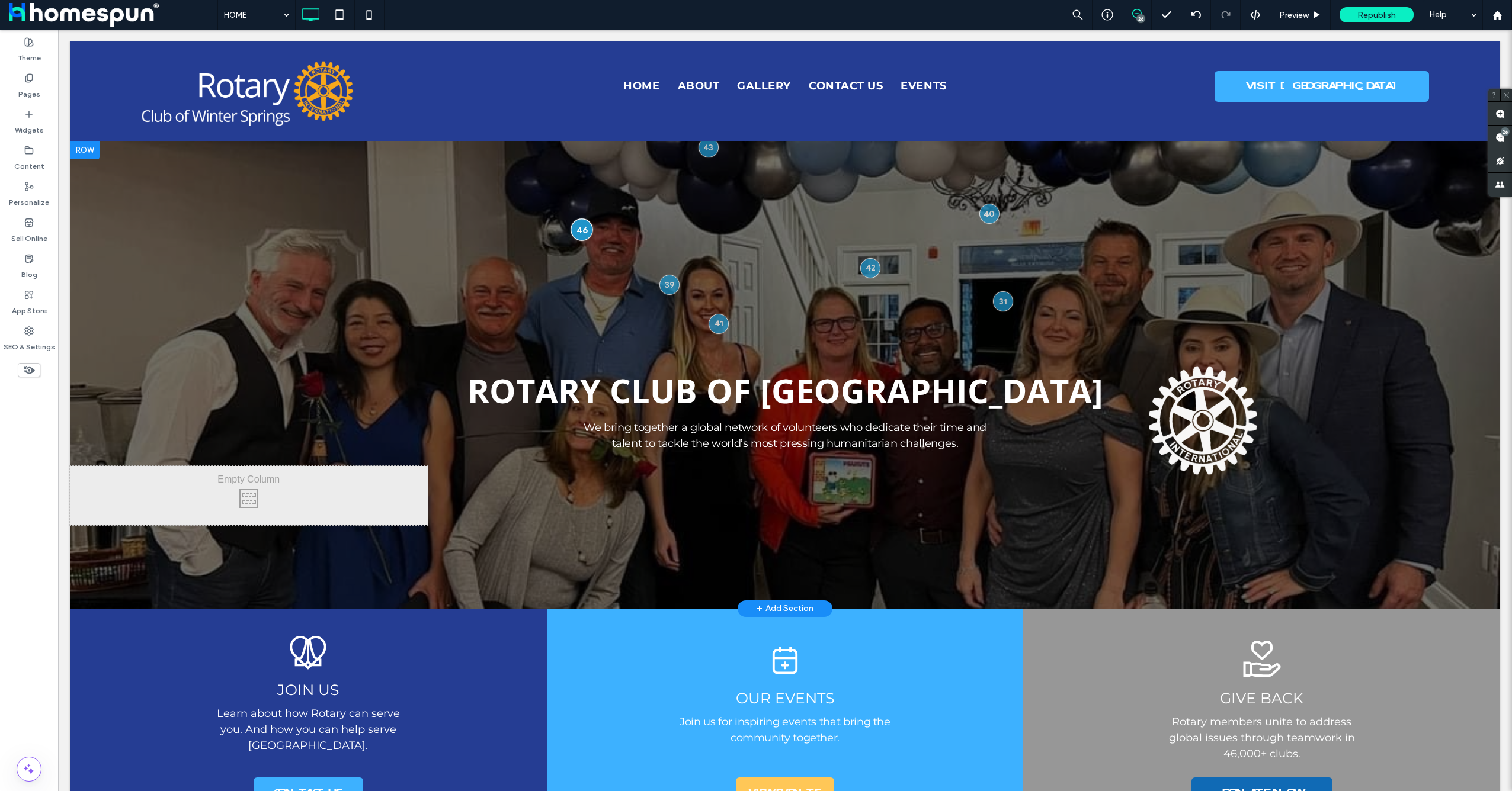
click at [585, 232] on div at bounding box center [582, 229] width 22 height 22
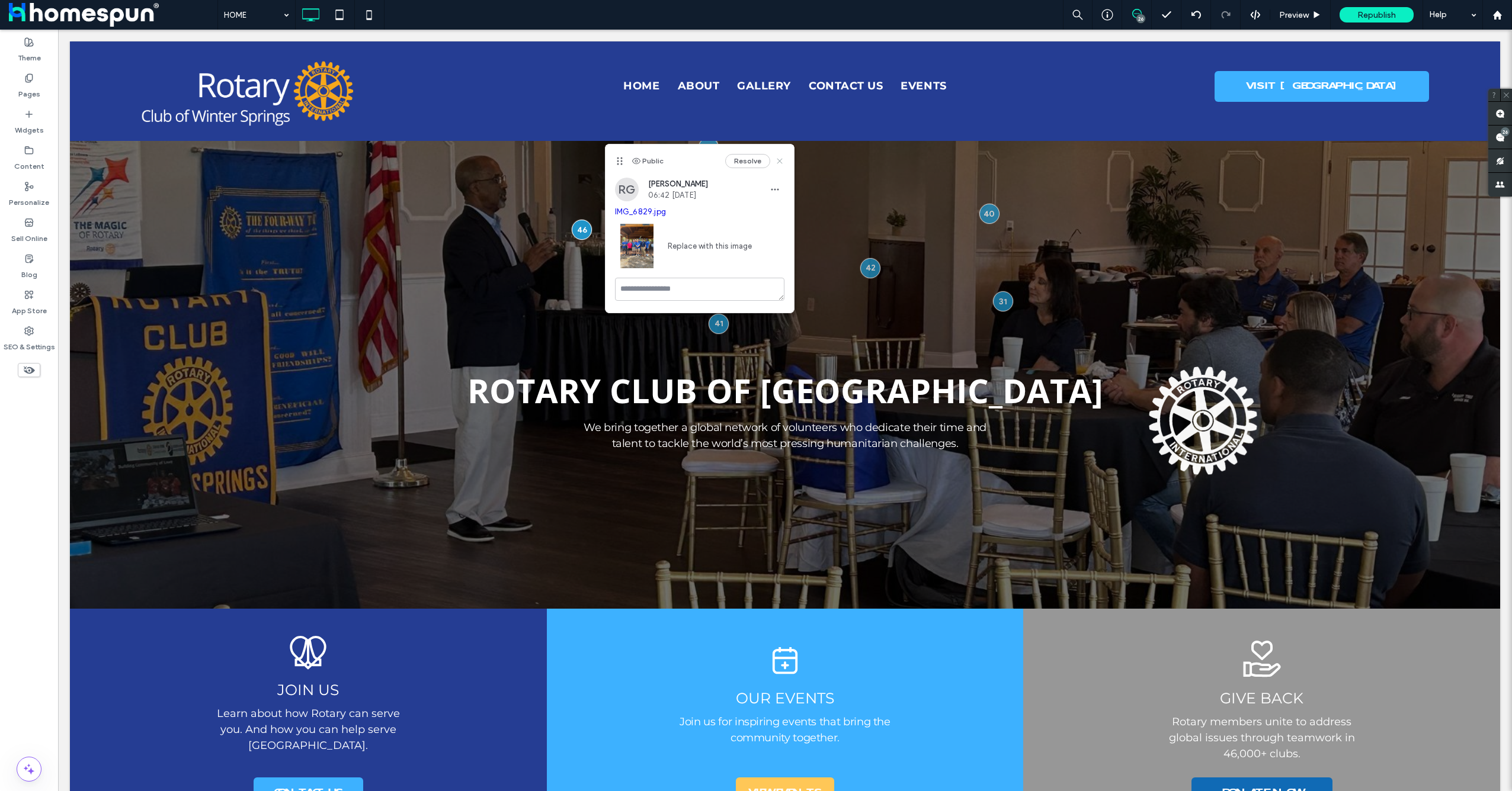
click at [779, 160] on icon at bounding box center [780, 161] width 10 height 10
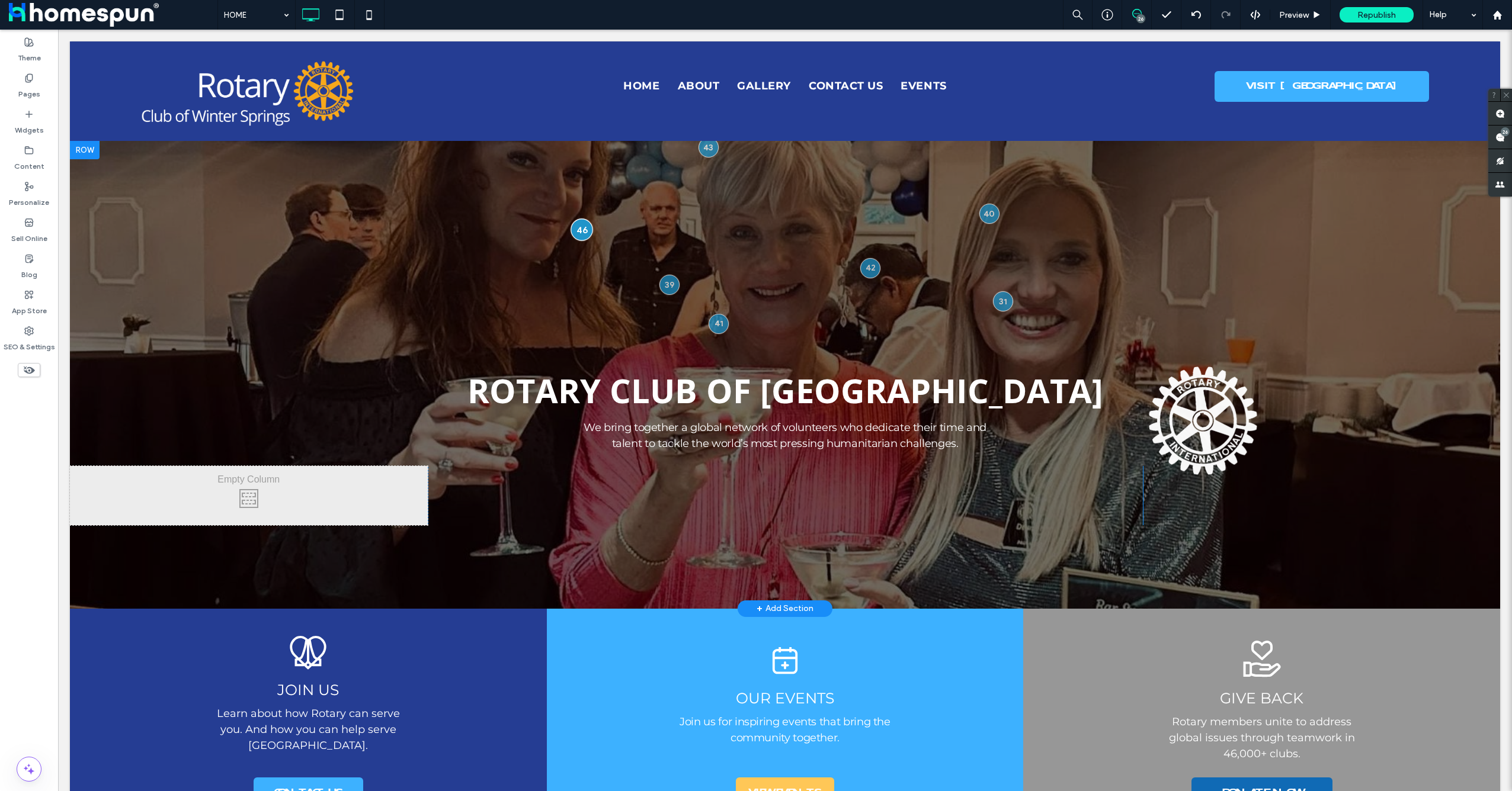
click at [583, 224] on div at bounding box center [582, 229] width 22 height 22
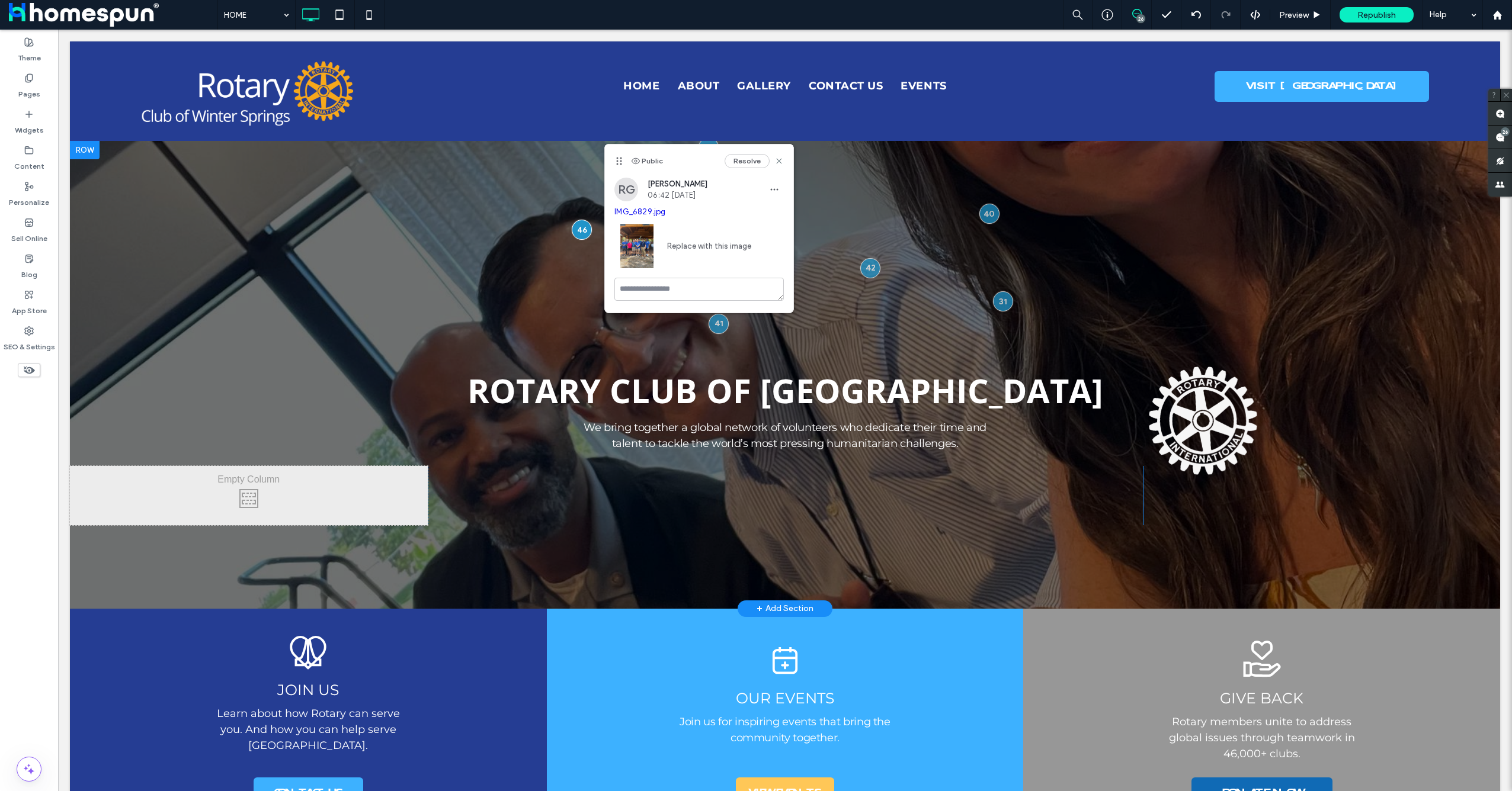
click at [598, 327] on div at bounding box center [785, 375] width 1430 height 468
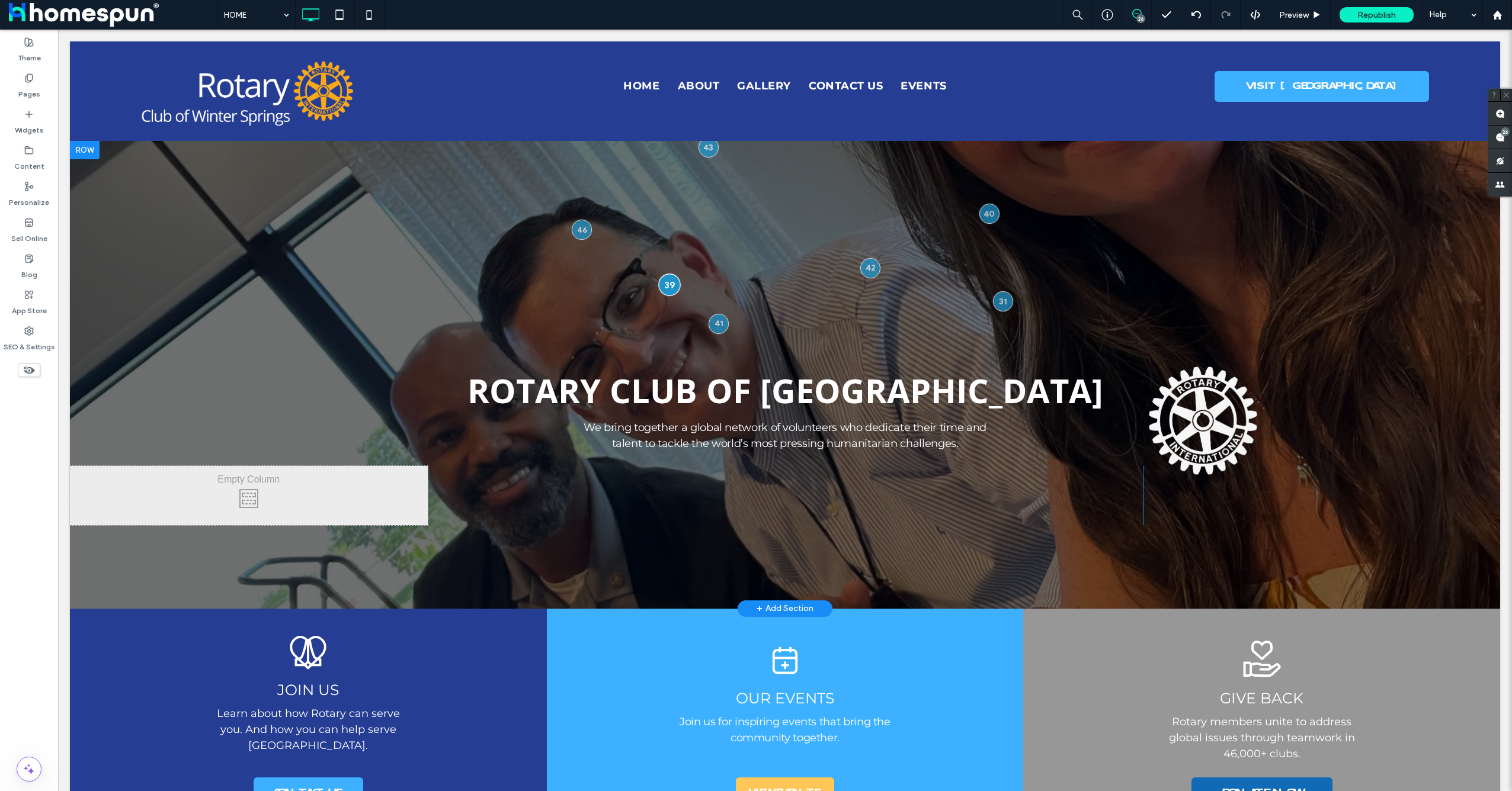
click at [671, 290] on div at bounding box center [670, 285] width 22 height 22
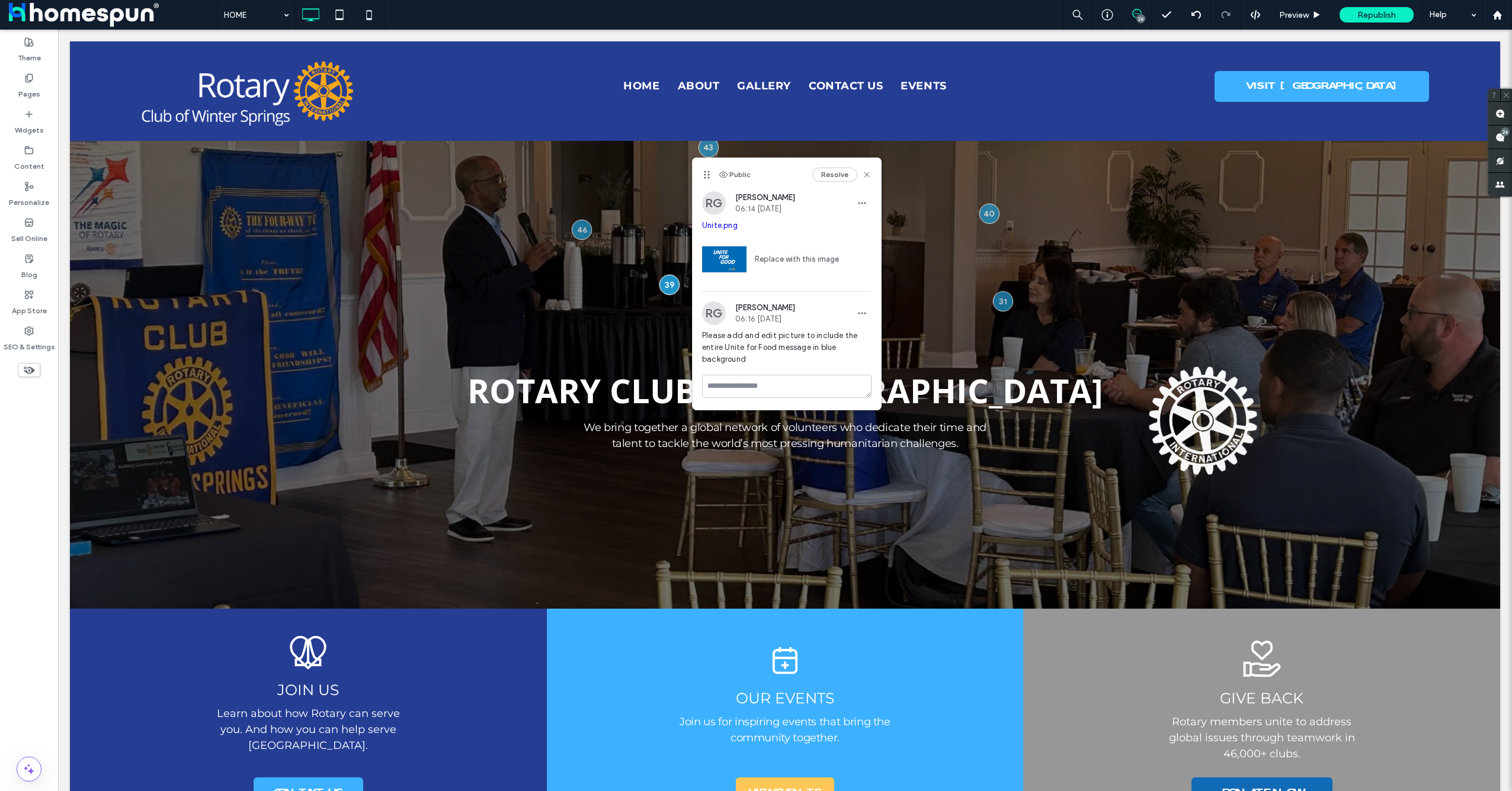
click at [730, 224] on link "Unite.png" at bounding box center [720, 225] width 36 height 9
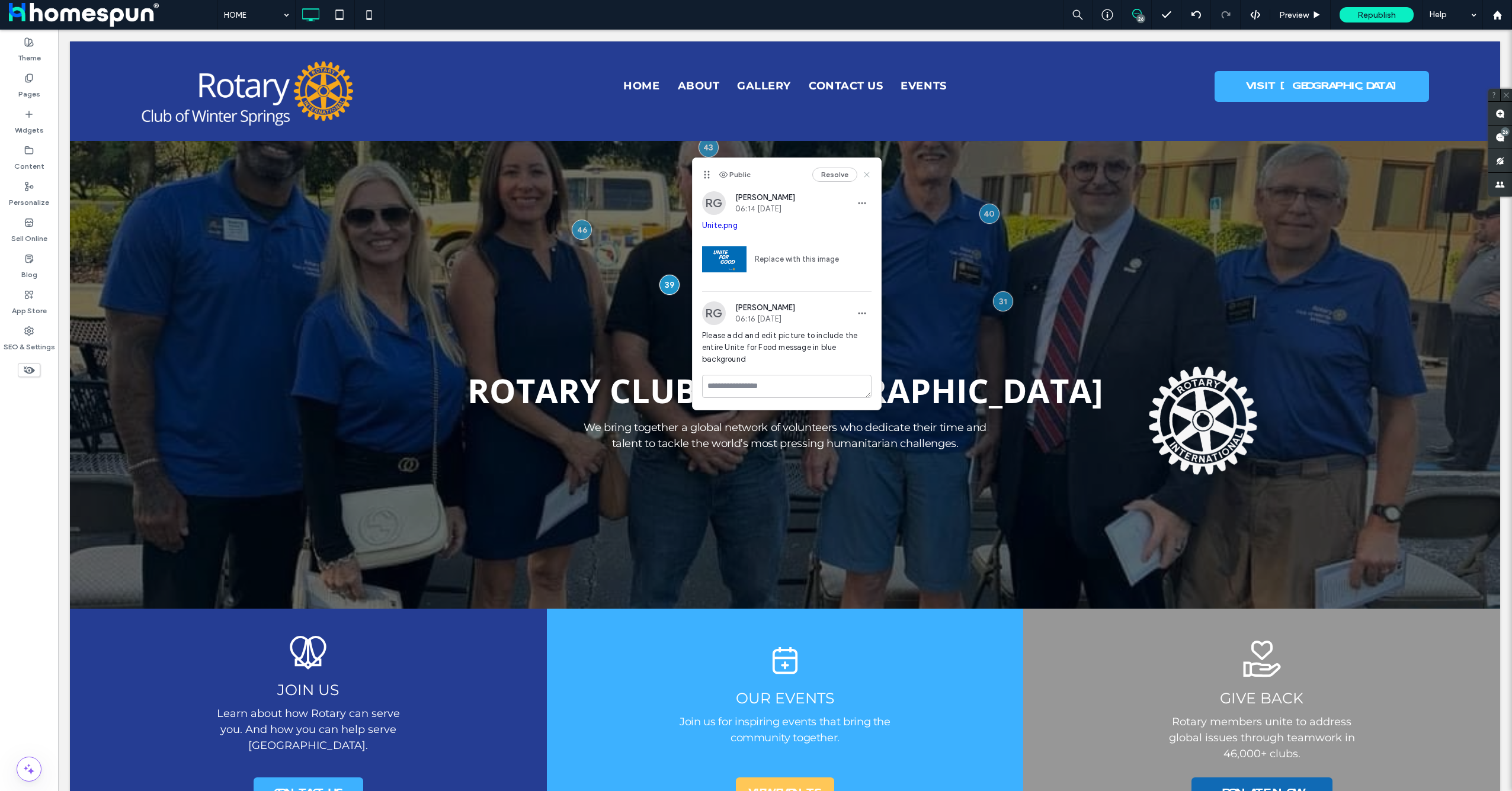
drag, startPoint x: 867, startPoint y: 176, endPoint x: 826, endPoint y: 173, distance: 41.1
click at [867, 176] on use at bounding box center [867, 175] width 5 height 5
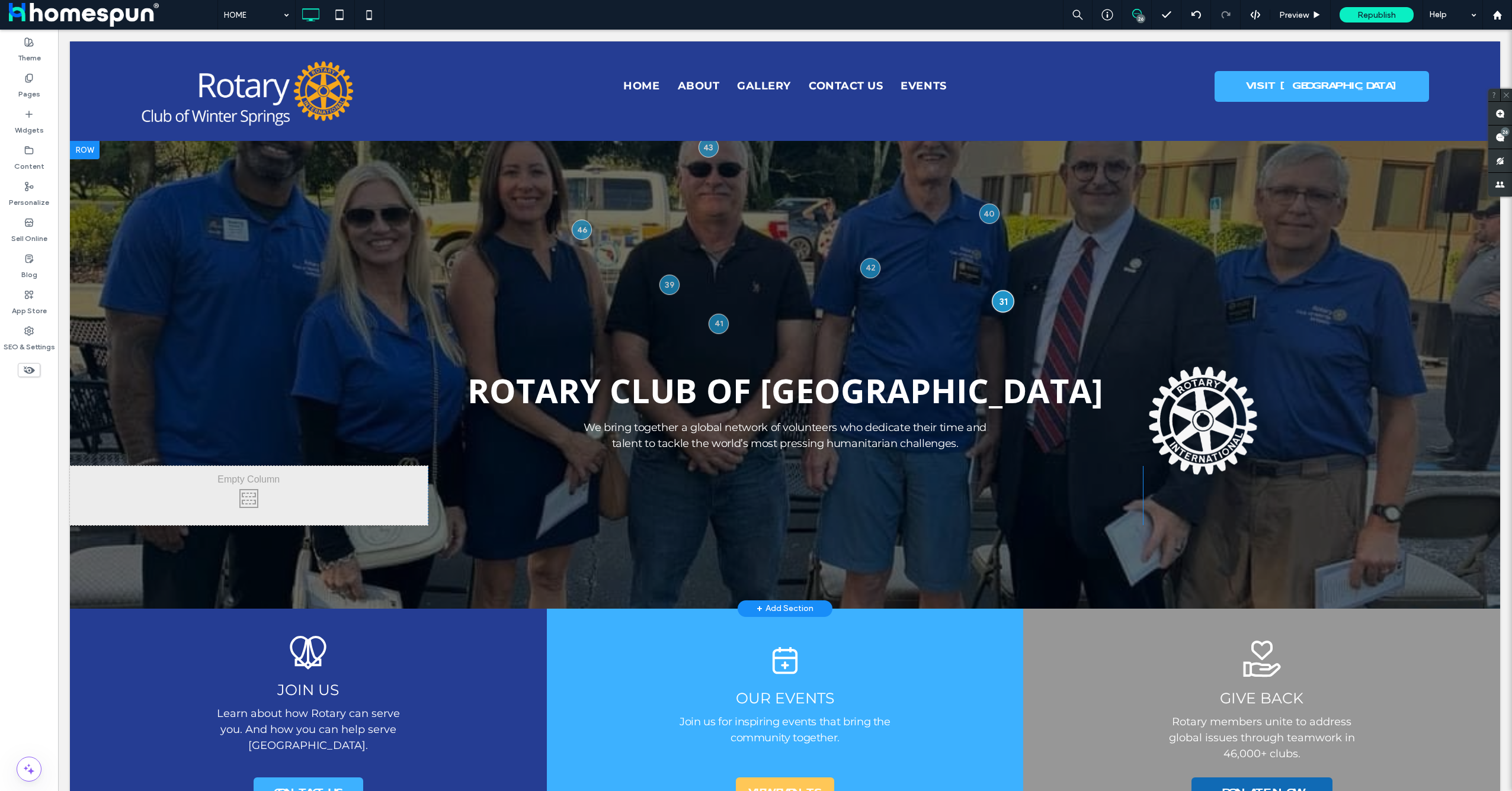
click at [997, 297] on div at bounding box center [1003, 302] width 22 height 22
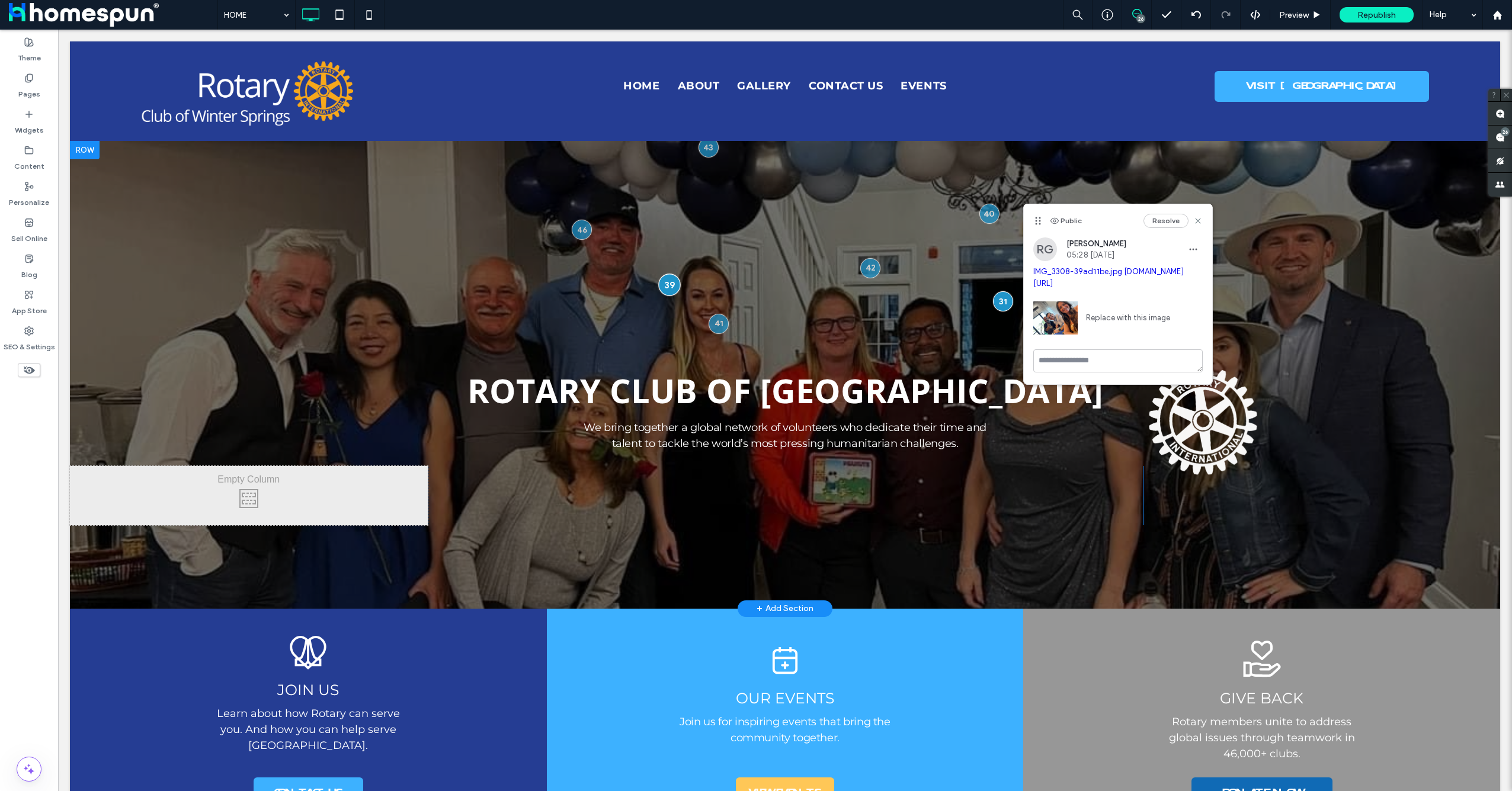
click at [669, 284] on div at bounding box center [670, 285] width 22 height 22
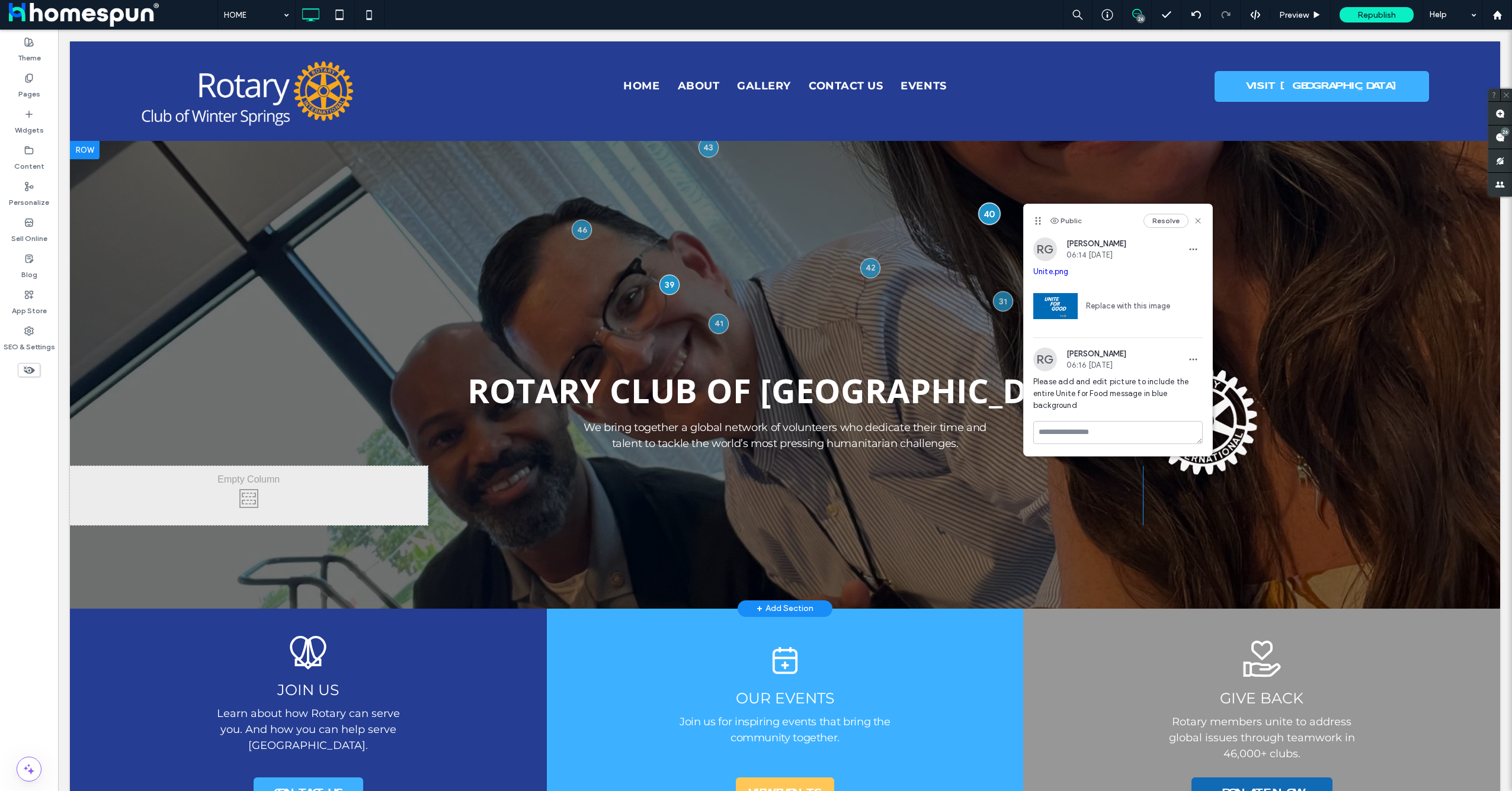
click at [987, 217] on div at bounding box center [989, 214] width 22 height 22
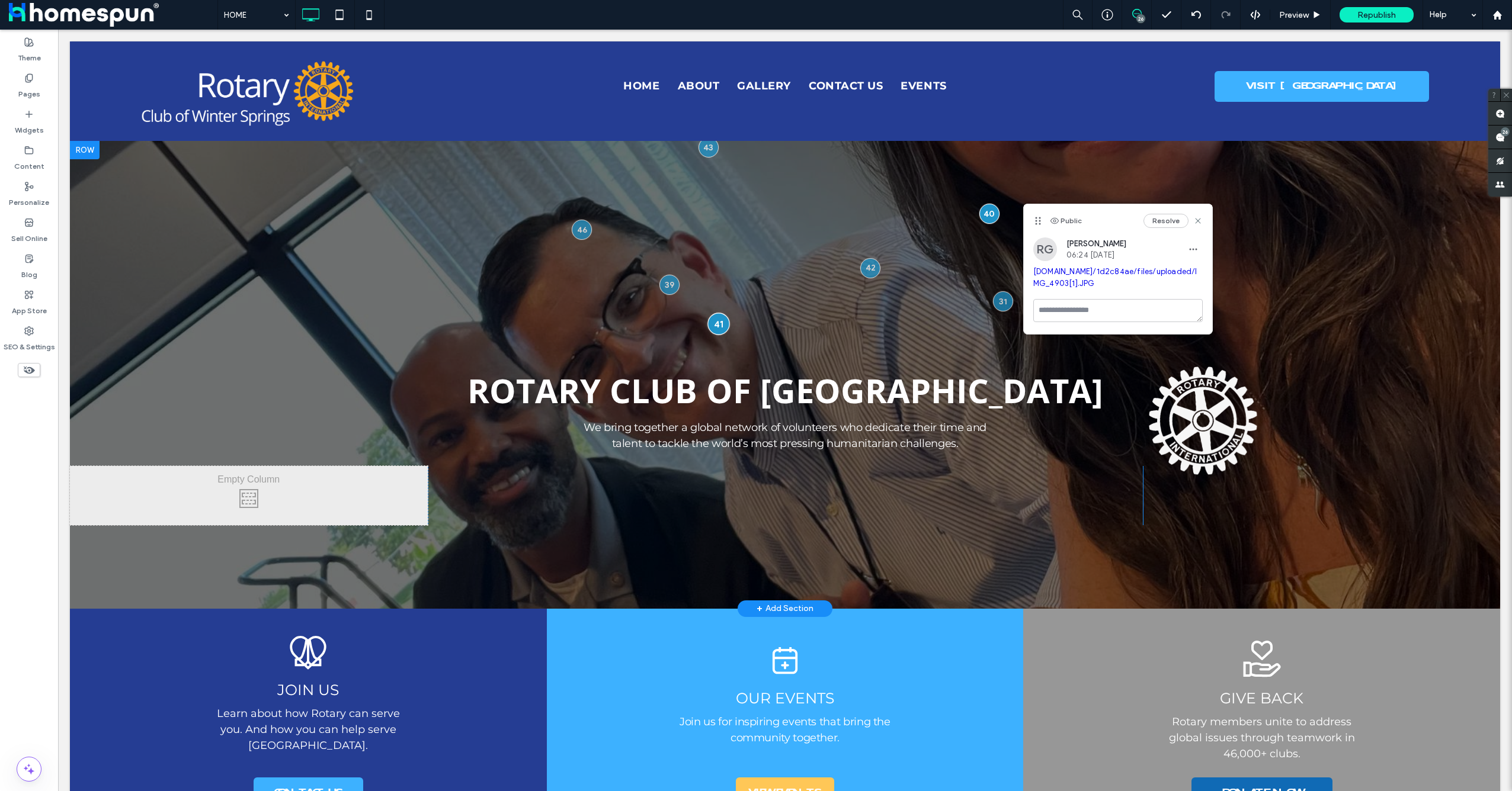
click at [712, 327] on div at bounding box center [719, 324] width 22 height 22
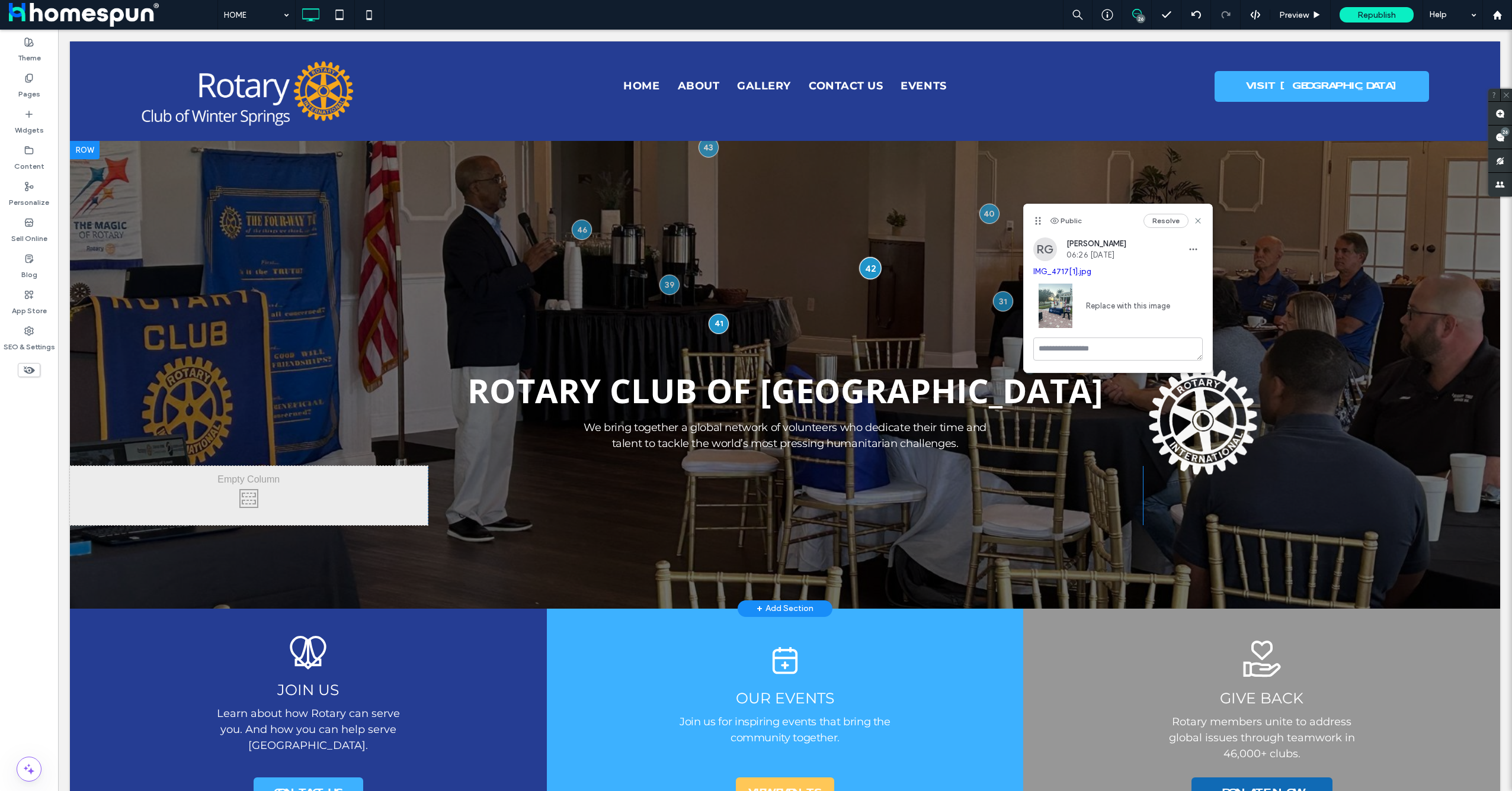
click at [865, 266] on div at bounding box center [871, 268] width 22 height 22
click at [571, 226] on div at bounding box center [582, 229] width 22 height 22
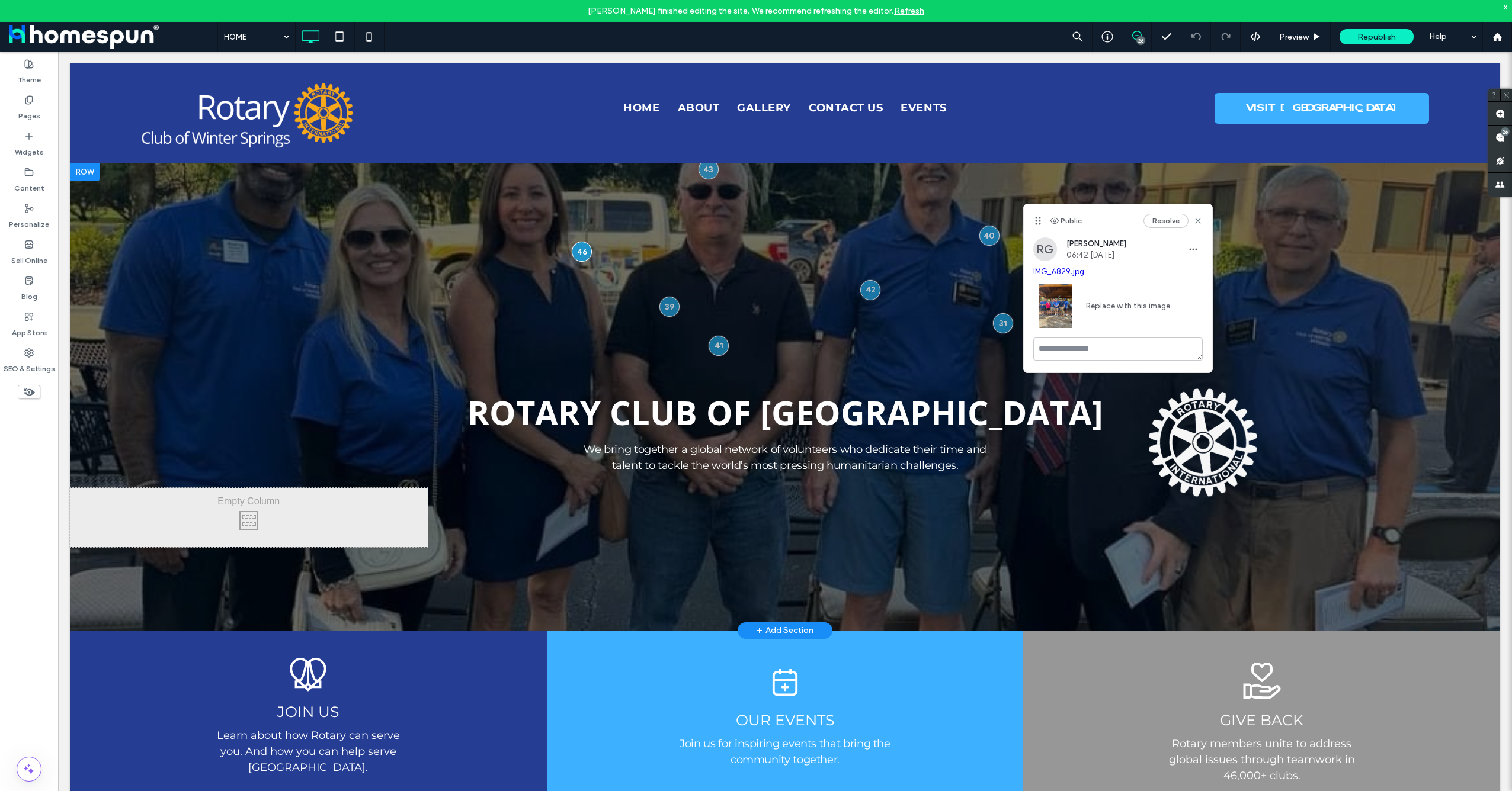
click at [1330, 577] on div at bounding box center [785, 397] width 1430 height 468
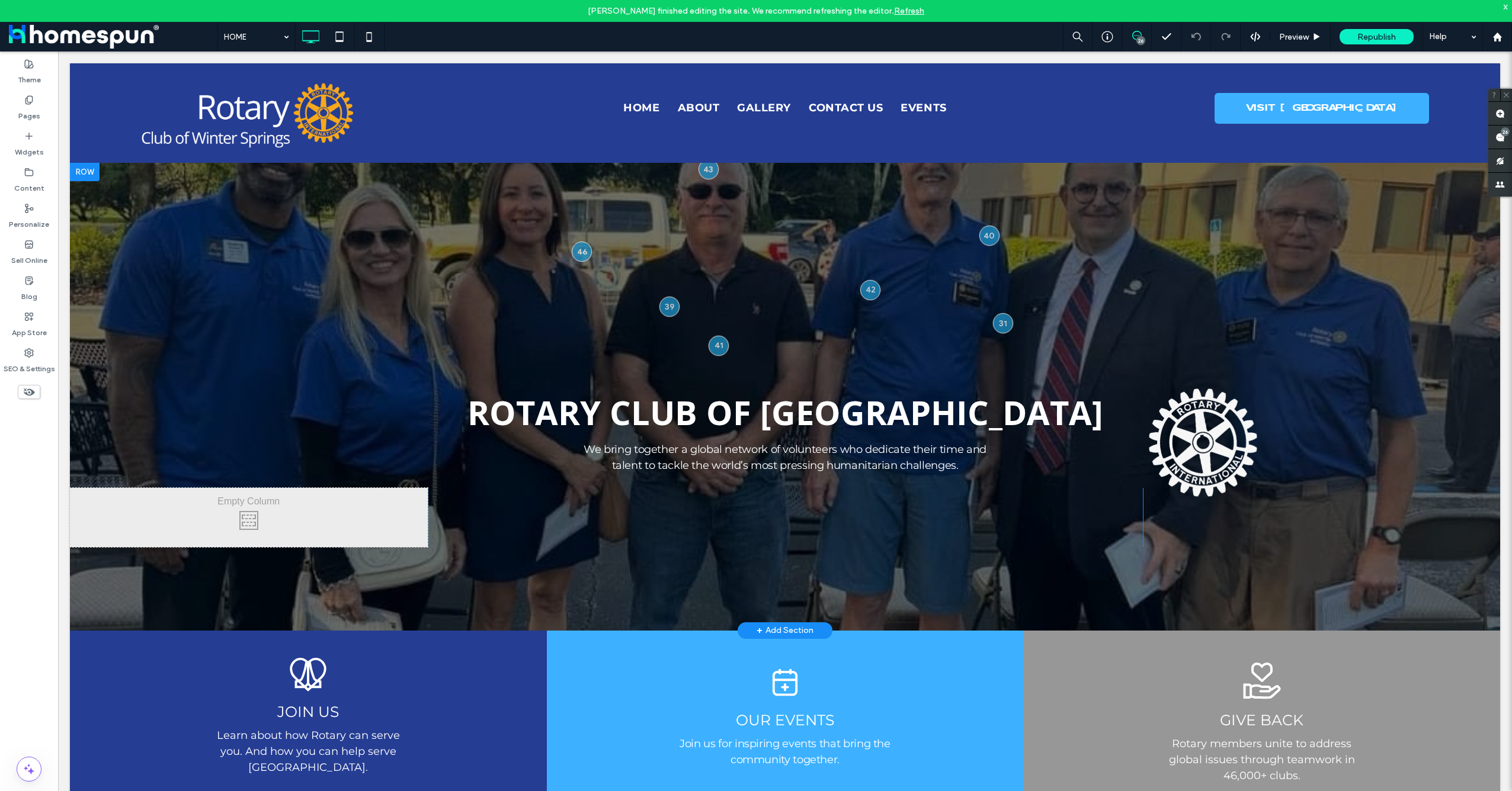
click at [676, 311] on div at bounding box center [785, 397] width 1430 height 468
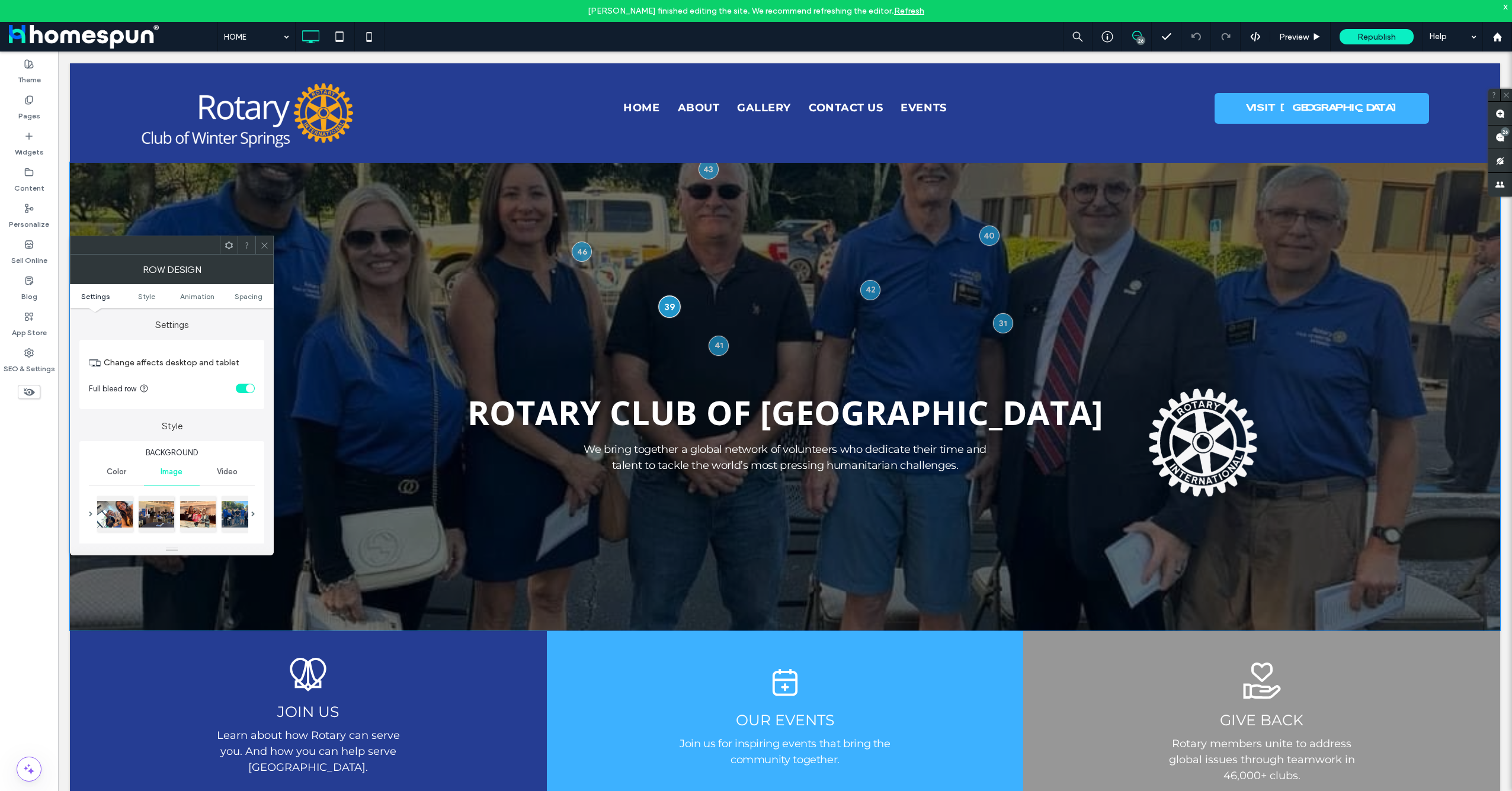
click at [668, 308] on div at bounding box center [670, 307] width 22 height 22
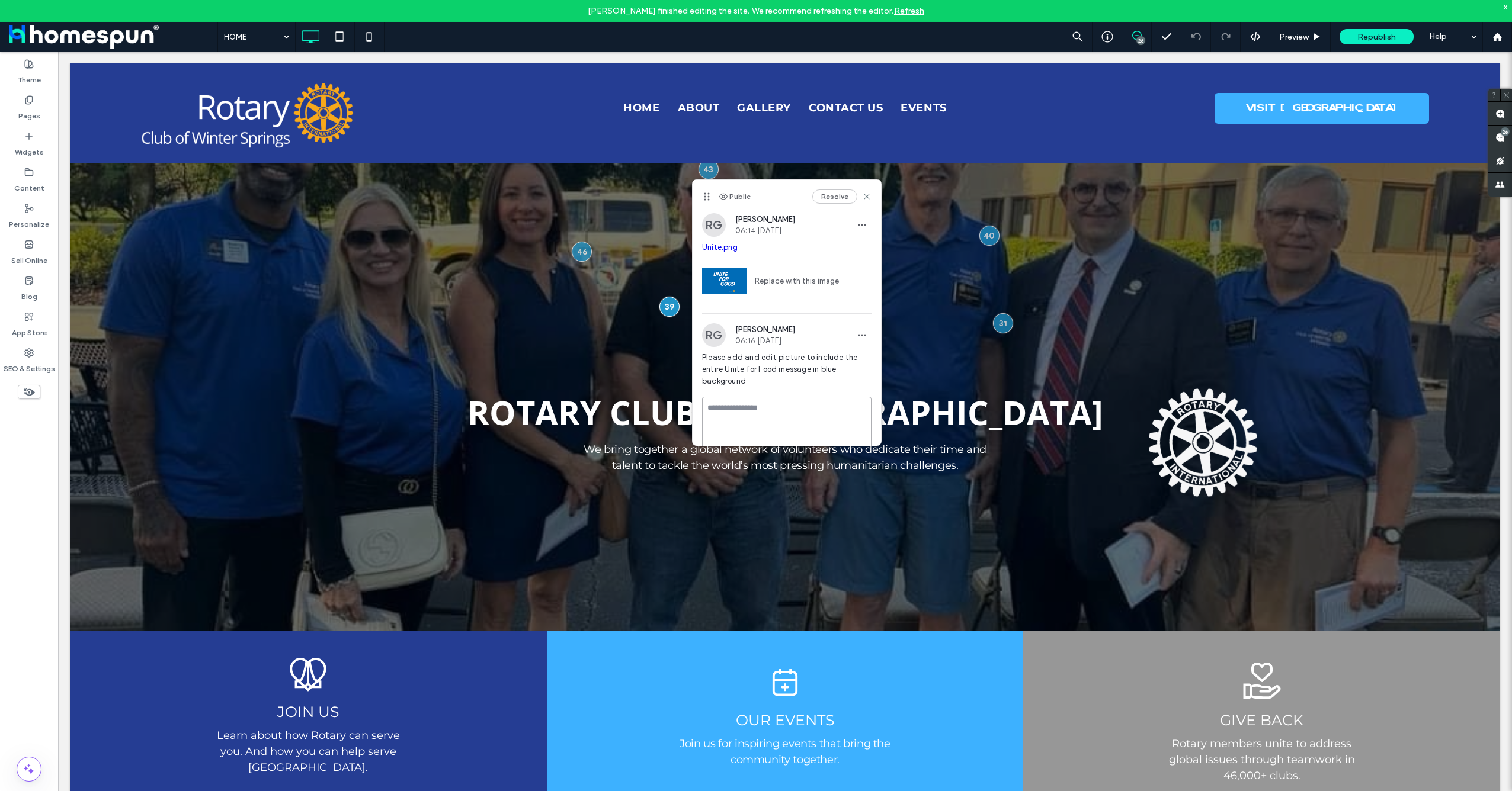
click at [756, 403] on textarea at bounding box center [786, 426] width 169 height 59
click at [857, 333] on icon "button" at bounding box center [862, 336] width 10 height 10
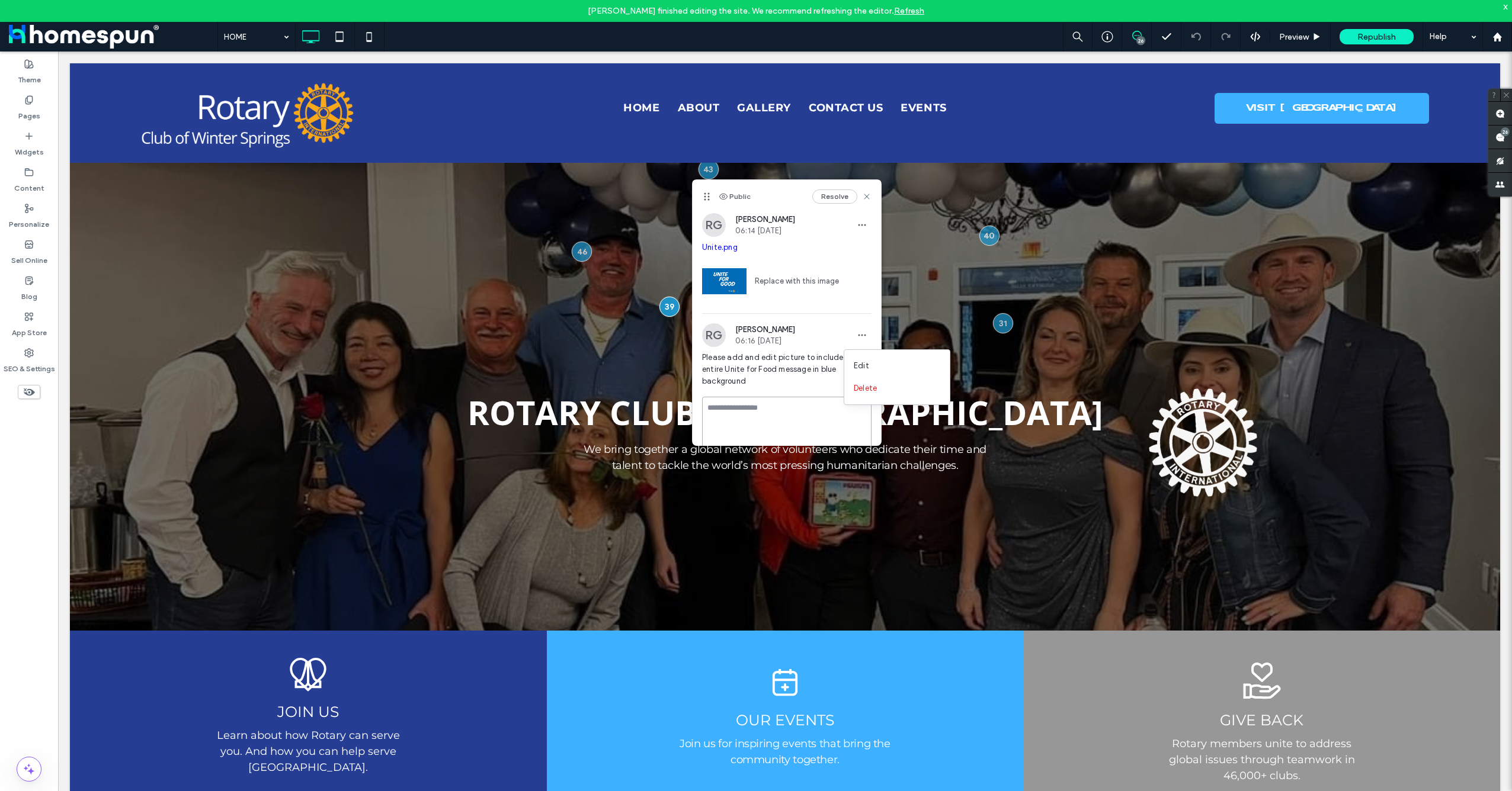
click at [765, 427] on textarea at bounding box center [786, 426] width 169 height 59
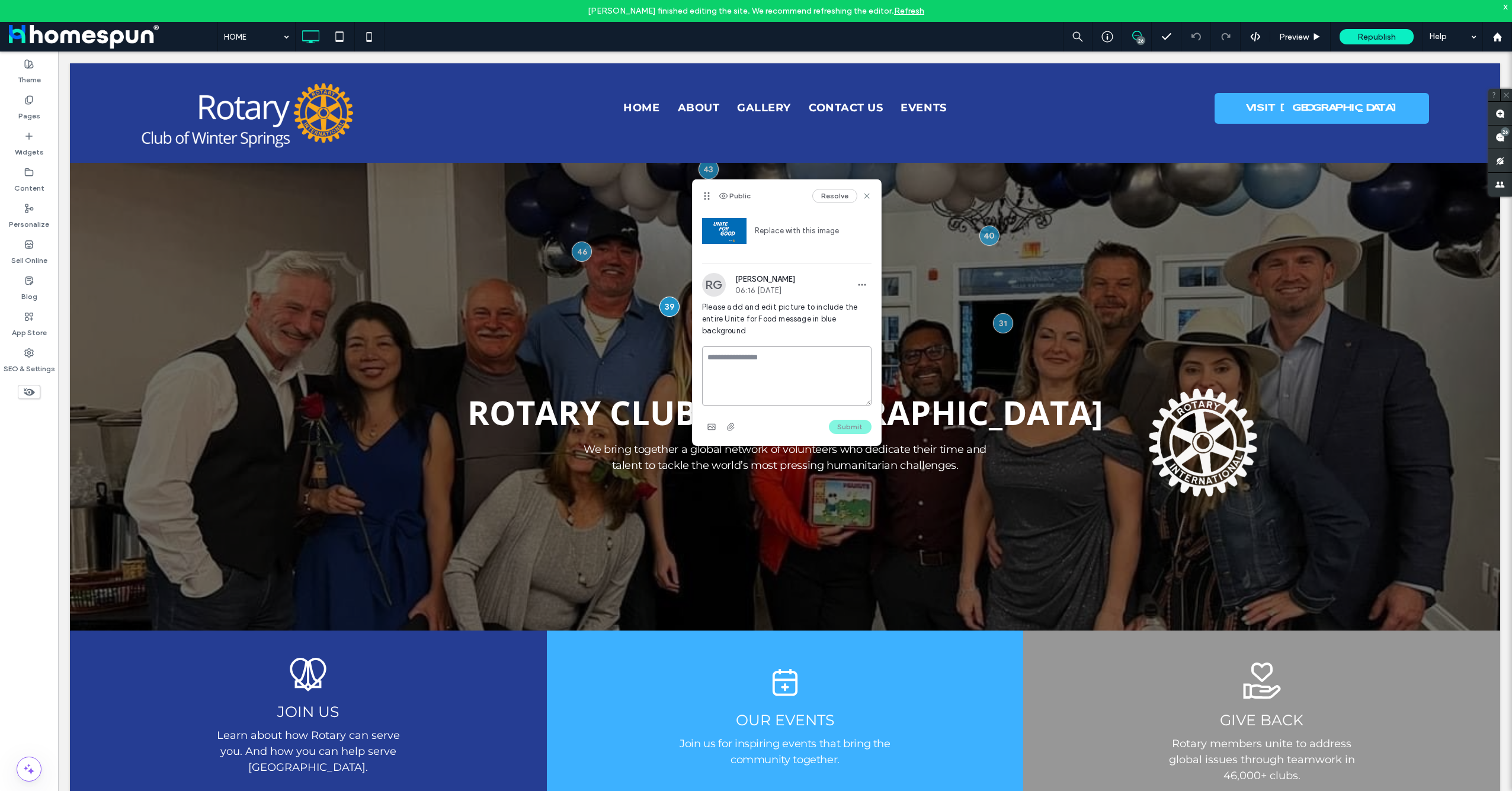
scroll to position [51, 0]
paste textarea "**********"
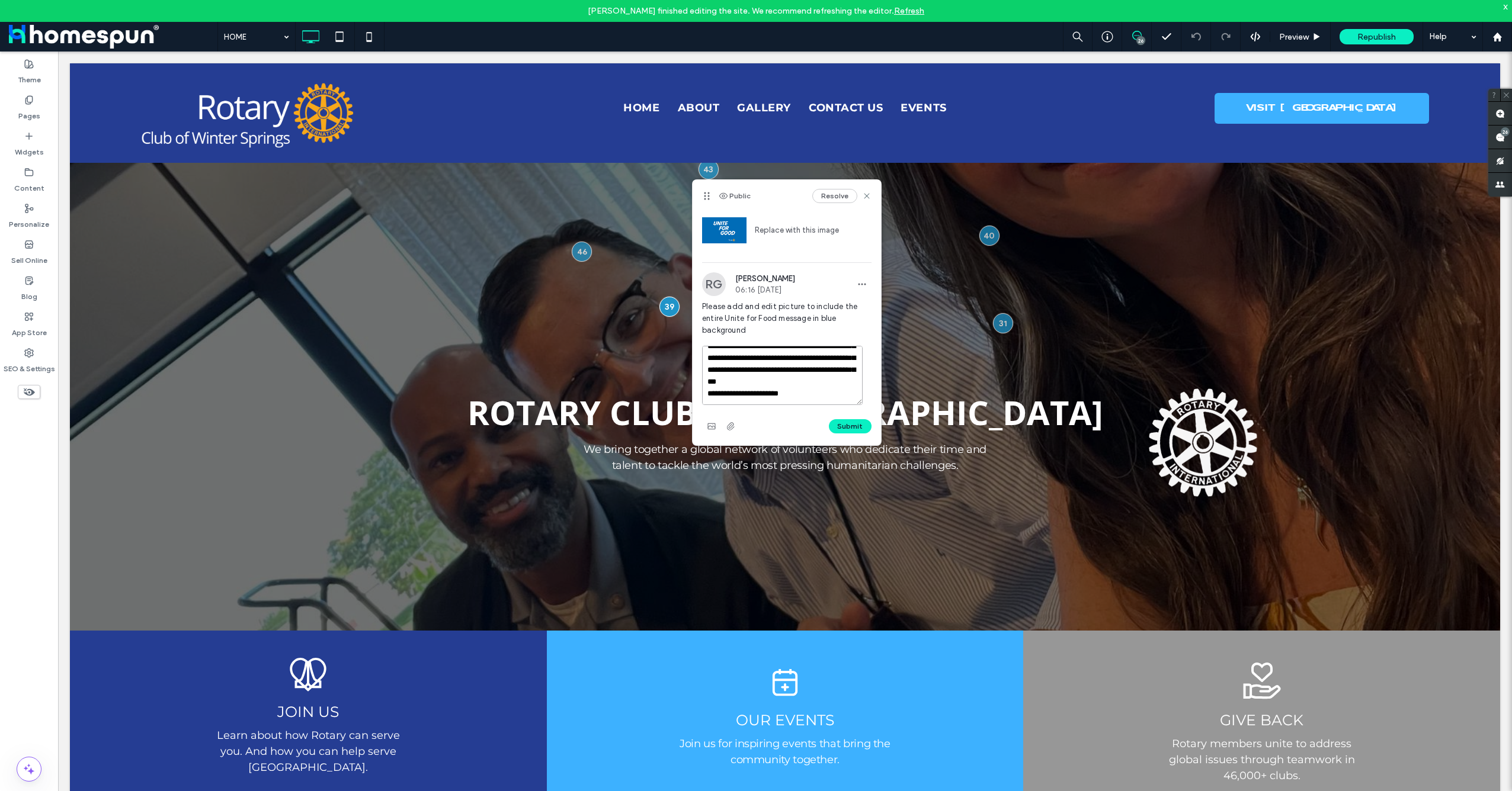
scroll to position [34, 0]
click at [706, 394] on textarea "**********" at bounding box center [782, 375] width 160 height 59
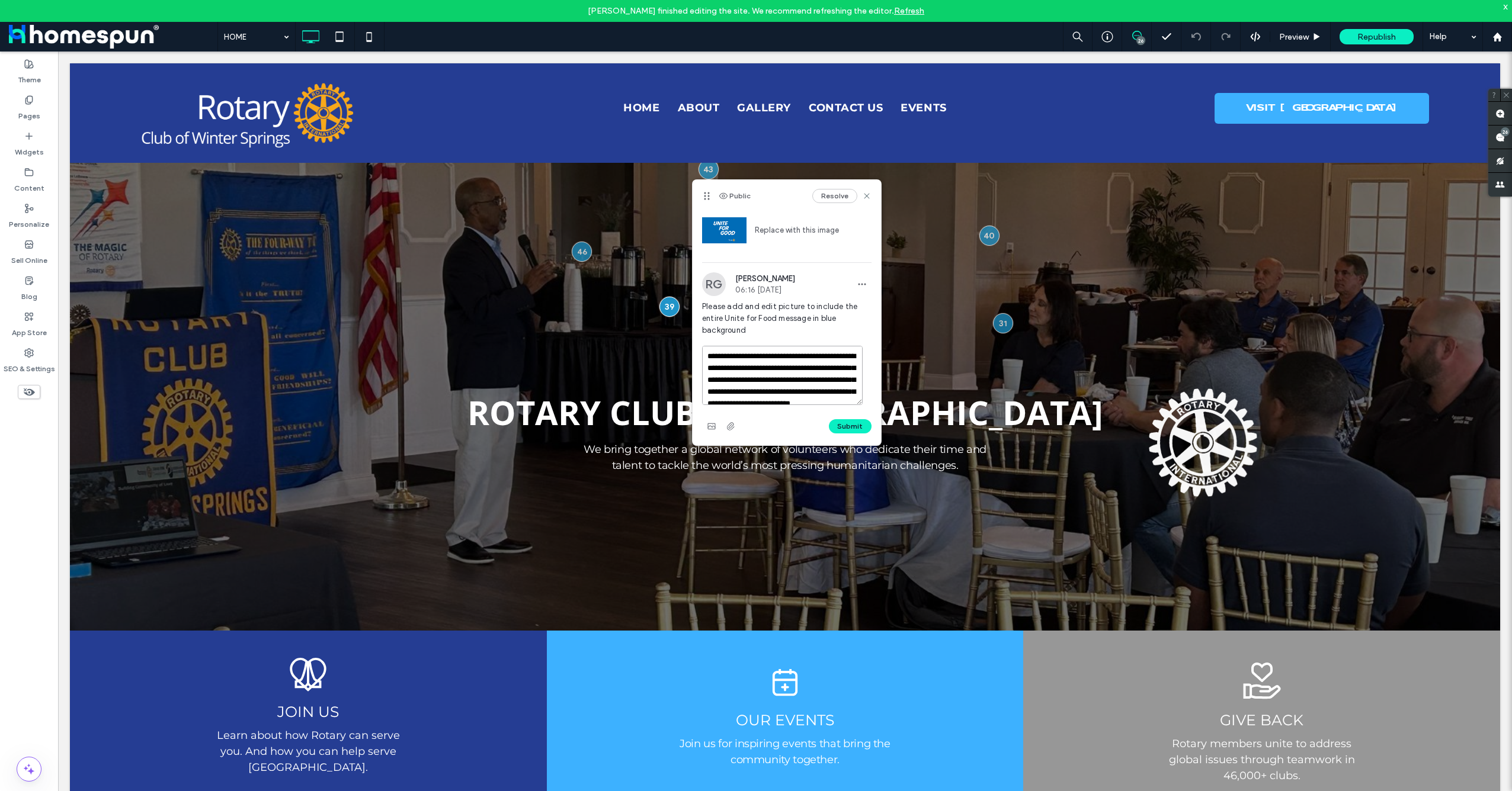
scroll to position [0, 0]
click at [811, 353] on textarea "**********" at bounding box center [782, 375] width 160 height 59
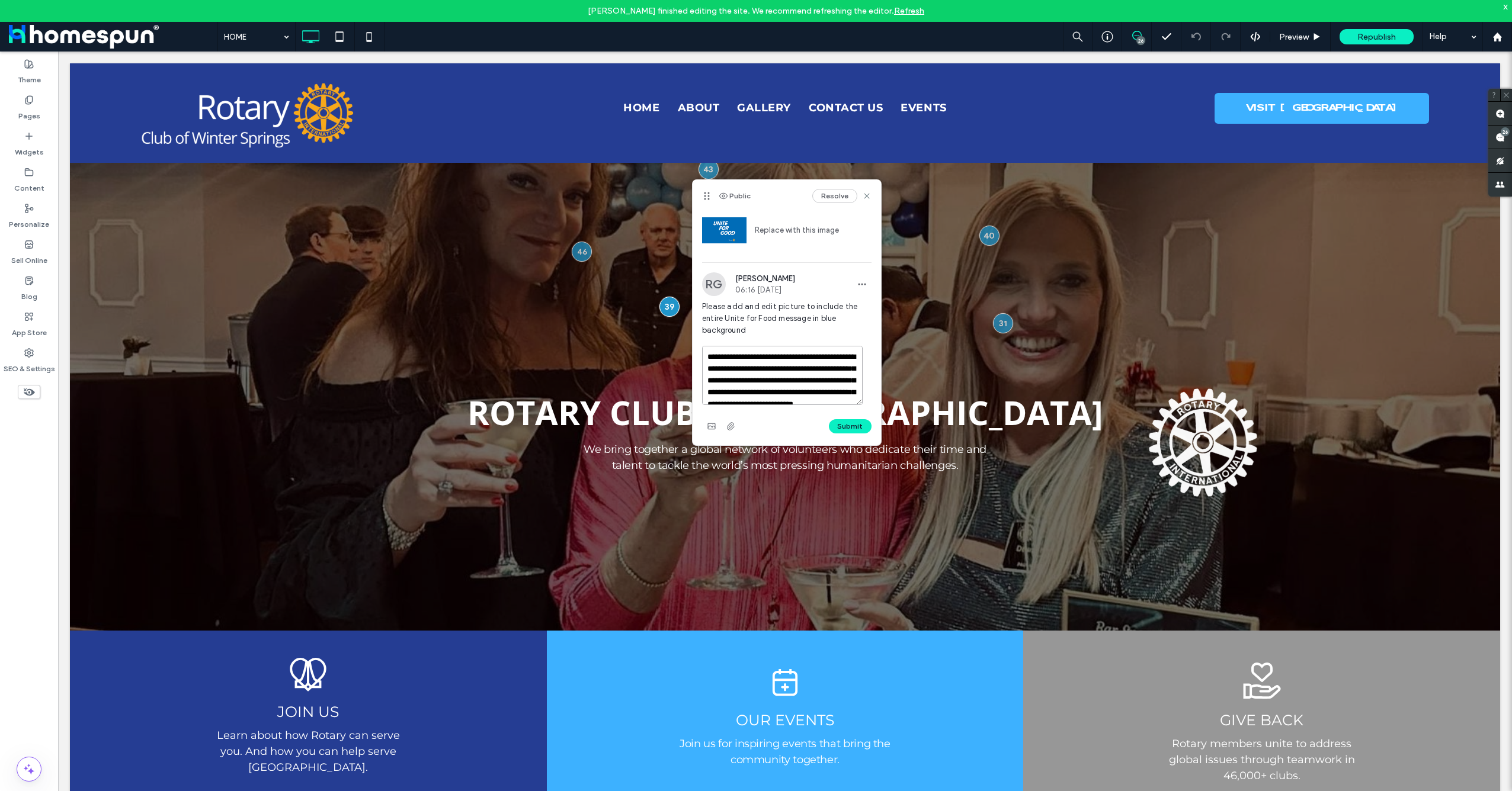
click at [826, 381] on textarea "**********" at bounding box center [782, 375] width 160 height 59
click at [778, 377] on textarea "**********" at bounding box center [782, 375] width 160 height 59
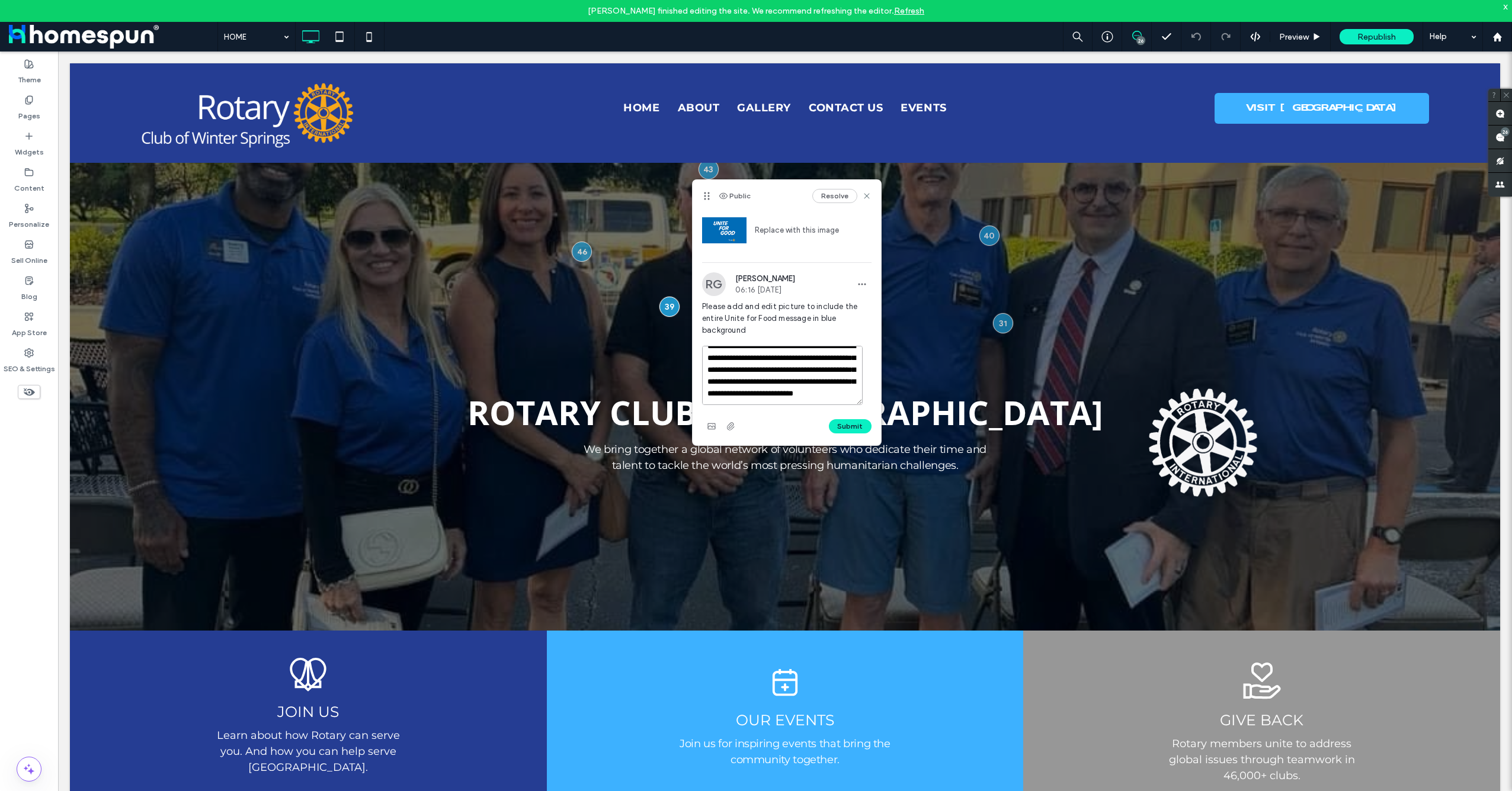
scroll to position [23, 0]
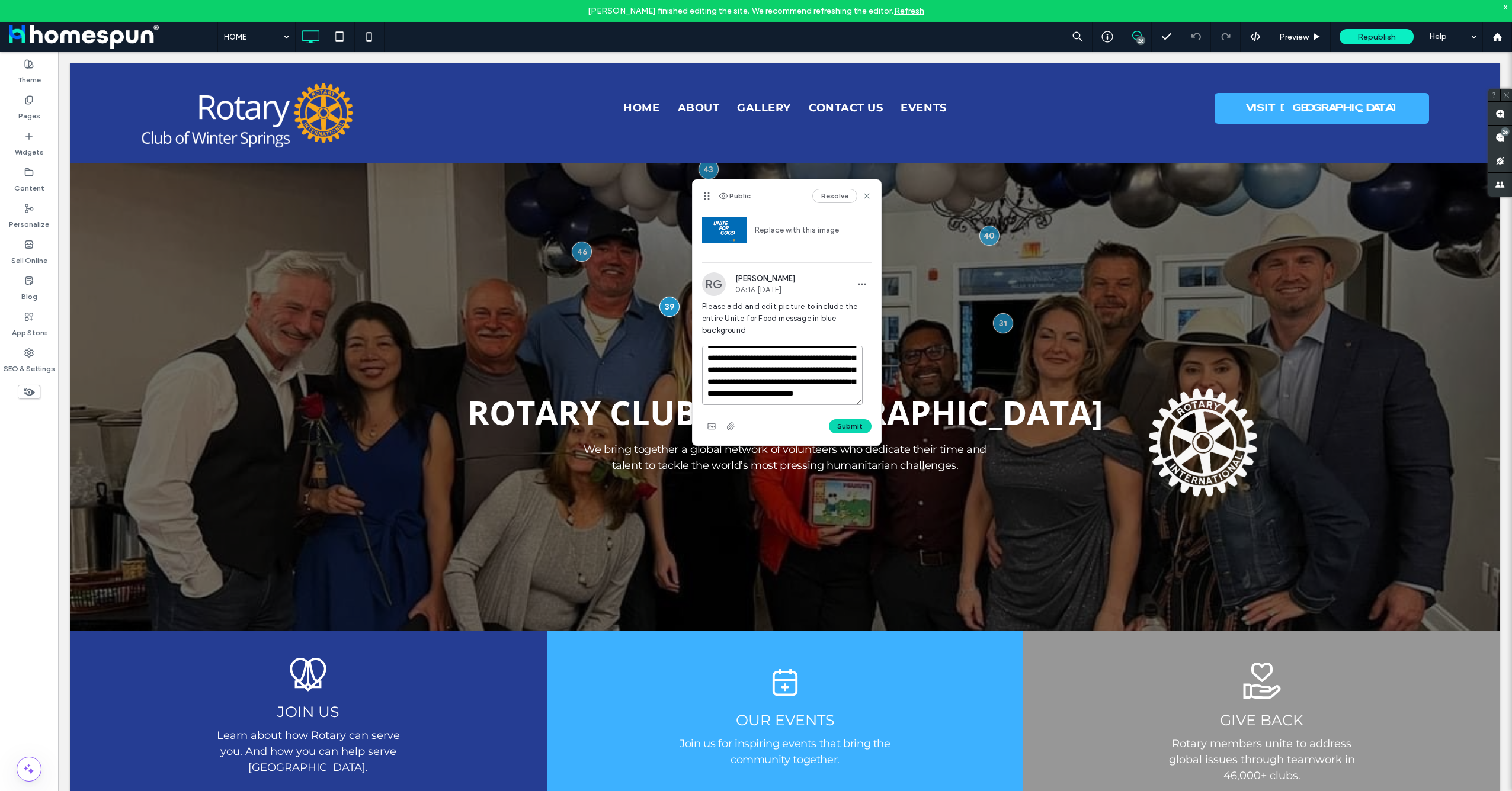
type textarea "**********"
click at [841, 430] on button "Submit" at bounding box center [850, 426] width 42 height 14
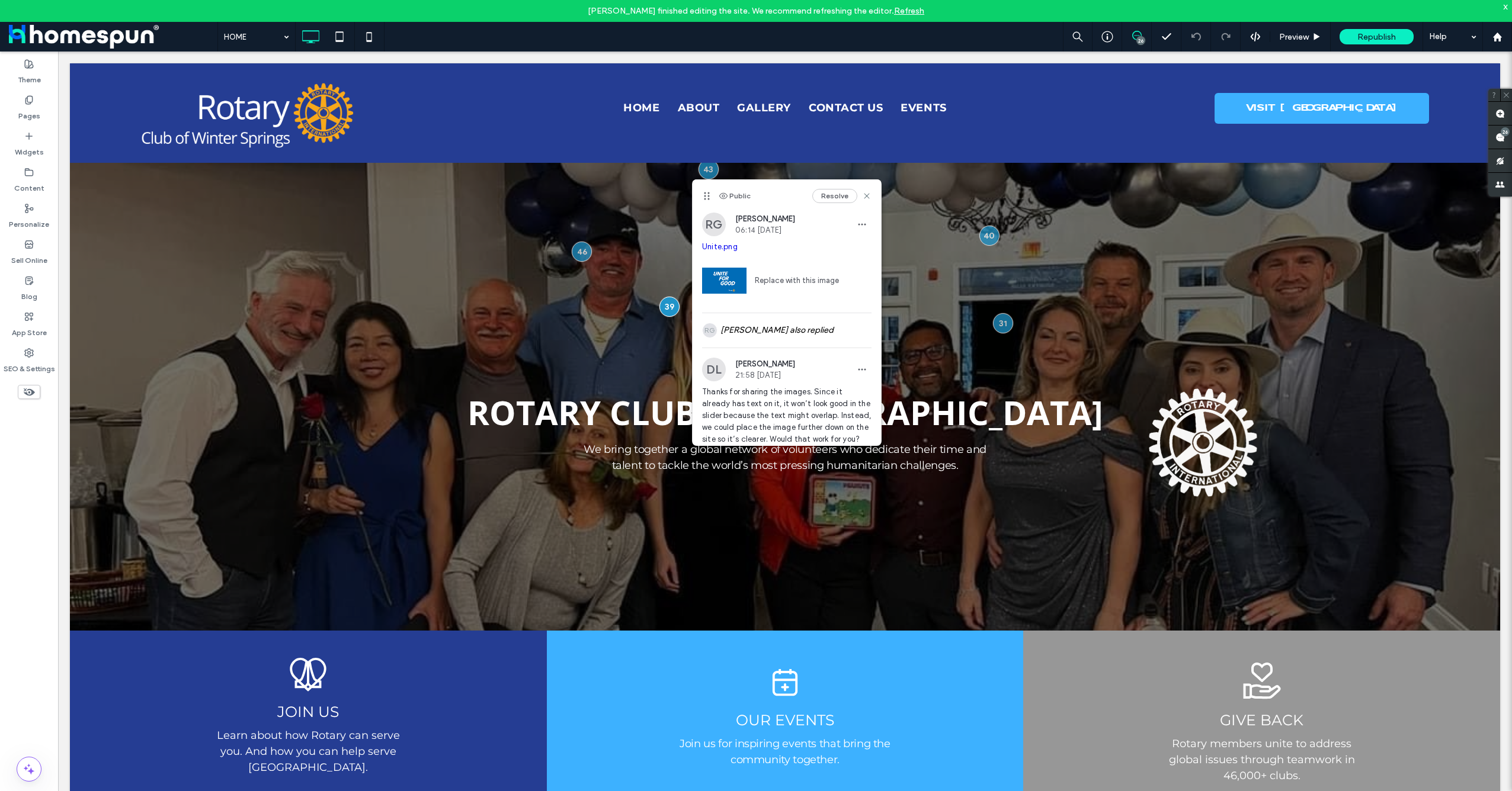
scroll to position [0, 0]
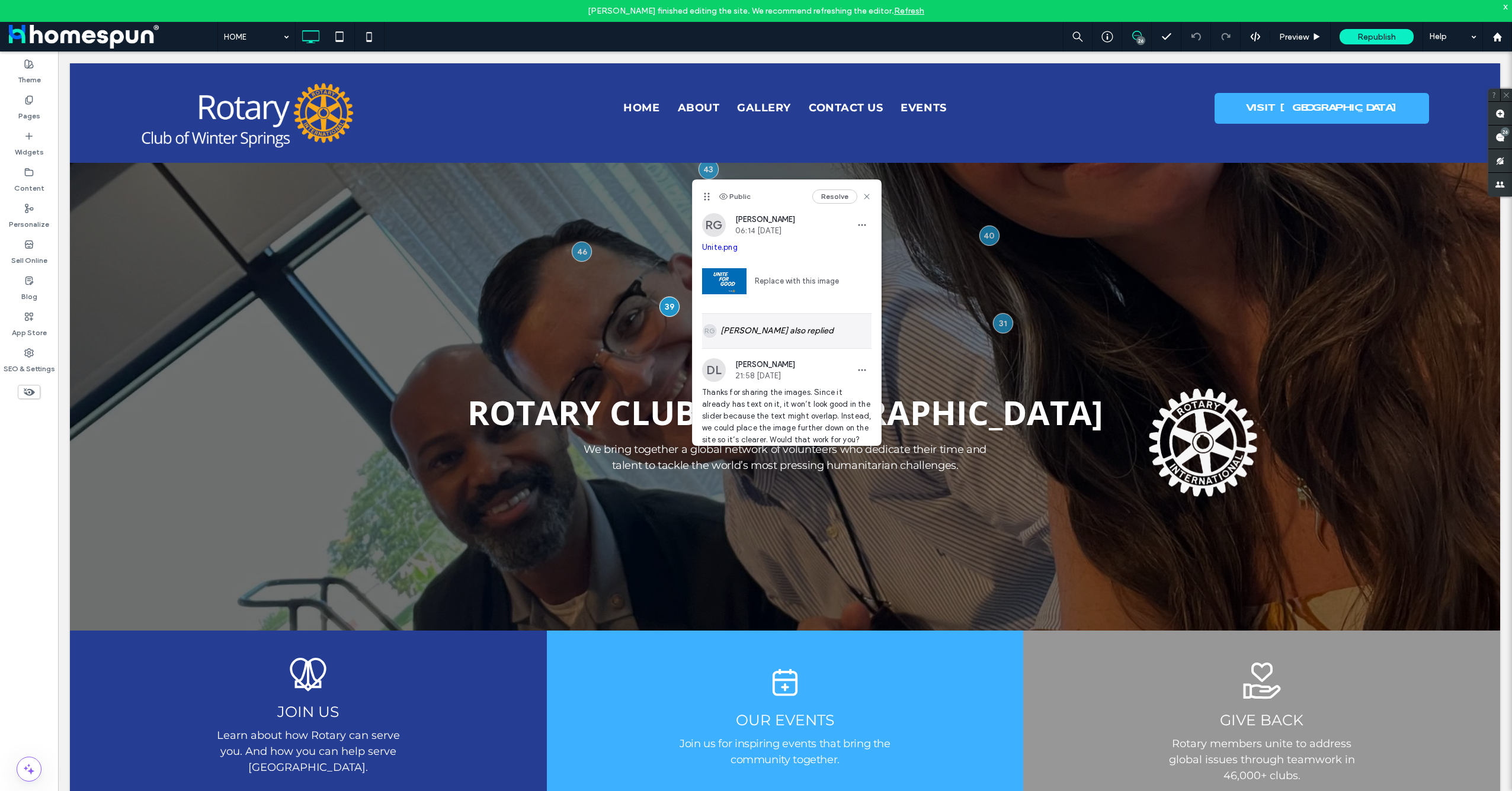
click at [804, 340] on div "RG Rodrick Galvin II also replied" at bounding box center [786, 331] width 169 height 34
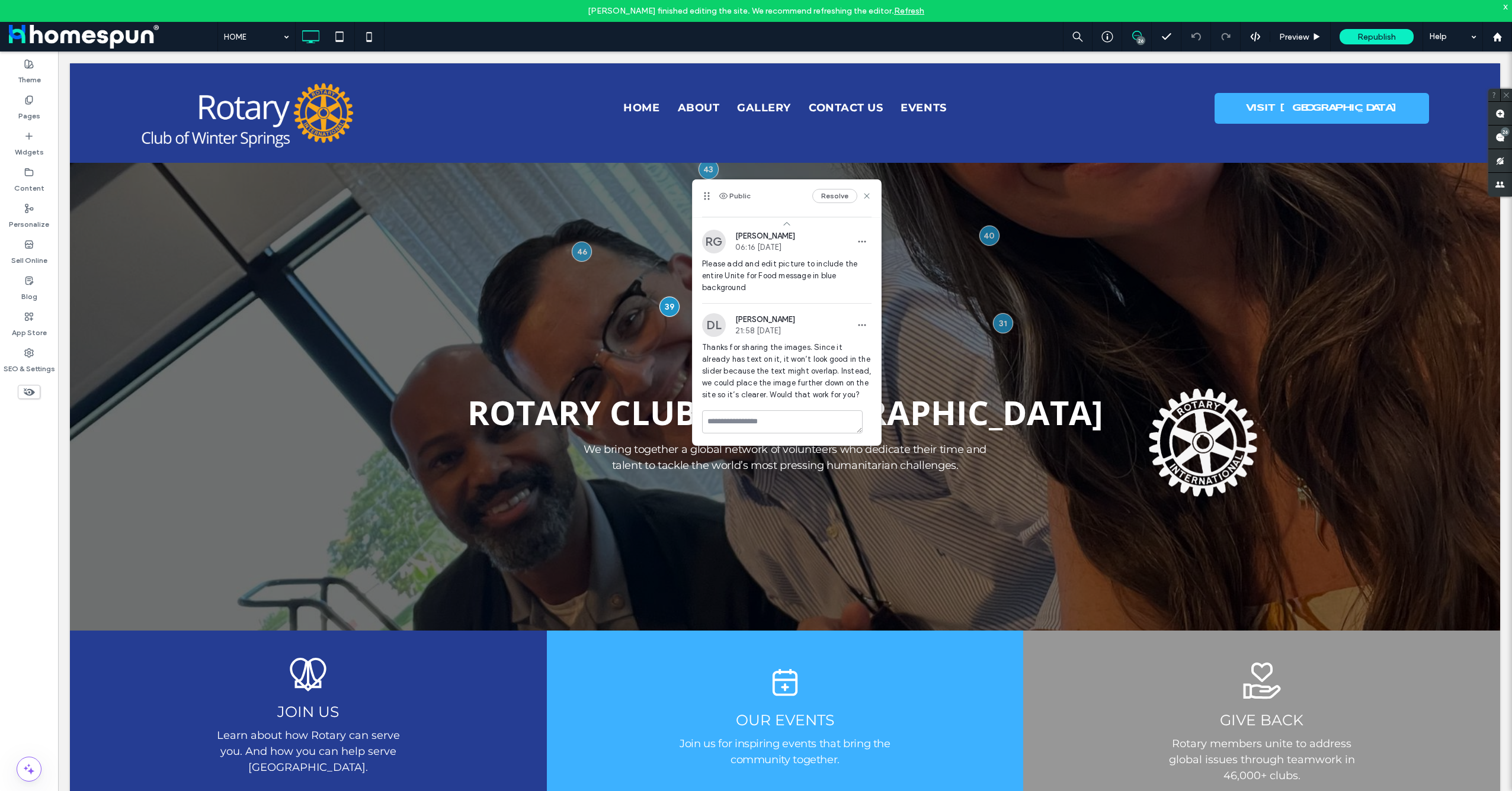
scroll to position [108, 0]
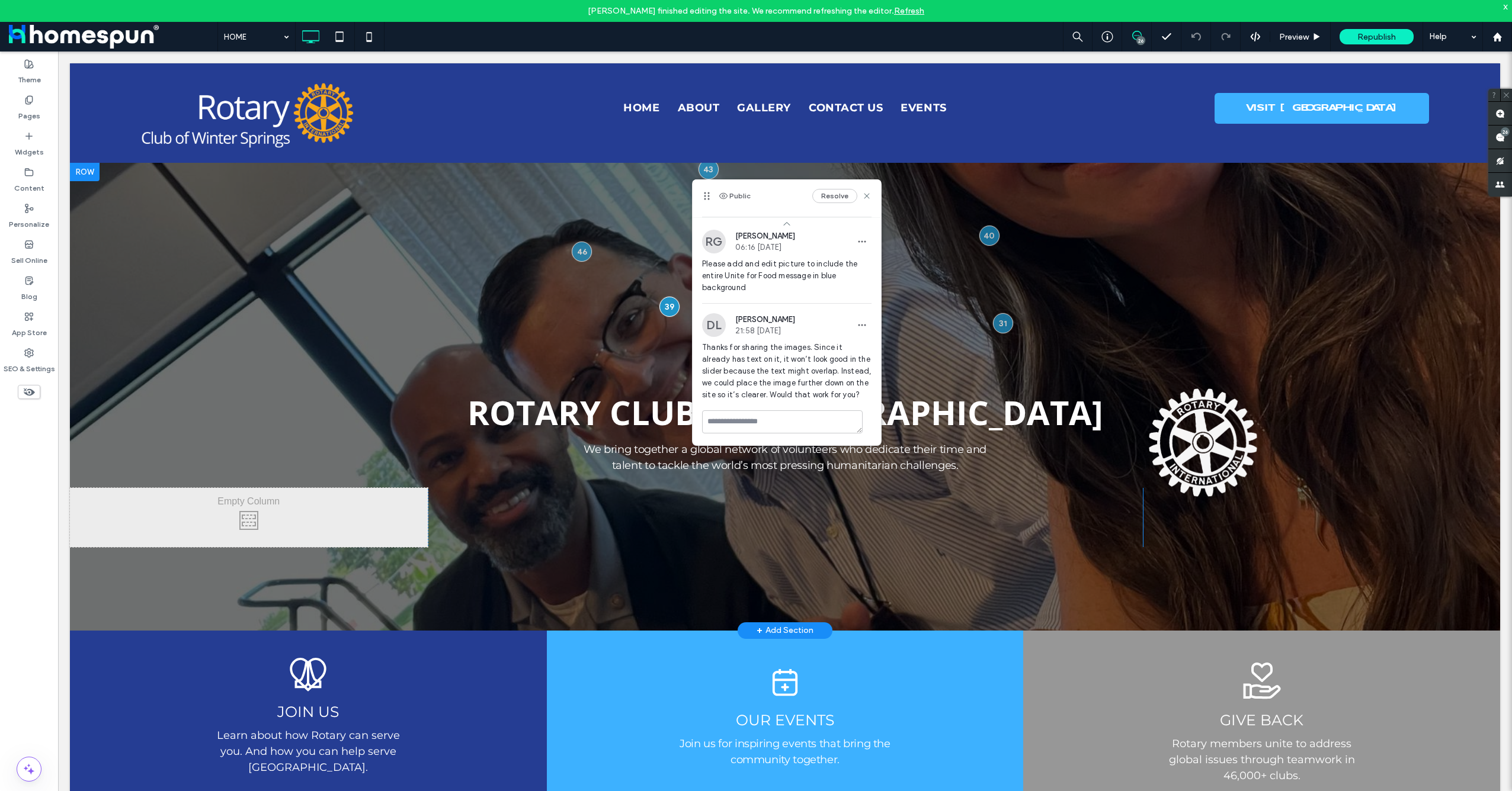
click at [969, 196] on div at bounding box center [785, 397] width 1430 height 468
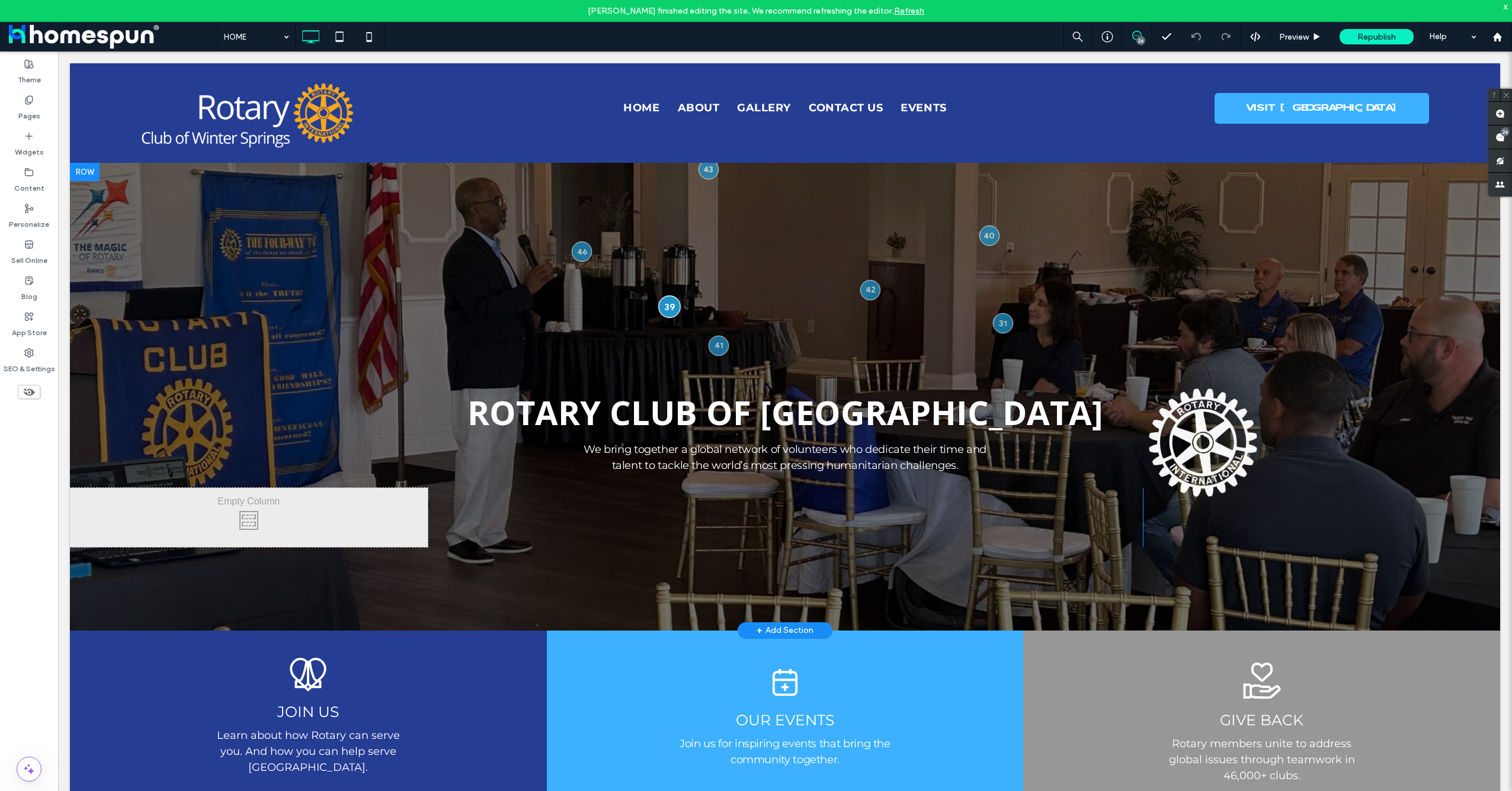
click at [668, 309] on div at bounding box center [670, 307] width 22 height 22
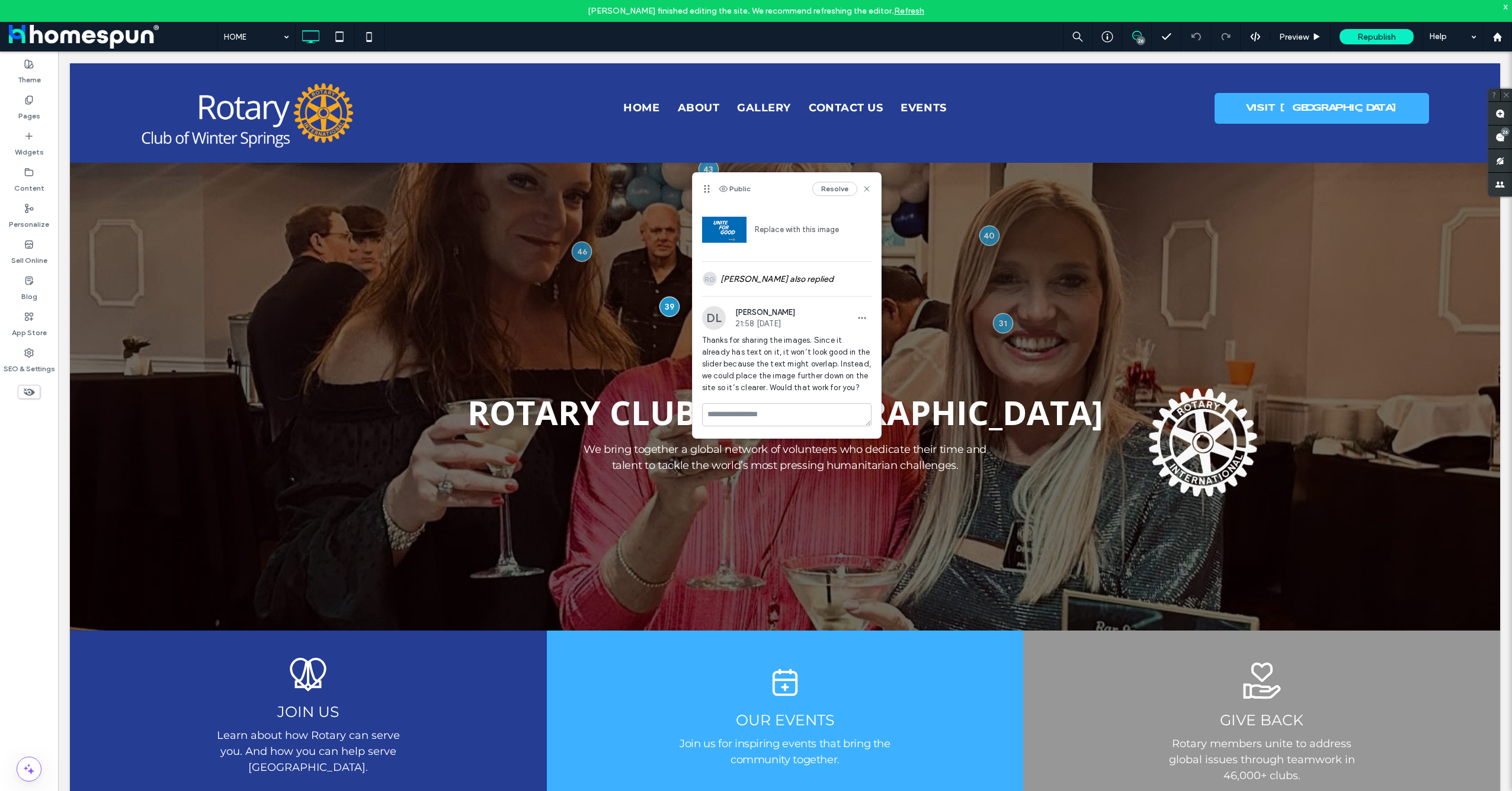
scroll to position [57, 0]
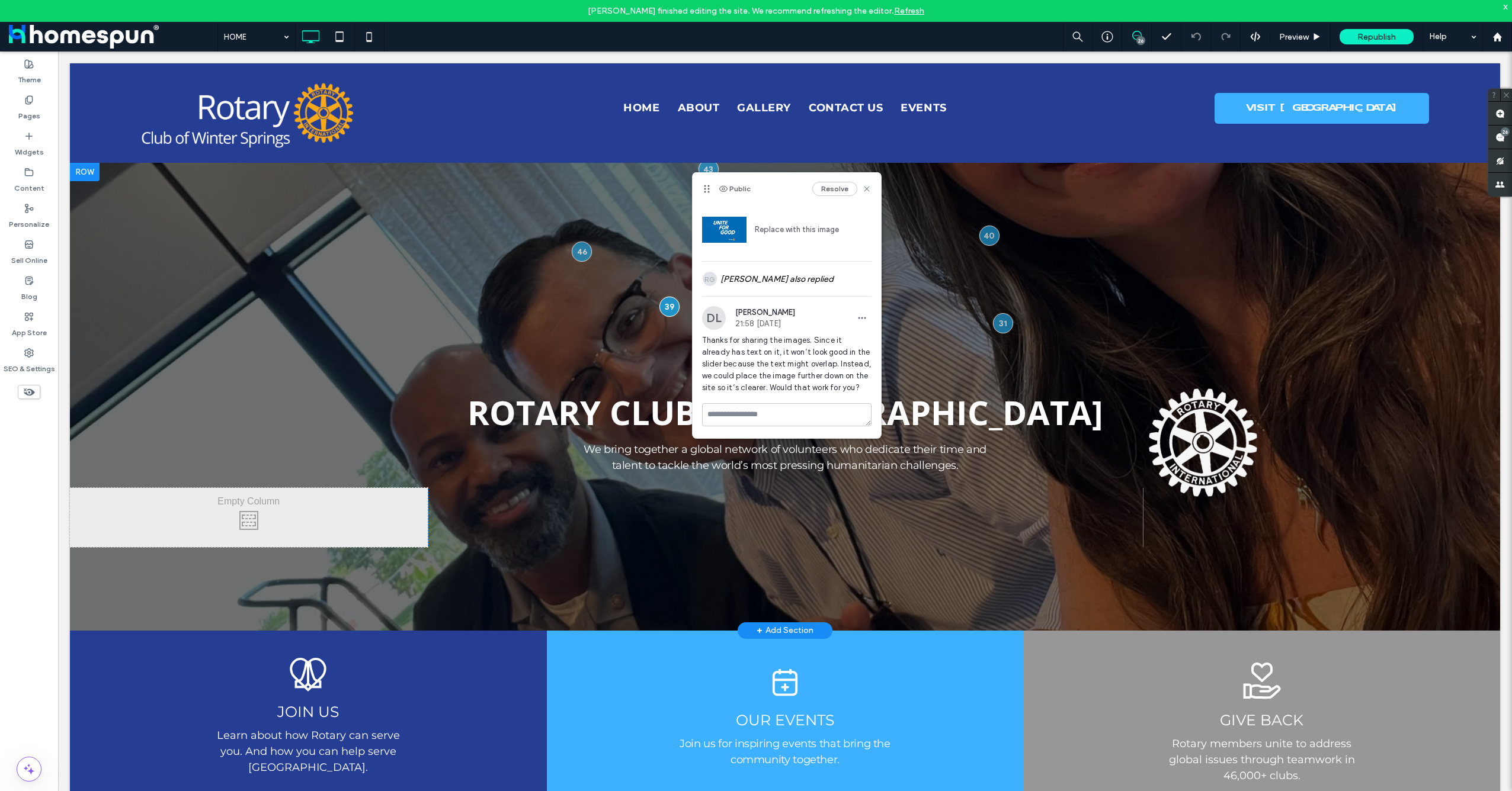
click at [953, 186] on div at bounding box center [785, 397] width 1430 height 468
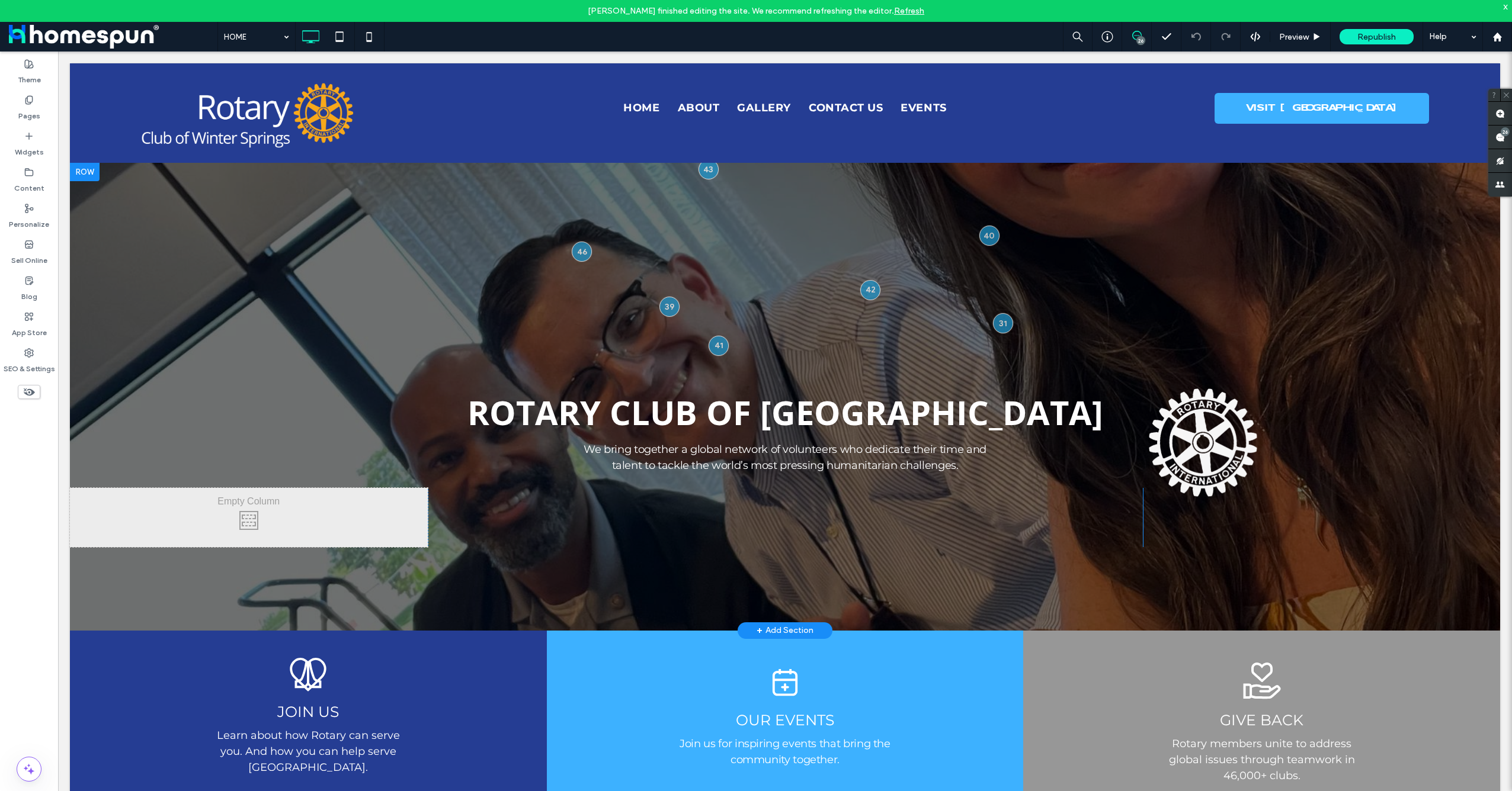
click at [1304, 264] on div at bounding box center [785, 397] width 1430 height 468
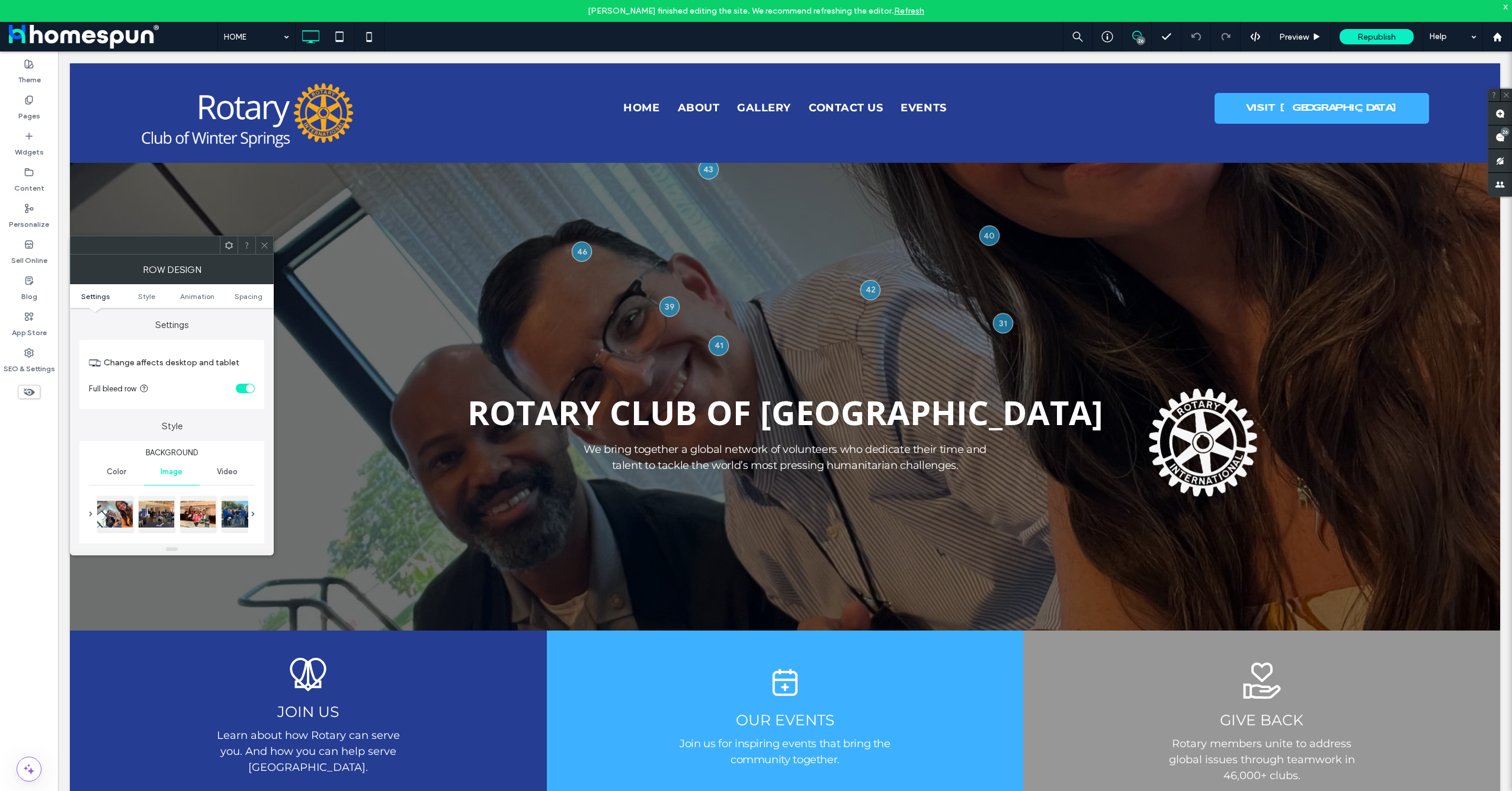
scroll to position [158, 0]
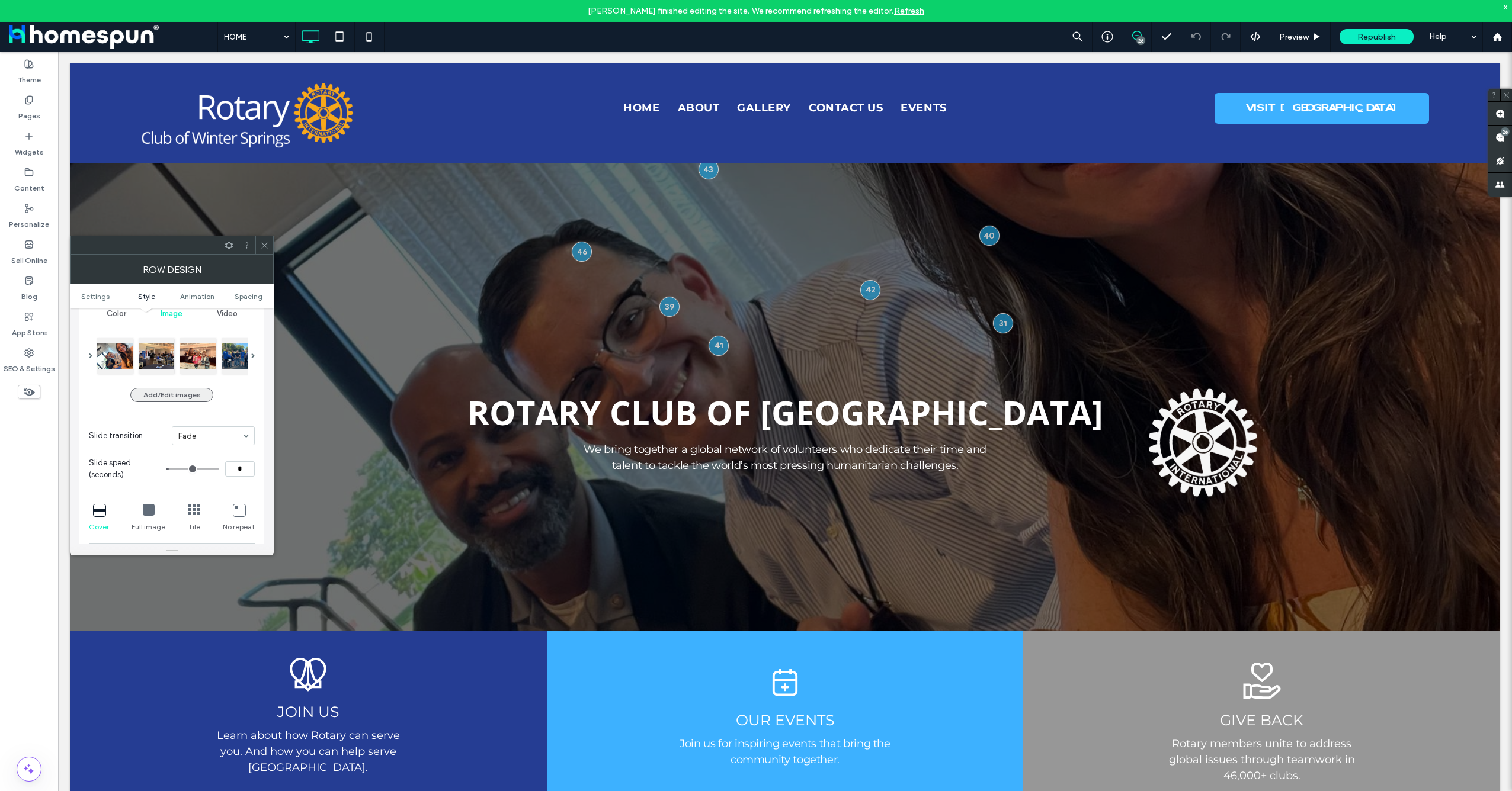
click at [196, 399] on button "Add/Edit images" at bounding box center [171, 394] width 83 height 14
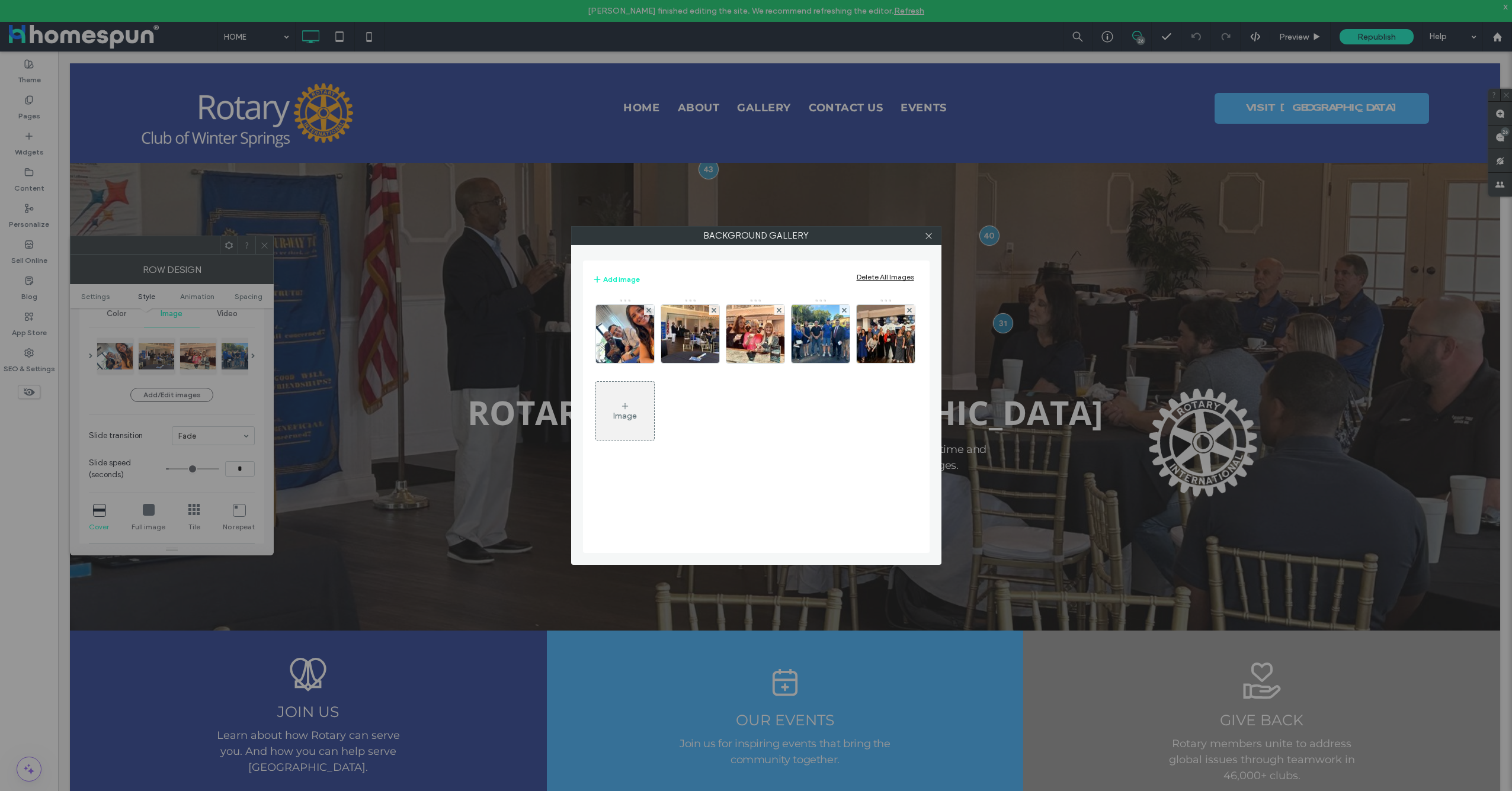
click at [639, 427] on div "Image" at bounding box center [625, 411] width 58 height 55
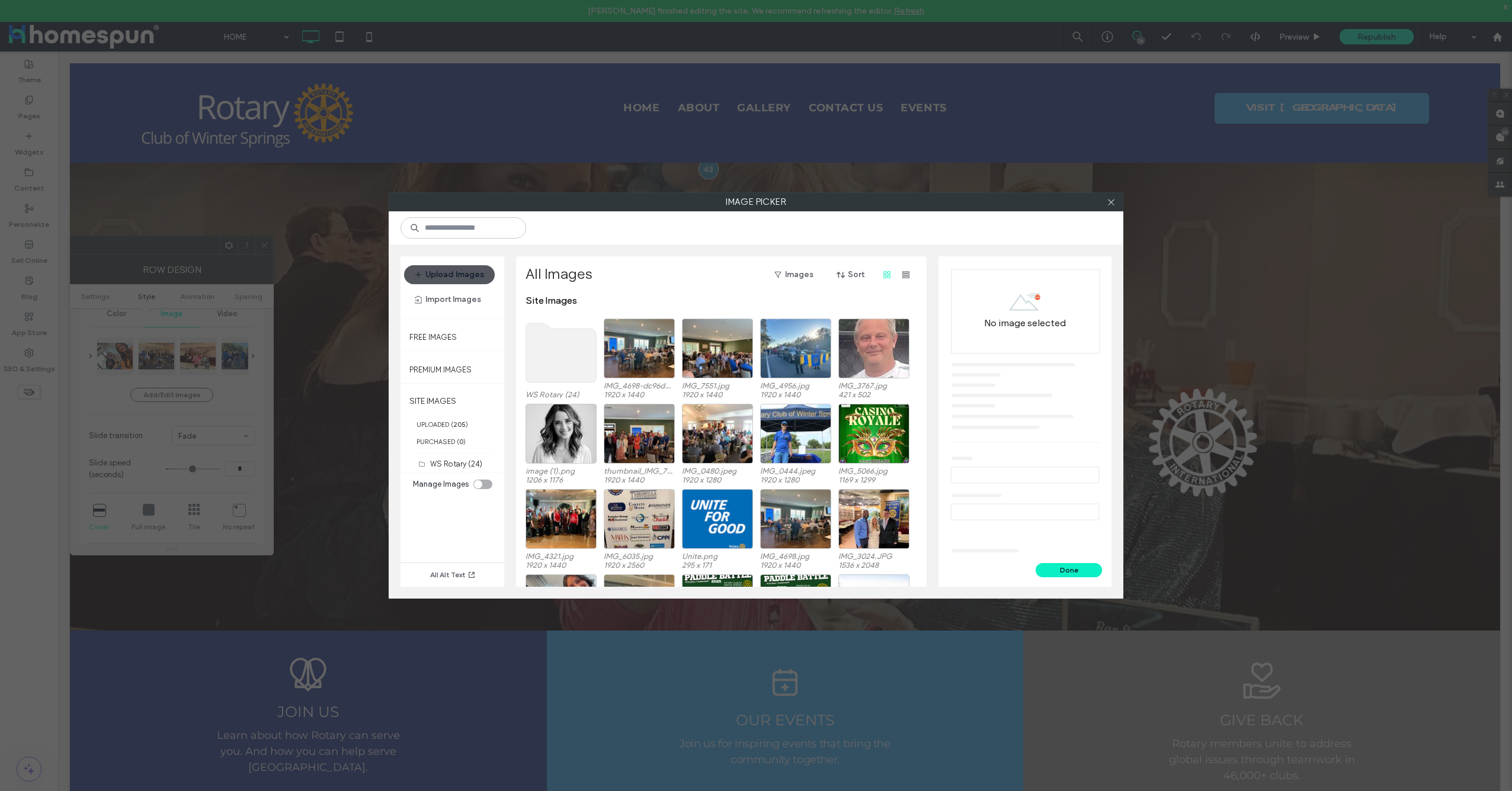
click at [464, 279] on button "Upload Images" at bounding box center [449, 275] width 90 height 19
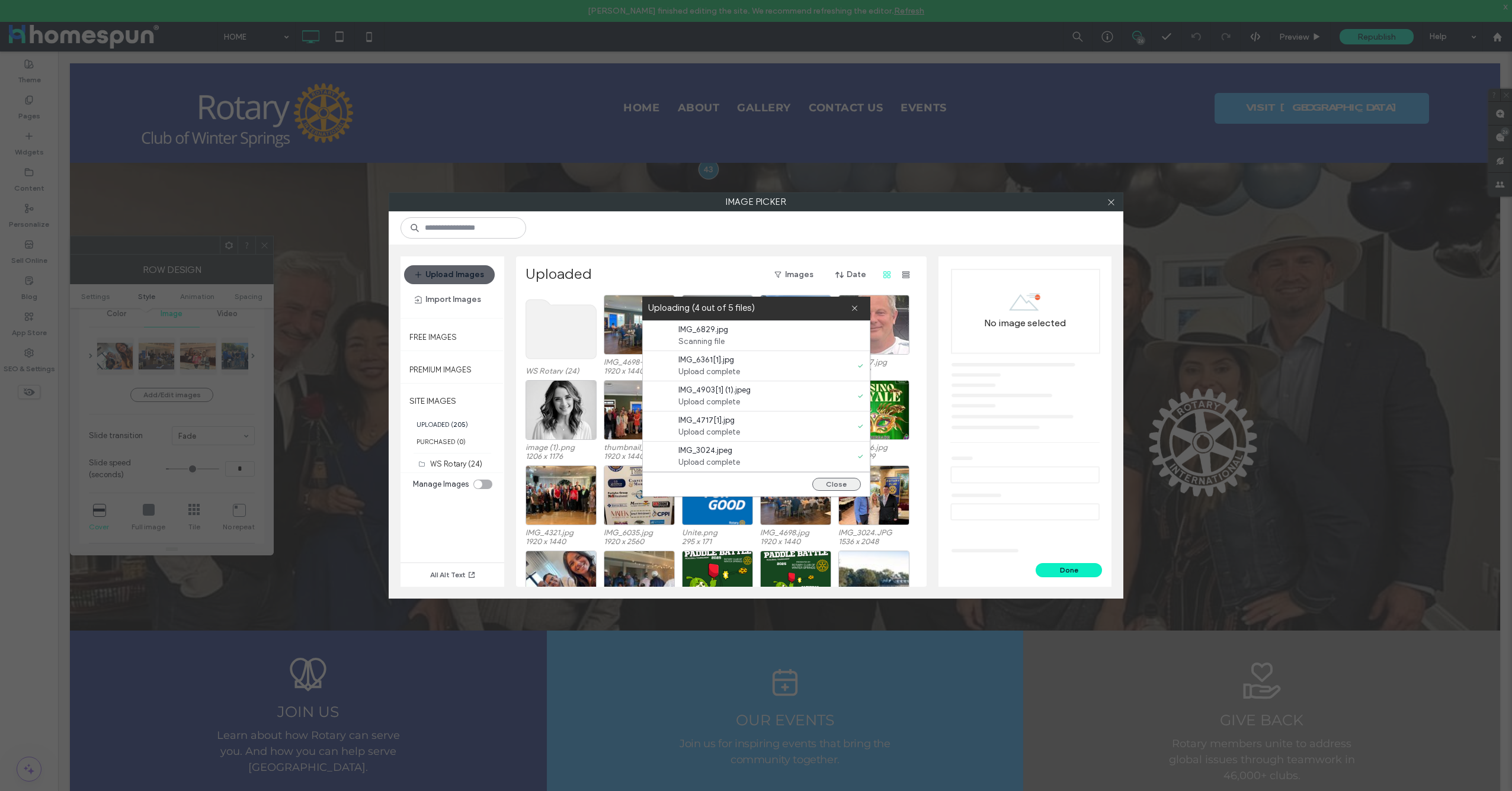
click at [828, 490] on button "Close" at bounding box center [836, 484] width 49 height 13
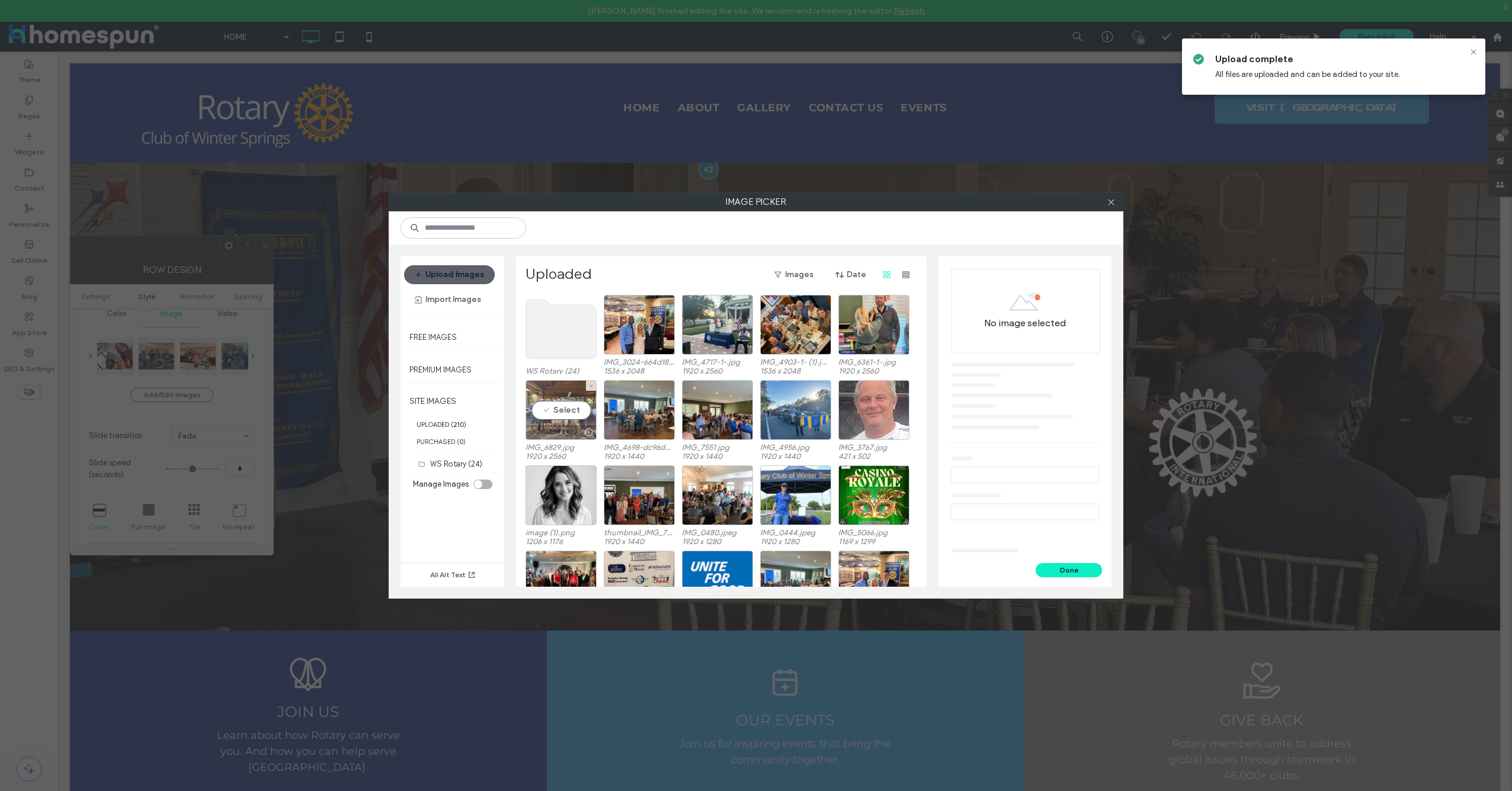
click at [563, 409] on div "Select" at bounding box center [561, 410] width 71 height 60
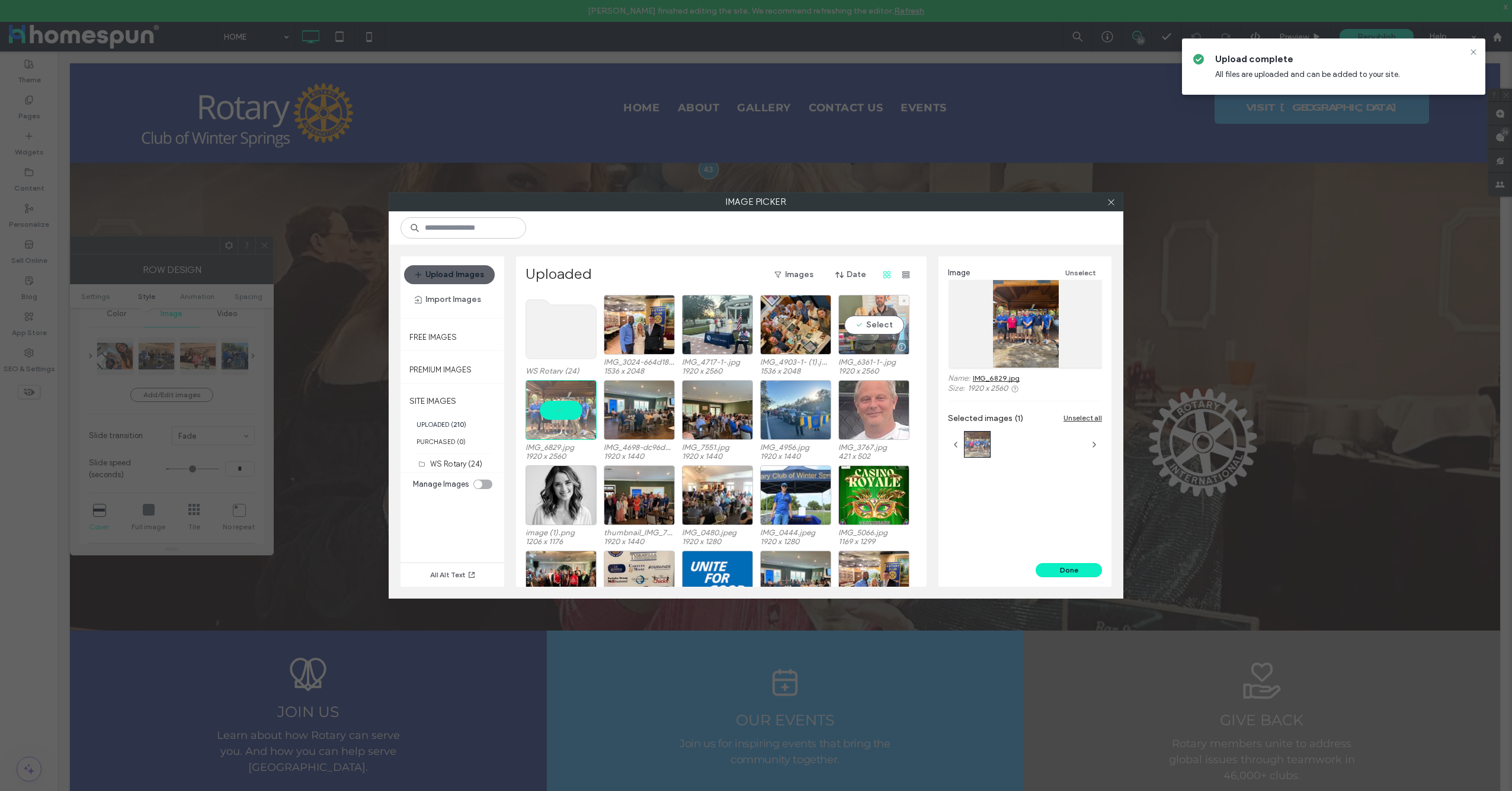
click at [874, 329] on div "Select" at bounding box center [874, 325] width 71 height 60
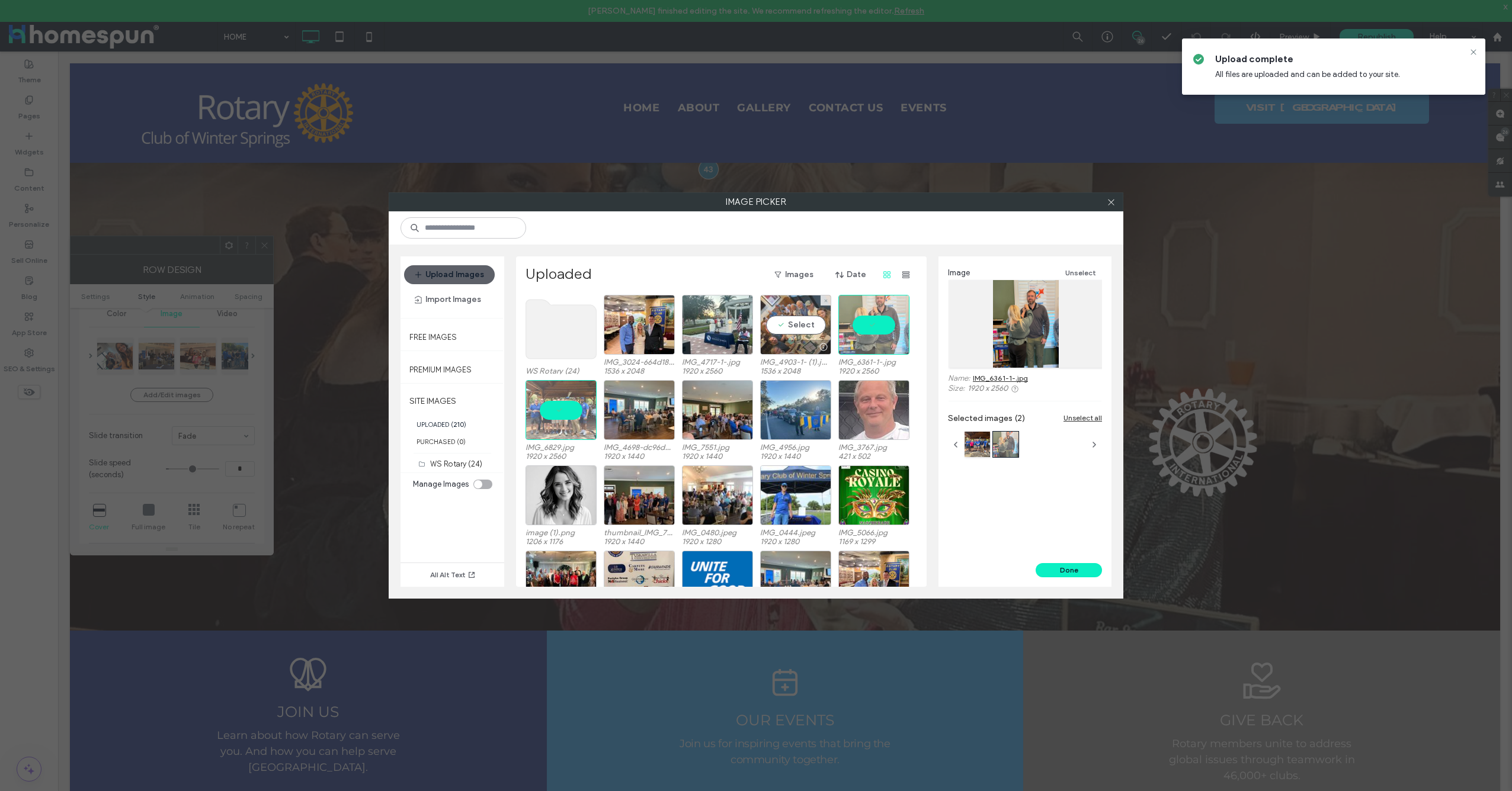
click at [804, 329] on div "Select" at bounding box center [796, 325] width 71 height 60
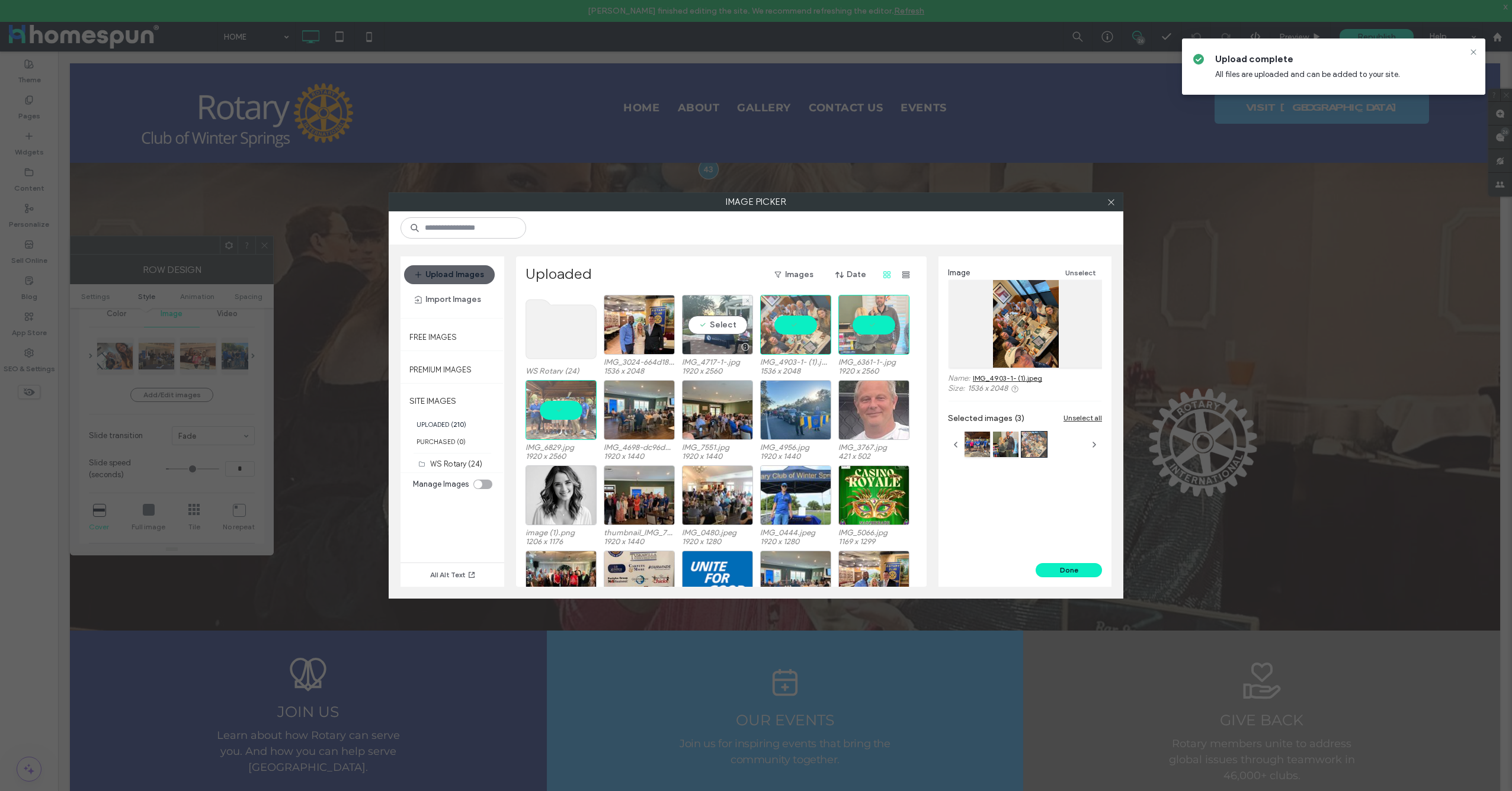
click at [719, 323] on div "Select" at bounding box center [717, 325] width 71 height 60
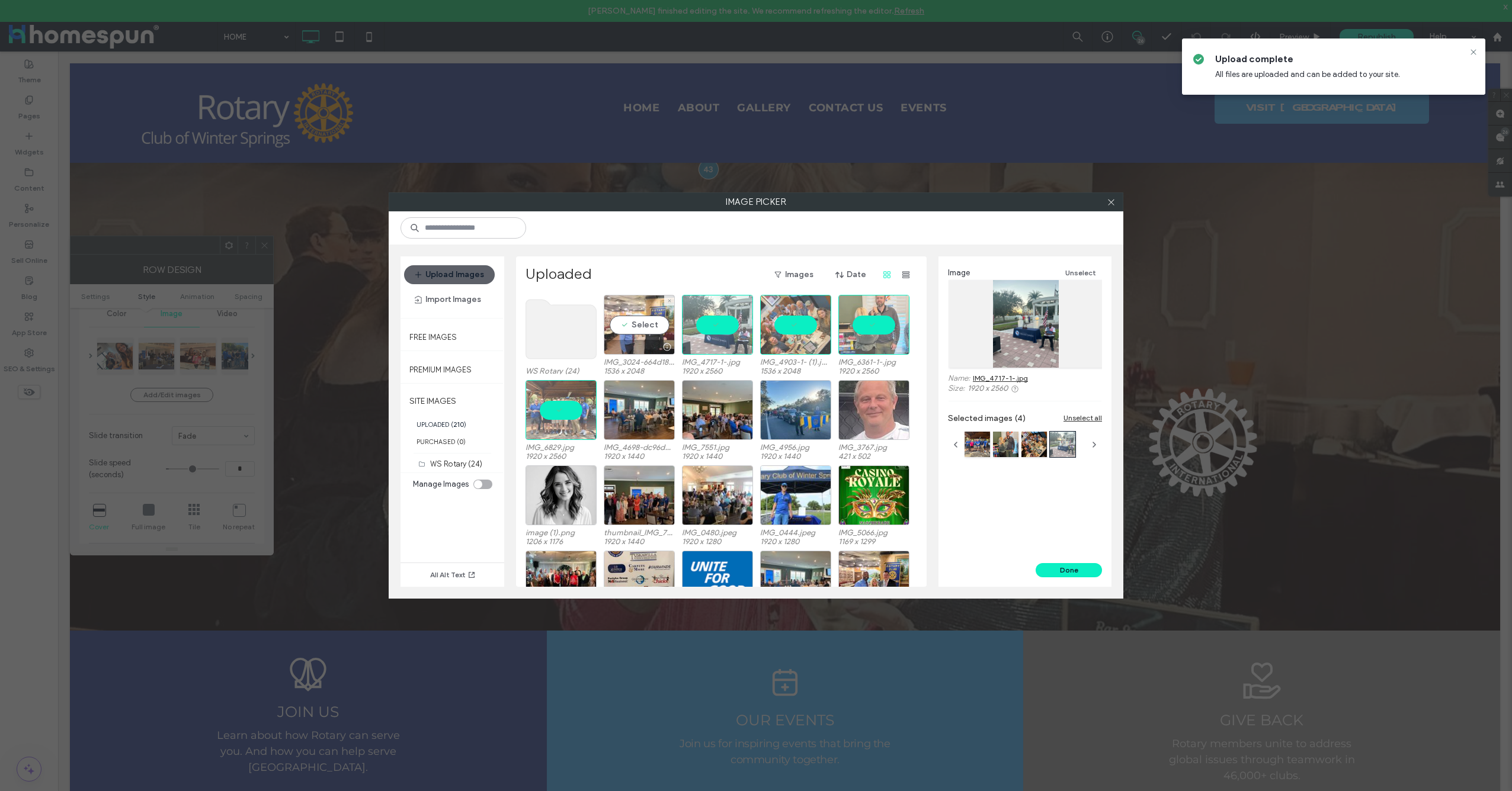
click at [650, 322] on div "Select" at bounding box center [639, 325] width 71 height 60
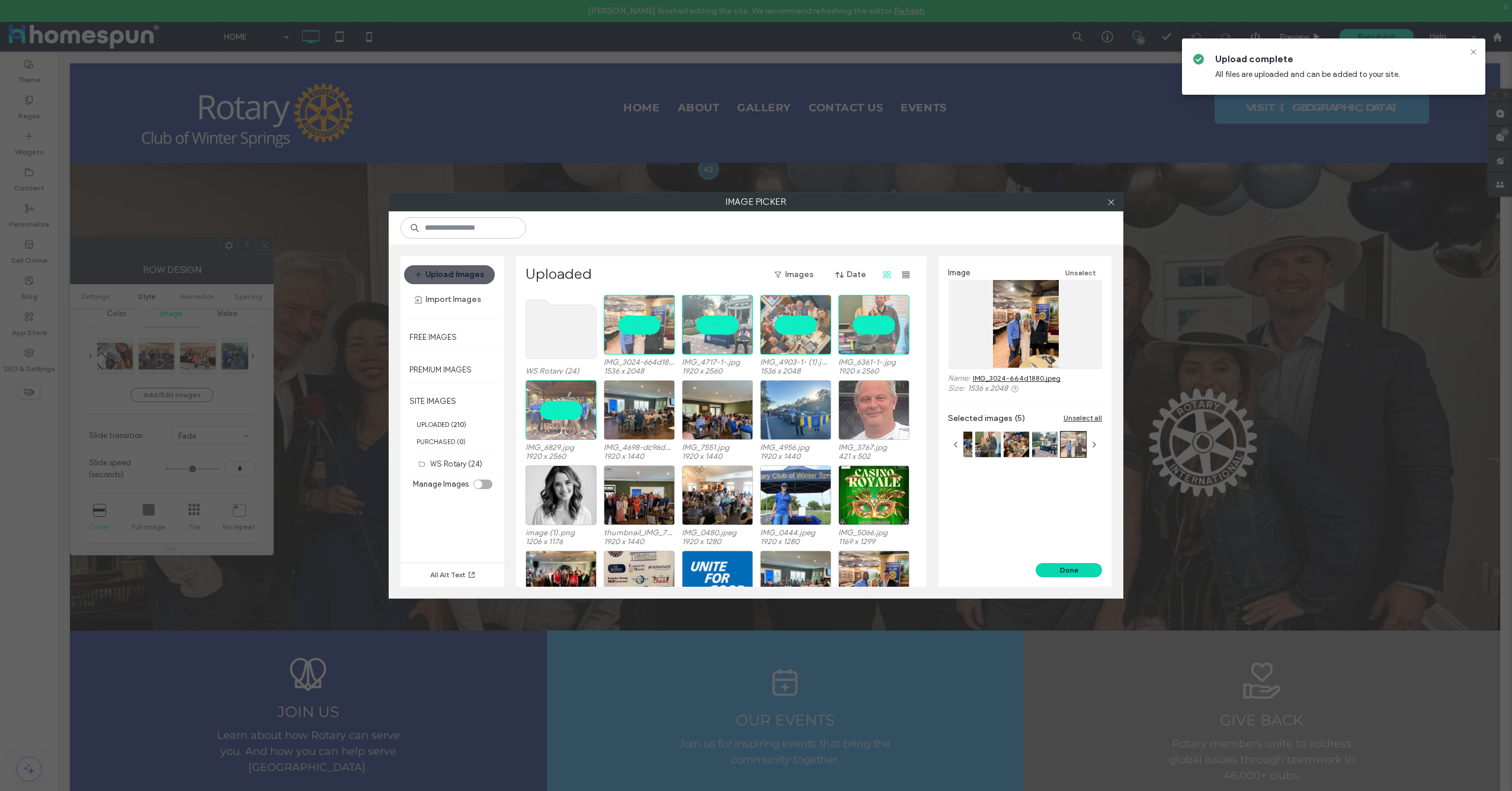
click at [1056, 573] on button "Done" at bounding box center [1069, 570] width 66 height 14
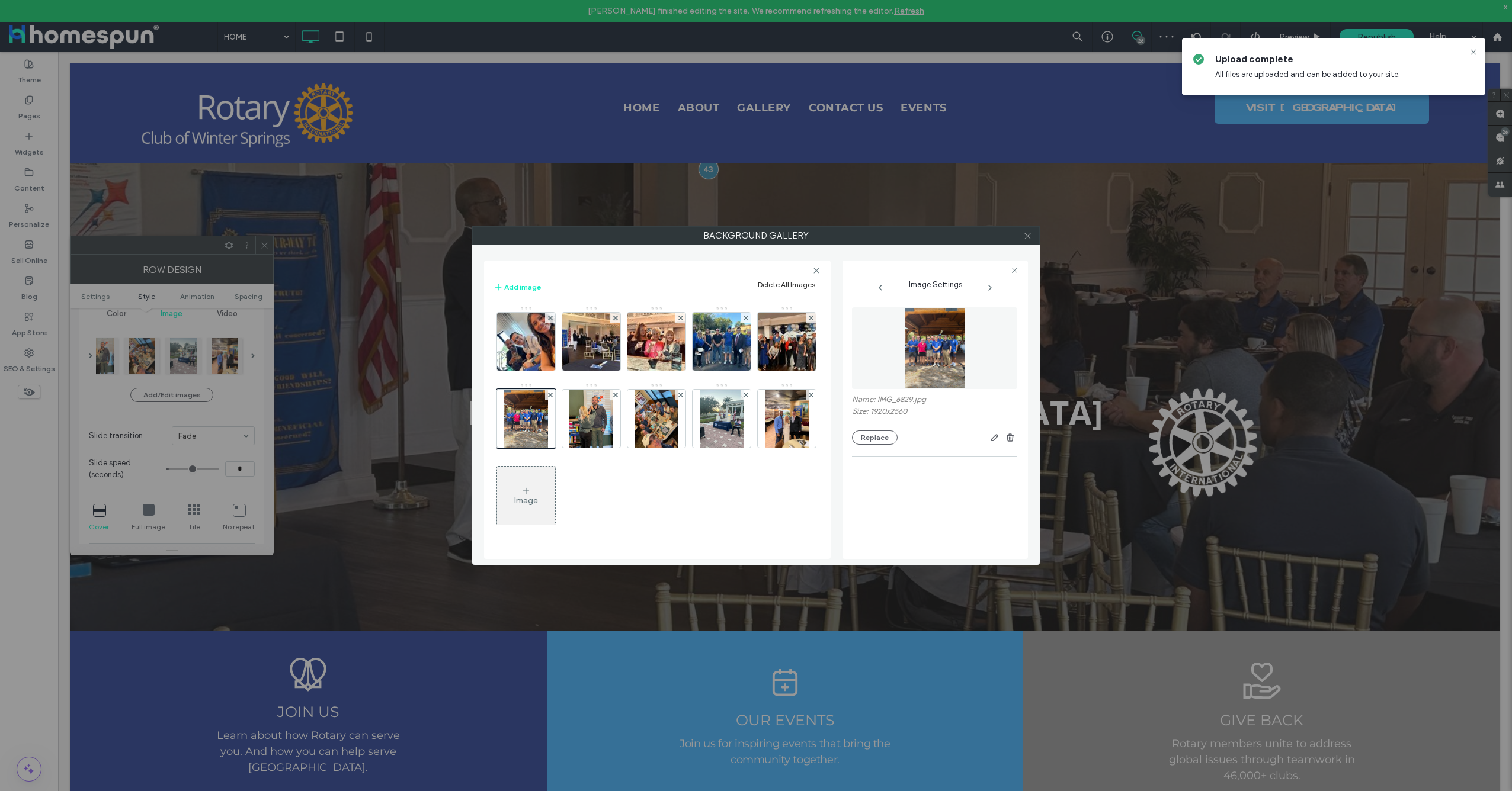
click at [1024, 239] on icon at bounding box center [1028, 236] width 9 height 9
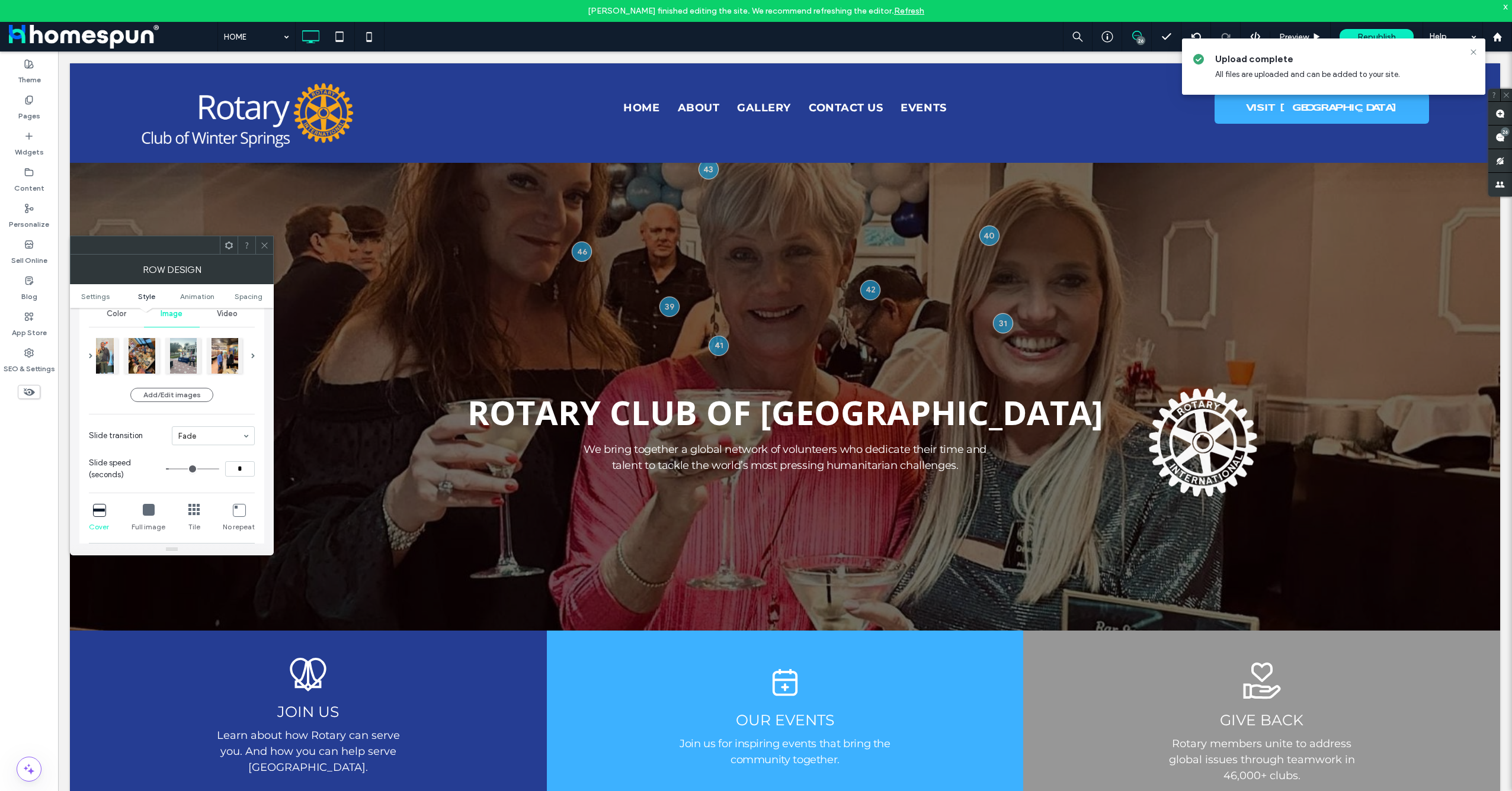
click at [262, 247] on icon at bounding box center [264, 245] width 9 height 9
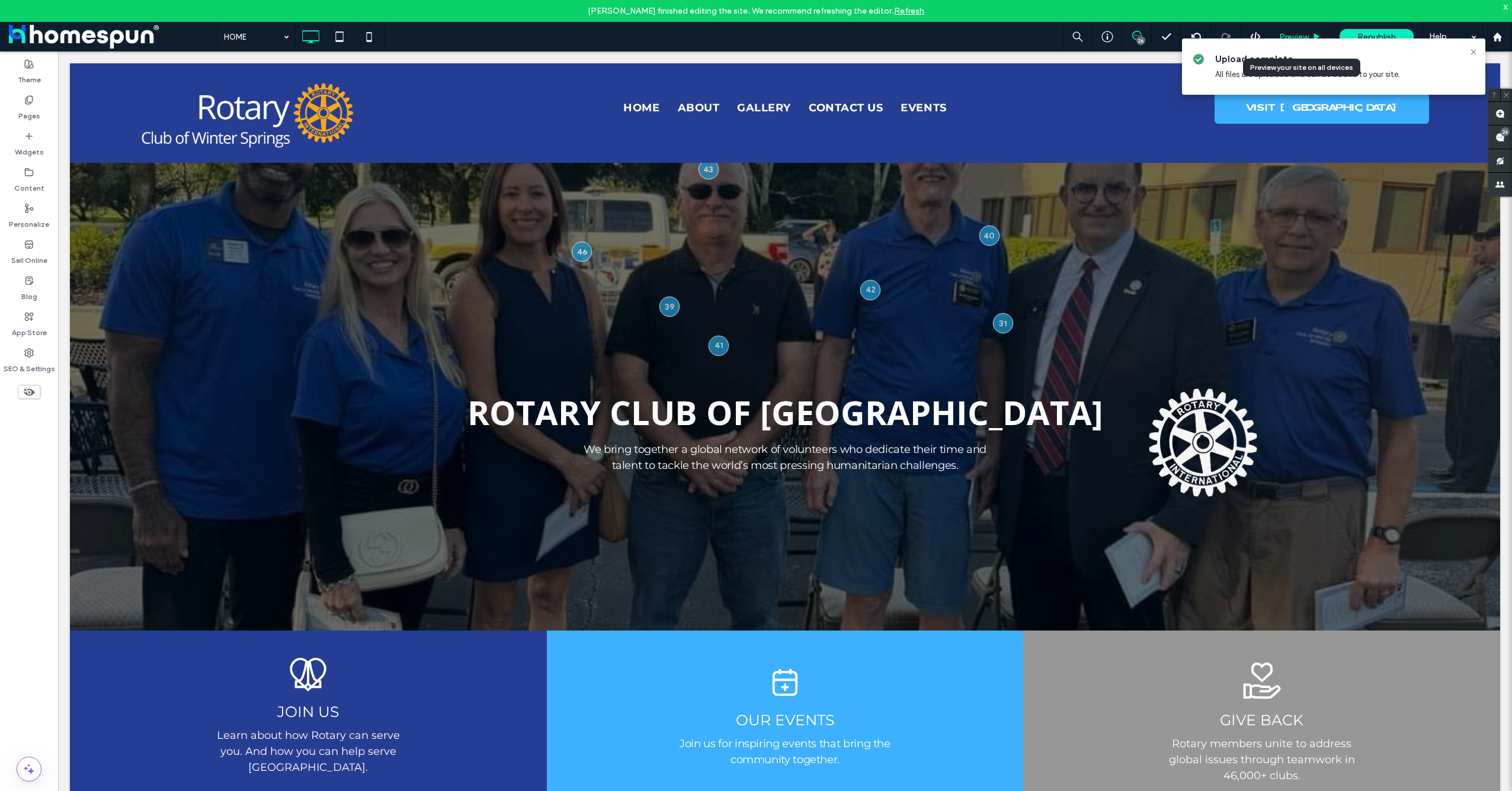
click at [1291, 34] on span "Preview" at bounding box center [1293, 37] width 29 height 10
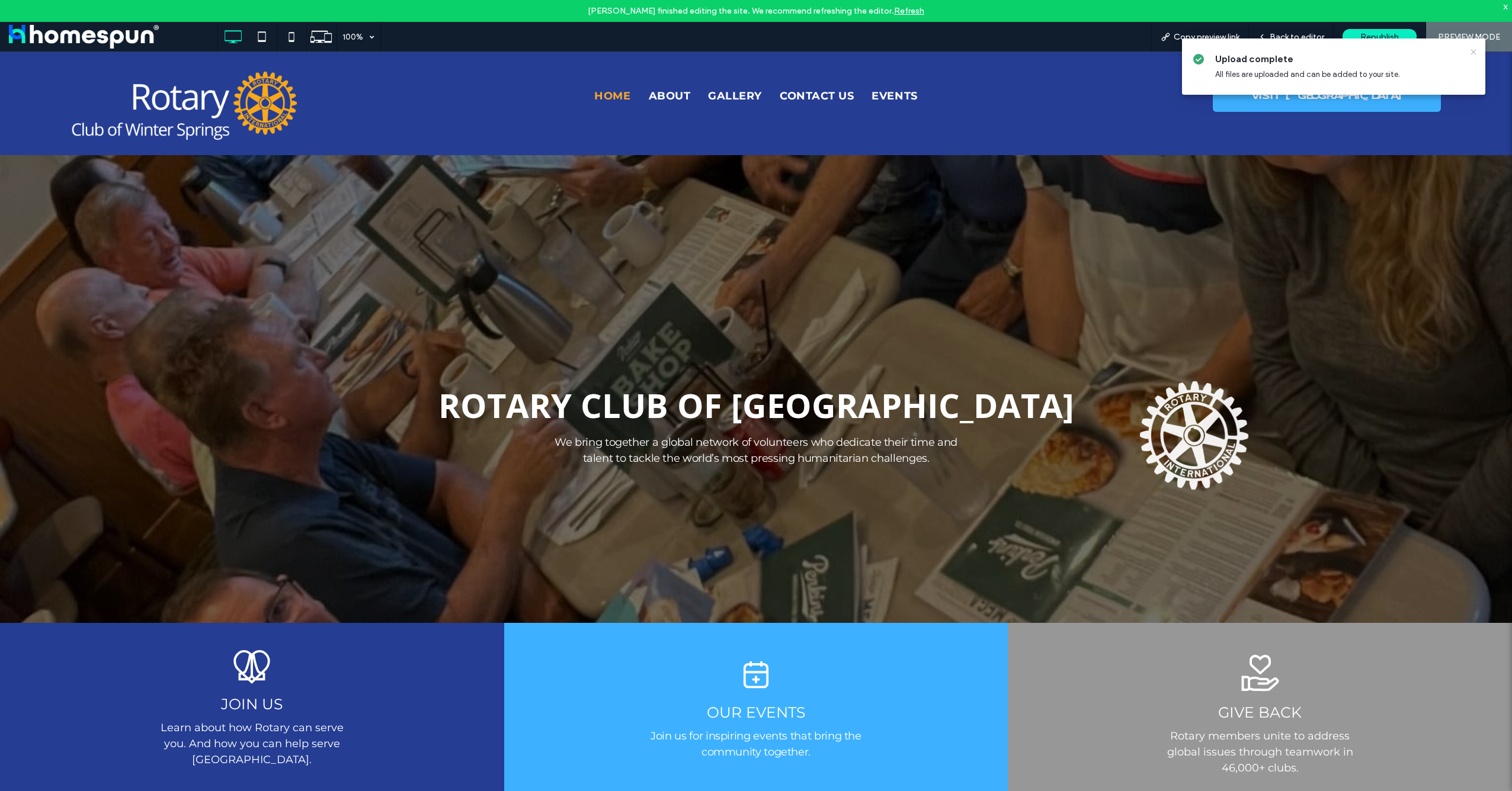
click at [1472, 52] on icon at bounding box center [1474, 52] width 10 height 10
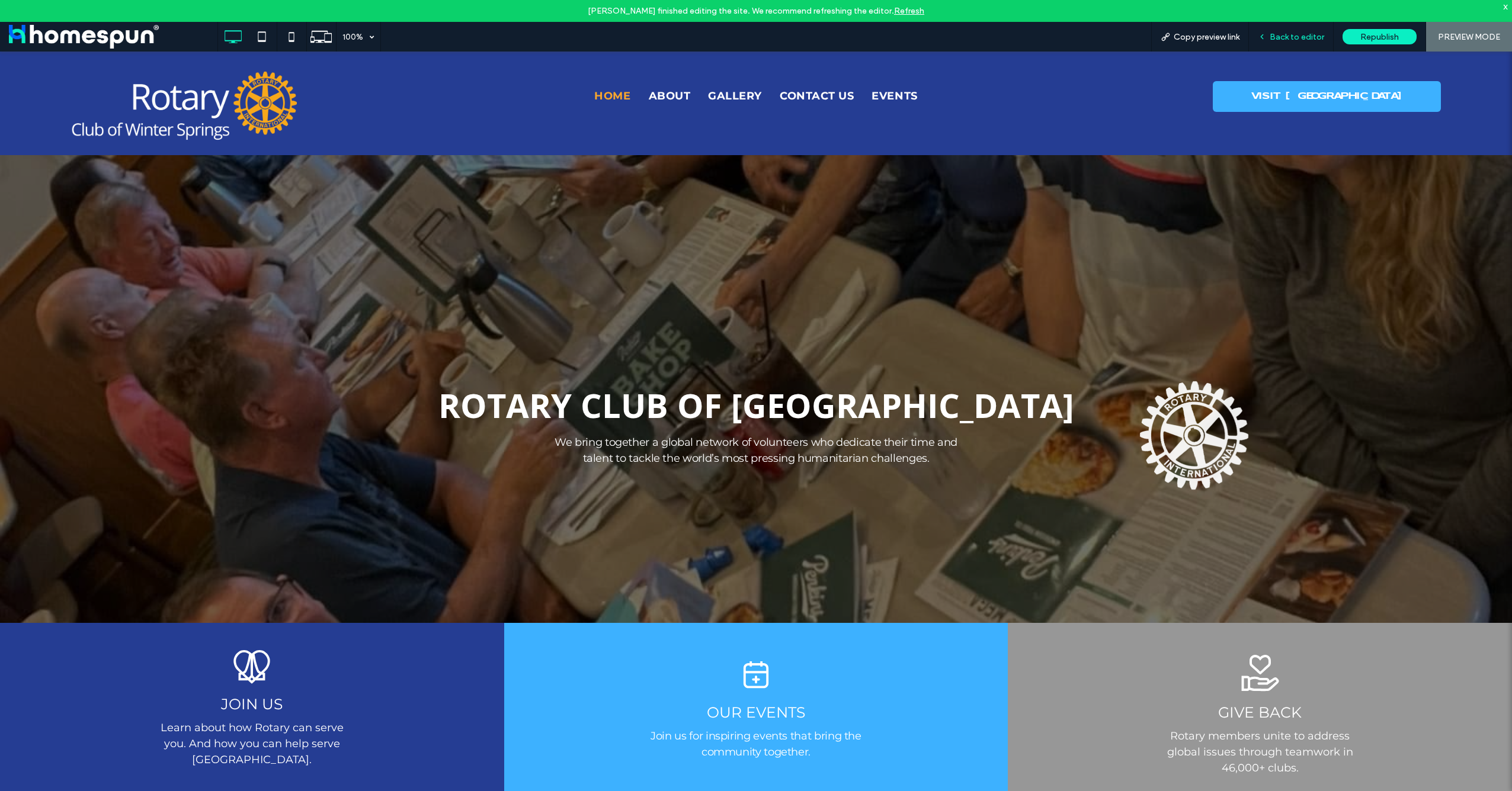
click at [1314, 40] on span "Back to editor" at bounding box center [1297, 37] width 55 height 10
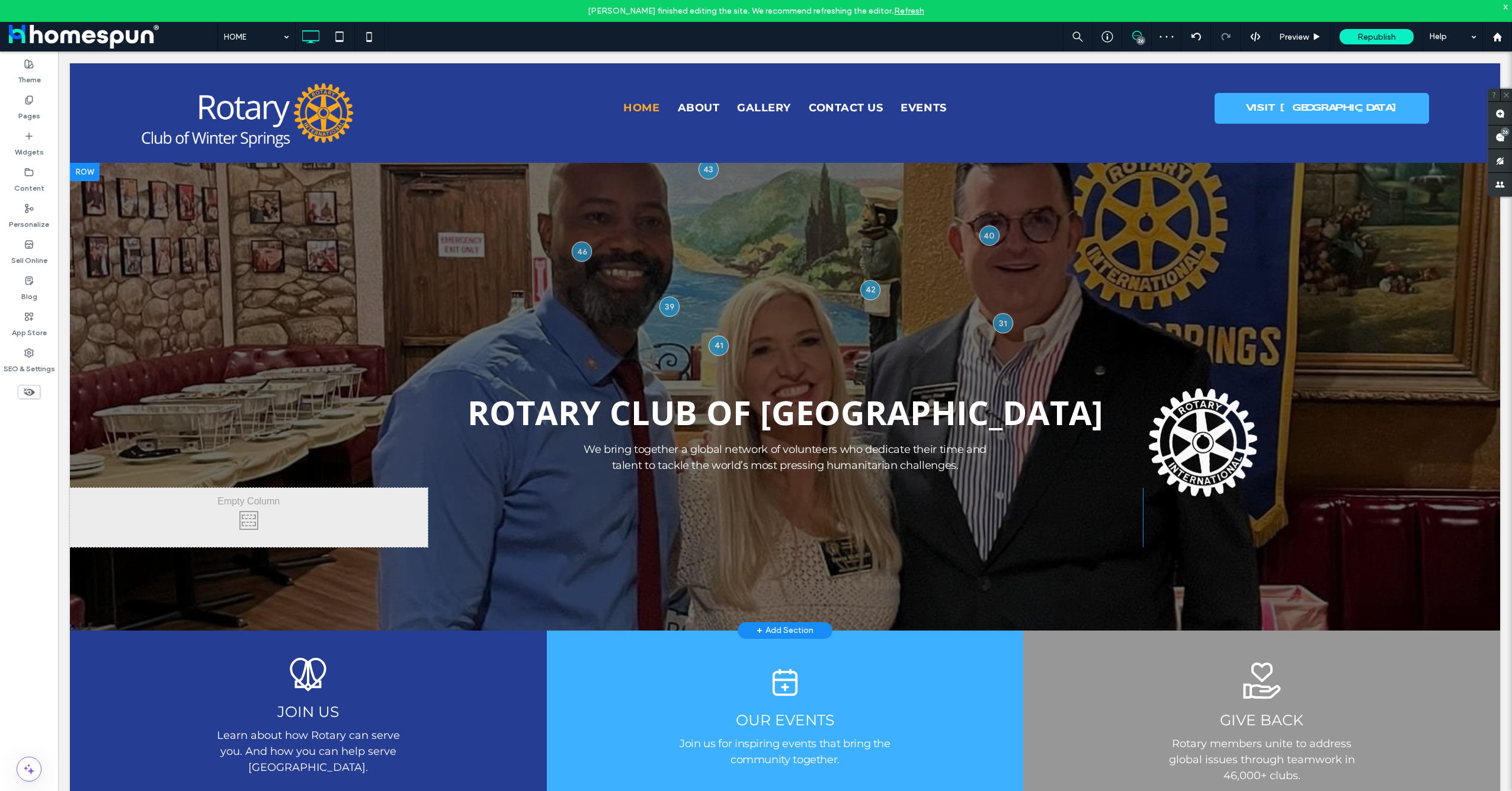
click at [299, 229] on div at bounding box center [785, 397] width 1430 height 468
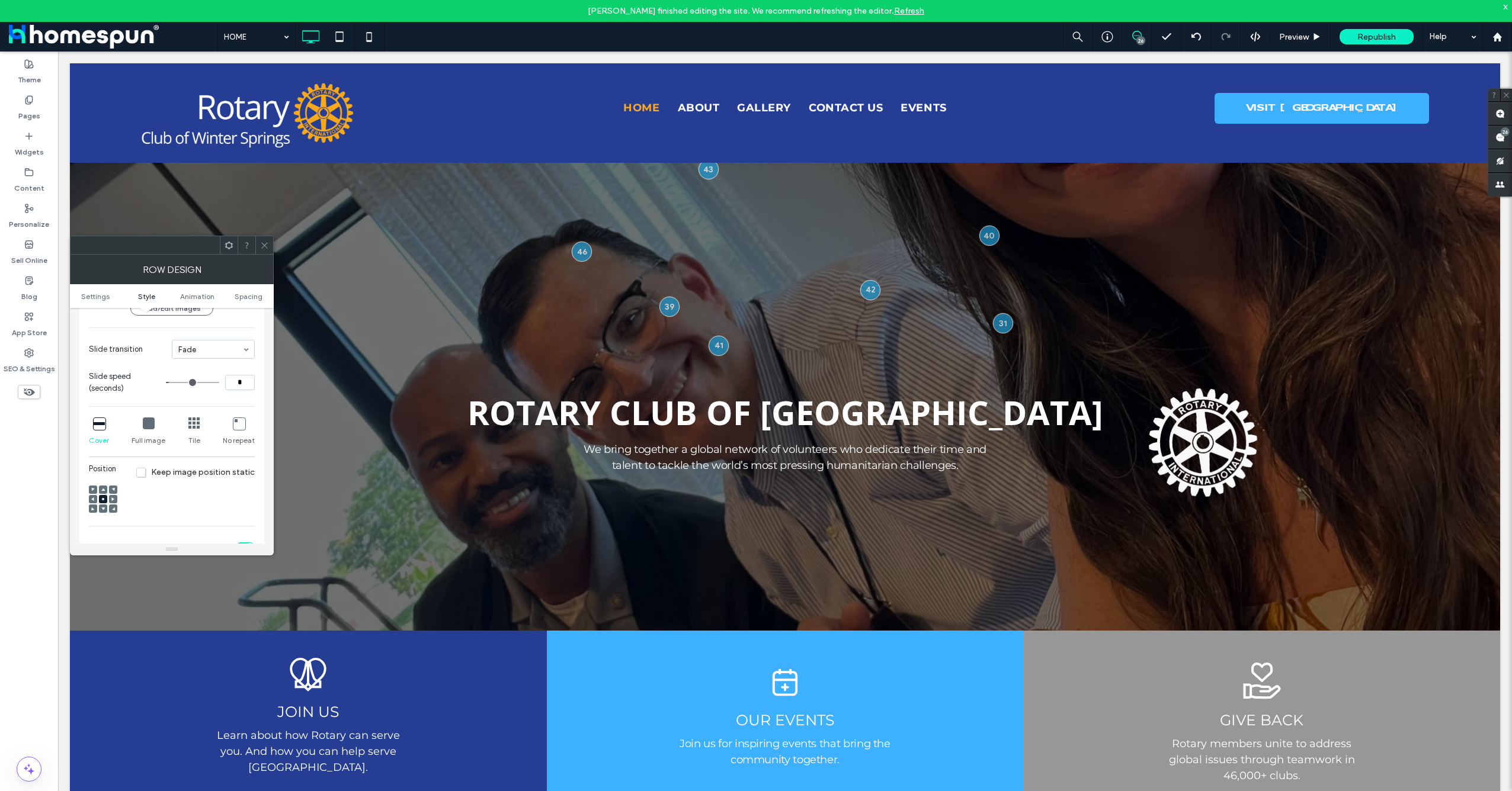
scroll to position [316, 0]
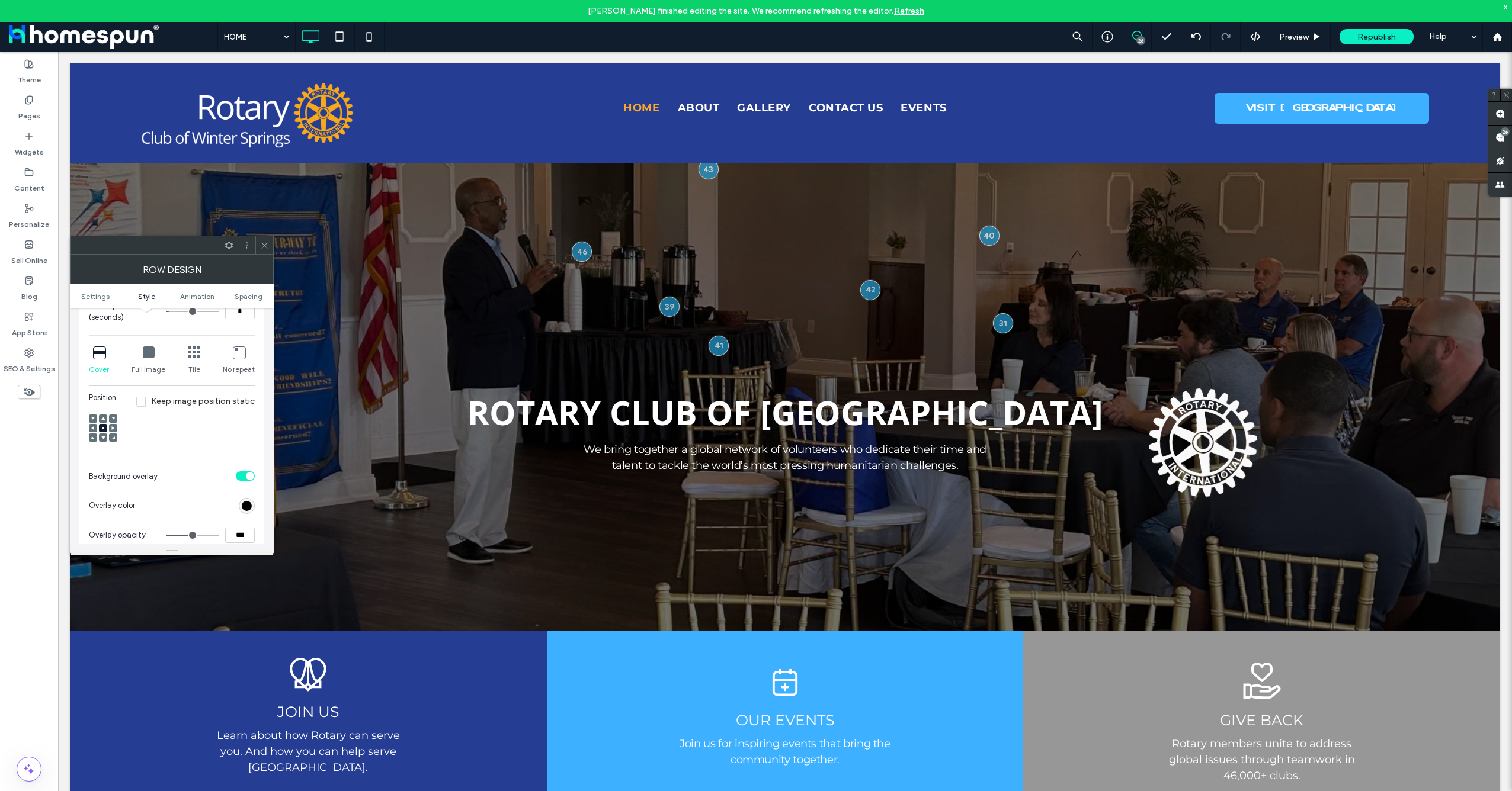
click at [147, 352] on icon at bounding box center [148, 352] width 12 height 12
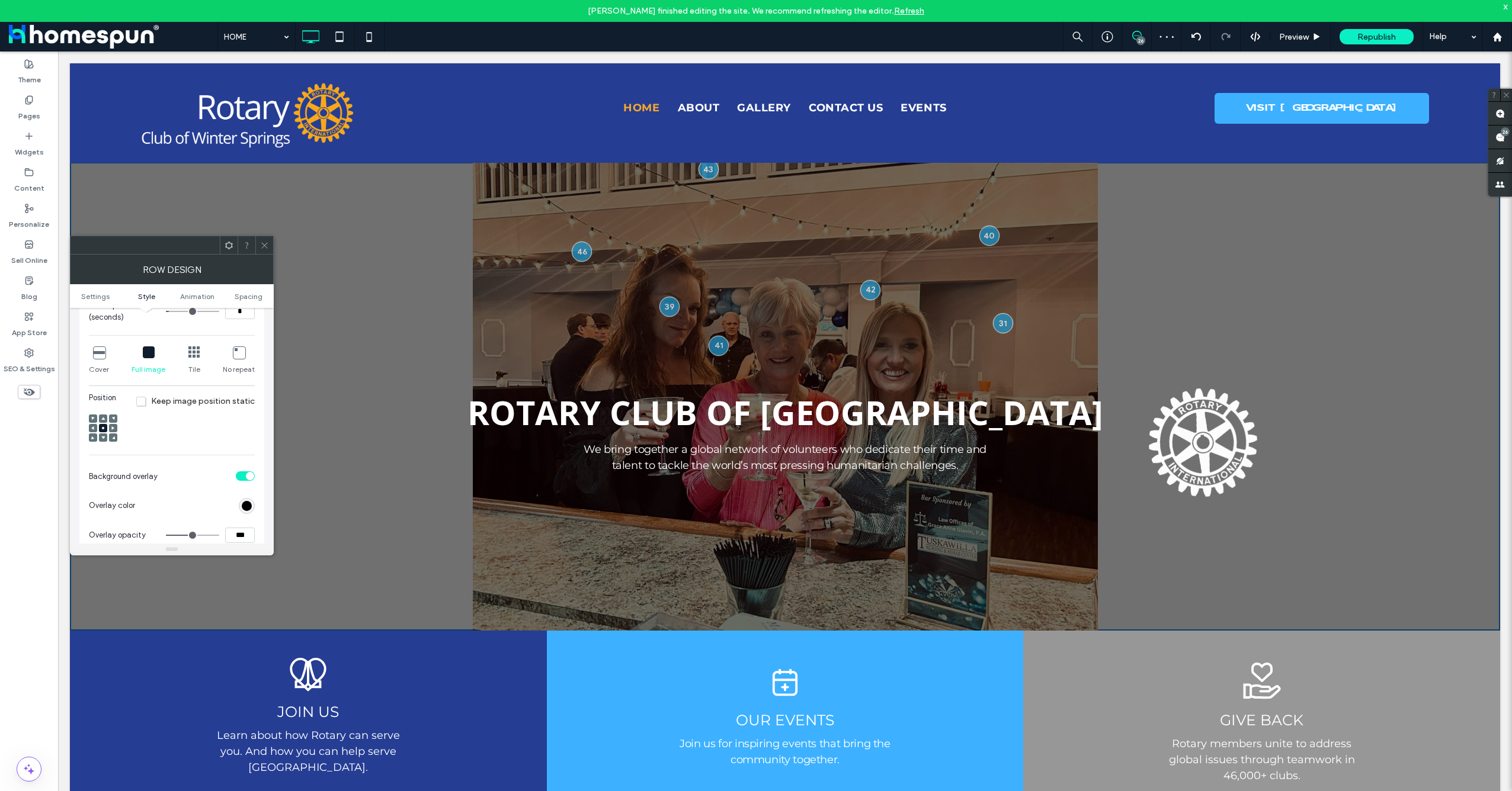
scroll to position [158, 0]
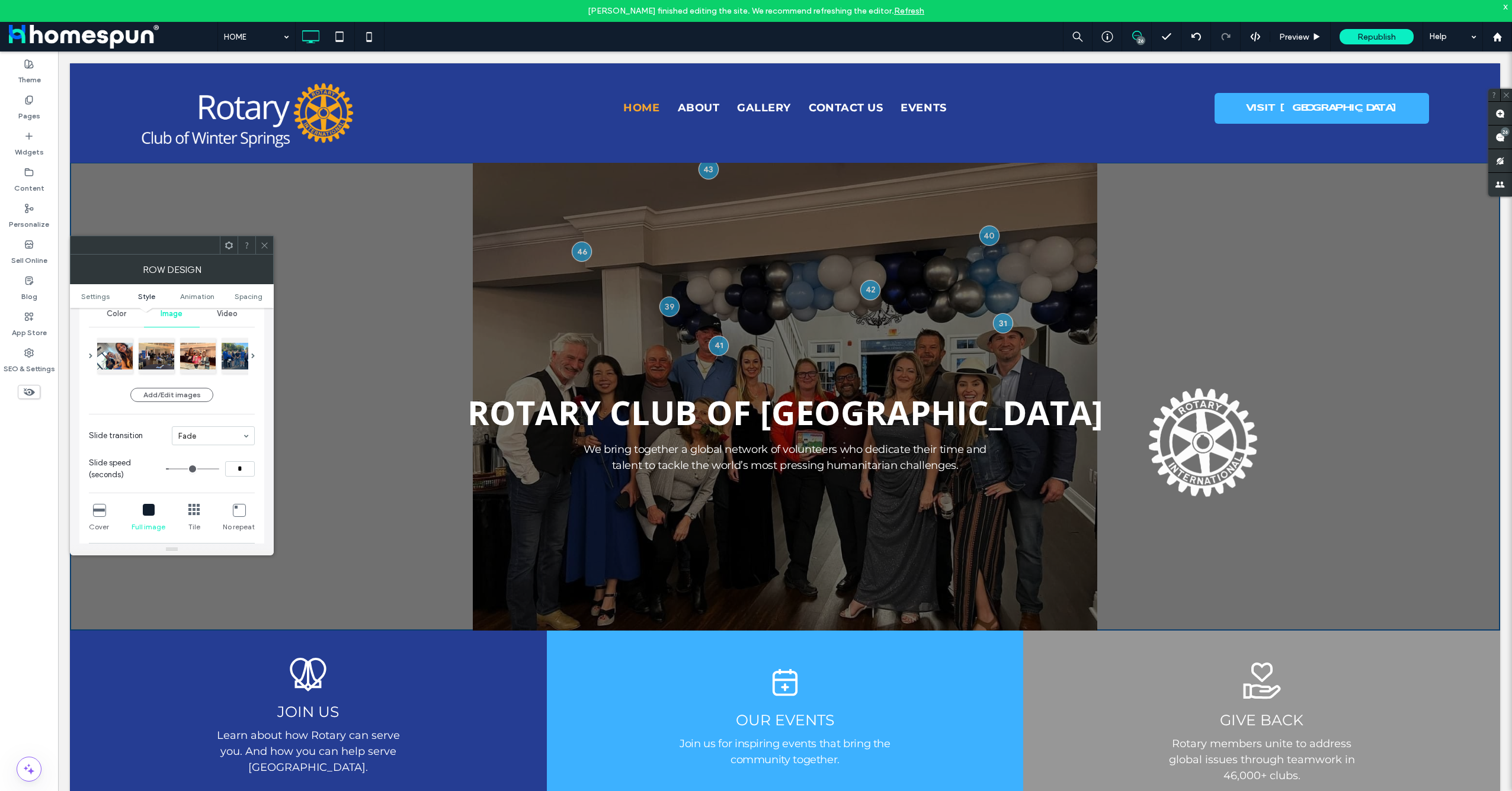
click at [101, 515] on icon at bounding box center [99, 510] width 12 height 12
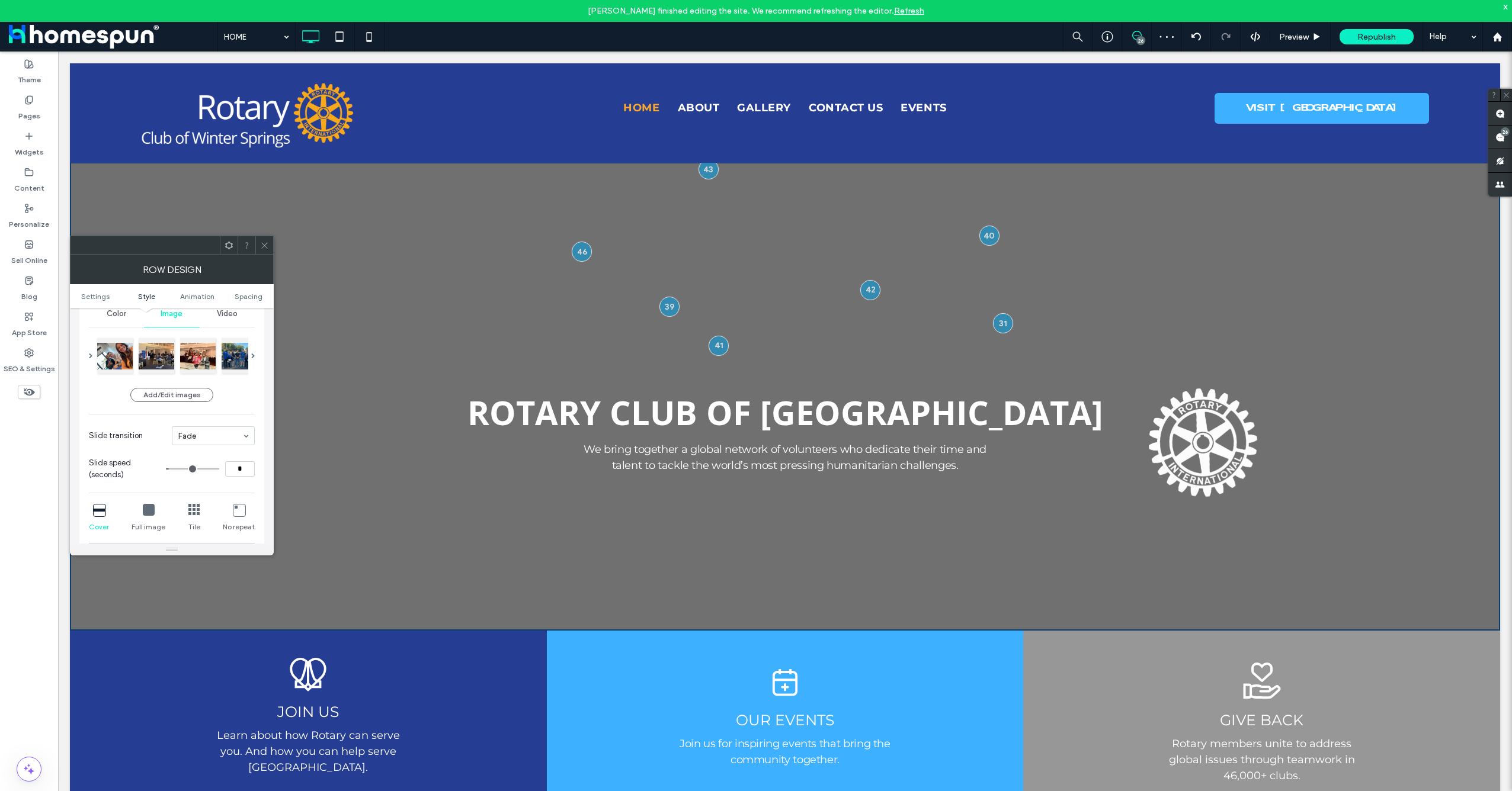
scroll to position [316, 0]
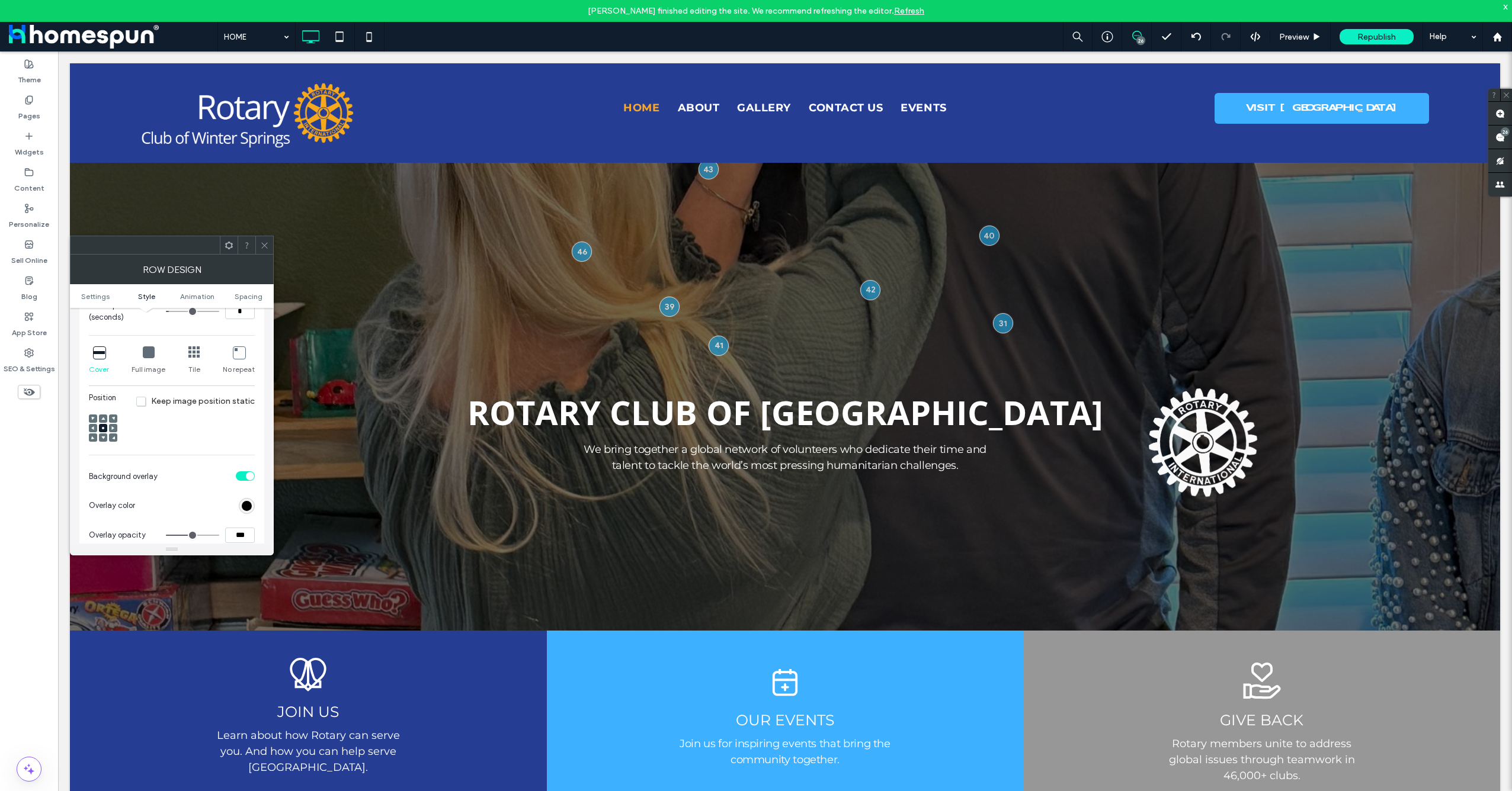
click at [106, 440] on div at bounding box center [103, 438] width 8 height 8
click at [103, 440] on span at bounding box center [103, 438] width 3 height 8
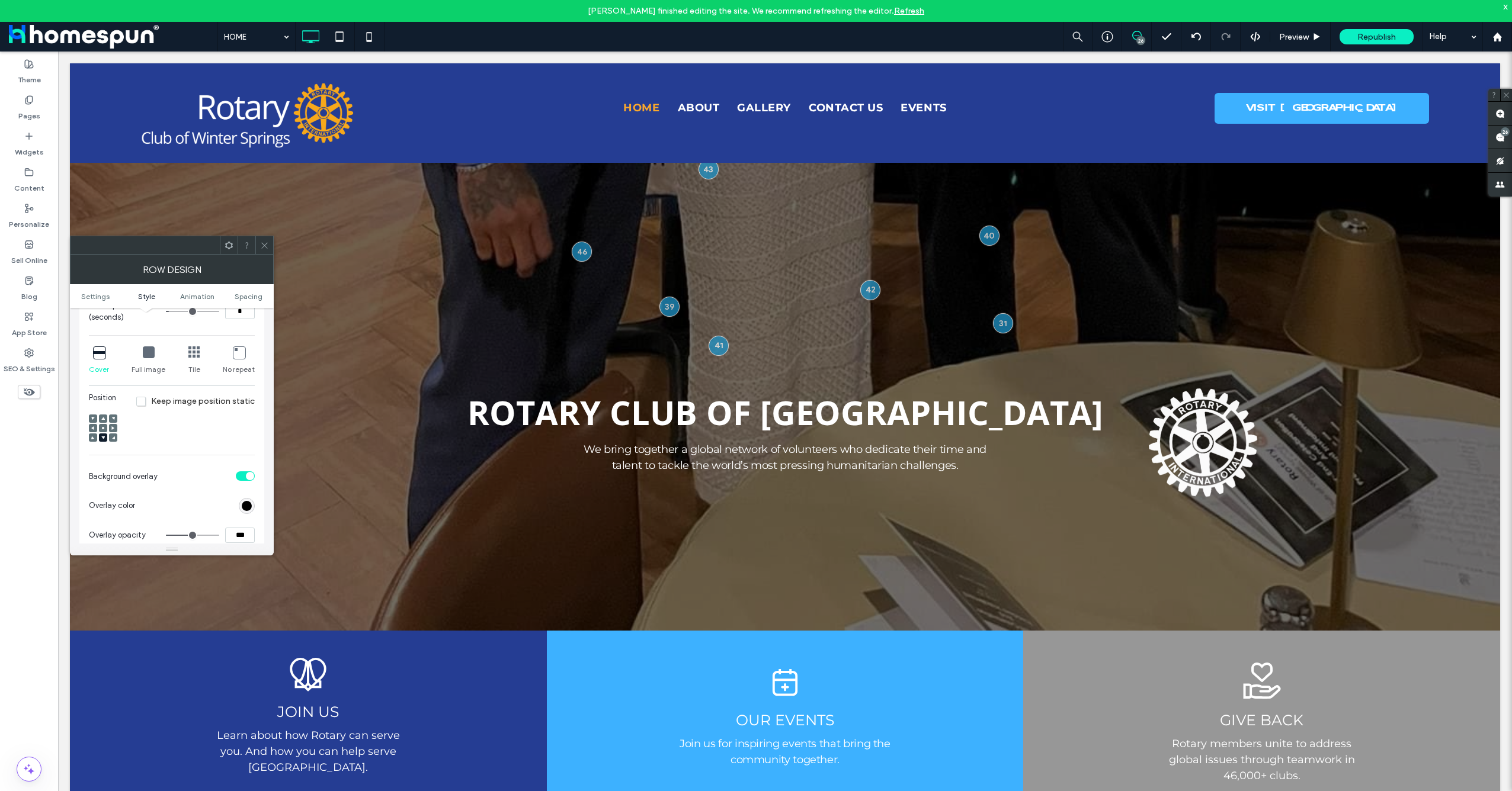
click at [92, 438] on use at bounding box center [92, 438] width 3 height 3
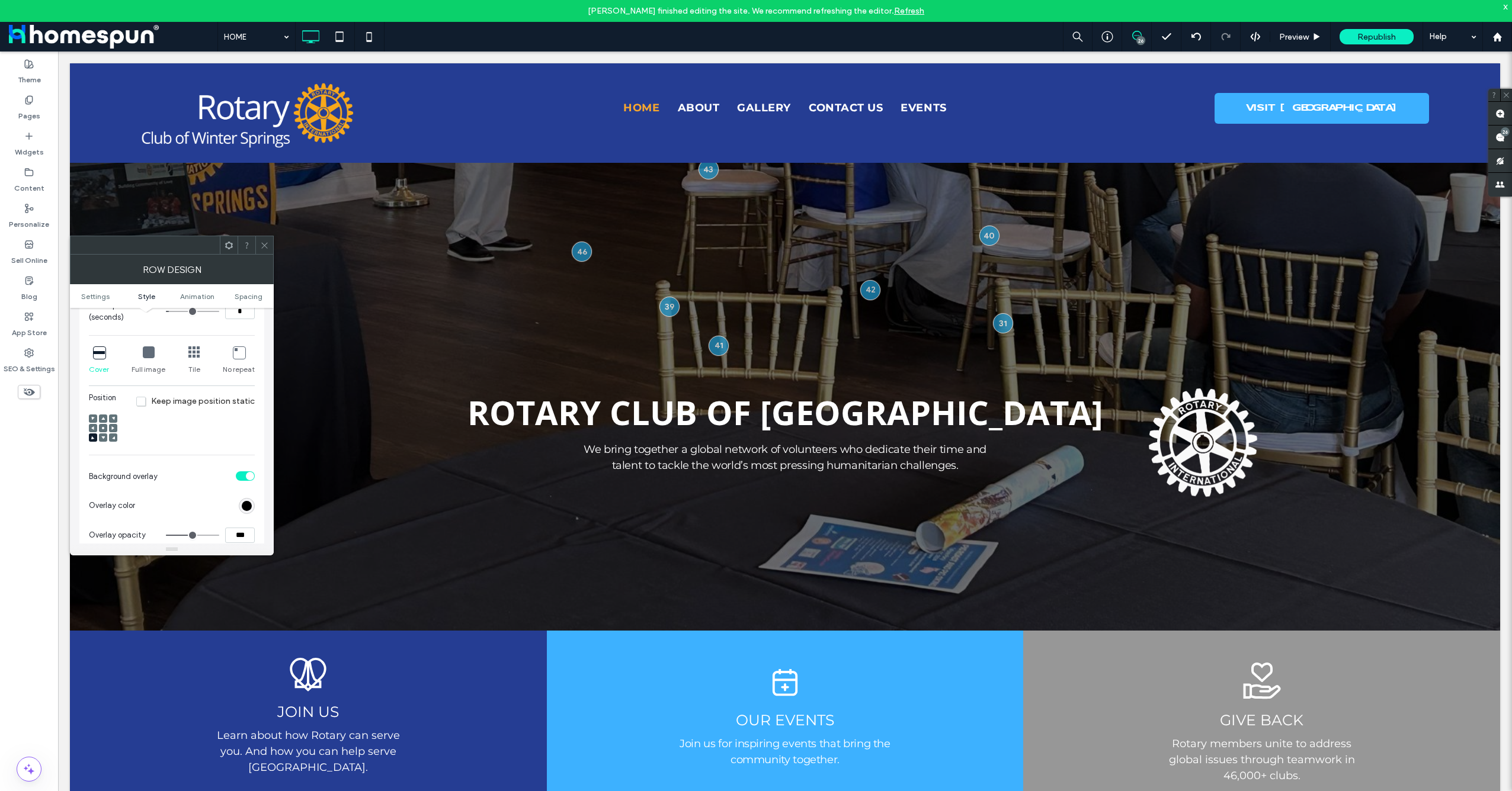
click at [111, 440] on div at bounding box center [113, 438] width 8 height 8
click at [112, 438] on icon at bounding box center [113, 437] width 3 height 3
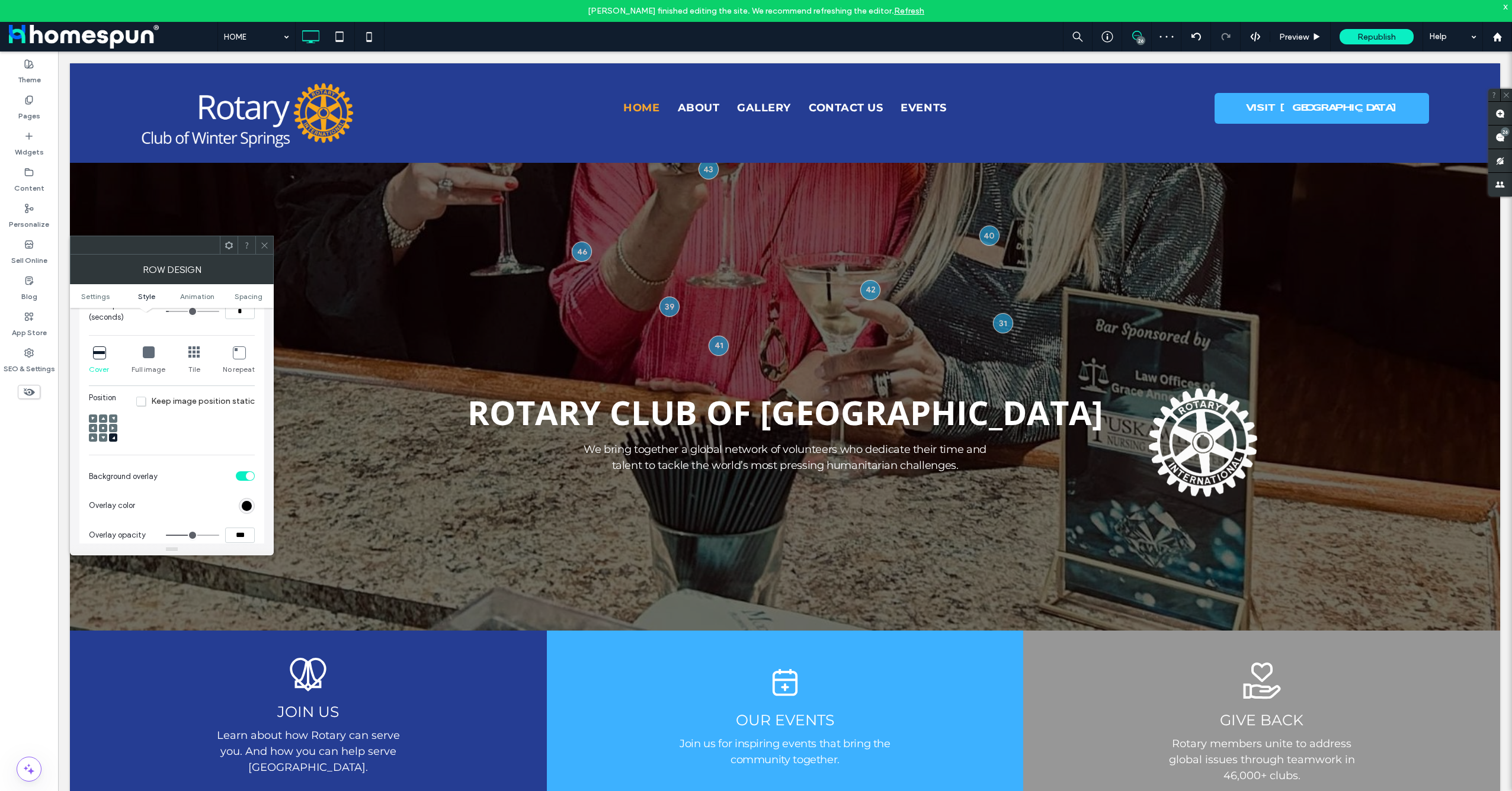
click at [102, 429] on icon at bounding box center [103, 428] width 3 height 3
click at [263, 249] on icon at bounding box center [264, 245] width 9 height 9
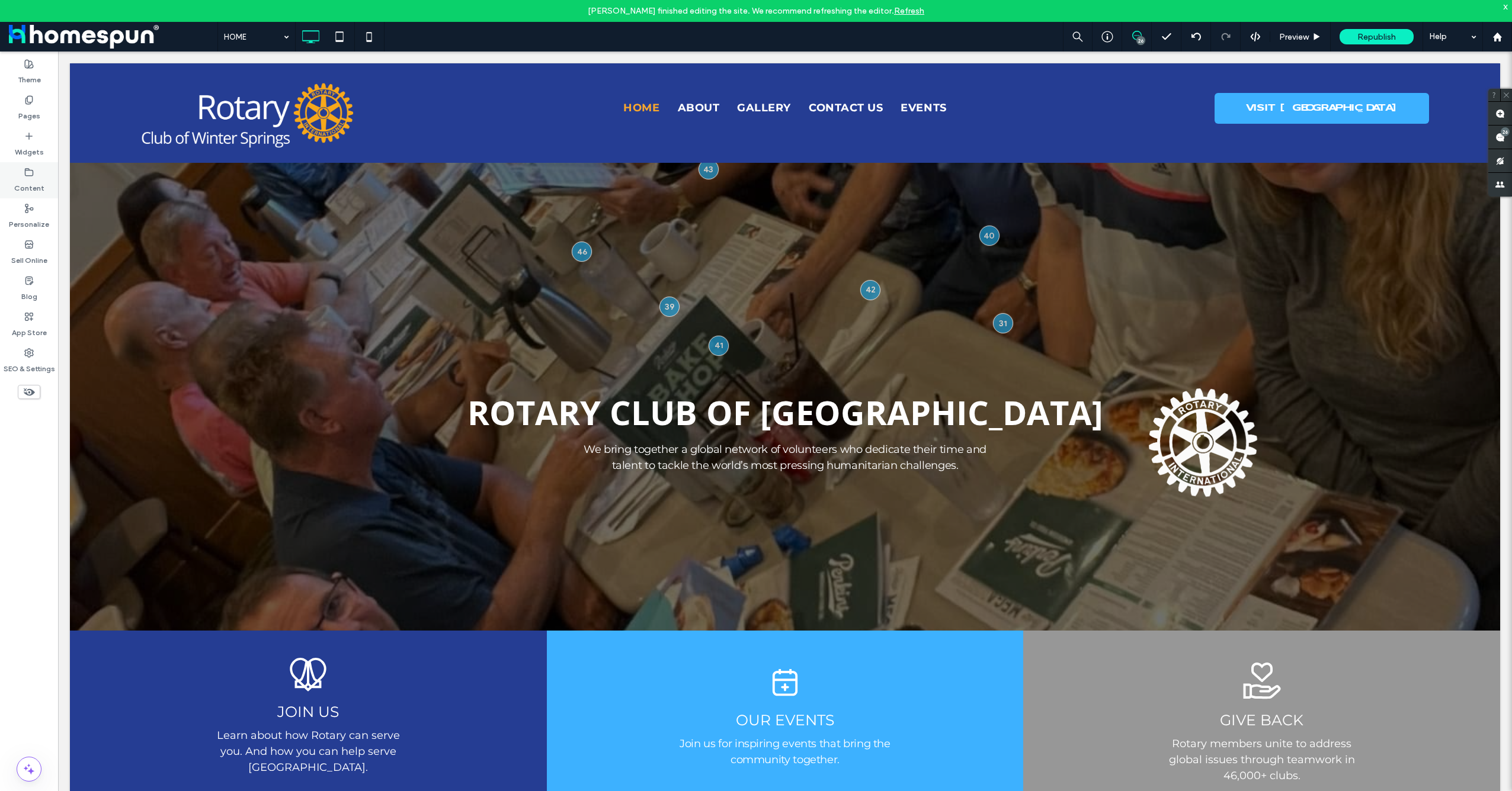
click at [34, 173] on div "Content" at bounding box center [29, 180] width 58 height 36
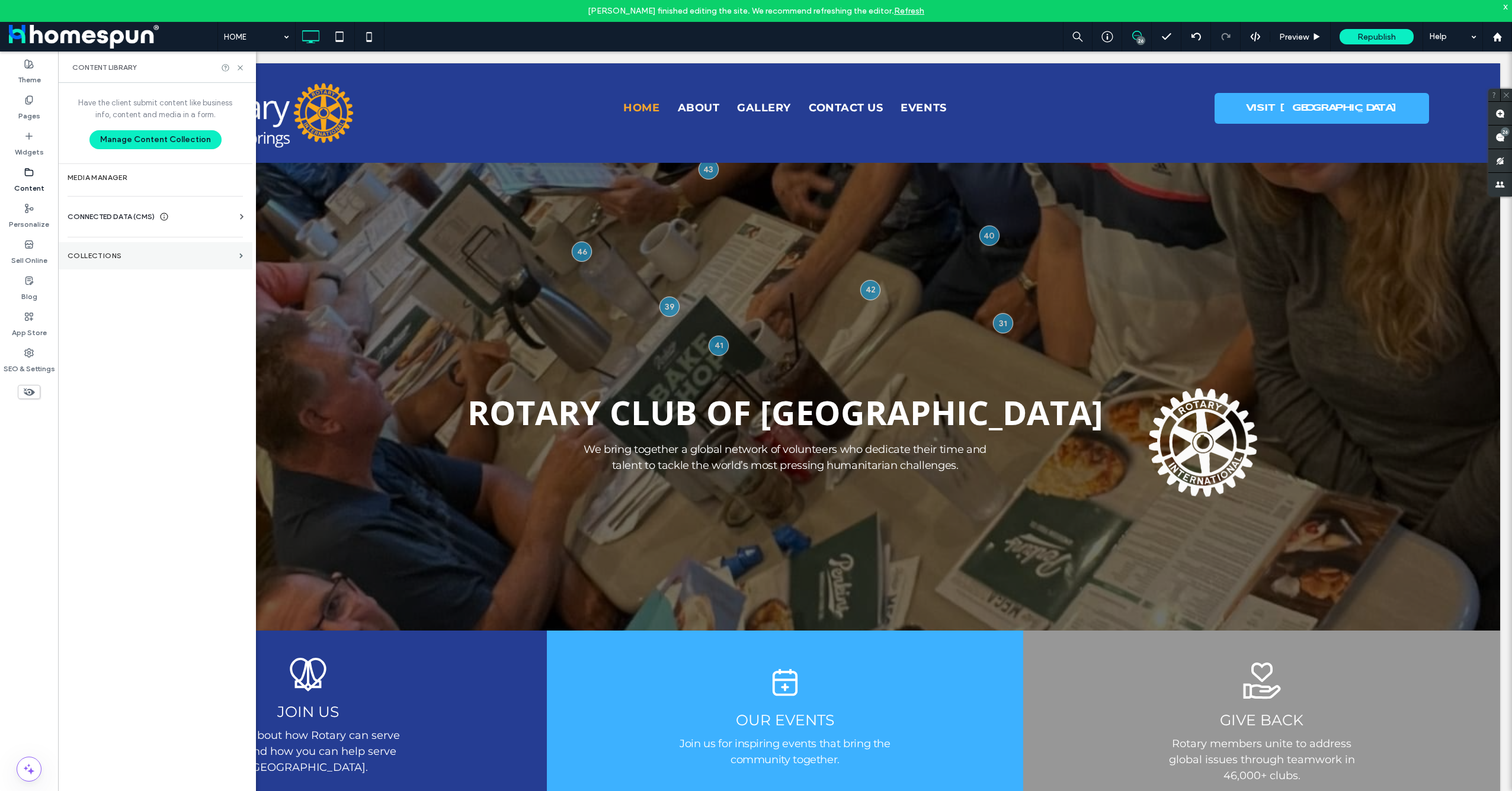
click at [103, 265] on section "Collections" at bounding box center [156, 256] width 195 height 27
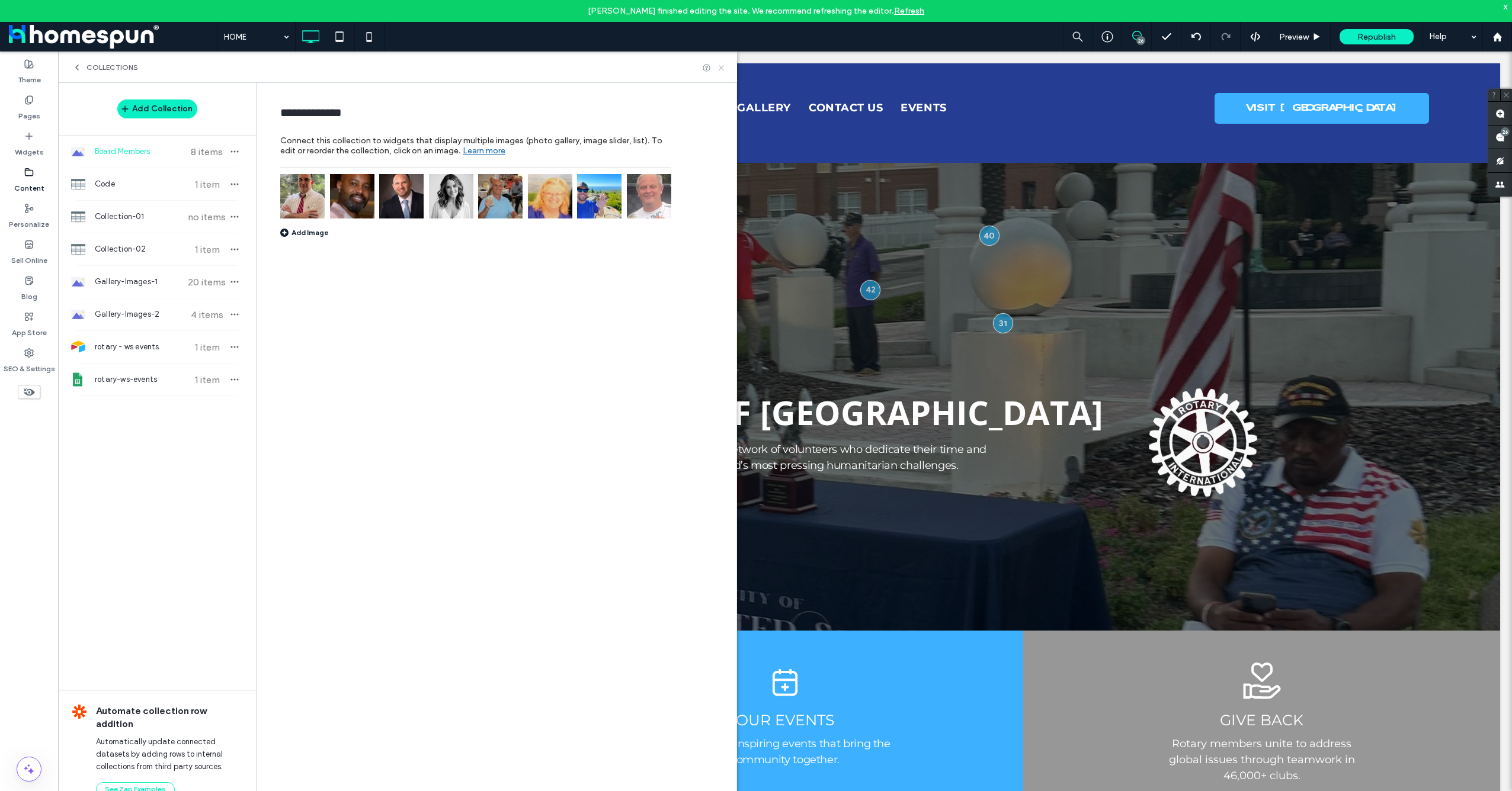
click at [723, 67] on icon at bounding box center [721, 68] width 9 height 9
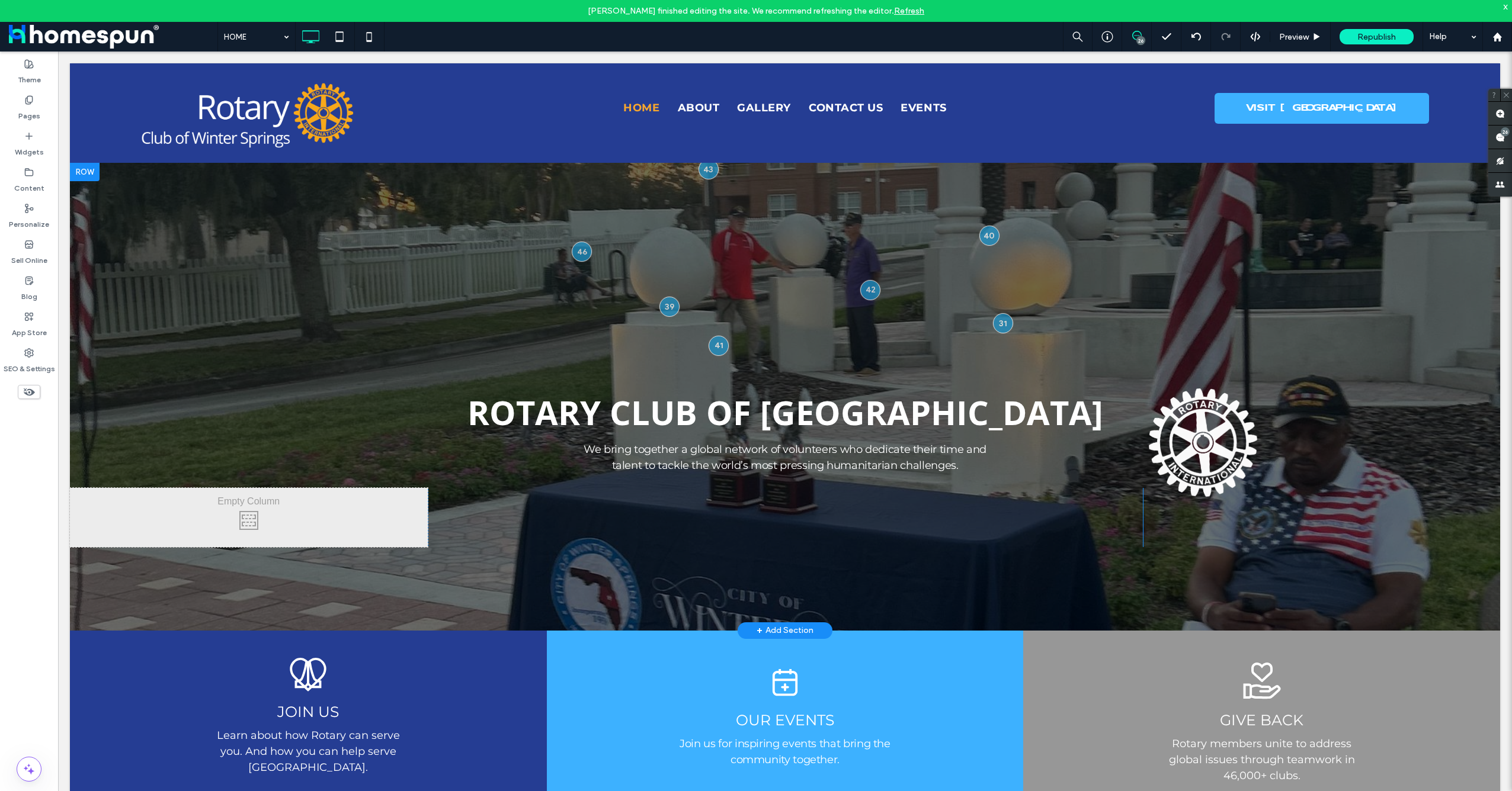
click at [1291, 206] on div at bounding box center [785, 397] width 1430 height 468
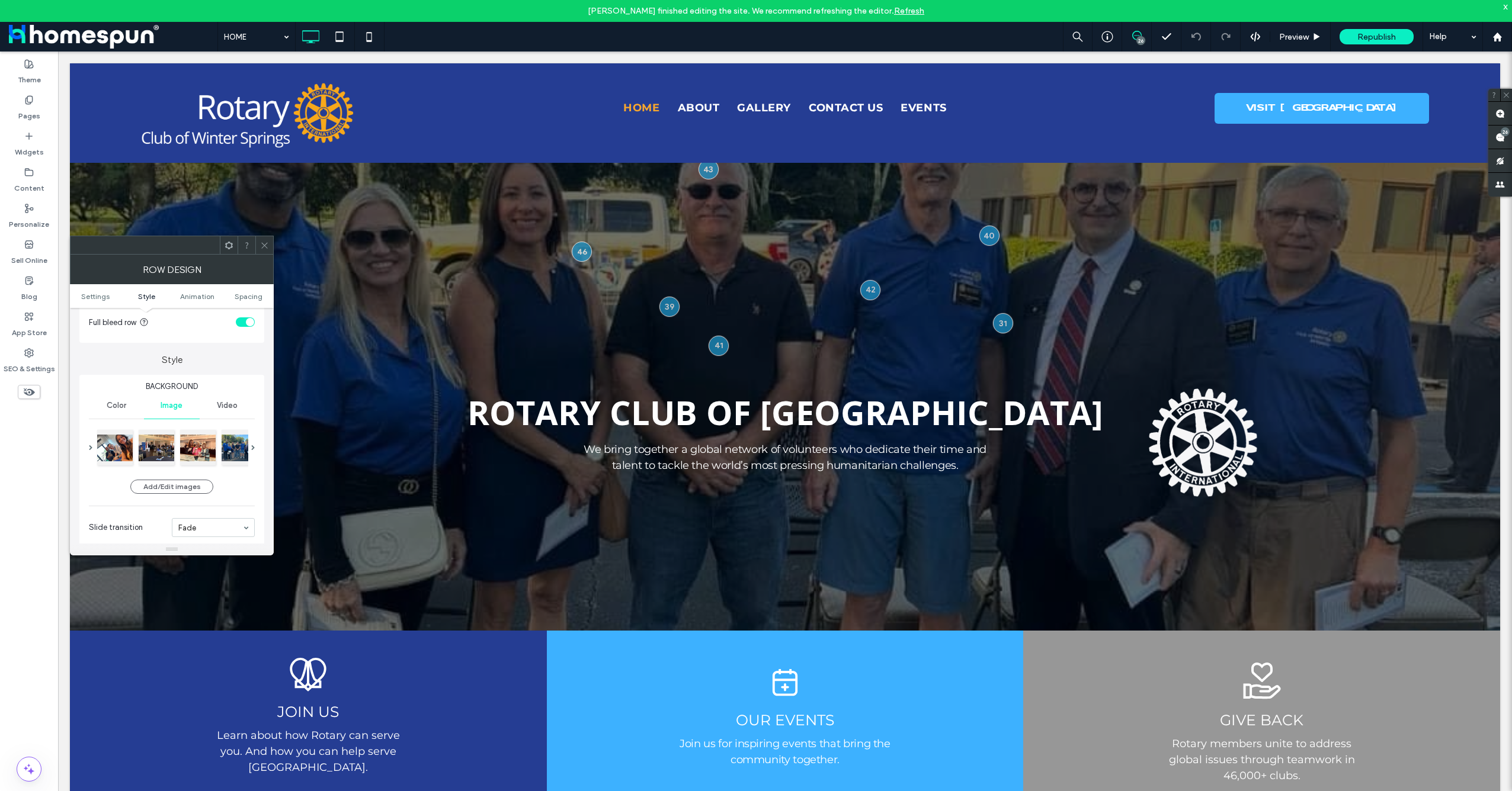
scroll to position [0, 0]
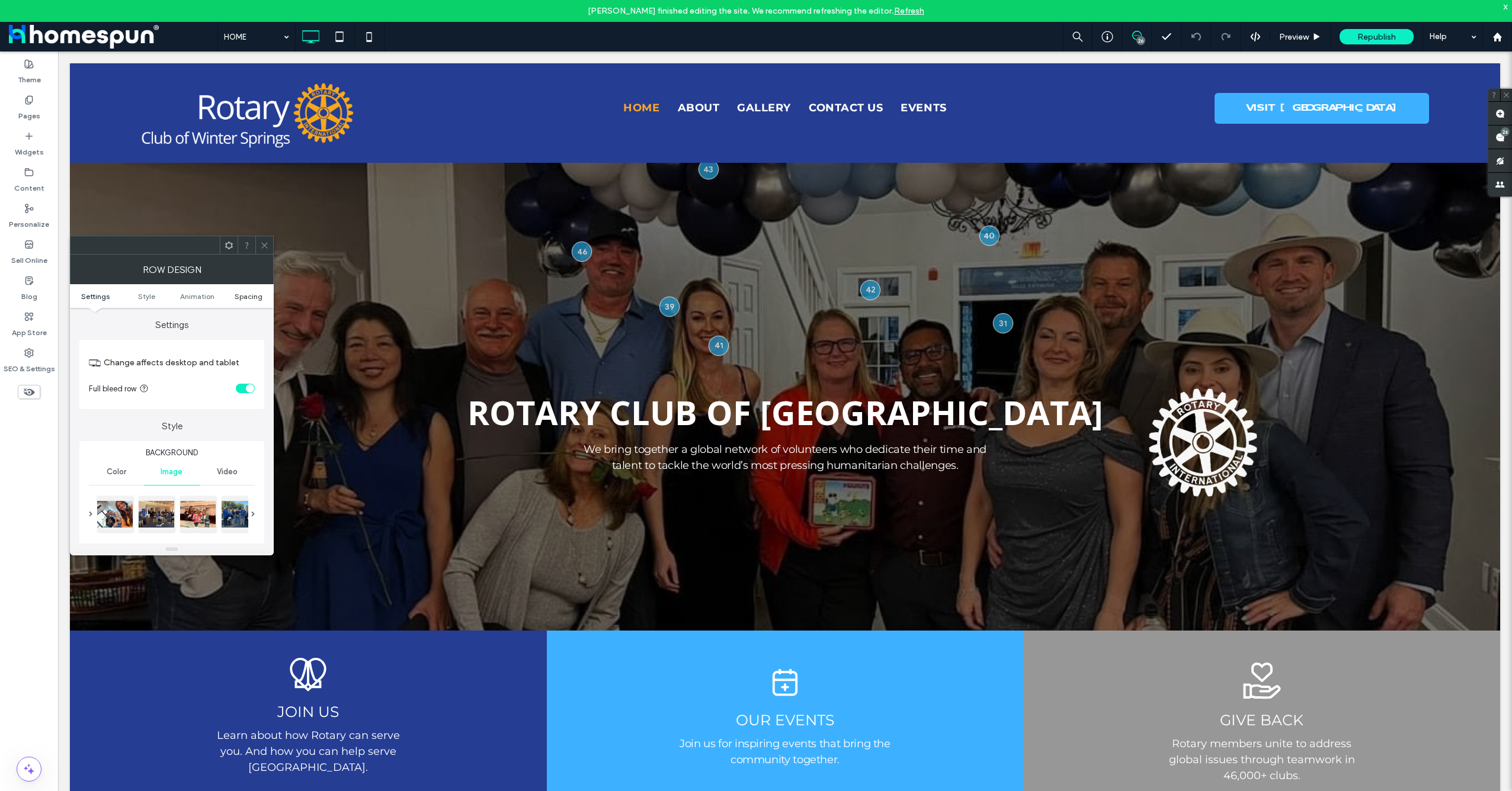
click at [256, 296] on span "Spacing" at bounding box center [248, 296] width 28 height 9
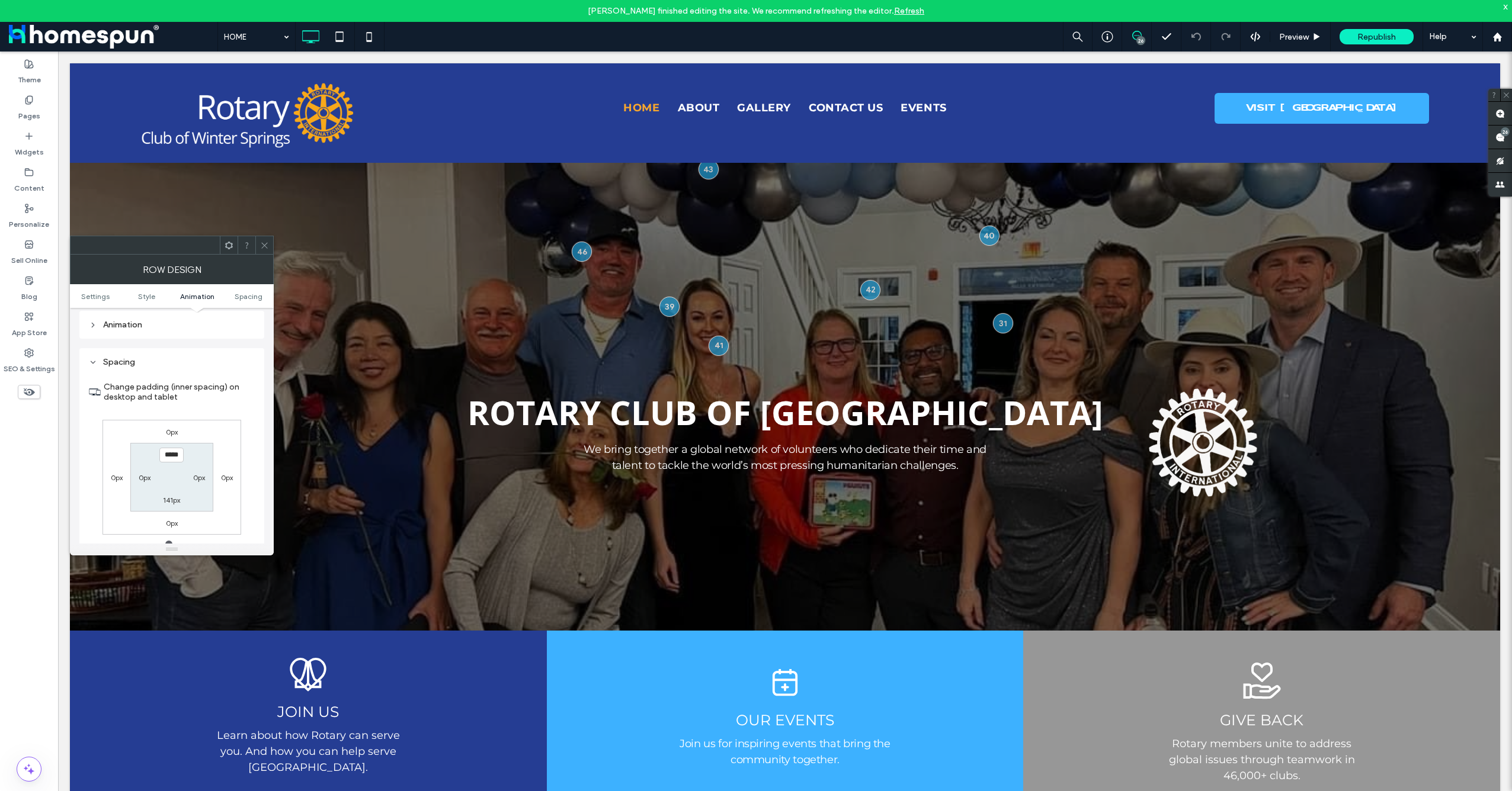
scroll to position [695, 0]
click at [195, 300] on span "Animation" at bounding box center [197, 296] width 34 height 9
type input "***"
click at [145, 299] on span "Style" at bounding box center [146, 296] width 17 height 9
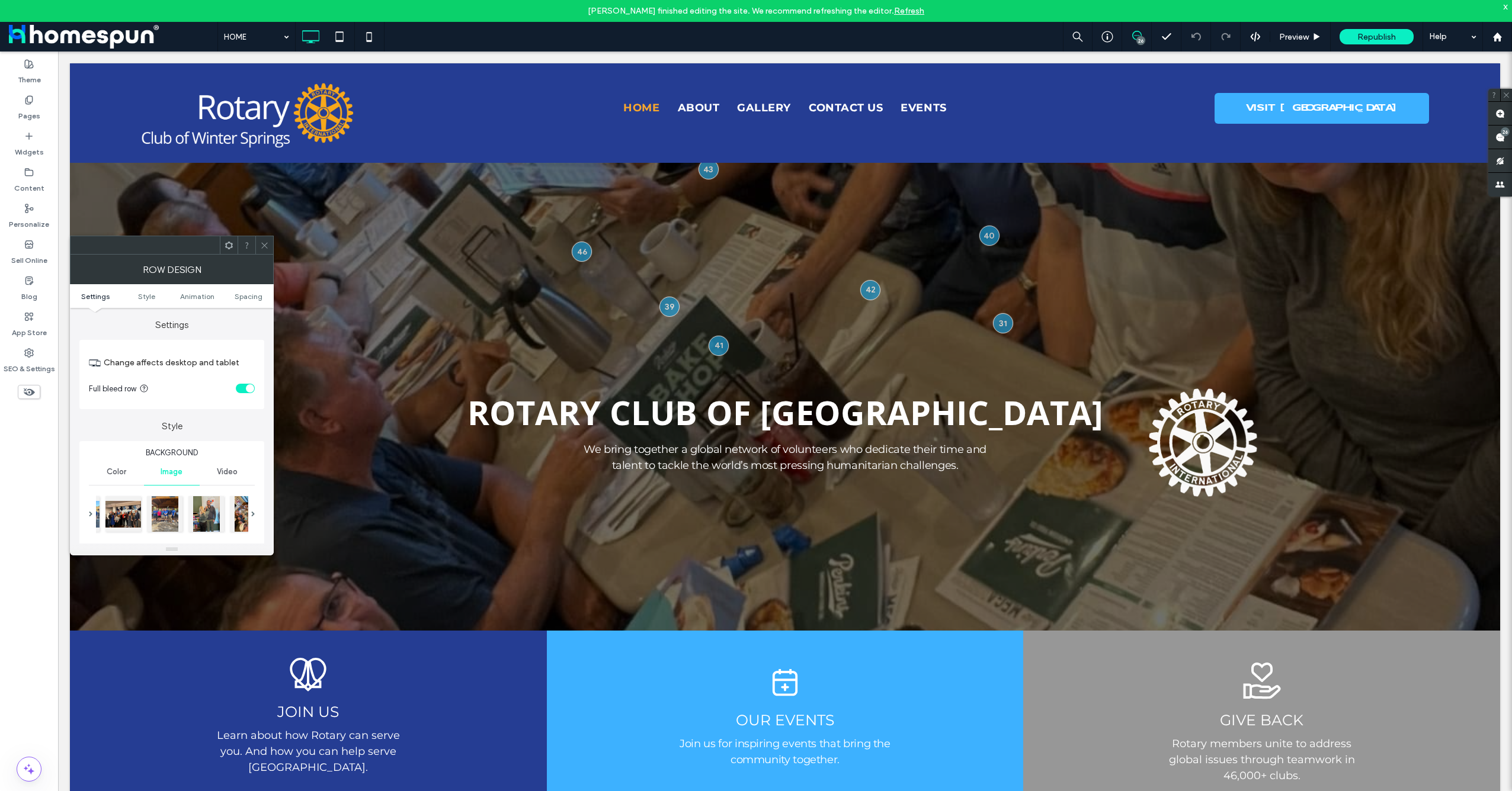
scroll to position [158, 0]
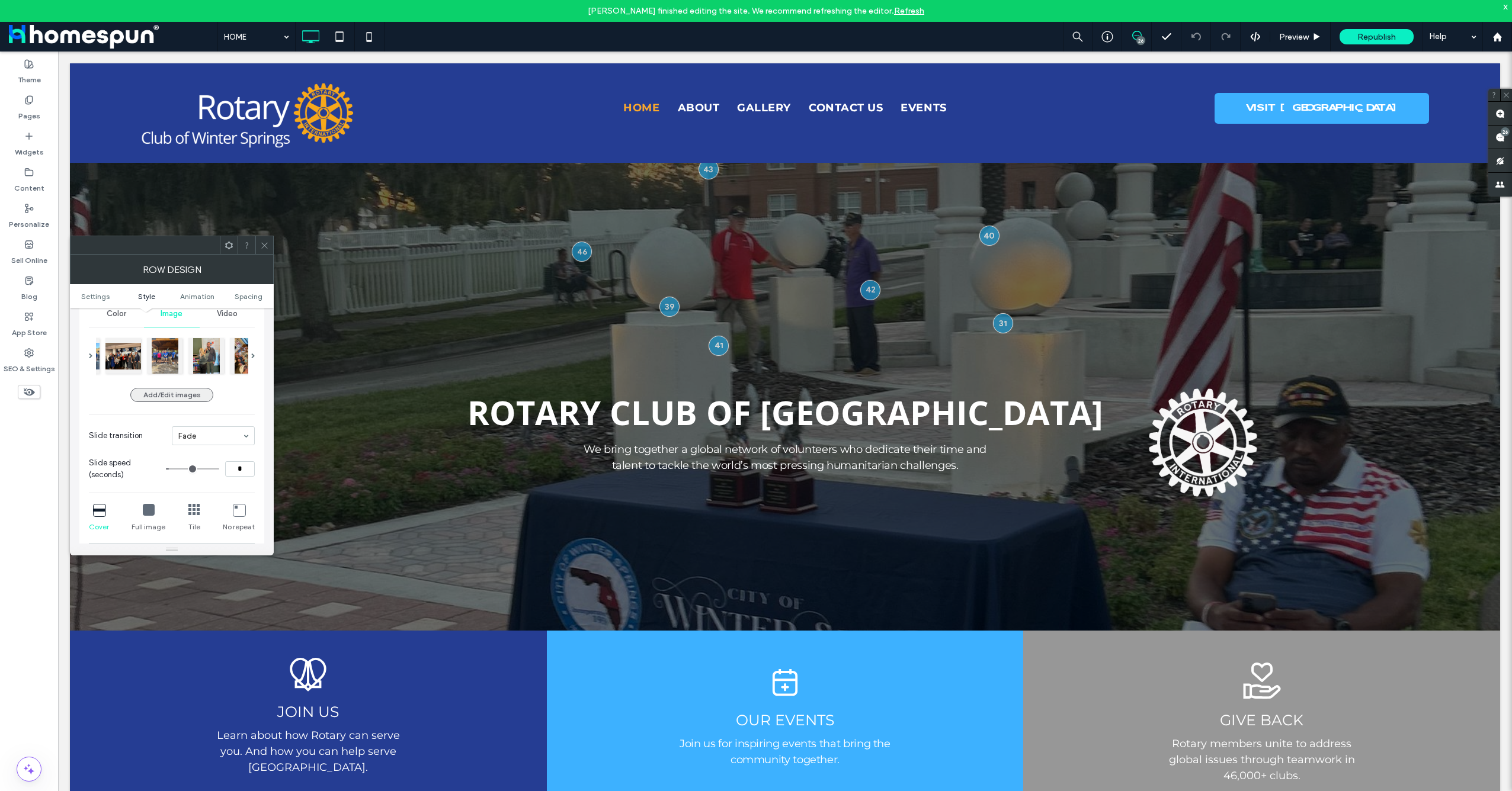
click at [188, 396] on button "Add/Edit images" at bounding box center [171, 394] width 83 height 14
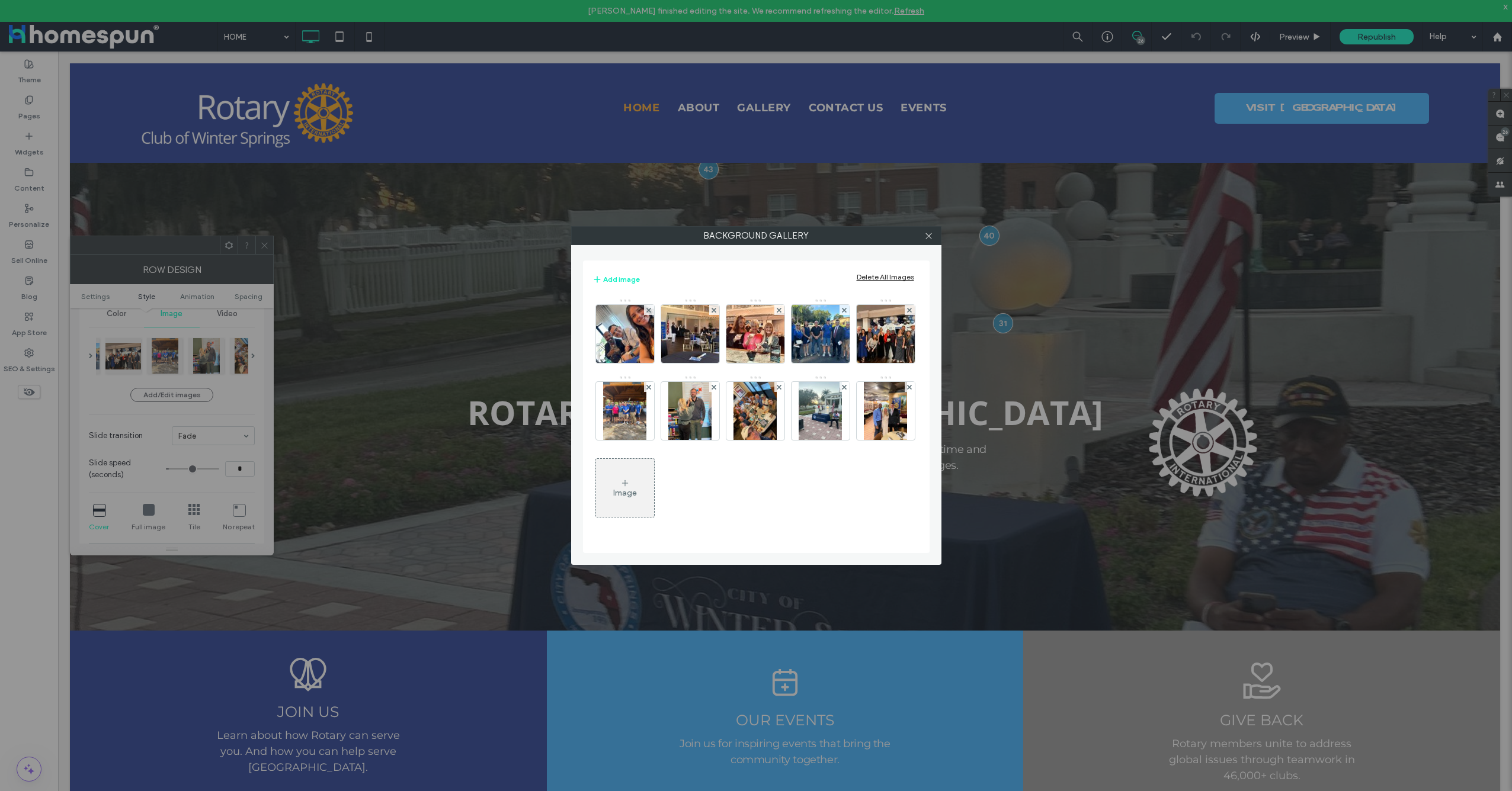
click at [639, 470] on div "Image" at bounding box center [625, 488] width 58 height 55
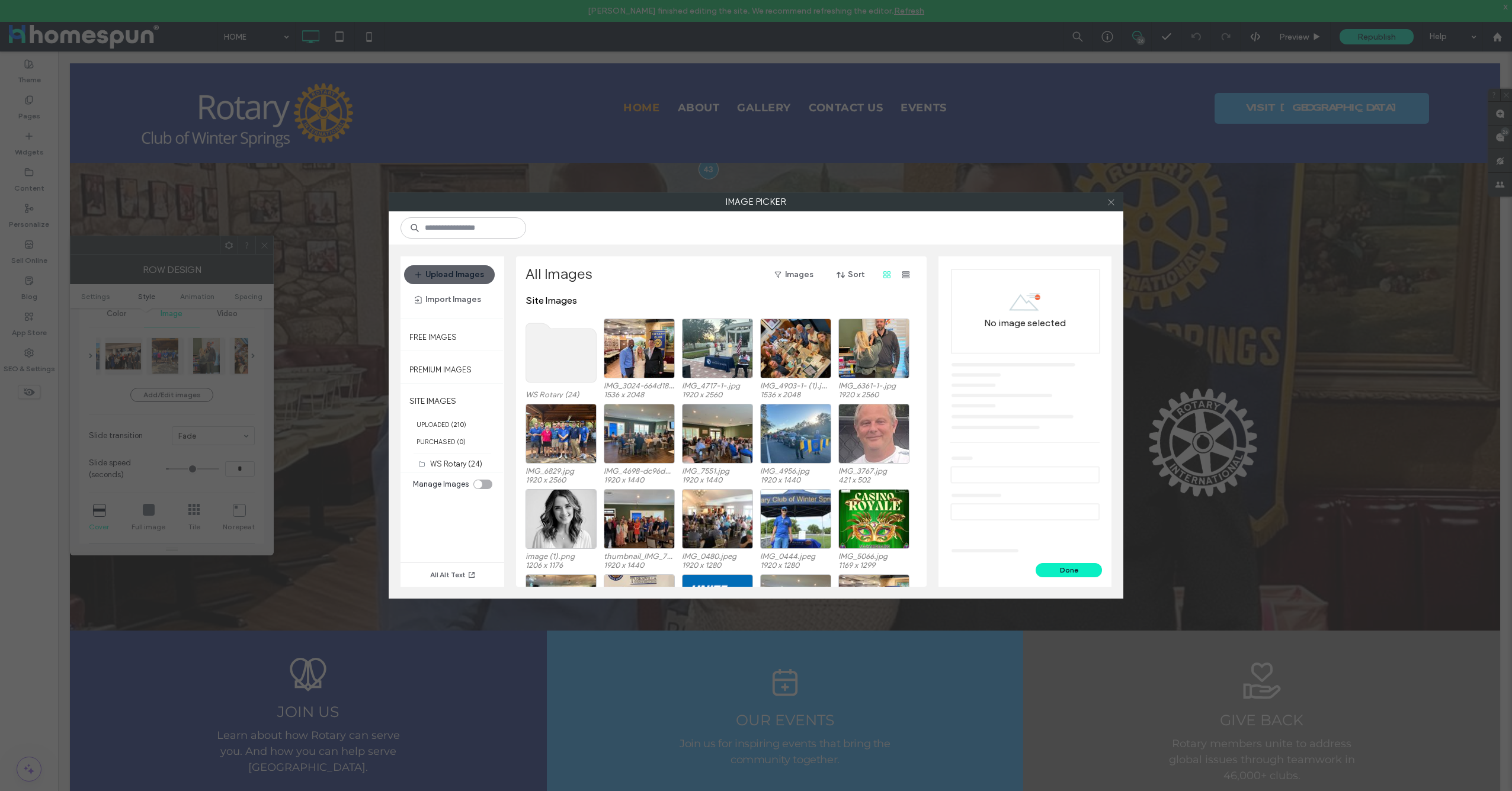
click at [1115, 204] on icon at bounding box center [1111, 202] width 9 height 9
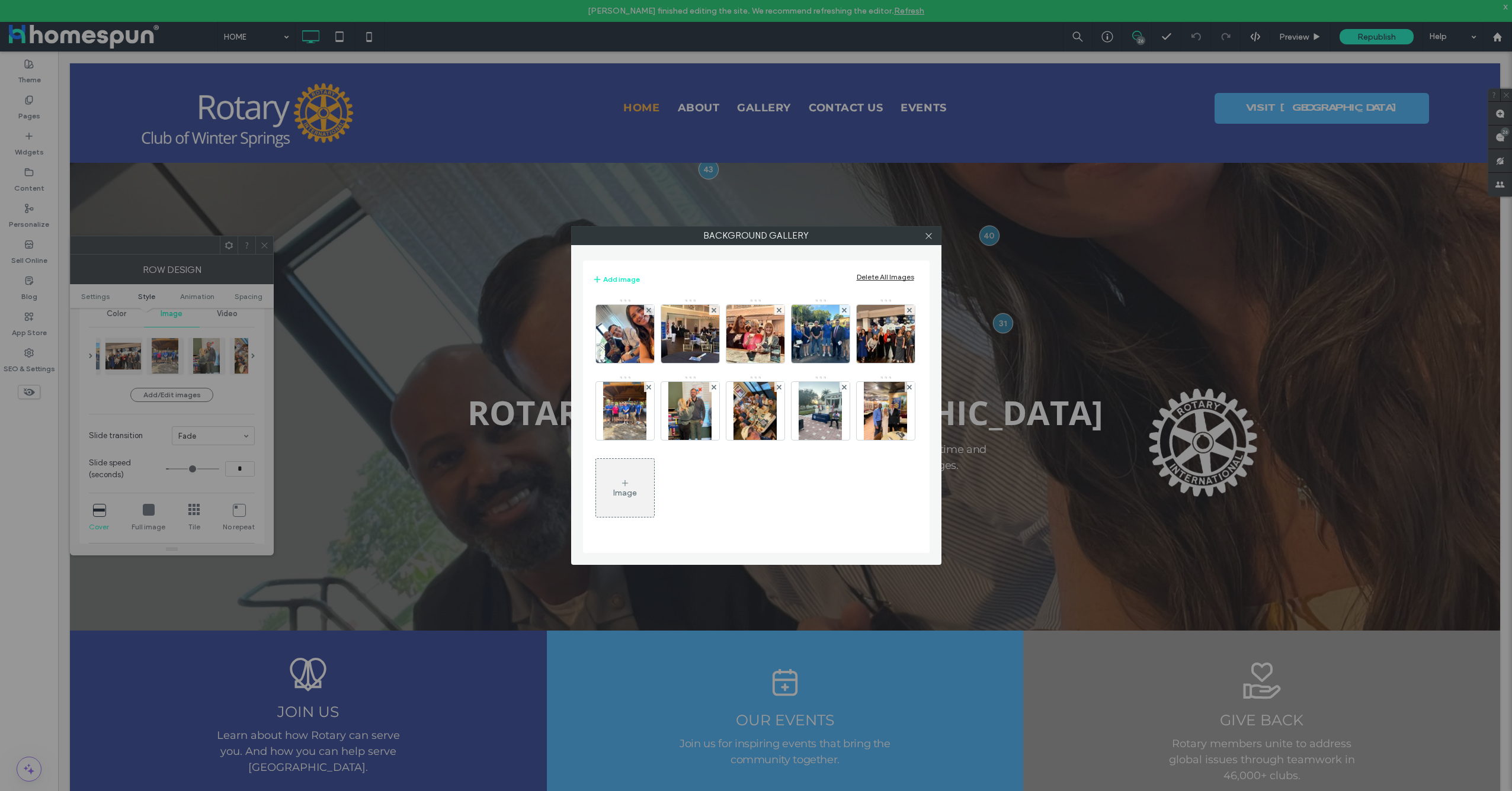
drag, startPoint x: 651, startPoint y: 462, endPoint x: 921, endPoint y: 238, distance: 350.8
click at [921, 238] on div at bounding box center [929, 236] width 18 height 18
click at [927, 236] on icon at bounding box center [928, 236] width 9 height 9
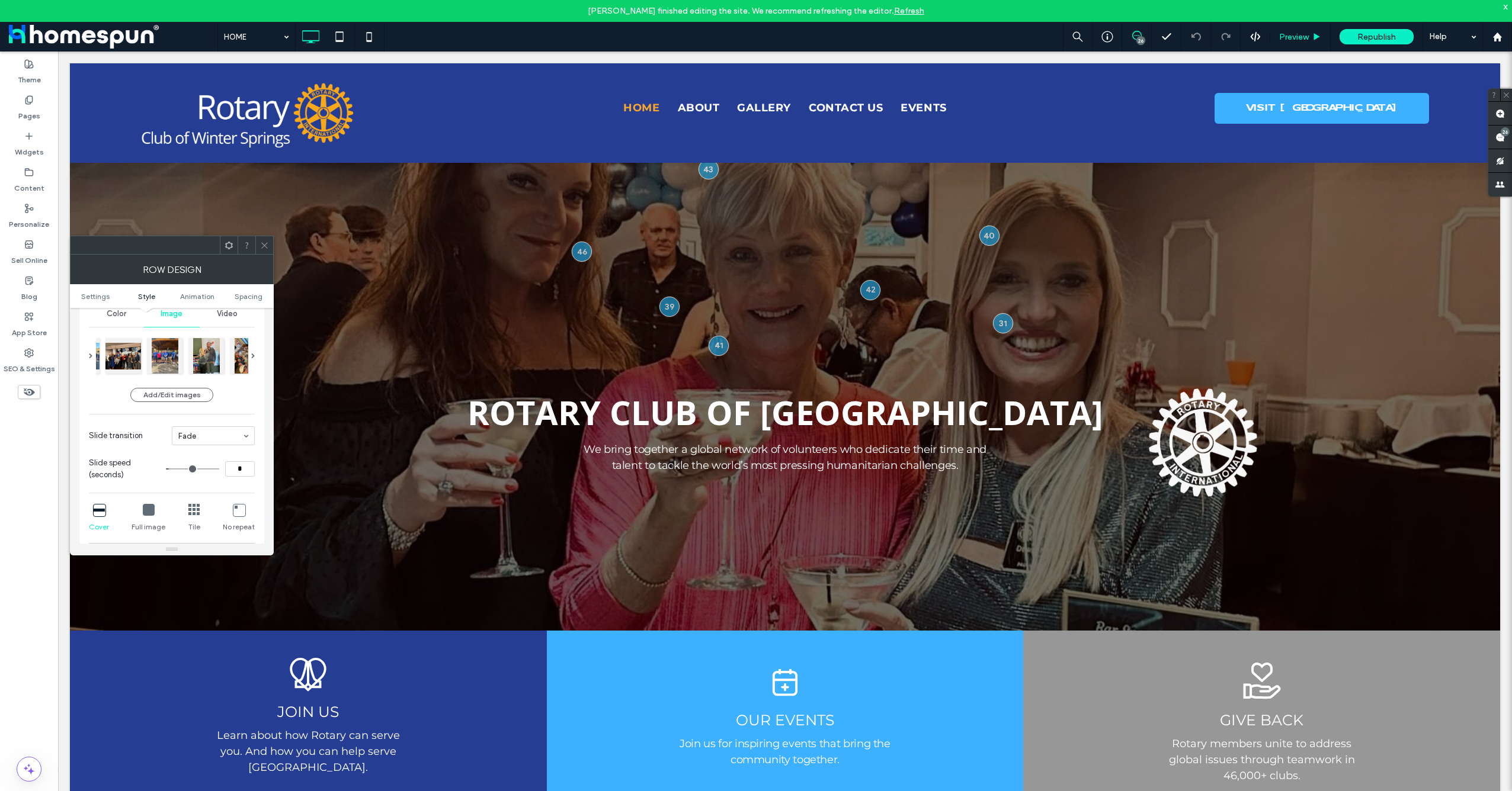
click at [1291, 36] on span "Preview" at bounding box center [1293, 37] width 29 height 10
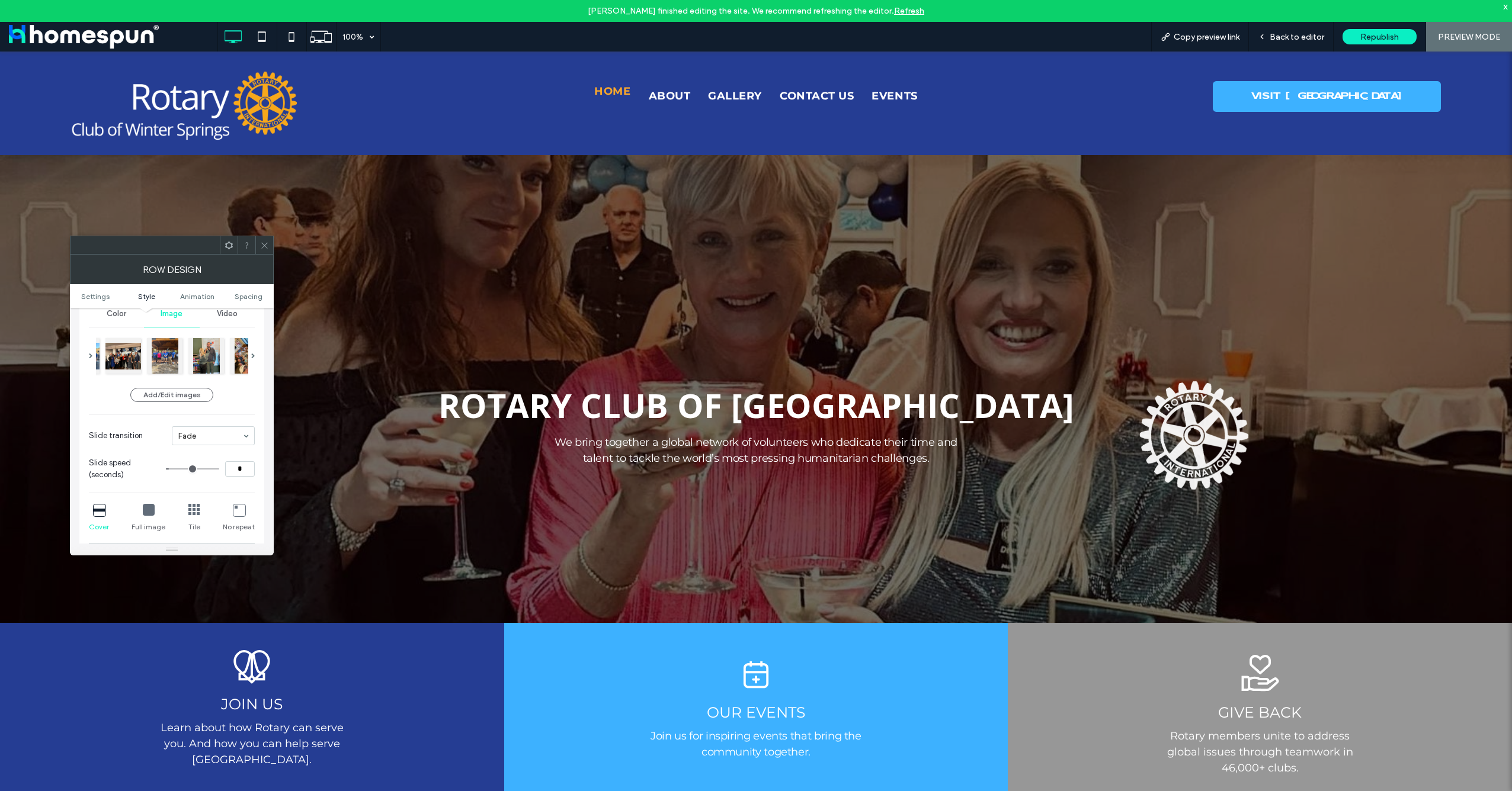
click at [595, 91] on span "HOME" at bounding box center [612, 91] width 36 height 16
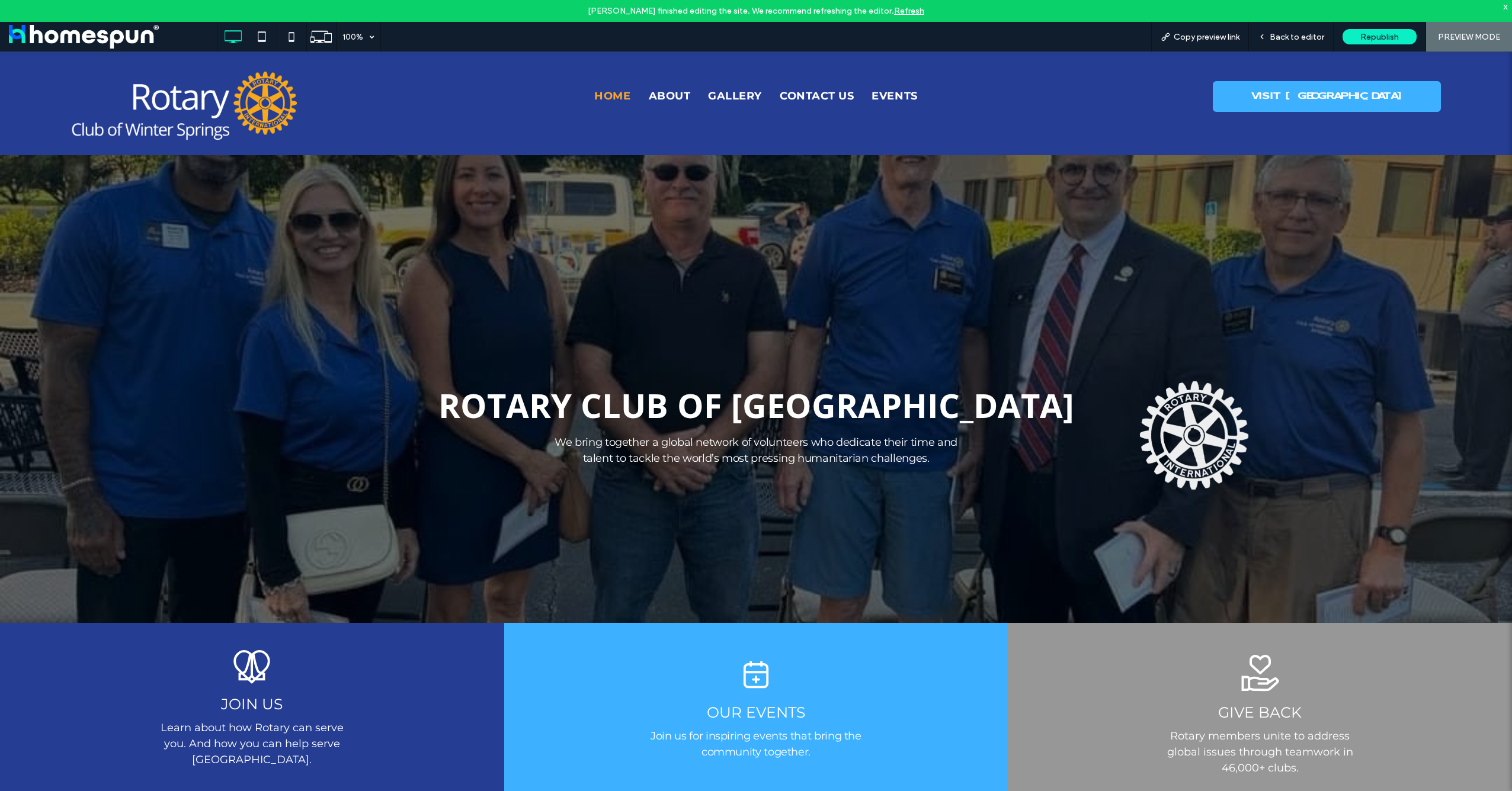
click at [654, 99] on div at bounding box center [756, 395] width 1512 height 791
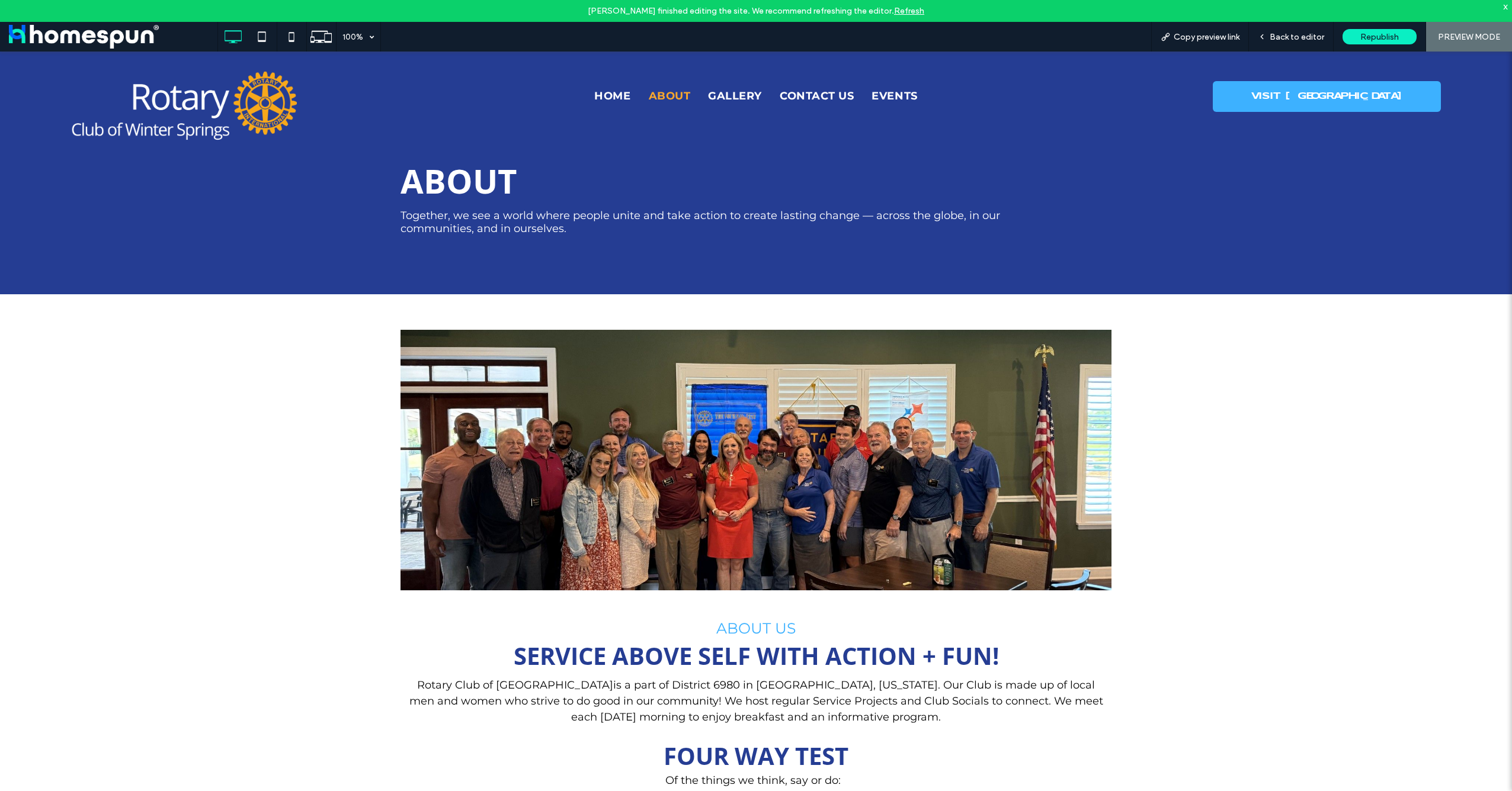
click at [605, 108] on nav "HOME ABOUT GALLERY CONTACT US EVENTS" at bounding box center [756, 96] width 560 height 24
click at [611, 95] on span "HOME" at bounding box center [612, 91] width 36 height 16
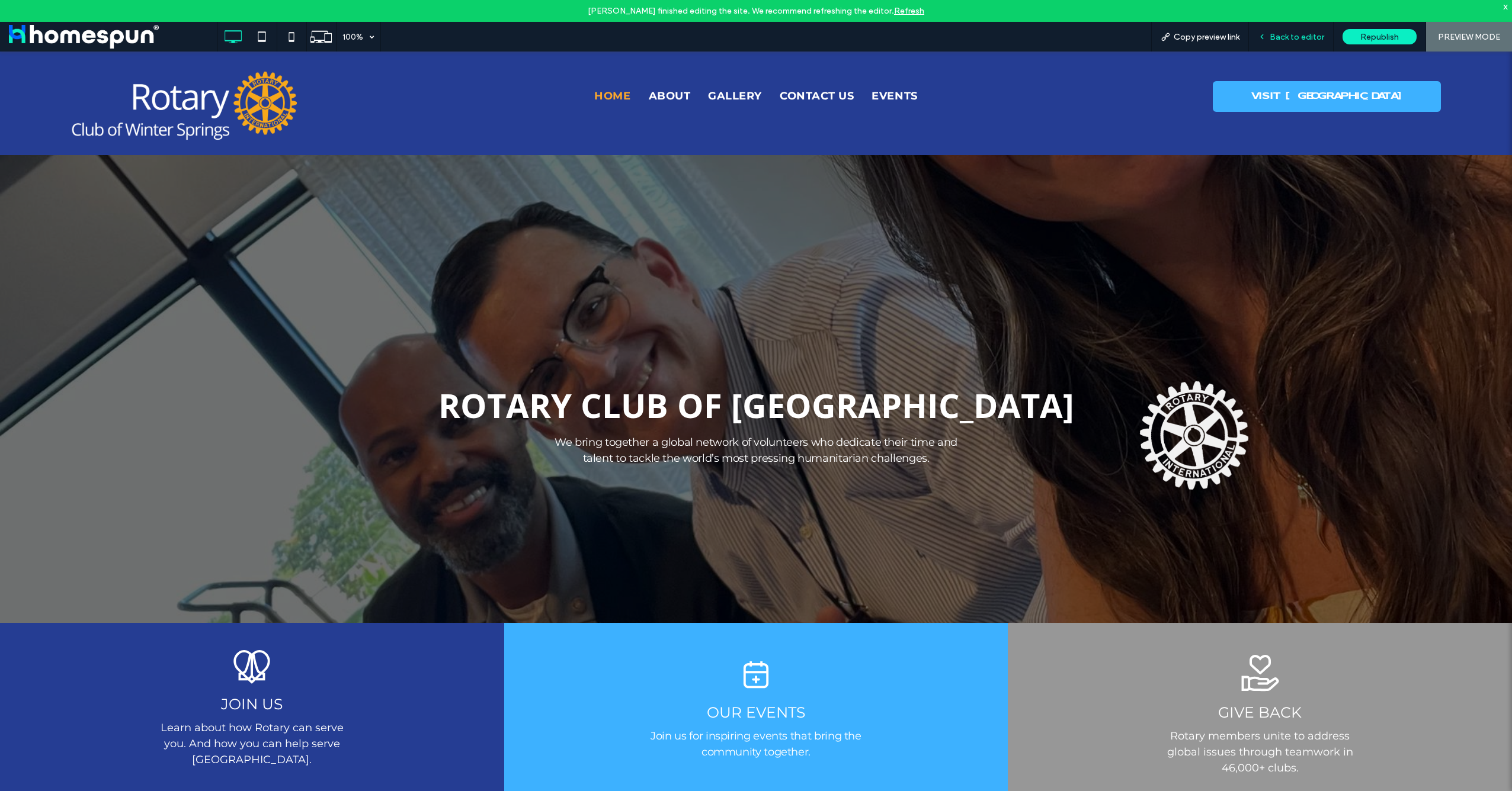
click at [1294, 44] on div "Back to editor" at bounding box center [1291, 36] width 85 height 29
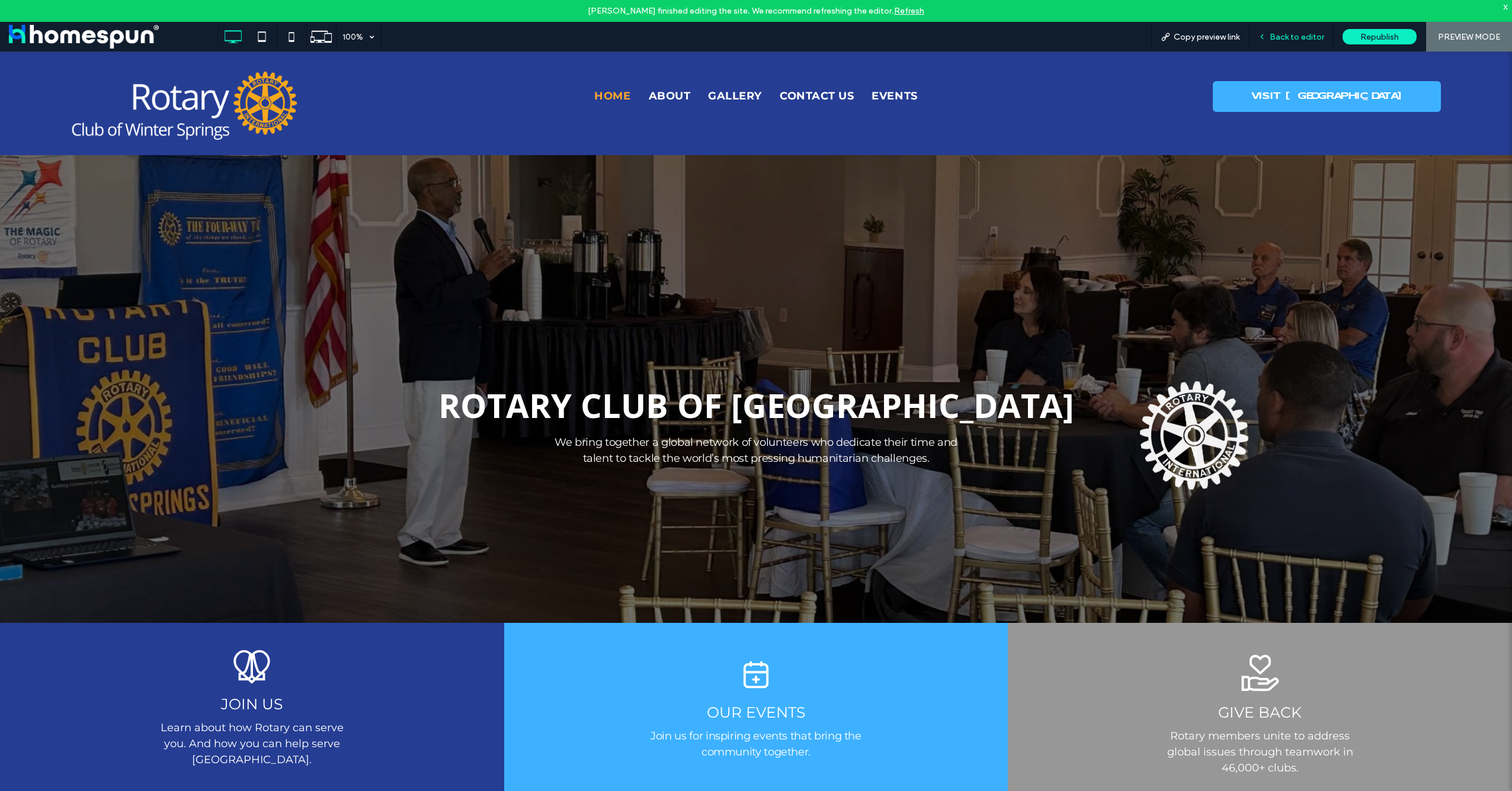
click at [1285, 36] on span "Back to editor" at bounding box center [1297, 37] width 55 height 10
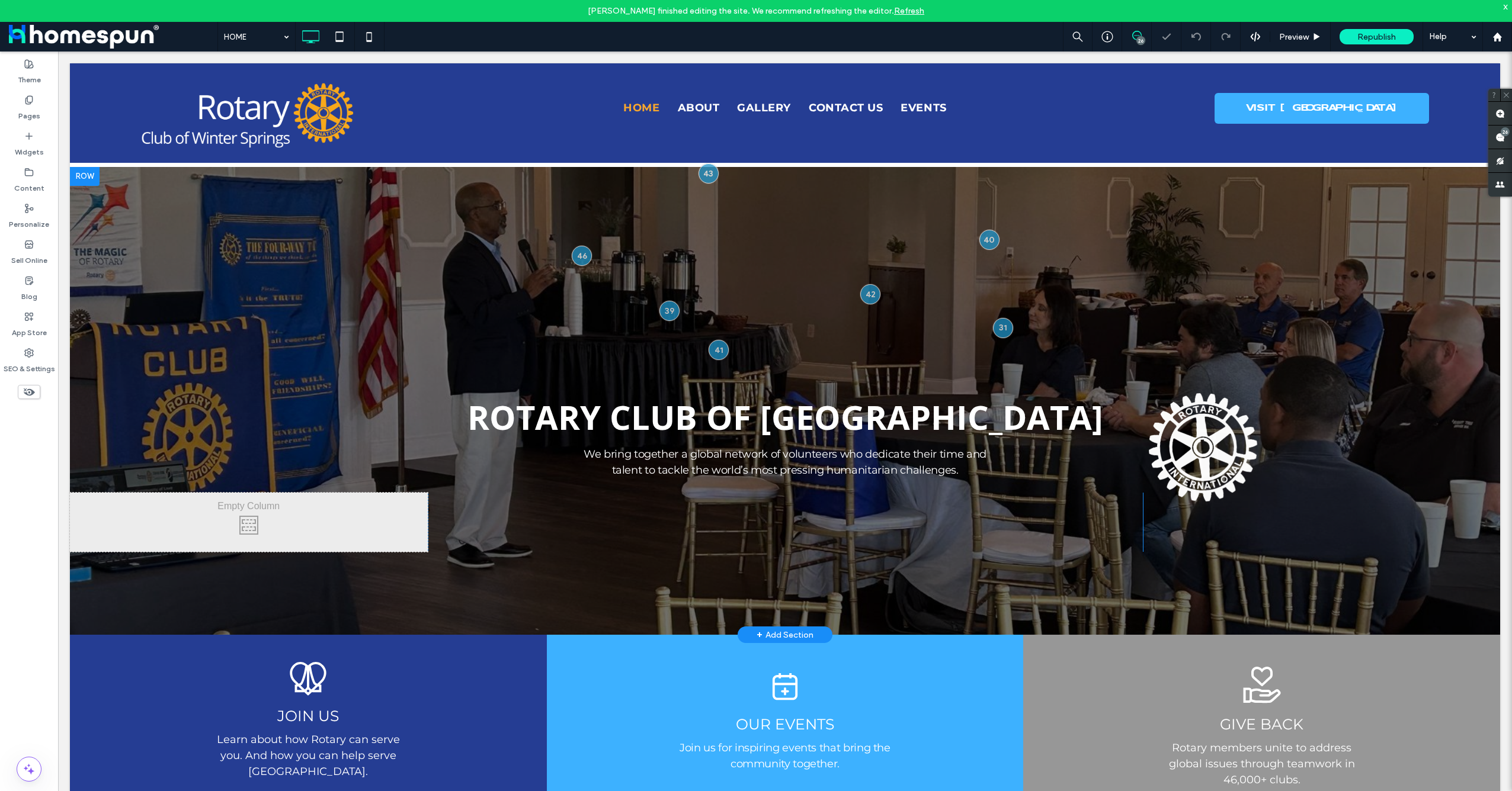
drag, startPoint x: 1251, startPoint y: 278, endPoint x: 1259, endPoint y: 258, distance: 21.5
click at [1259, 258] on div at bounding box center [785, 401] width 1430 height 468
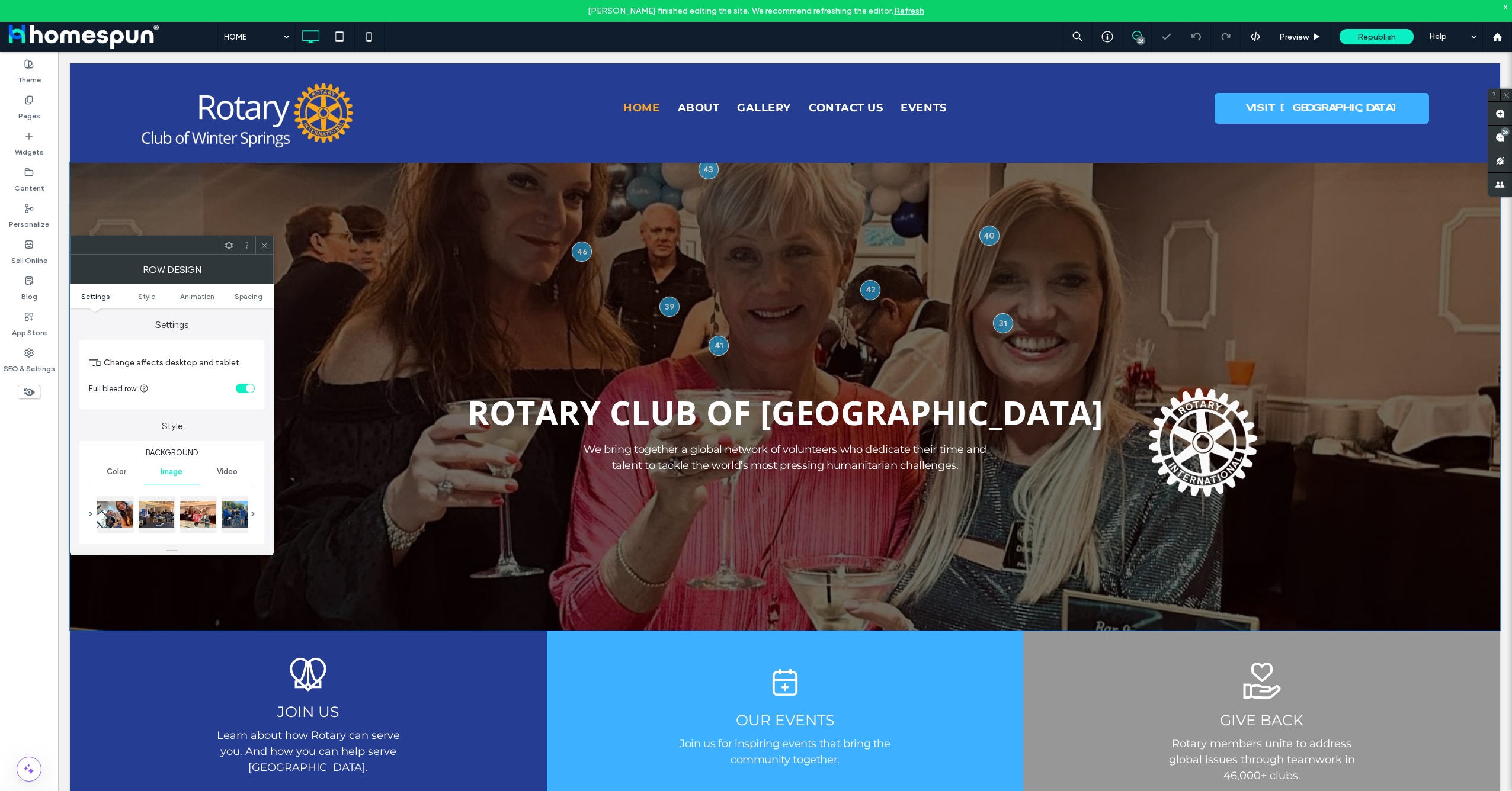
drag, startPoint x: 1319, startPoint y: 256, endPoint x: 1318, endPoint y: 284, distance: 28.0
click at [1318, 284] on div at bounding box center [785, 397] width 1430 height 468
click at [1323, 291] on div at bounding box center [785, 397] width 1430 height 468
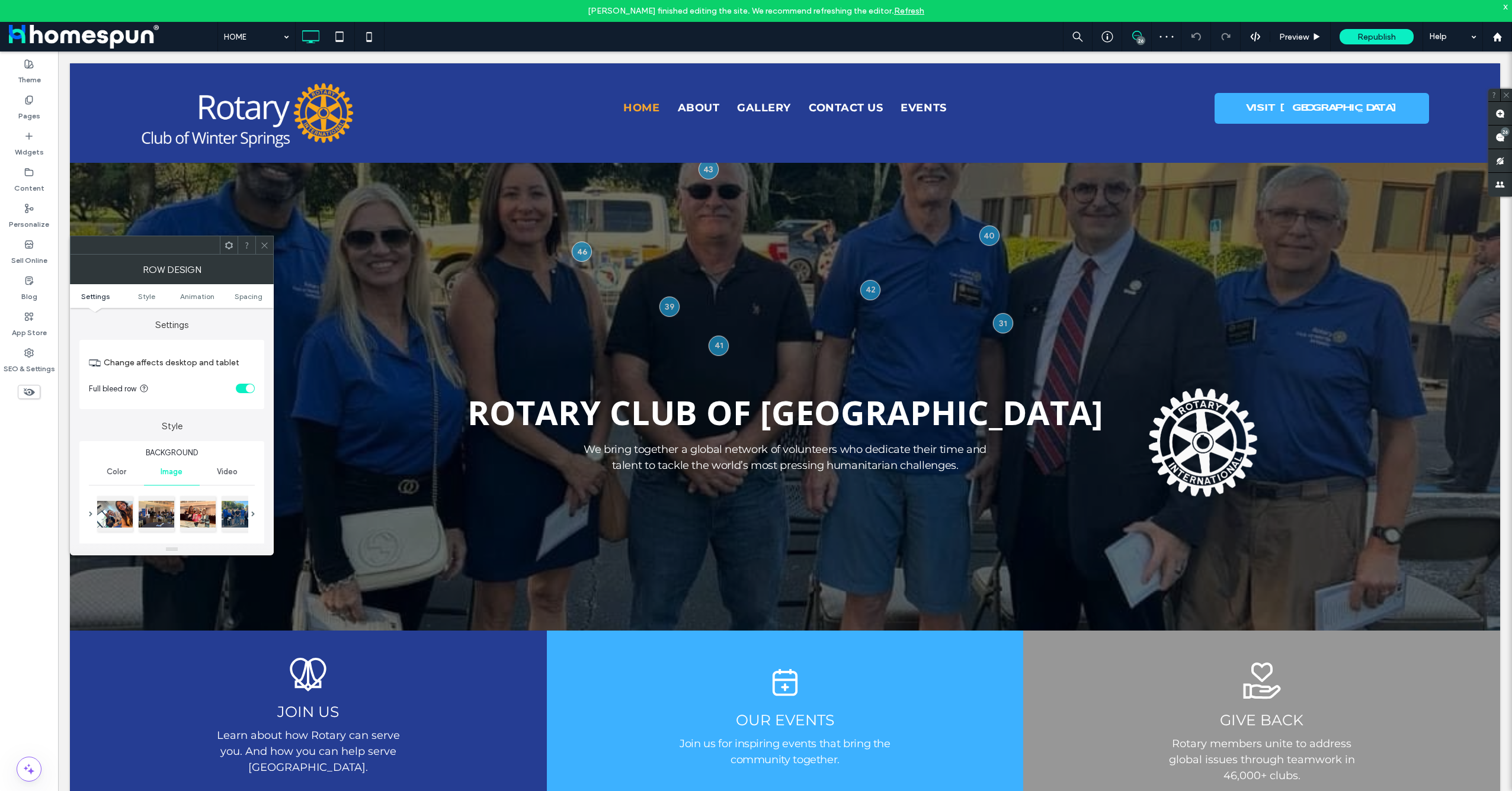
drag, startPoint x: 263, startPoint y: 249, endPoint x: 280, endPoint y: 200, distance: 51.9
click at [263, 249] on icon at bounding box center [264, 245] width 9 height 9
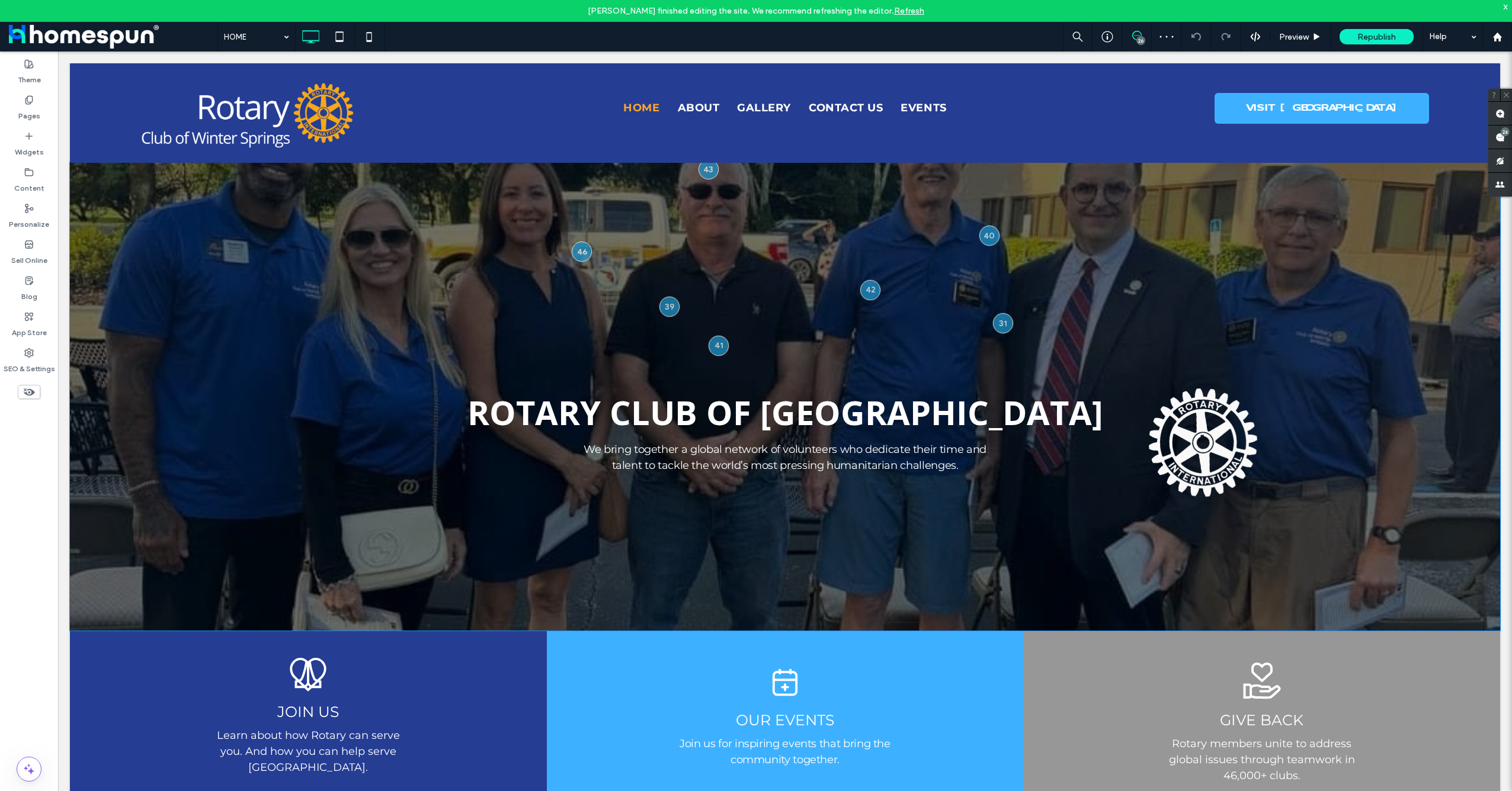
click at [344, 251] on div at bounding box center [785, 397] width 1430 height 468
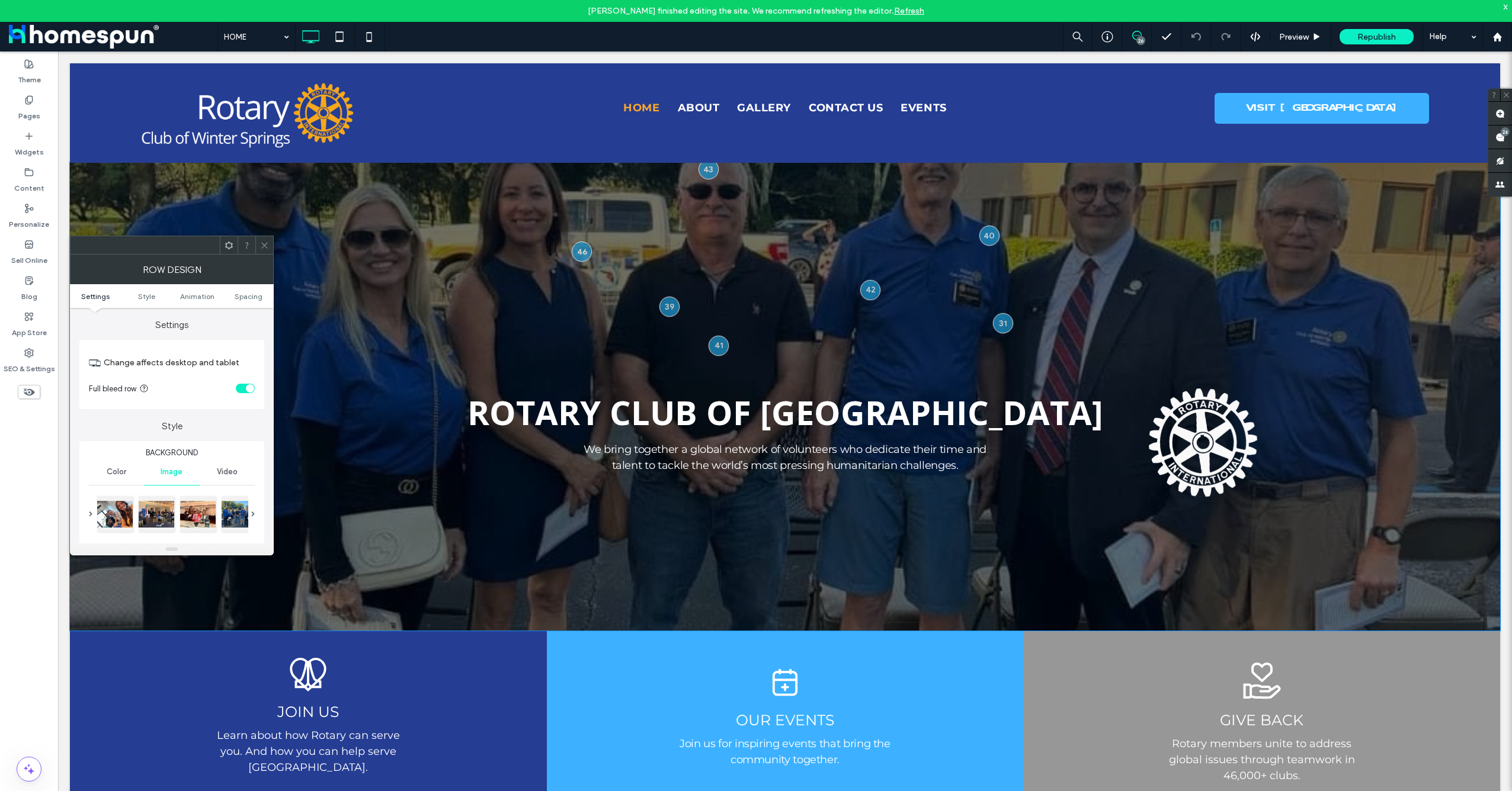
click at [1292, 256] on div at bounding box center [785, 397] width 1430 height 468
click at [1346, 247] on div at bounding box center [785, 397] width 1430 height 468
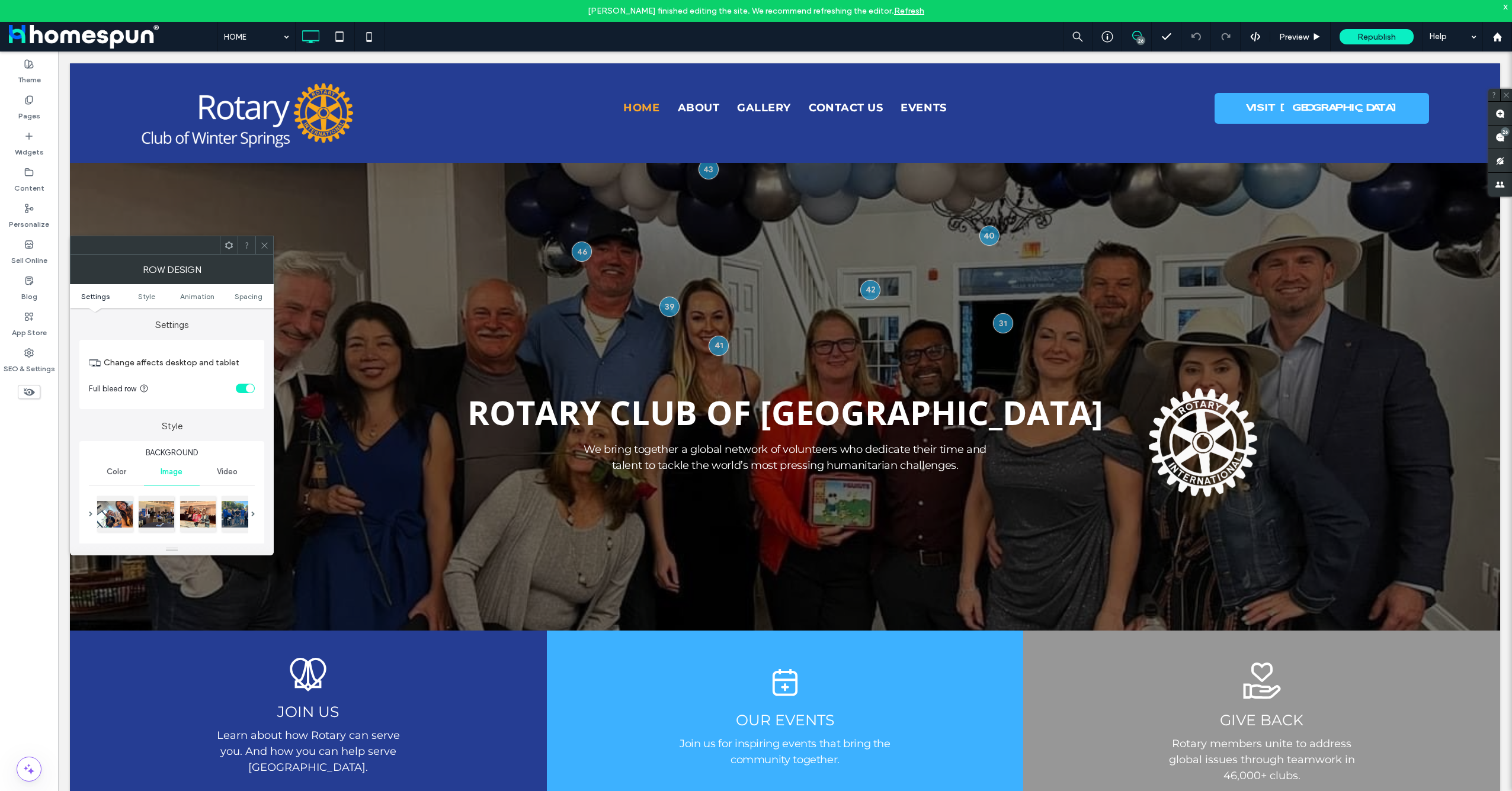
click at [1127, 37] on span at bounding box center [1137, 36] width 29 height 10
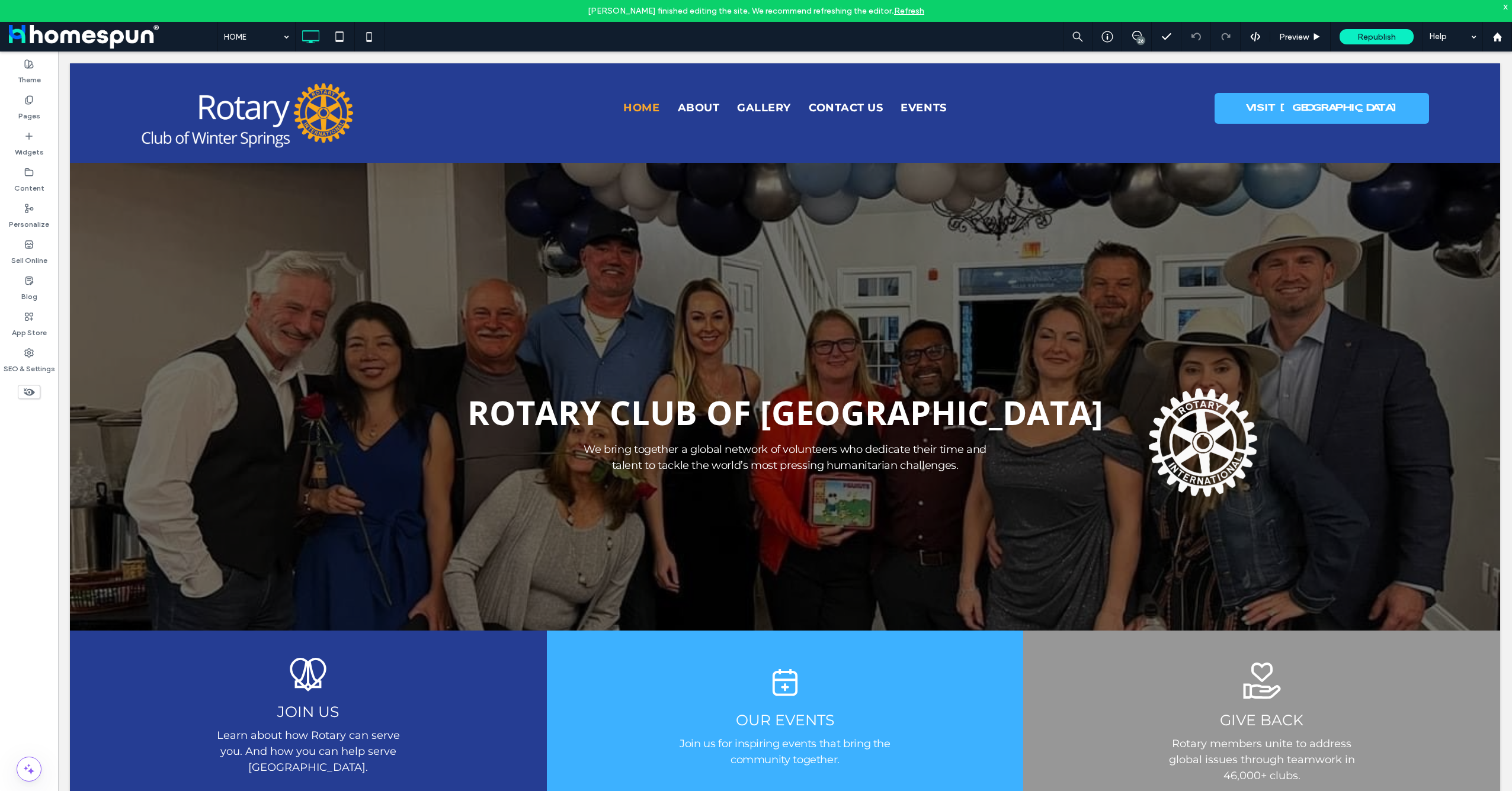
click at [1137, 38] on div "26" at bounding box center [1141, 40] width 9 height 9
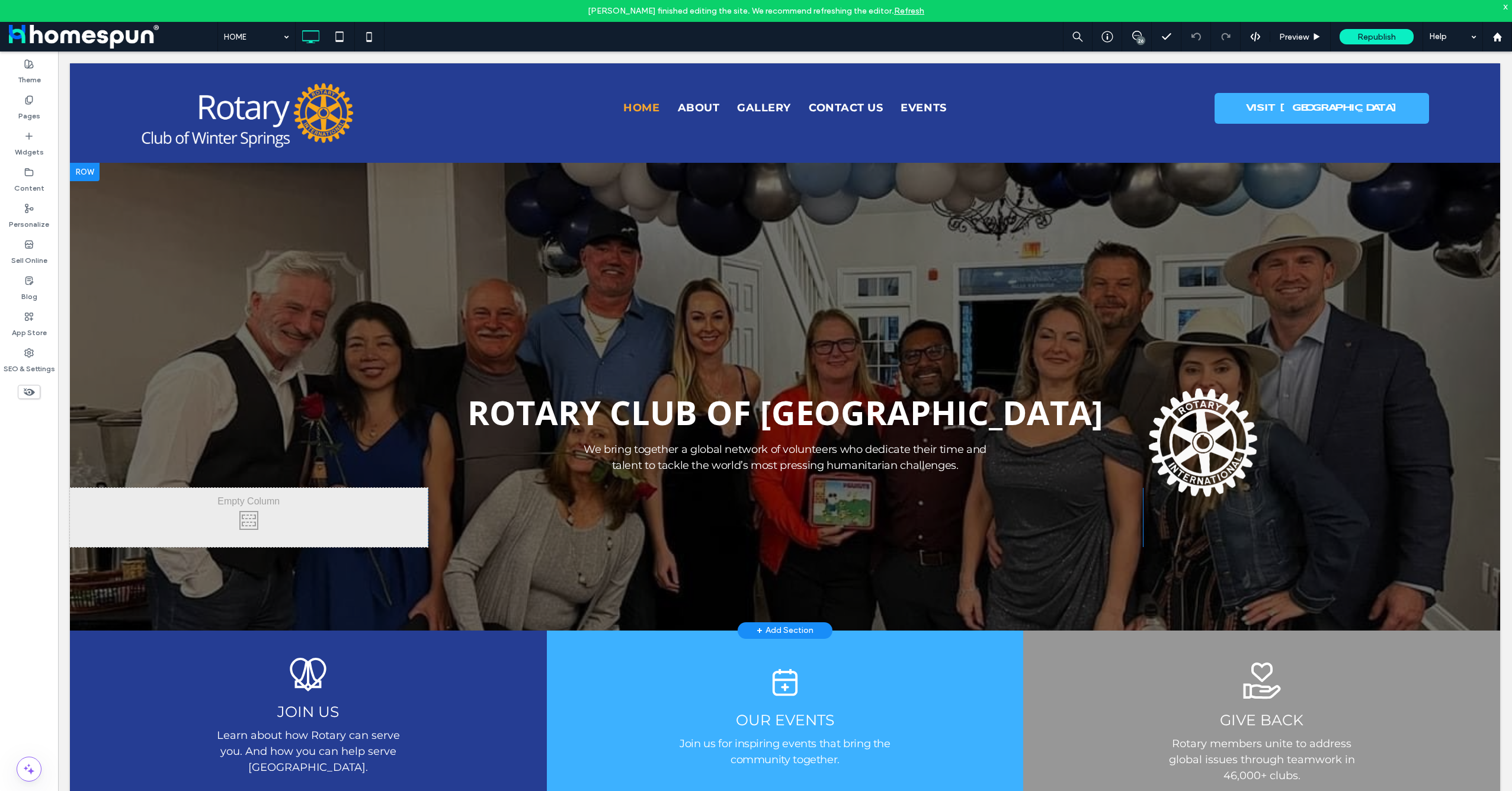
drag, startPoint x: 1335, startPoint y: 309, endPoint x: 1339, endPoint y: 344, distance: 35.2
click at [1339, 344] on div at bounding box center [785, 397] width 1430 height 468
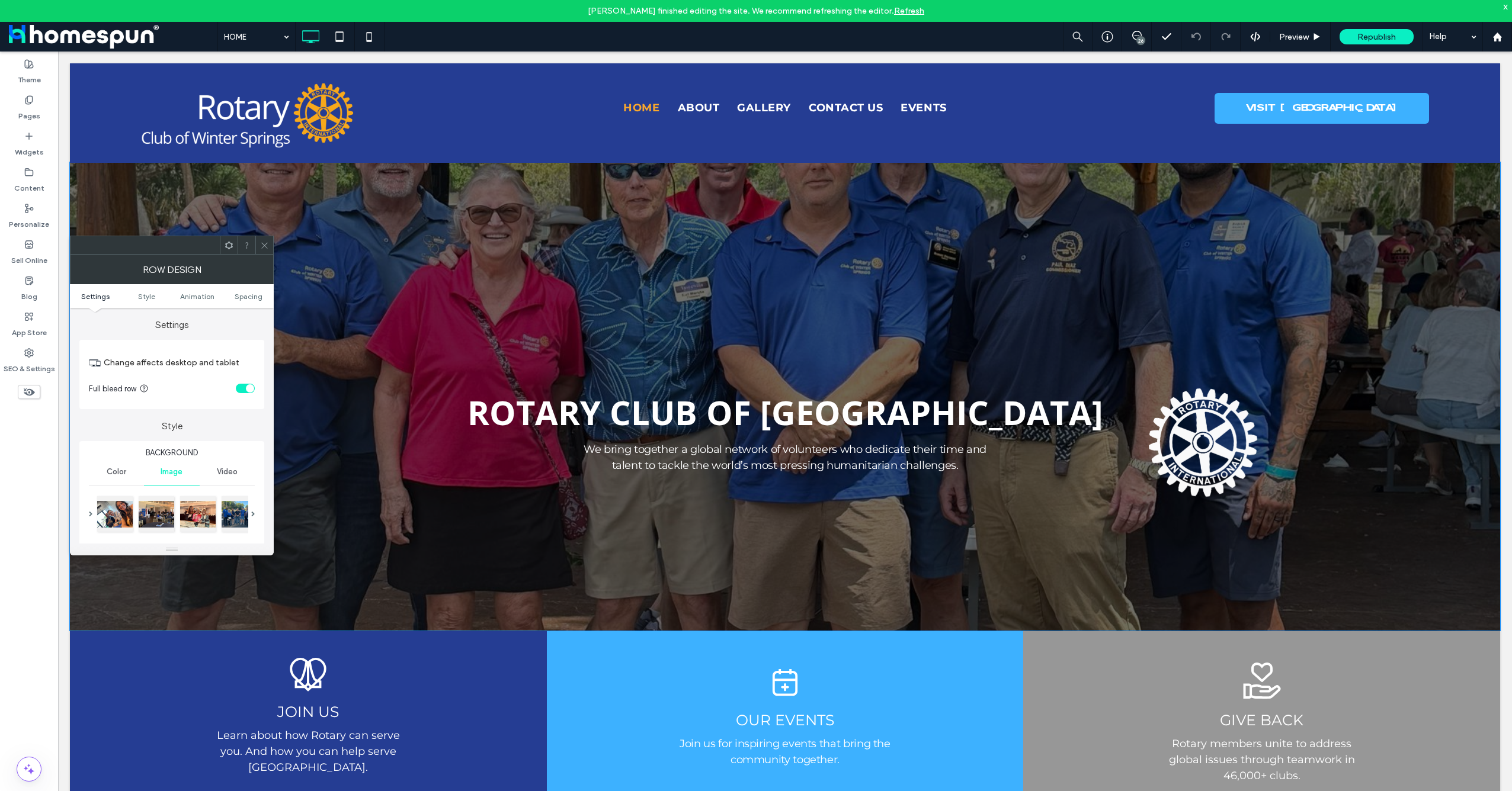
drag, startPoint x: 1304, startPoint y: 338, endPoint x: 1306, endPoint y: 327, distance: 11.2
click at [1306, 327] on div at bounding box center [785, 397] width 1430 height 468
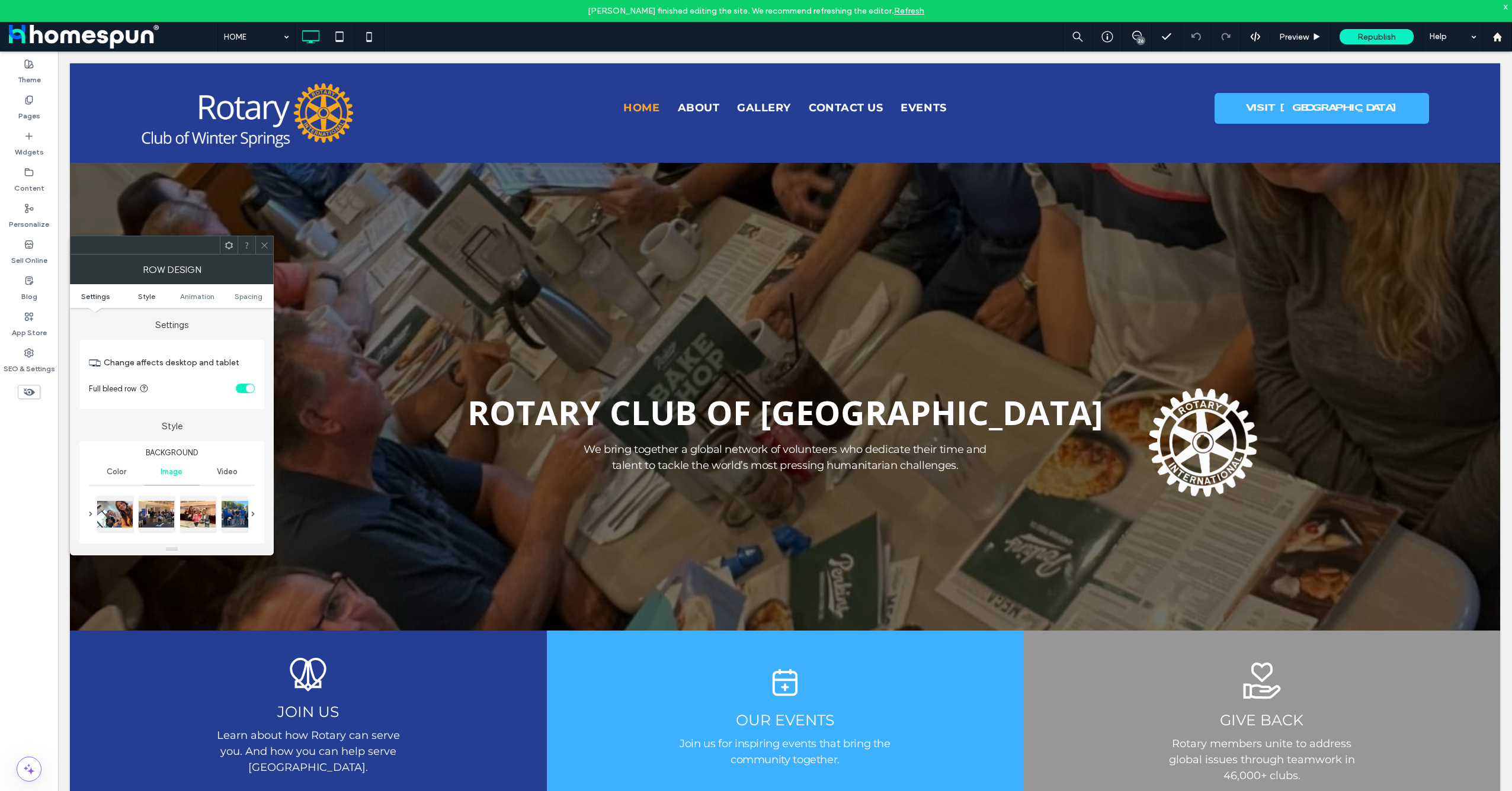
click at [142, 299] on span "Style" at bounding box center [146, 296] width 17 height 9
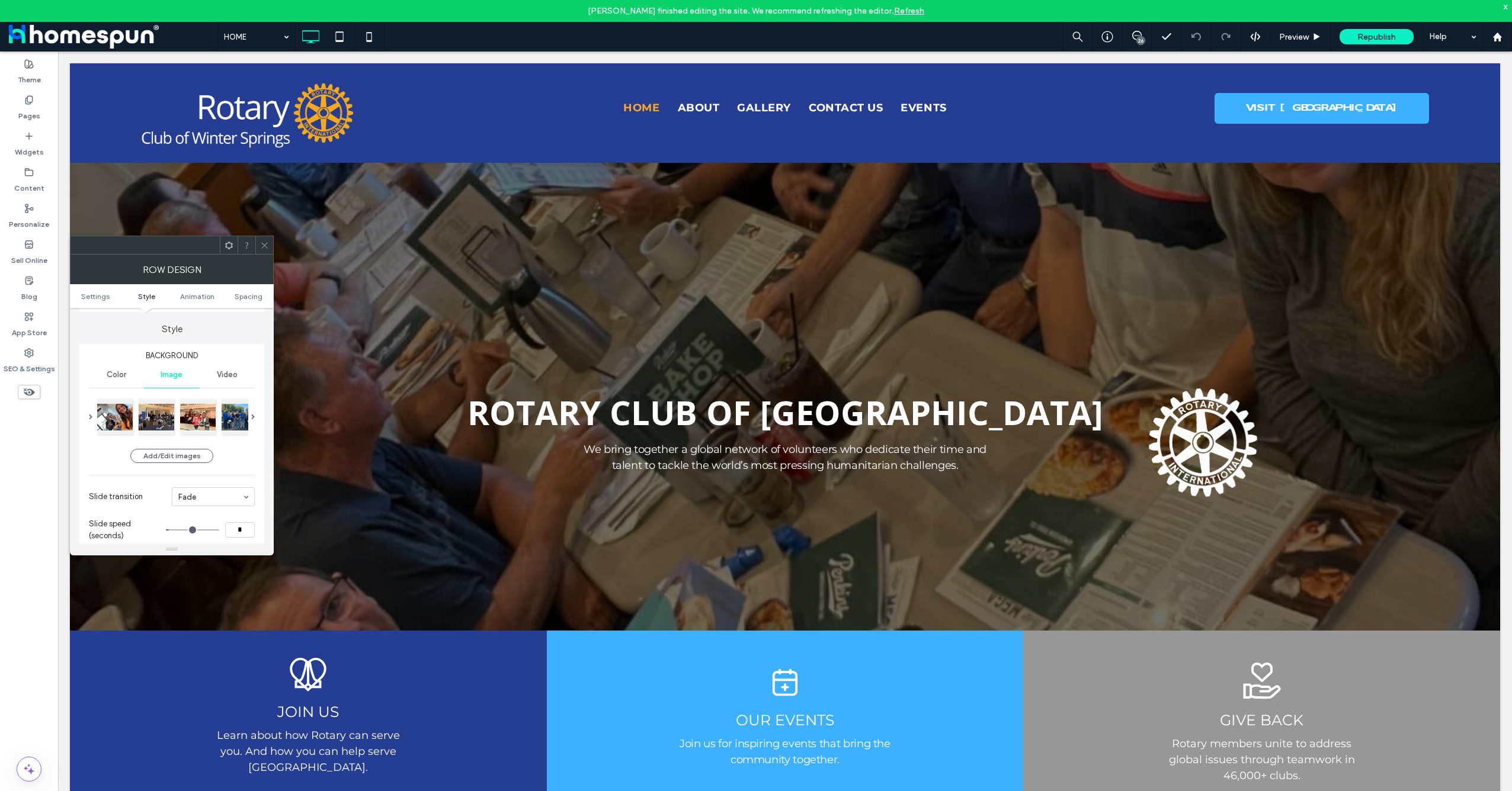
scroll to position [101, 0]
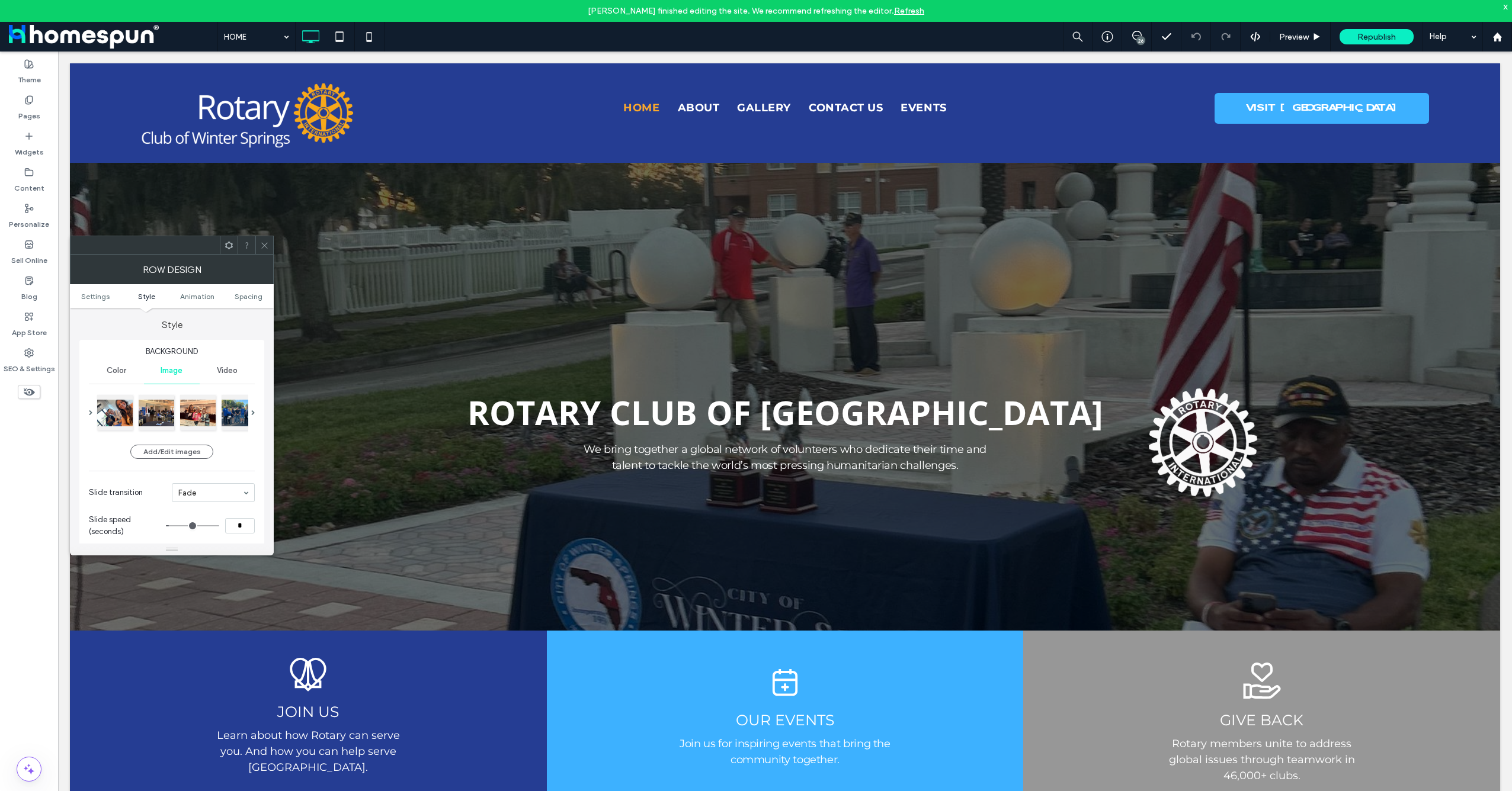
click at [238, 303] on ul "Settings Style Animation Spacing" at bounding box center [171, 296] width 203 height 24
click at [243, 296] on span "Spacing" at bounding box center [248, 296] width 28 height 9
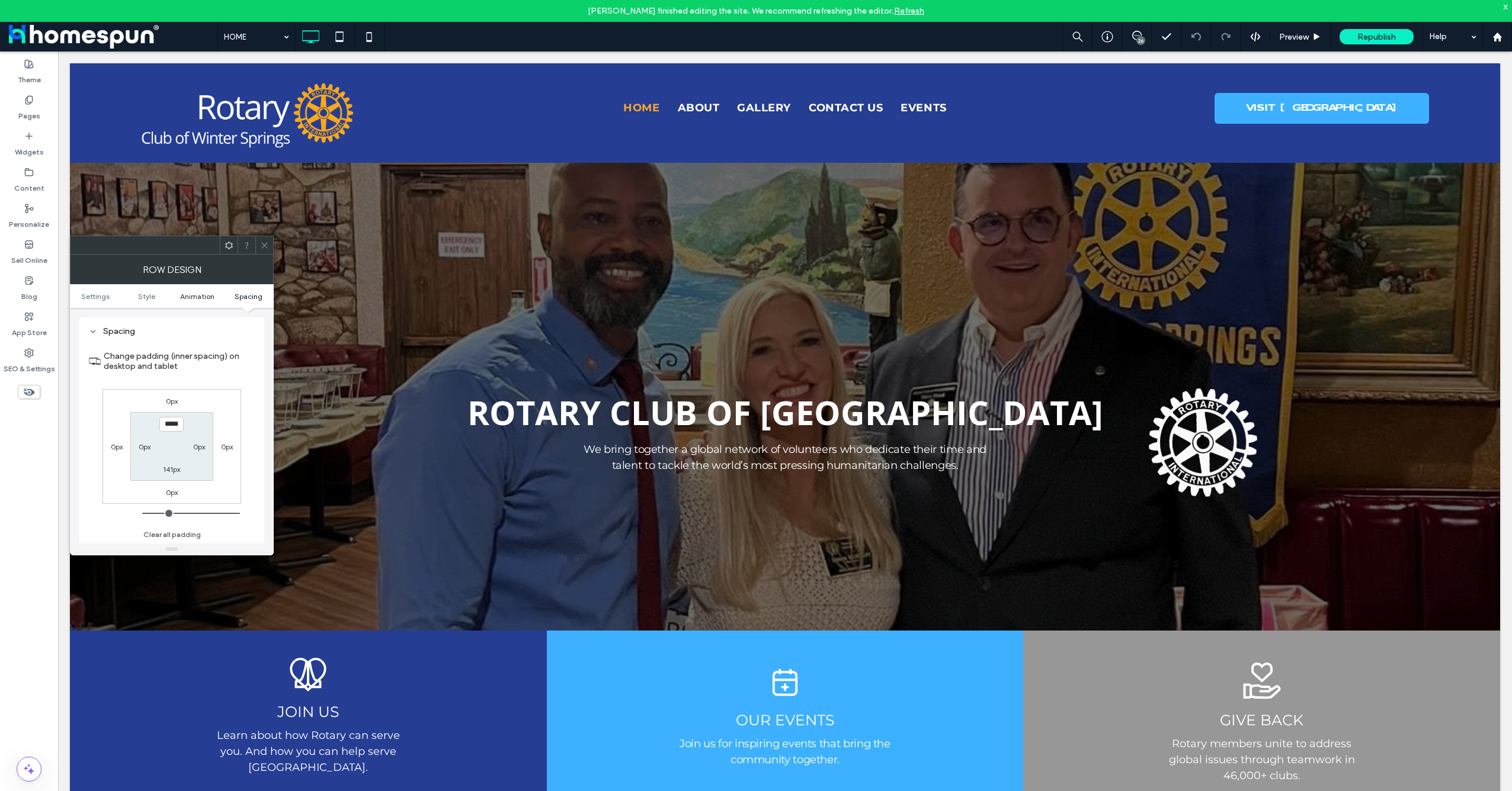
click at [201, 297] on span "Animation" at bounding box center [197, 296] width 34 height 9
type input "***"
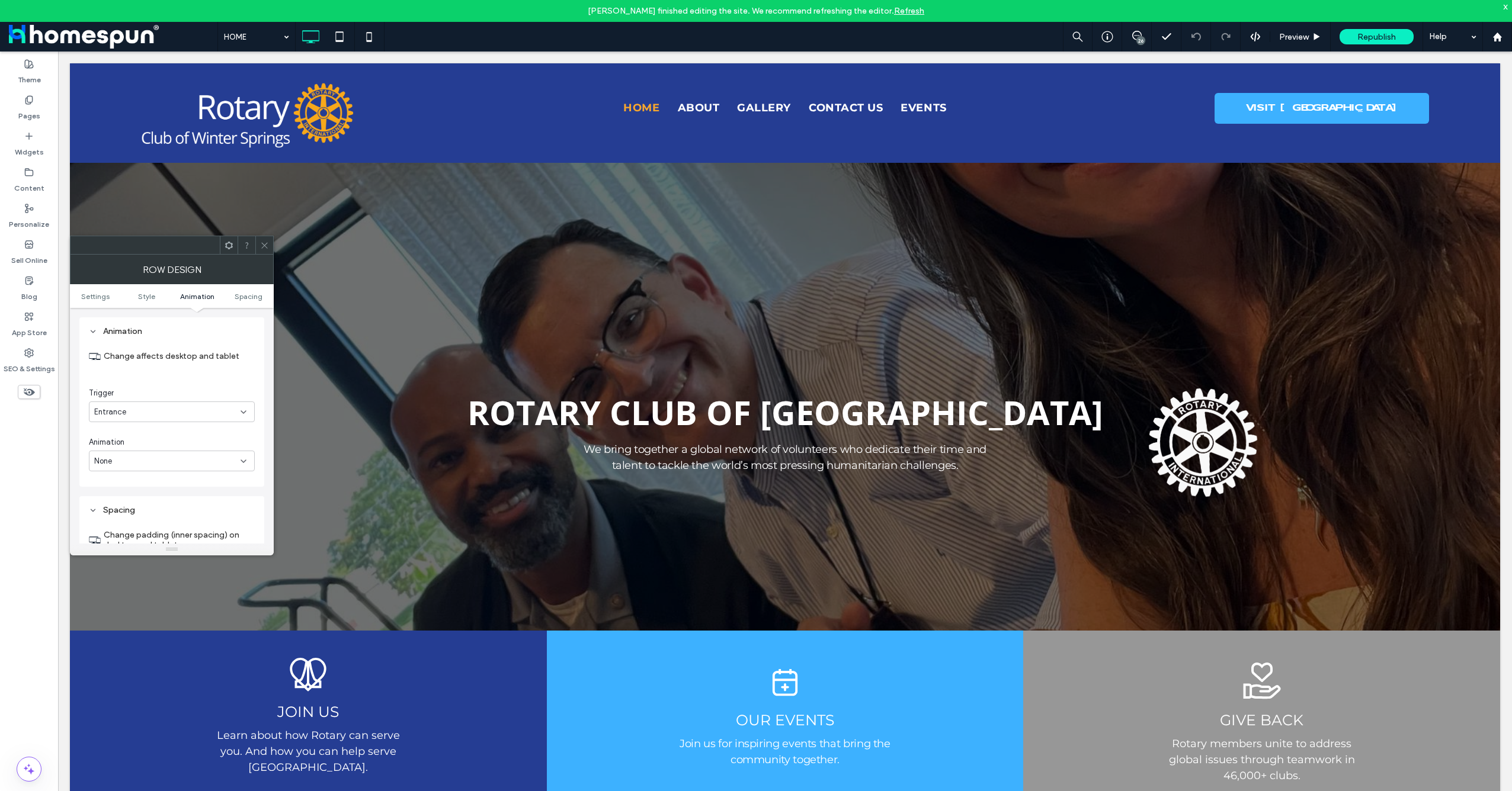
click at [266, 253] on span at bounding box center [264, 245] width 9 height 18
